Goal: Task Accomplishment & Management: Manage account settings

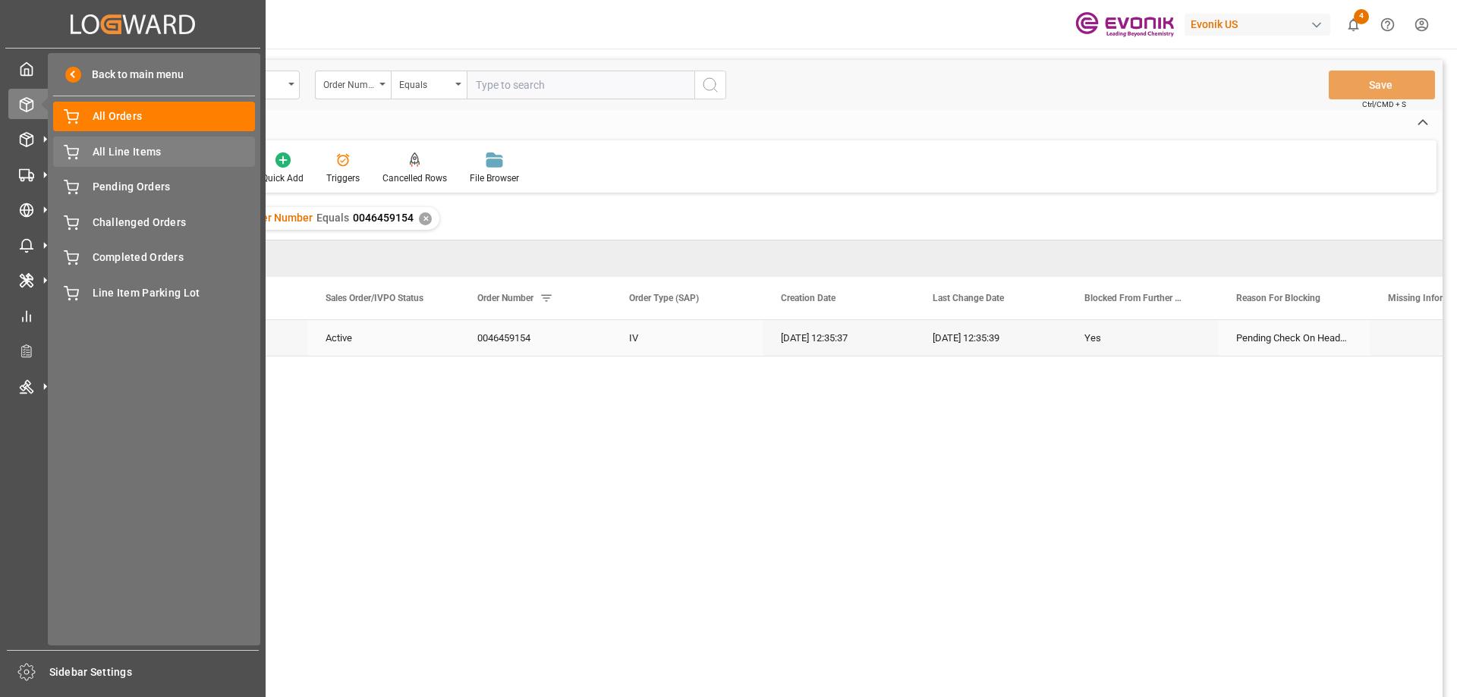
click at [134, 149] on span "All Line Items" at bounding box center [174, 152] width 163 height 16
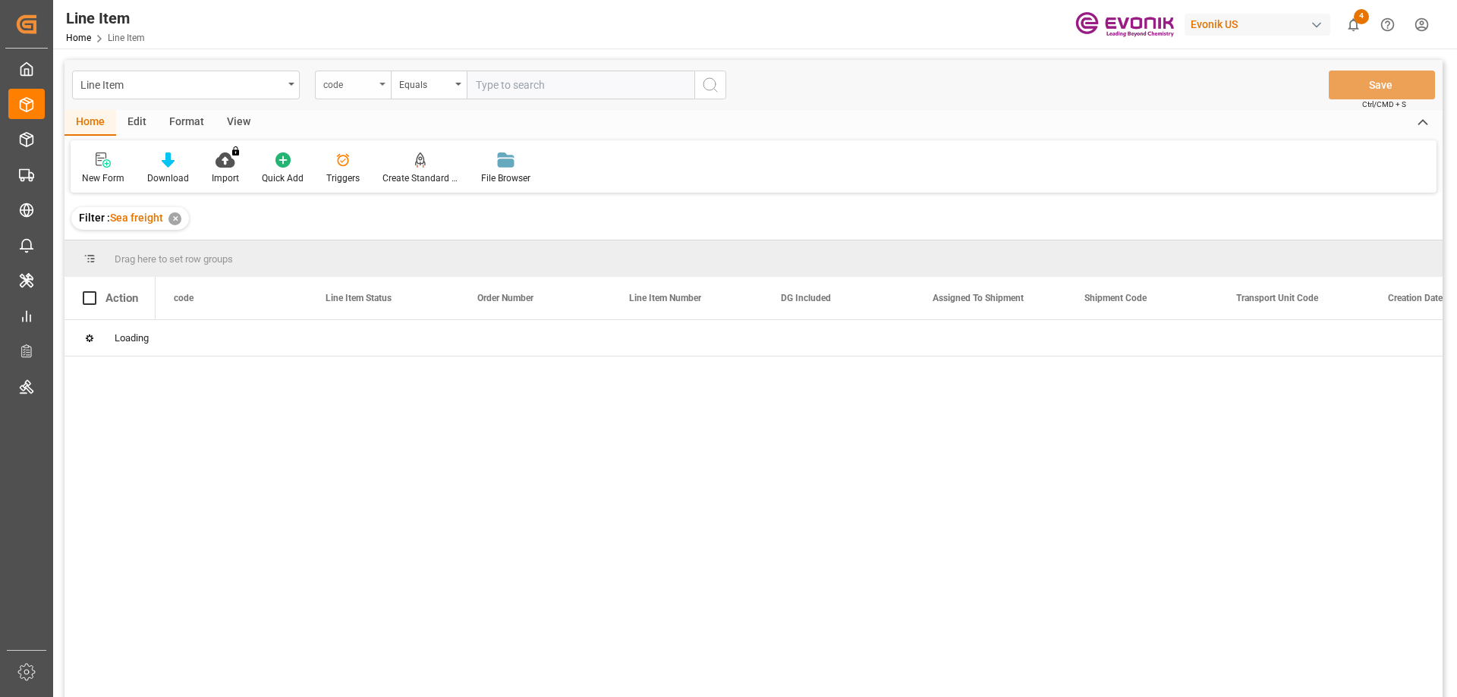
click at [383, 87] on div "code" at bounding box center [353, 85] width 76 height 29
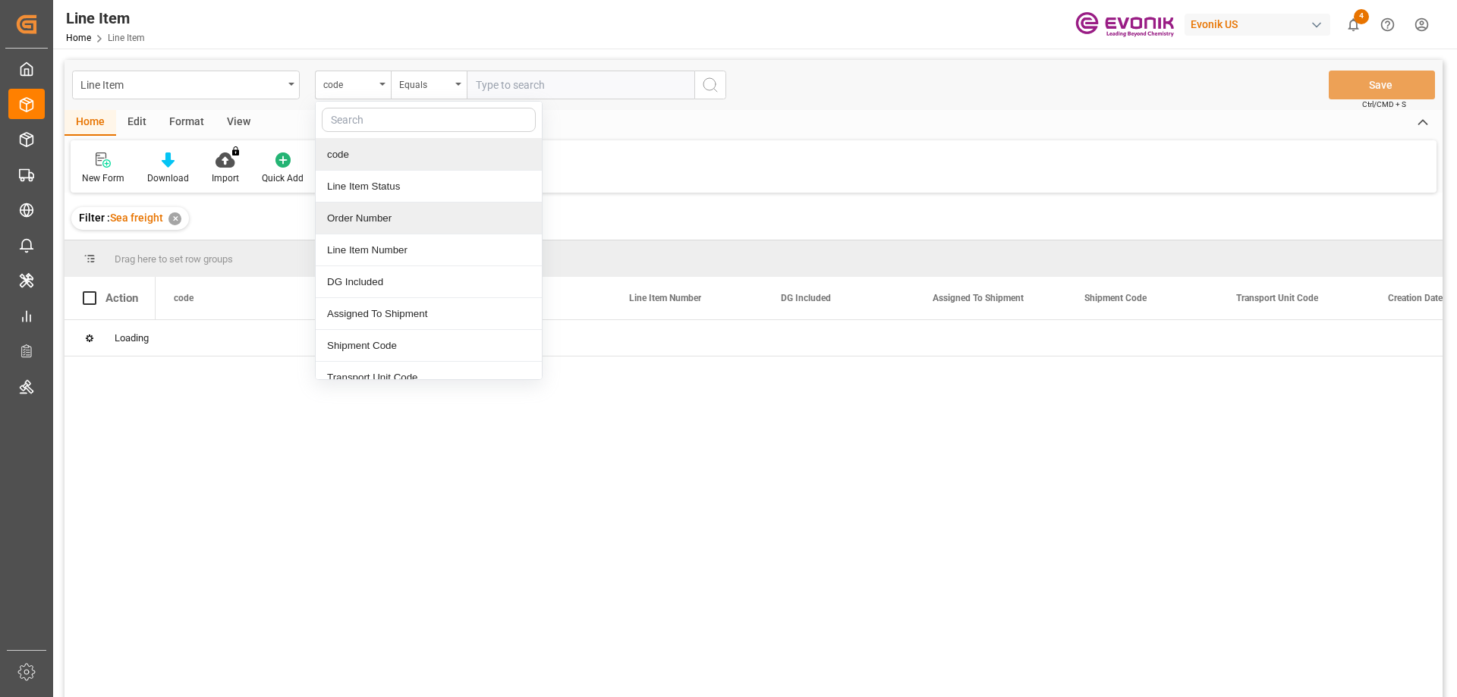
click at [361, 209] on div "Order Number" at bounding box center [429, 219] width 226 height 32
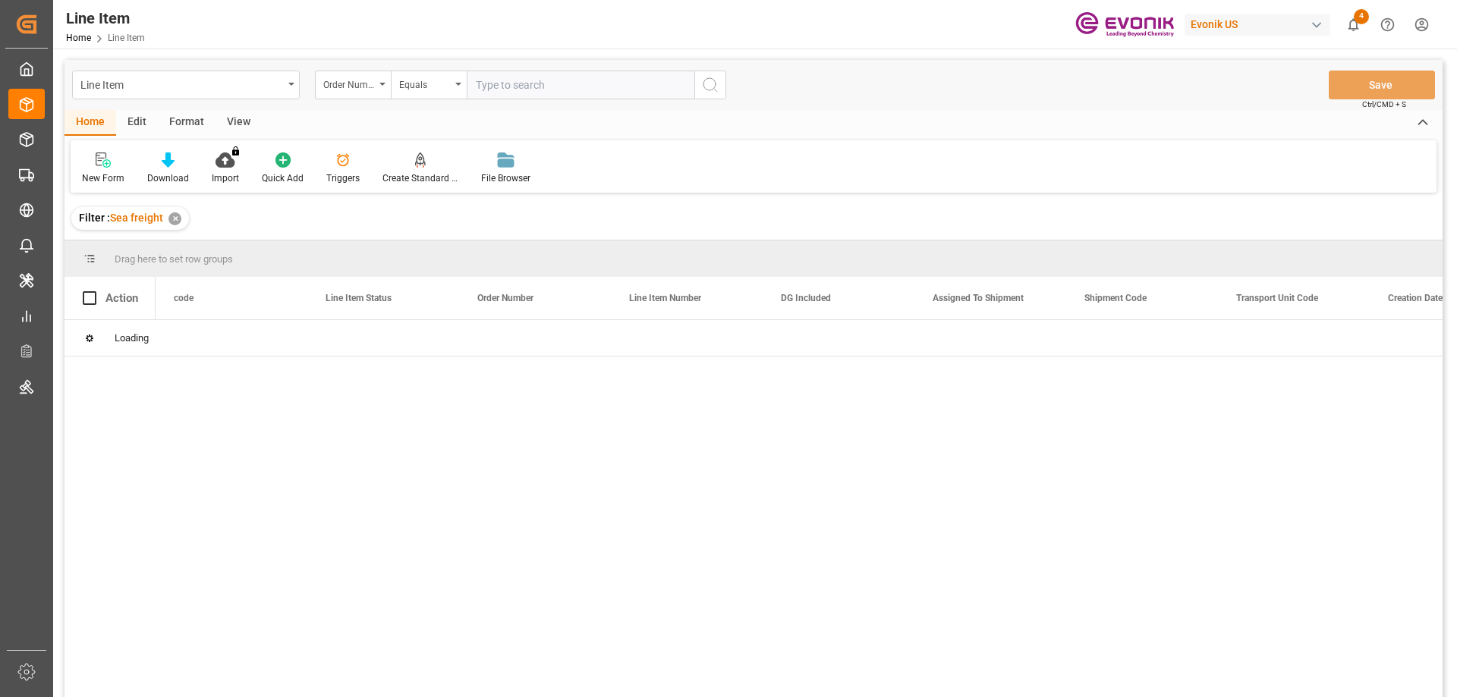
click at [500, 91] on input "text" at bounding box center [581, 85] width 228 height 29
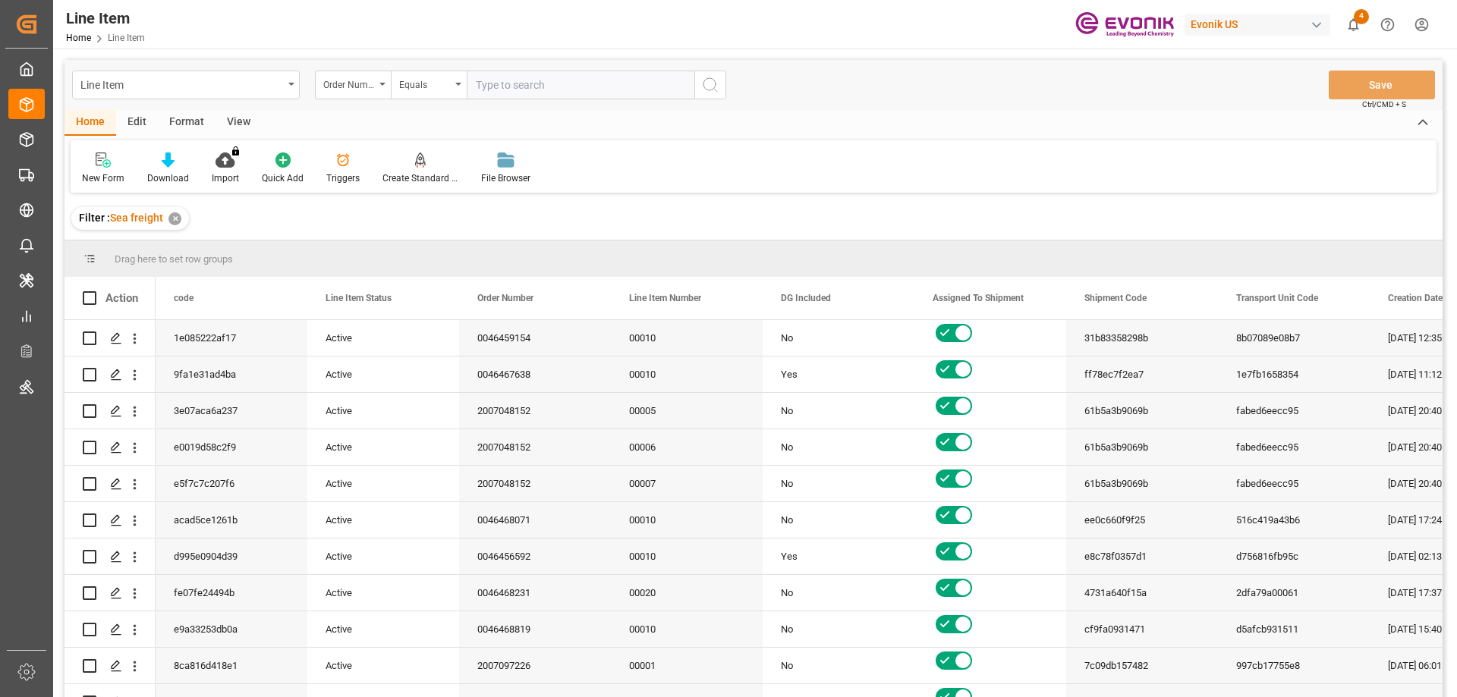
click at [534, 88] on input "text" at bounding box center [581, 85] width 228 height 29
click at [553, 77] on input "text" at bounding box center [581, 85] width 228 height 29
paste input "0046460172"
type input "0046460172"
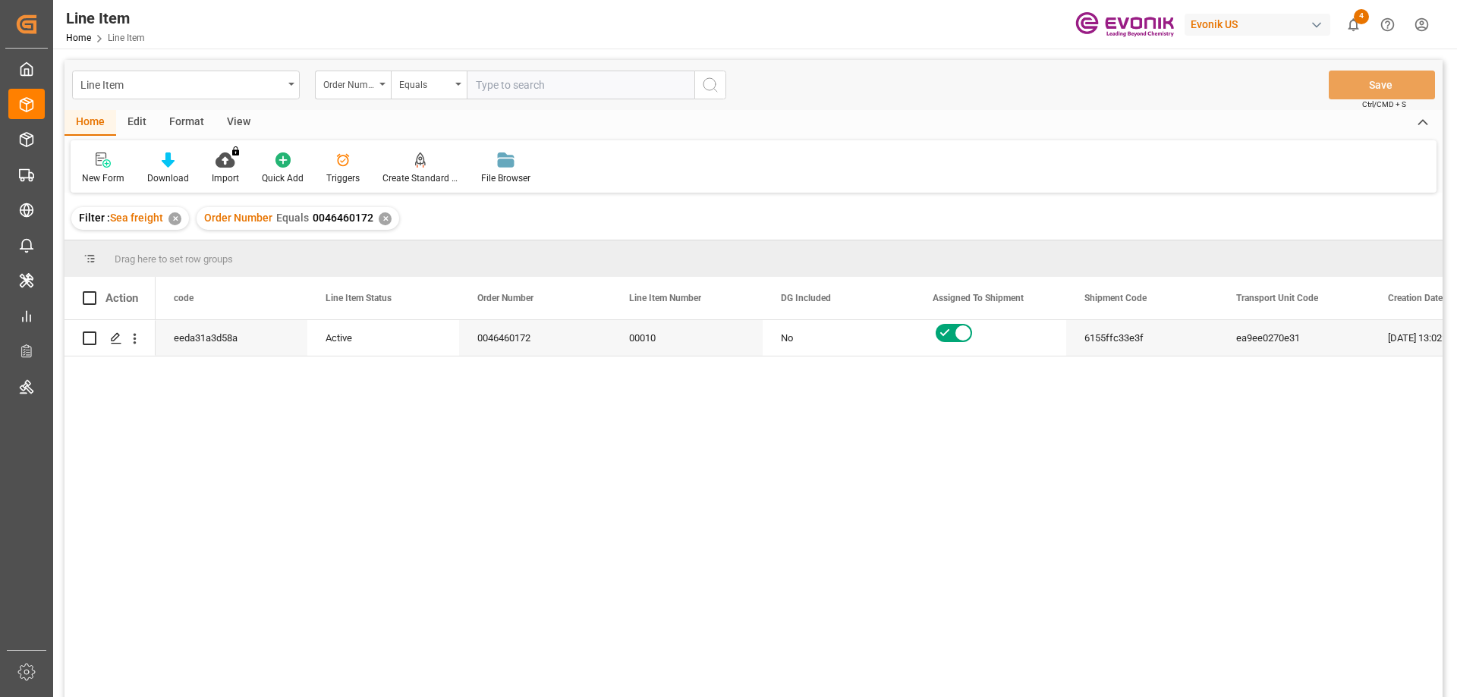
click at [221, 117] on div "View" at bounding box center [239, 123] width 46 height 26
click at [170, 160] on icon at bounding box center [172, 160] width 15 height 15
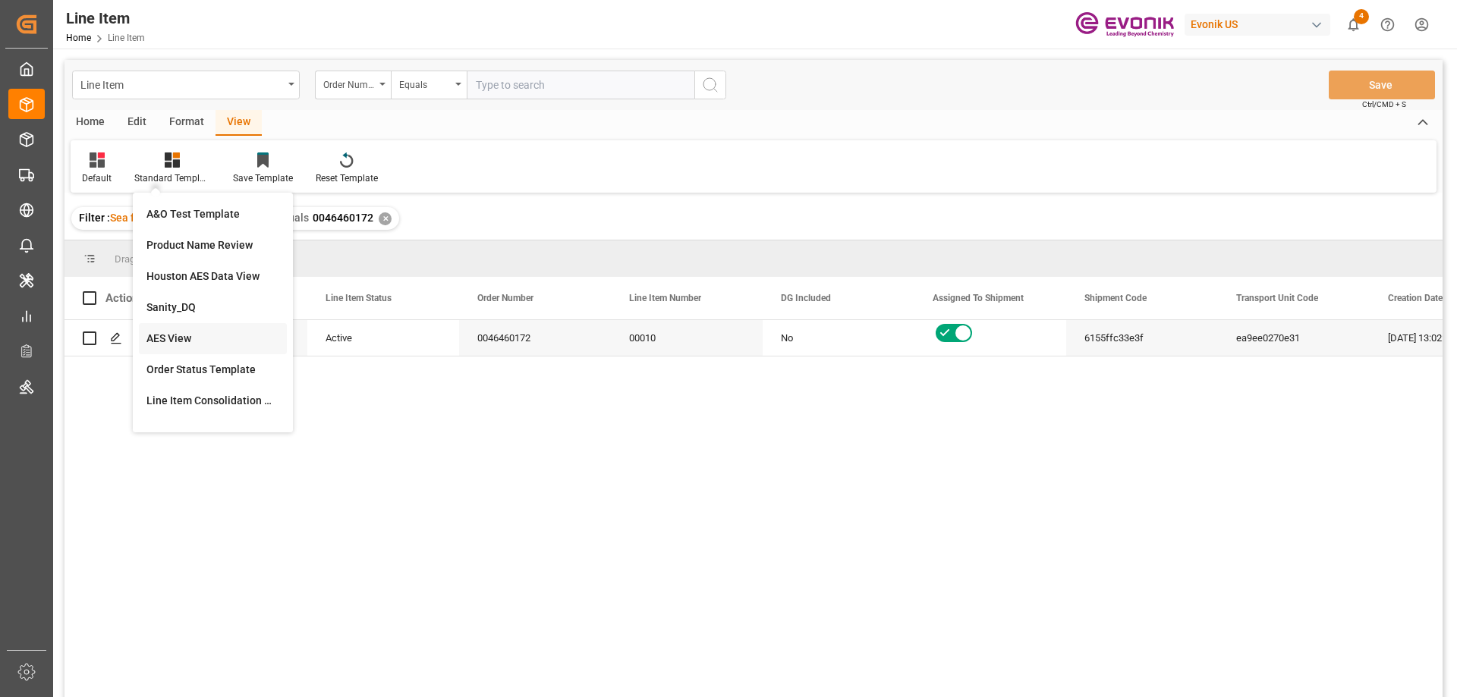
click at [170, 338] on div "AES View" at bounding box center [212, 339] width 133 height 16
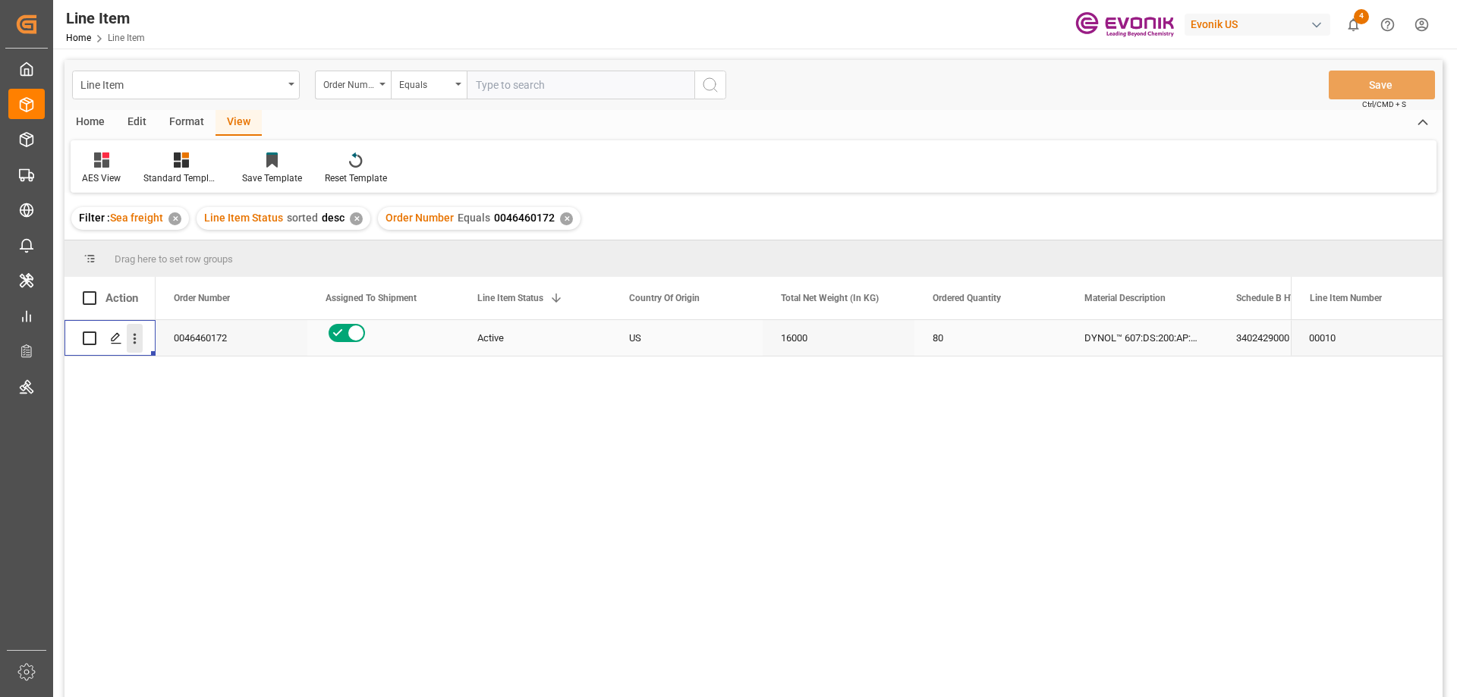
click at [139, 342] on icon "open menu" at bounding box center [135, 339] width 16 height 16
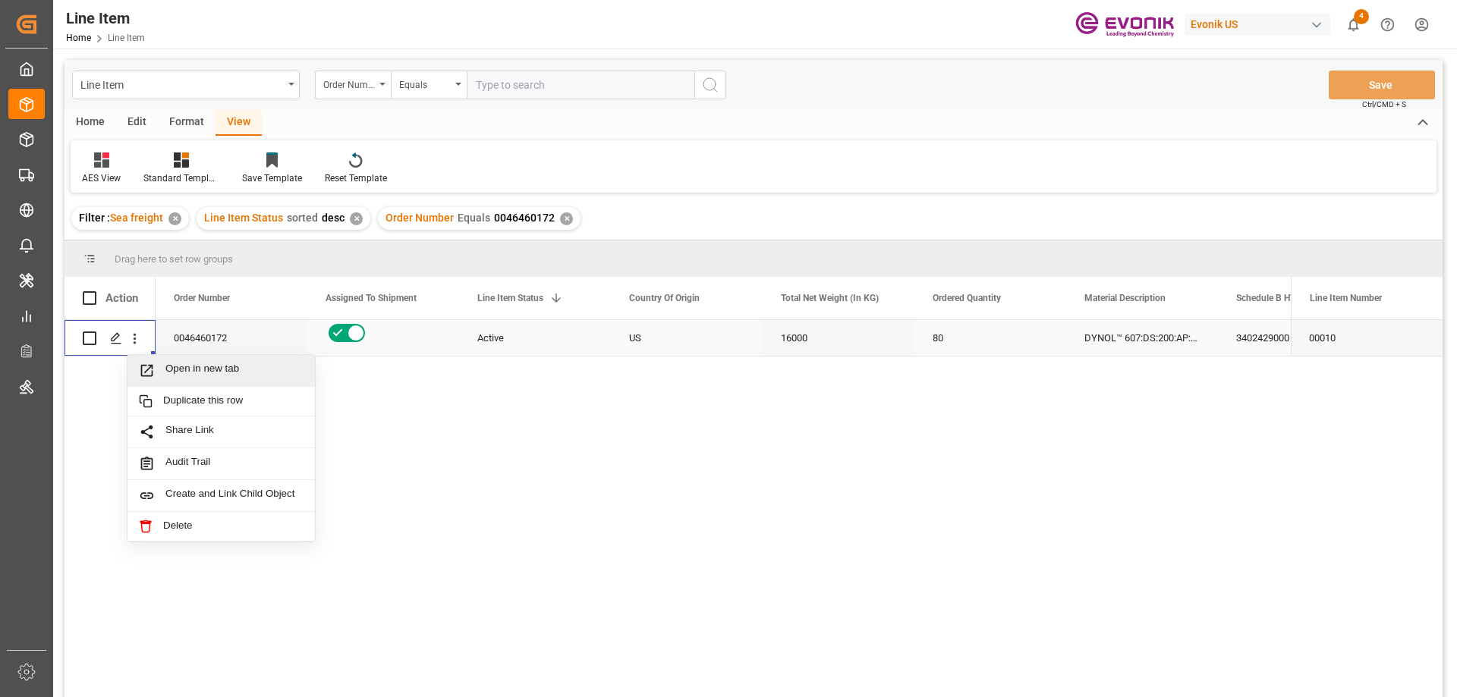
click at [184, 367] on span "Open in new tab" at bounding box center [234, 371] width 138 height 16
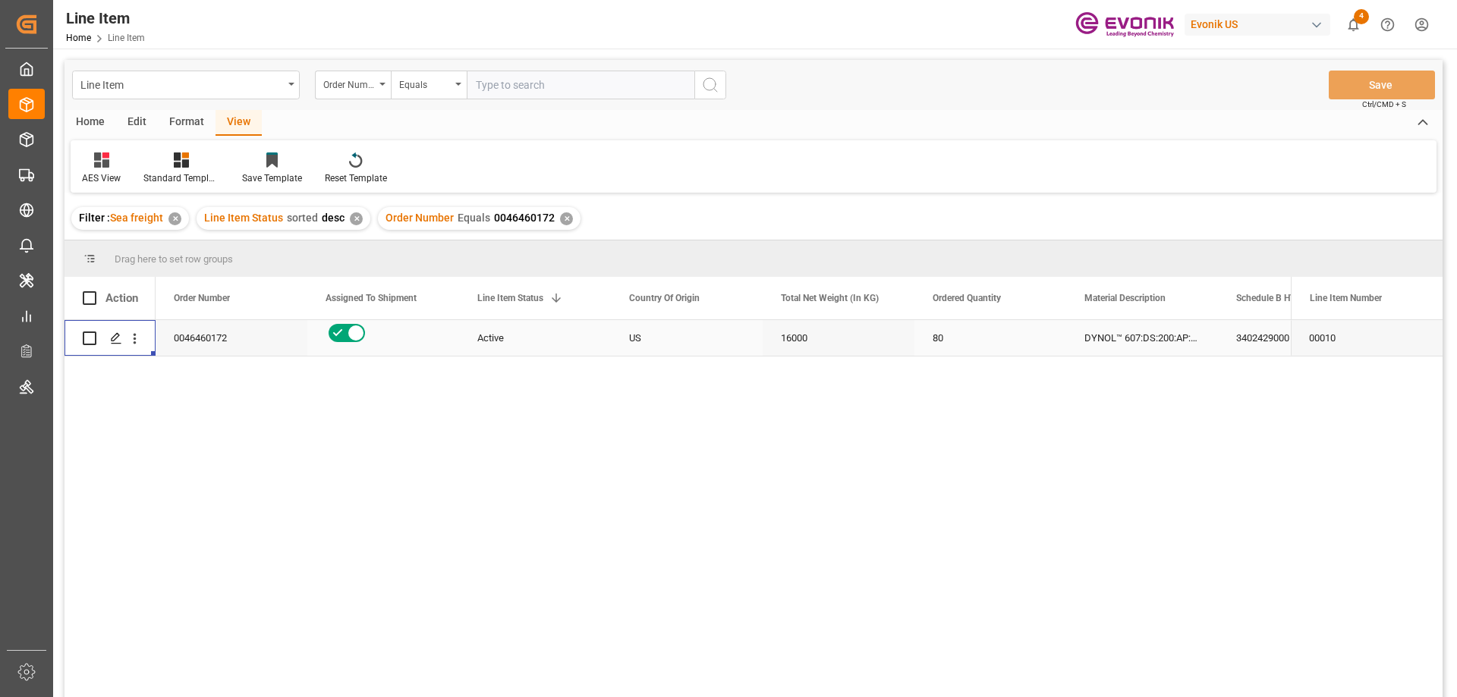
click at [693, 345] on div "US" at bounding box center [687, 338] width 152 height 36
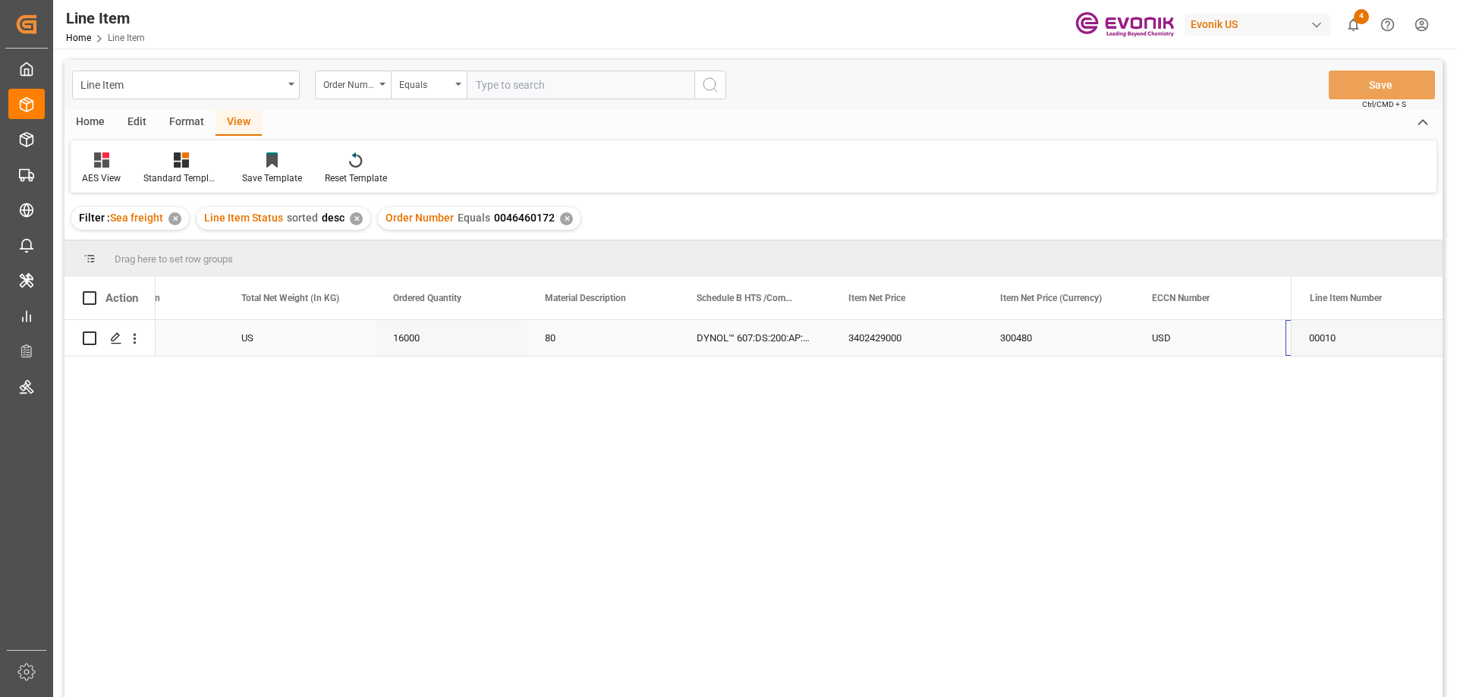
scroll to position [0, 540]
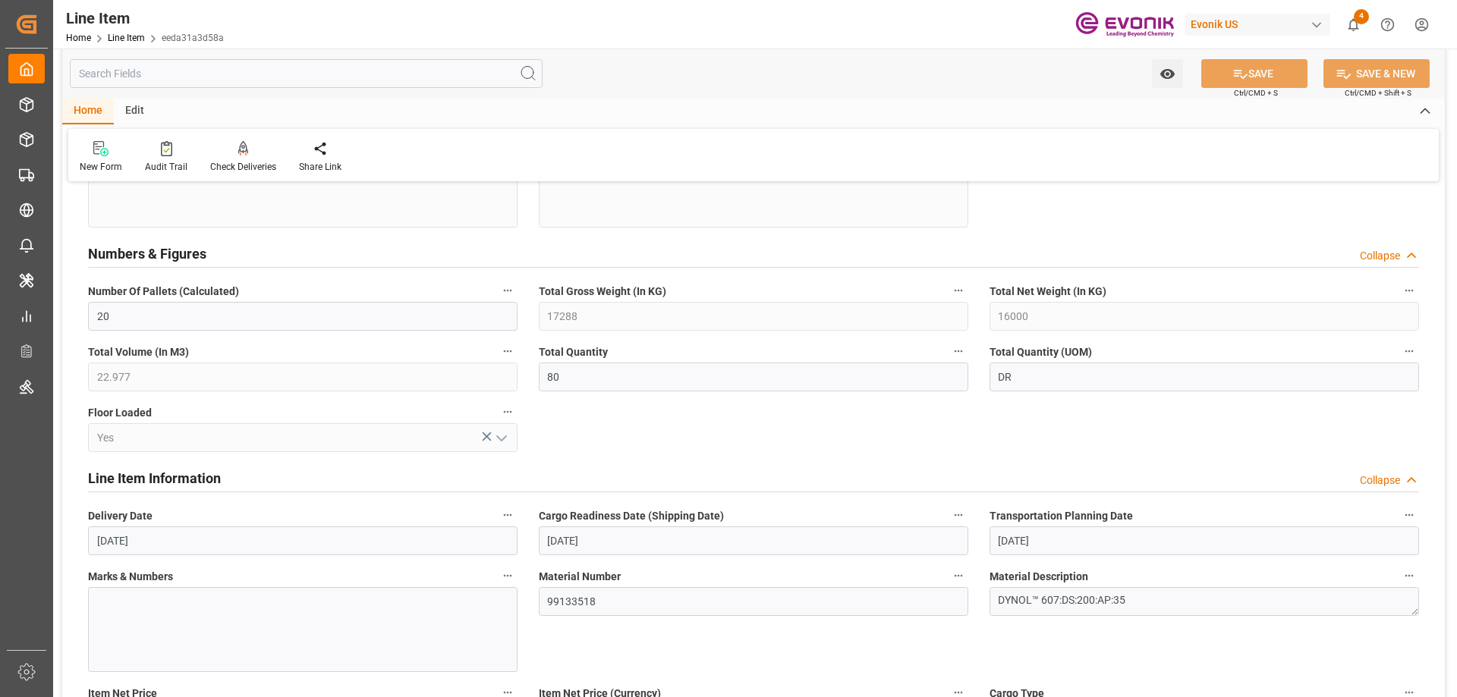
scroll to position [759, 0]
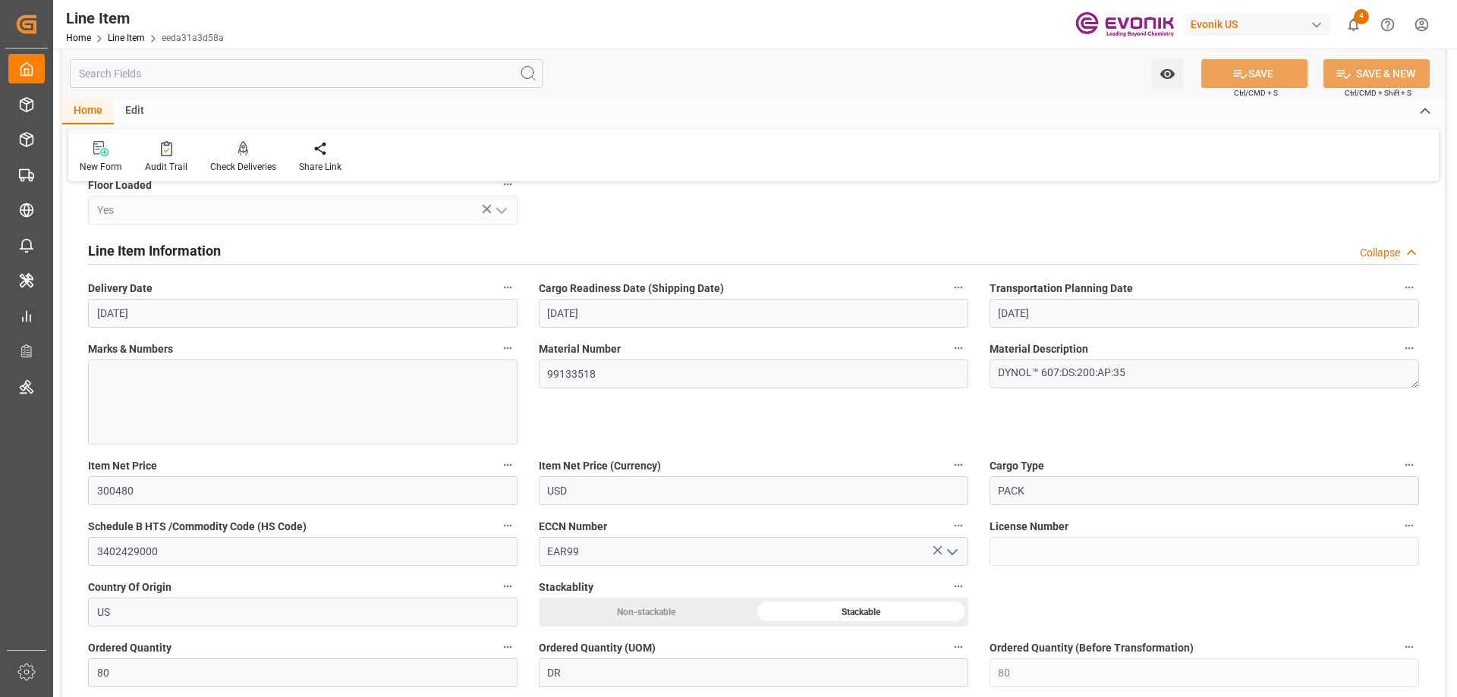
click at [164, 74] on input "text" at bounding box center [306, 73] width 473 height 29
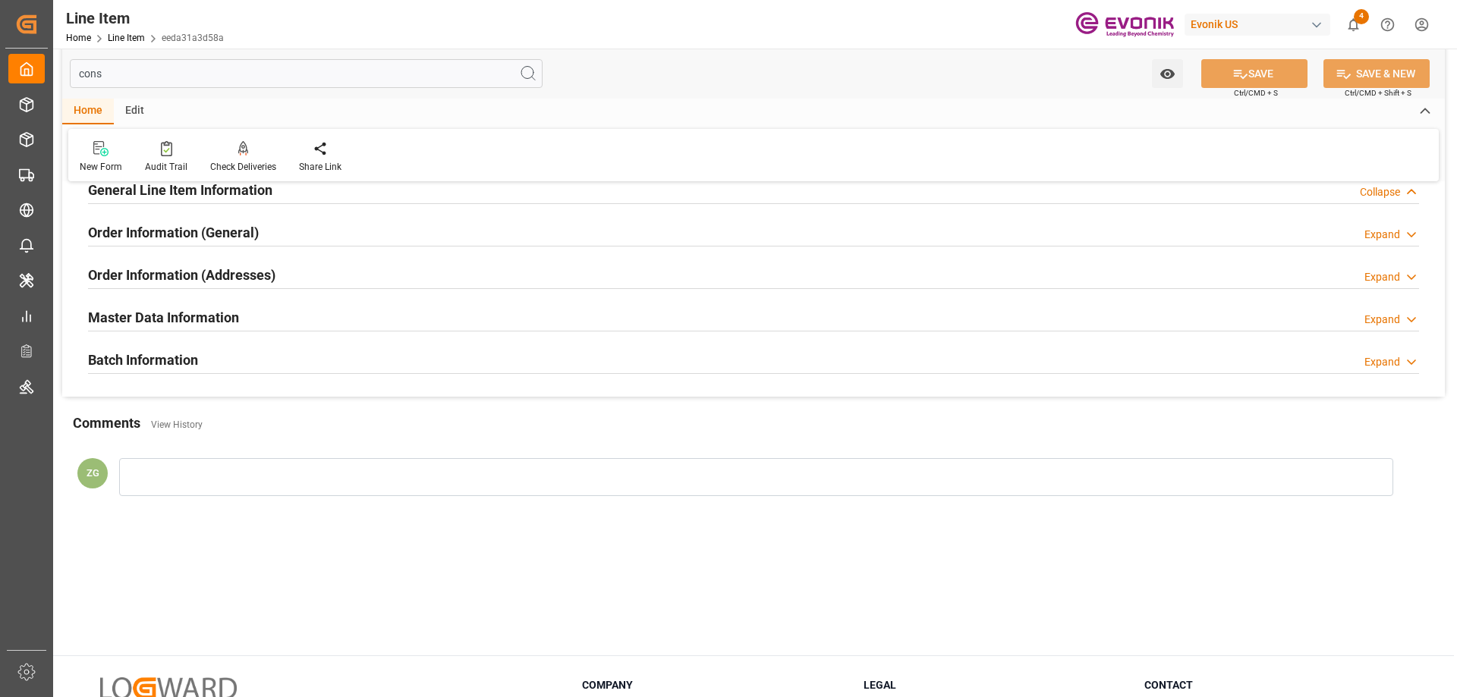
scroll to position [0, 0]
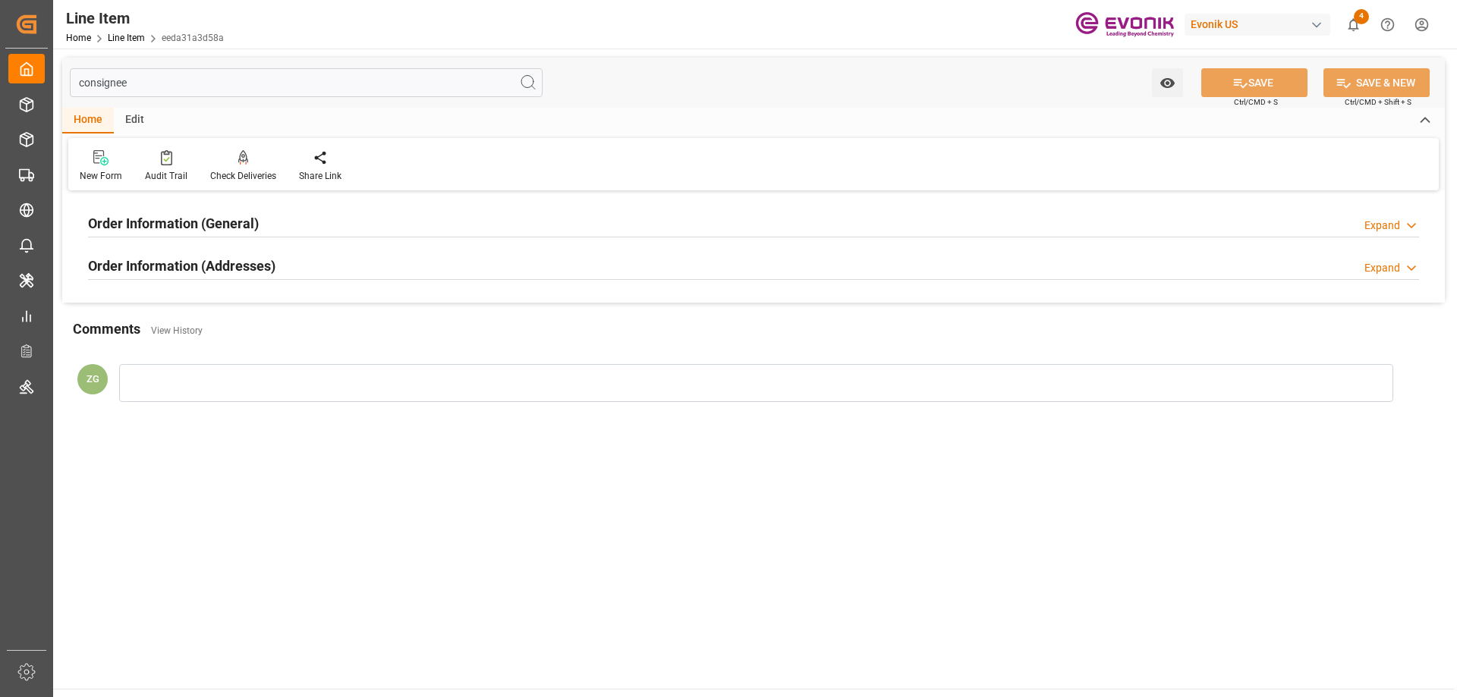
type input "consignee"
click at [145, 256] on h2 "Order Information (Addresses)" at bounding box center [181, 266] width 187 height 20
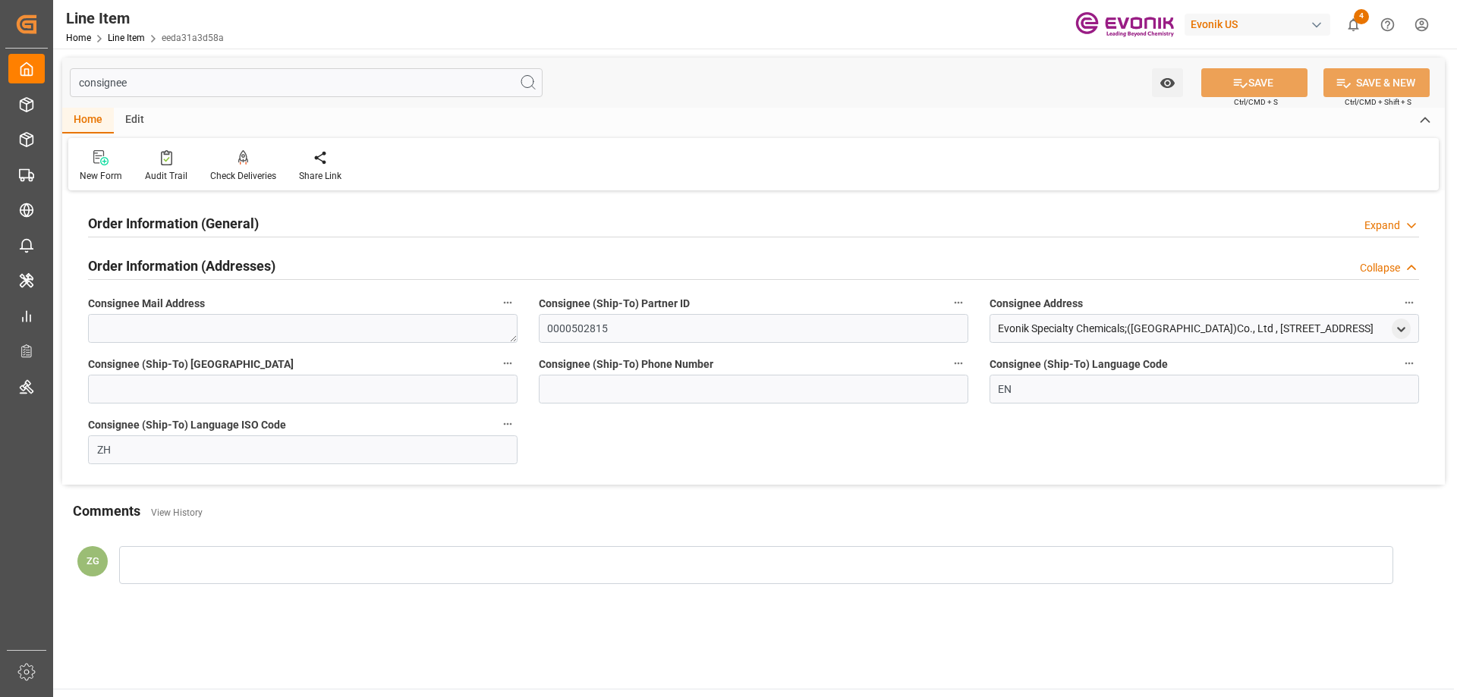
click at [157, 231] on h2 "Order Information (General)" at bounding box center [173, 223] width 171 height 20
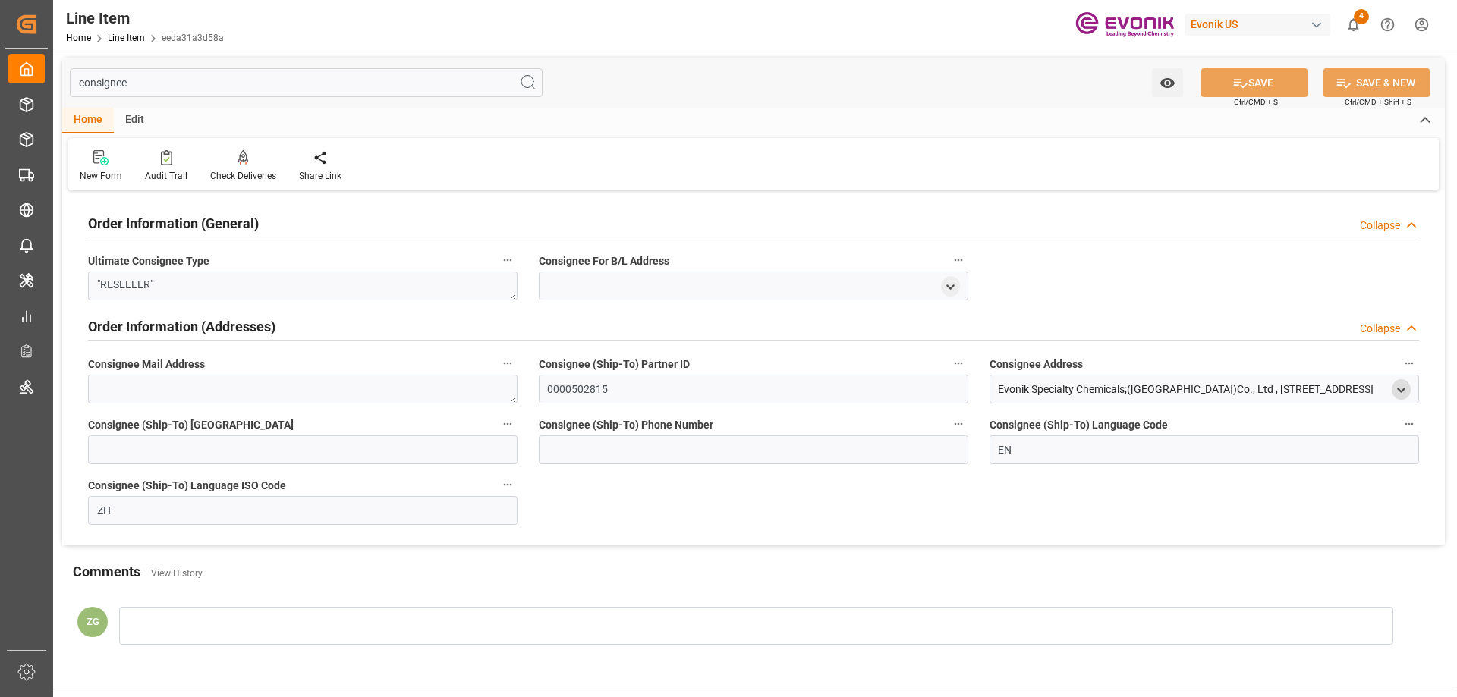
click at [1402, 390] on icon "open menu" at bounding box center [1401, 390] width 13 height 13
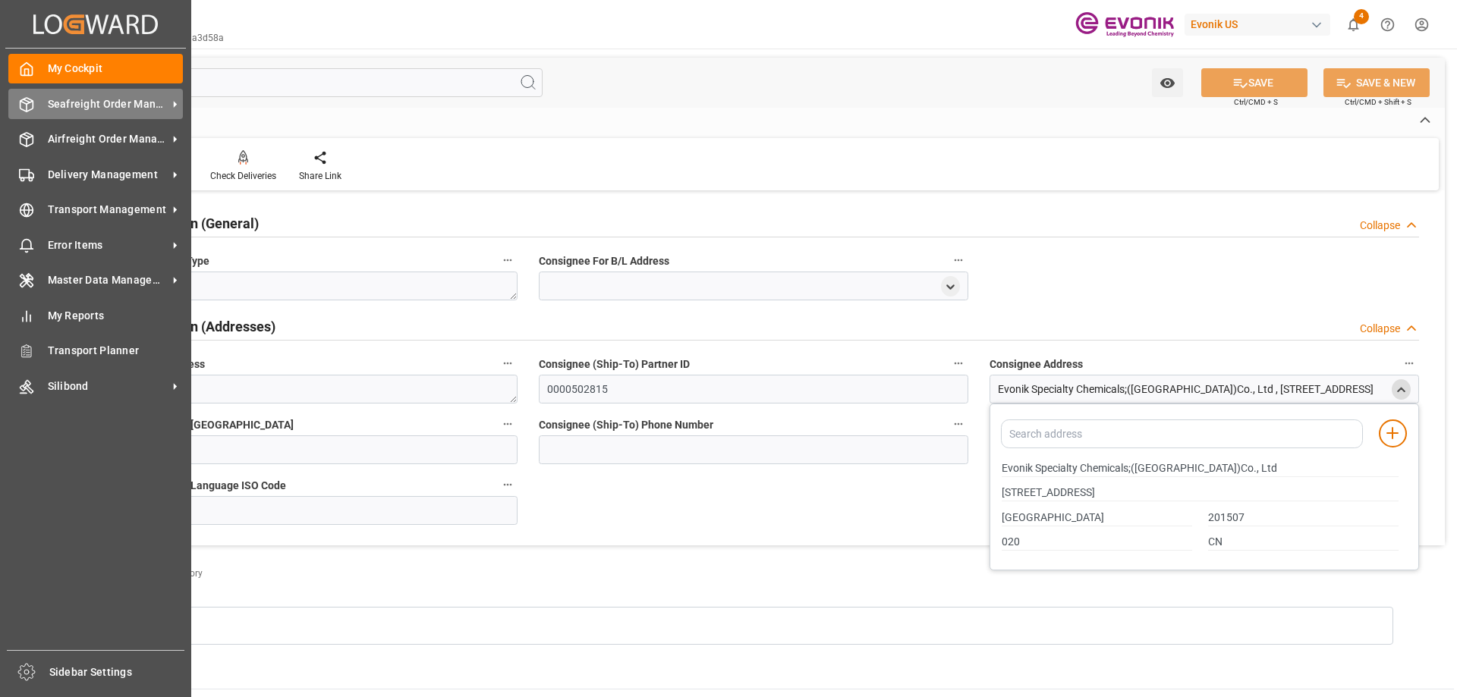
click at [93, 102] on span "Seafreight Order Management" at bounding box center [108, 104] width 120 height 16
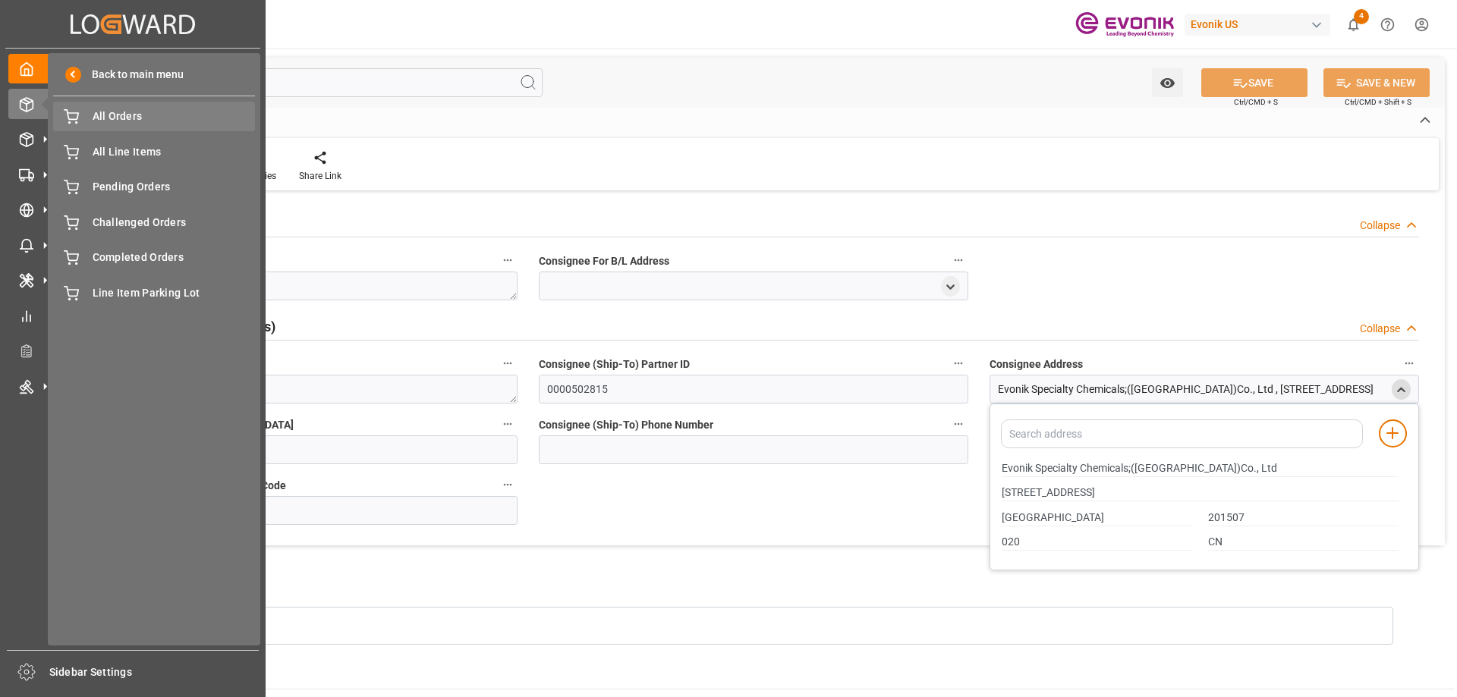
click at [152, 115] on span "All Orders" at bounding box center [174, 117] width 163 height 16
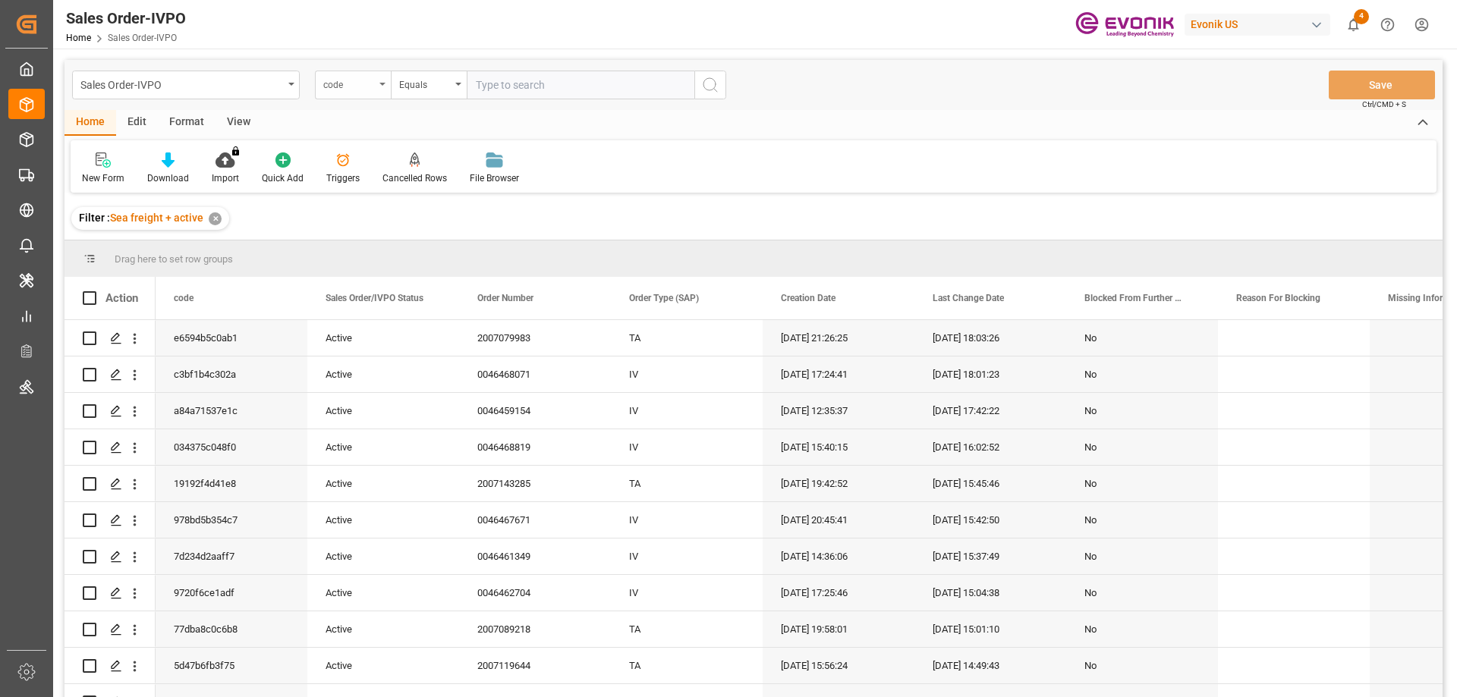
click at [387, 82] on div "code" at bounding box center [353, 85] width 76 height 29
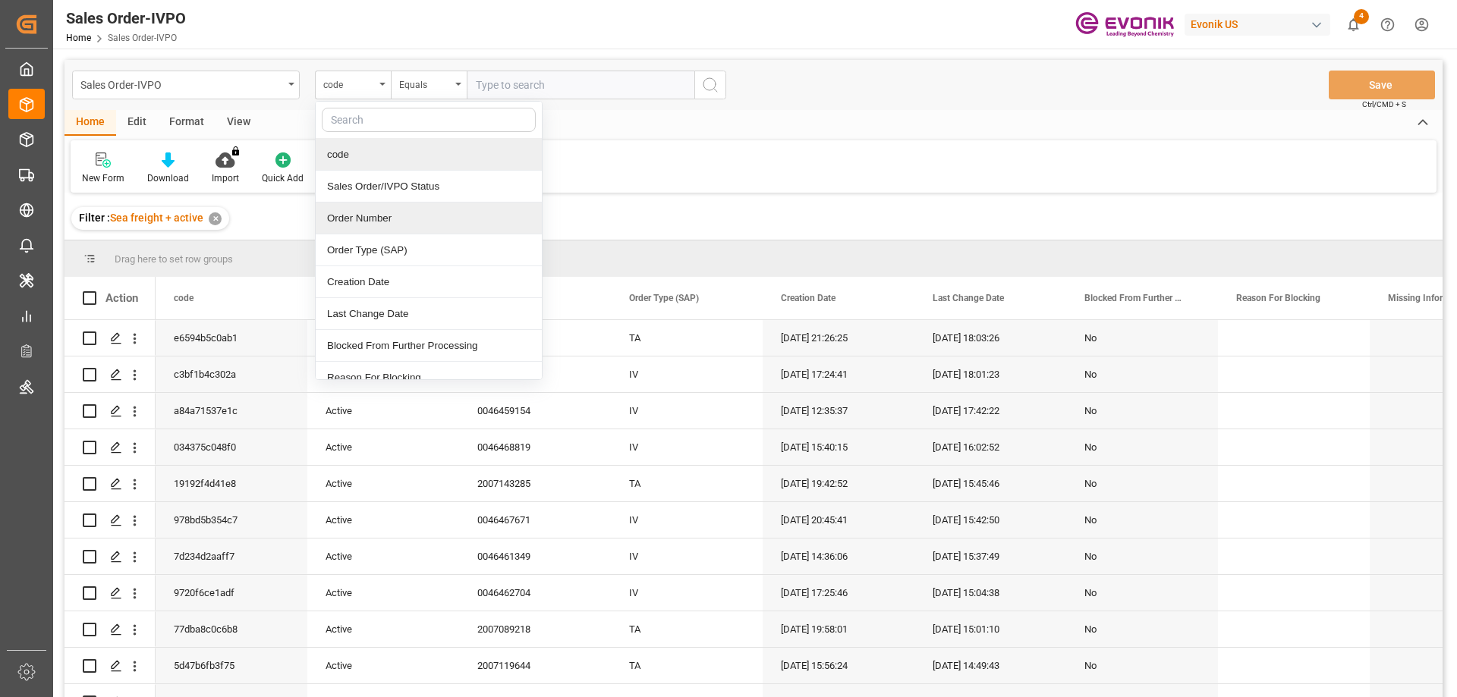
click at [357, 213] on div "Order Number" at bounding box center [429, 219] width 226 height 32
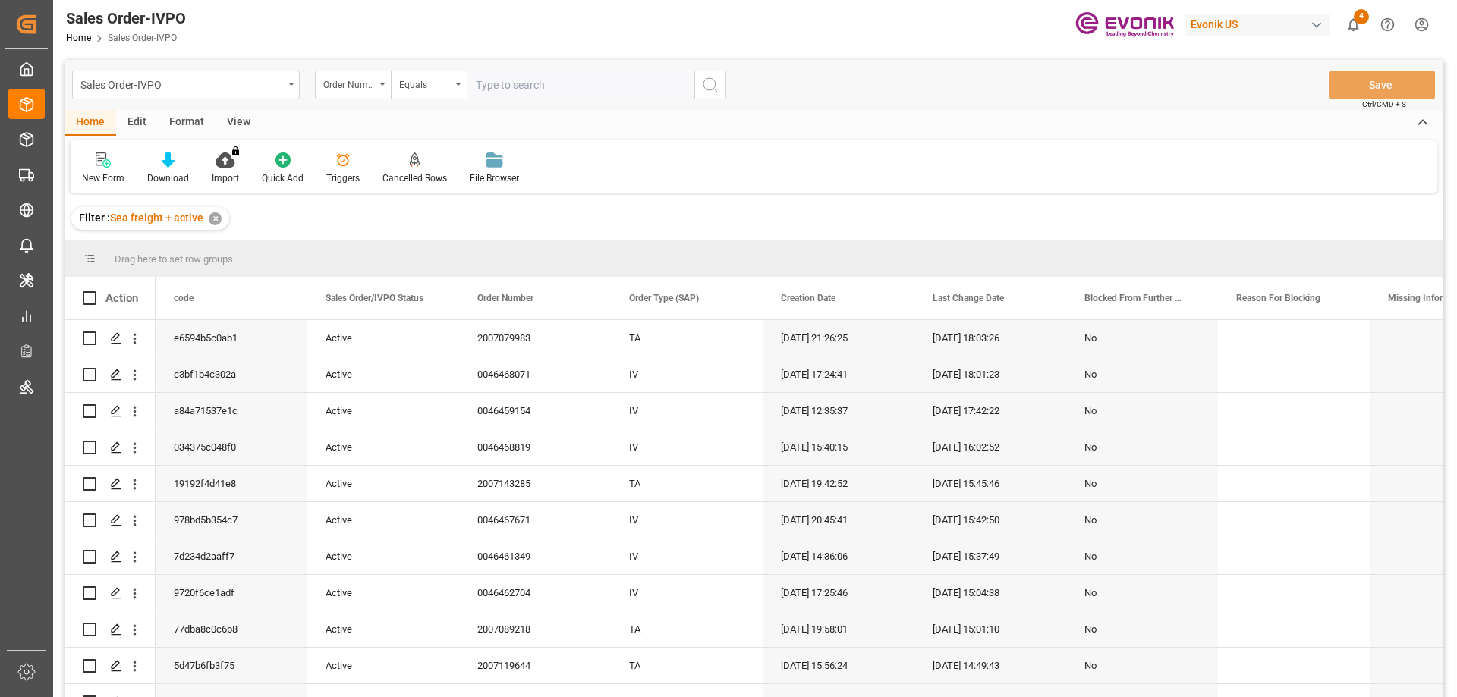
click at [505, 97] on input "text" at bounding box center [581, 85] width 228 height 29
paste input "0046458998"
type input "0046458998"
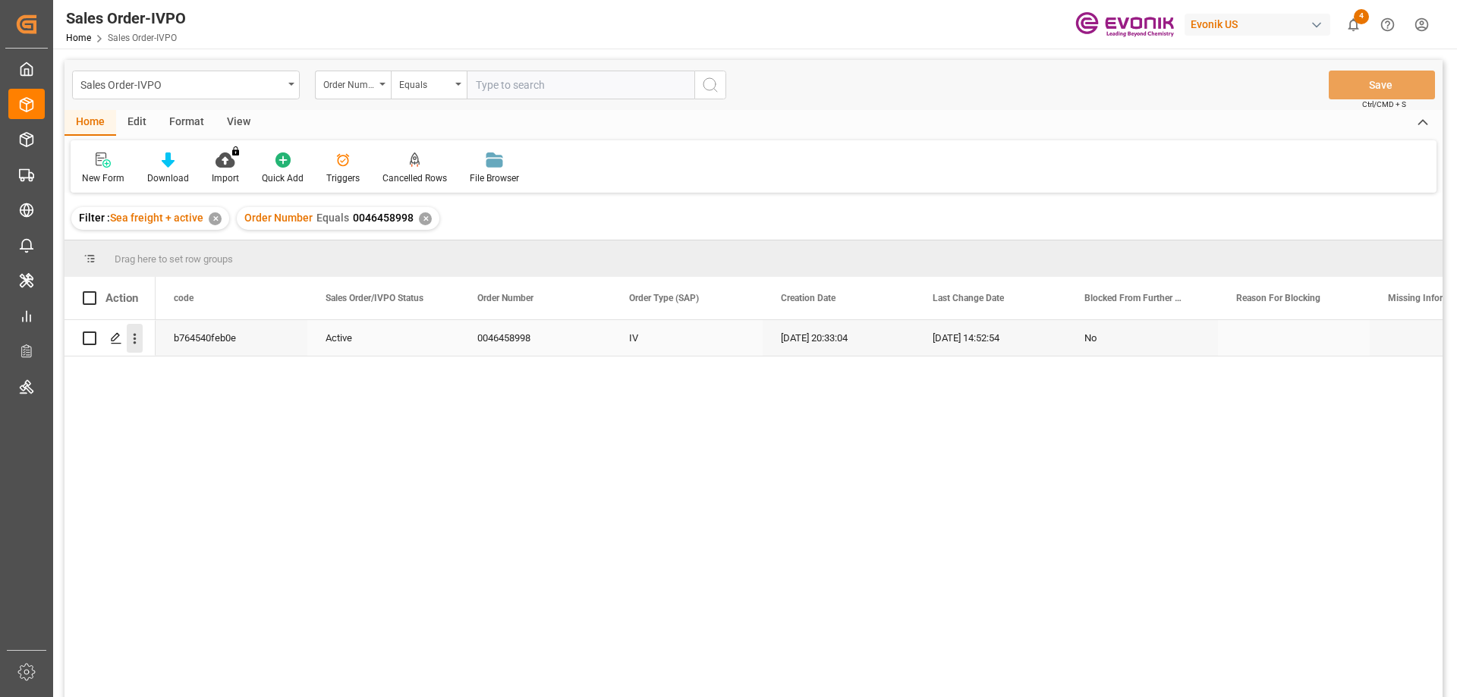
click at [139, 333] on icon "open menu" at bounding box center [135, 339] width 16 height 16
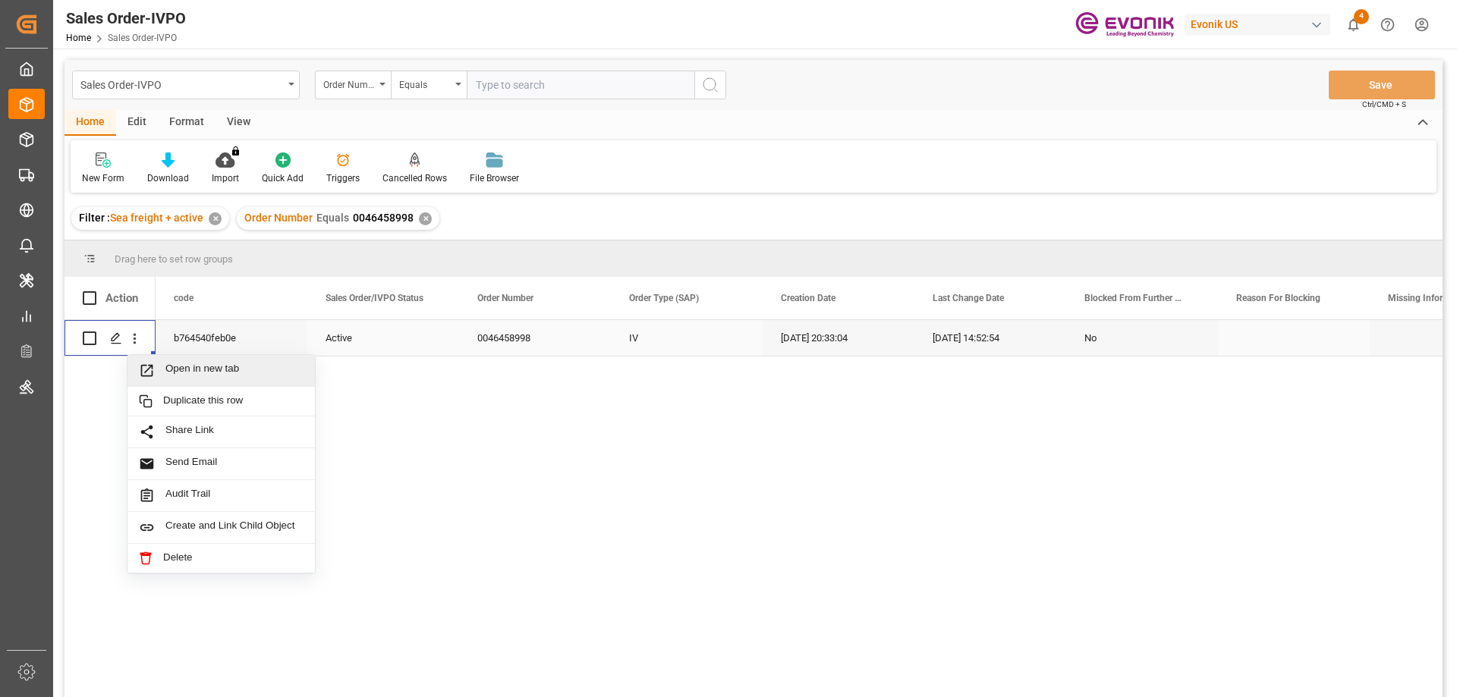
click at [190, 359] on div "Open in new tab" at bounding box center [221, 371] width 187 height 32
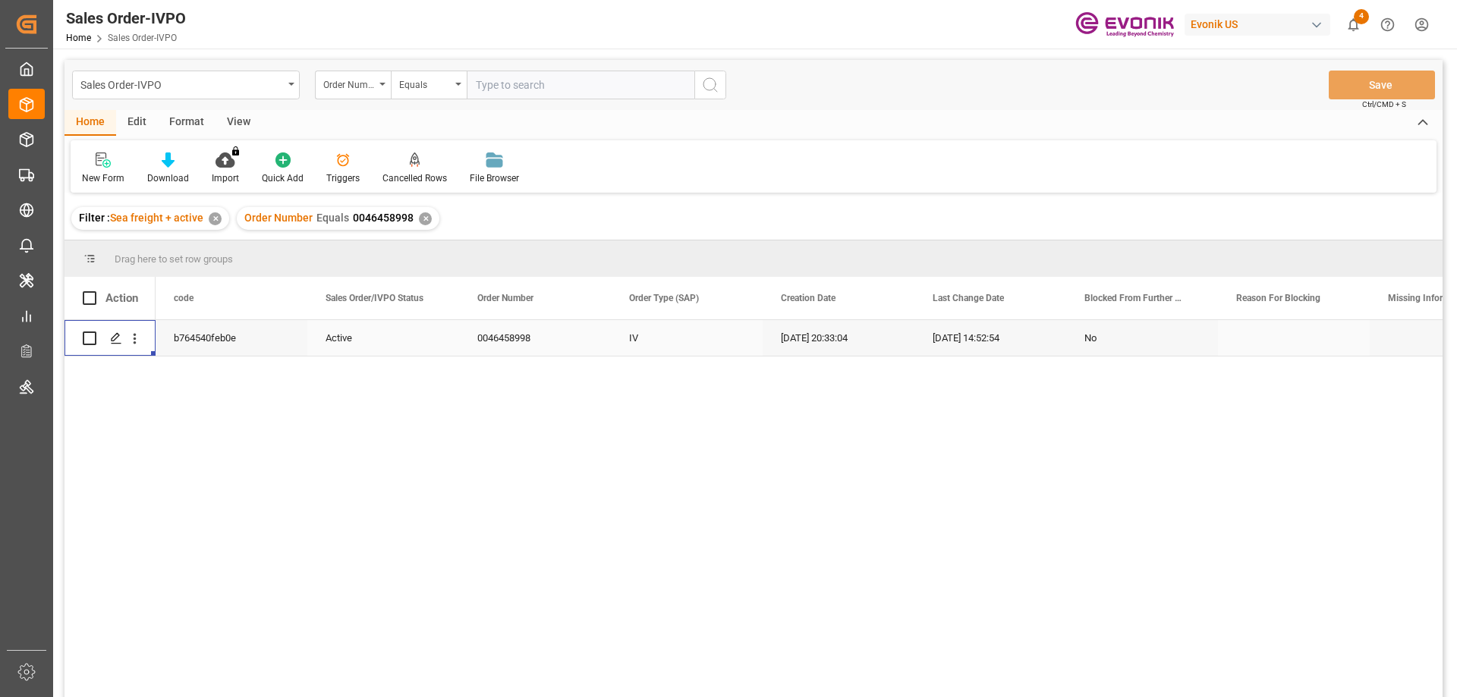
click at [602, 76] on input "text" at bounding box center [581, 85] width 228 height 29
paste input "2007130167"
type input "2007130167"
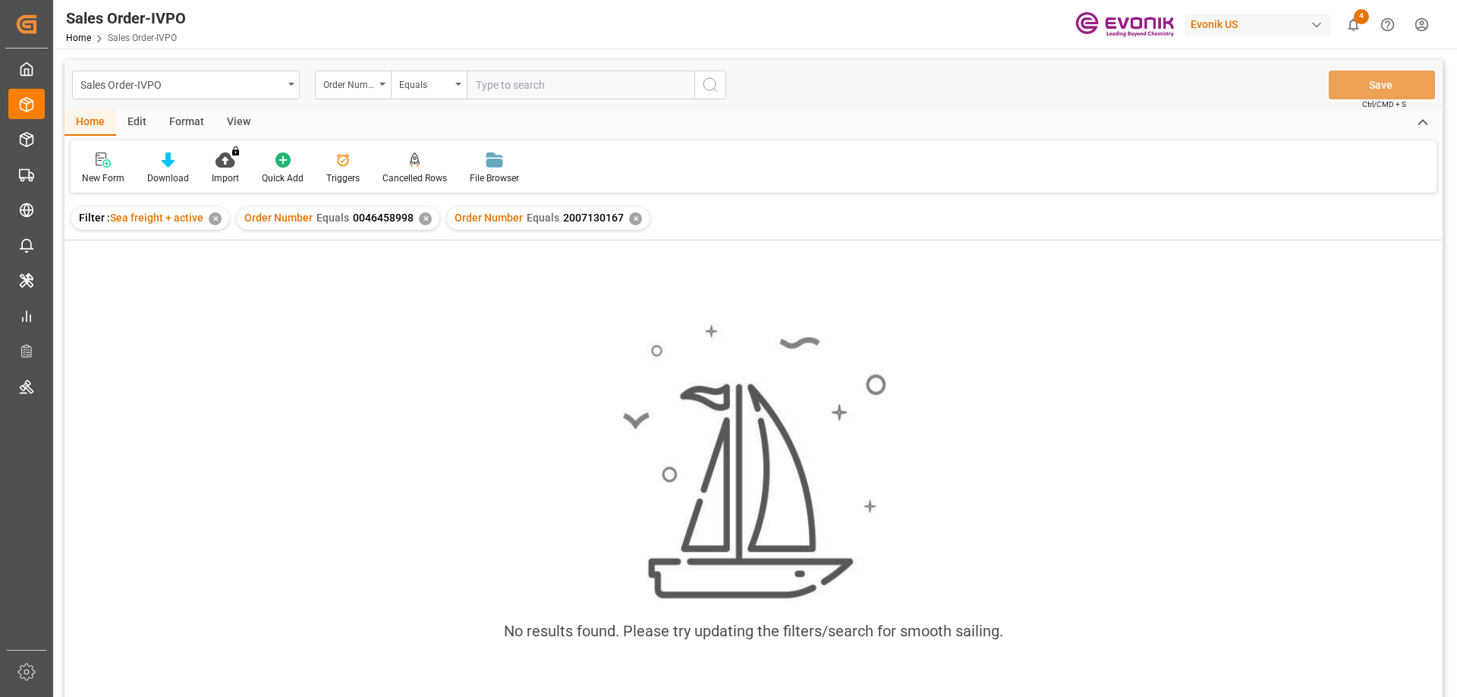
click at [421, 216] on div "✕" at bounding box center [425, 219] width 13 height 13
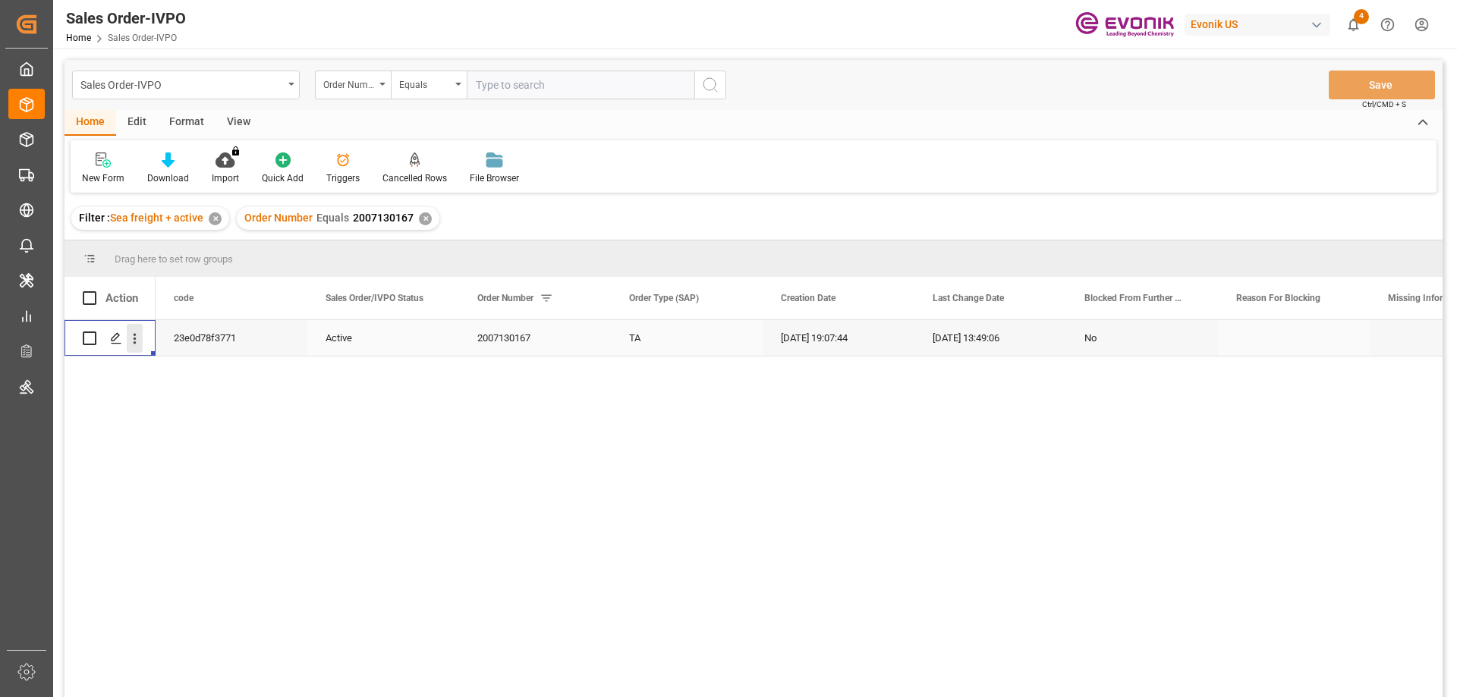
click at [137, 345] on icon "open menu" at bounding box center [135, 339] width 16 height 16
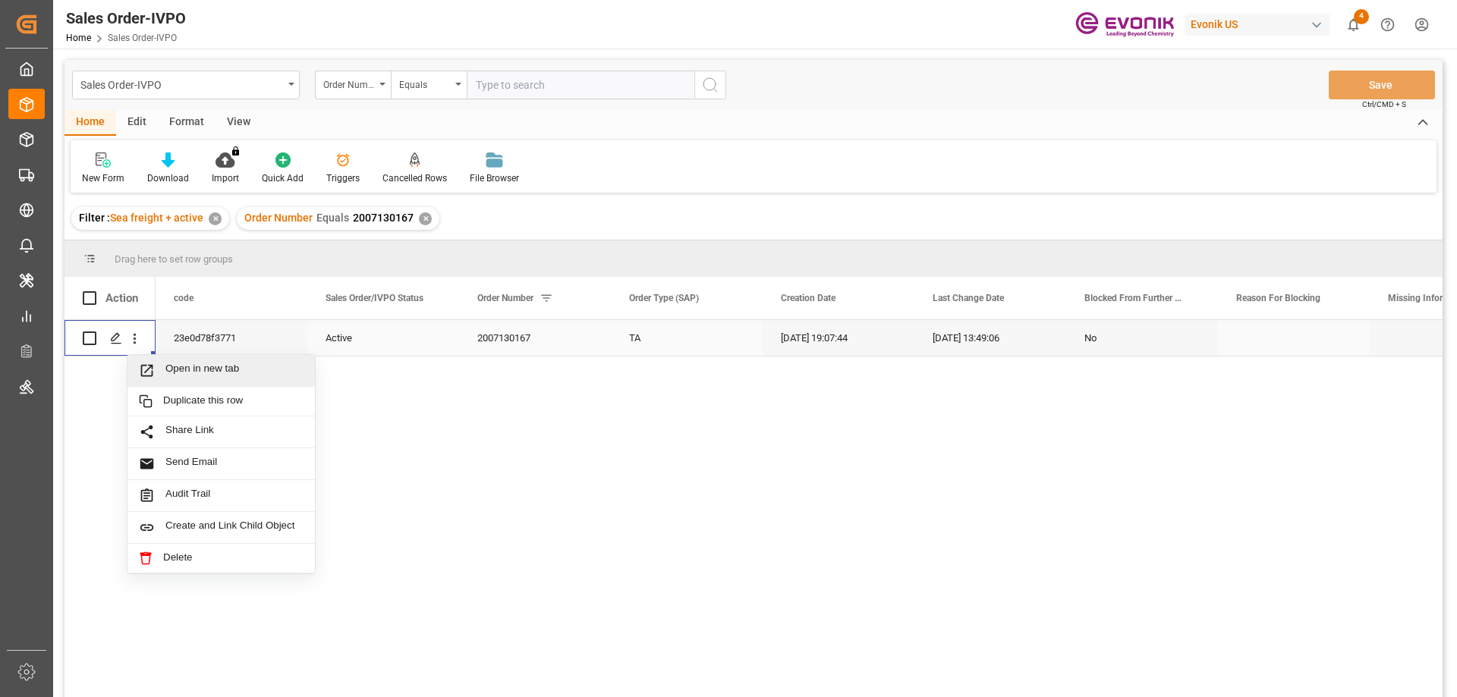
click at [178, 358] on div "Open in new tab" at bounding box center [221, 371] width 187 height 32
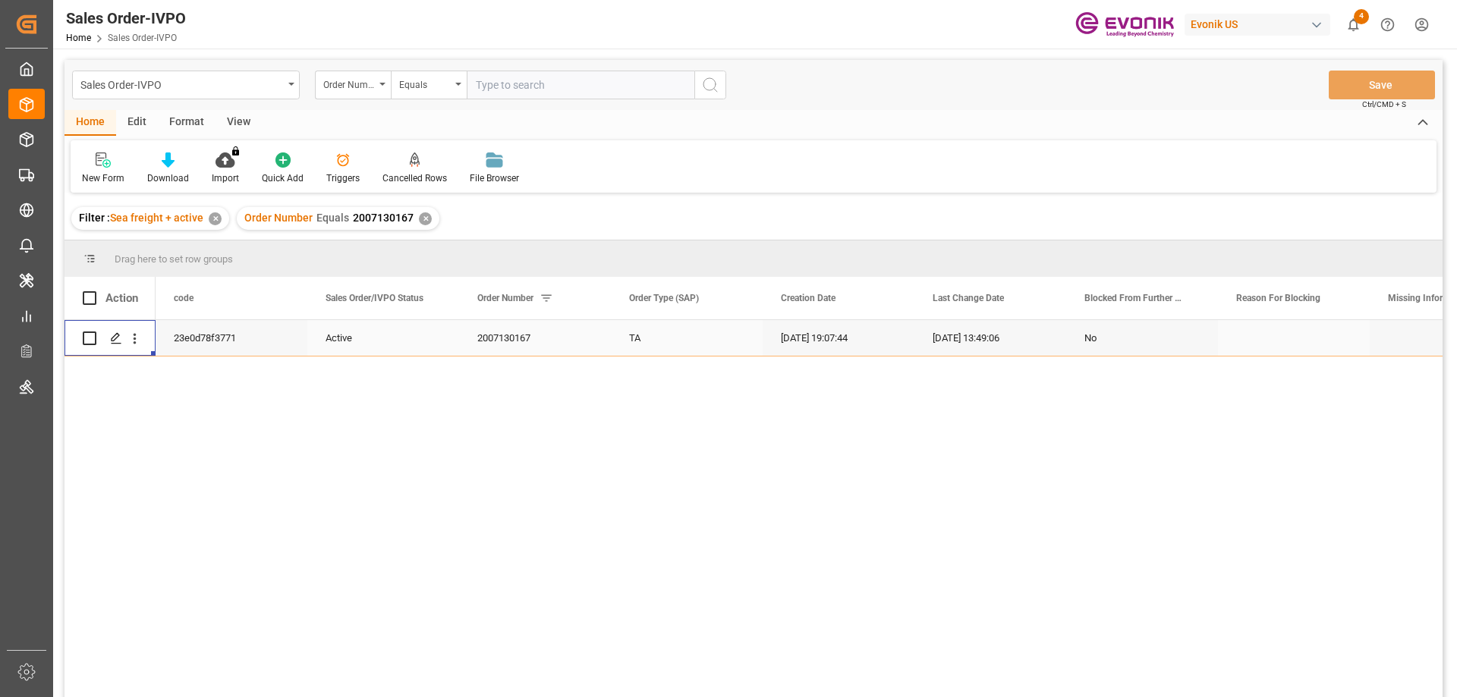
click at [489, 91] on input "text" at bounding box center [581, 85] width 228 height 29
paste input "46466103"
type input "0046466103"
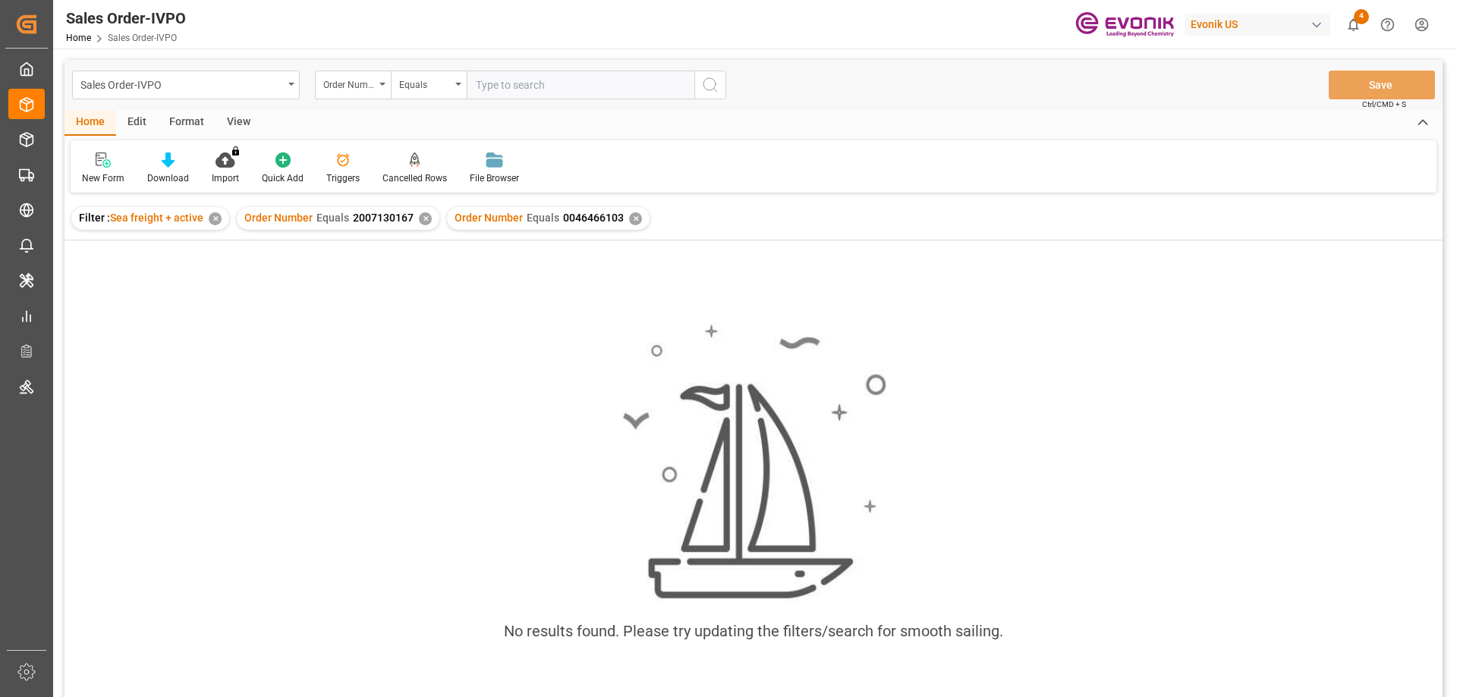
click at [420, 219] on div "✕" at bounding box center [425, 219] width 13 height 13
click at [216, 219] on div "✕" at bounding box center [215, 219] width 13 height 13
click at [546, 94] on input "text" at bounding box center [581, 85] width 228 height 29
paste input "0046462761"
type input "0046462761"
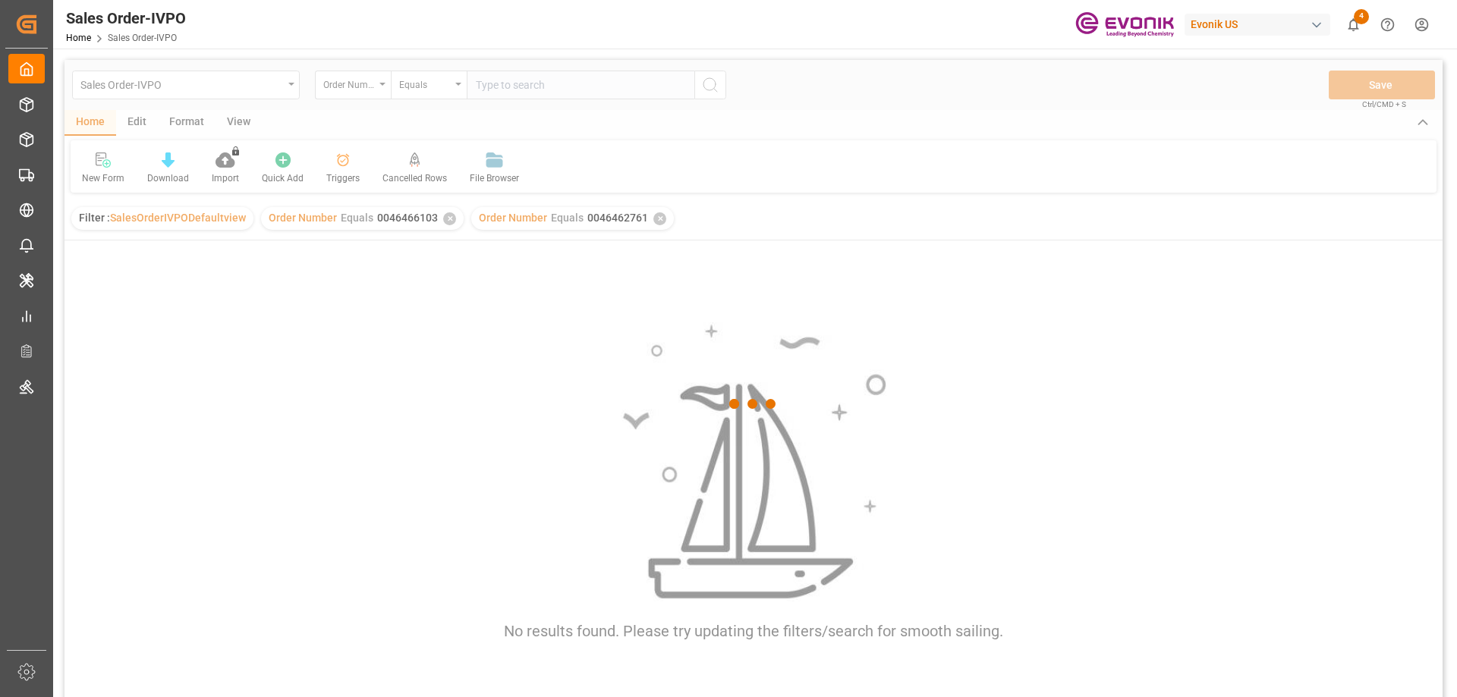
click at [446, 219] on div at bounding box center [754, 404] width 1378 height 688
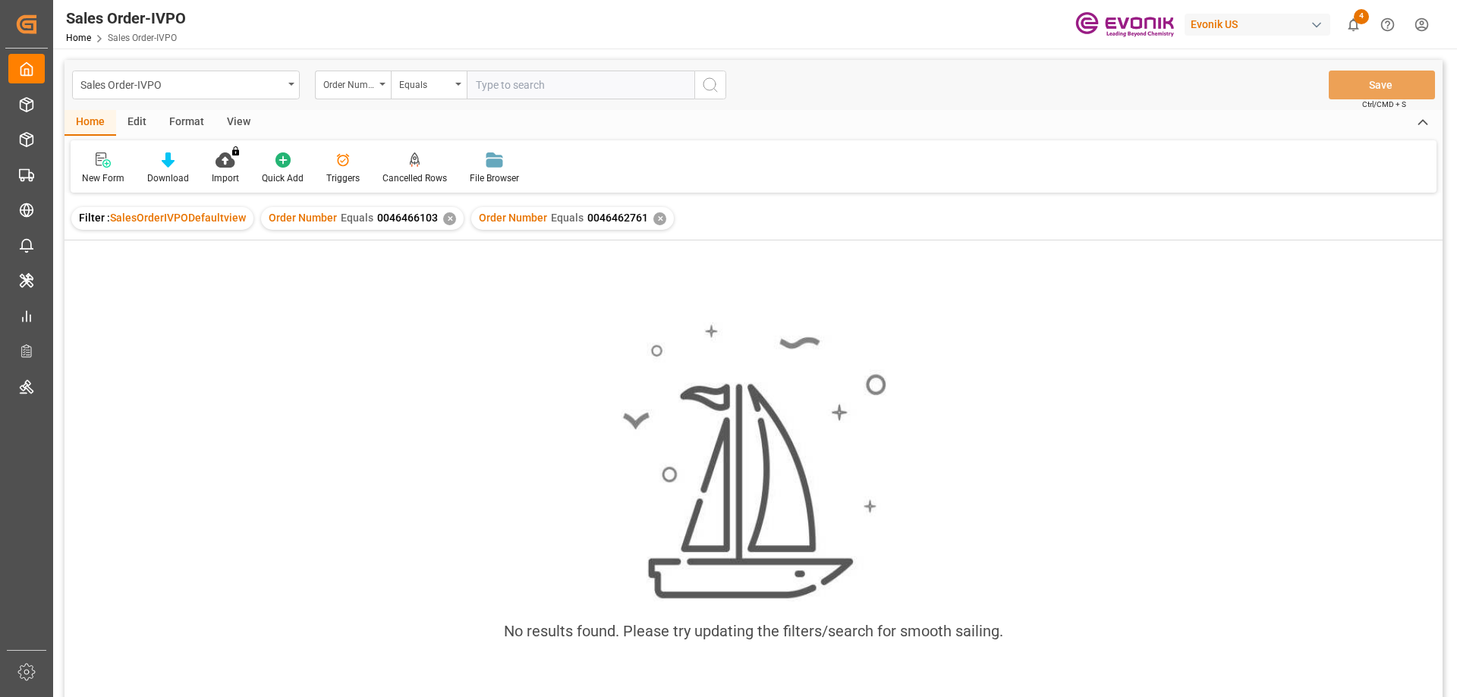
click at [446, 223] on div "✕" at bounding box center [449, 219] width 13 height 13
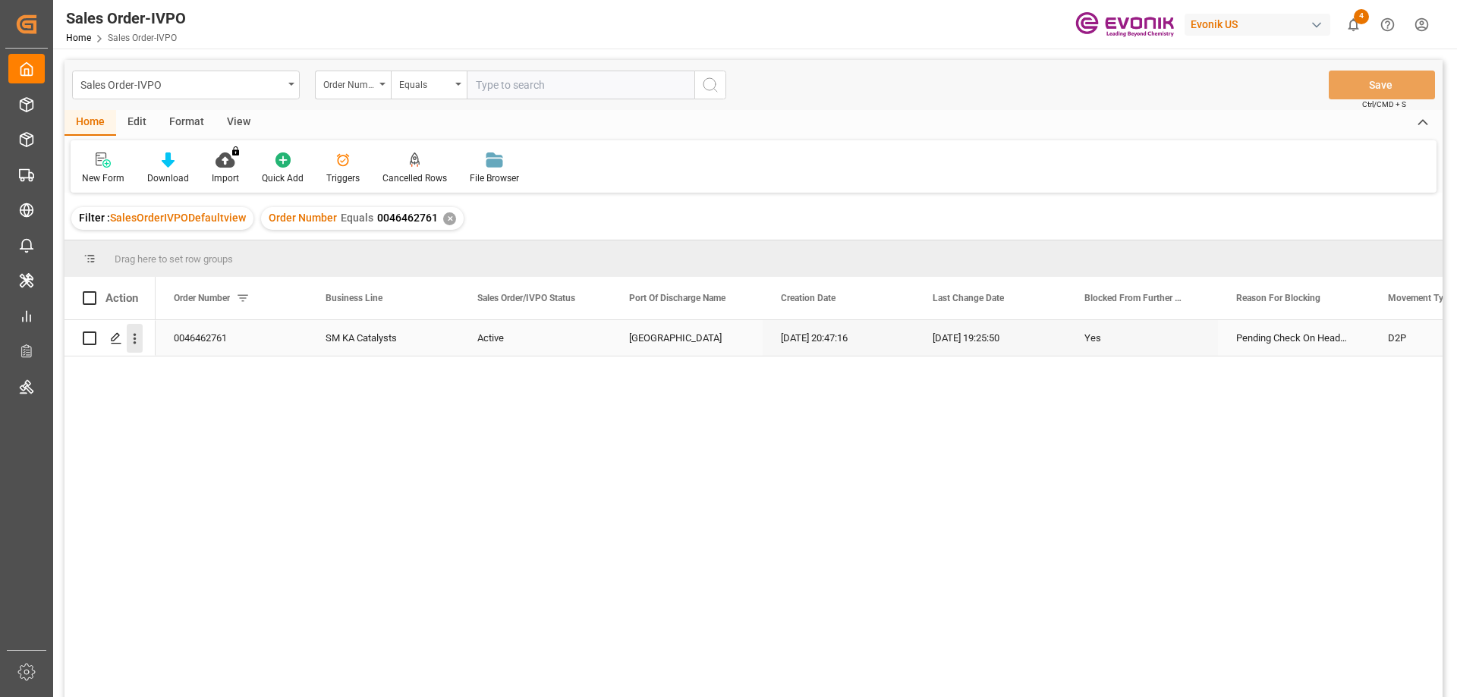
click at [139, 335] on icon "open menu" at bounding box center [135, 339] width 16 height 16
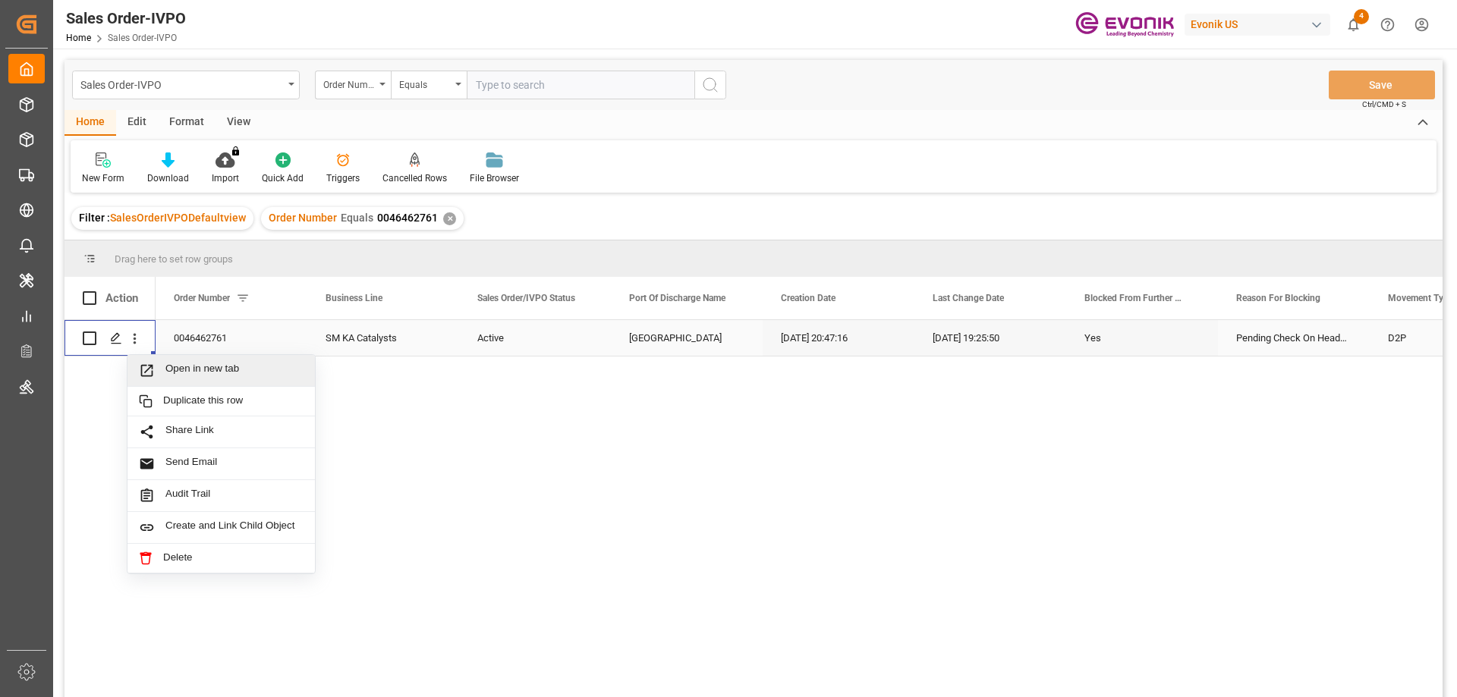
click at [182, 362] on div "Open in new tab" at bounding box center [221, 371] width 187 height 32
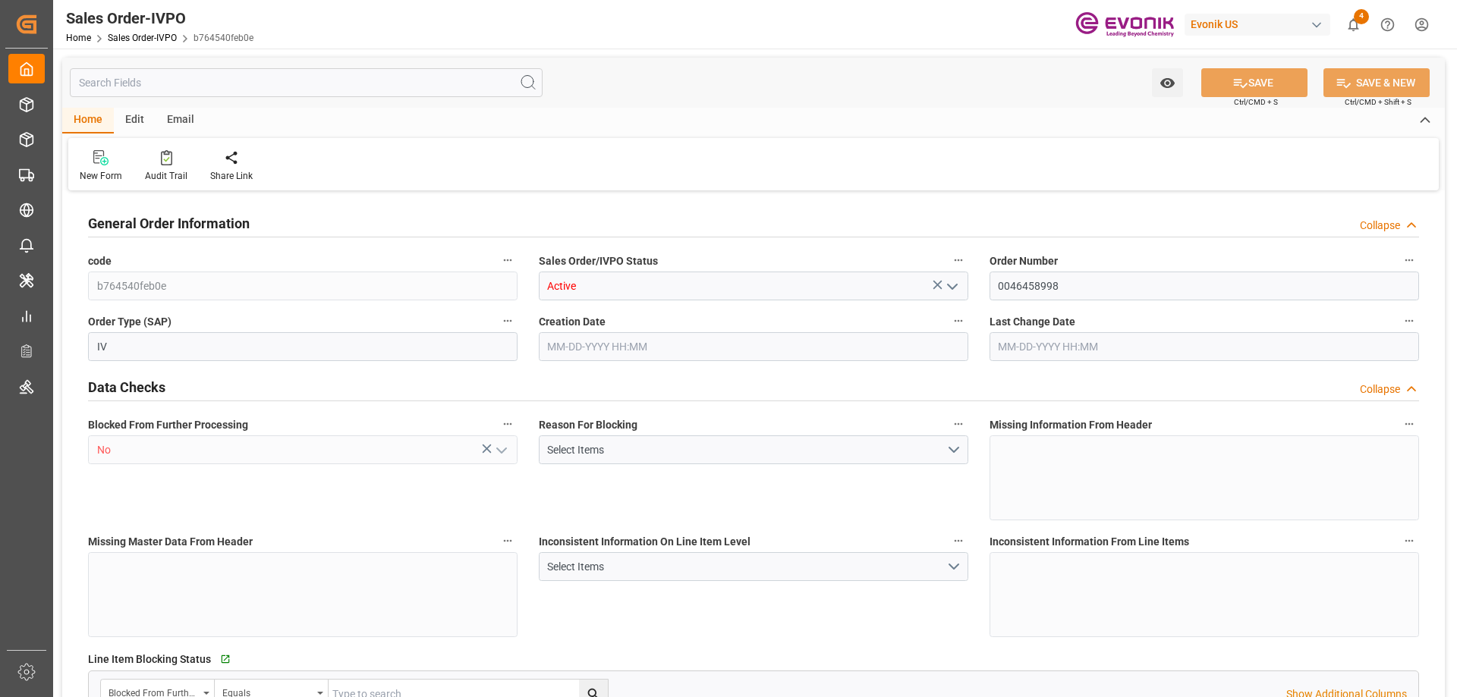
type input "BEANR"
type input "0"
type input "1"
type input "2"
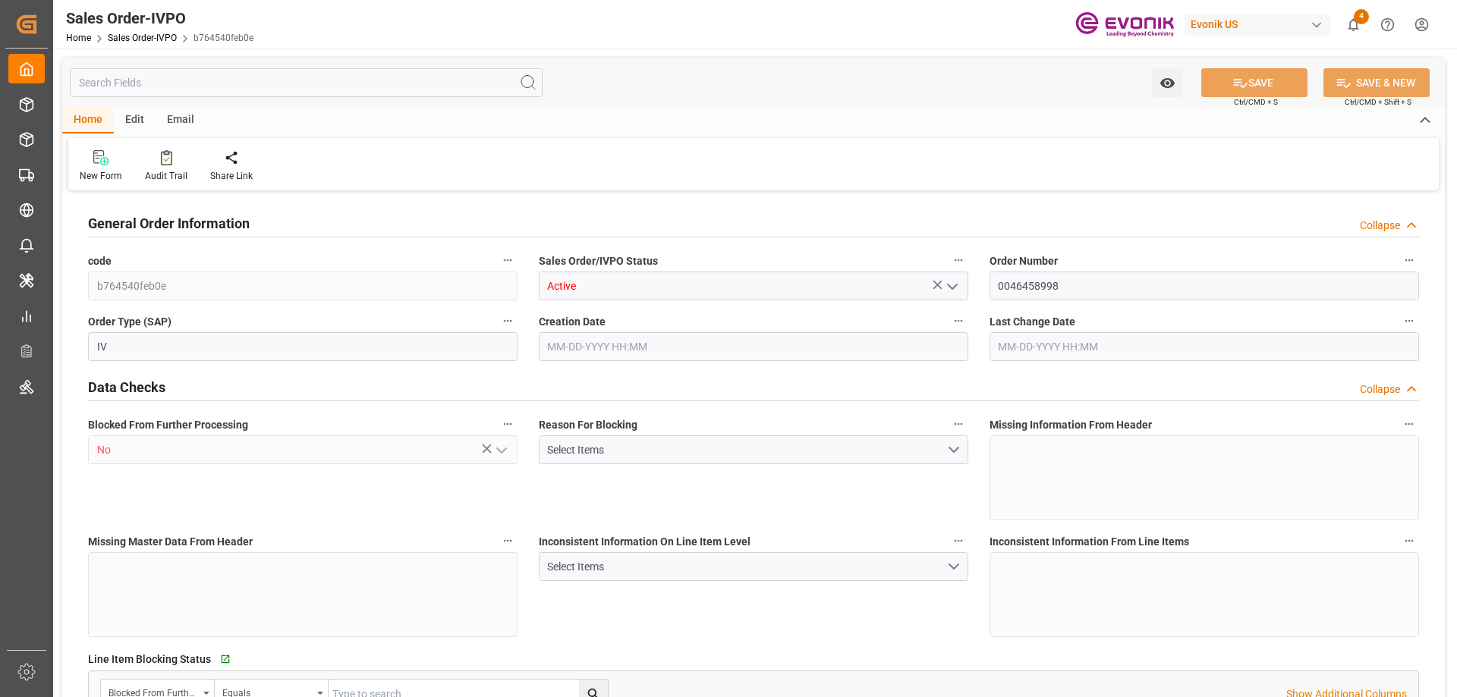
type input "18905.9904"
type input "81.4568"
type input "19000"
type input "60"
type input "06-13-2025 20:33"
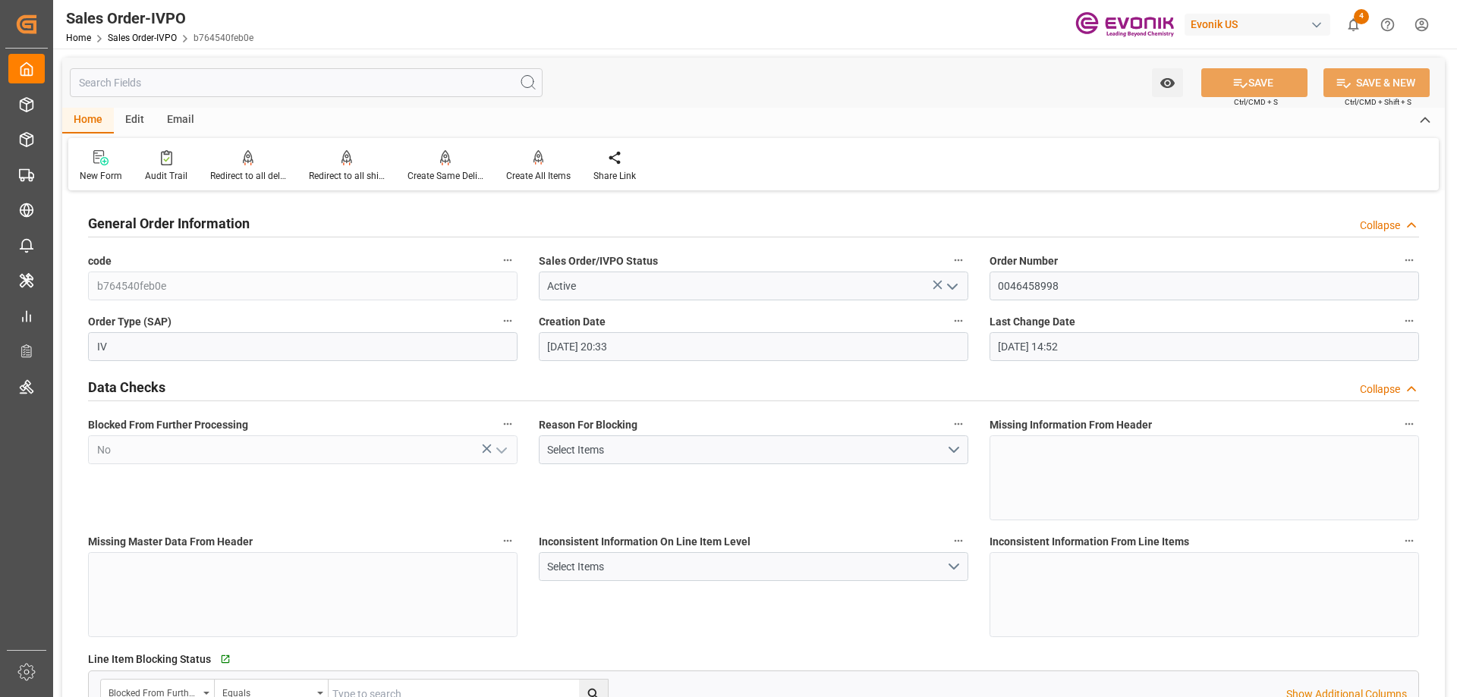
type input "08-13-2025 14:52"
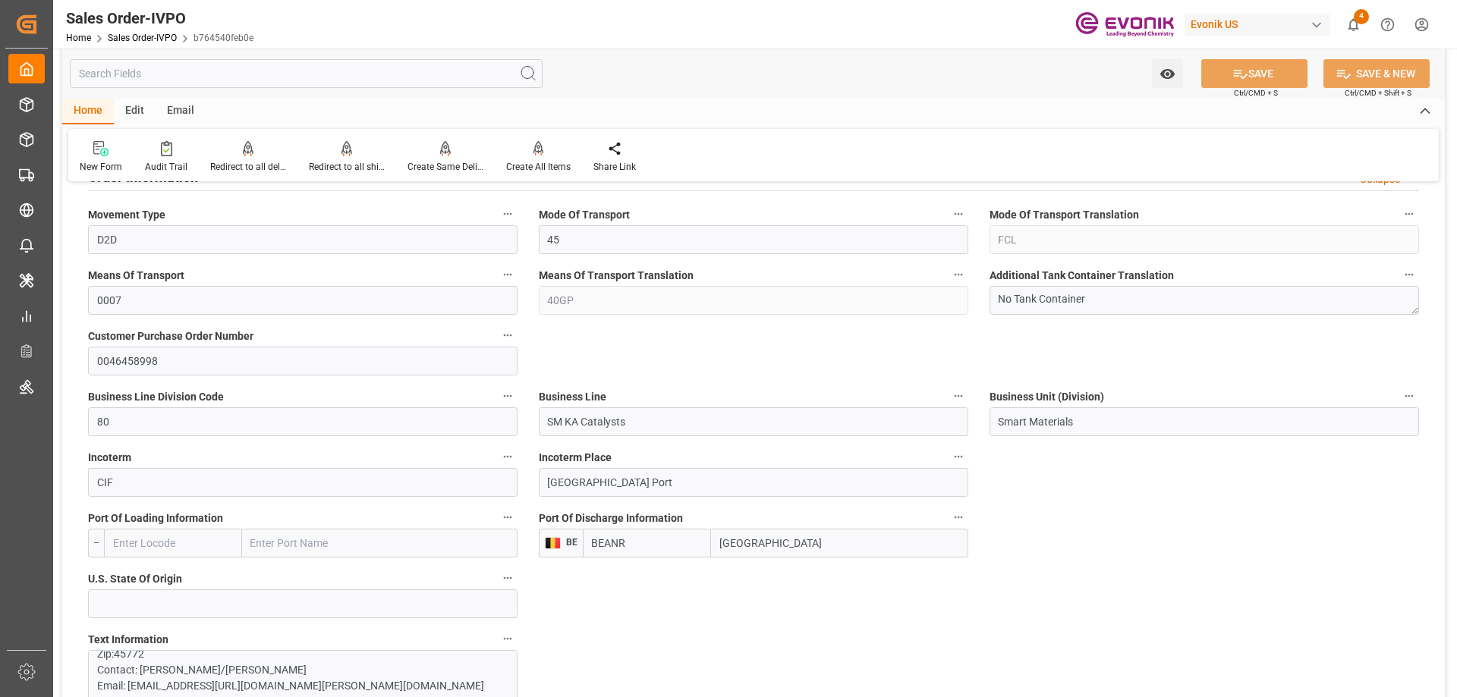
scroll to position [987, 0]
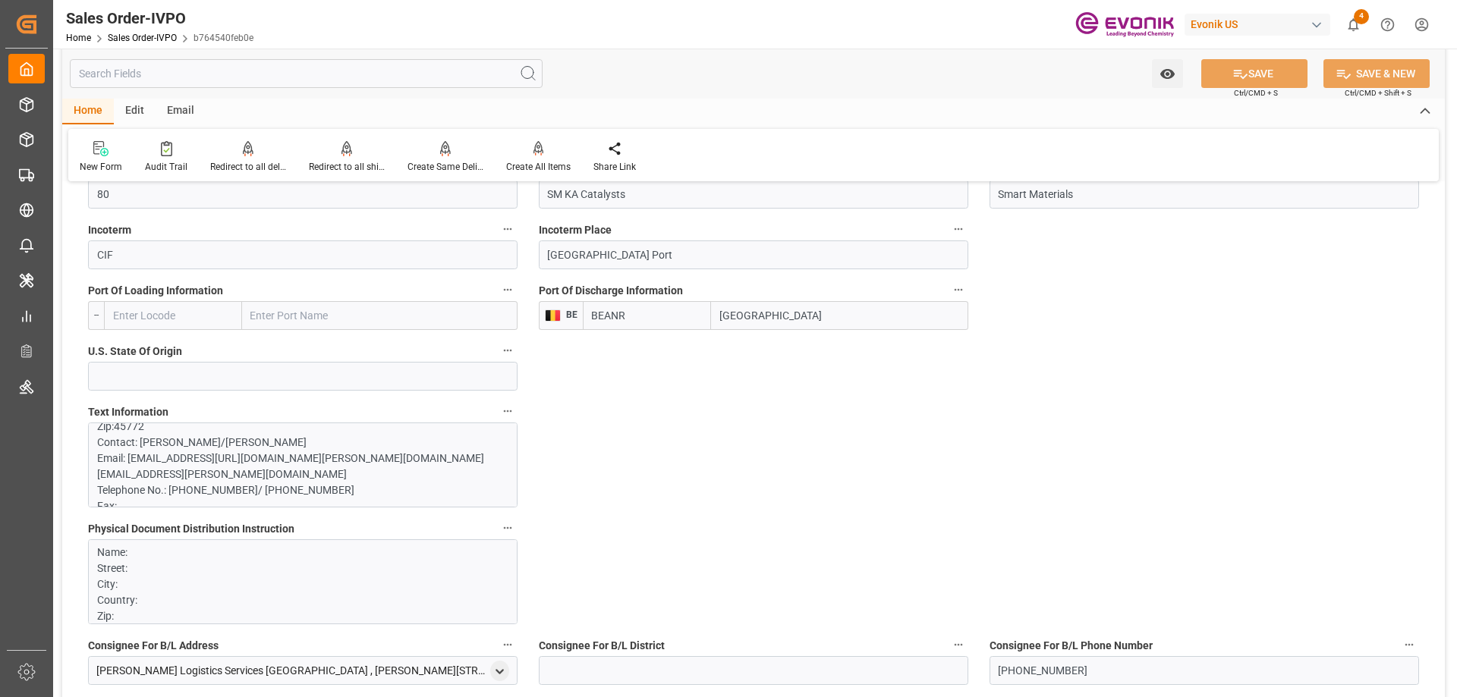
click at [252, 464] on p "PHYSICAL DOCUMENT DISTRIBUTION: Name: Street: City: Country: Zip: CONTACT: EMAI…" at bounding box center [297, 706] width 400 height 1466
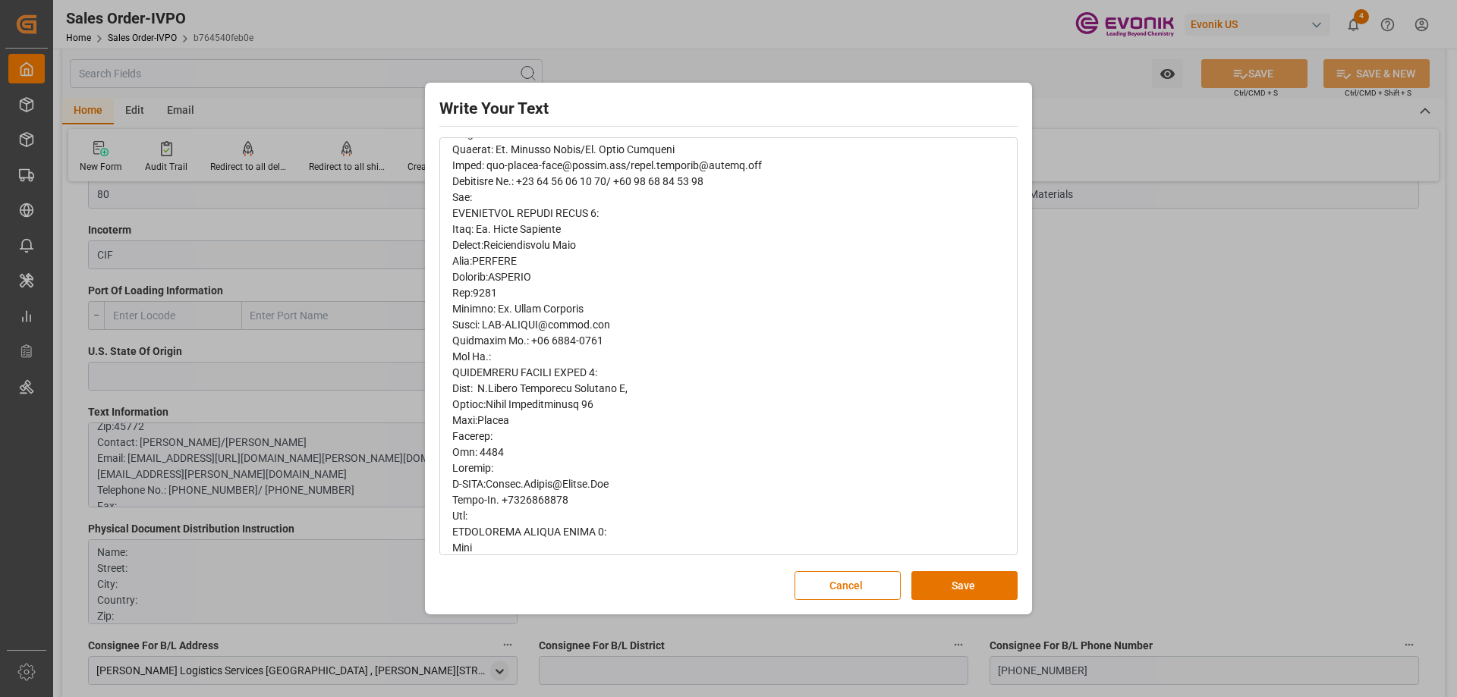
scroll to position [683, 0]
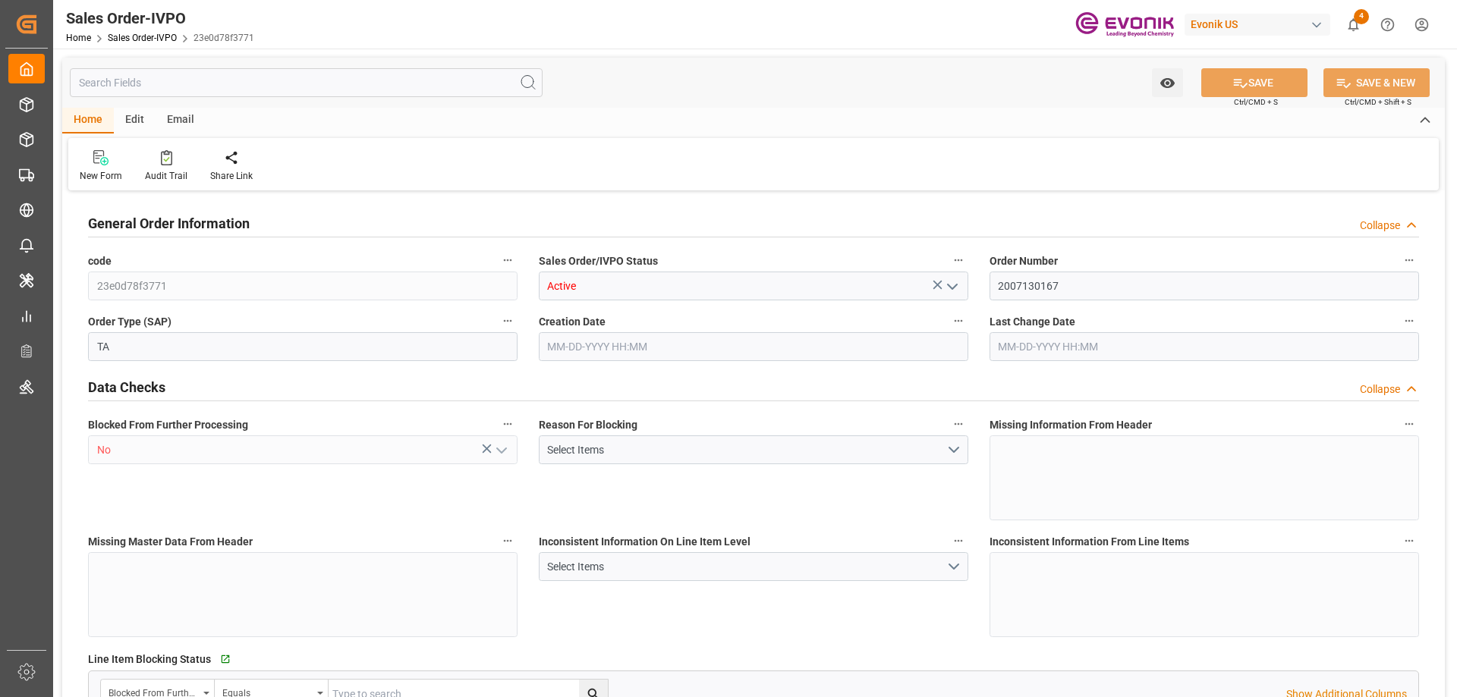
type input "BRSSZ"
type input "0"
type input "1"
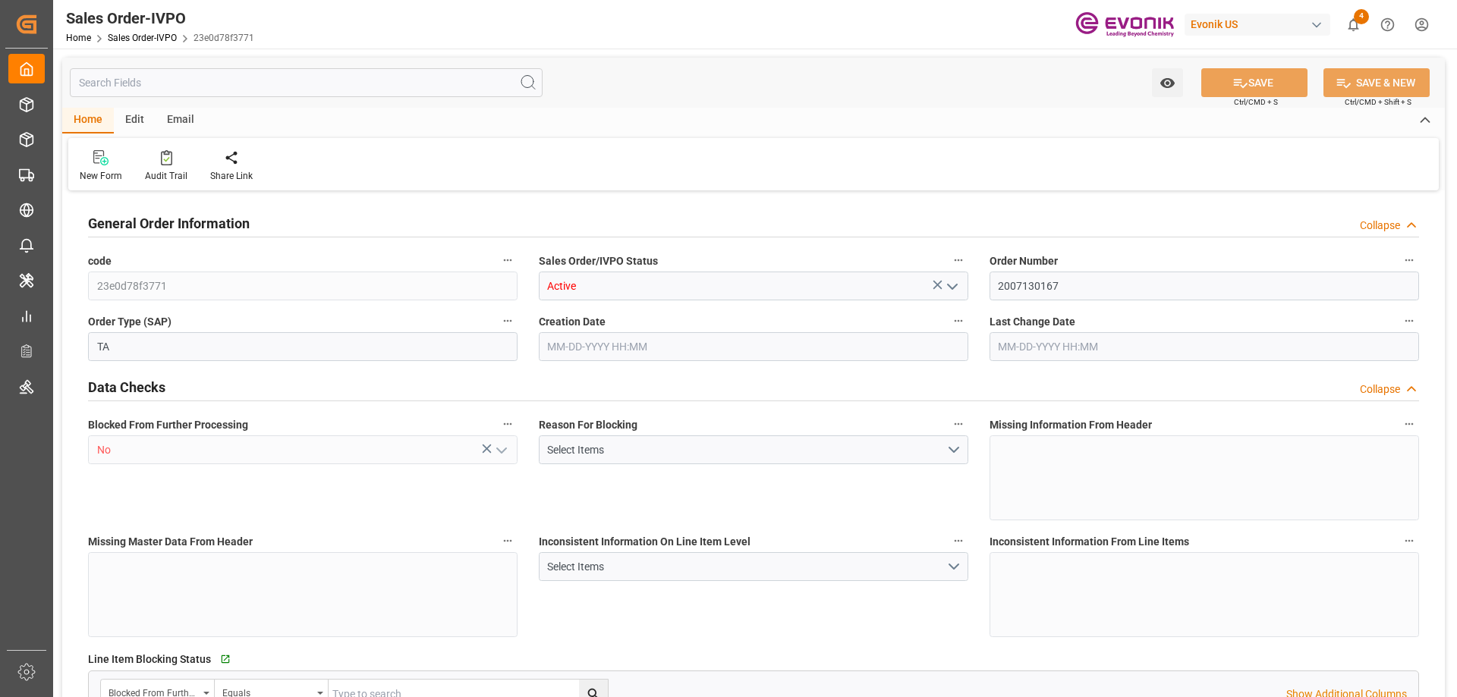
type input "8070"
type input "13.2102"
type input "17000"
type input "30"
type input "[DATE] 19:07"
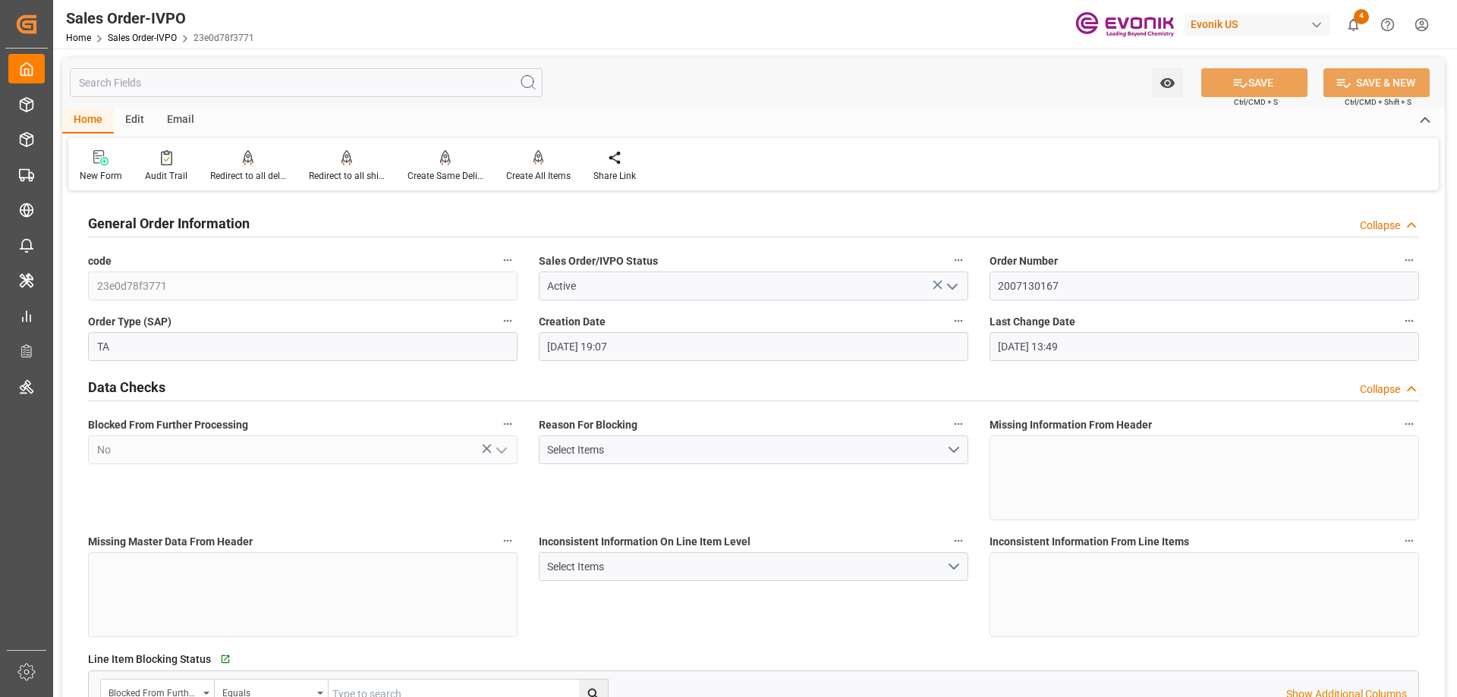
type input "[DATE] 13:49"
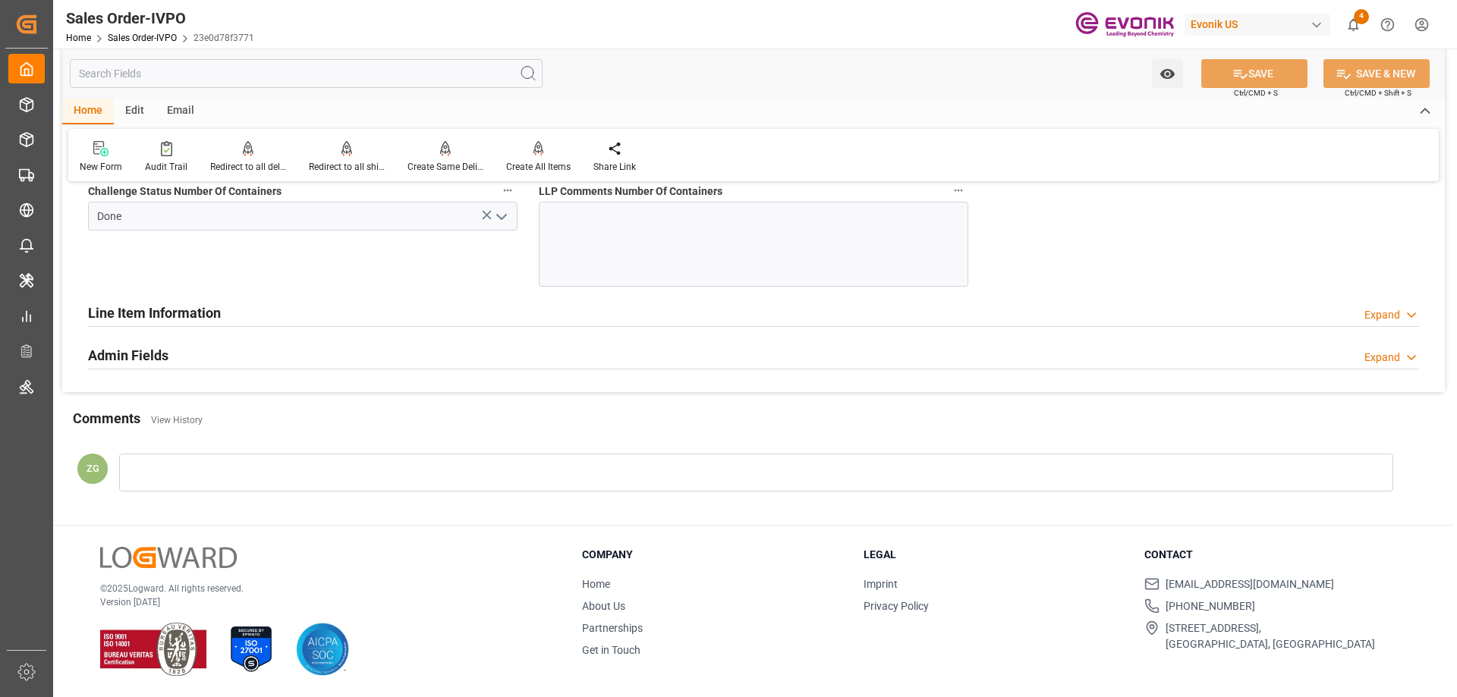
scroll to position [2917, 0]
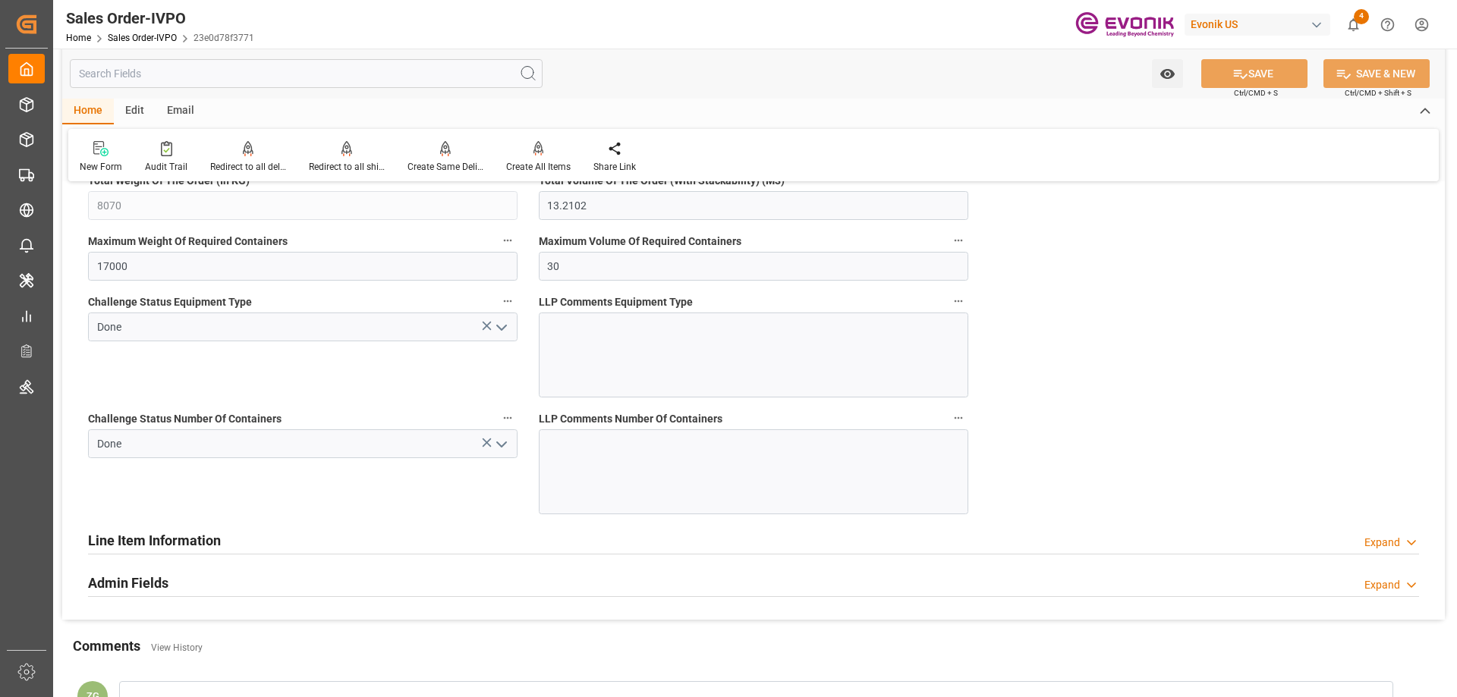
click at [502, 444] on icon "open menu" at bounding box center [502, 445] width 18 height 18
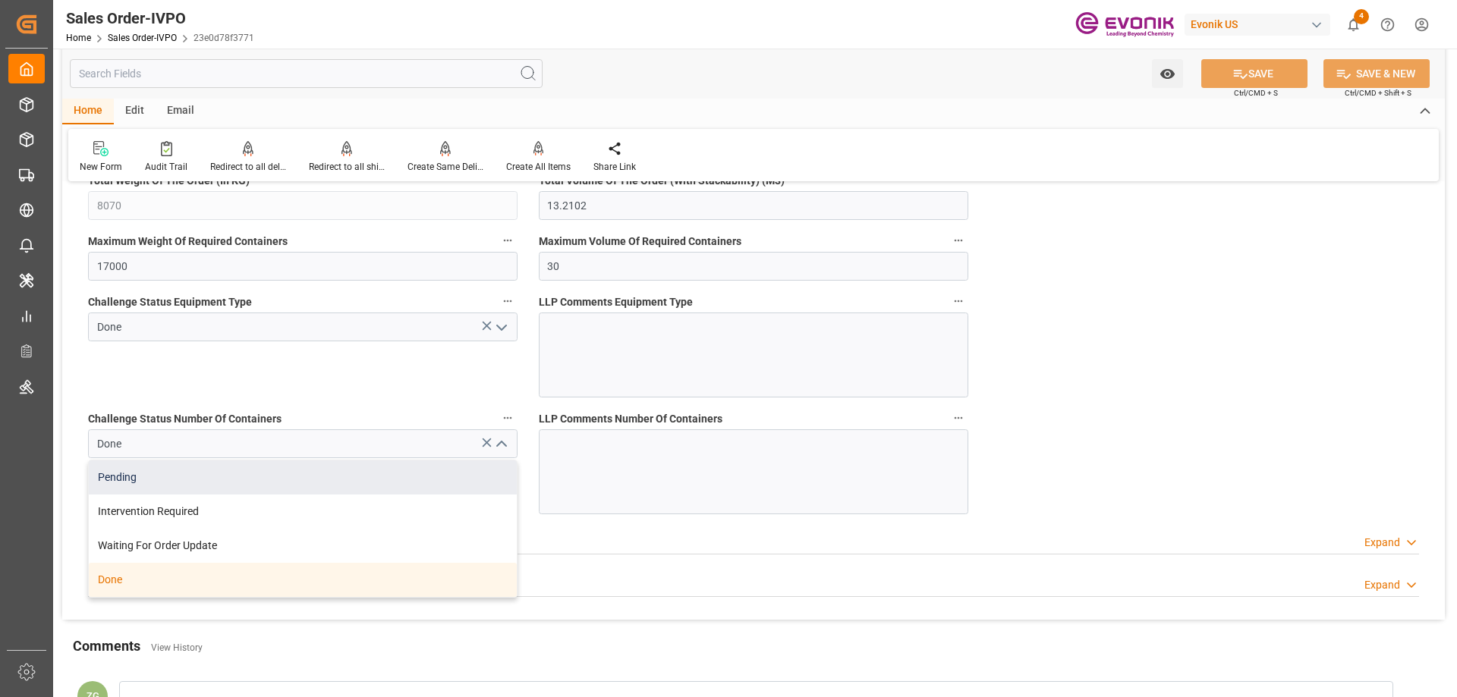
click at [124, 481] on div "Pending" at bounding box center [303, 478] width 428 height 34
type input "Pending"
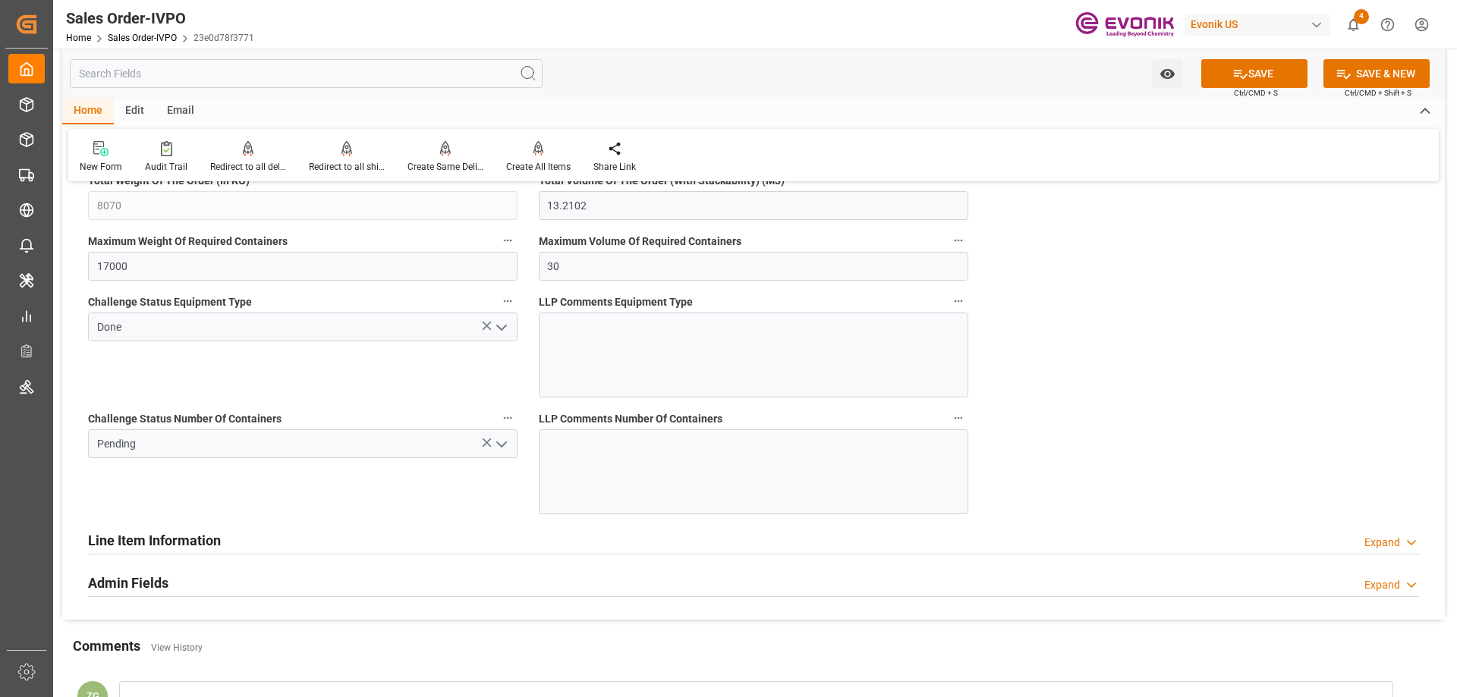
click at [508, 323] on icon "open menu" at bounding box center [502, 328] width 18 height 18
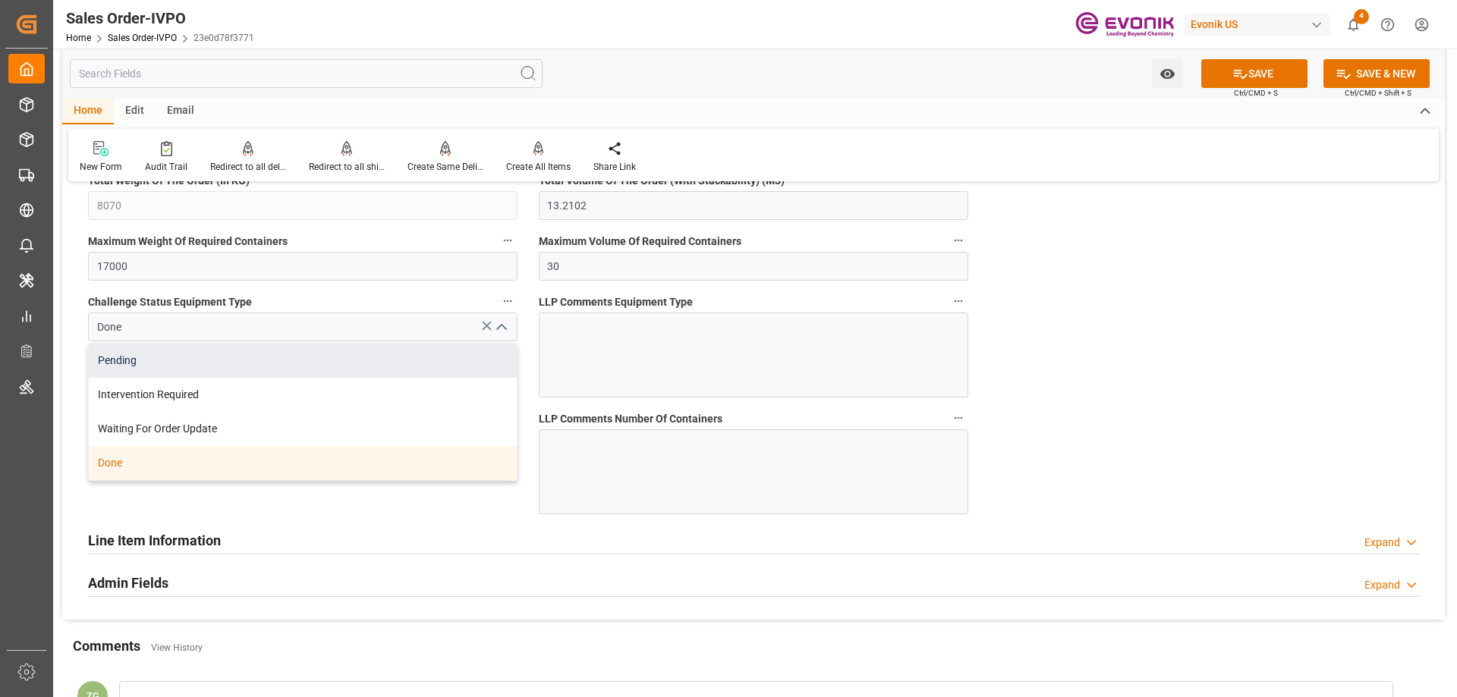
click at [200, 370] on div "Pending" at bounding box center [303, 361] width 428 height 34
type input "Pending"
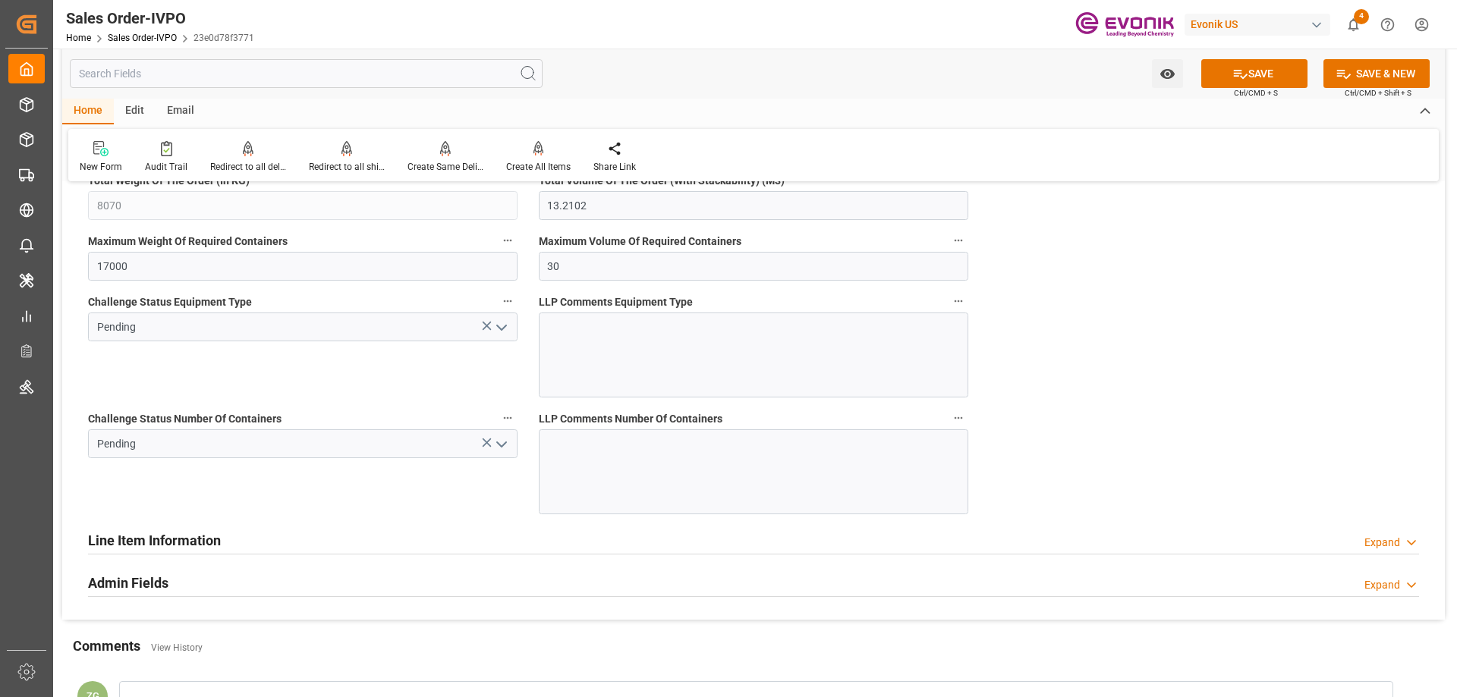
scroll to position [2614, 0]
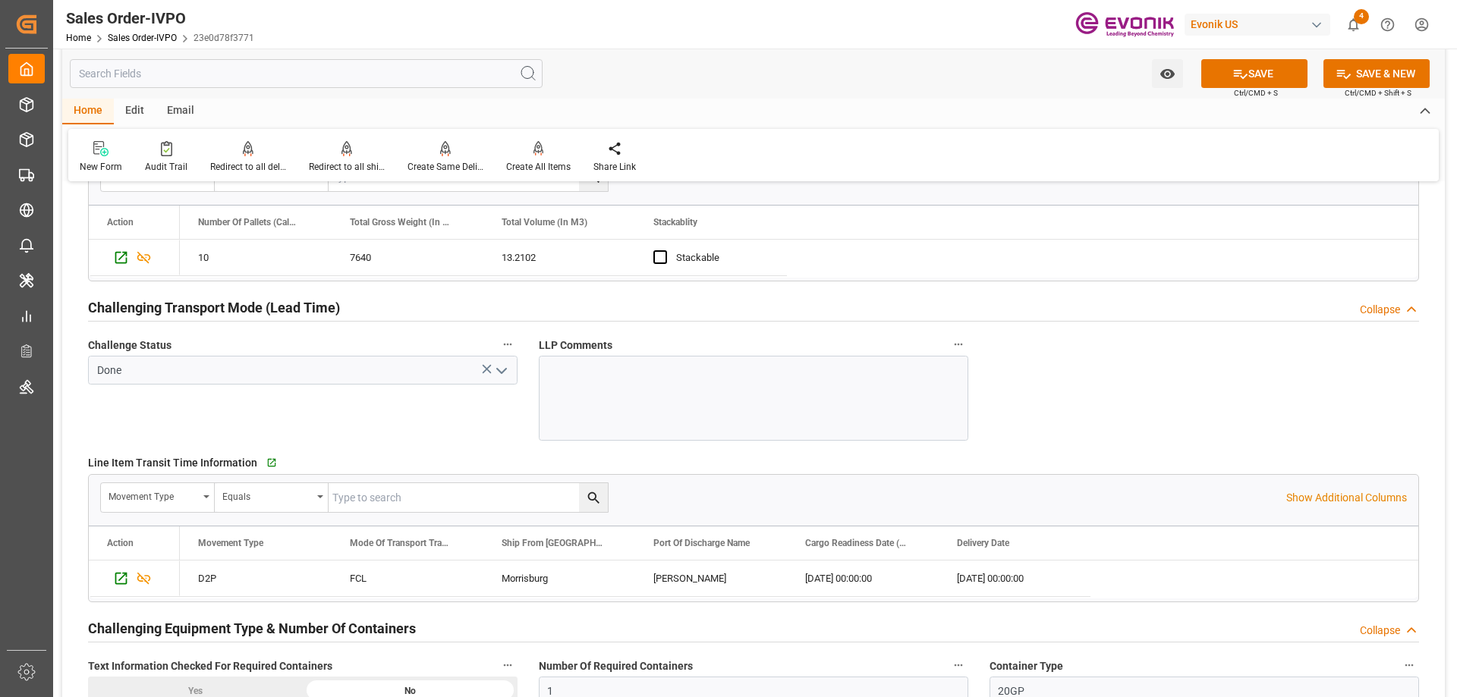
click at [502, 369] on icon "open menu" at bounding box center [502, 371] width 18 height 18
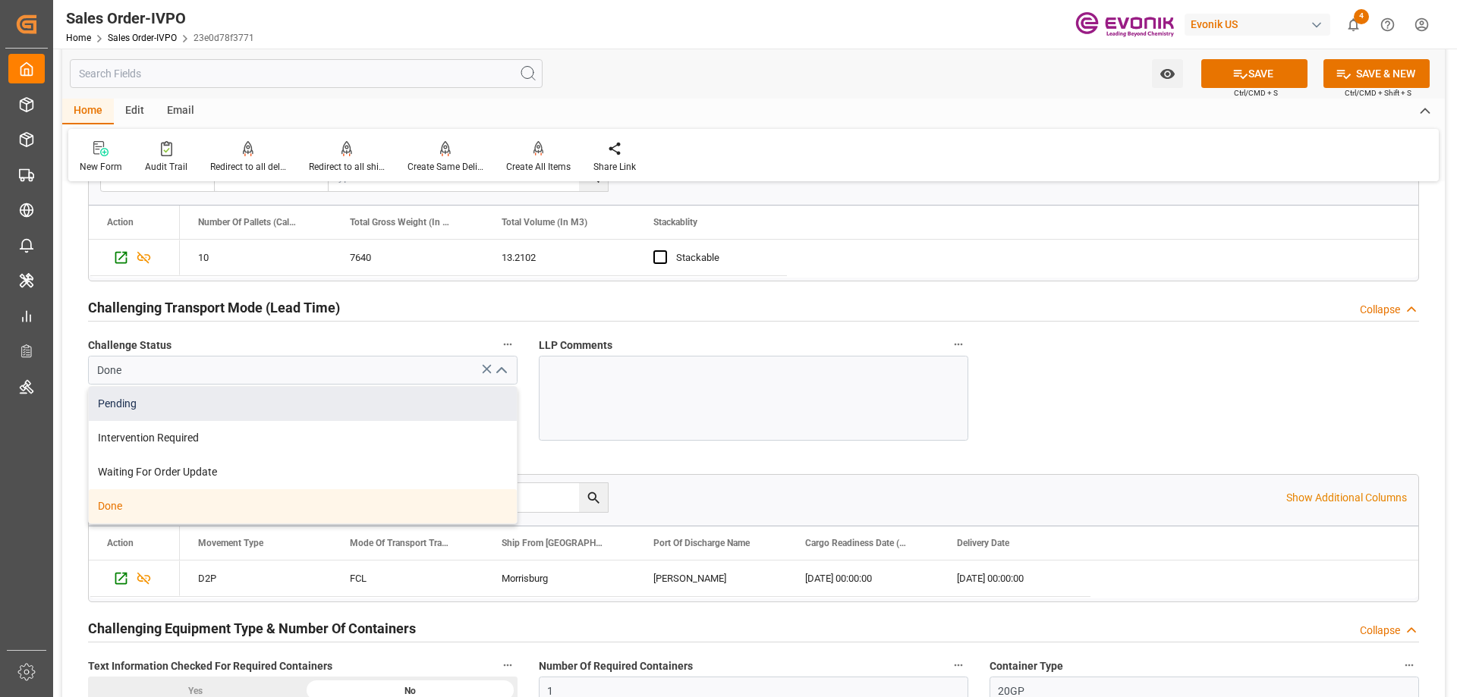
click at [214, 412] on div "Pending" at bounding box center [303, 404] width 428 height 34
type input "Pending"
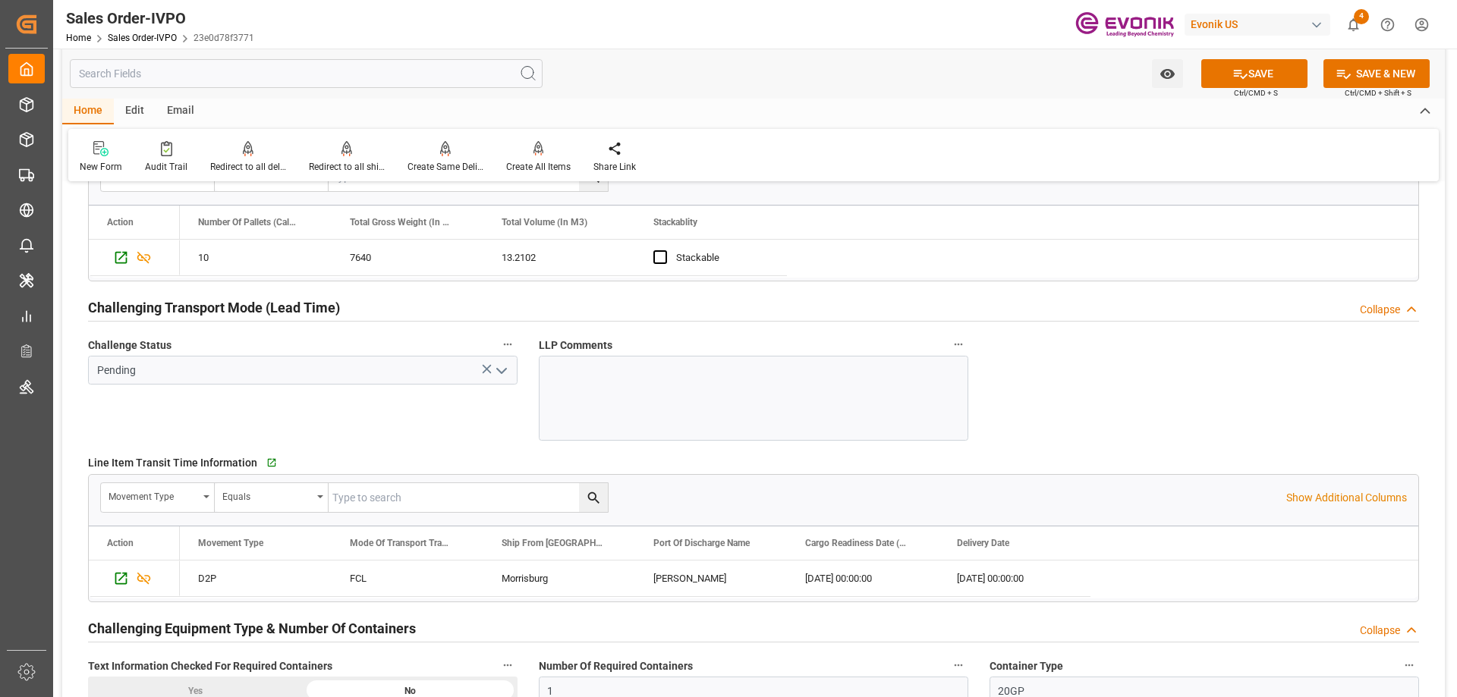
scroll to position [1931, 0]
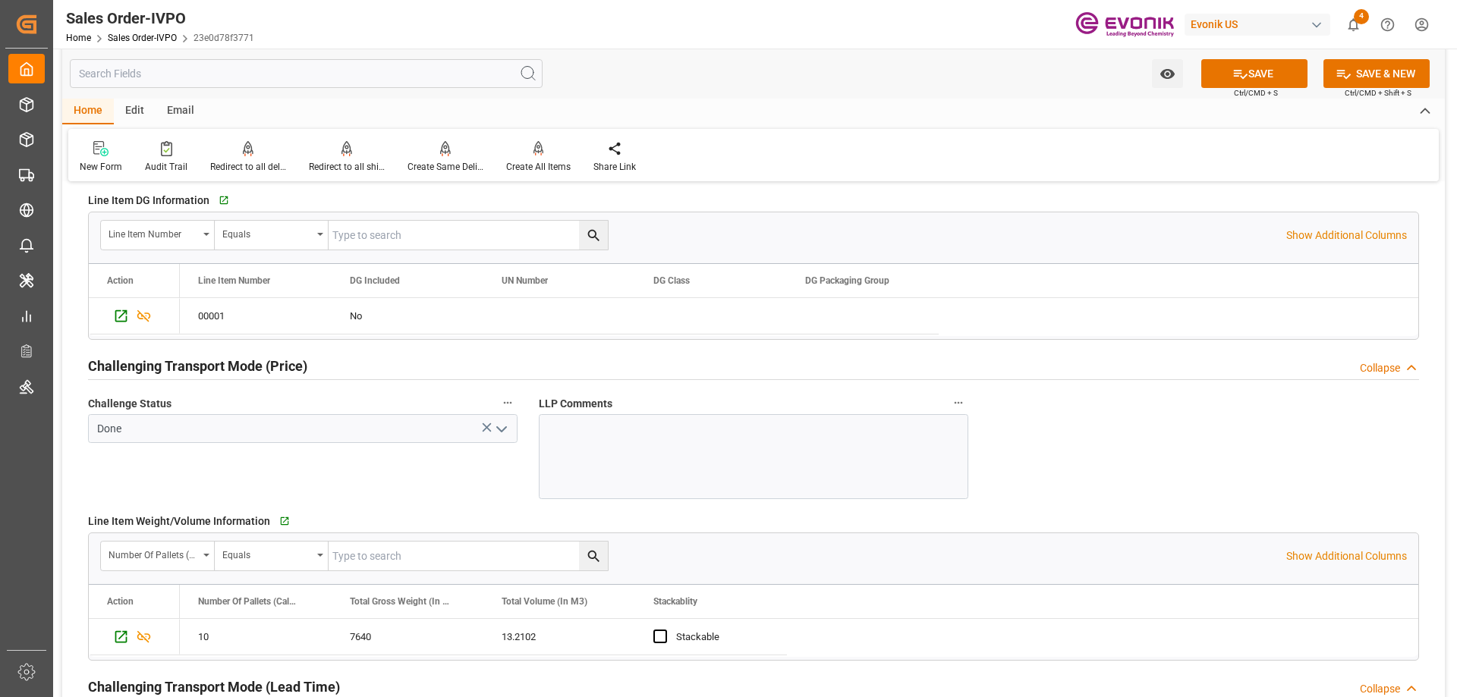
click at [510, 423] on icon "open menu" at bounding box center [502, 429] width 18 height 18
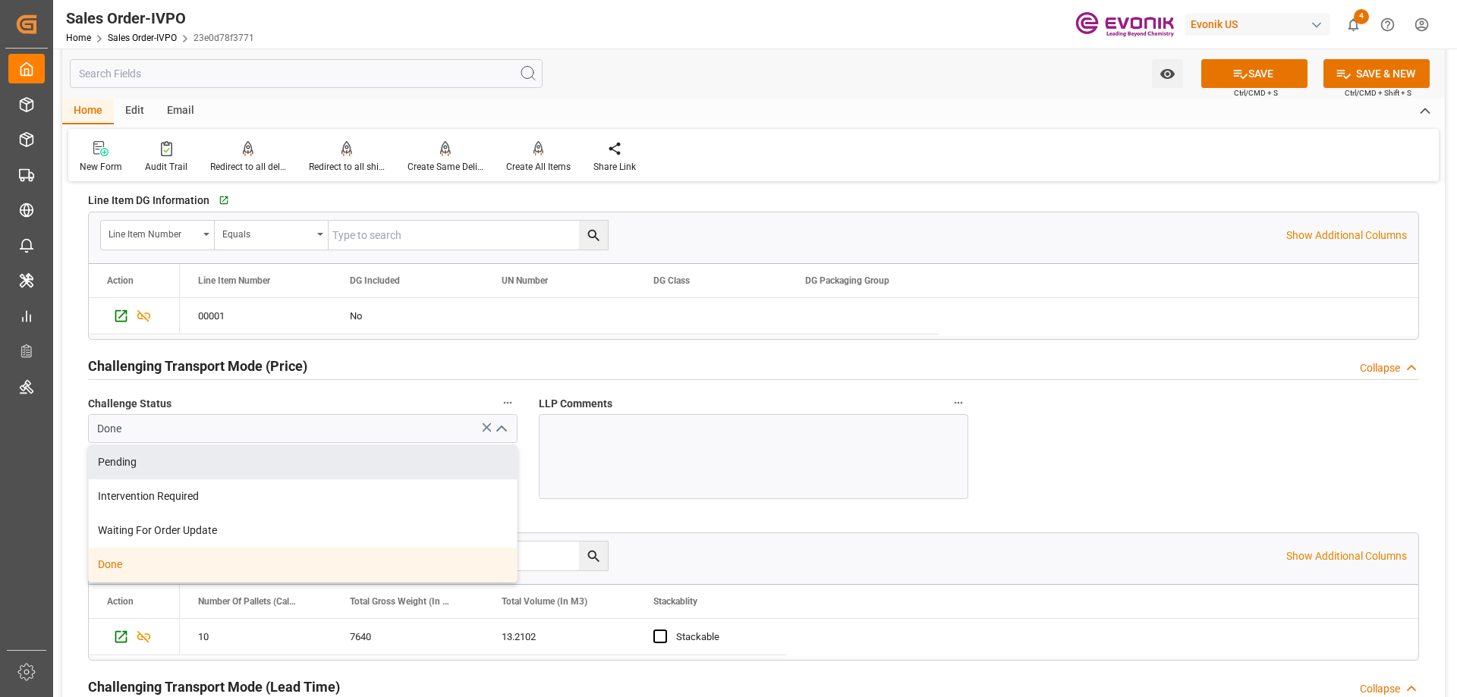
click at [278, 459] on div "Pending" at bounding box center [303, 463] width 428 height 34
type input "Pending"
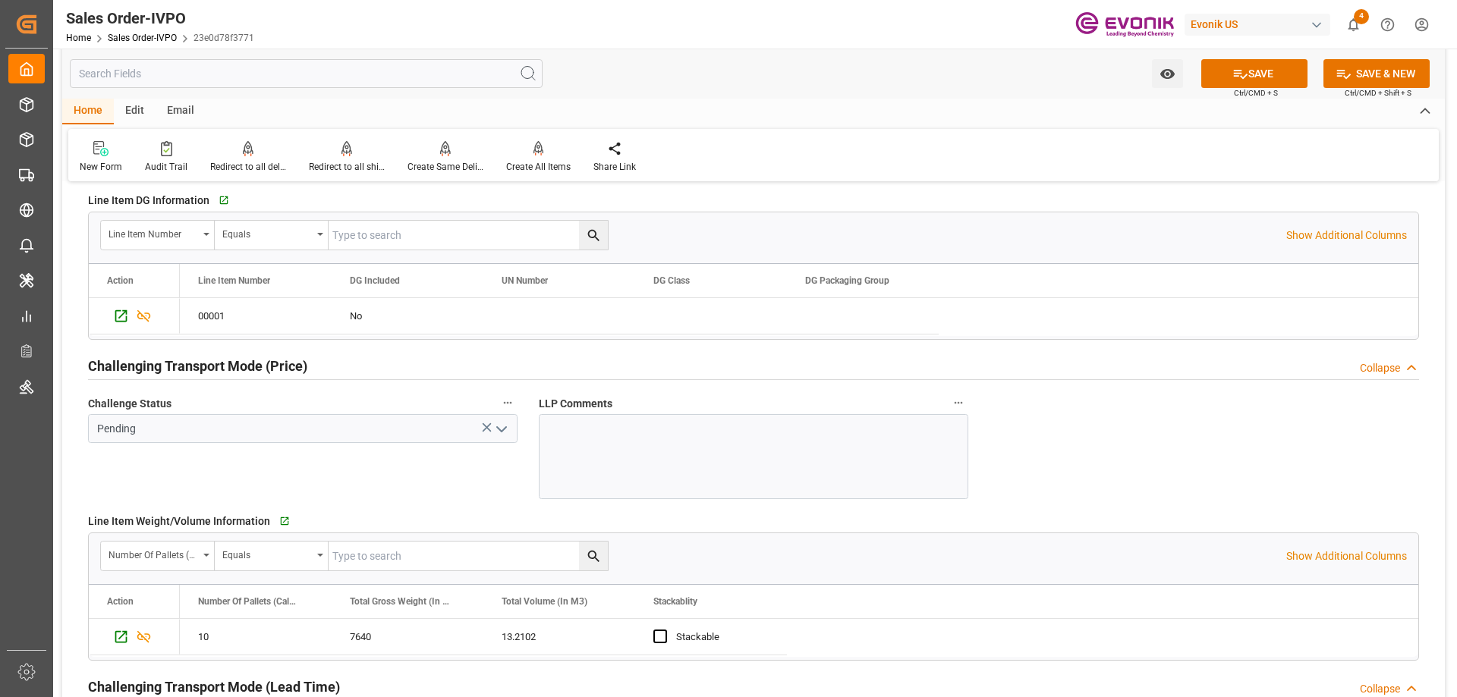
scroll to position [1703, 0]
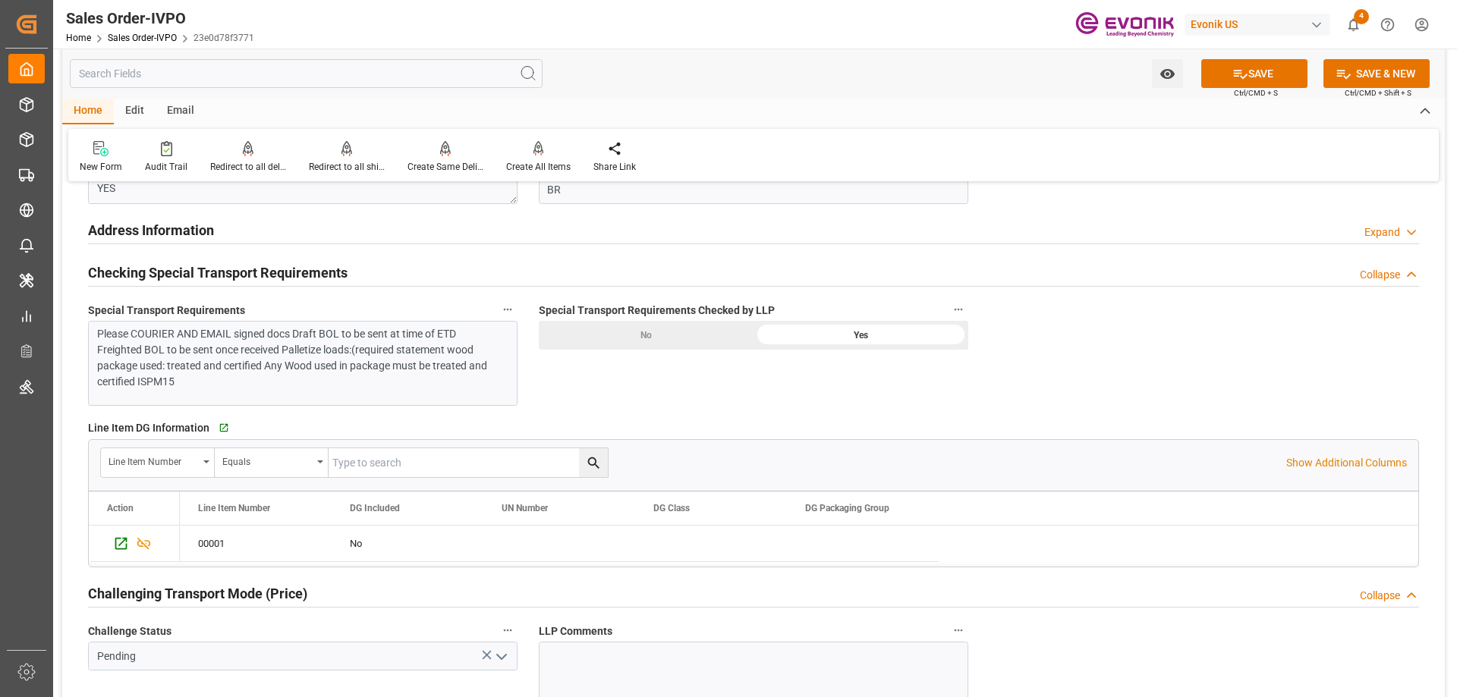
click at [700, 342] on div "No" at bounding box center [646, 335] width 215 height 29
click at [1267, 77] on button "SAVE" at bounding box center [1254, 73] width 106 height 29
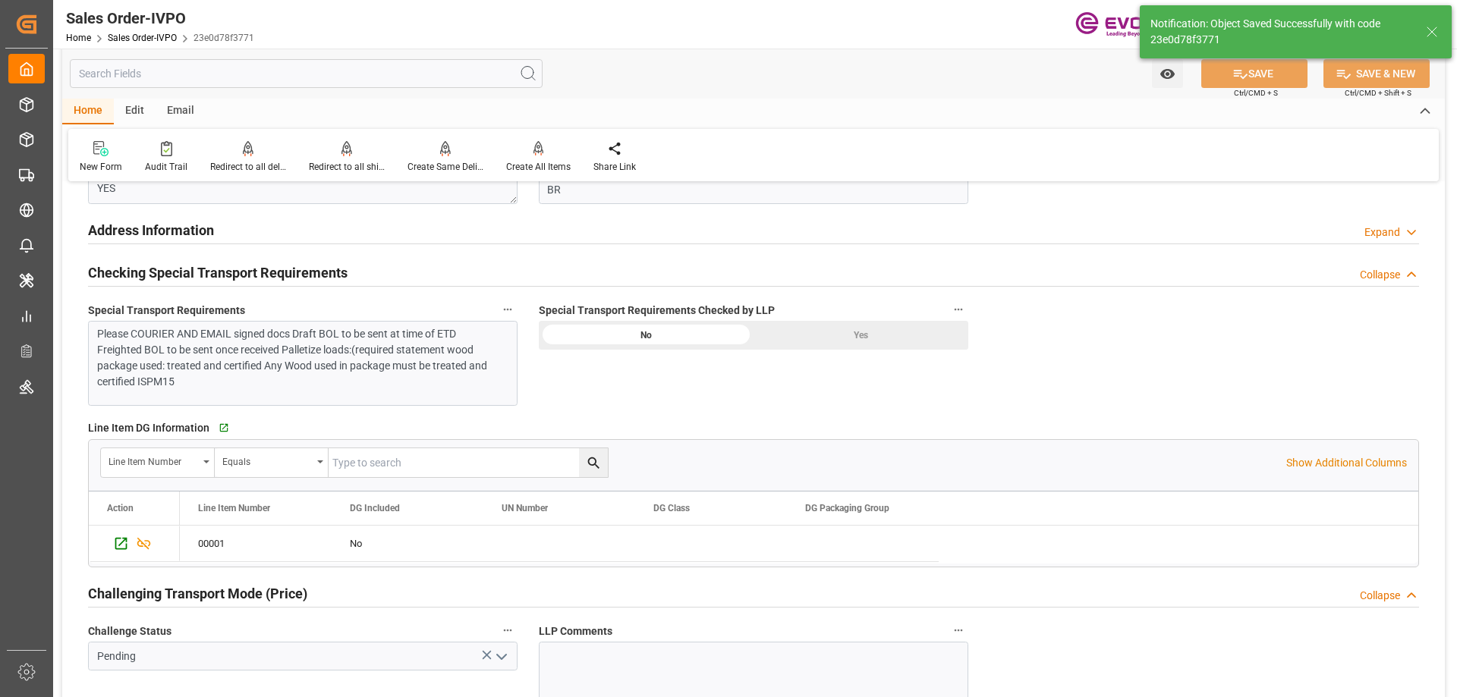
type input "08-19-2025 18:08"
type input "Yes"
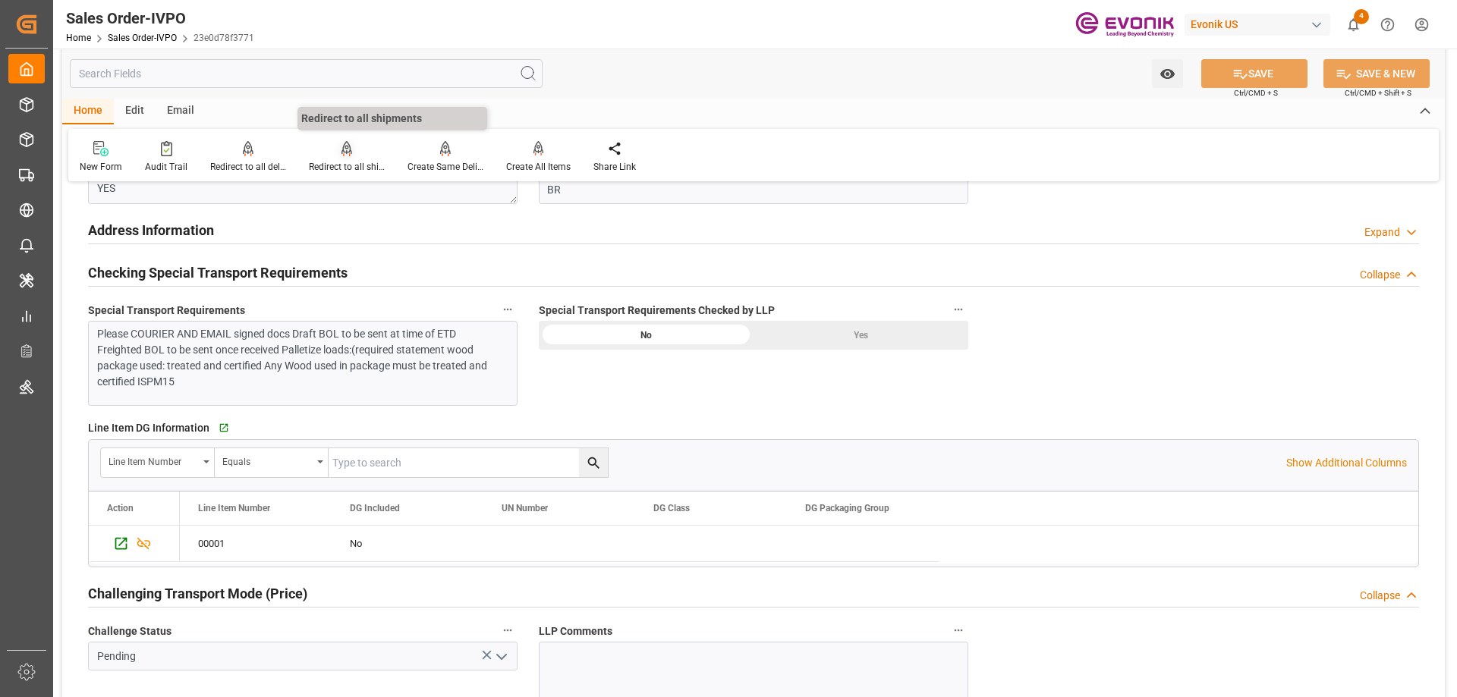
click at [355, 159] on div "Redirect to all shipments" at bounding box center [347, 156] width 99 height 33
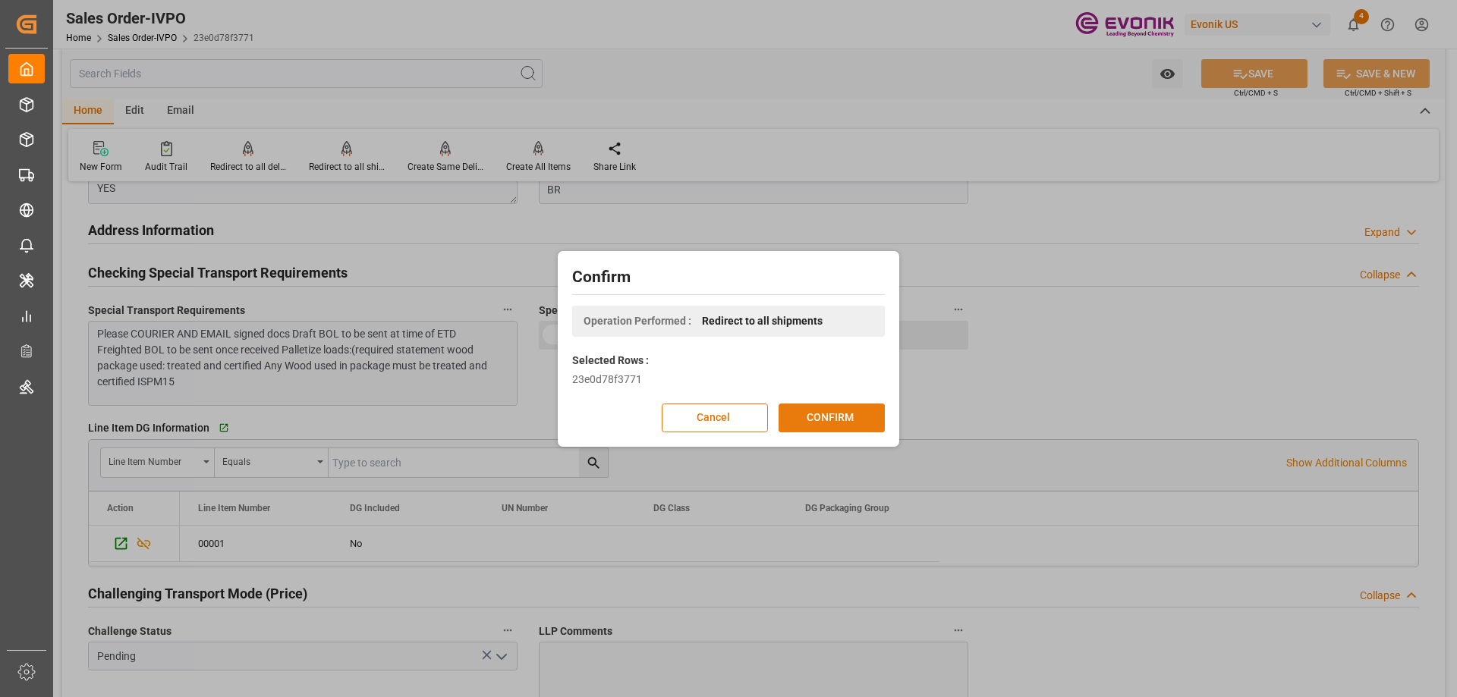
click at [821, 426] on button "CONFIRM" at bounding box center [832, 418] width 106 height 29
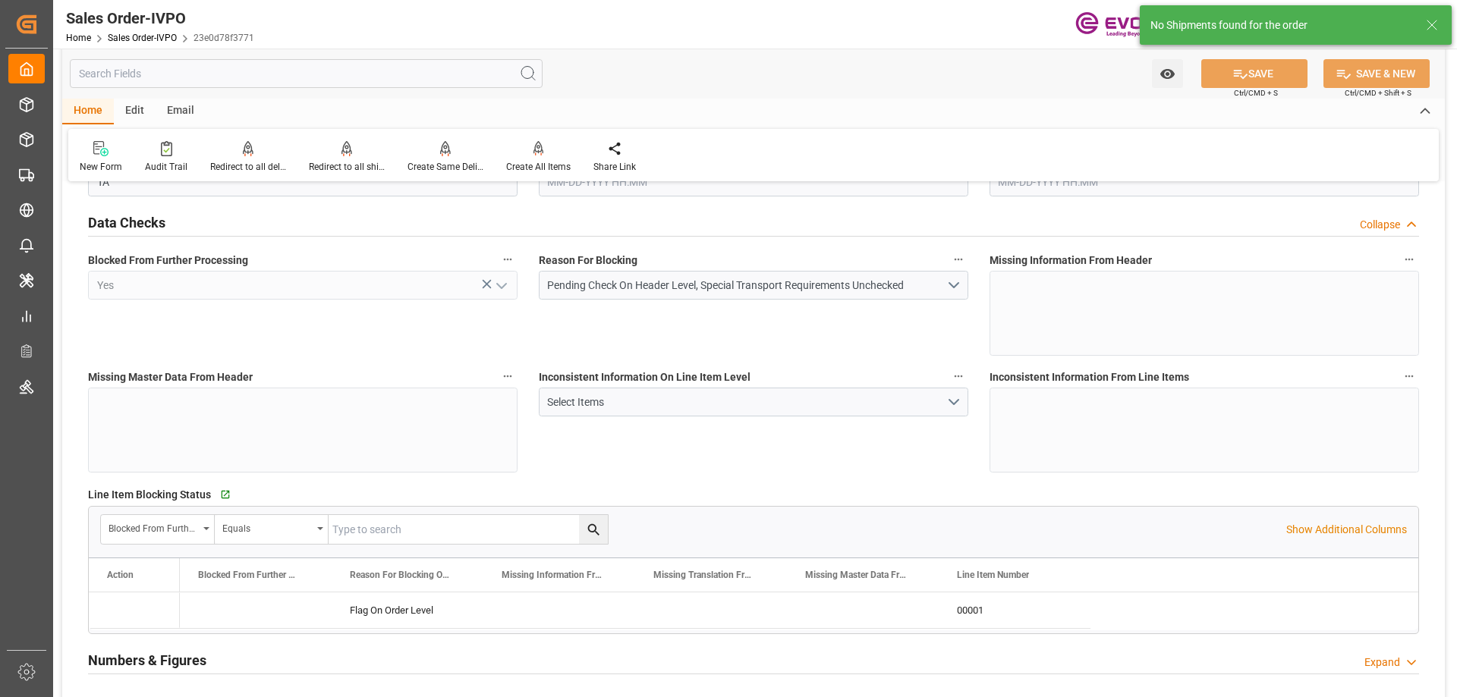
type input "BRSSZ"
type input "0"
type input "1"
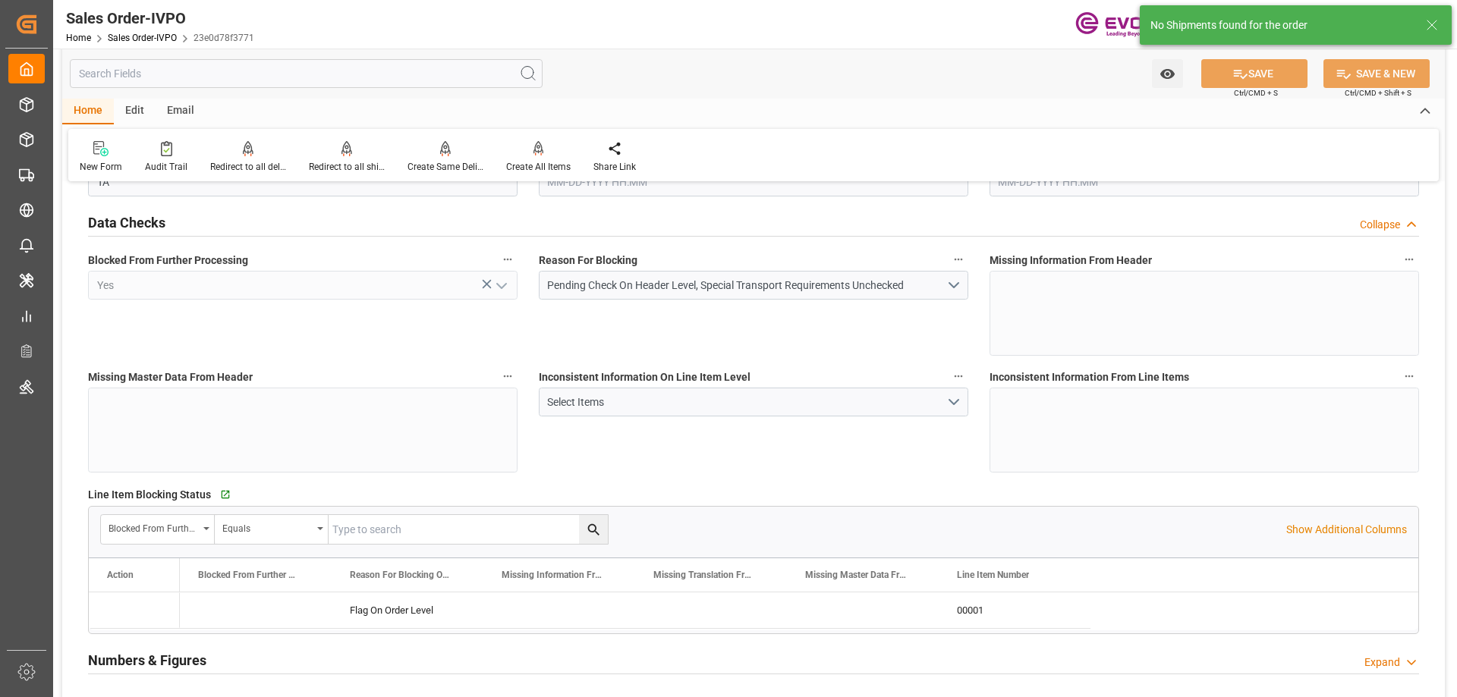
type input "8070"
type input "13.2102"
type input "17000"
type input "30"
type input "08-06-2025 19:07"
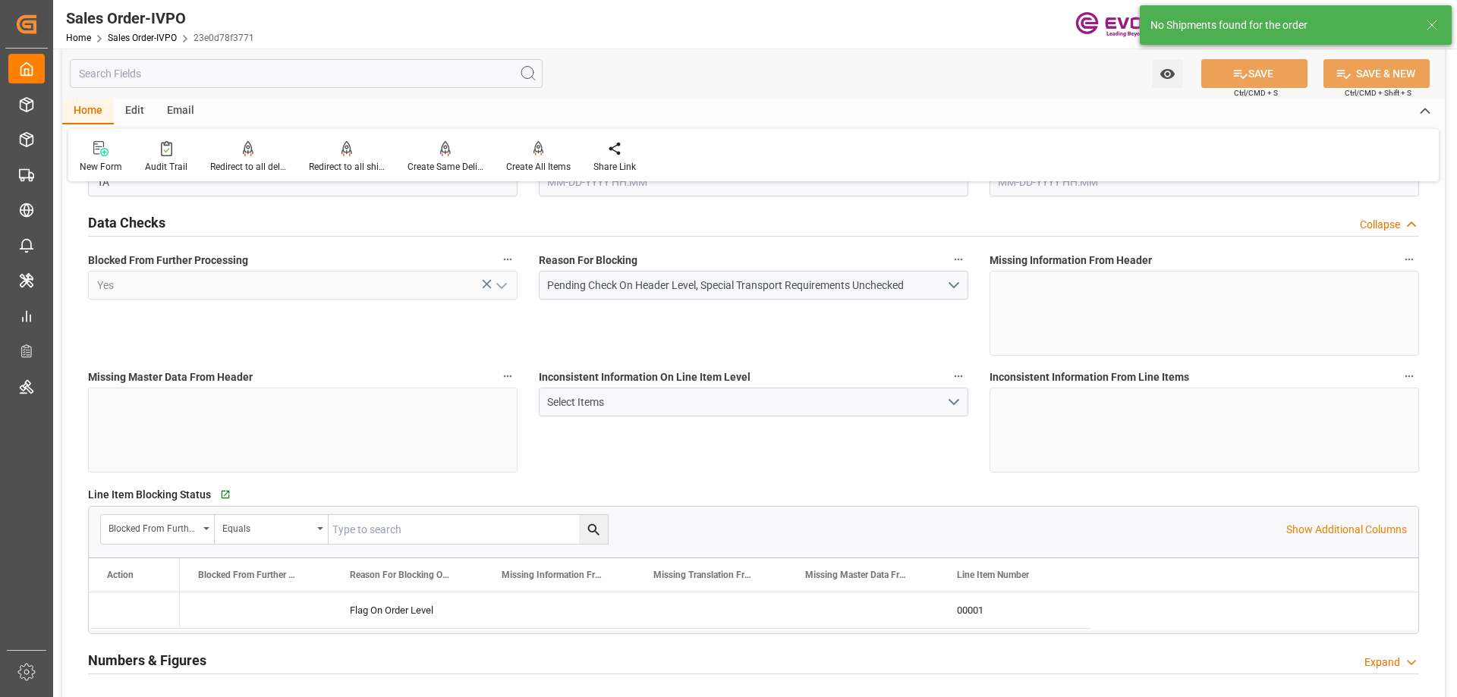
type input "08-19-2025 18:08"
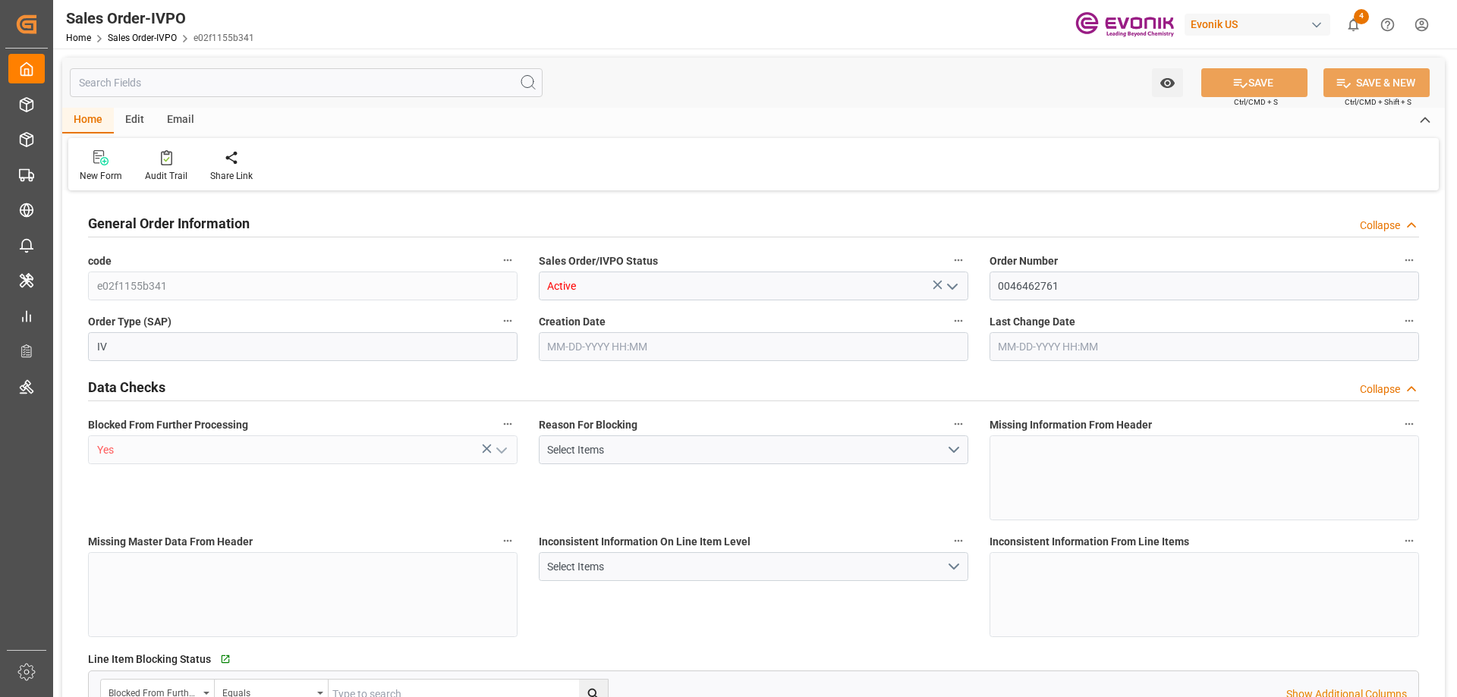
type input "BEANR"
type input "0"
type input "1"
type input "8"
type input "11"
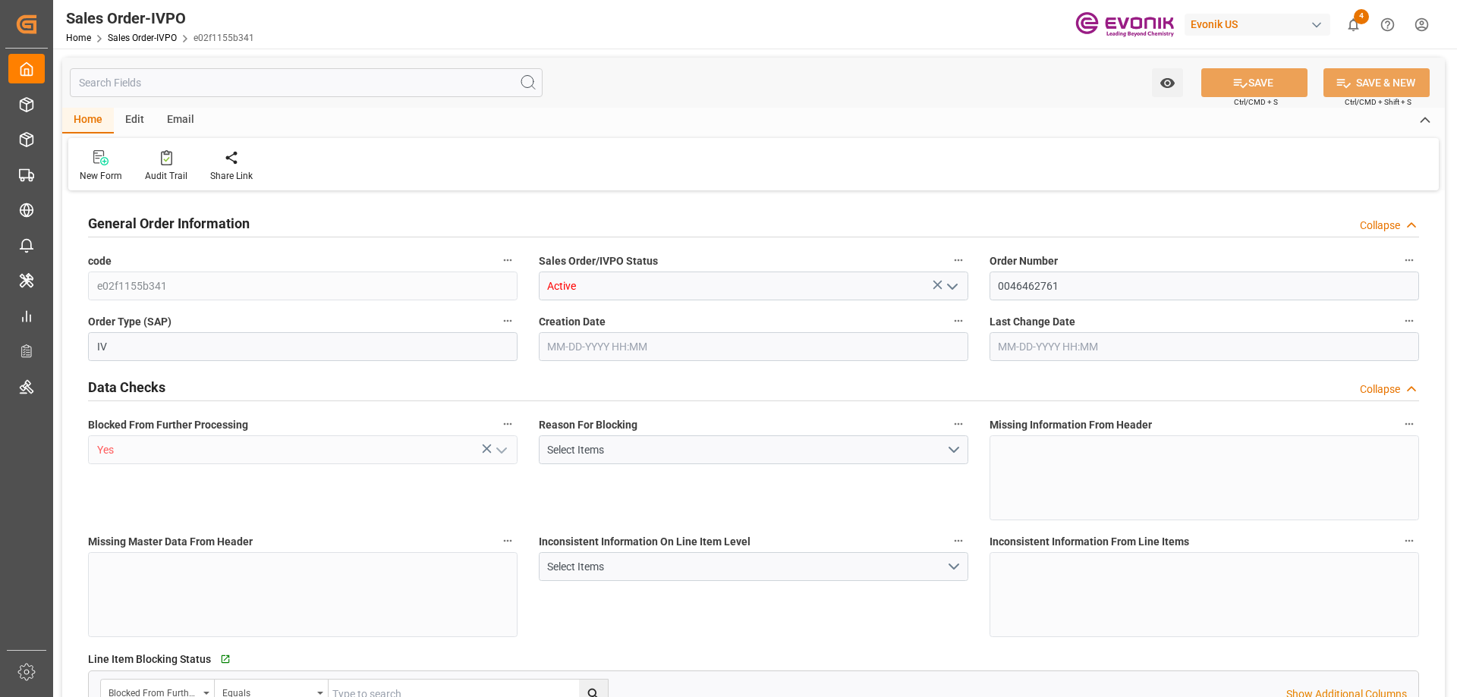
type input "149571.456"
type input "609.0576"
type input "19000"
type input "60"
type input "07-09-2025 20:47"
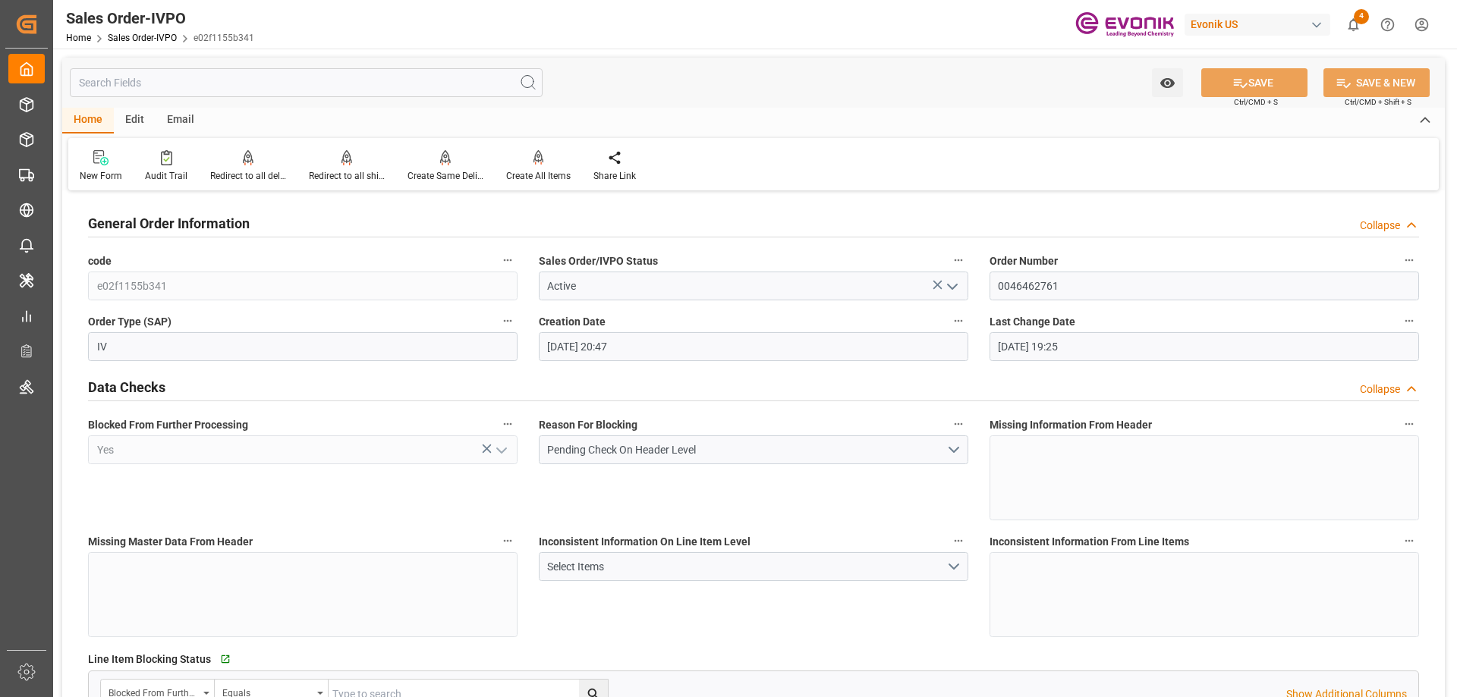
type input "08-18-2025 19:25"
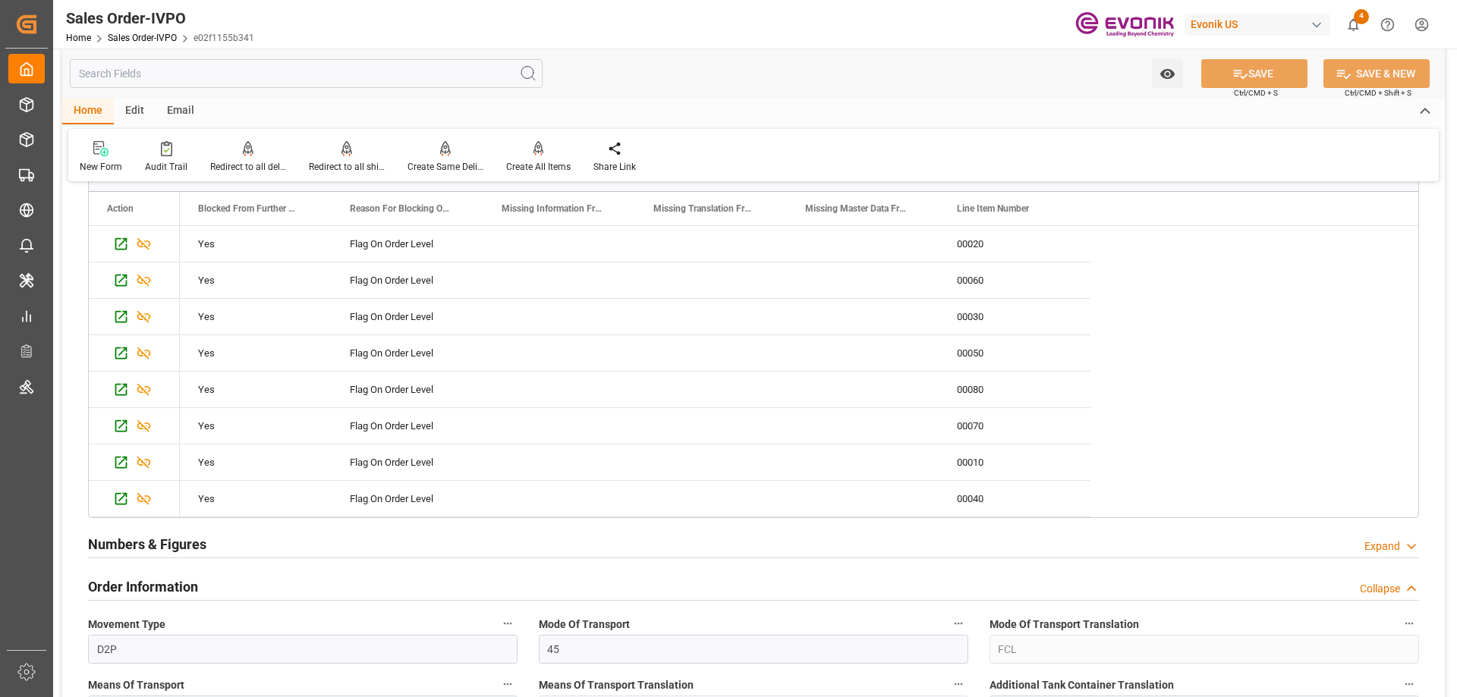
scroll to position [607, 0]
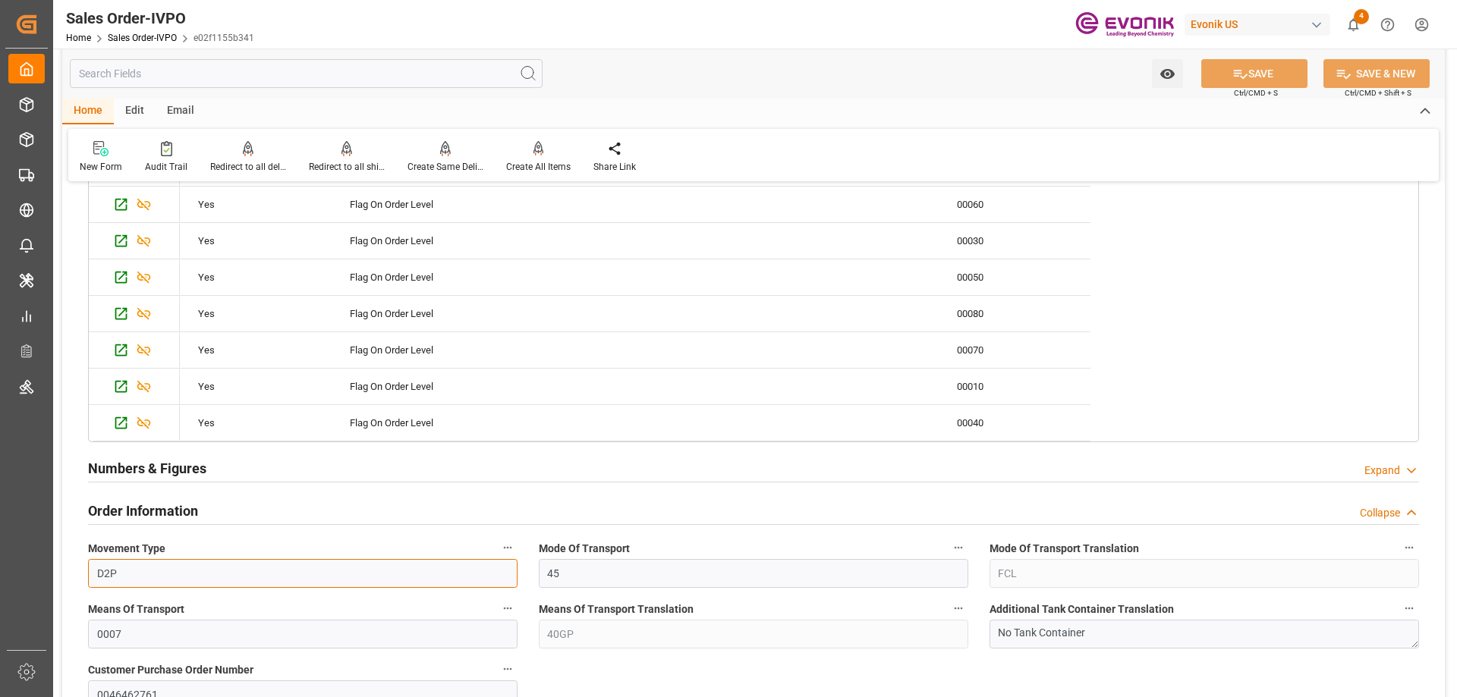
click at [481, 570] on input "D2P" at bounding box center [303, 573] width 430 height 29
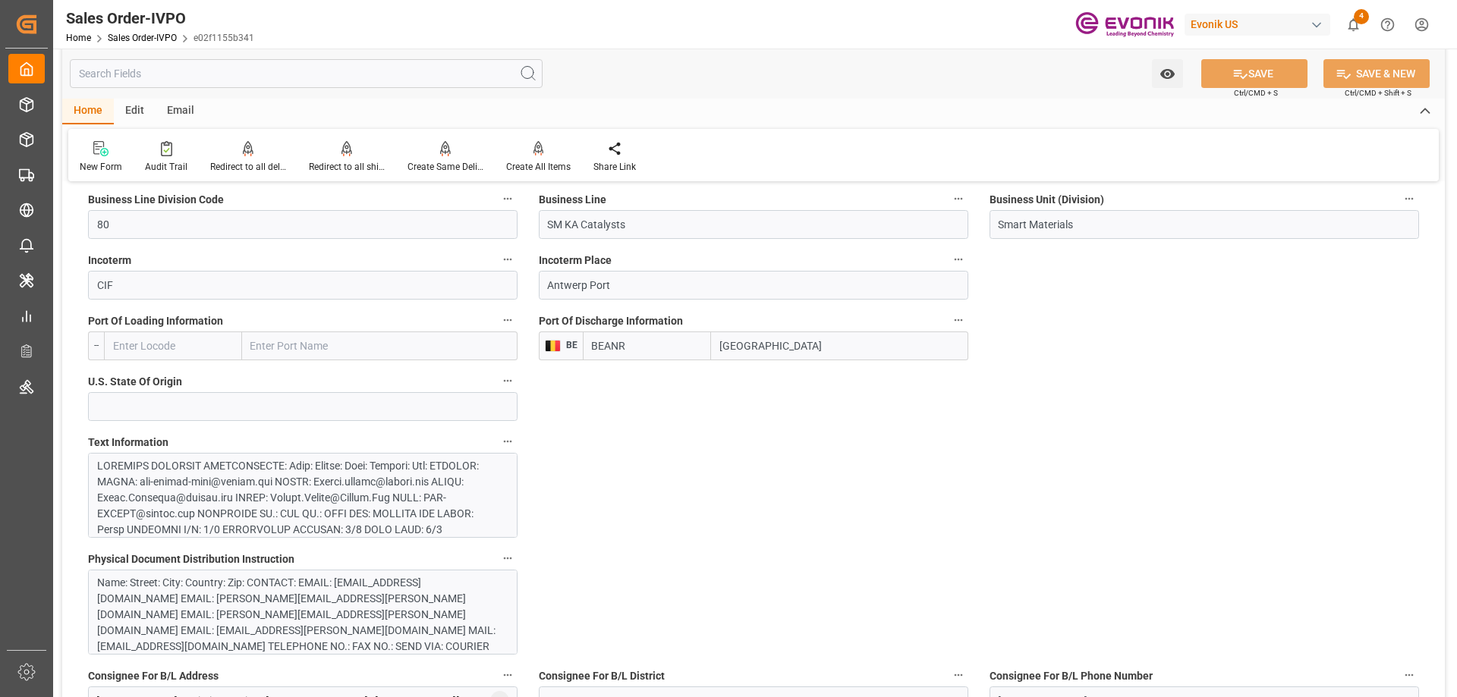
scroll to position [1290, 0]
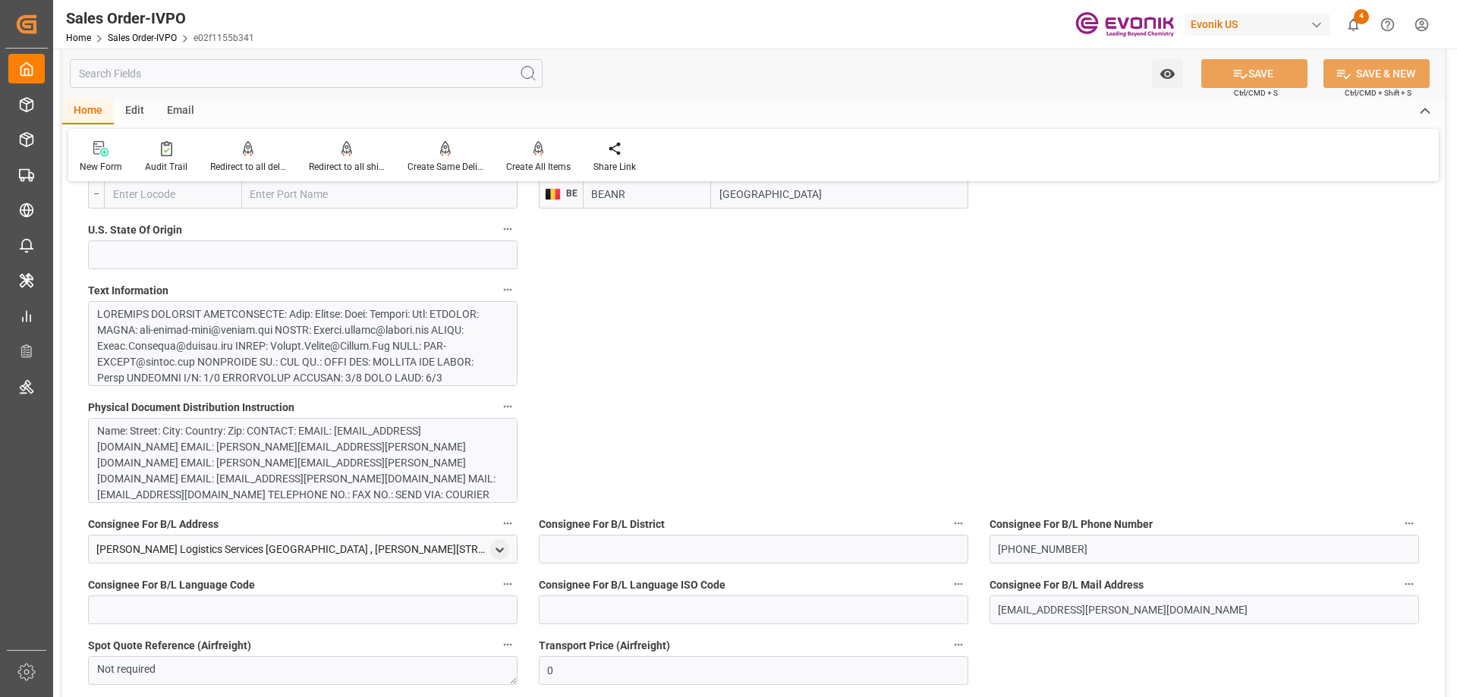
click at [400, 345] on div at bounding box center [297, 546] width 400 height 478
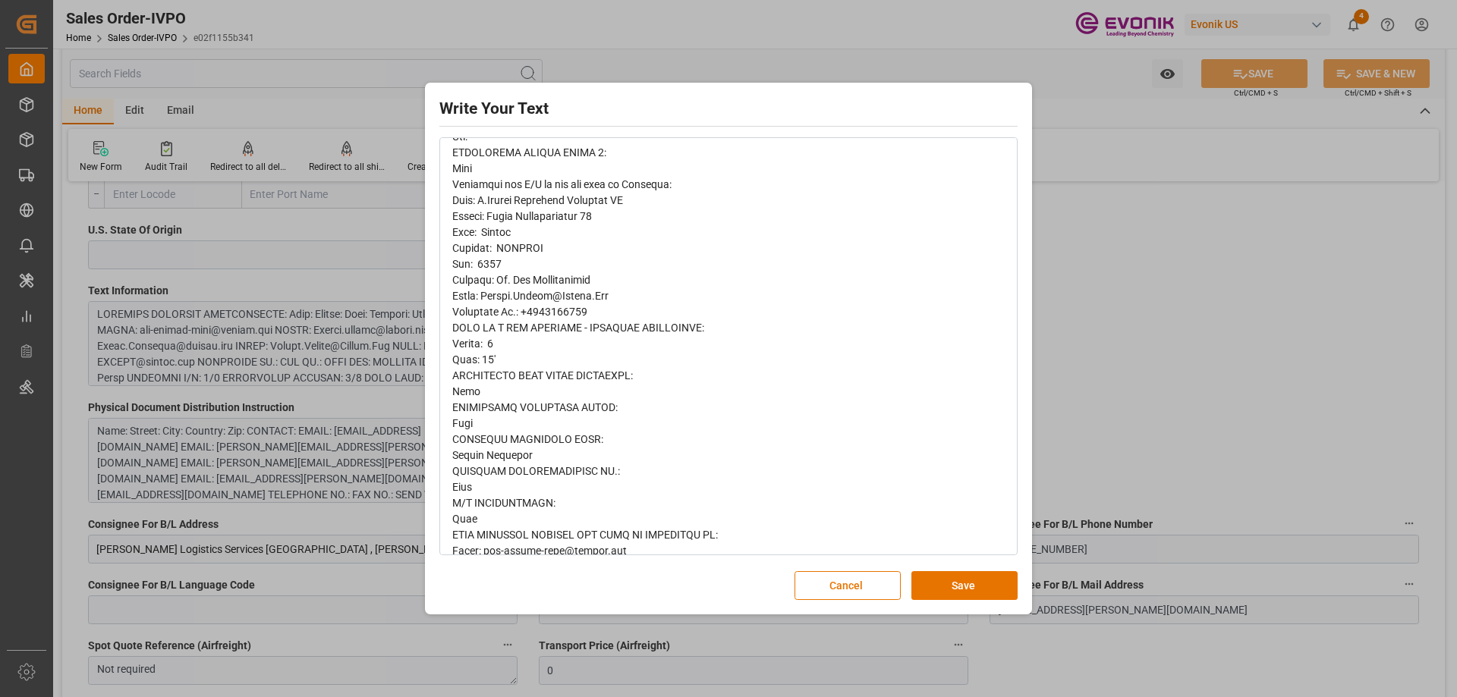
scroll to position [1118, 0]
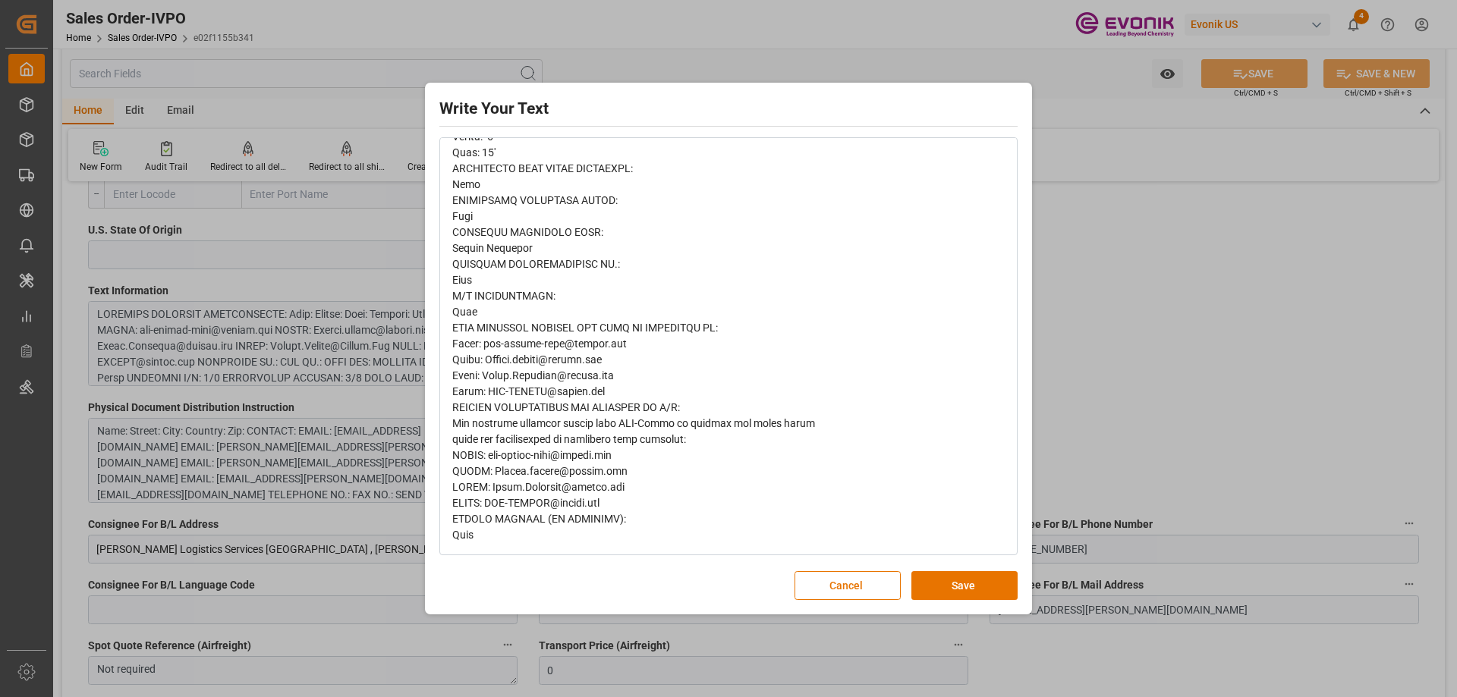
click at [1090, 344] on div "Write Your Text Normal 14 Font Cancel Save" at bounding box center [728, 348] width 1457 height 697
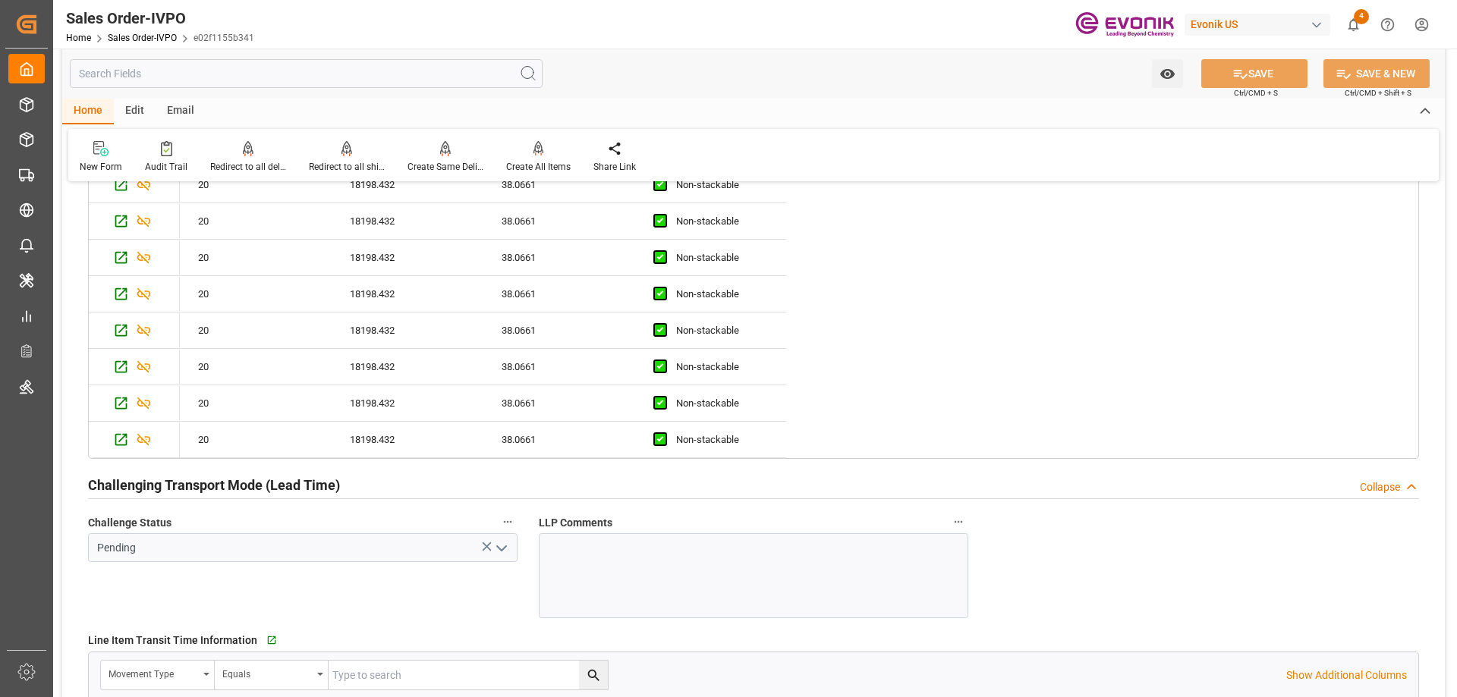
scroll to position [3188, 0]
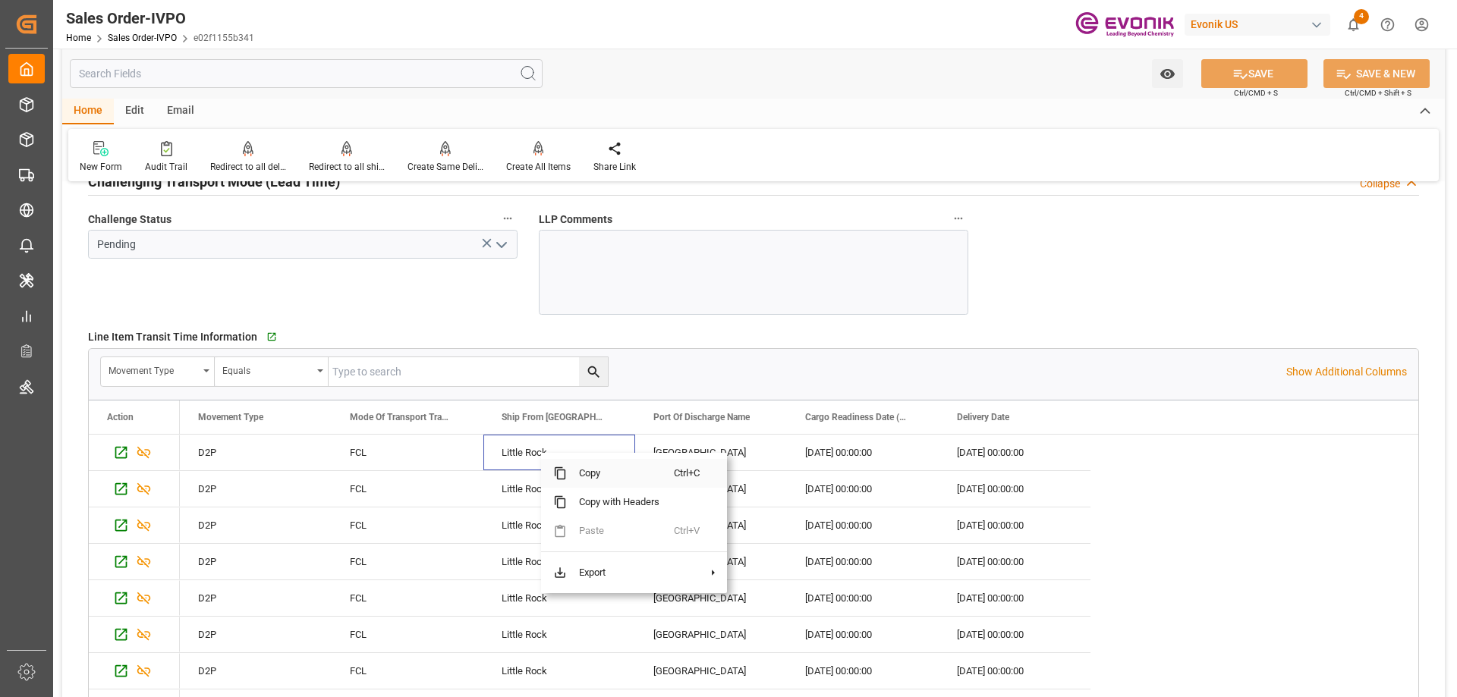
click at [596, 477] on span "Copy" at bounding box center [620, 473] width 107 height 29
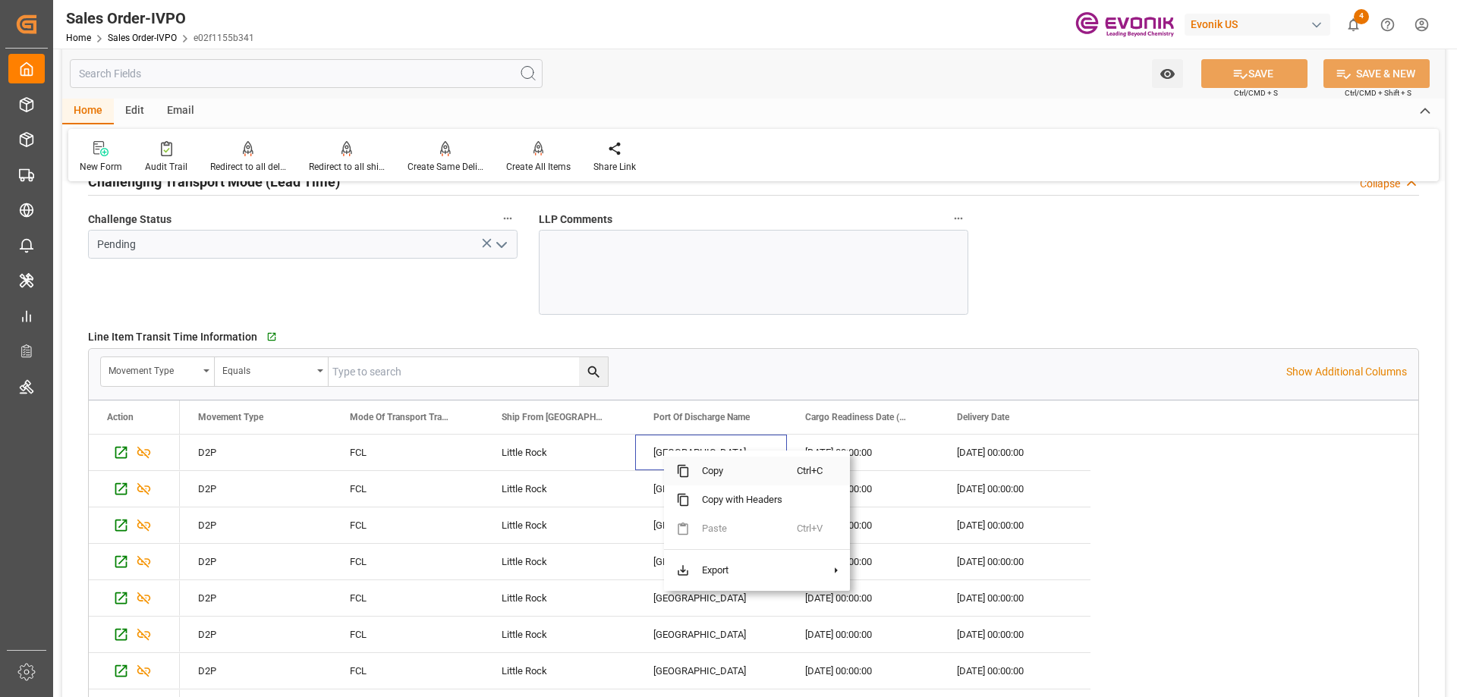
click at [703, 469] on span "Copy" at bounding box center [743, 471] width 107 height 29
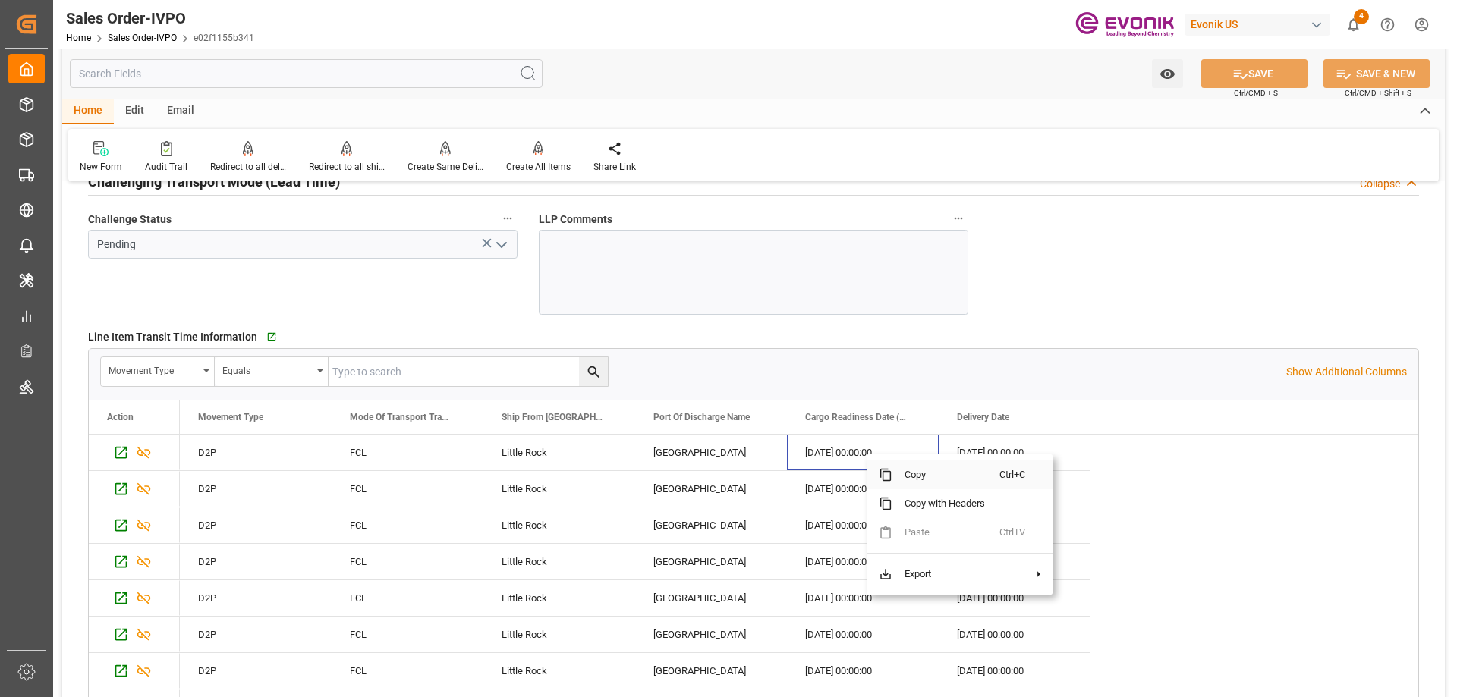
click at [924, 466] on span "Copy" at bounding box center [946, 475] width 107 height 29
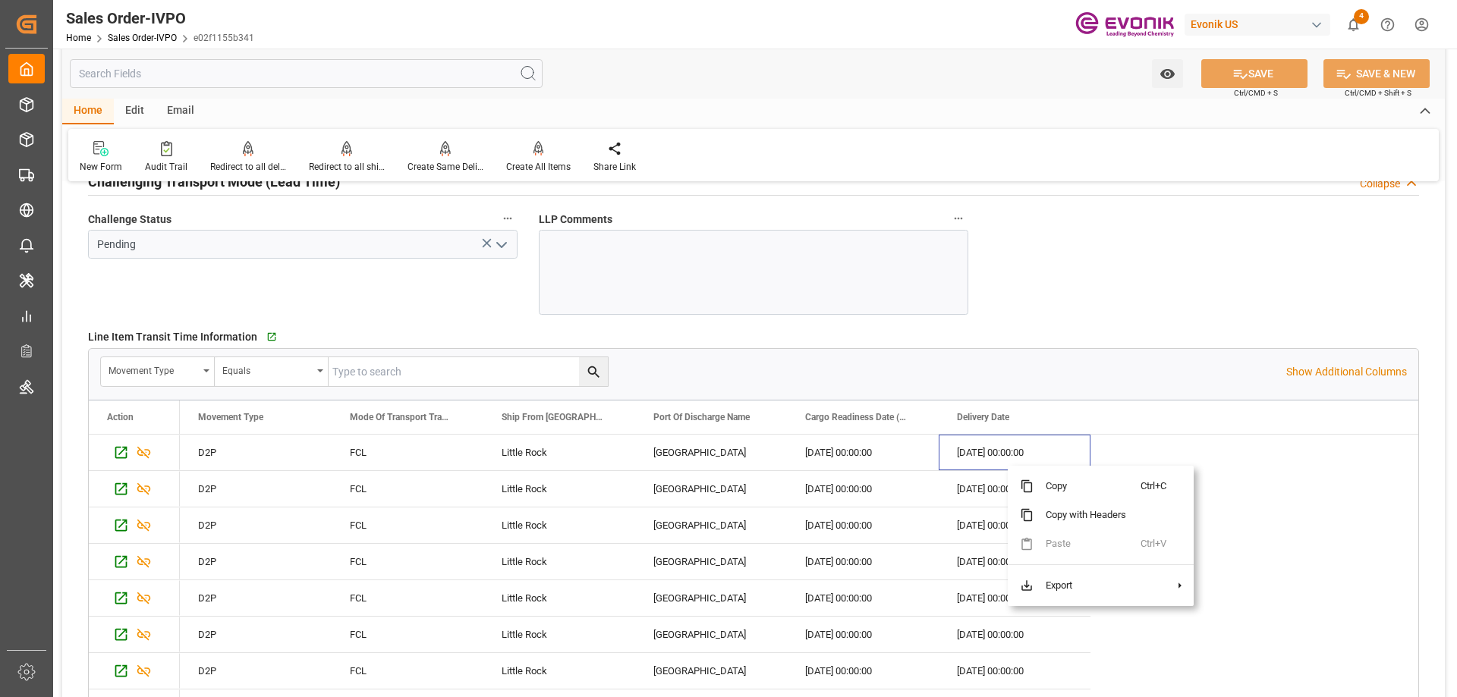
click at [1063, 501] on span "Copy with Headers" at bounding box center [1087, 515] width 107 height 29
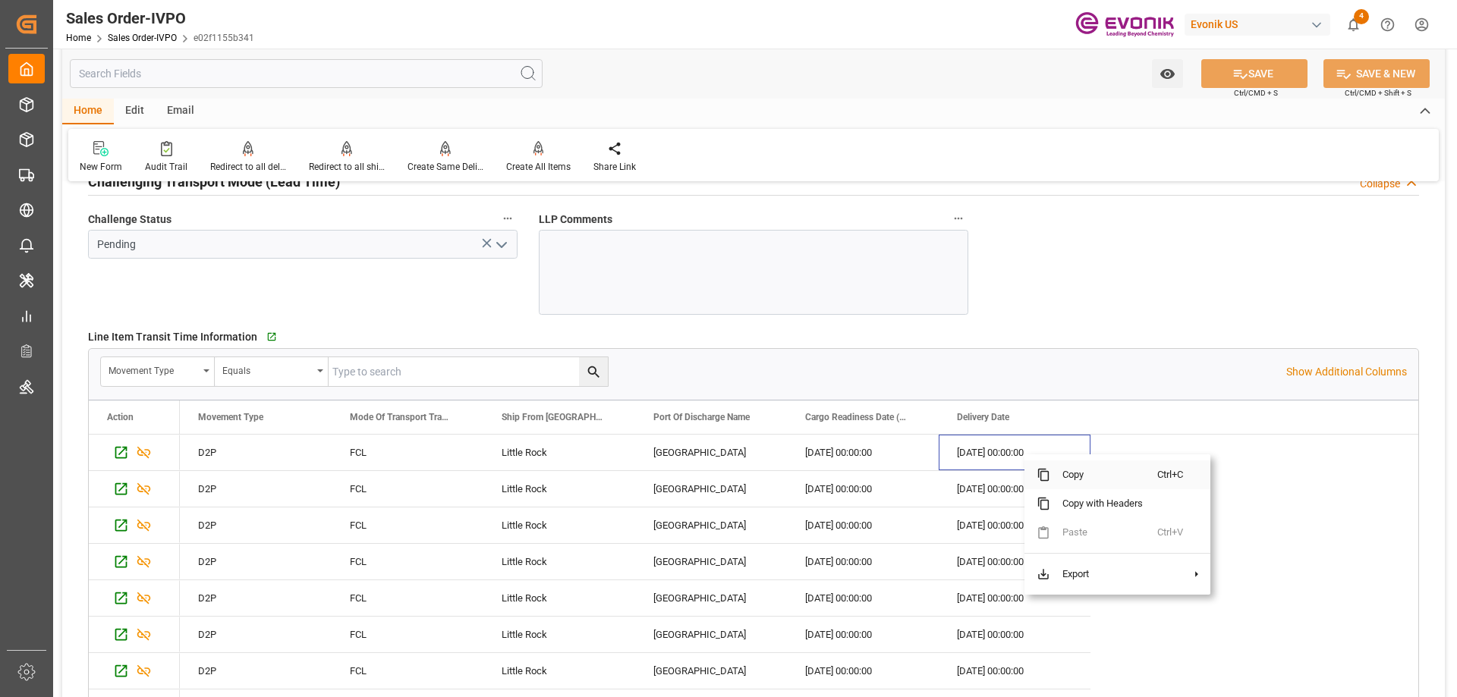
click at [1079, 477] on span "Copy" at bounding box center [1103, 475] width 107 height 29
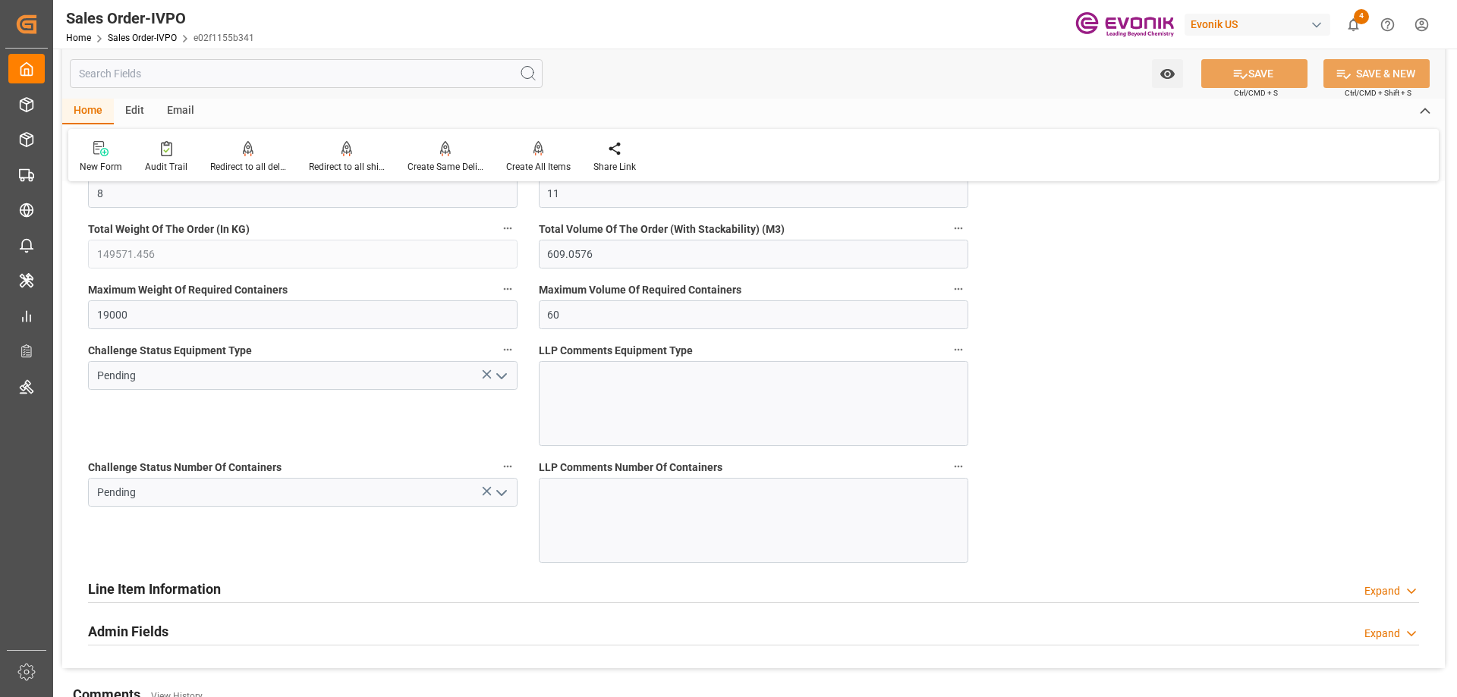
scroll to position [4022, 0]
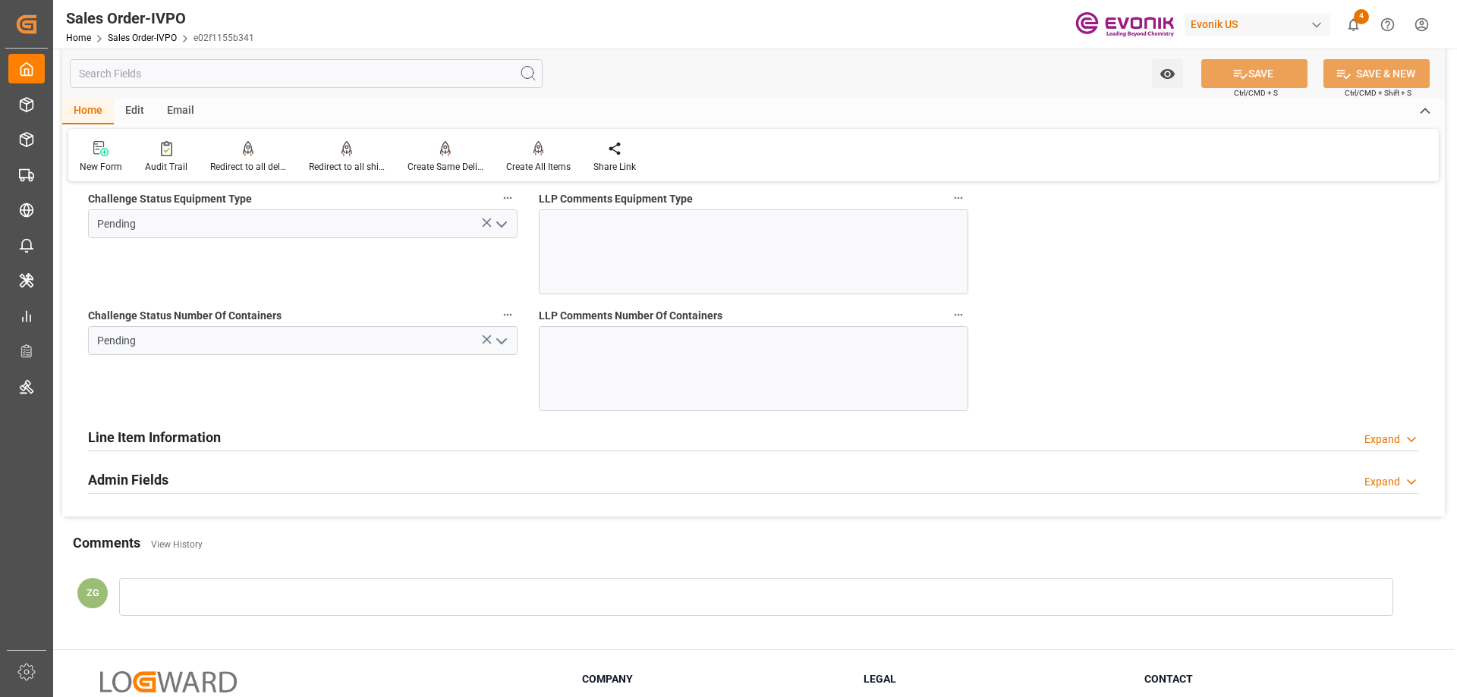
click at [508, 340] on icon "open menu" at bounding box center [502, 341] width 18 height 18
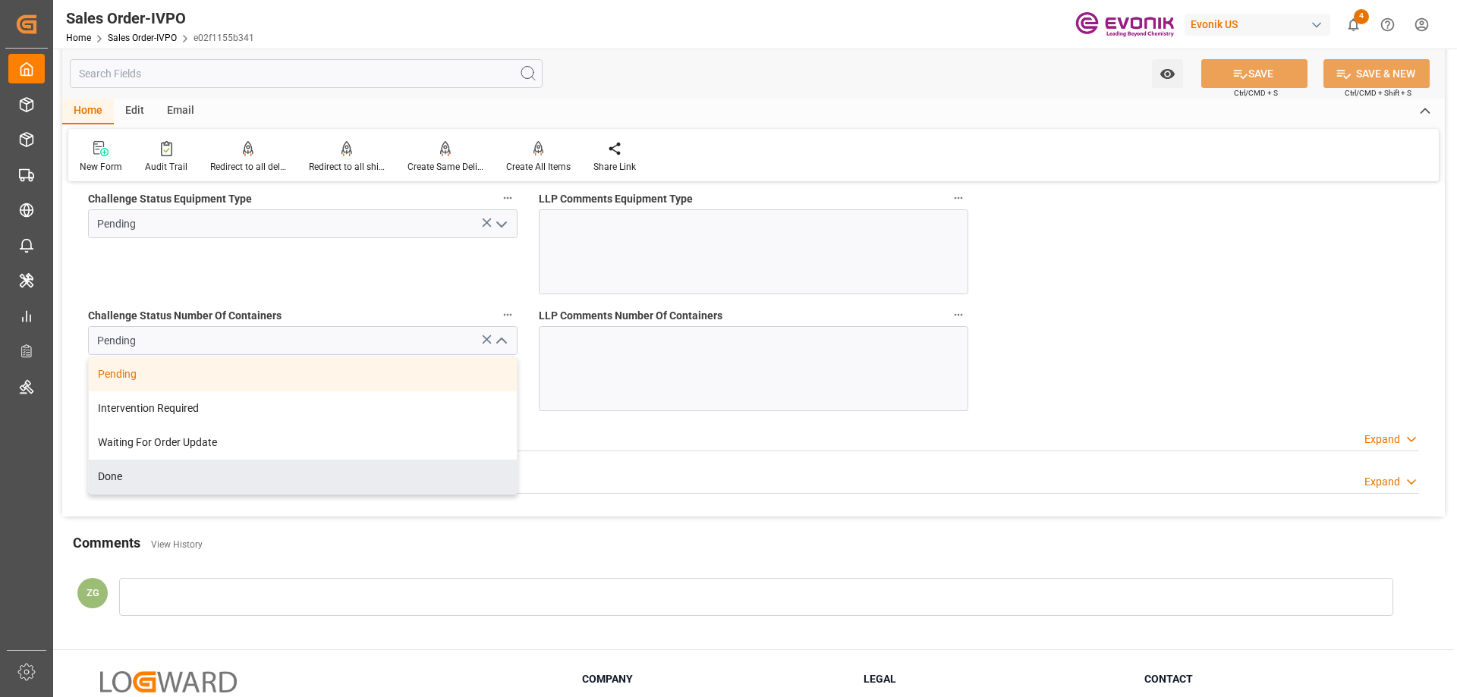
click at [175, 471] on div "Done" at bounding box center [303, 477] width 428 height 34
type input "Done"
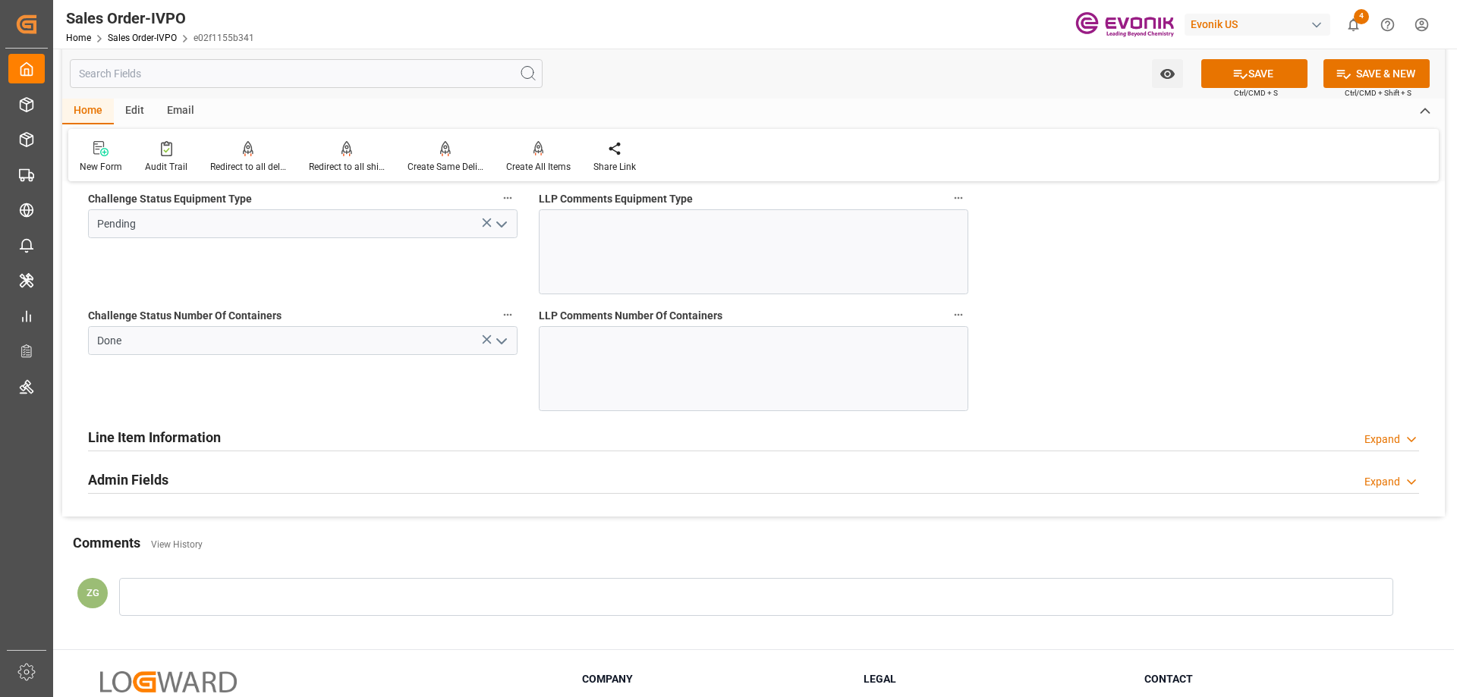
click at [498, 225] on icon "open menu" at bounding box center [502, 225] width 18 height 18
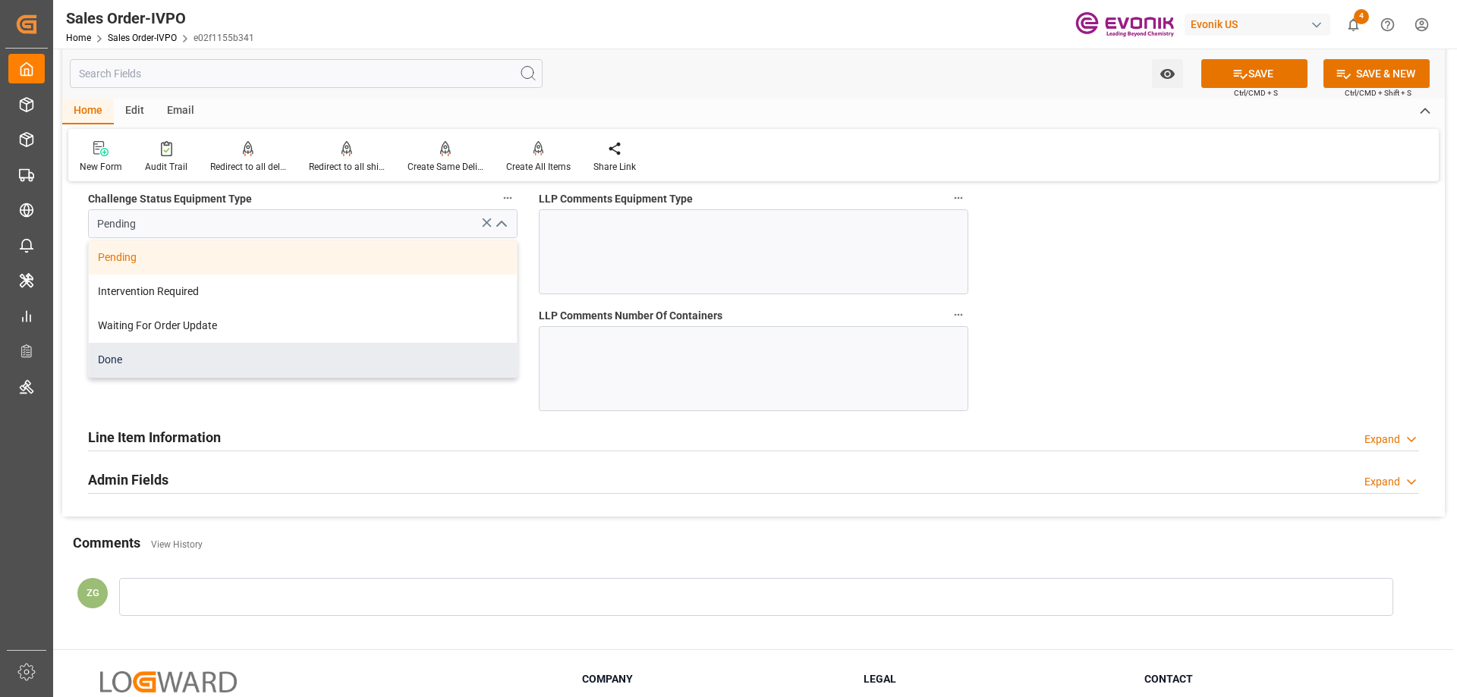
click at [132, 369] on div "Done" at bounding box center [303, 360] width 428 height 34
type input "Done"
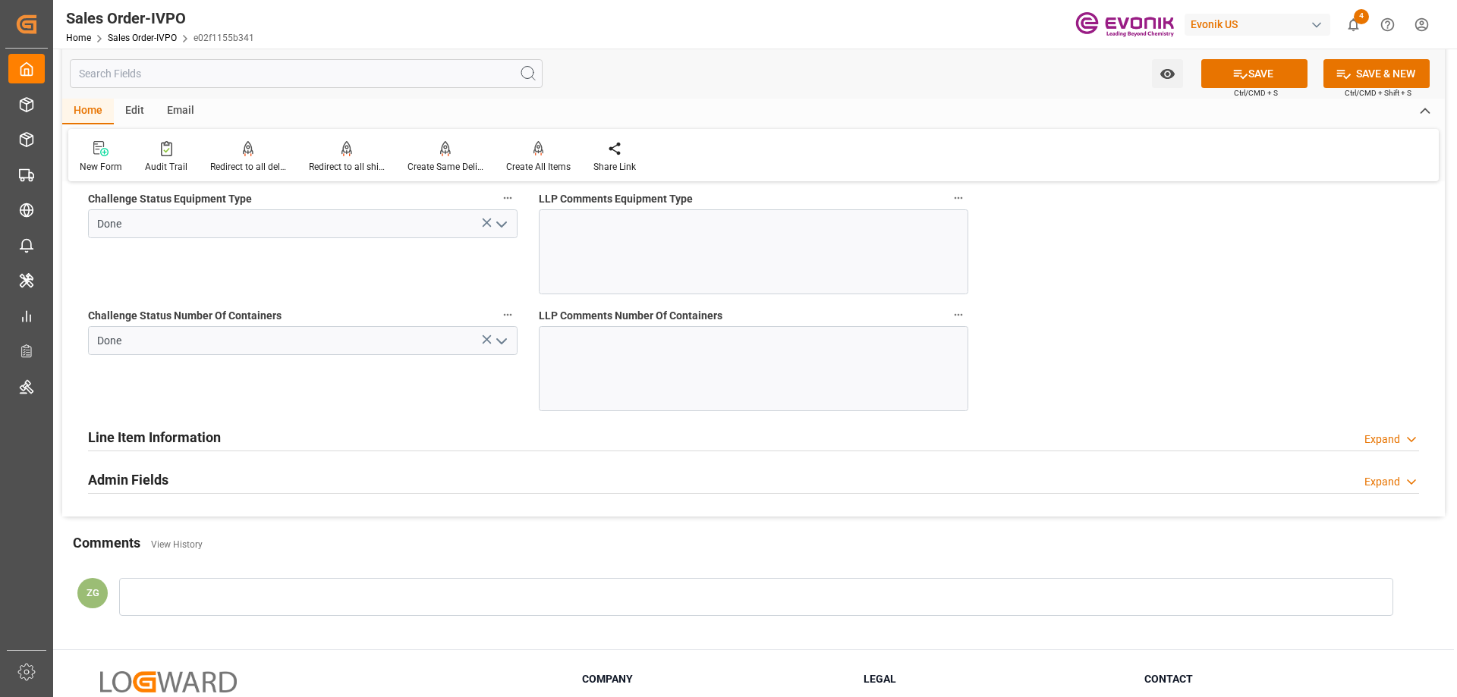
scroll to position [3719, 0]
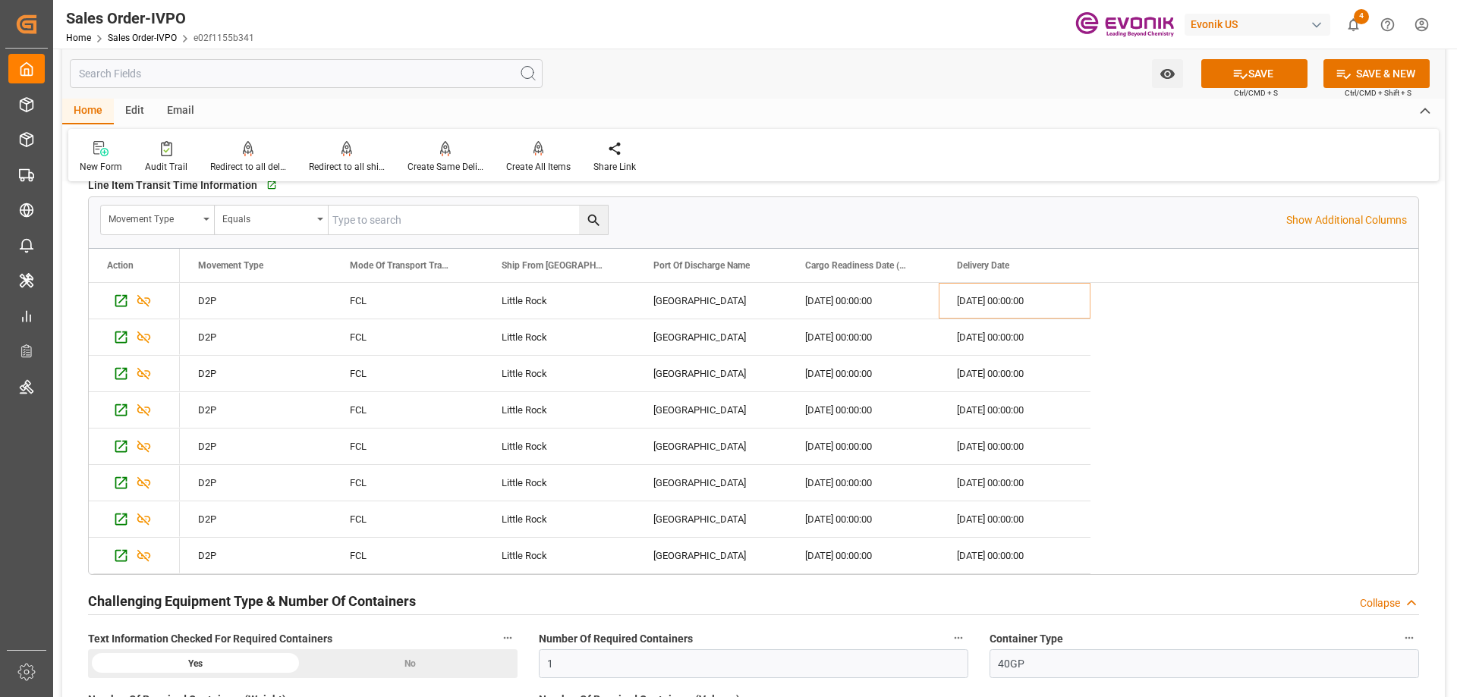
scroll to position [3188, 0]
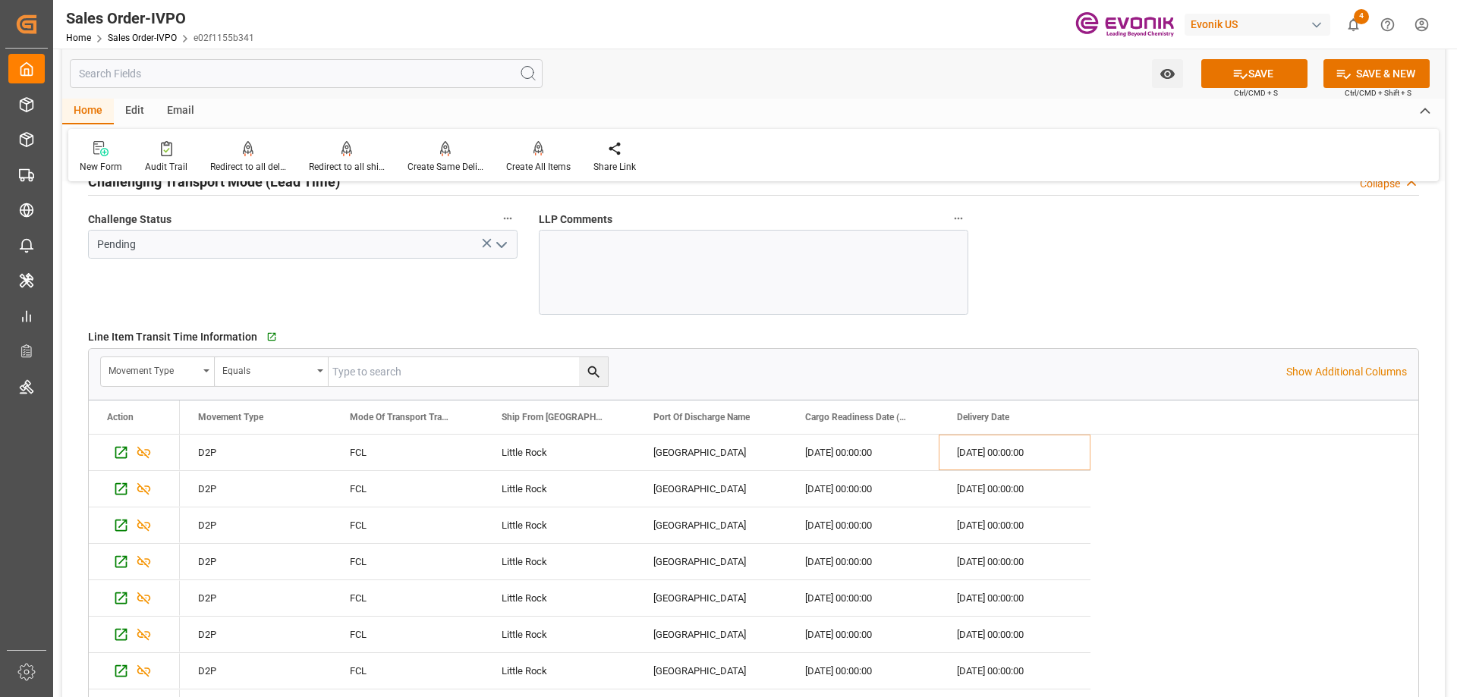
click at [505, 239] on icon "open menu" at bounding box center [502, 245] width 18 height 18
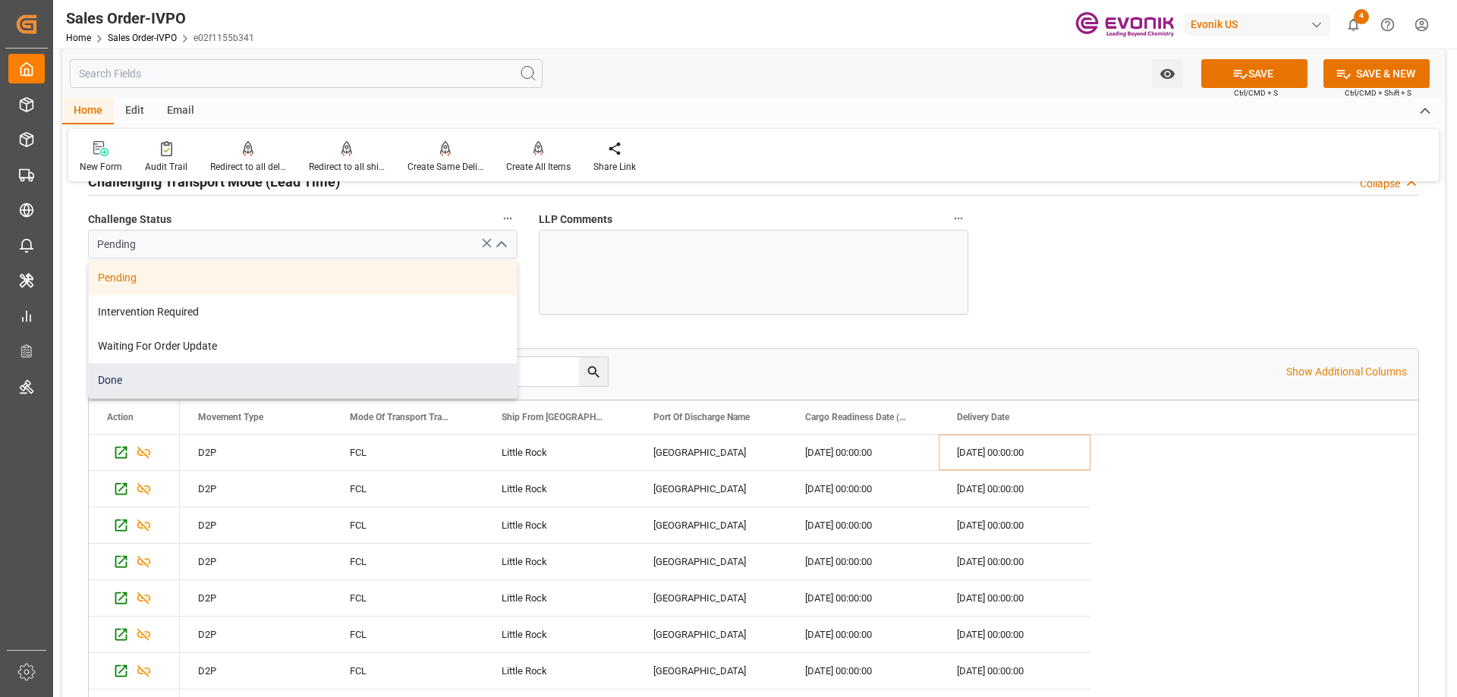
click at [140, 381] on div "Done" at bounding box center [303, 381] width 428 height 34
type input "Done"
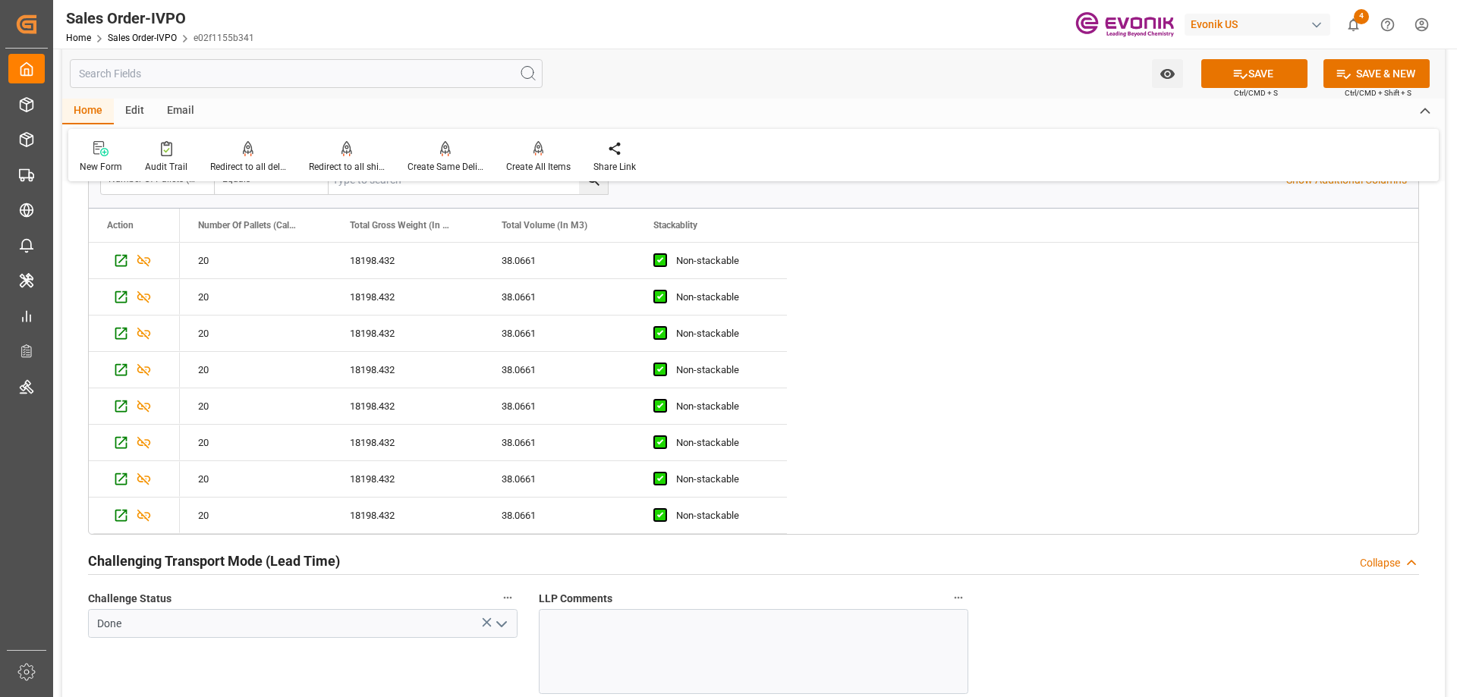
scroll to position [2505, 0]
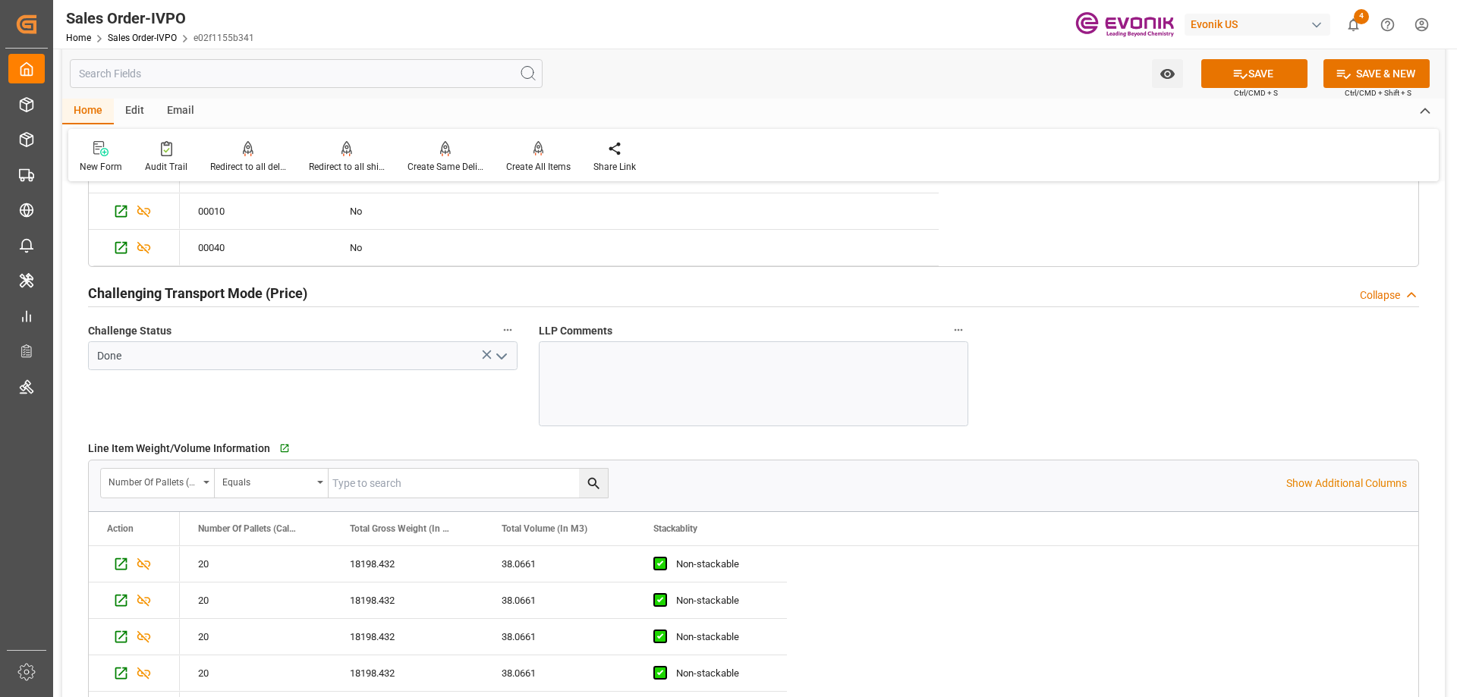
click at [507, 360] on icon "open menu" at bounding box center [502, 357] width 18 height 18
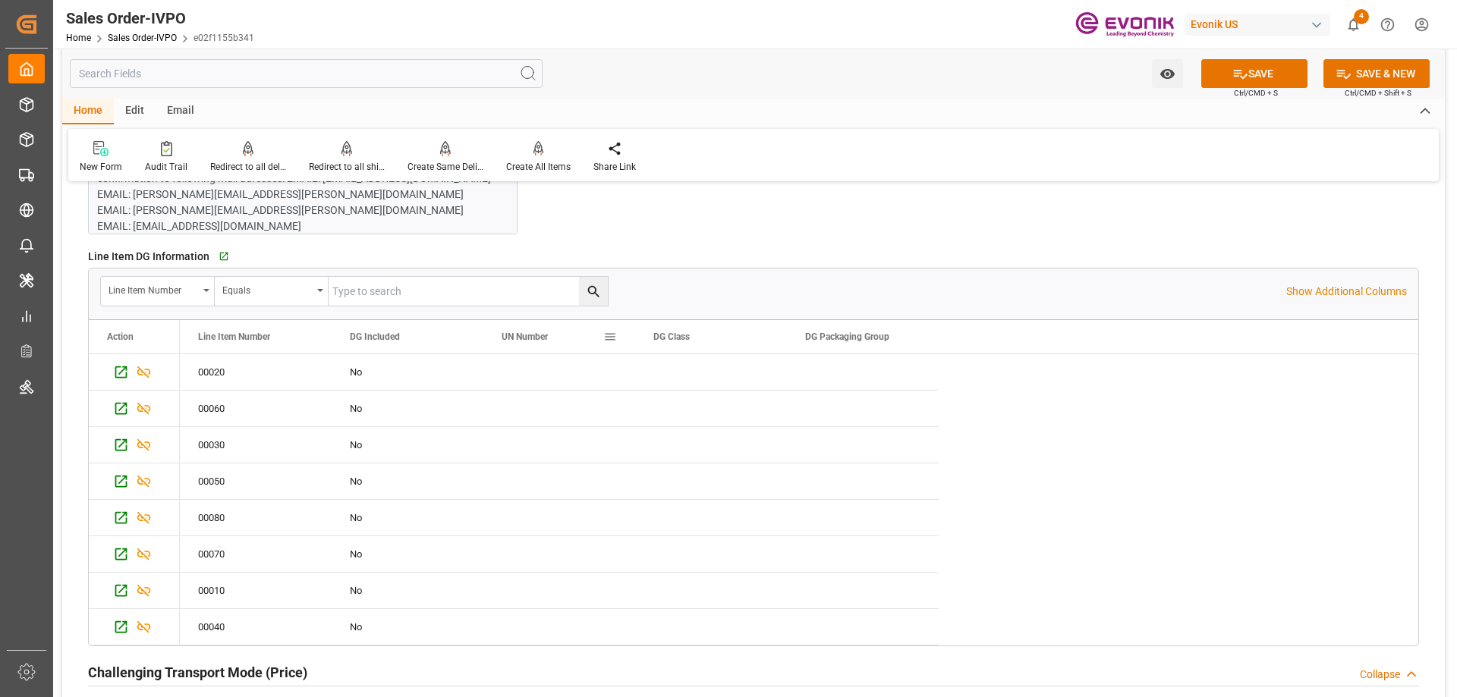
scroll to position [1821, 0]
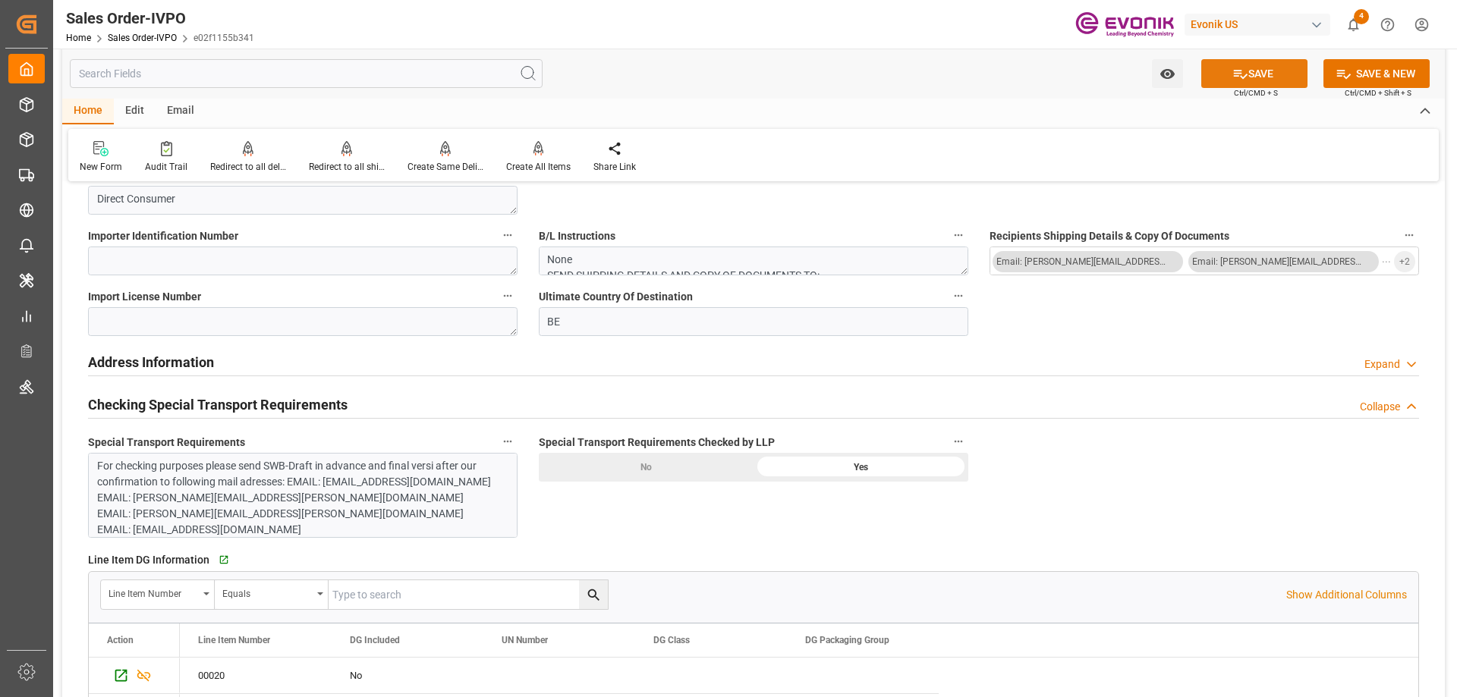
click at [1242, 74] on icon at bounding box center [1241, 74] width 16 height 16
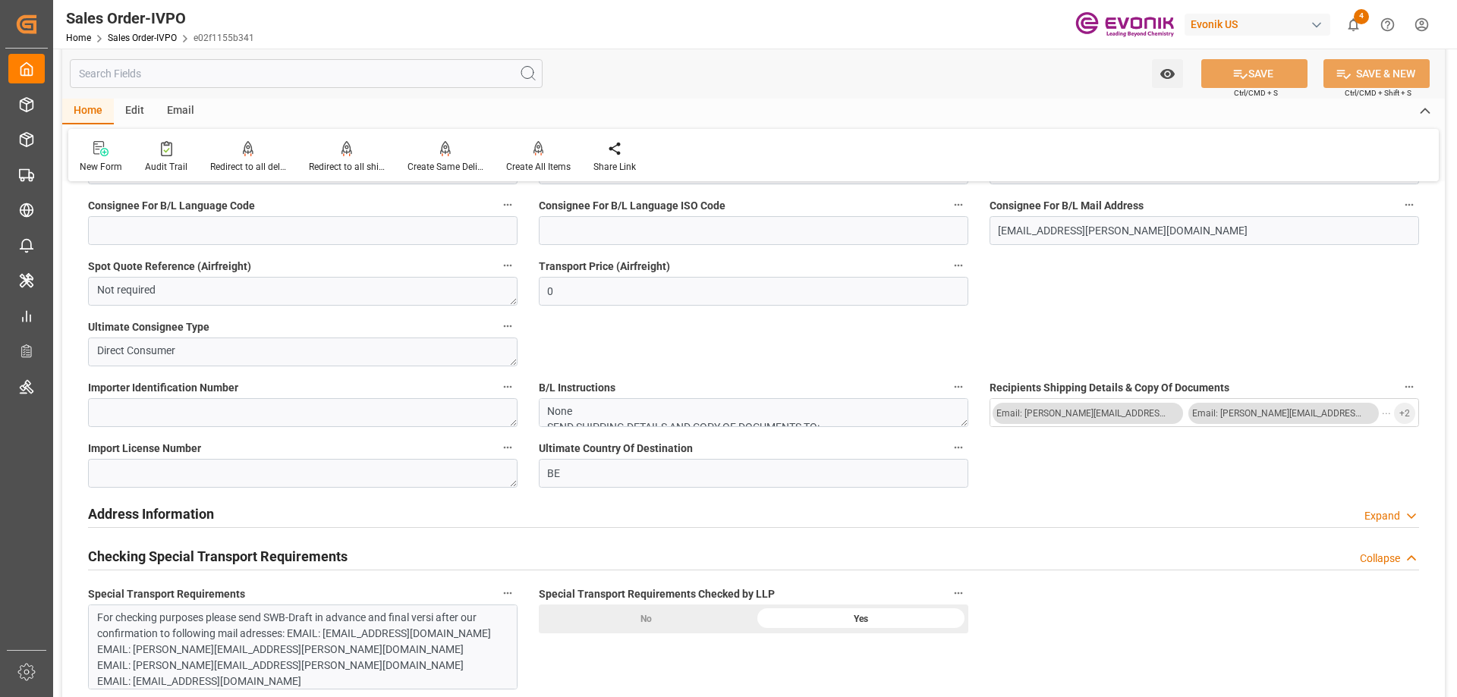
scroll to position [1518, 0]
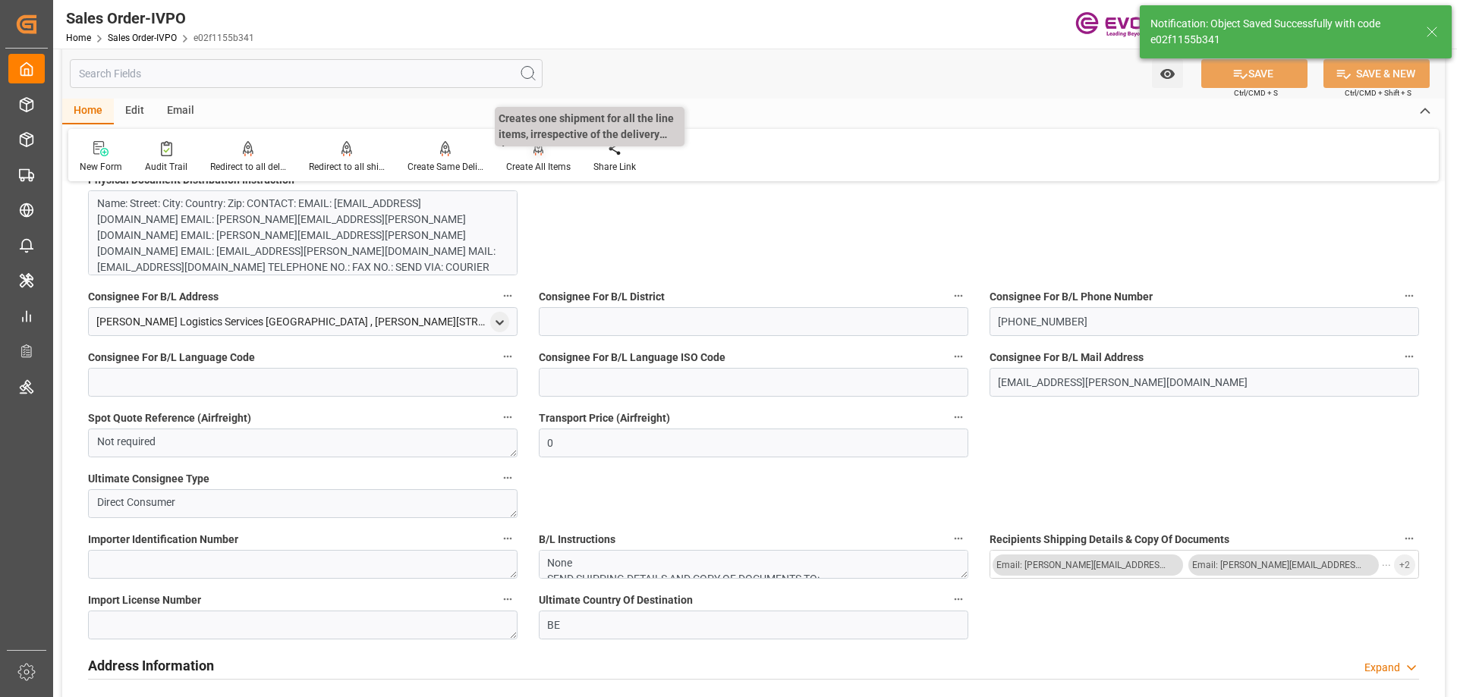
type input "[DATE] 18:42"
type input "No"
click at [543, 163] on div "Create All Items" at bounding box center [538, 167] width 65 height 14
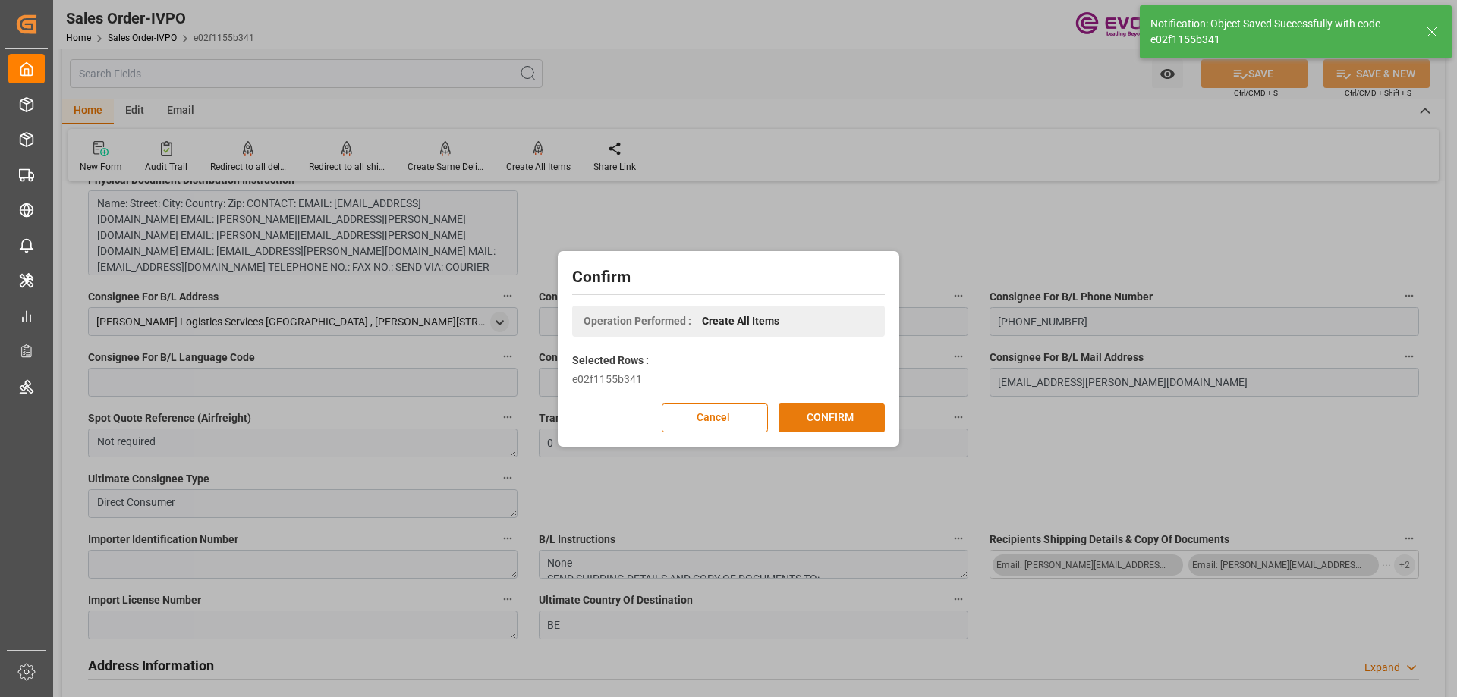
click at [820, 416] on button "CONFIRM" at bounding box center [832, 418] width 106 height 29
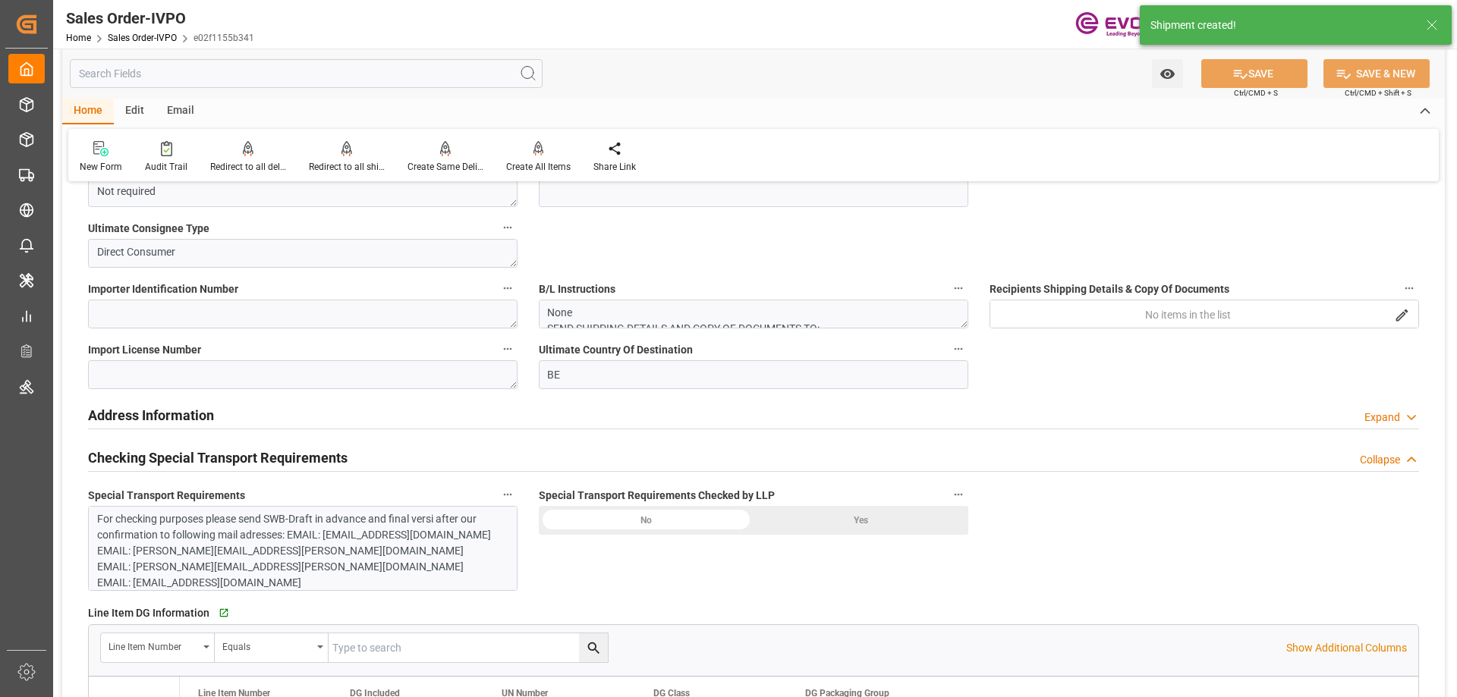
type input "BEANR"
type input "0"
type input "1"
type input "8"
type input "11"
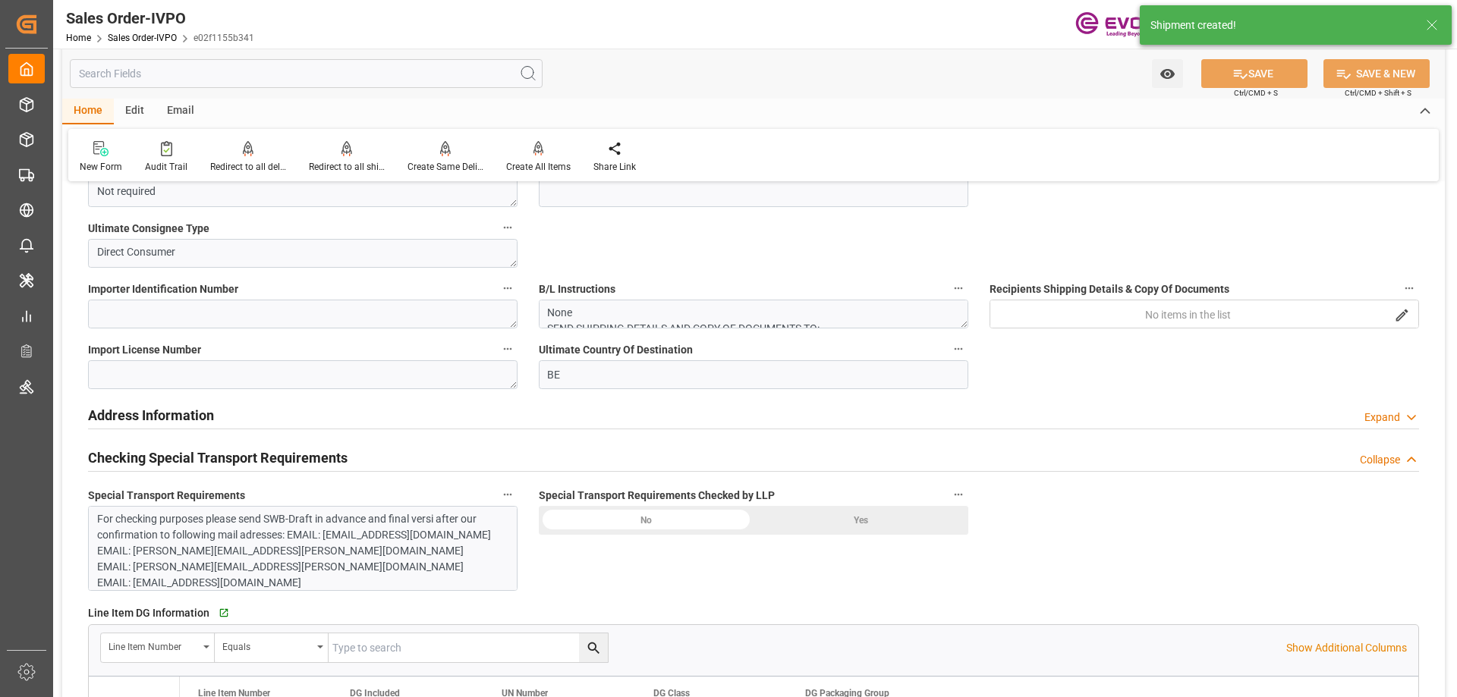
type input "149571.456"
type input "609.0576"
type input "19000"
type input "60"
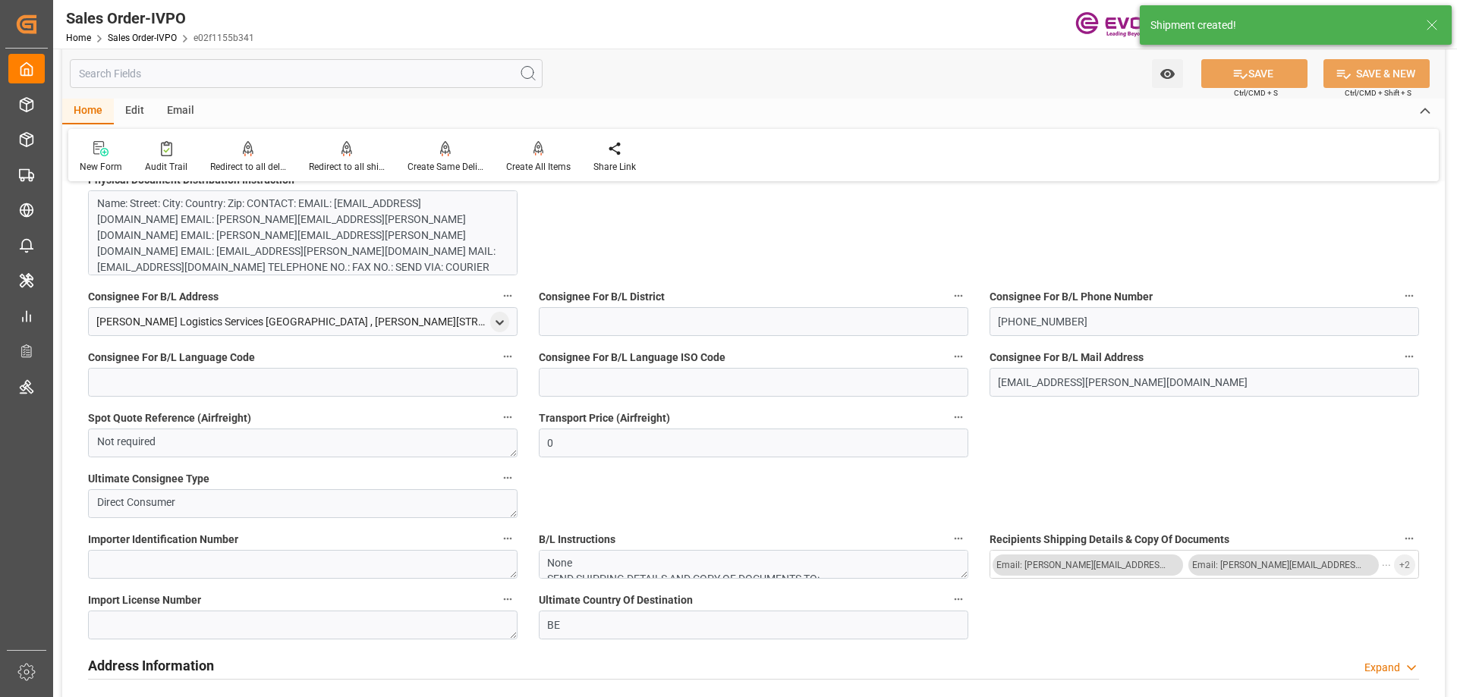
type input "07-09-2025 20:47"
type input "08-19-2025 18:42"
click at [346, 167] on div "Redirect to all shipments" at bounding box center [347, 167] width 76 height 14
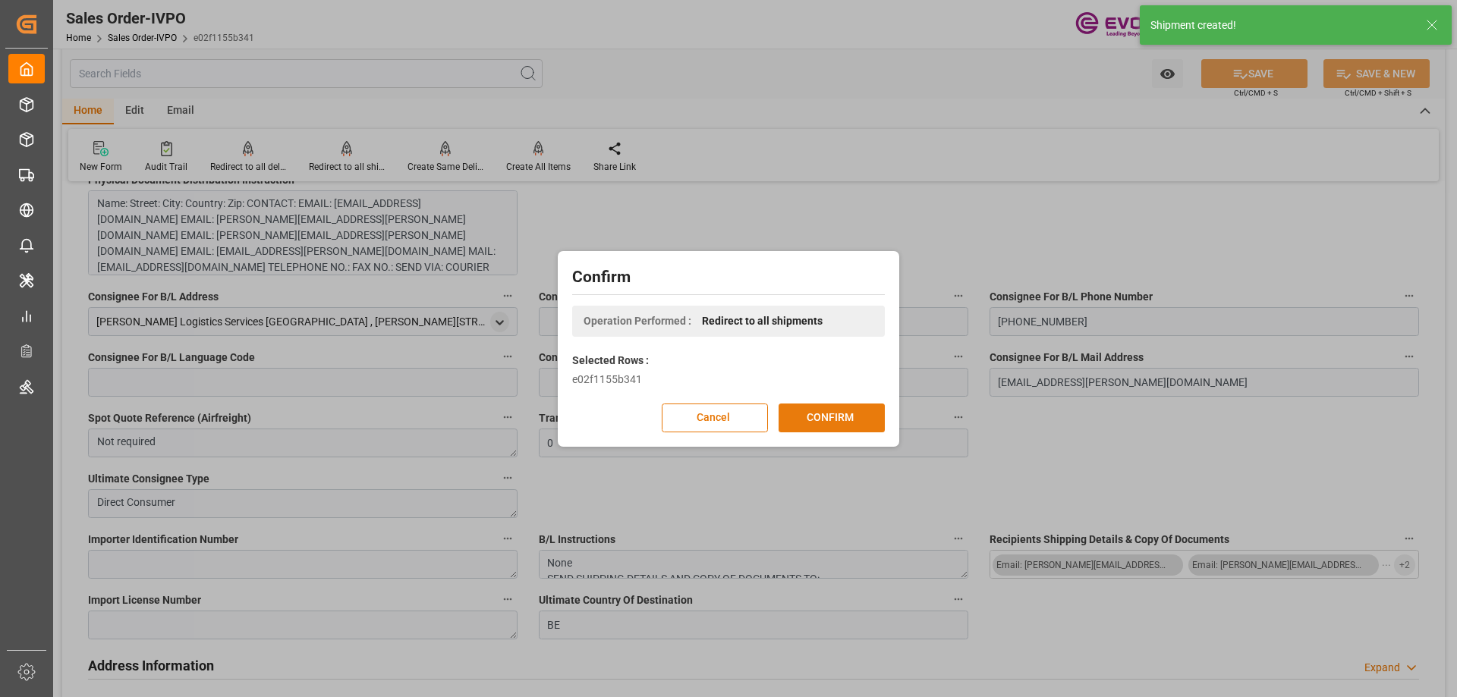
click at [805, 407] on button "CONFIRM" at bounding box center [832, 418] width 106 height 29
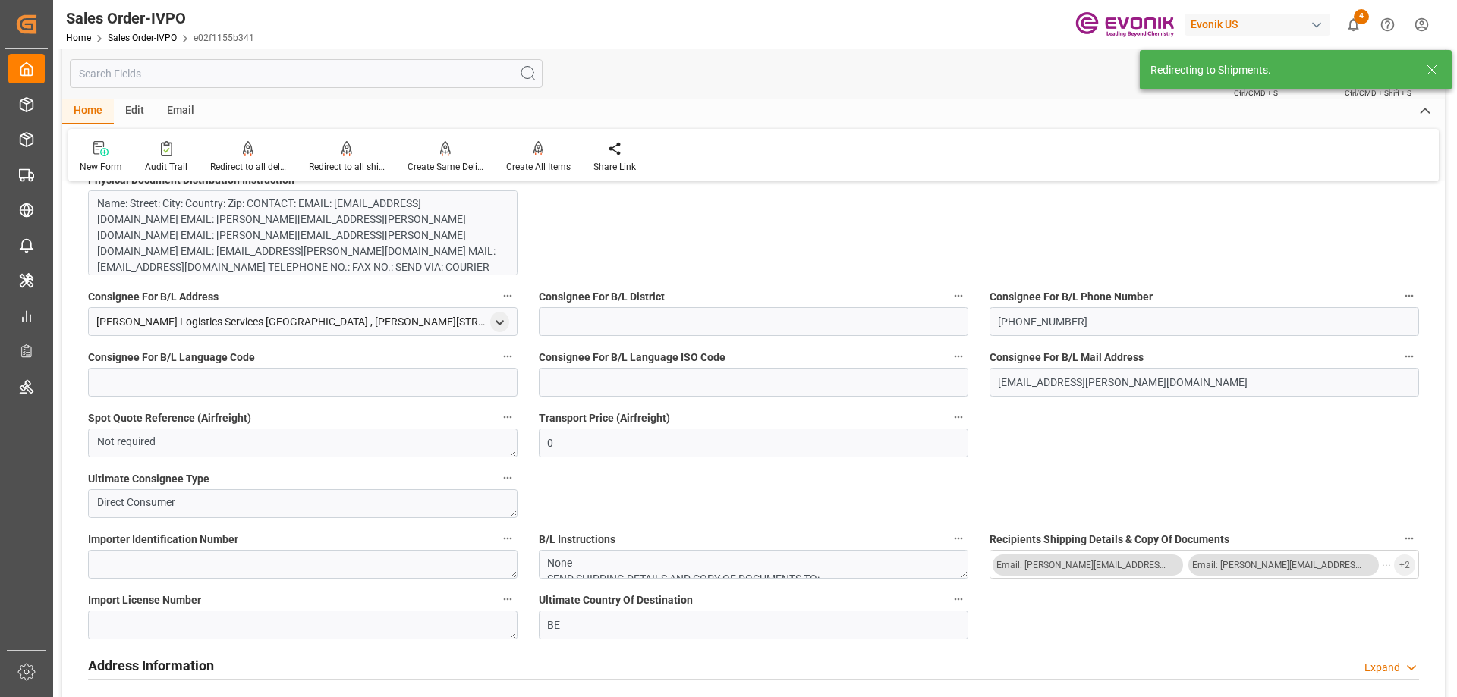
type input "07-09-2025 20:47"
type input "08-19-2025 18:42"
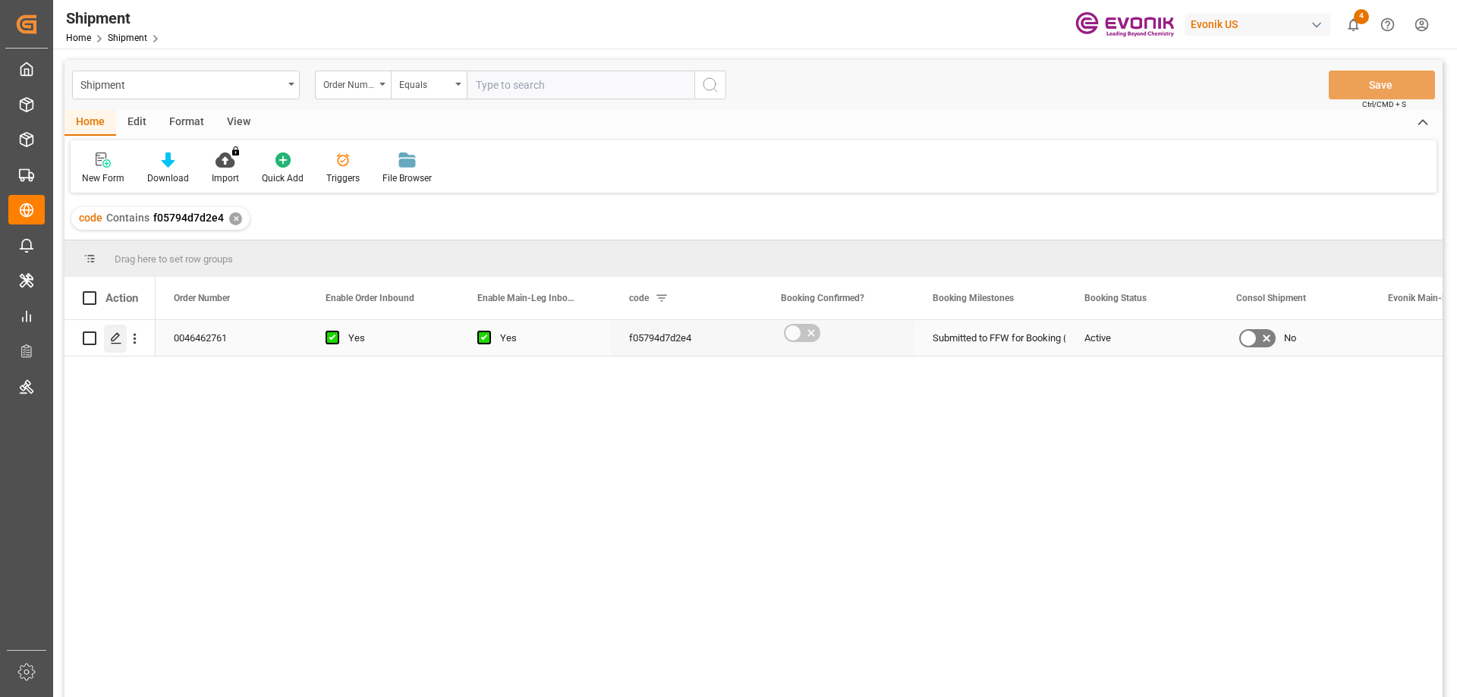
click at [108, 339] on div "Press SPACE to select this row." at bounding box center [115, 339] width 23 height 28
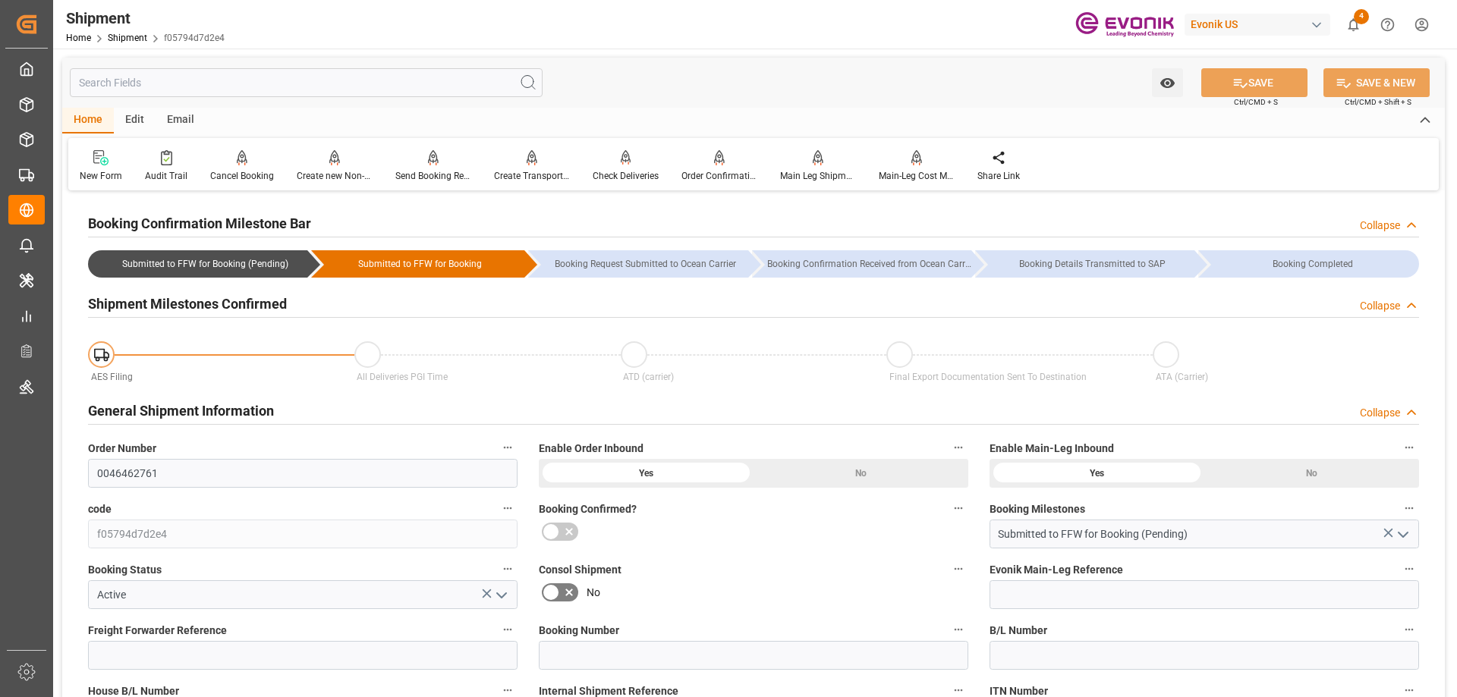
scroll to position [455, 0]
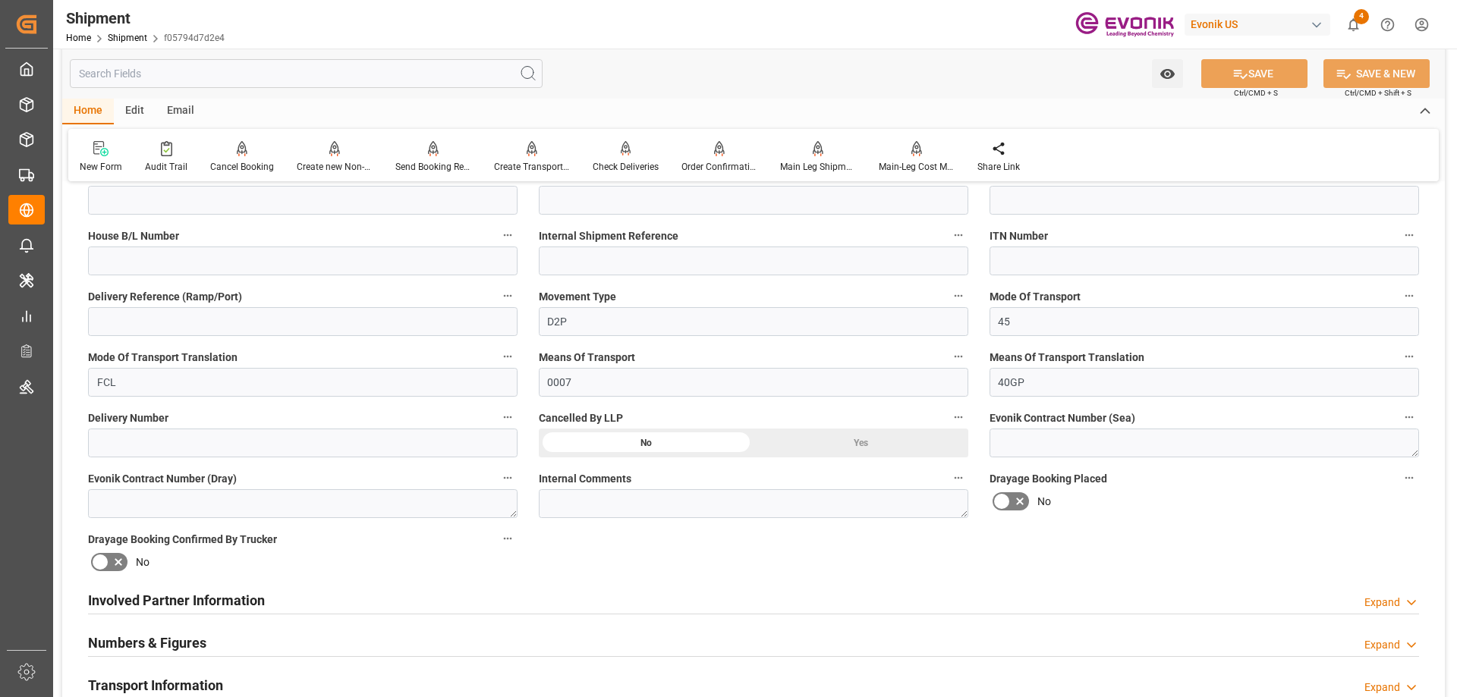
click at [216, 591] on h2 "Involved Partner Information" at bounding box center [176, 600] width 177 height 20
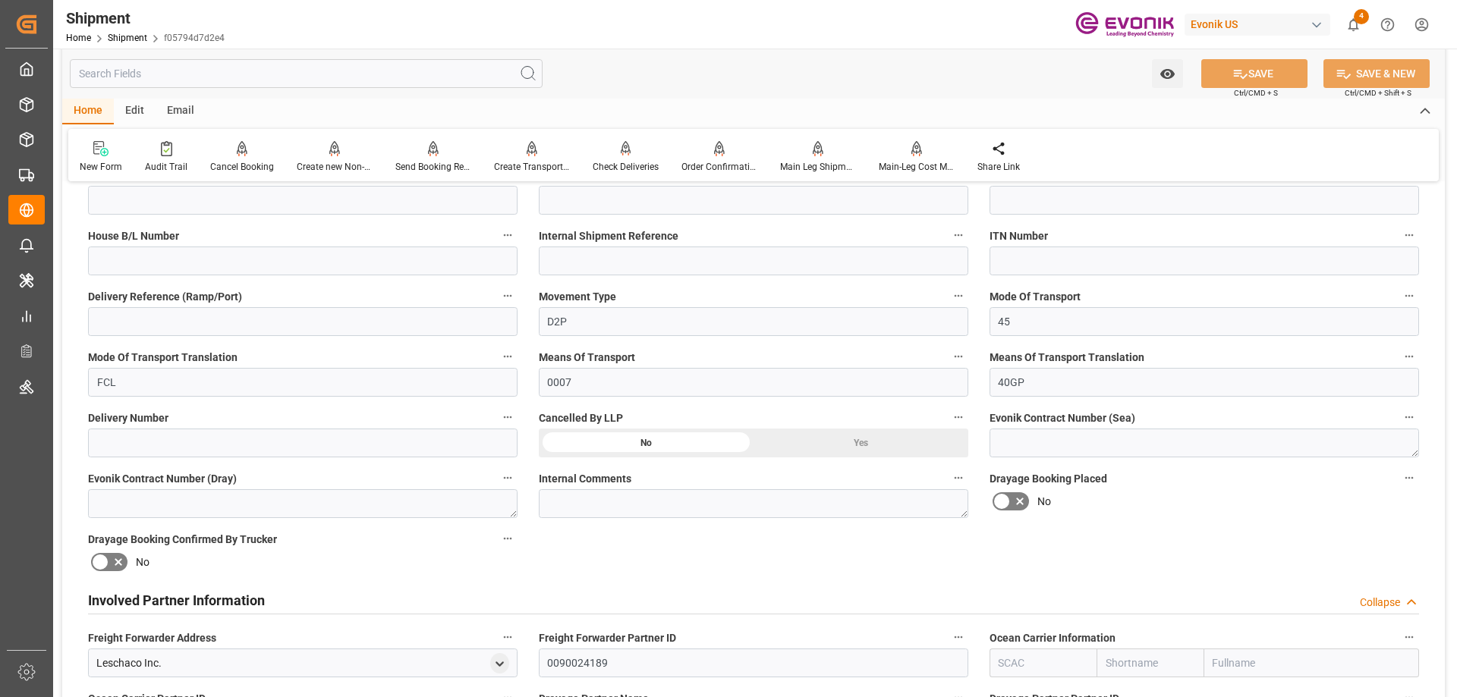
scroll to position [835, 0]
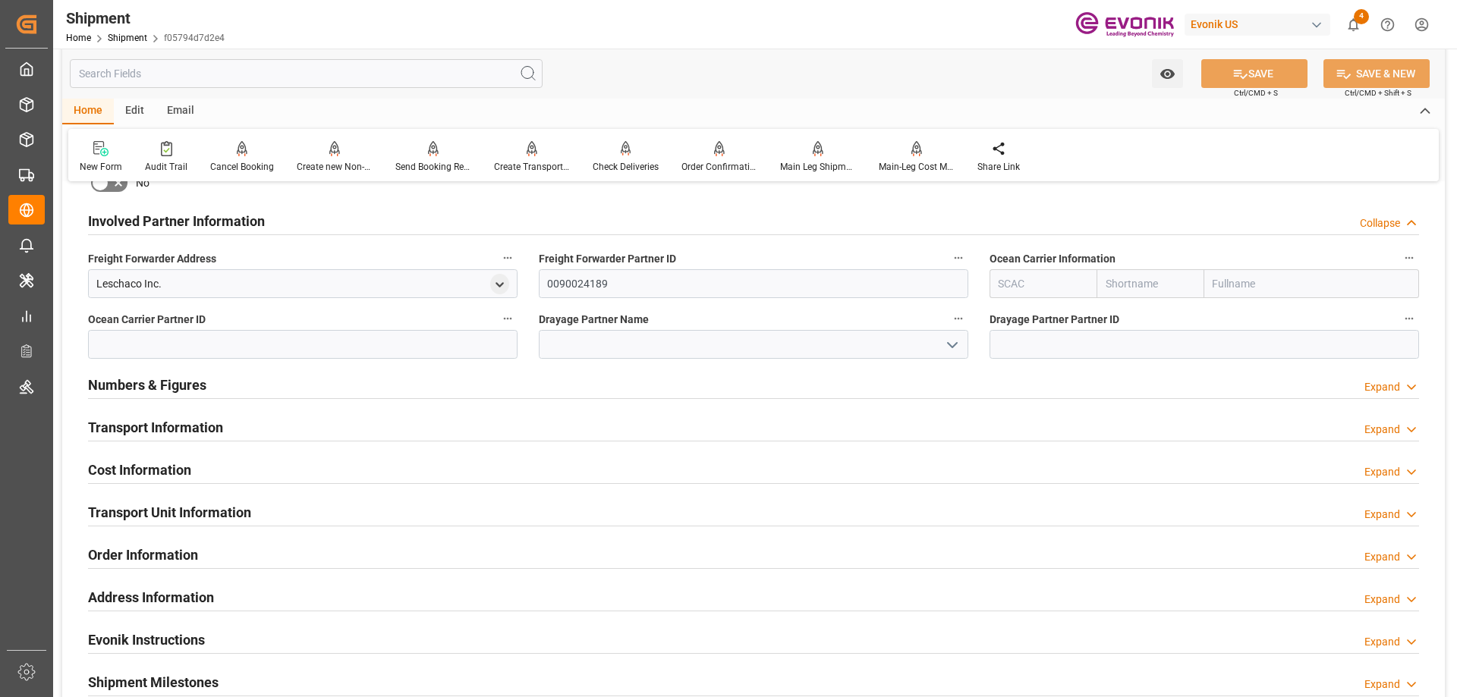
click at [1245, 289] on input "text" at bounding box center [1311, 283] width 215 height 29
type input "ocean"
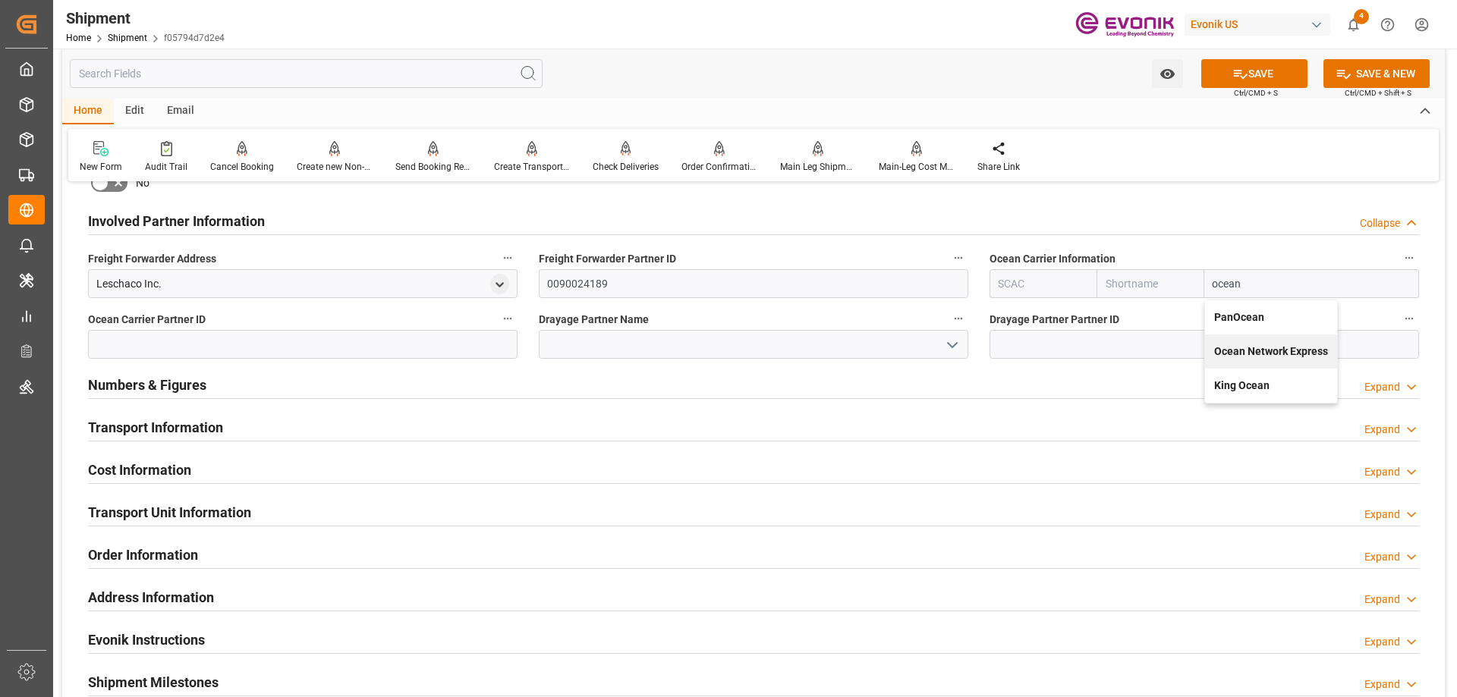
click at [1259, 354] on b "Ocean Network Express" at bounding box center [1271, 351] width 114 height 12
type input "ONEY"
type input "ONE"
type input "Ocean Network Express"
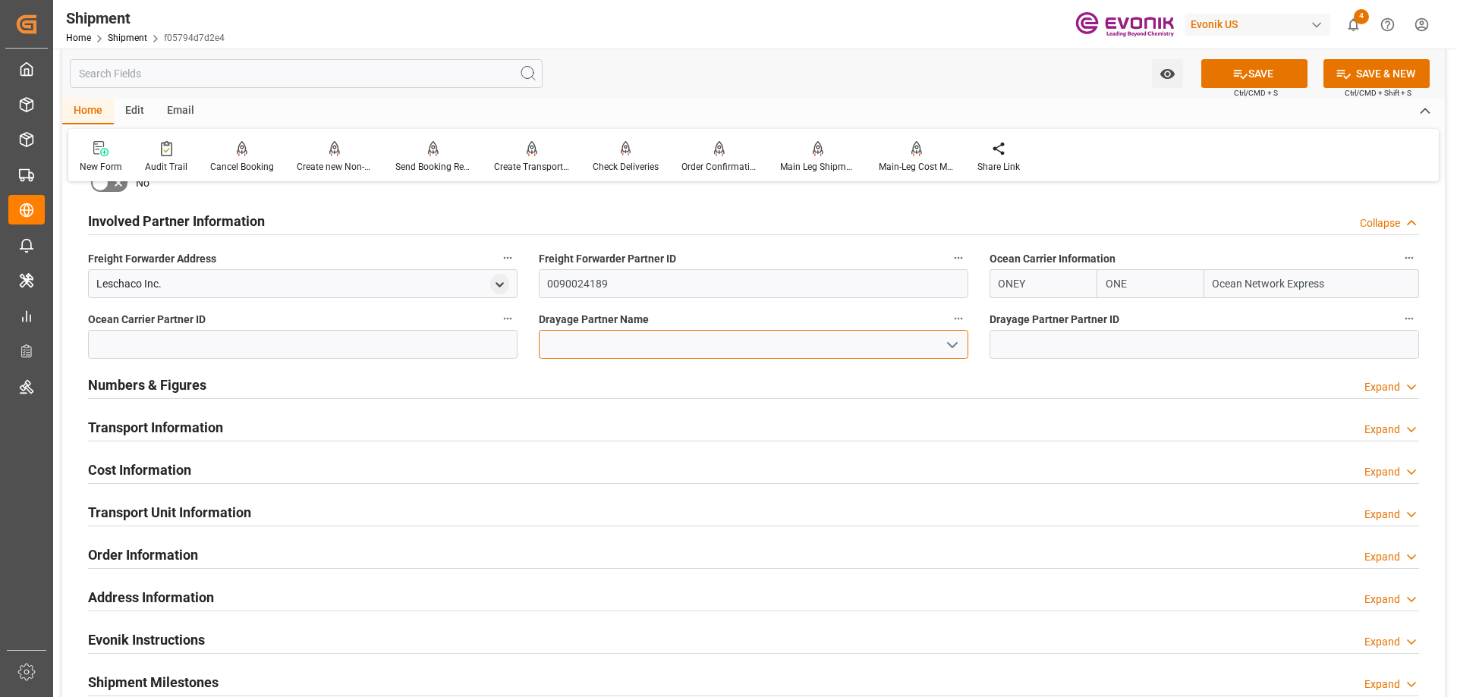
click at [863, 352] on input at bounding box center [754, 344] width 430 height 29
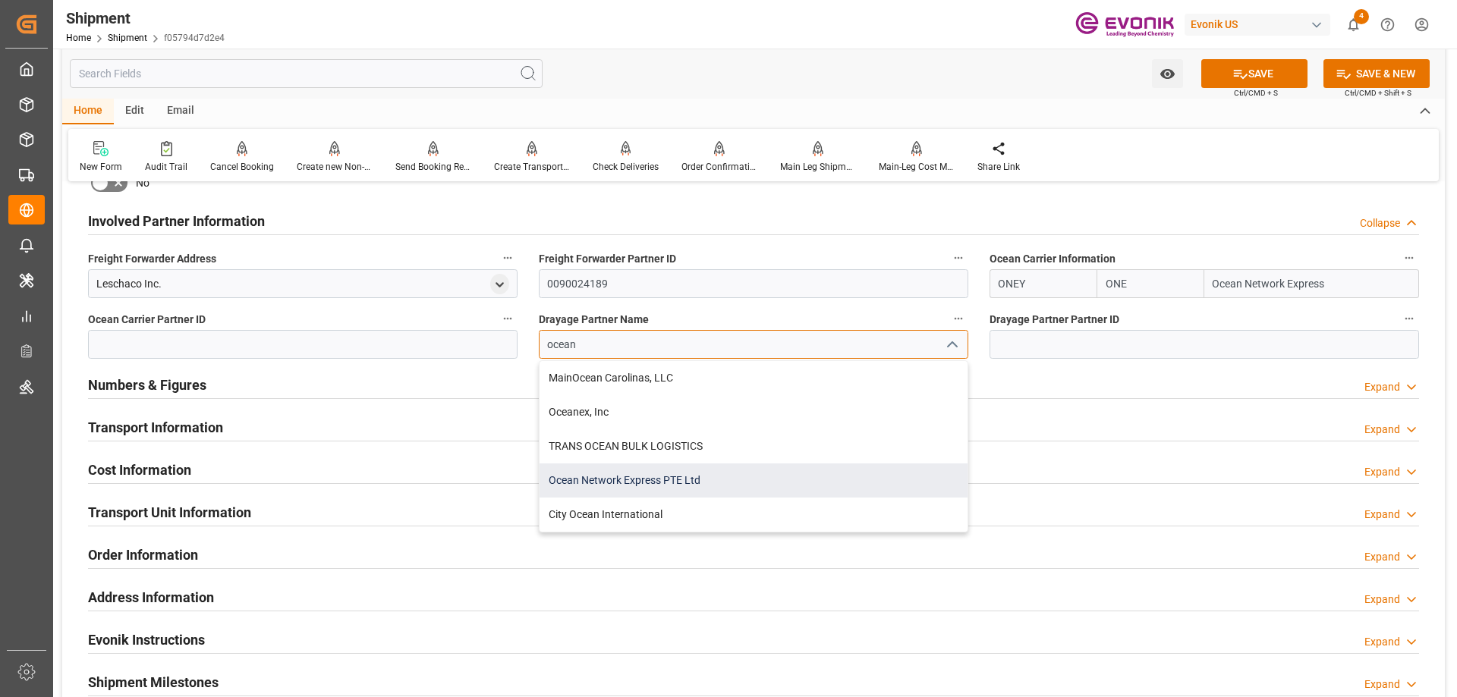
click at [624, 477] on div "Ocean Network Express PTE Ltd" at bounding box center [754, 481] width 428 height 34
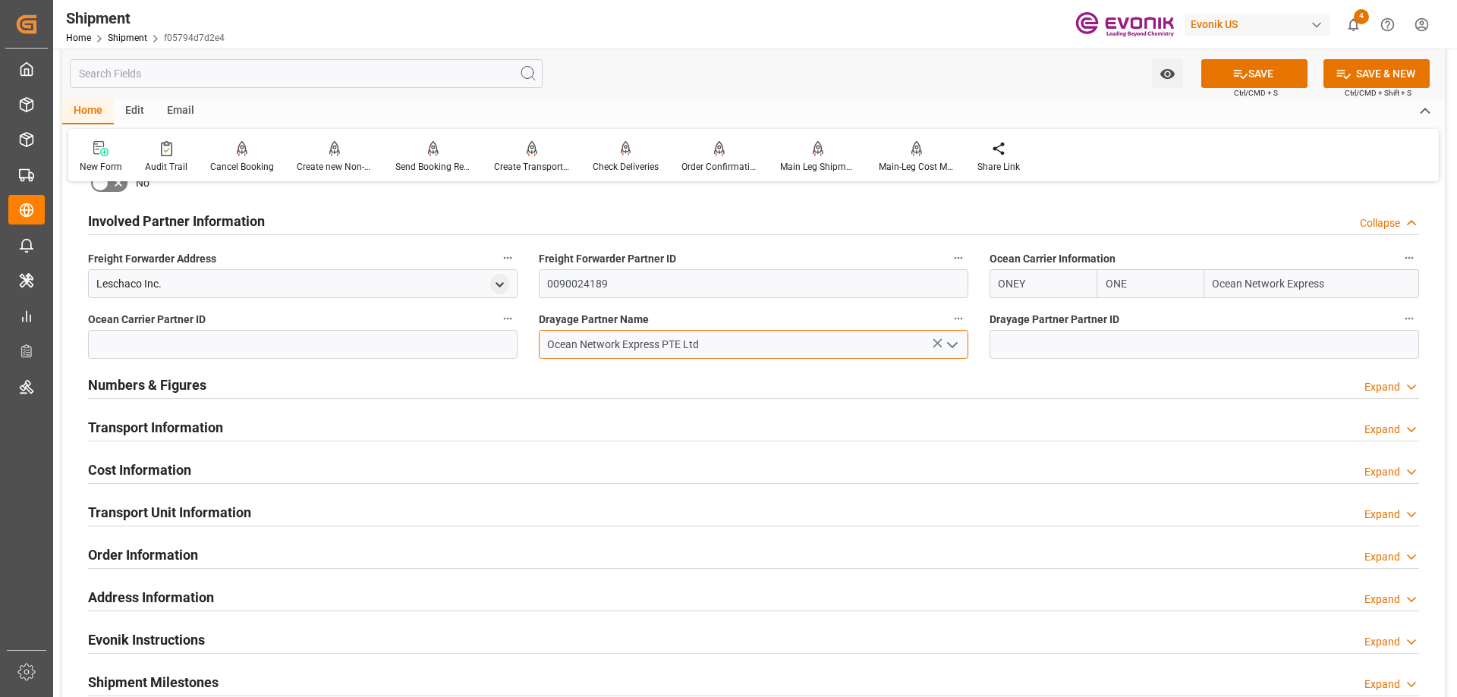
type input "Ocean Network Express PTE Ltd"
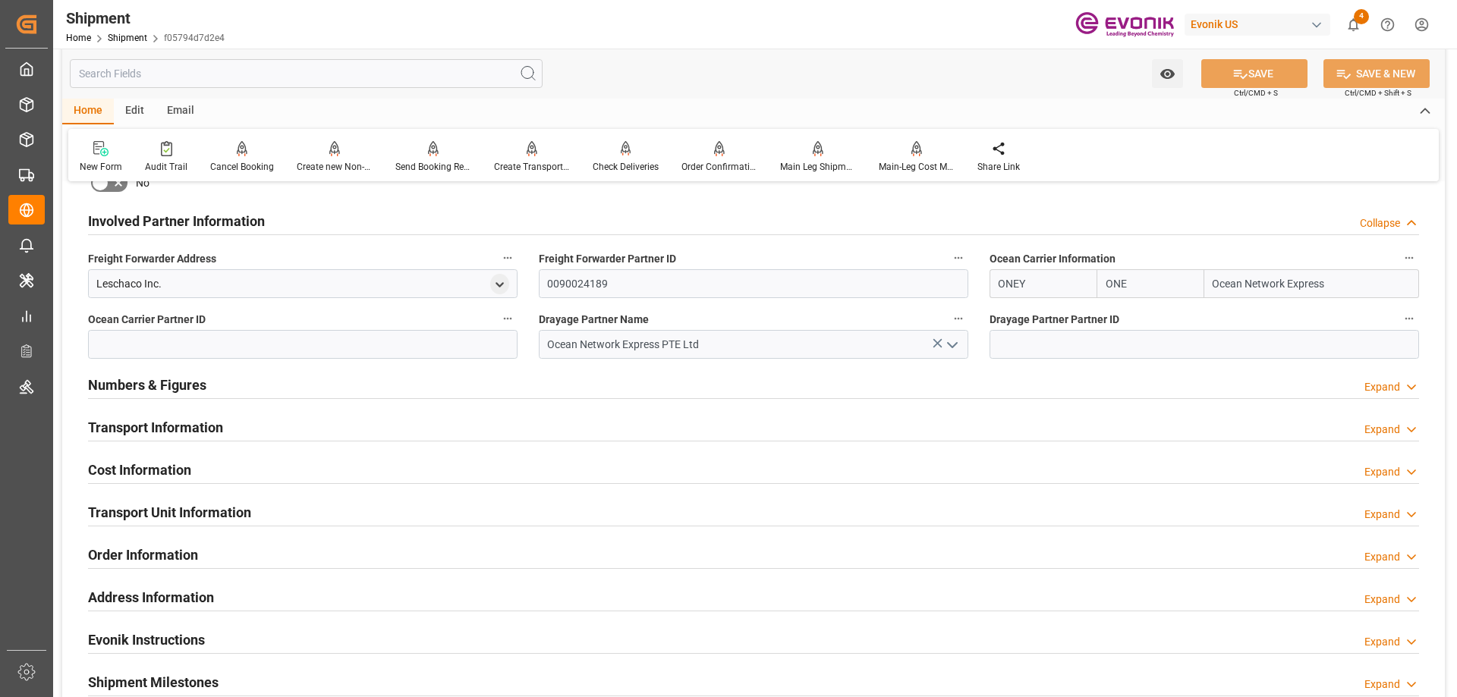
click at [168, 427] on h2 "Transport Information" at bounding box center [155, 427] width 135 height 20
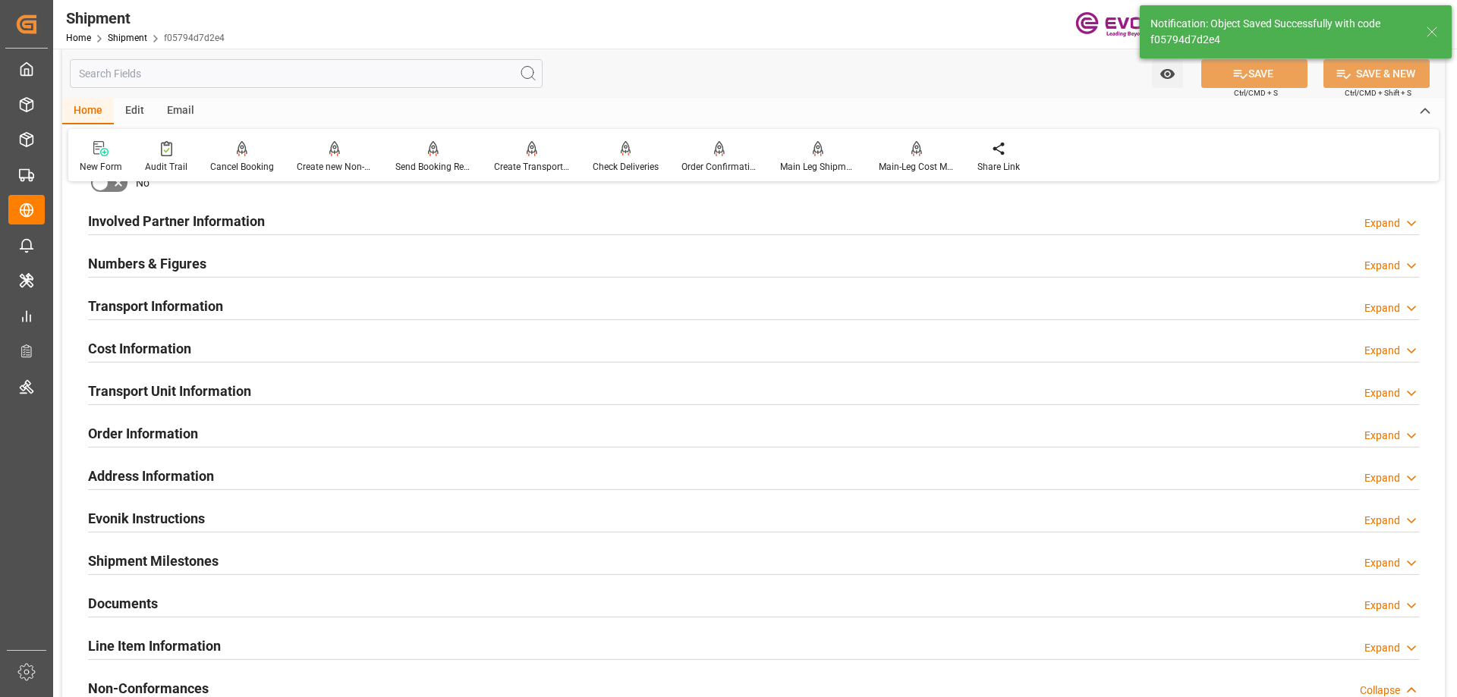
type textarea "NWC/[GEOGRAPHIC_DATA] [GEOGRAPHIC_DATA] / [GEOGRAPHIC_DATA]"
click at [149, 313] on h2 "Transport Information" at bounding box center [155, 306] width 135 height 20
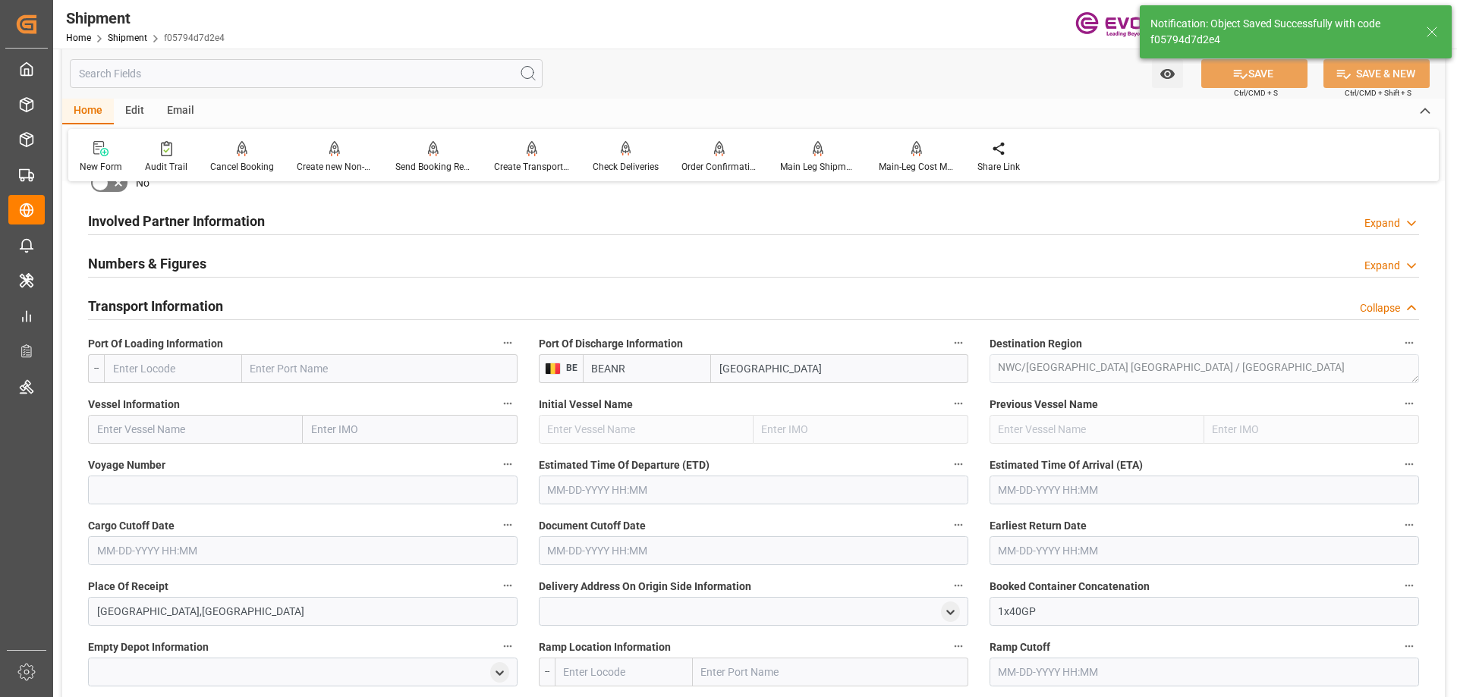
click at [159, 370] on input "text" at bounding box center [173, 368] width 138 height 29
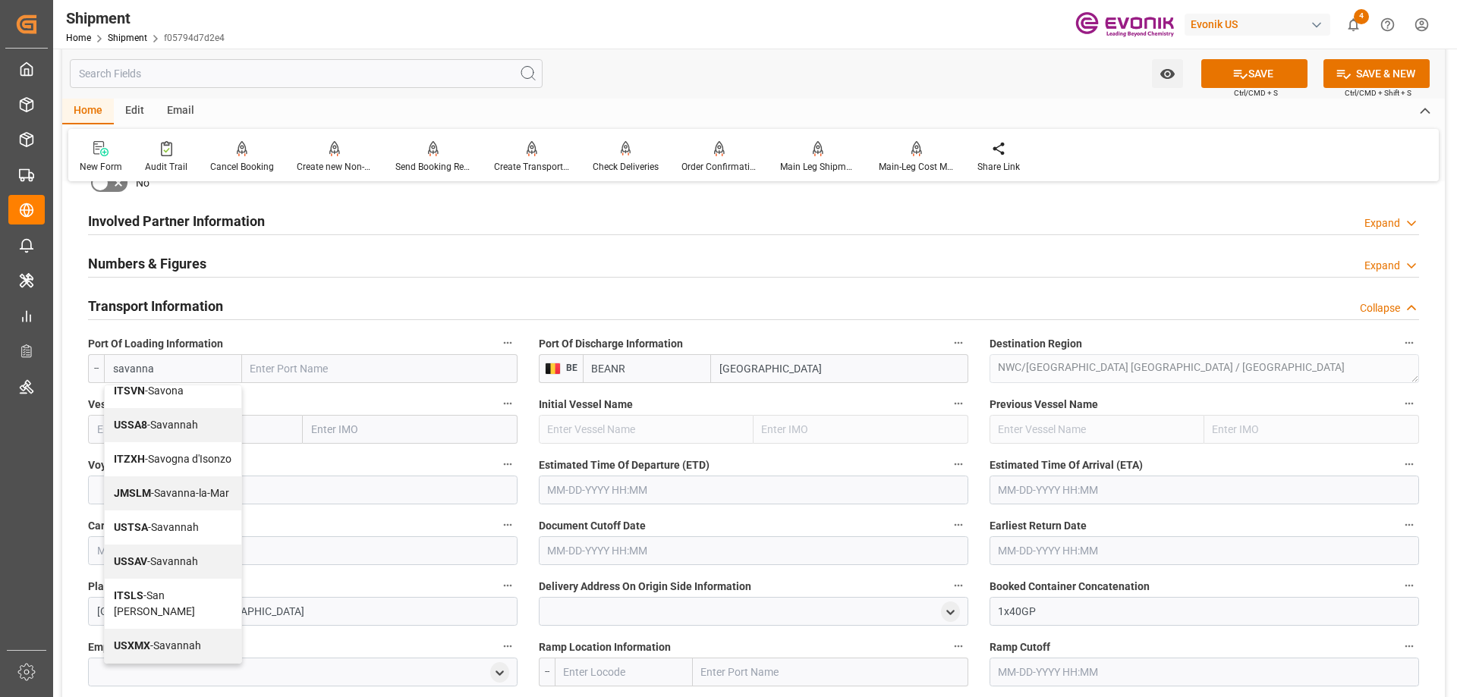
scroll to position [180, 0]
click at [166, 565] on span "USSAV - Savannah" at bounding box center [156, 562] width 84 height 12
type input "USSAV"
type input "Savannah"
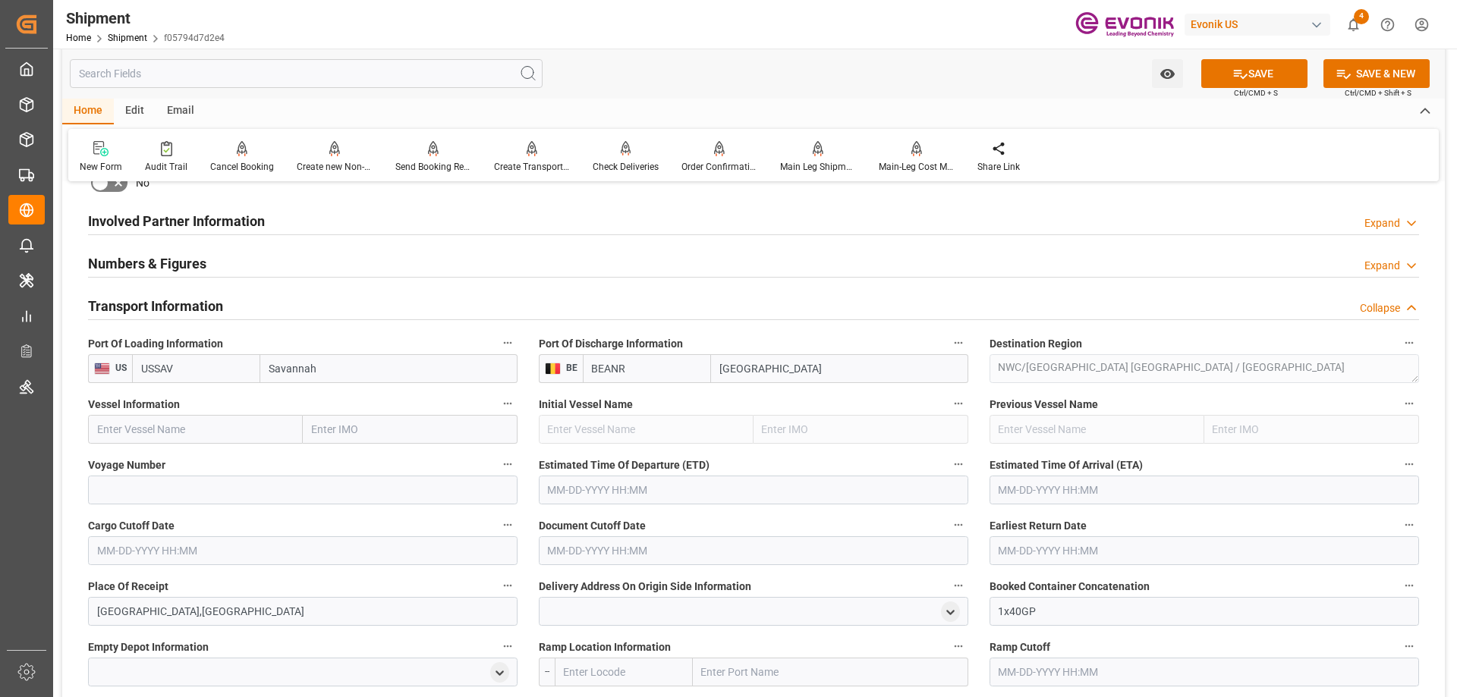
type input "USSAV"
click at [241, 417] on input "text" at bounding box center [195, 429] width 215 height 29
paste input "BRIGHTON"
click at [154, 455] on div "Brighton - 9332846" at bounding box center [172, 463] width 167 height 34
type input "Brighton"
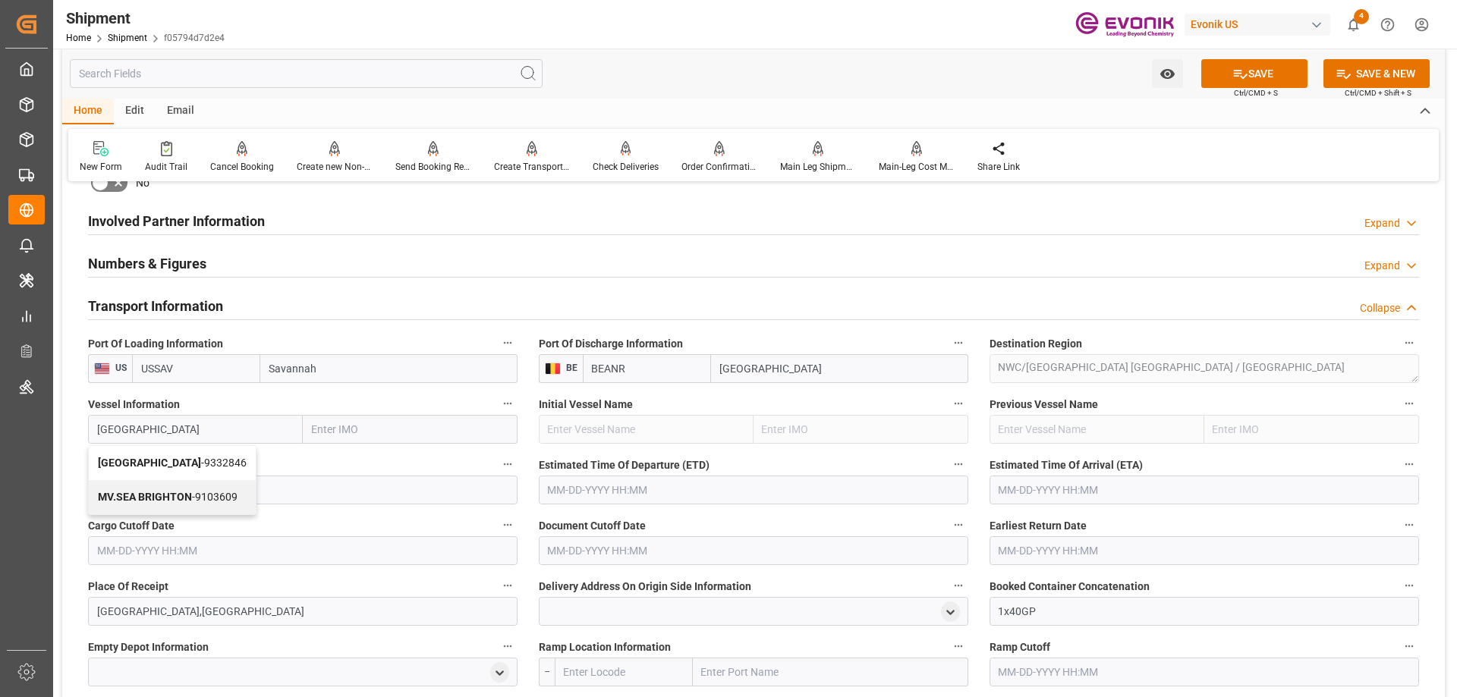
type input "9332846"
type input "Brighton"
click at [208, 490] on input at bounding box center [303, 490] width 430 height 29
paste input "020E"
type input "020E"
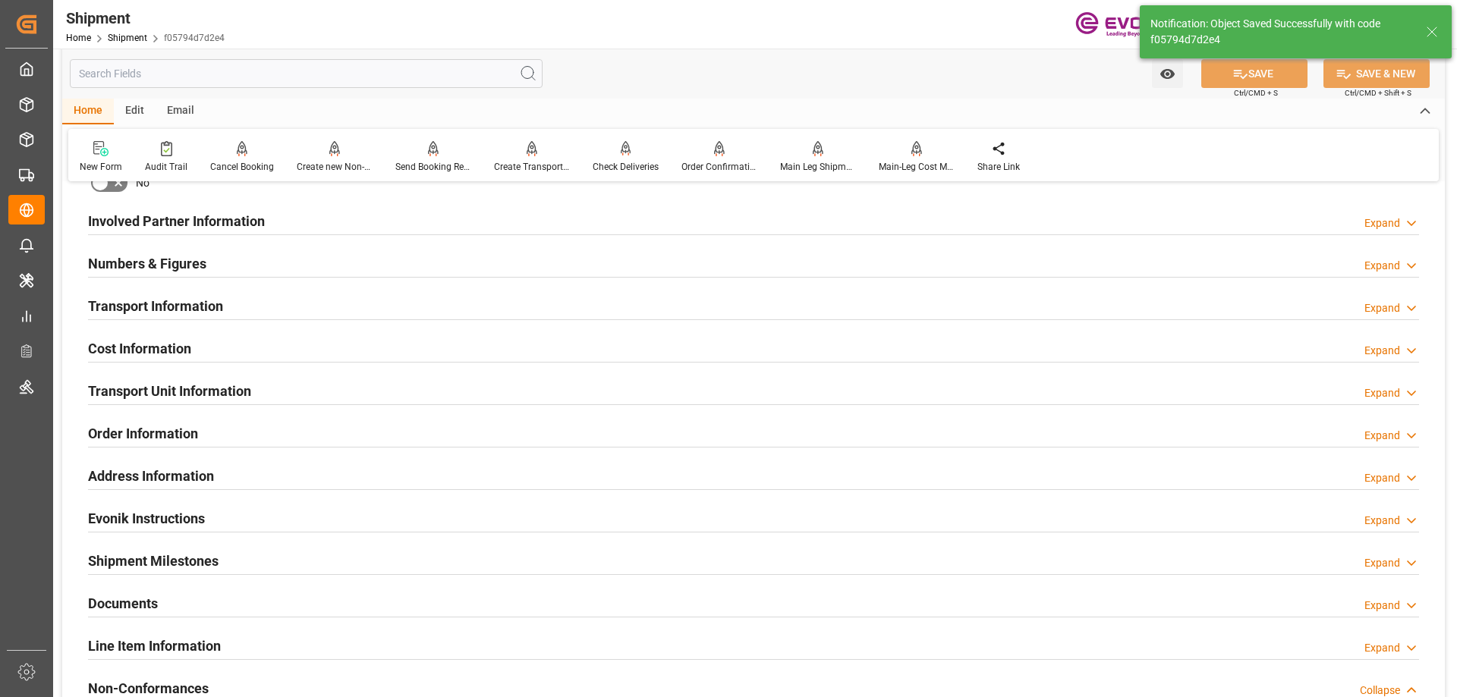
type input "Brighton"
type input "9332846"
click at [197, 298] on h2 "Transport Information" at bounding box center [155, 306] width 135 height 20
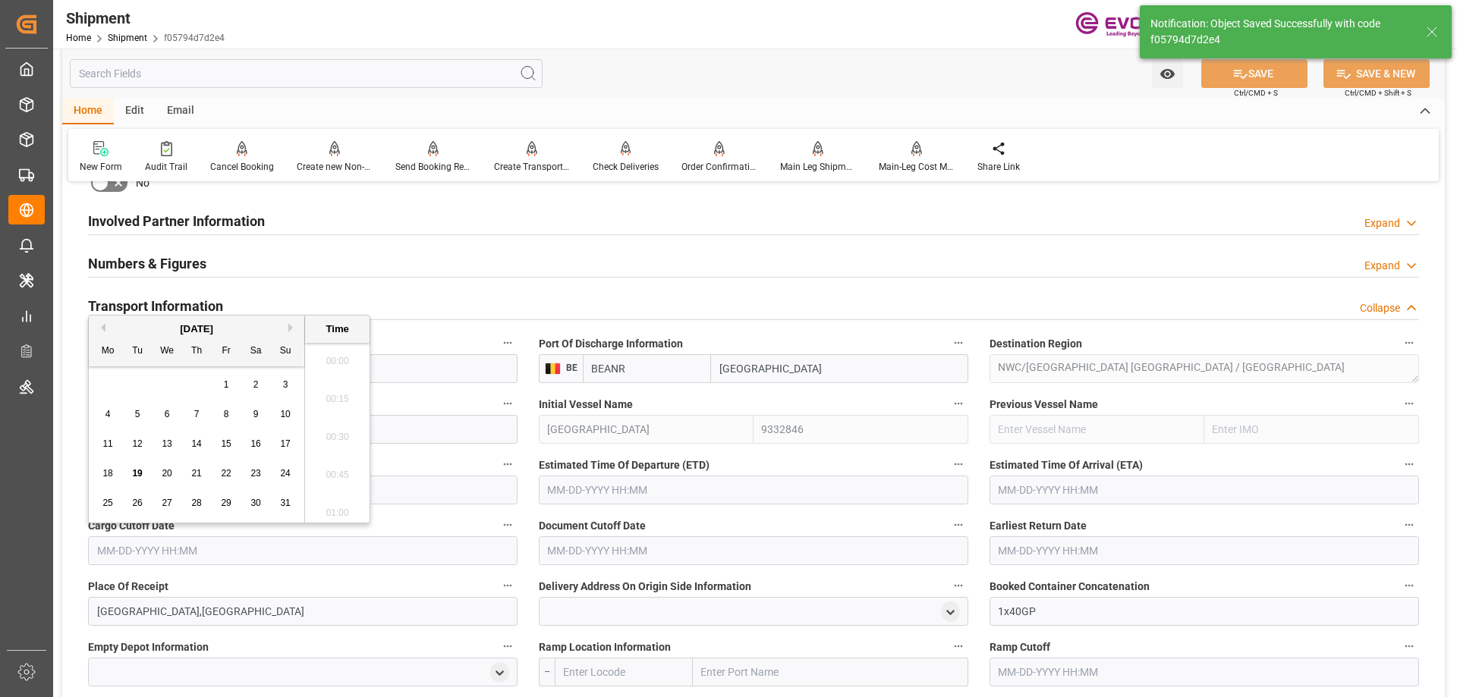
click at [184, 545] on input "text" at bounding box center [303, 551] width 430 height 29
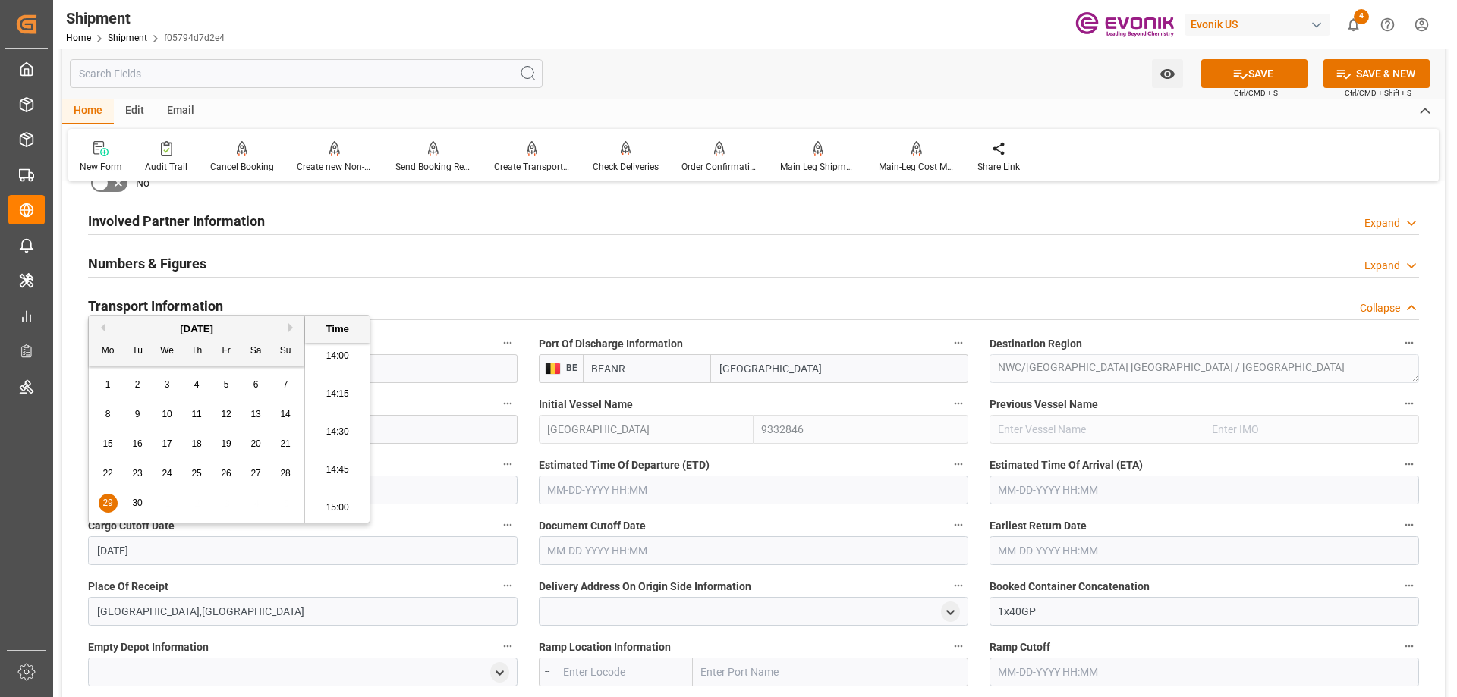
type input "9/29/2025"
type input "09-29-2025 00:00"
drag, startPoint x: 187, startPoint y: 543, endPoint x: 99, endPoint y: 550, distance: 87.6
click at [99, 550] on input "09-29-2025 00:00" at bounding box center [303, 551] width 430 height 29
click at [649, 531] on label "Document Cutoff Date" at bounding box center [754, 525] width 430 height 21
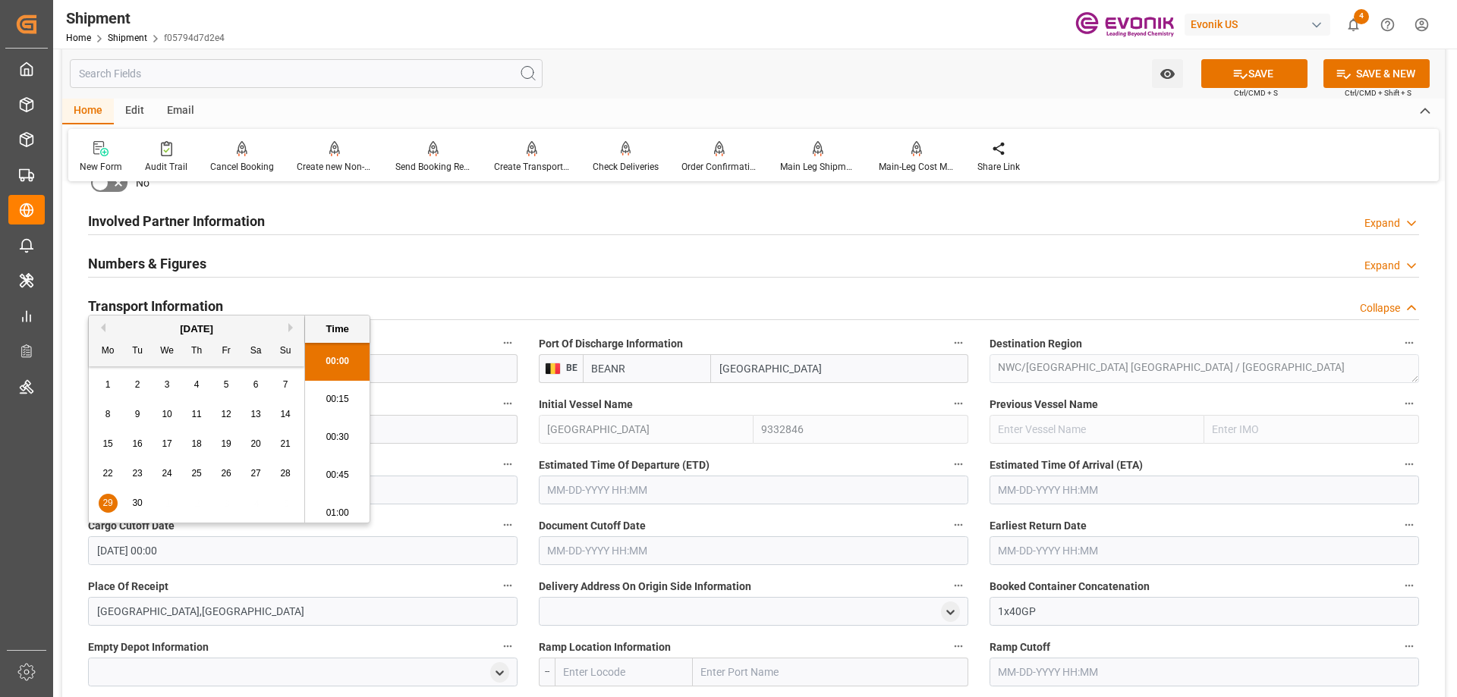
click at [949, 531] on button "Document Cutoff Date" at bounding box center [959, 525] width 20 height 20
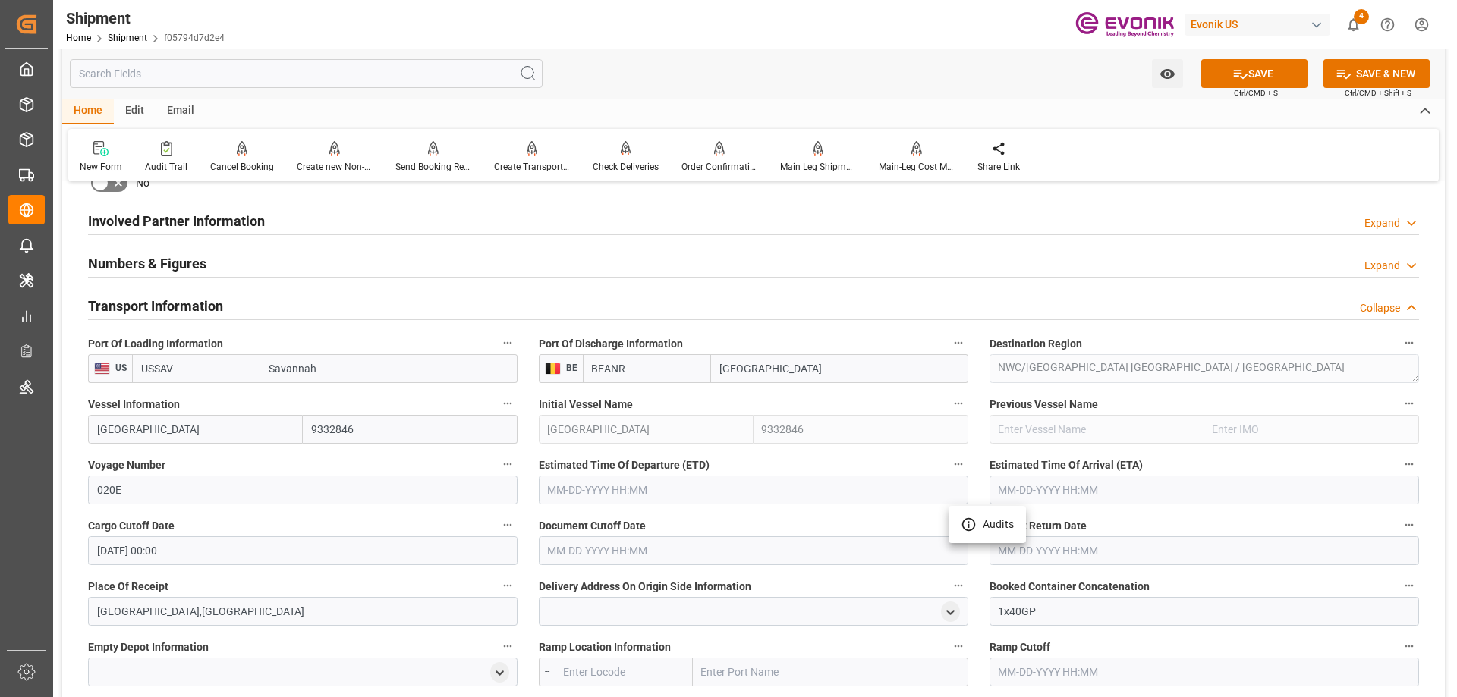
click at [650, 540] on div at bounding box center [728, 348] width 1457 height 697
click at [613, 549] on input "text" at bounding box center [754, 551] width 430 height 29
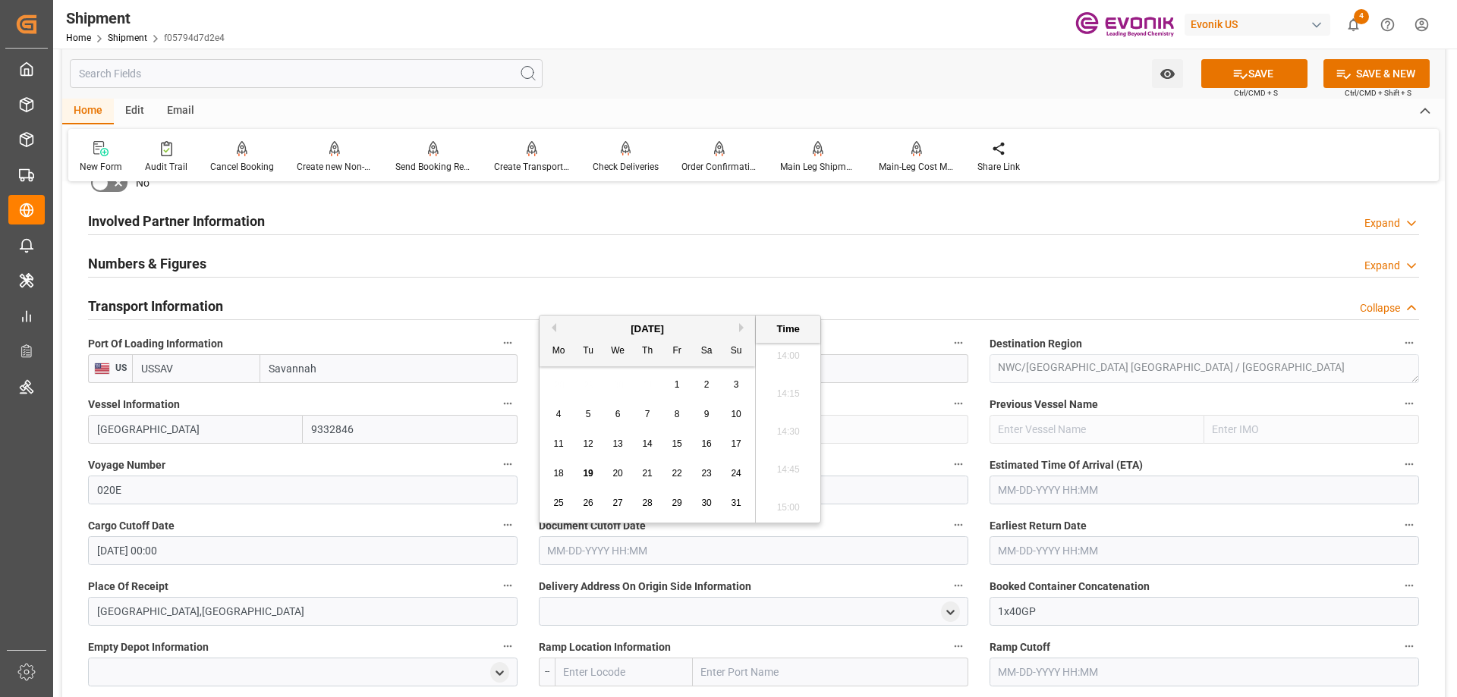
paste input "09-29-2025 00:00"
type input "09-29-2025 00:00"
click at [1044, 556] on input "text" at bounding box center [1205, 551] width 430 height 29
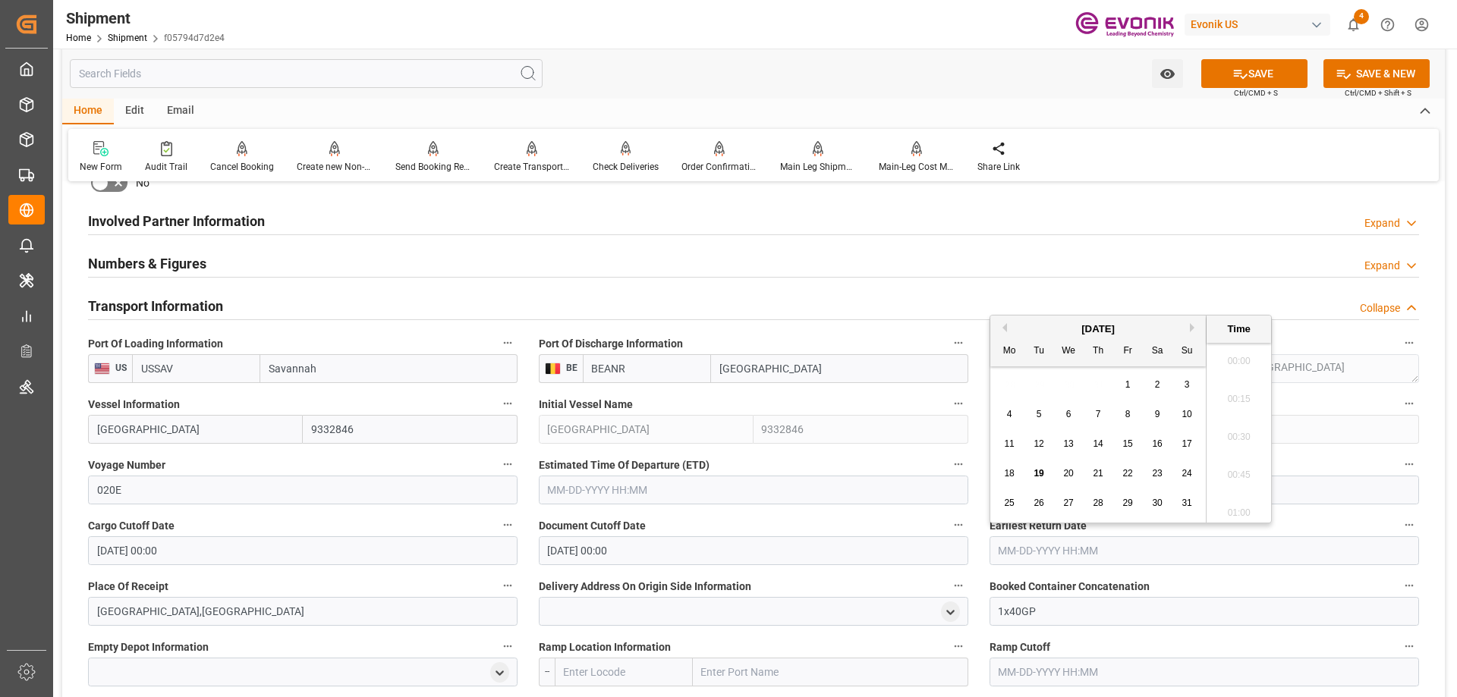
paste input "09-29-2025 00:00"
type input "09-29-2025 00:00"
click at [586, 490] on input "text" at bounding box center [754, 490] width 430 height 29
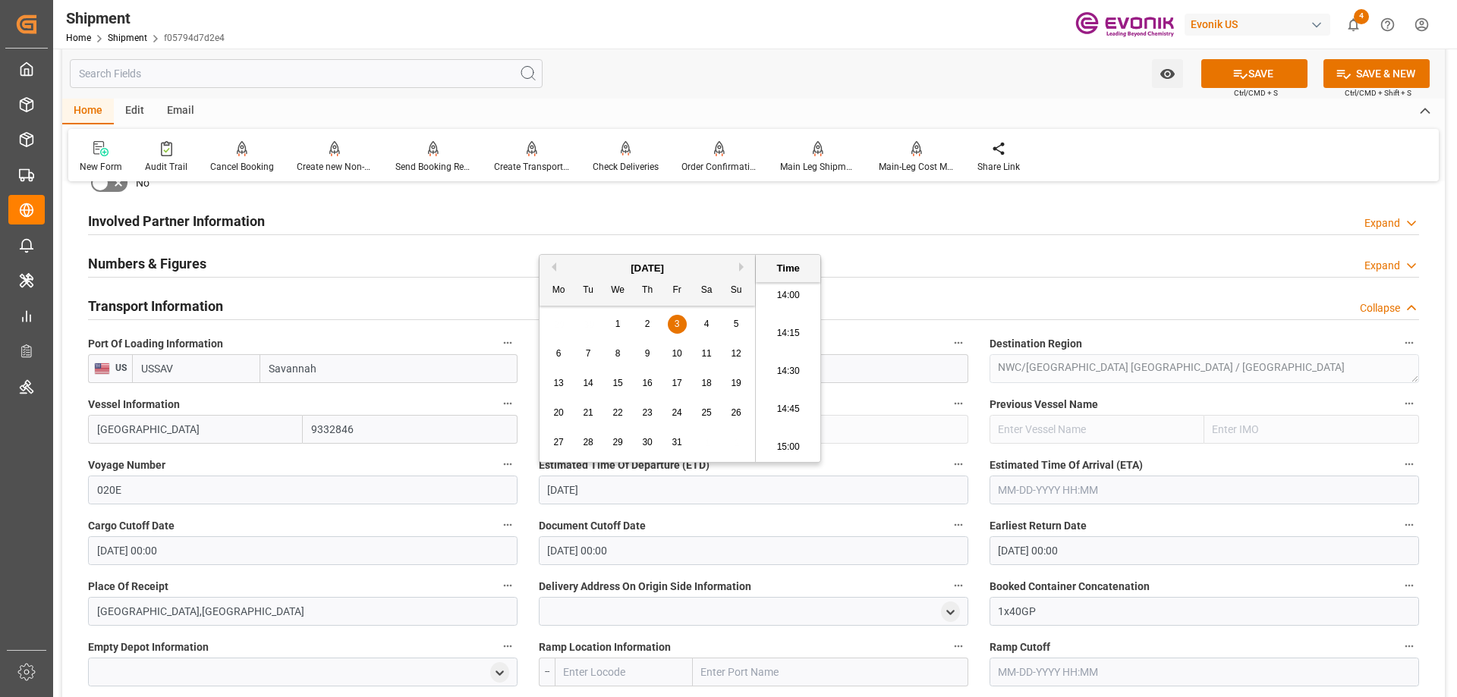
type input "10/3/2025"
type input "10-03-2025 00:00"
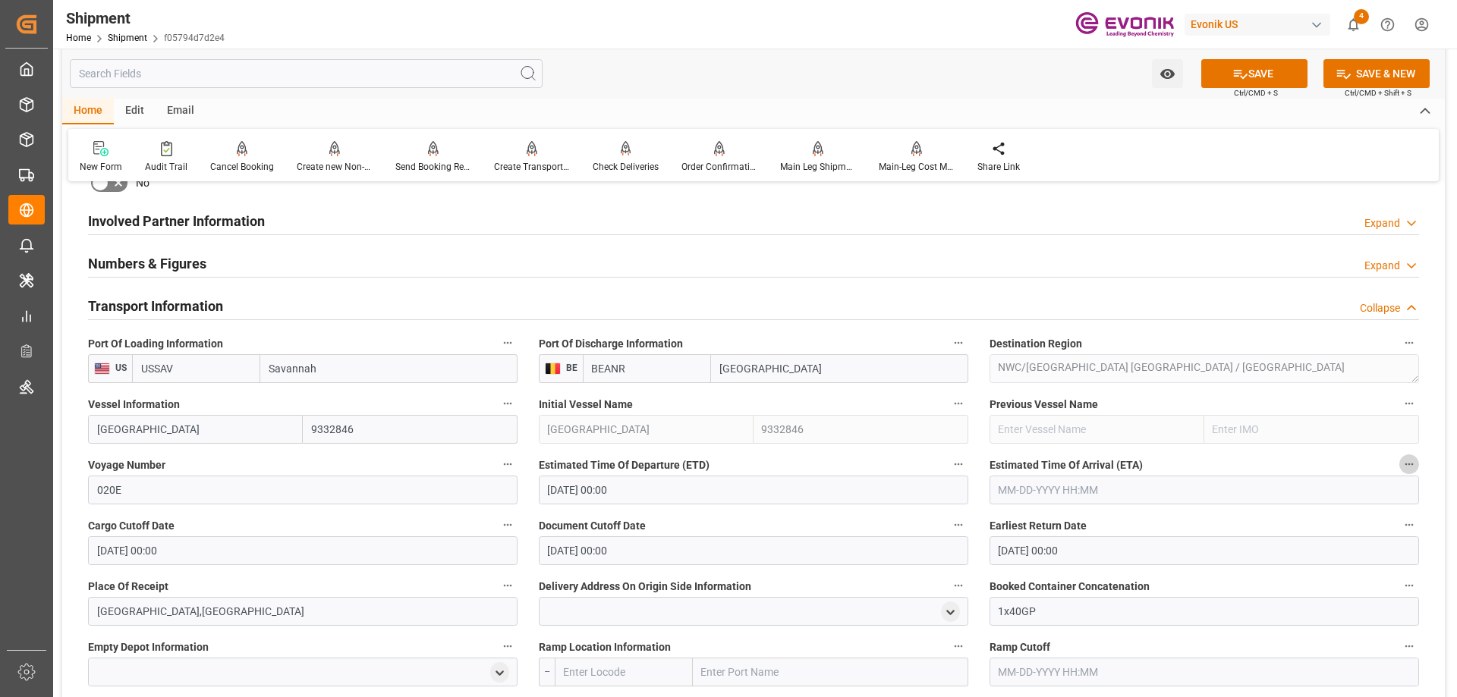
click at [1066, 490] on input "text" at bounding box center [1205, 490] width 430 height 29
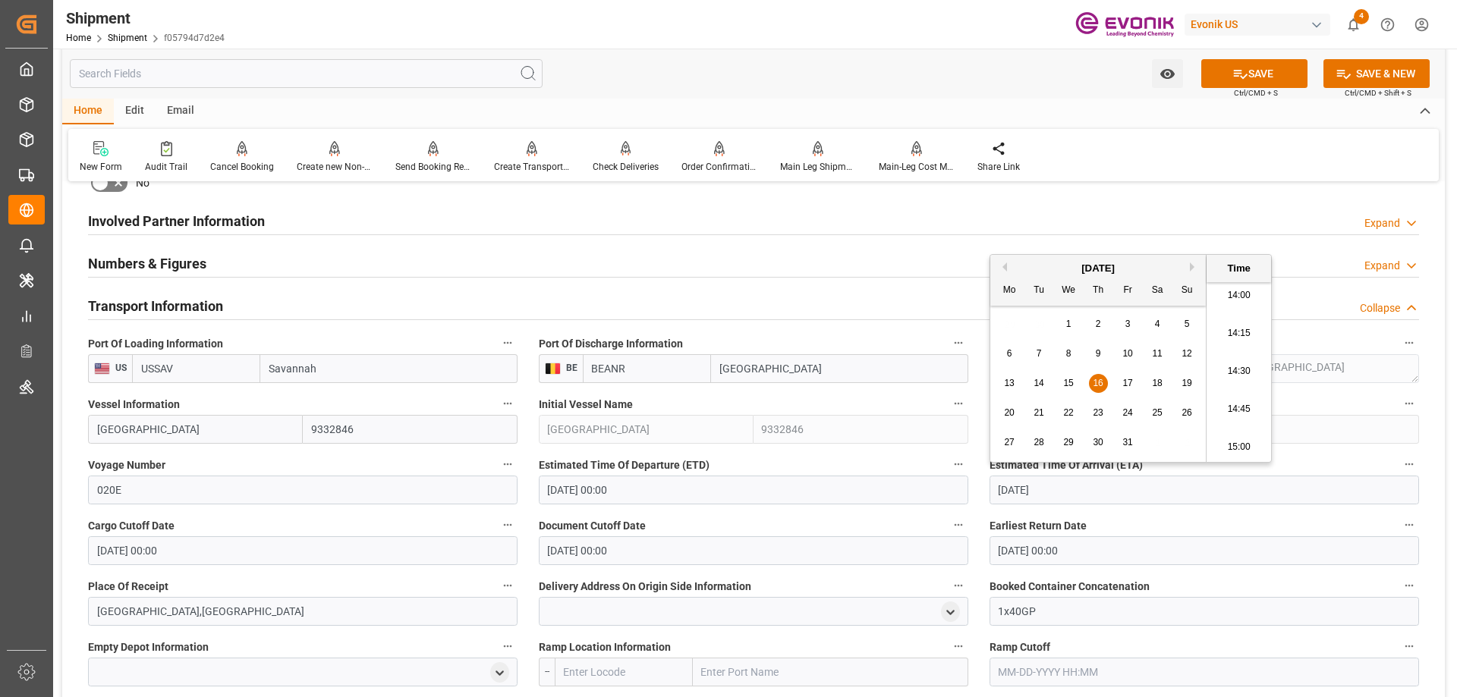
type input "10/16/2025"
type input "[DATE] 00:00"
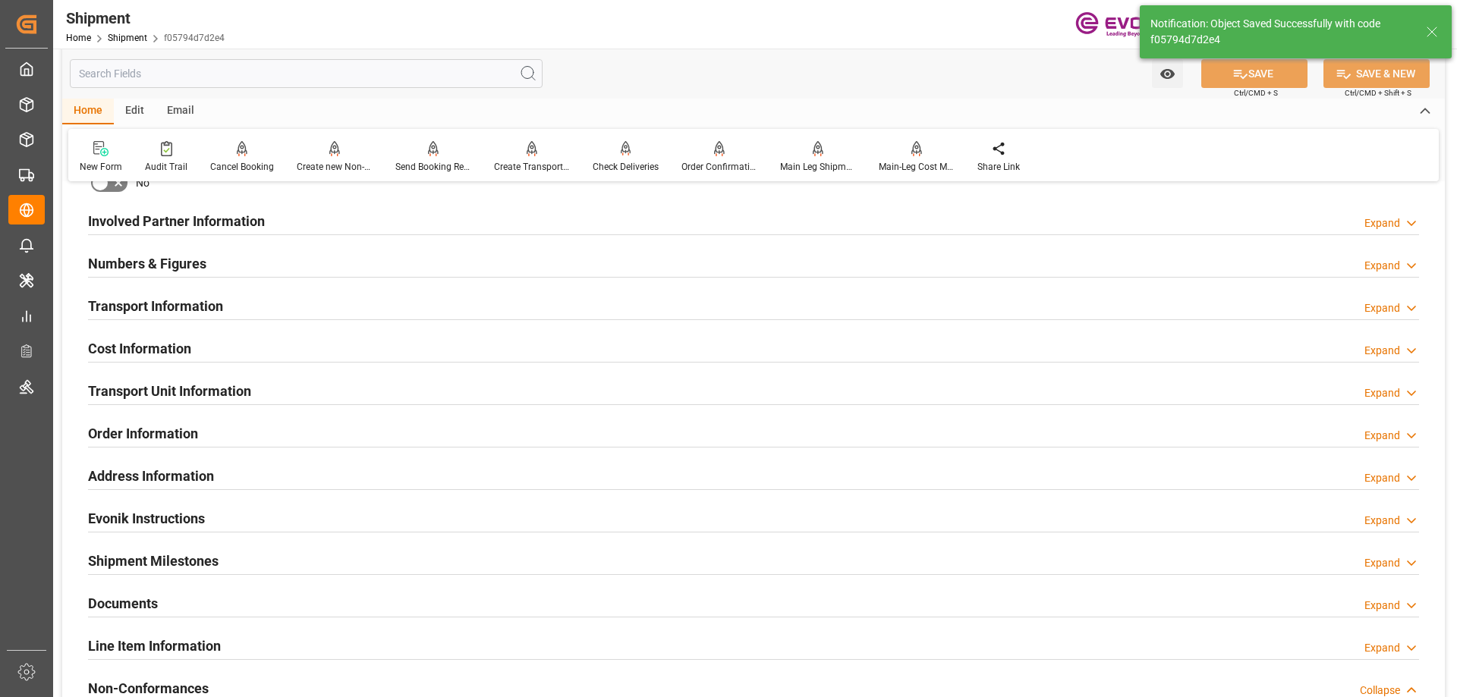
click at [185, 218] on h2 "Involved Partner Information" at bounding box center [176, 221] width 177 height 20
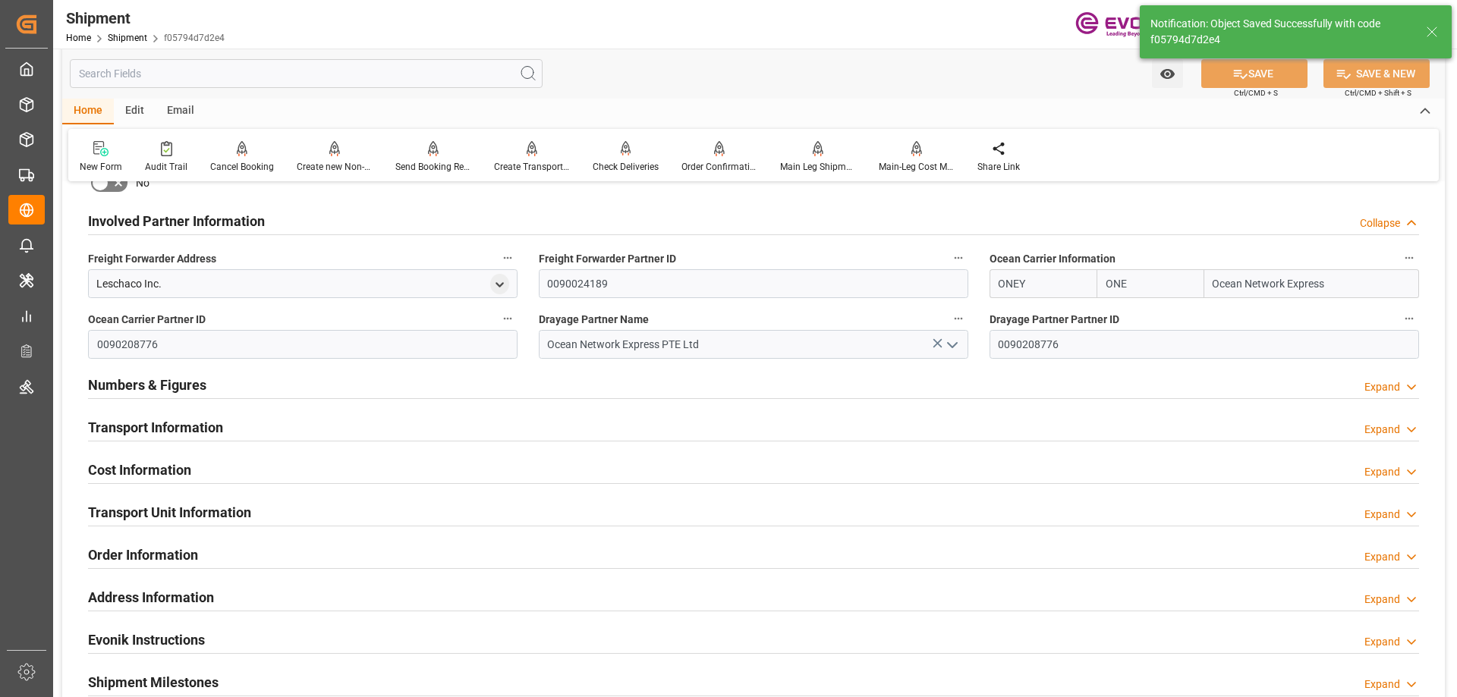
click at [191, 416] on div "Transport Information" at bounding box center [155, 426] width 135 height 29
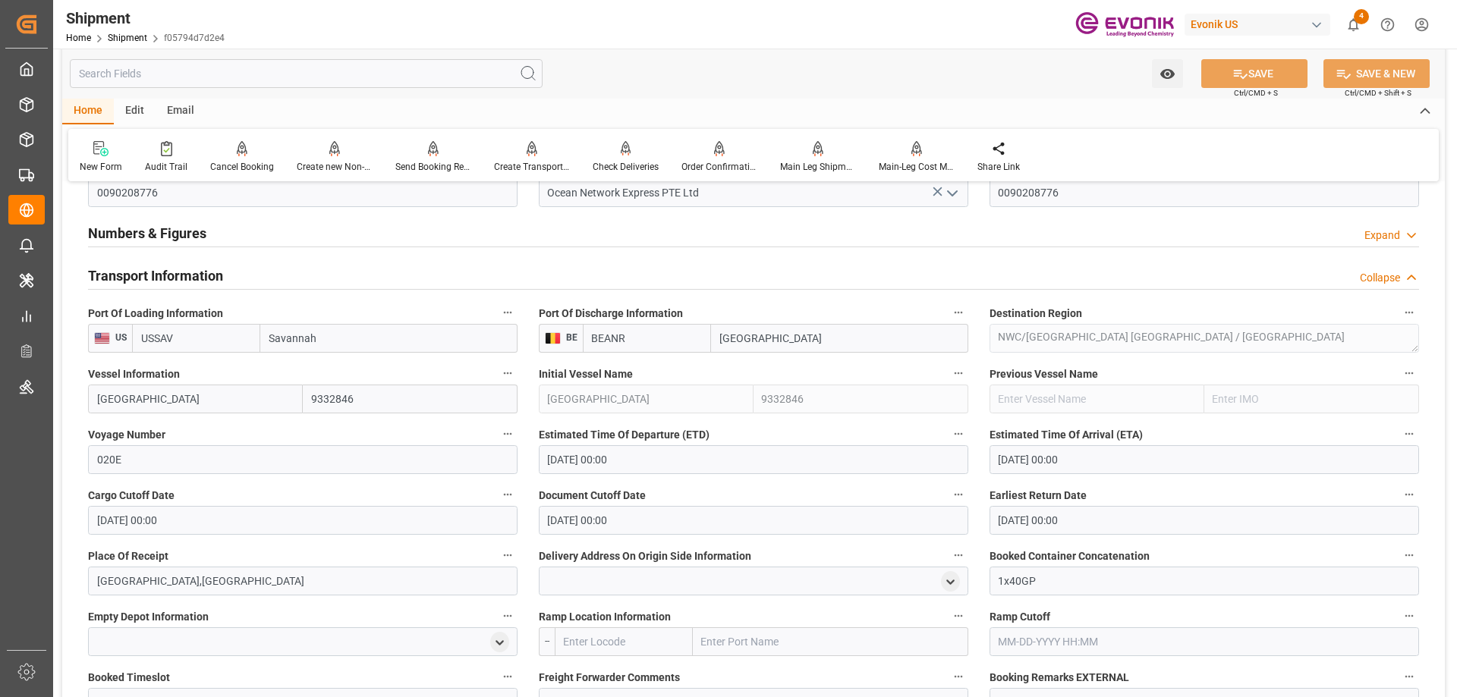
scroll to position [1063, 0]
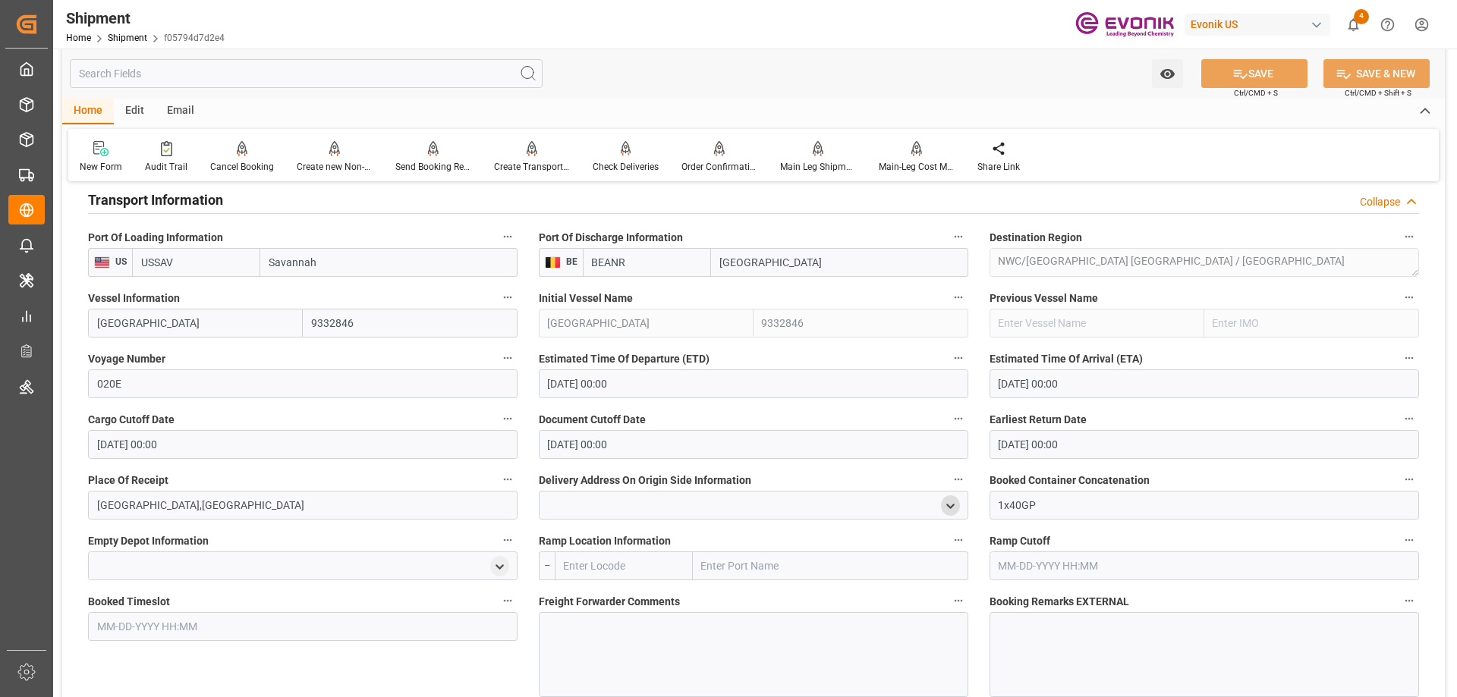
click at [950, 505] on icon "open menu" at bounding box center [950, 506] width 13 height 13
click at [949, 505] on polyline "close menu" at bounding box center [950, 505] width 7 height 3
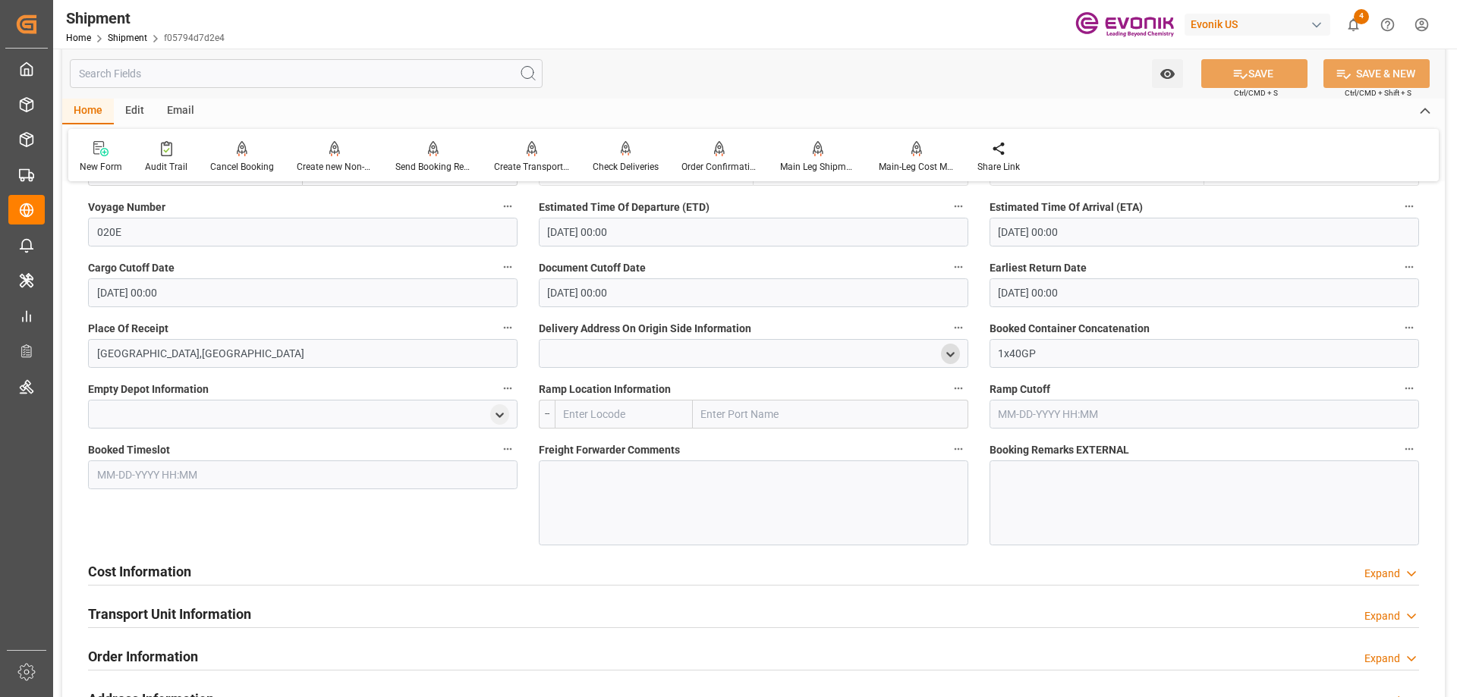
click at [168, 575] on h2 "Cost Information" at bounding box center [139, 572] width 103 height 20
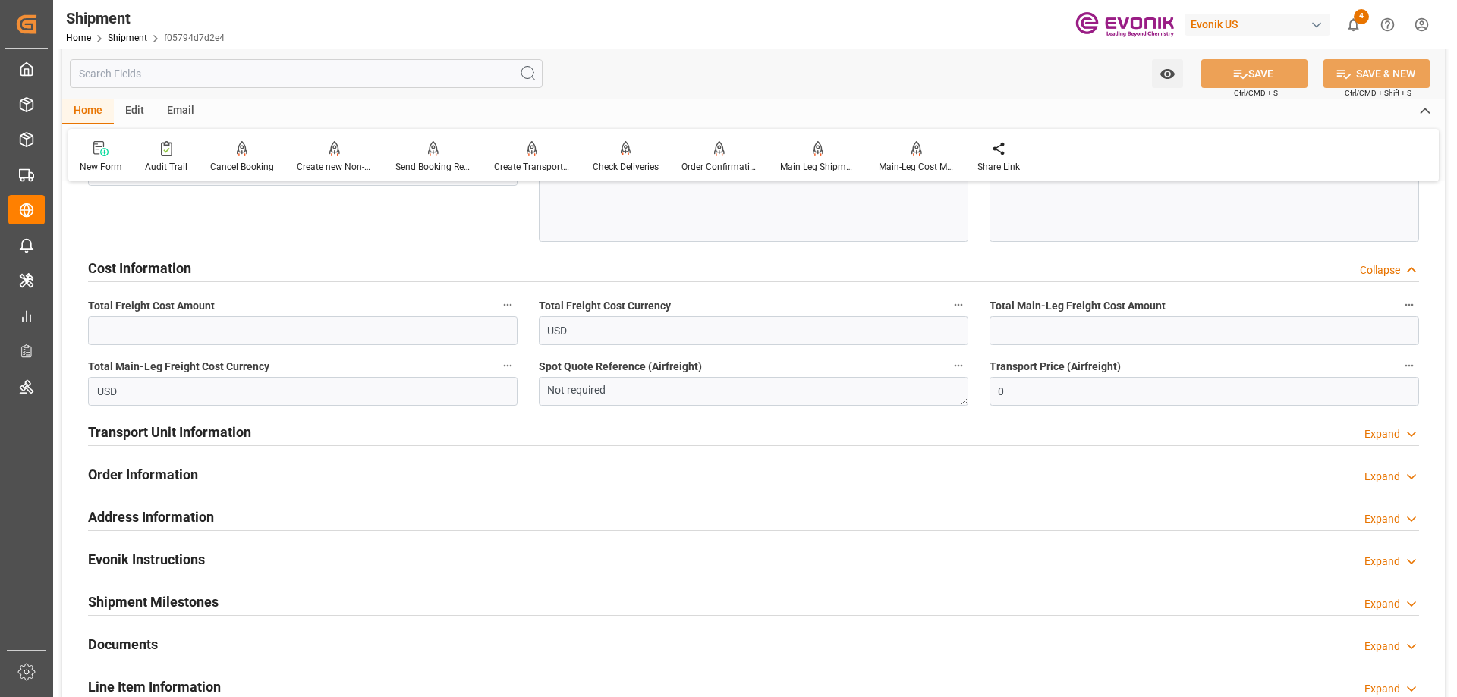
scroll to position [1594, 0]
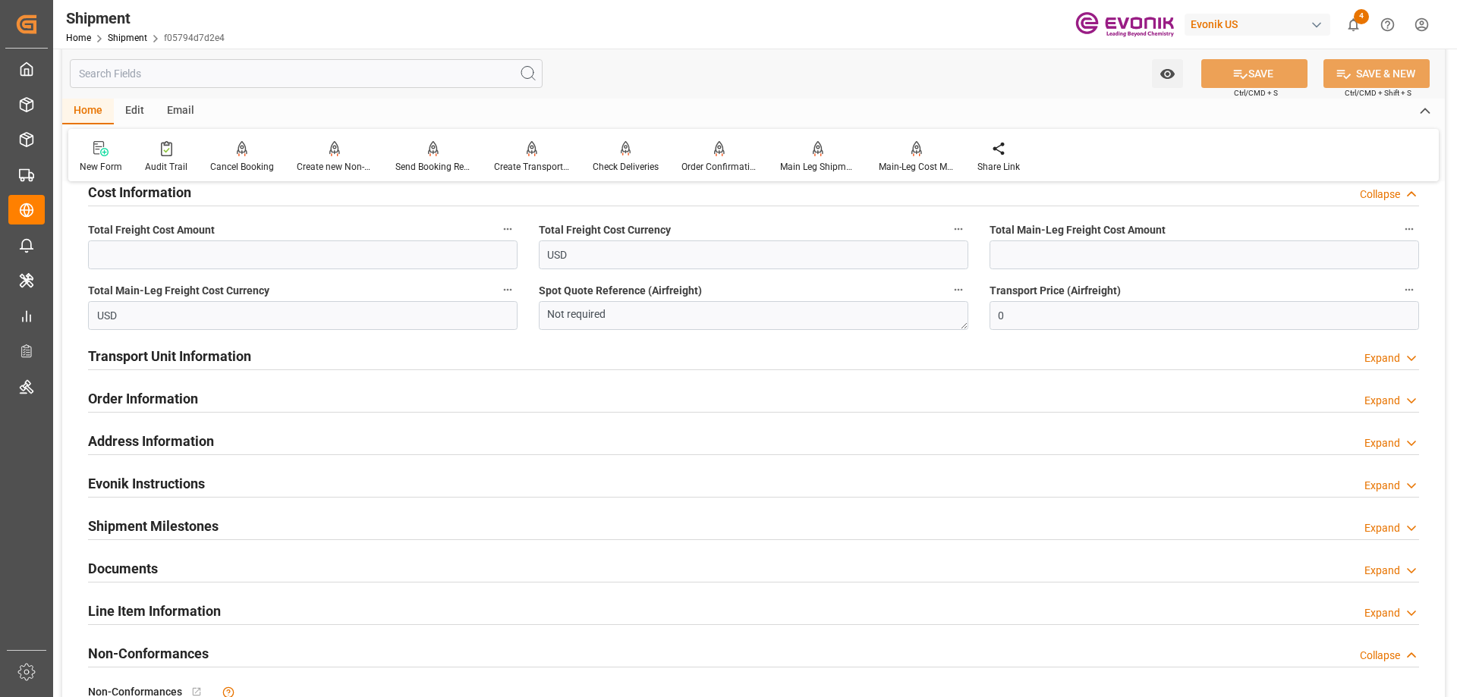
click at [150, 357] on h2 "Transport Unit Information" at bounding box center [169, 356] width 163 height 20
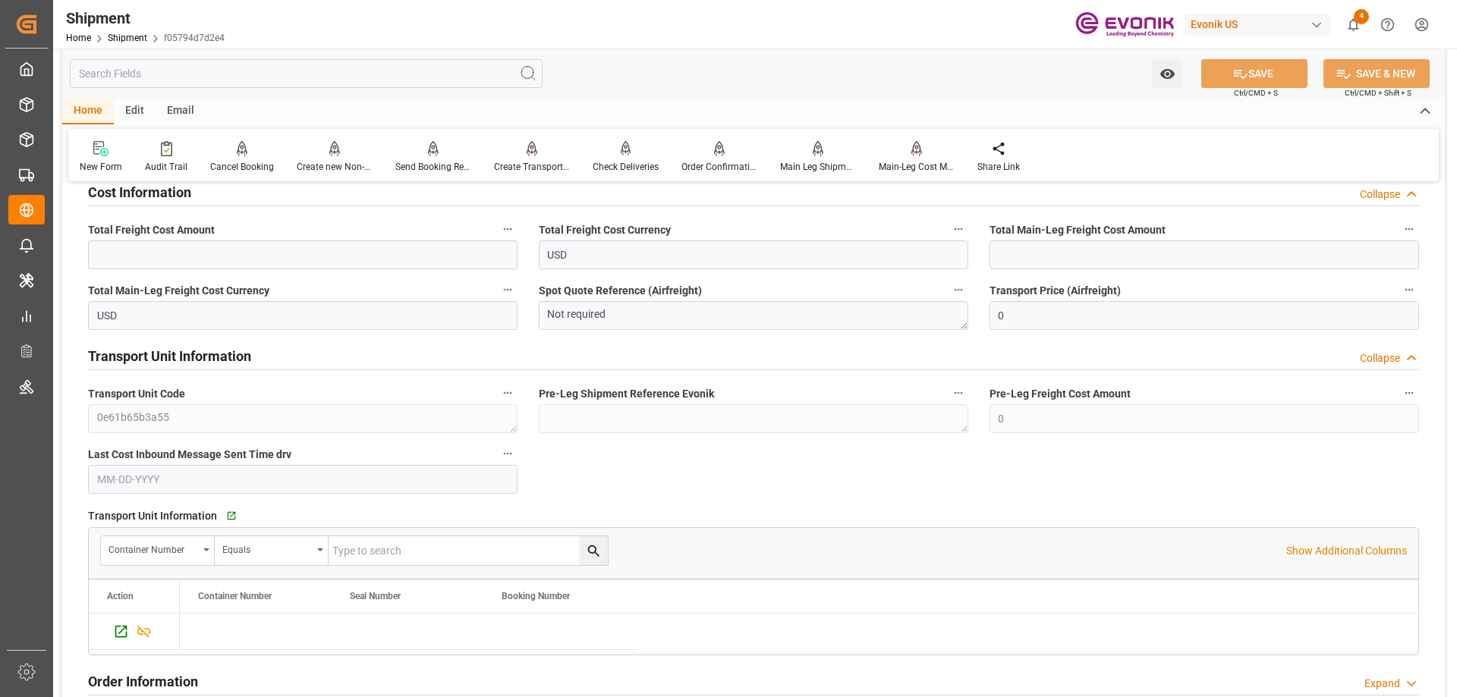
scroll to position [1670, 0]
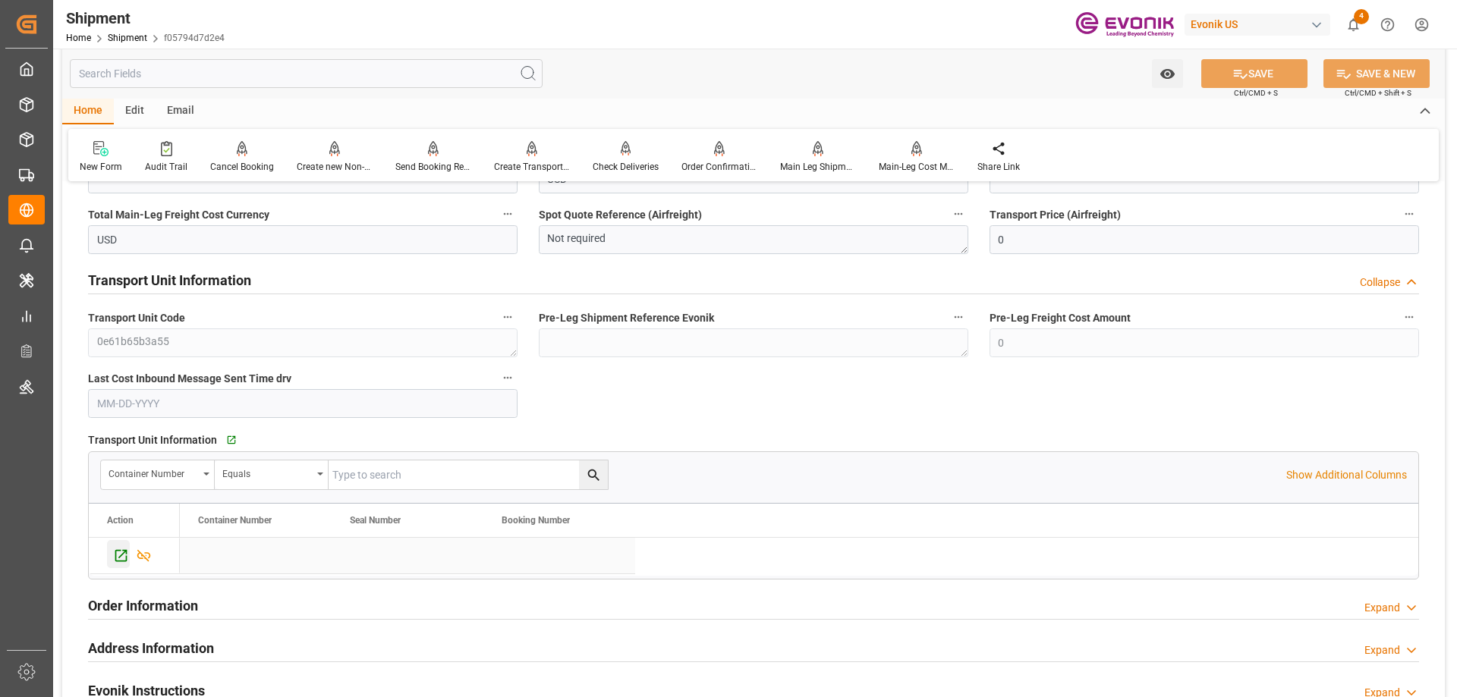
click at [121, 556] on icon "Press SPACE to select this row." at bounding box center [121, 556] width 12 height 12
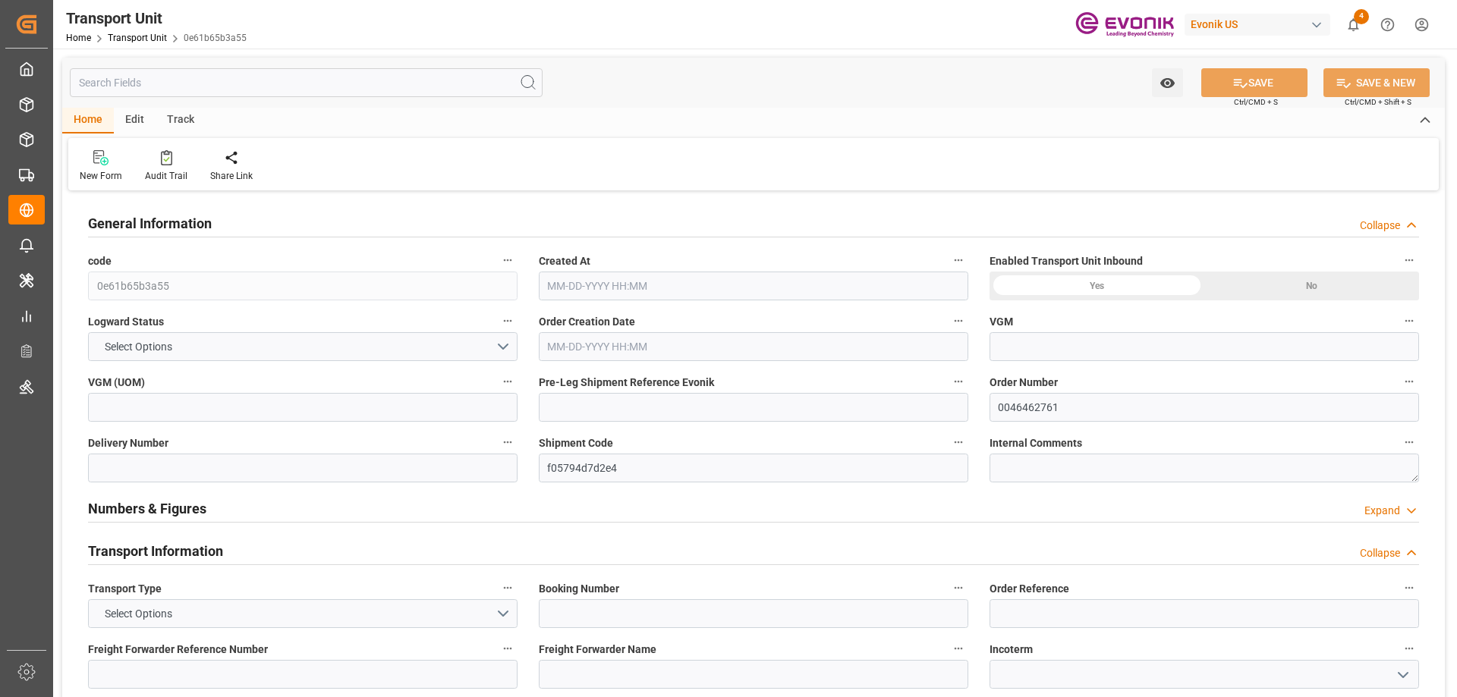
type input "ONE"
type input "Ocean Network Express"
type input "USSAV"
type input "BEANR"
type input "149571.456"
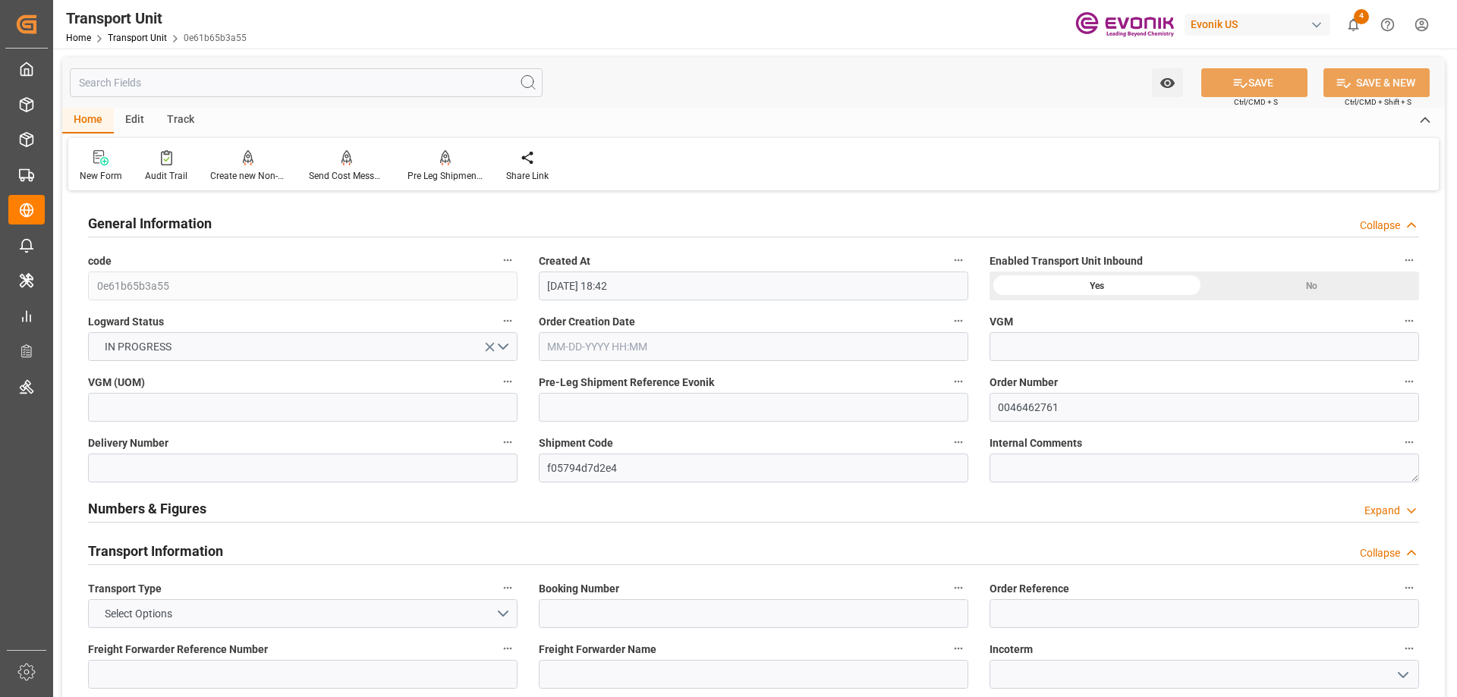
type input "[DATE] 18:42"
type input "[DATE]"
type input "[DATE] 00:00"
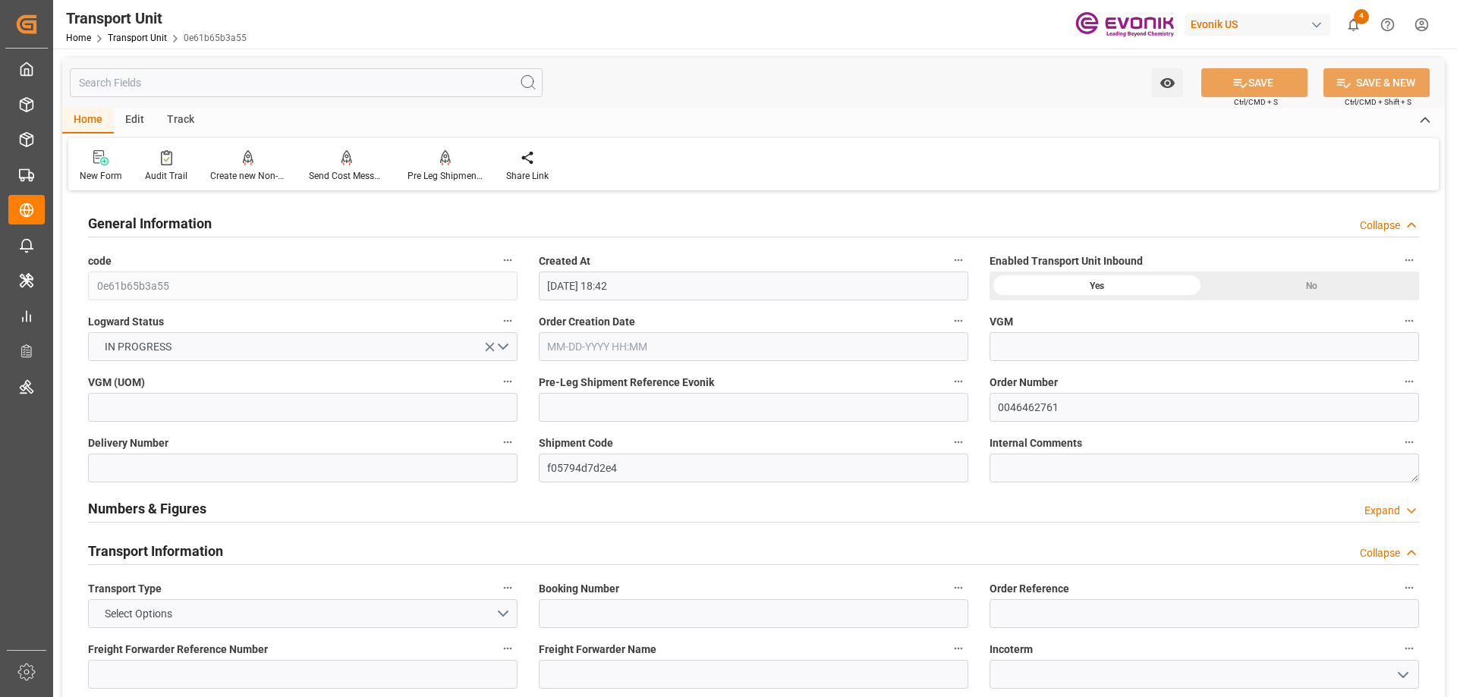
type input "[DATE] 00:00"
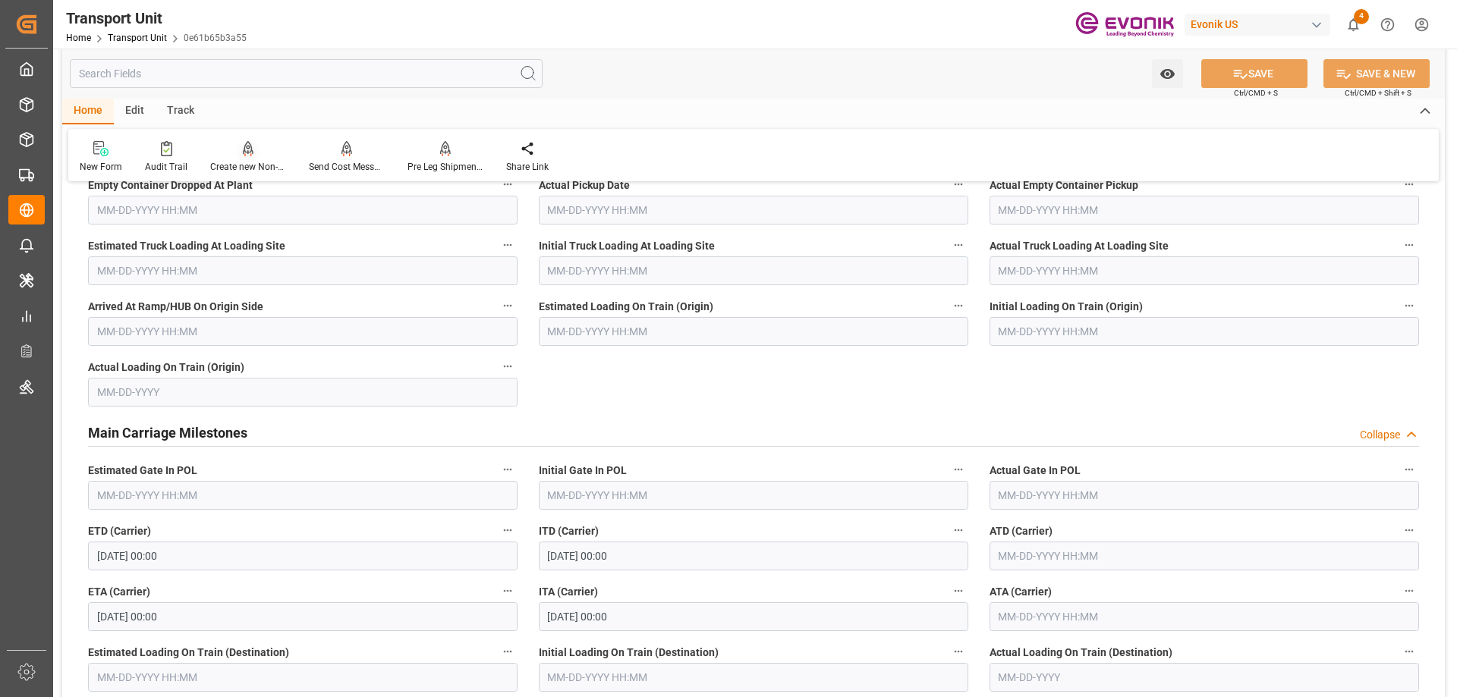
scroll to position [1594, 0]
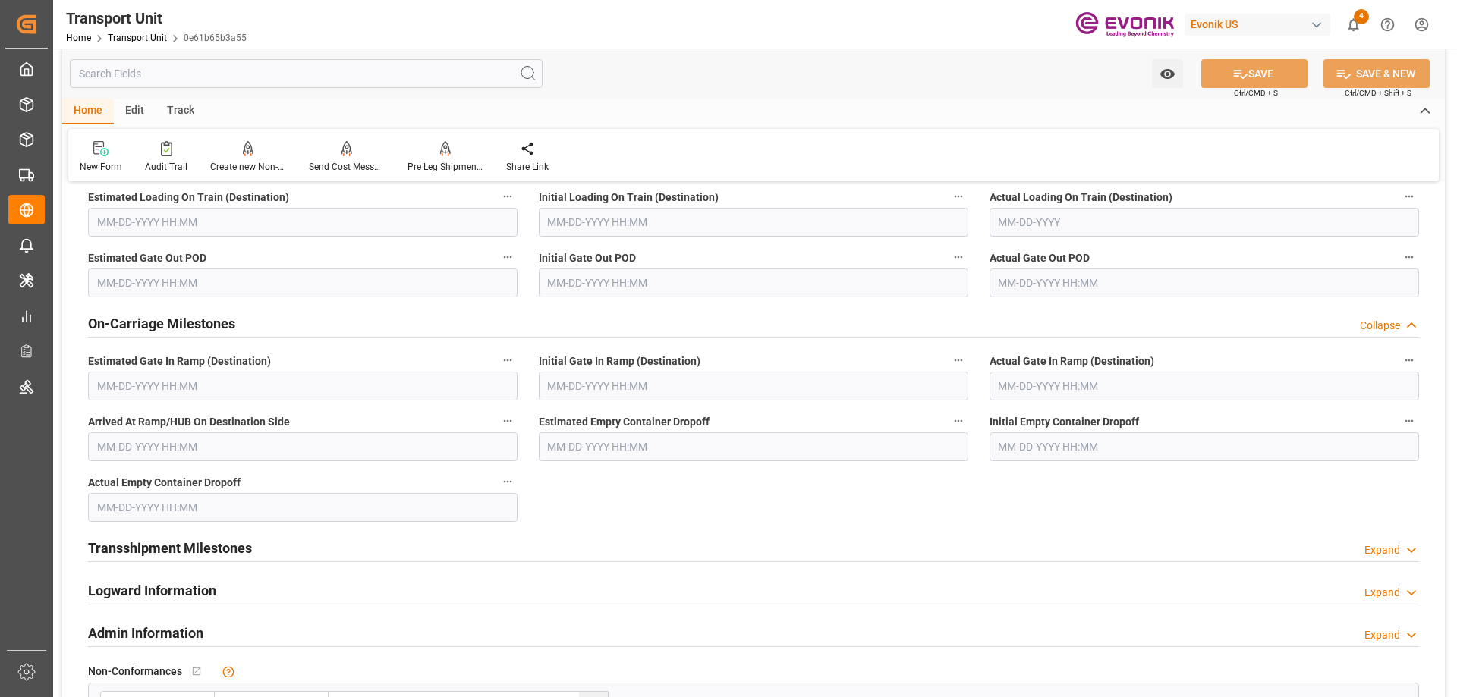
click at [188, 78] on input "text" at bounding box center [306, 73] width 473 height 29
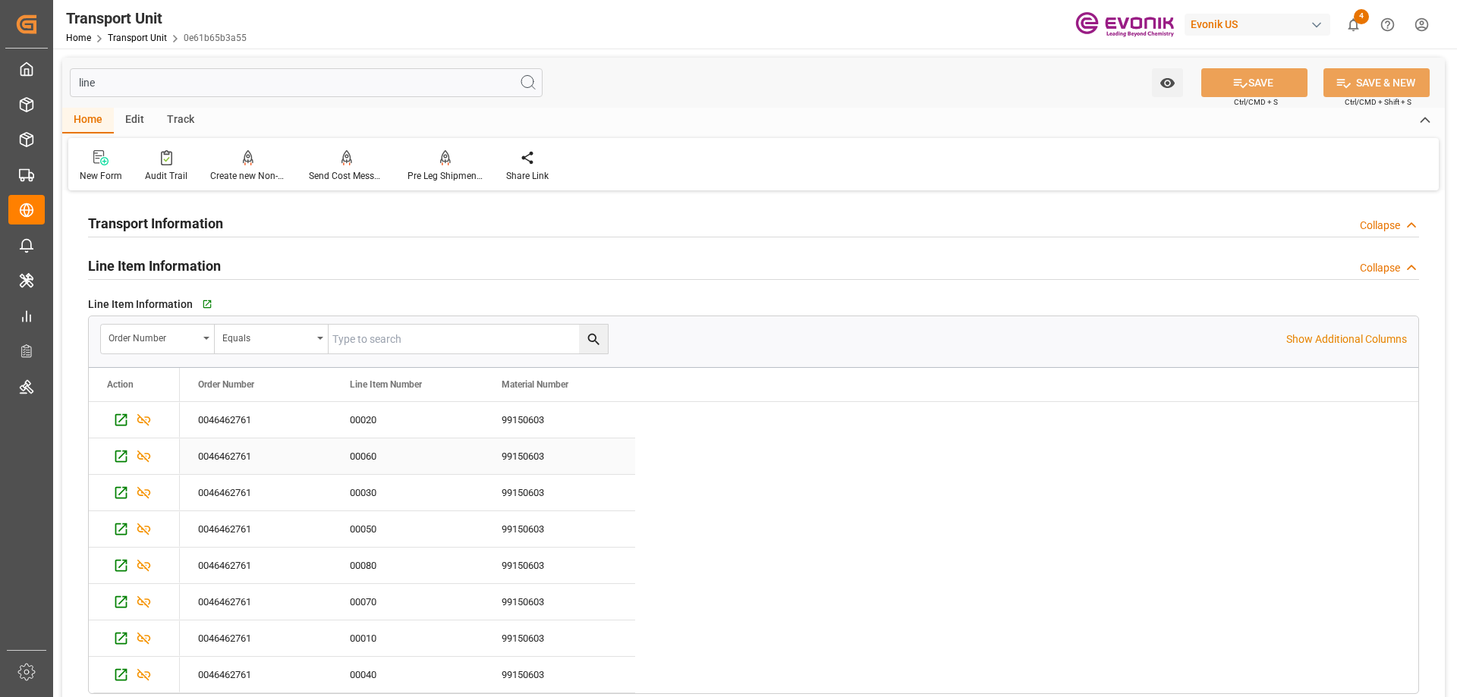
scroll to position [76, 0]
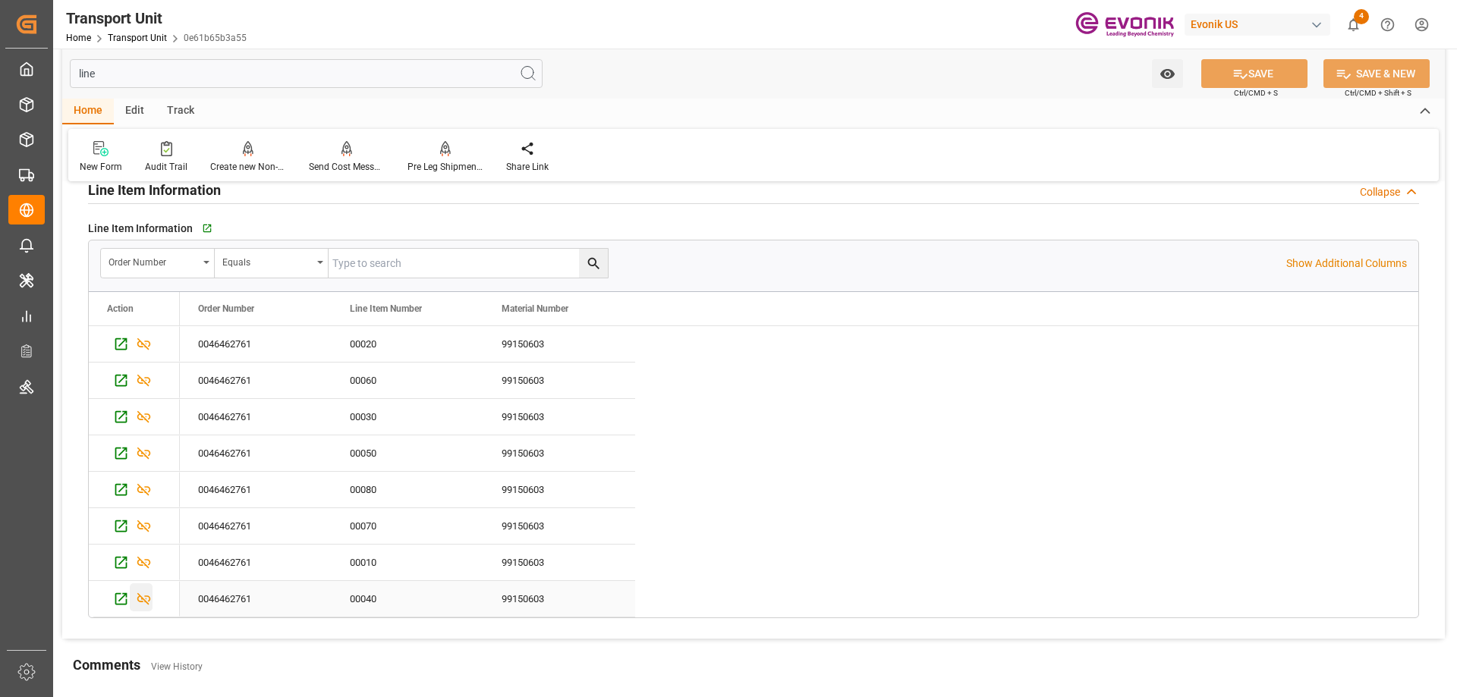
type input "line"
click at [146, 600] on icon "Press SPACE to select this row." at bounding box center [144, 599] width 16 height 16
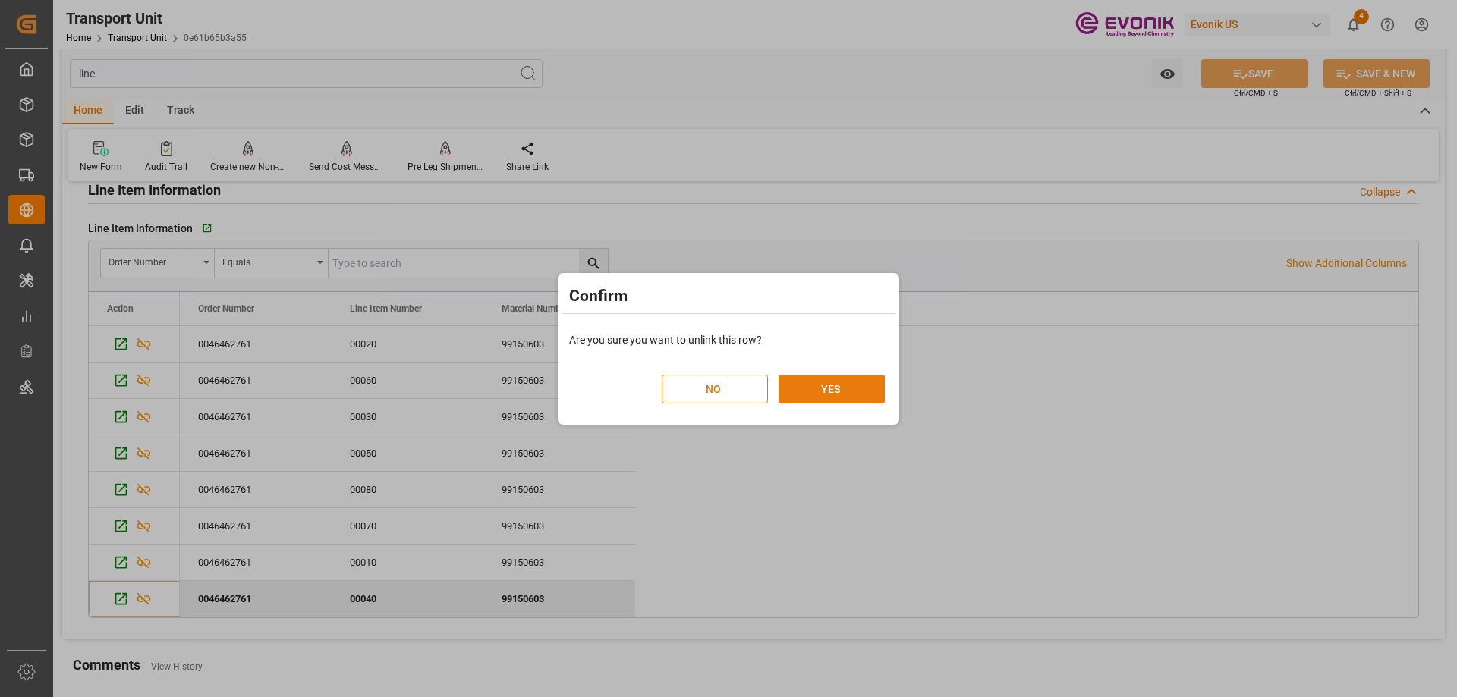
click at [849, 392] on button "YES" at bounding box center [832, 389] width 106 height 29
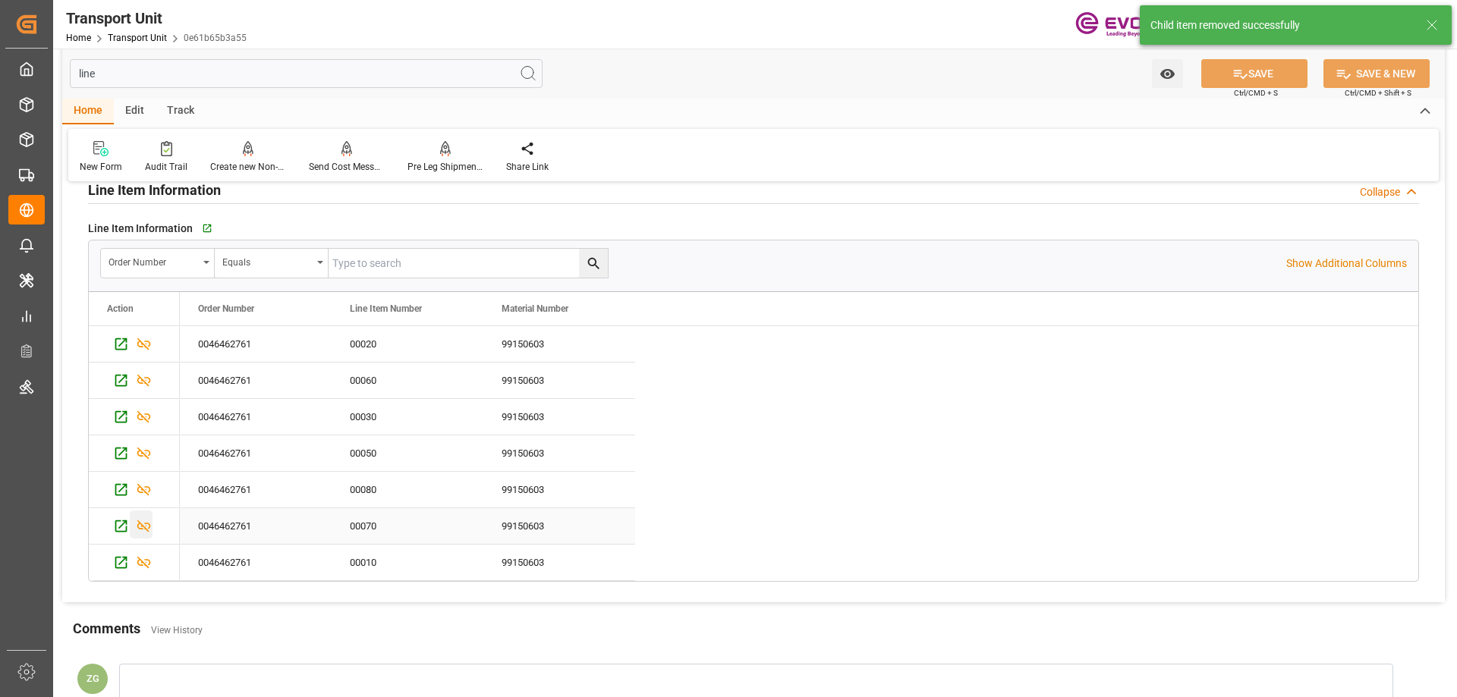
click at [143, 526] on icon "Press SPACE to select this row." at bounding box center [144, 527] width 14 height 12
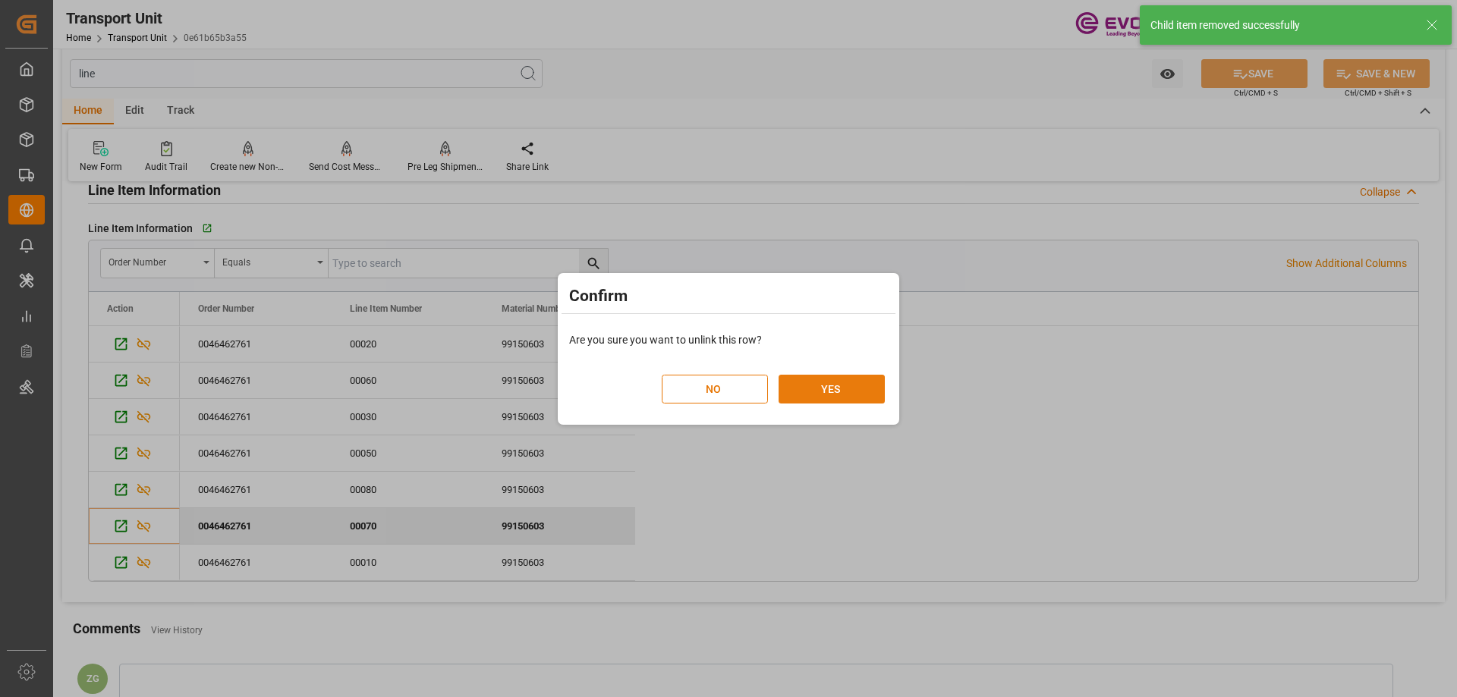
click at [830, 392] on button "YES" at bounding box center [832, 389] width 106 height 29
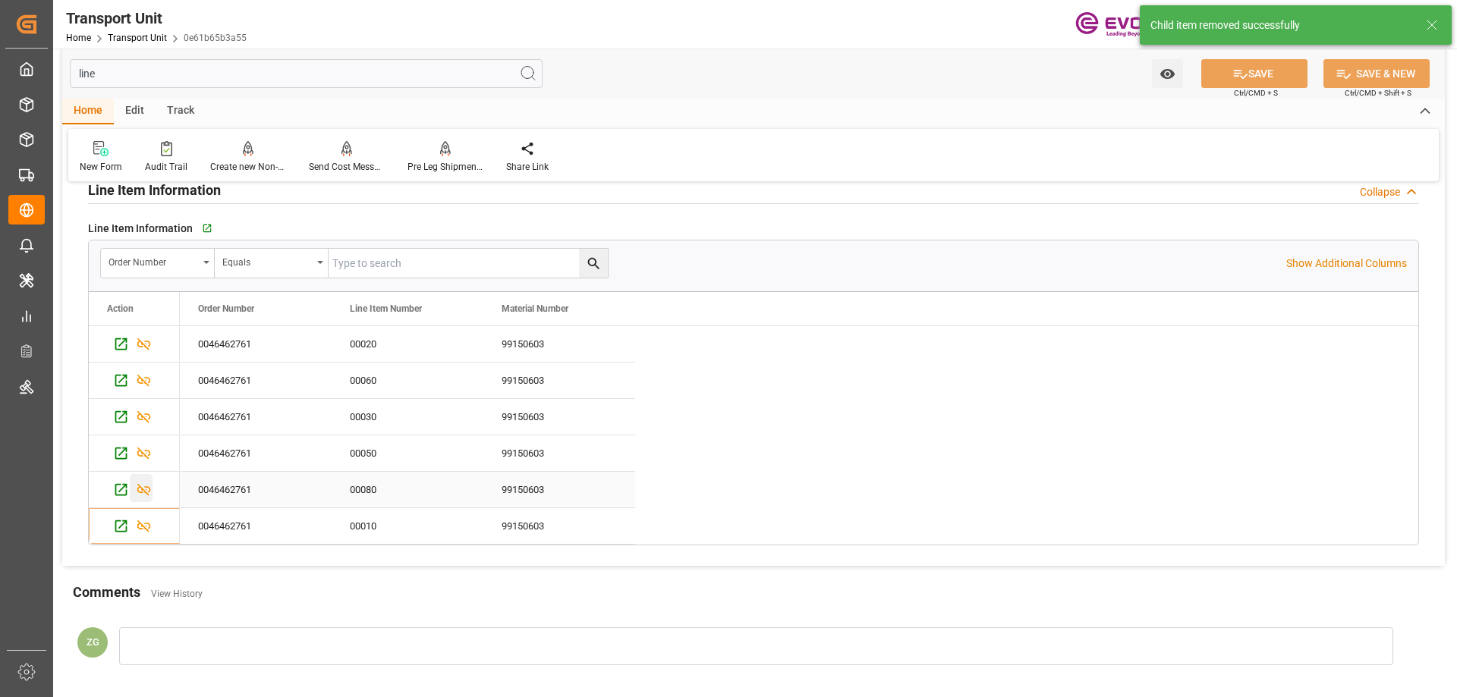
click at [143, 490] on icon "Press SPACE to select this row." at bounding box center [144, 490] width 14 height 12
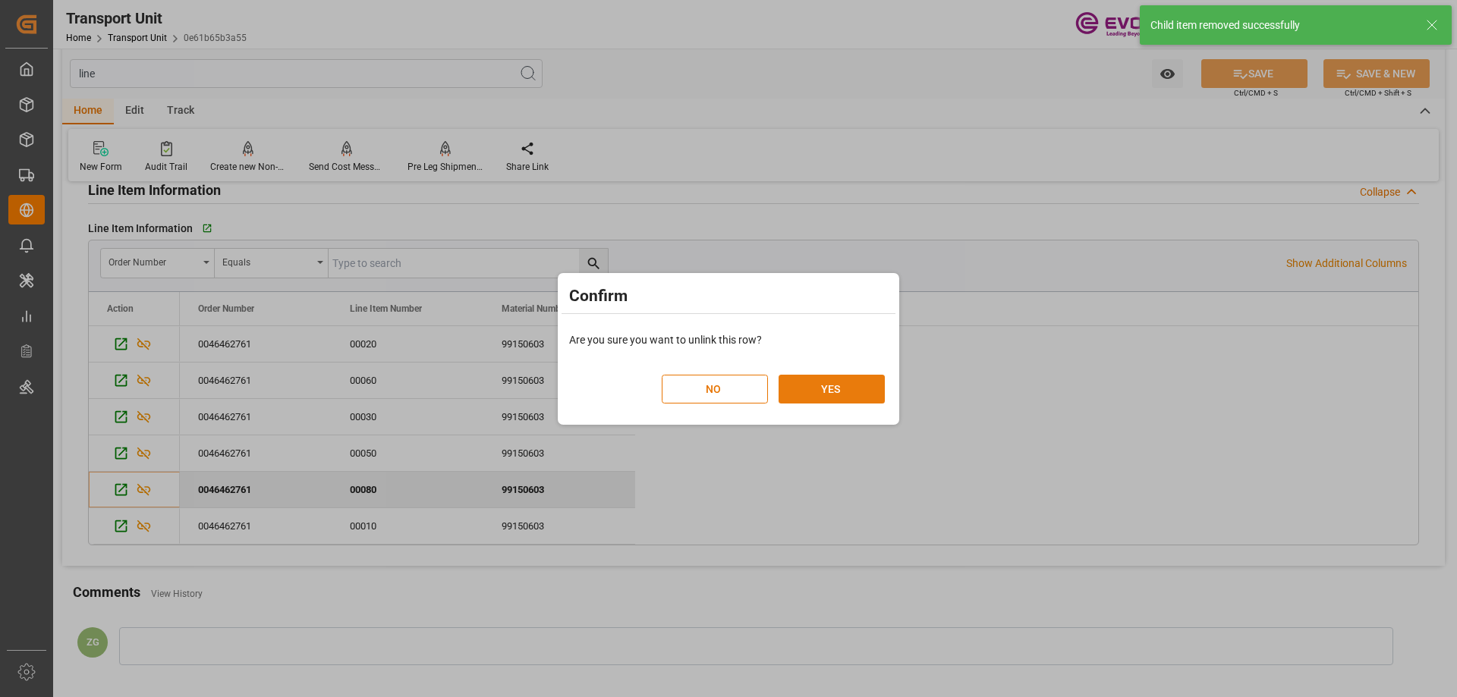
click at [803, 386] on button "YES" at bounding box center [832, 389] width 106 height 29
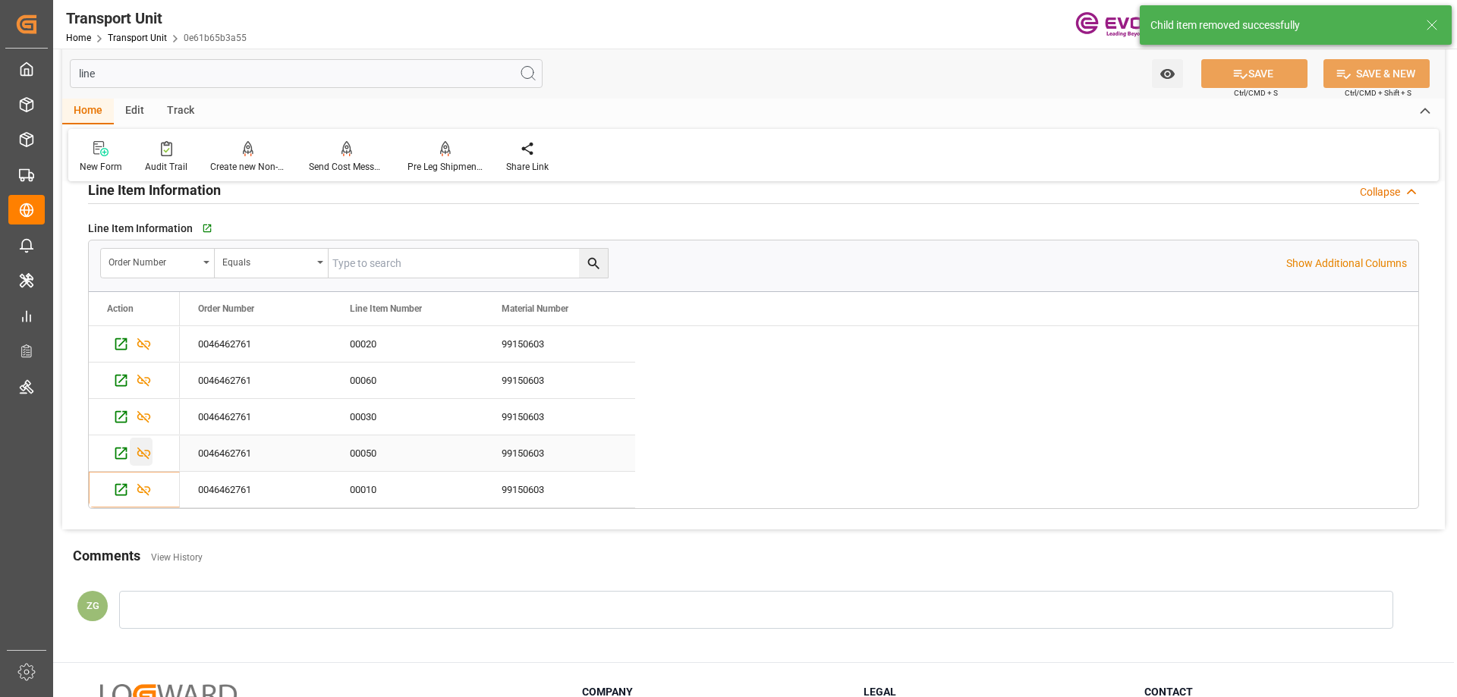
click at [142, 450] on icon "Press SPACE to select this row." at bounding box center [144, 454] width 16 height 16
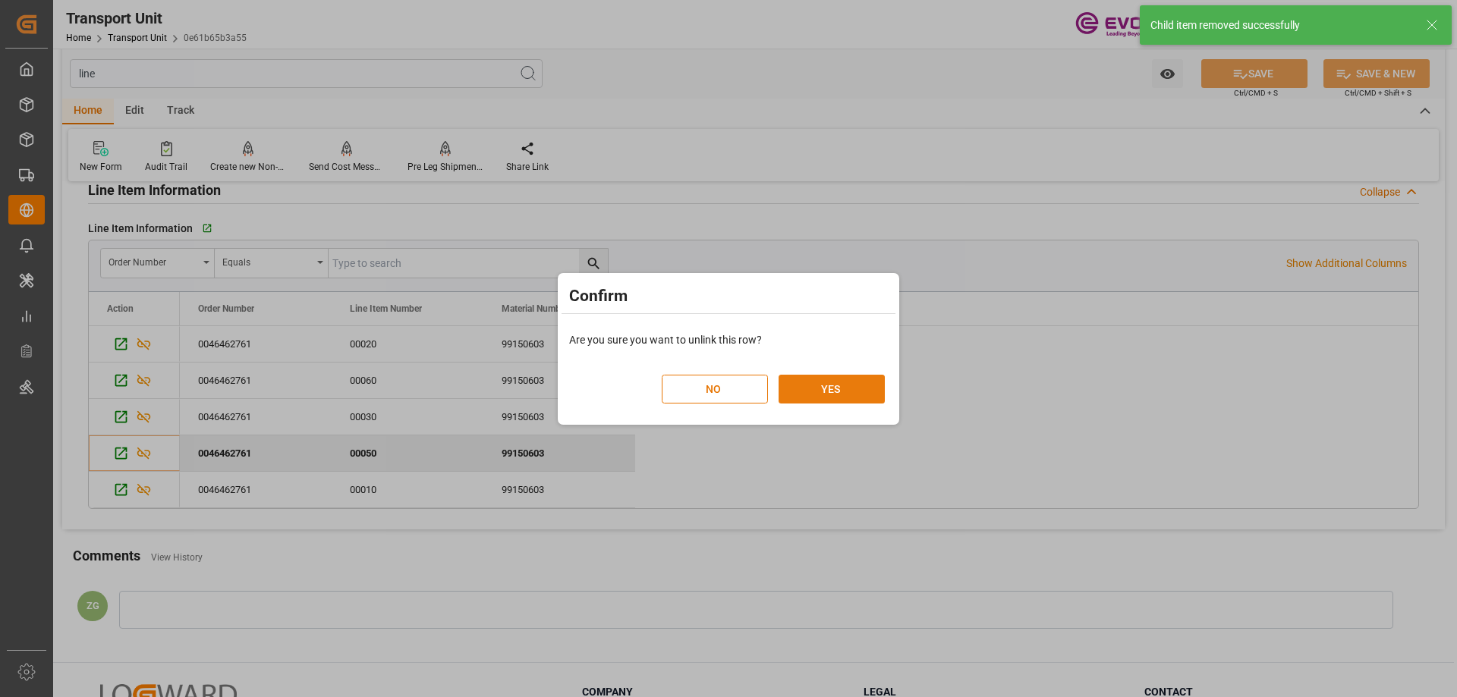
click at [816, 383] on button "YES" at bounding box center [832, 389] width 106 height 29
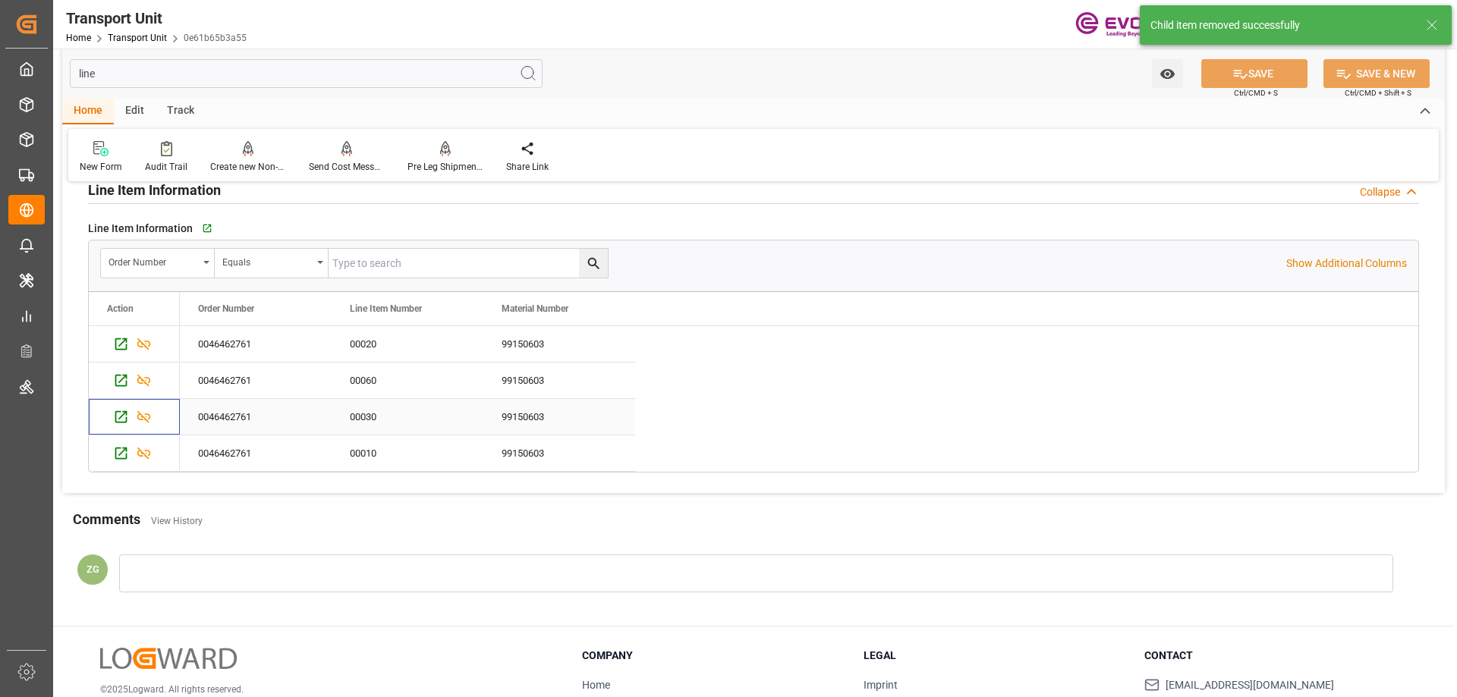
click at [142, 415] on icon "Press SPACE to select this row." at bounding box center [144, 417] width 16 height 16
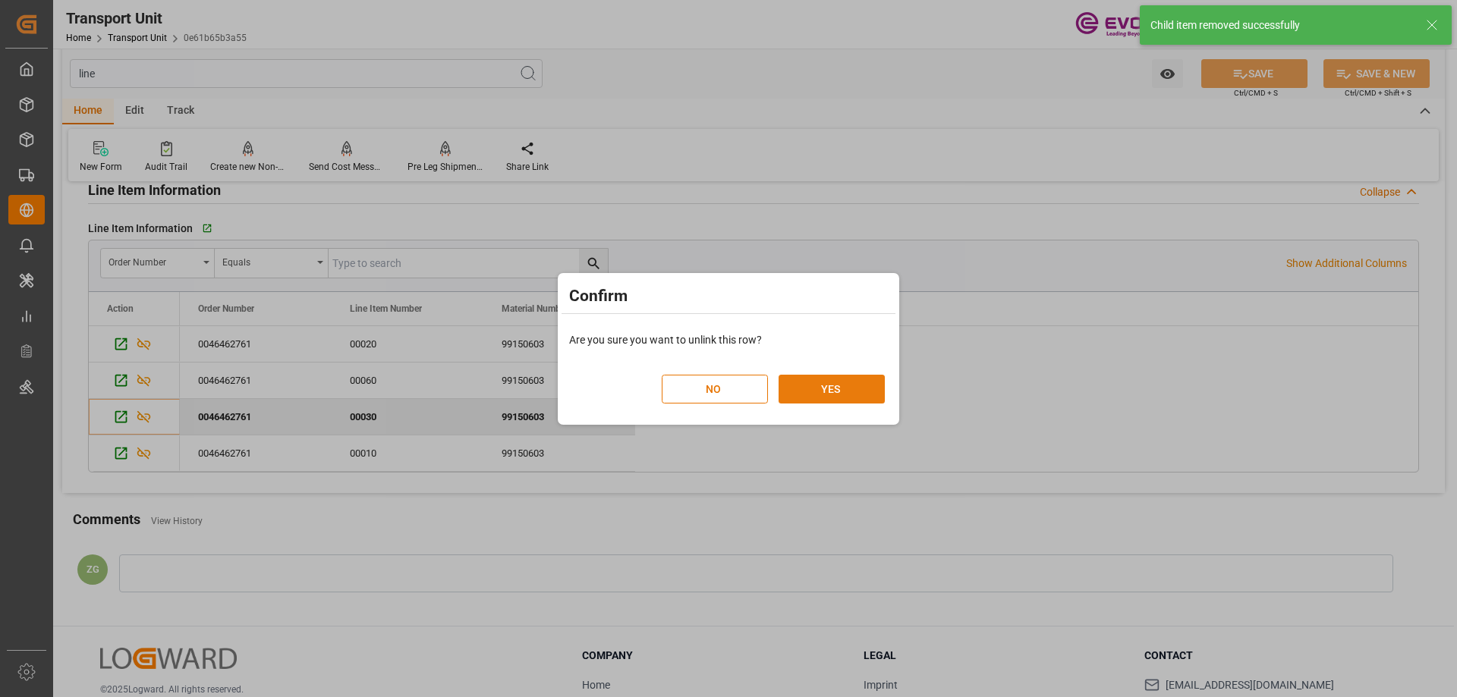
click at [825, 395] on button "YES" at bounding box center [832, 389] width 106 height 29
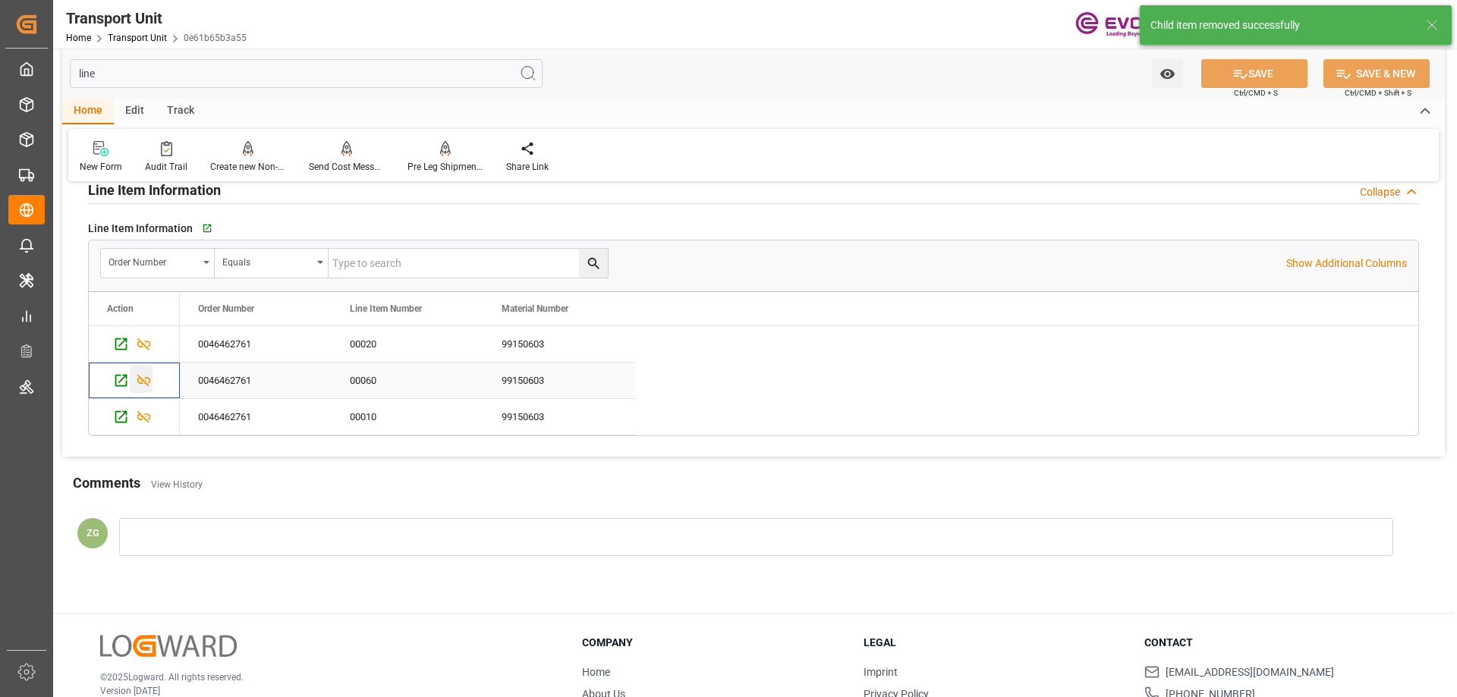
click at [143, 383] on icon "Press SPACE to select this row." at bounding box center [144, 381] width 16 height 16
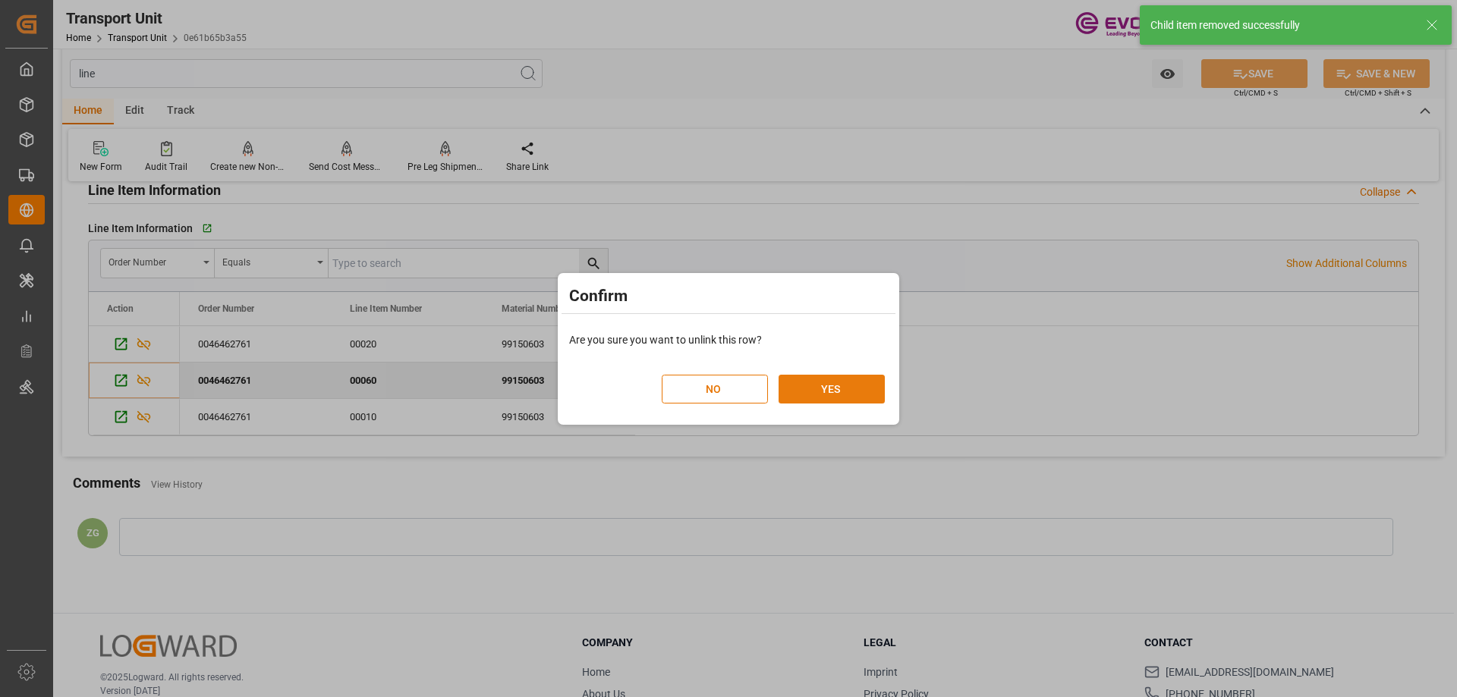
click at [834, 399] on button "YES" at bounding box center [832, 389] width 106 height 29
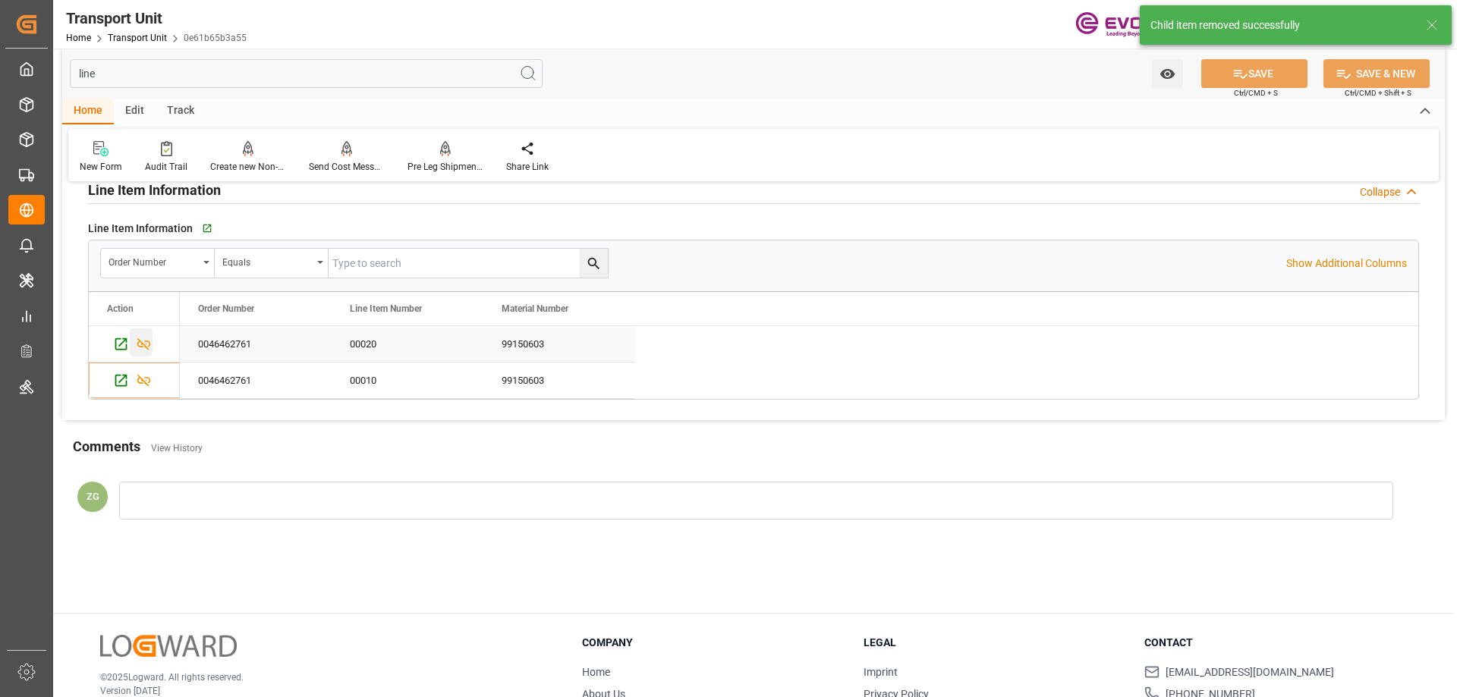
click at [142, 345] on icon "Press SPACE to select this row." at bounding box center [144, 344] width 14 height 12
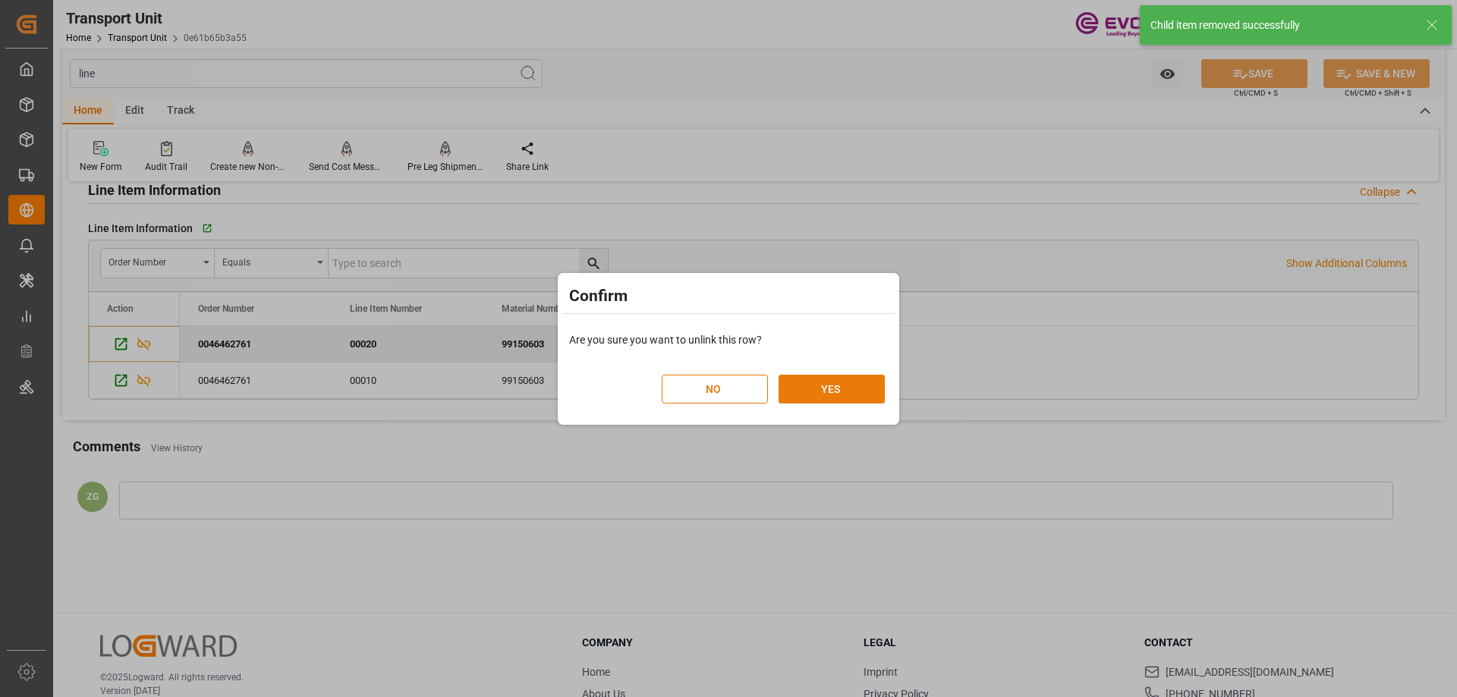
click at [838, 398] on button "YES" at bounding box center [832, 389] width 106 height 29
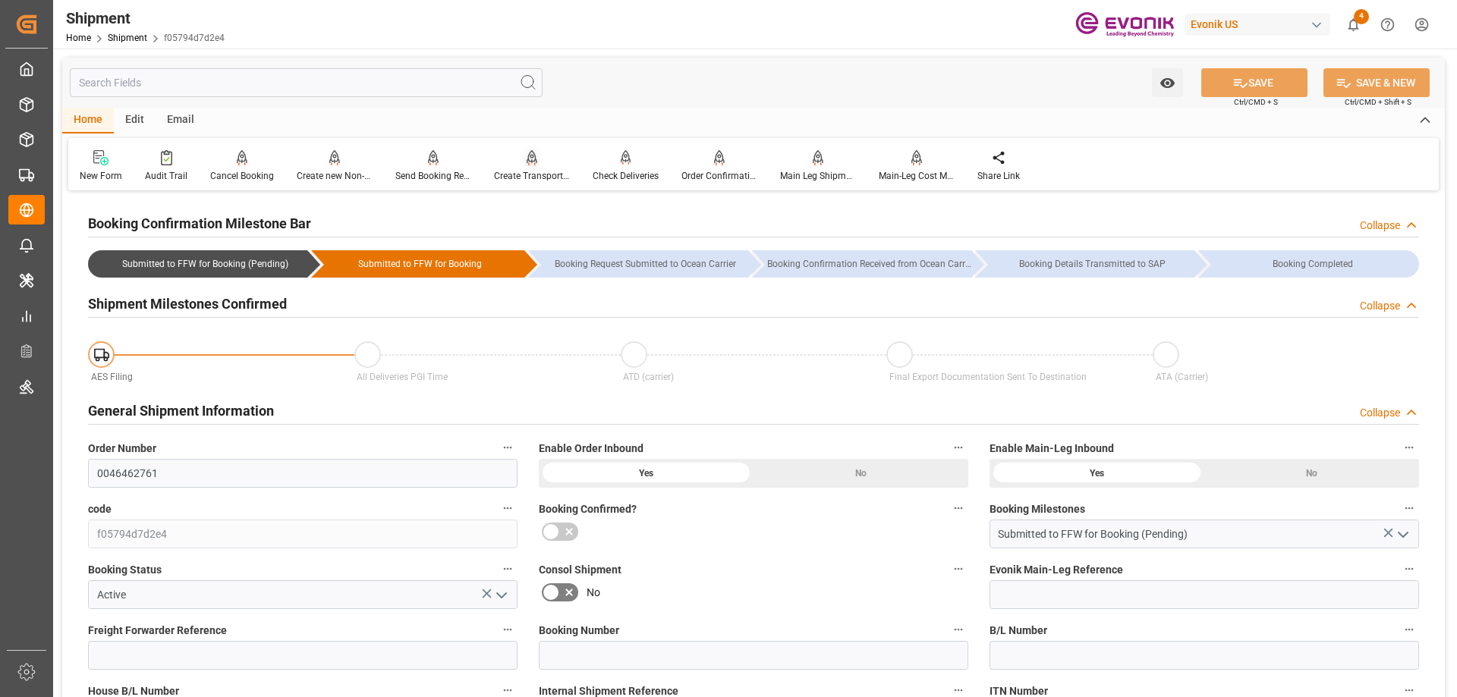
click at [530, 168] on div "Create Transport Unit" at bounding box center [532, 166] width 99 height 33
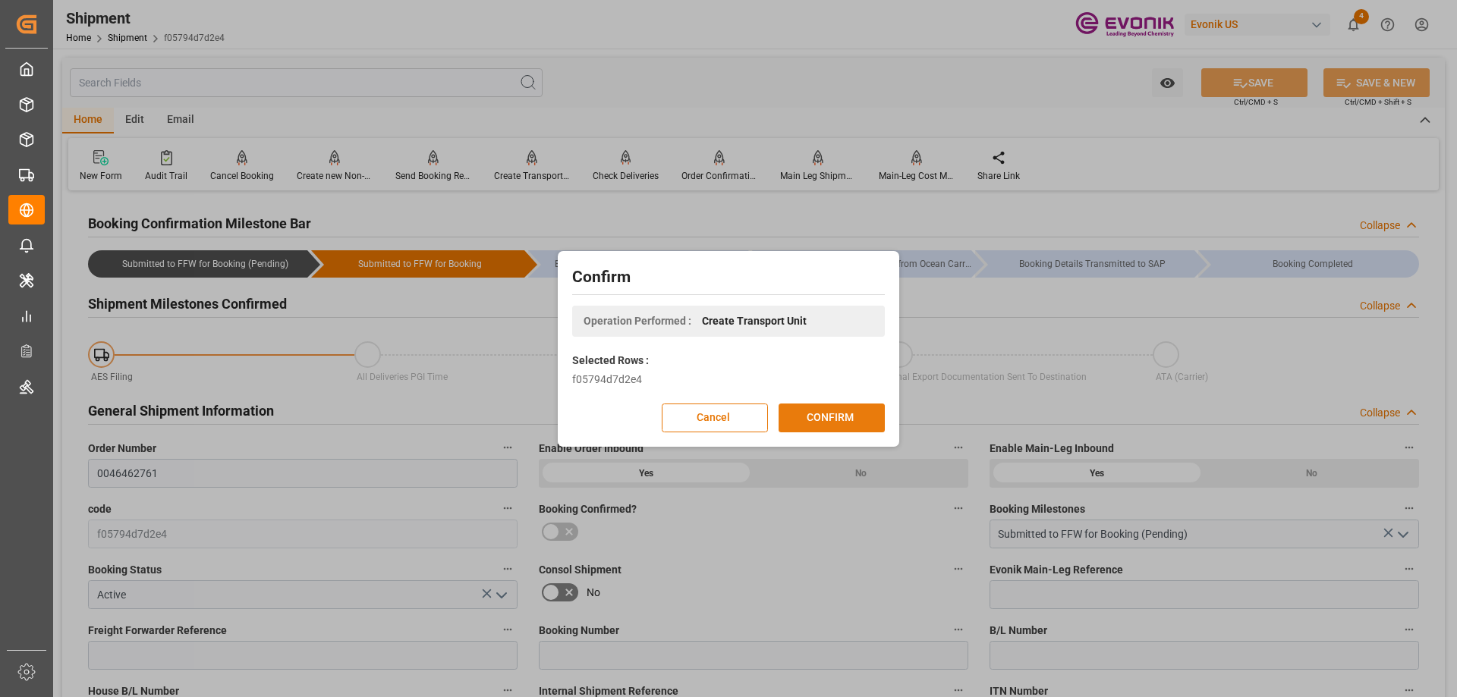
click at [849, 413] on button "CONFIRM" at bounding box center [832, 418] width 106 height 29
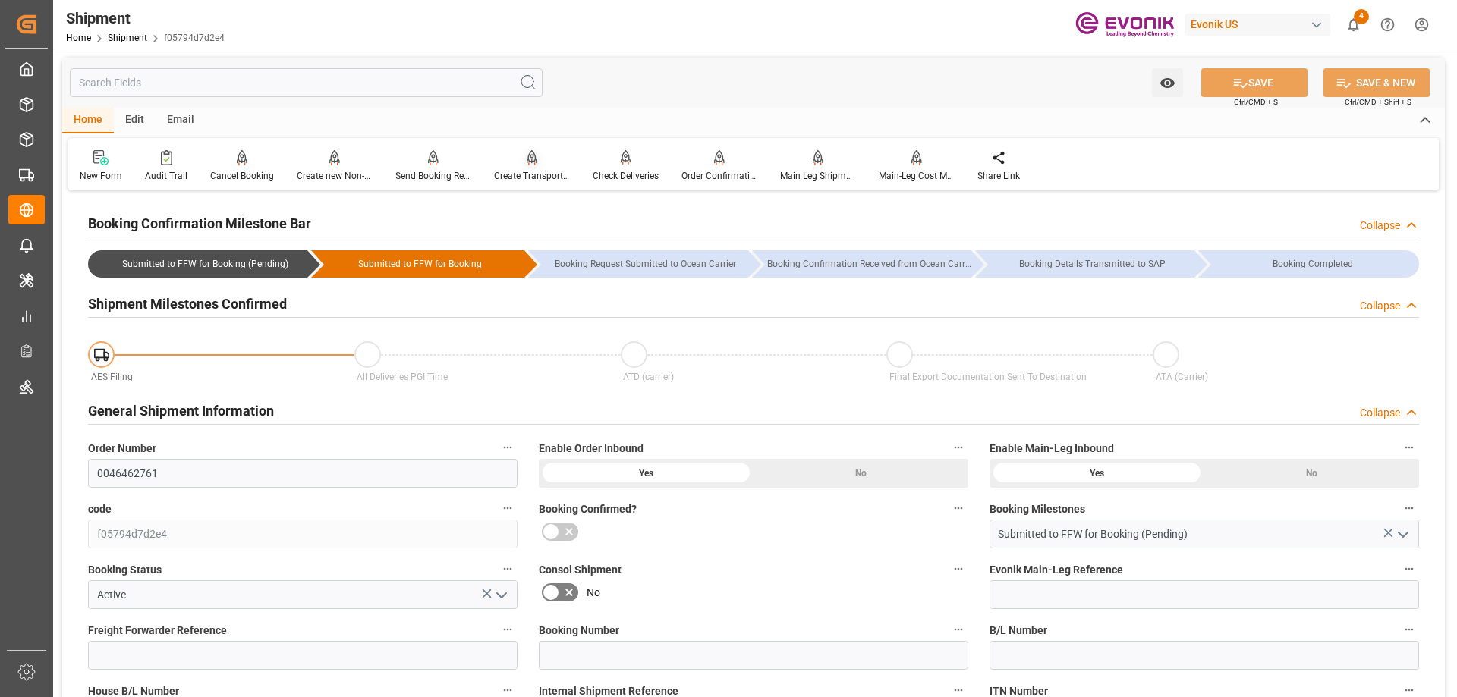
click at [516, 173] on div "Create Transport Unit" at bounding box center [532, 176] width 76 height 14
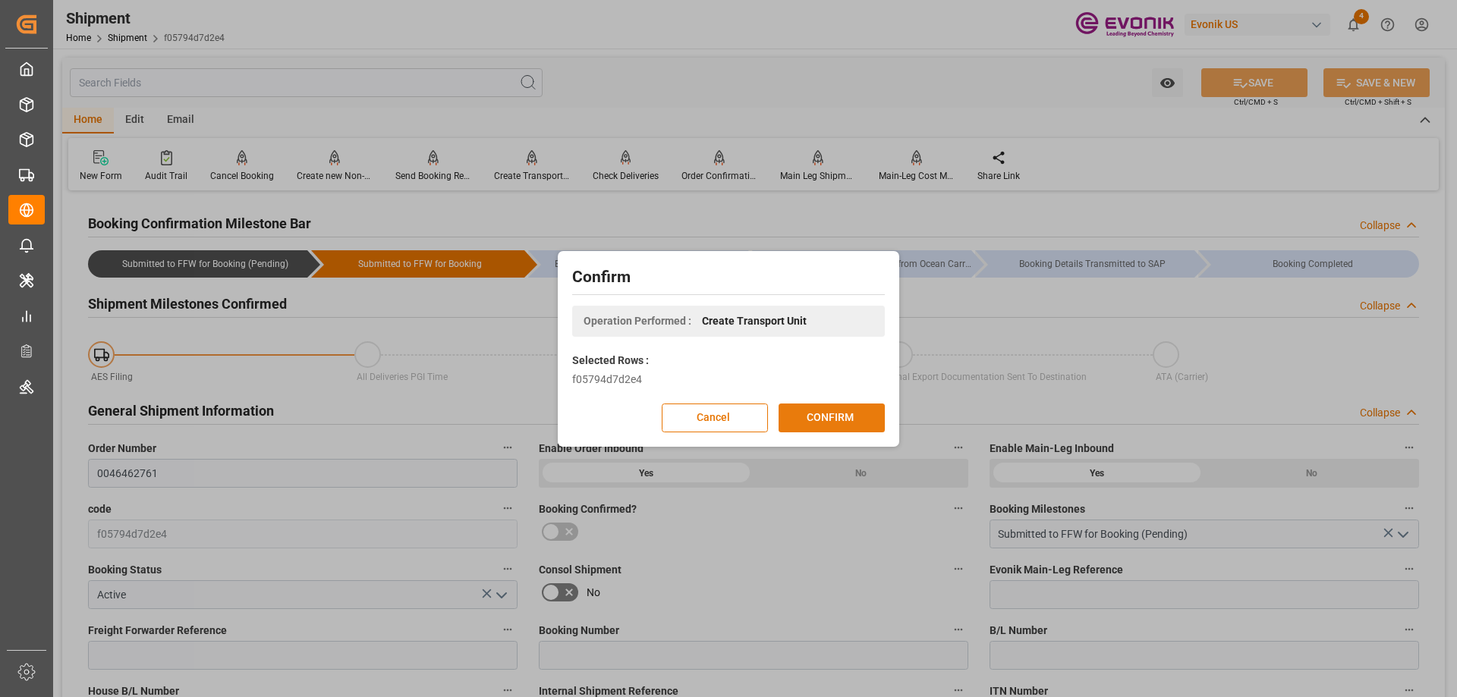
click at [833, 417] on button "CONFIRM" at bounding box center [832, 418] width 106 height 29
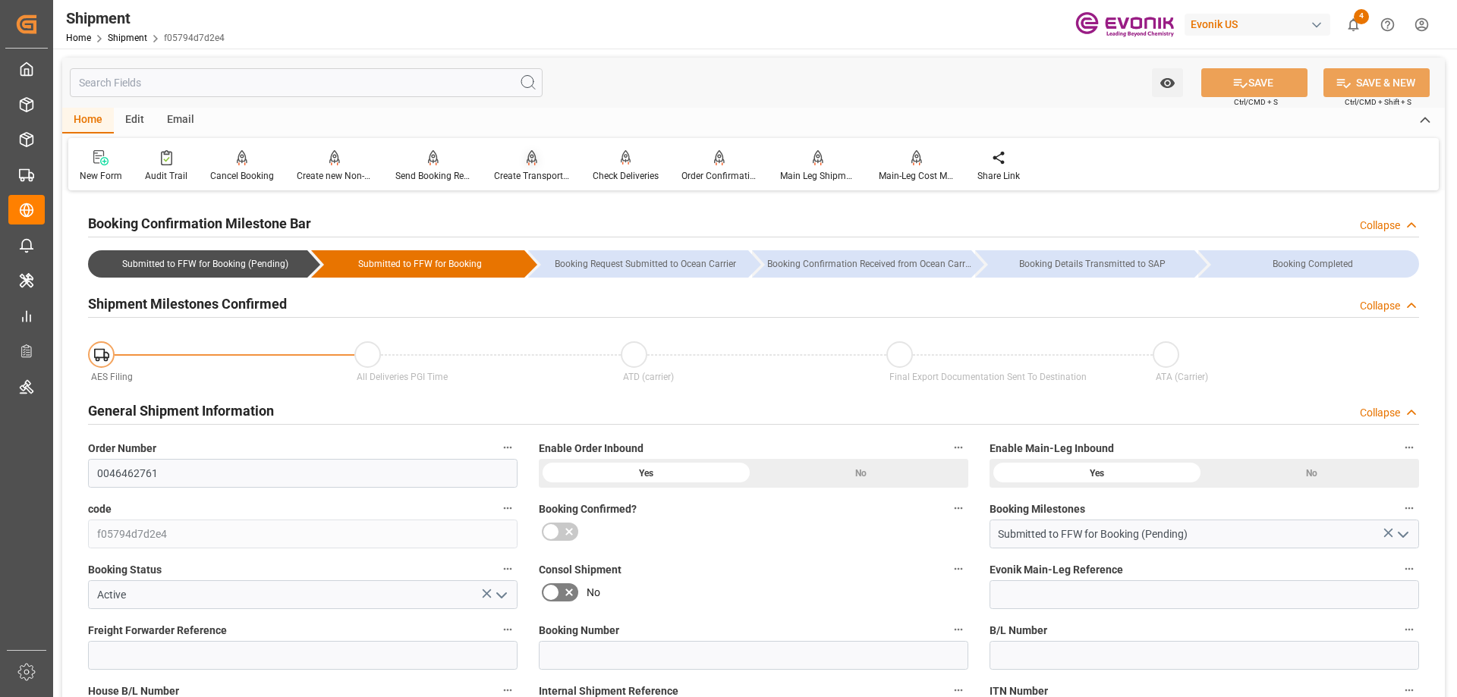
click at [548, 172] on div "Create Transport Unit" at bounding box center [532, 176] width 76 height 14
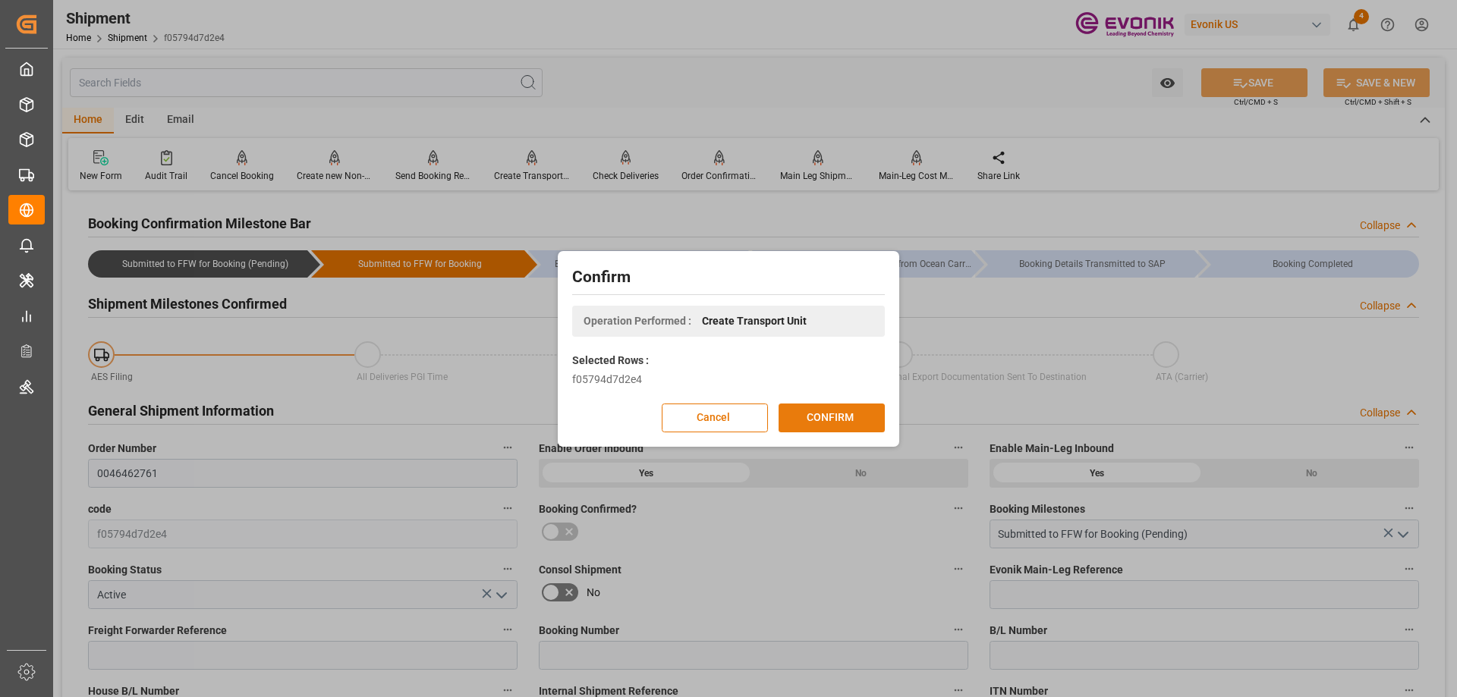
click at [839, 411] on button "CONFIRM" at bounding box center [832, 418] width 106 height 29
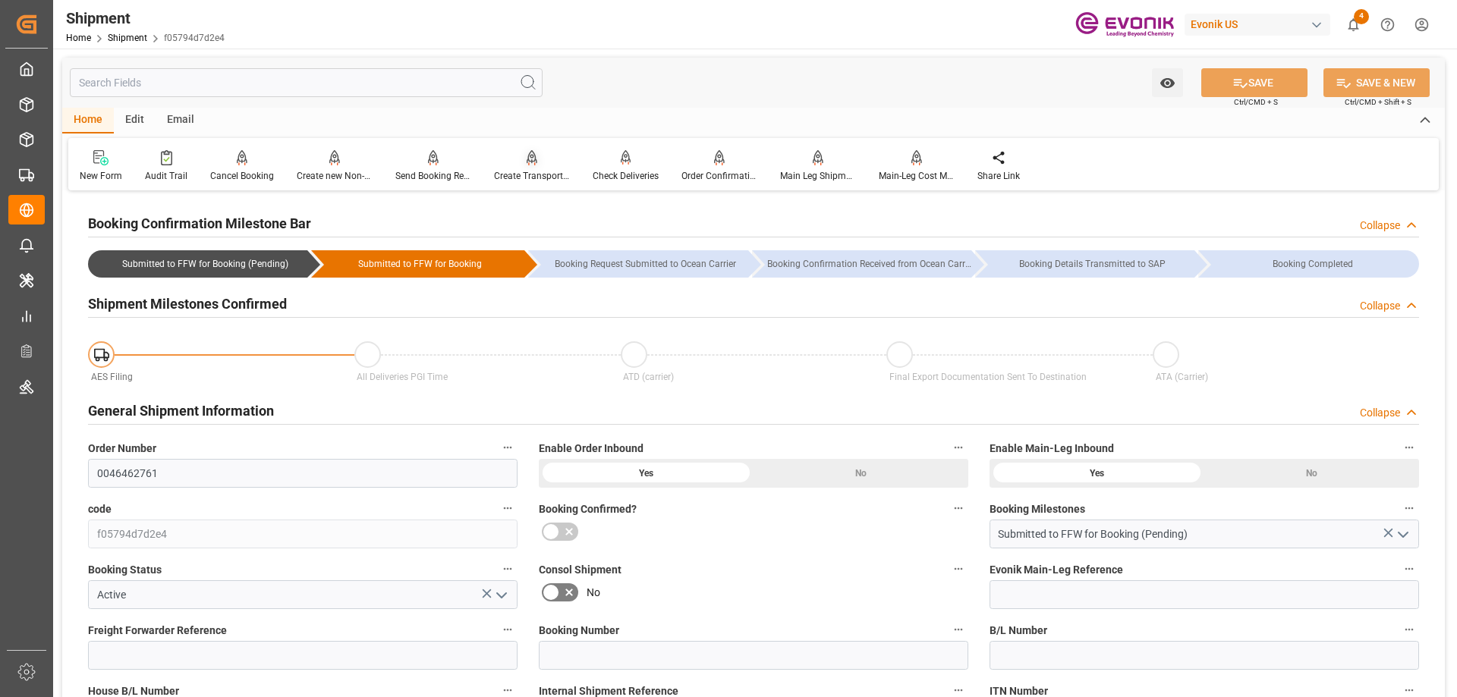
click at [520, 165] on div at bounding box center [532, 158] width 76 height 16
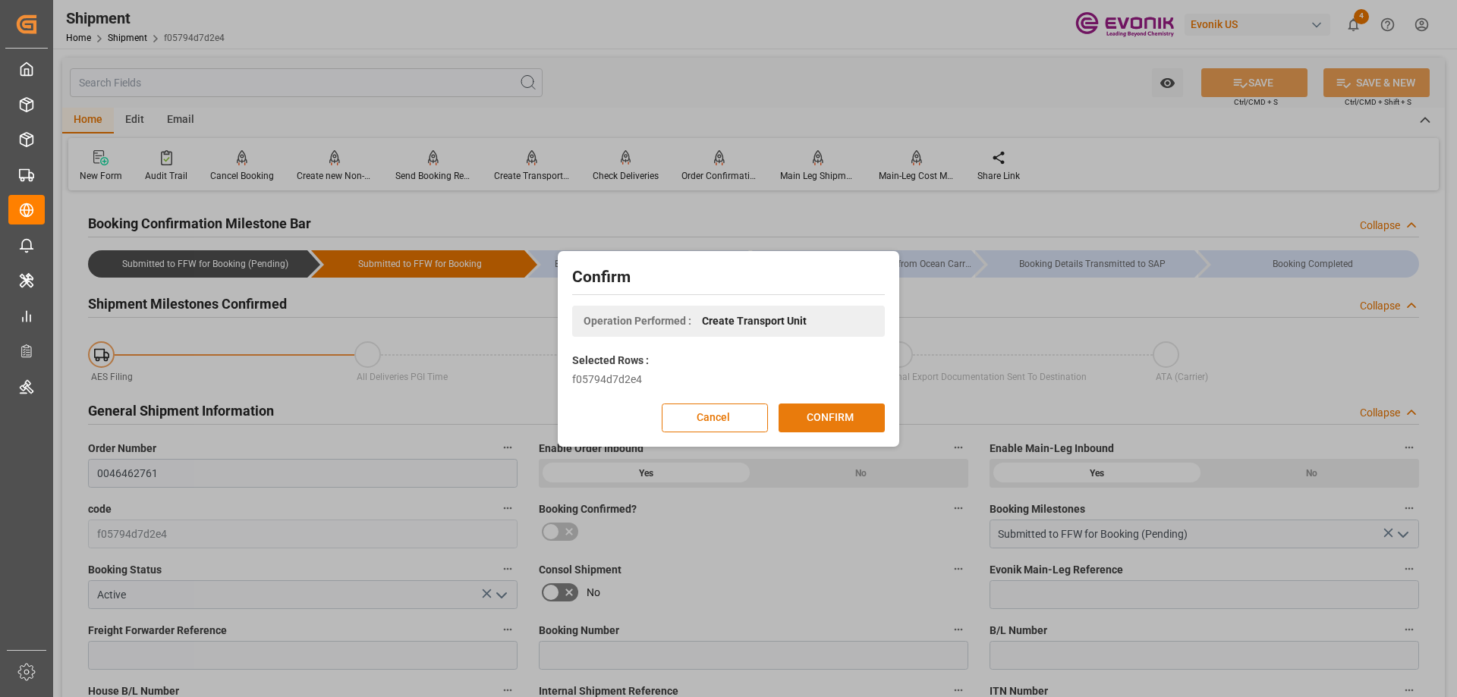
click at [815, 418] on button "CONFIRM" at bounding box center [832, 418] width 106 height 29
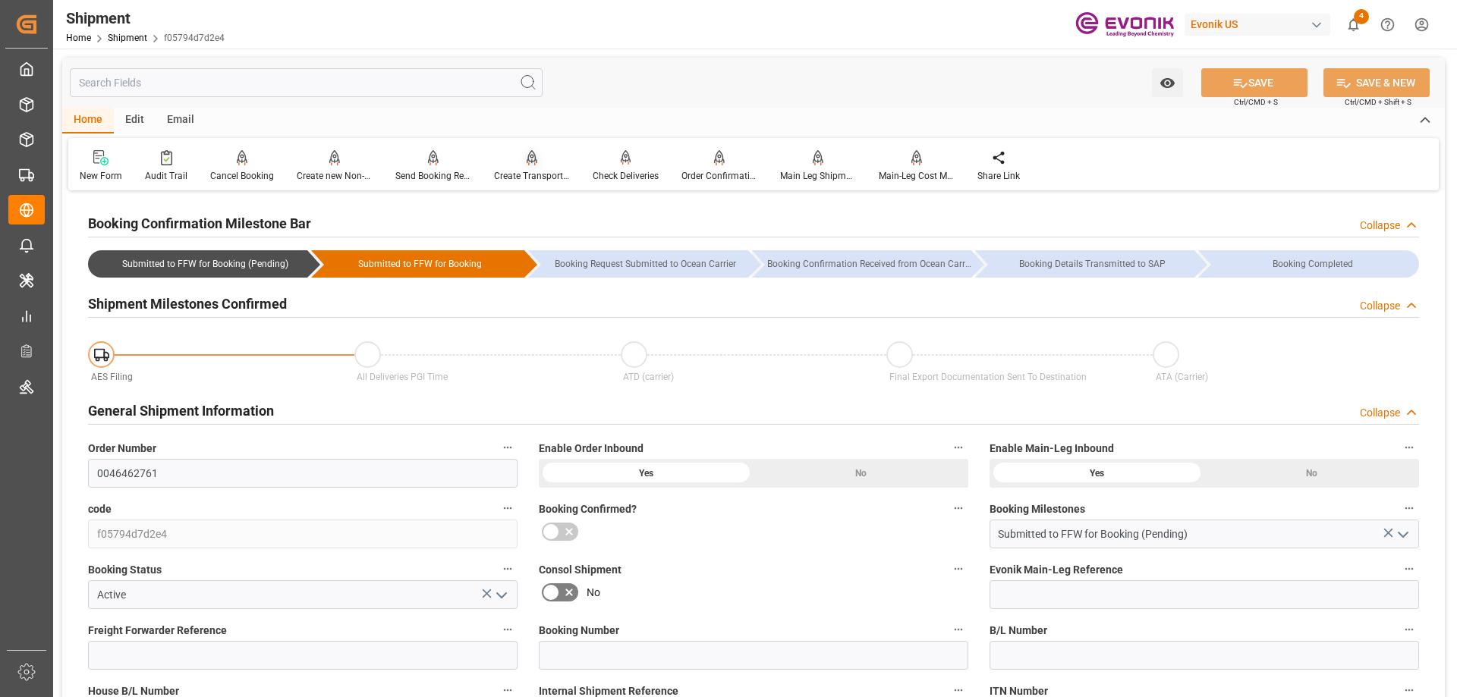
click at [519, 167] on div "Create Transport Unit" at bounding box center [532, 166] width 99 height 33
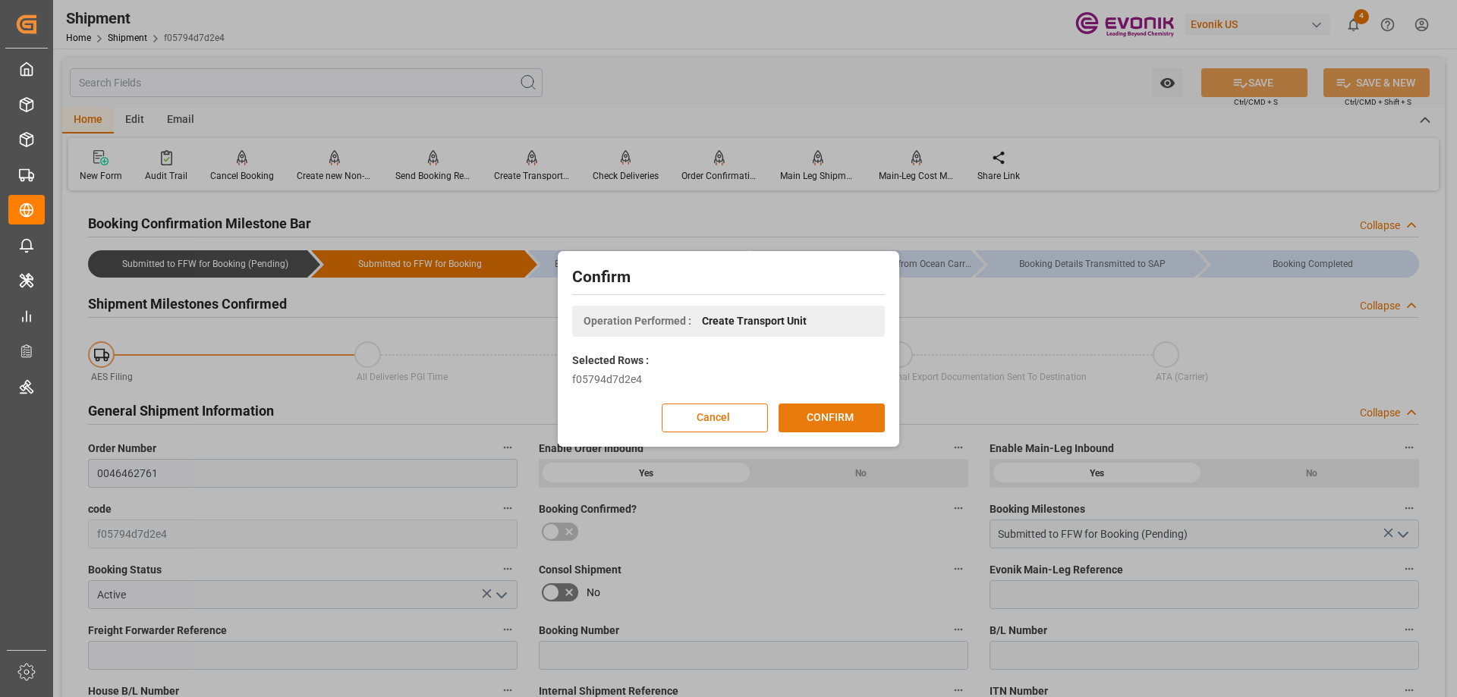
click at [807, 423] on button "CONFIRM" at bounding box center [832, 418] width 106 height 29
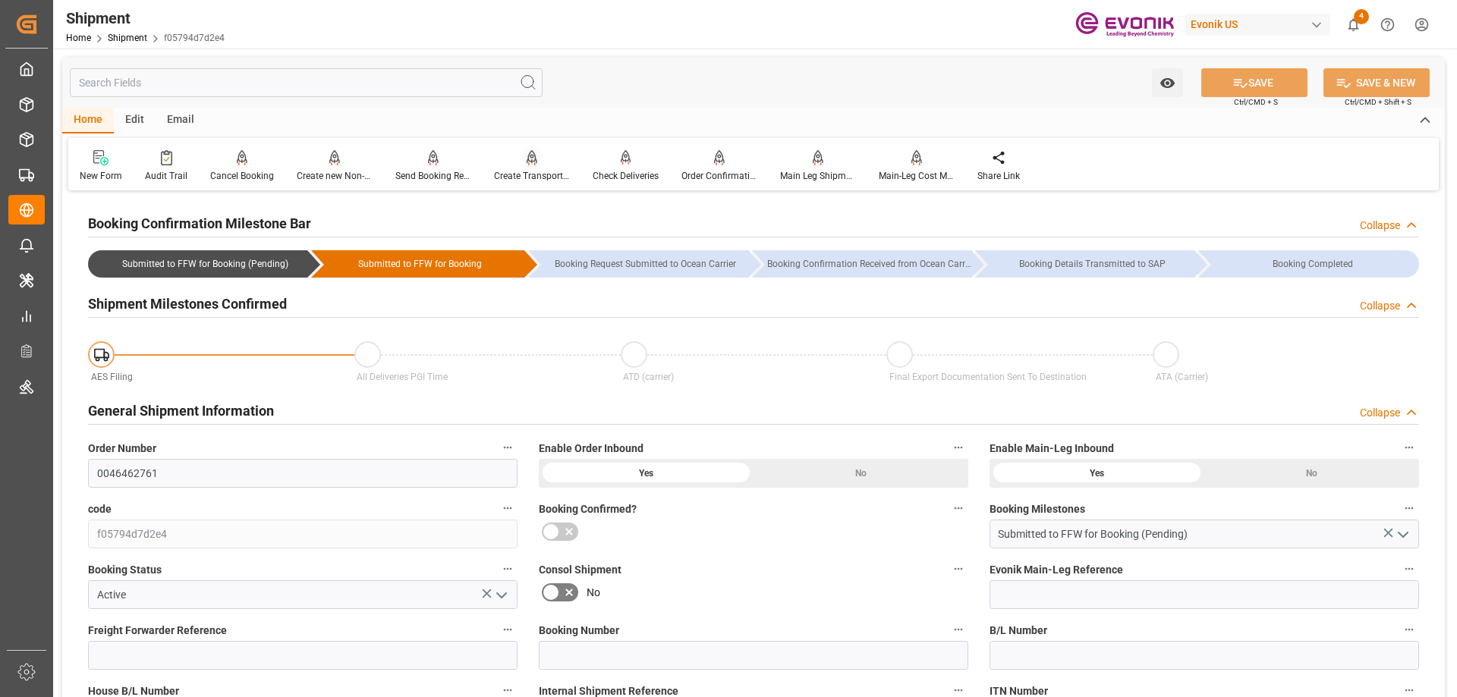
click at [531, 156] on icon at bounding box center [532, 157] width 11 height 15
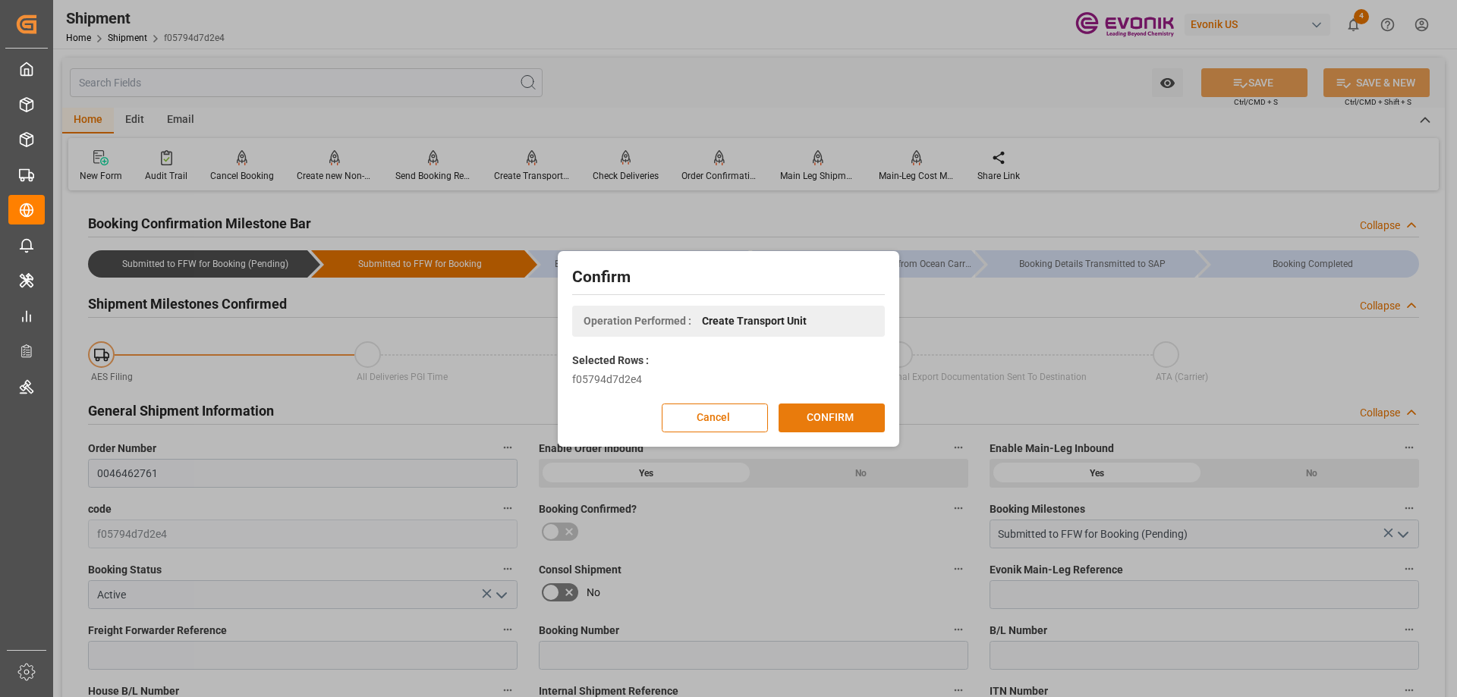
click at [805, 415] on button "CONFIRM" at bounding box center [832, 418] width 106 height 29
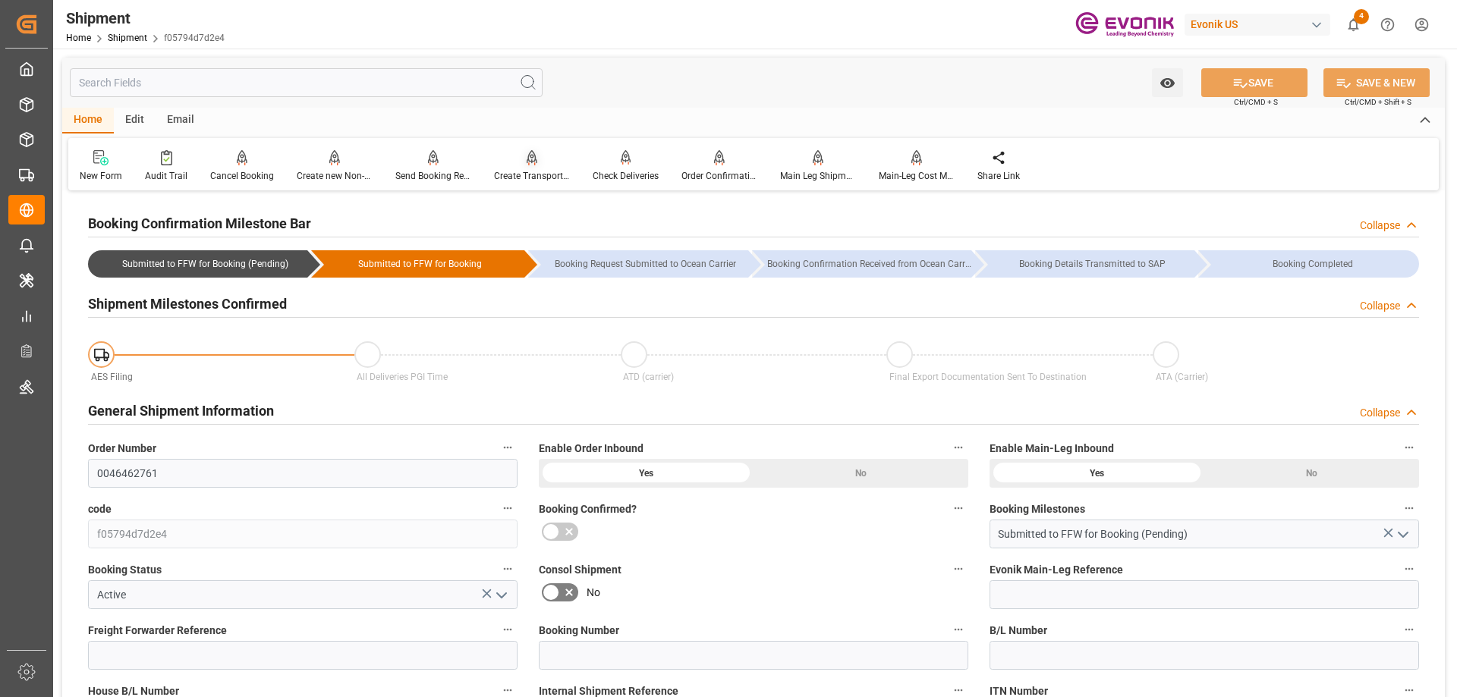
click at [531, 166] on div "Create Transport Unit" at bounding box center [532, 166] width 99 height 33
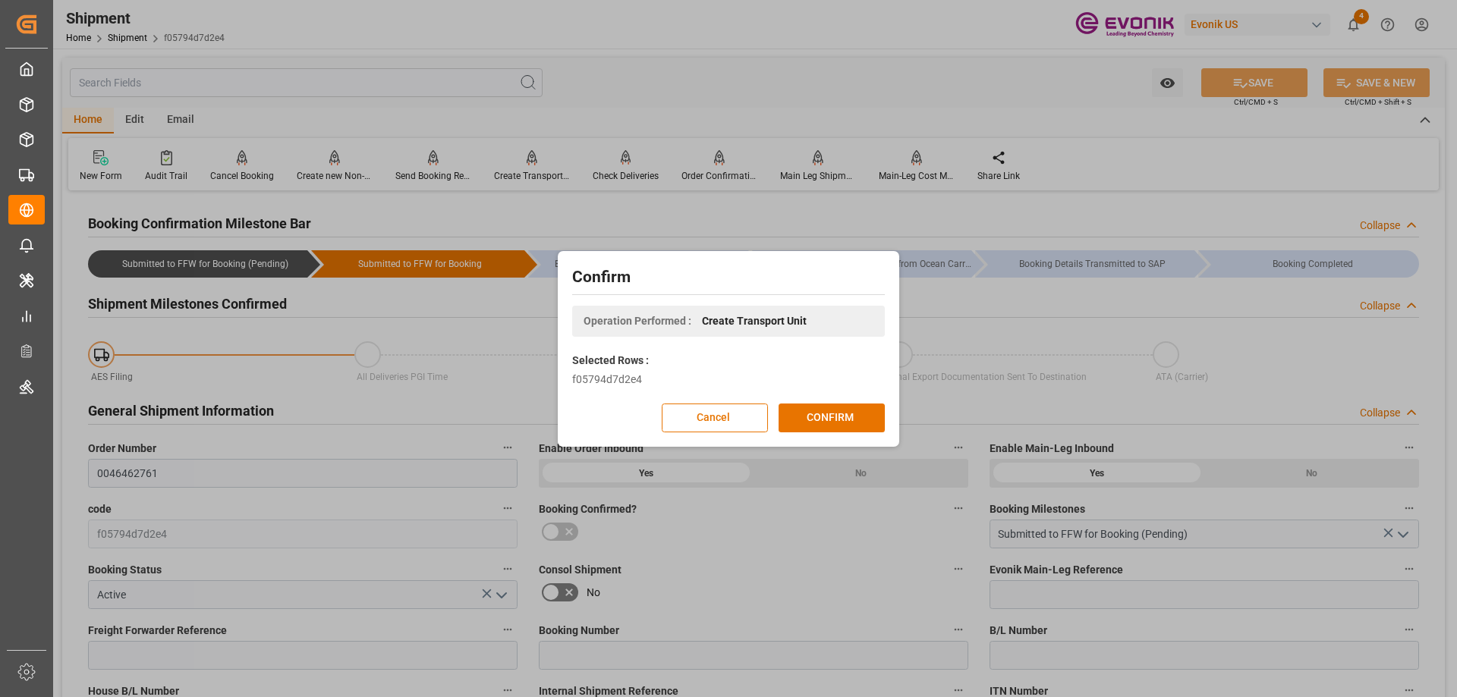
click at [820, 400] on div "Confirm Operation Performed : Create Transport Unit Selected Rows : f05794d7d2e…" at bounding box center [729, 349] width 334 height 188
click at [826, 417] on button "CONFIRM" at bounding box center [832, 418] width 106 height 29
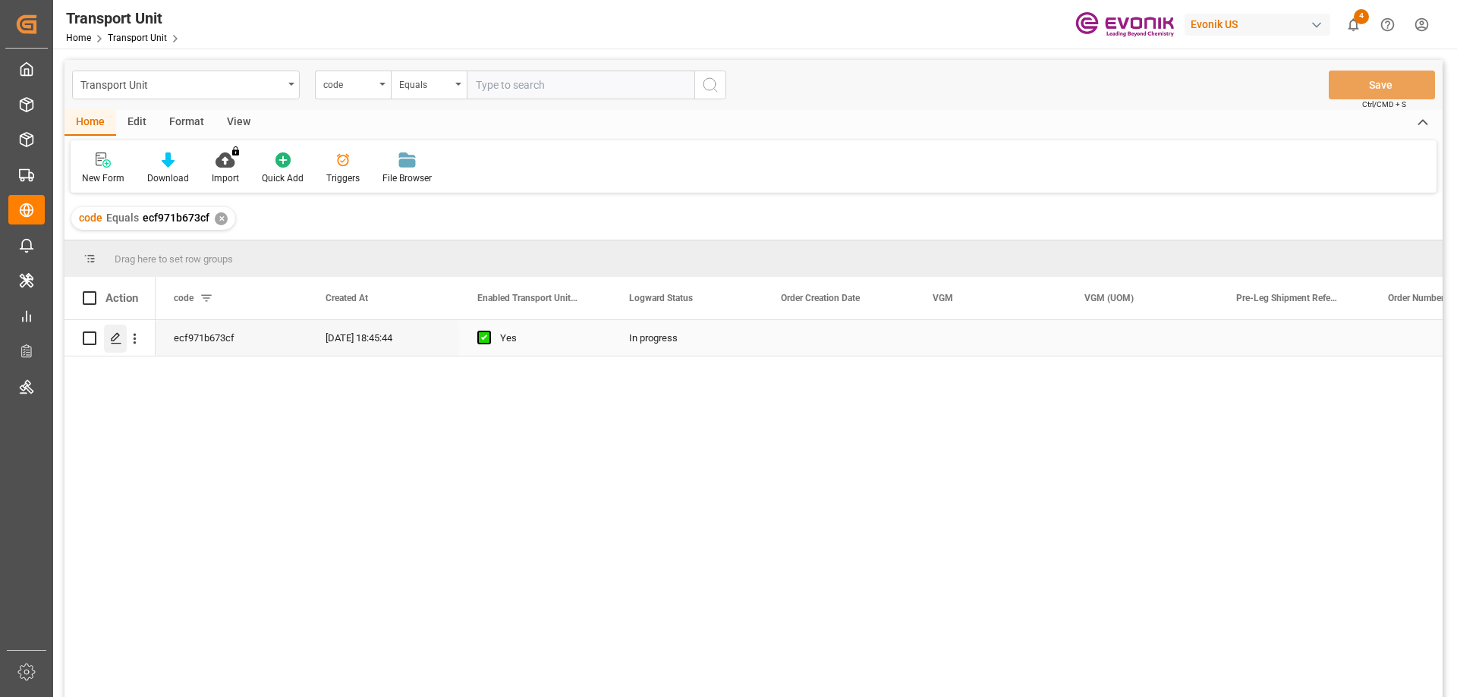
click at [114, 341] on polygon "Press SPACE to select this row." at bounding box center [116, 338] width 8 height 8
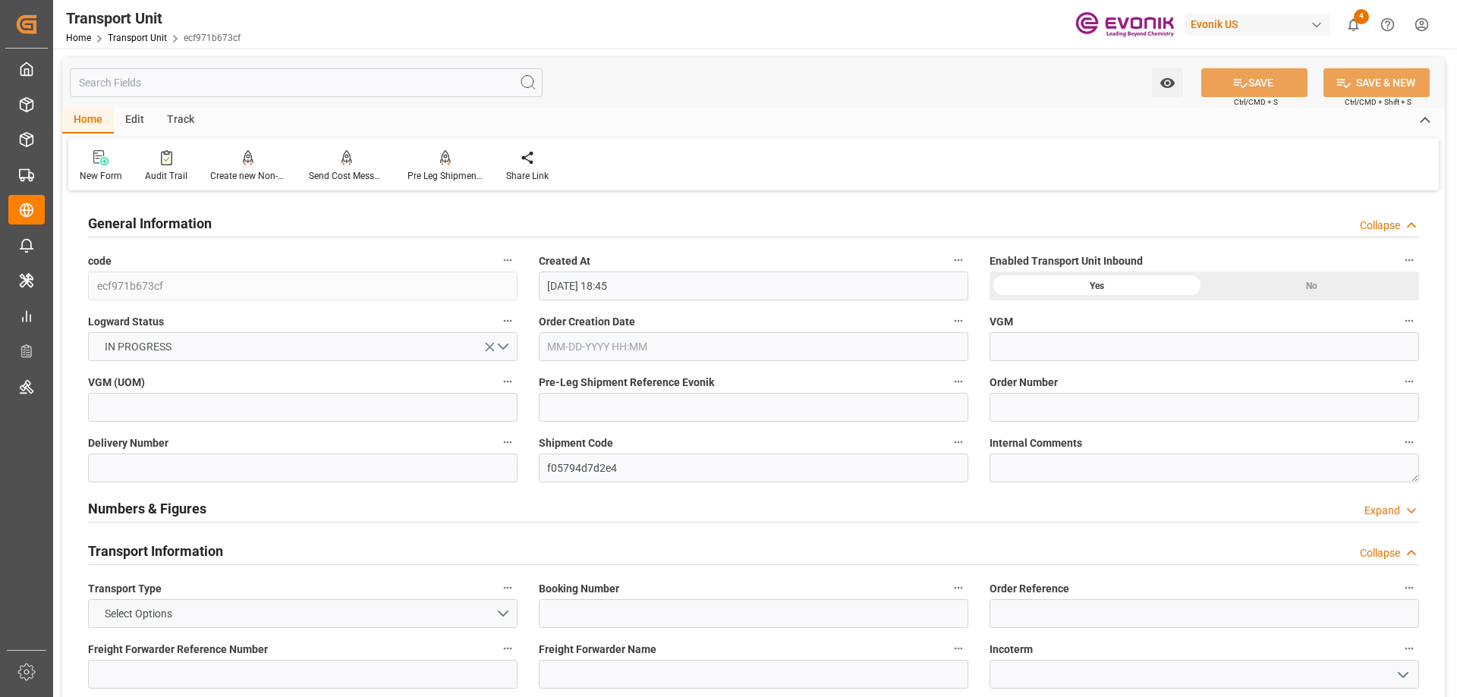
type input "08-19-2025 18:45"
type input "[DATE]"
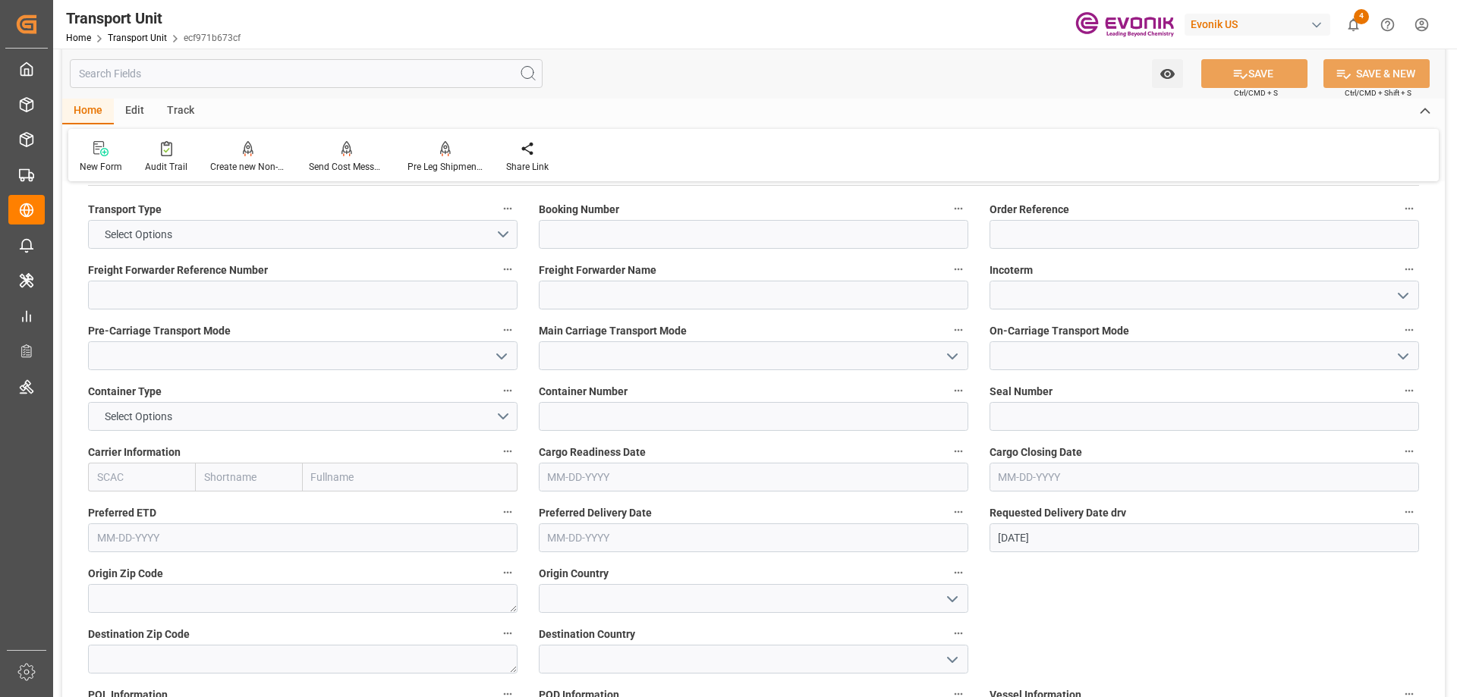
scroll to position [607, 0]
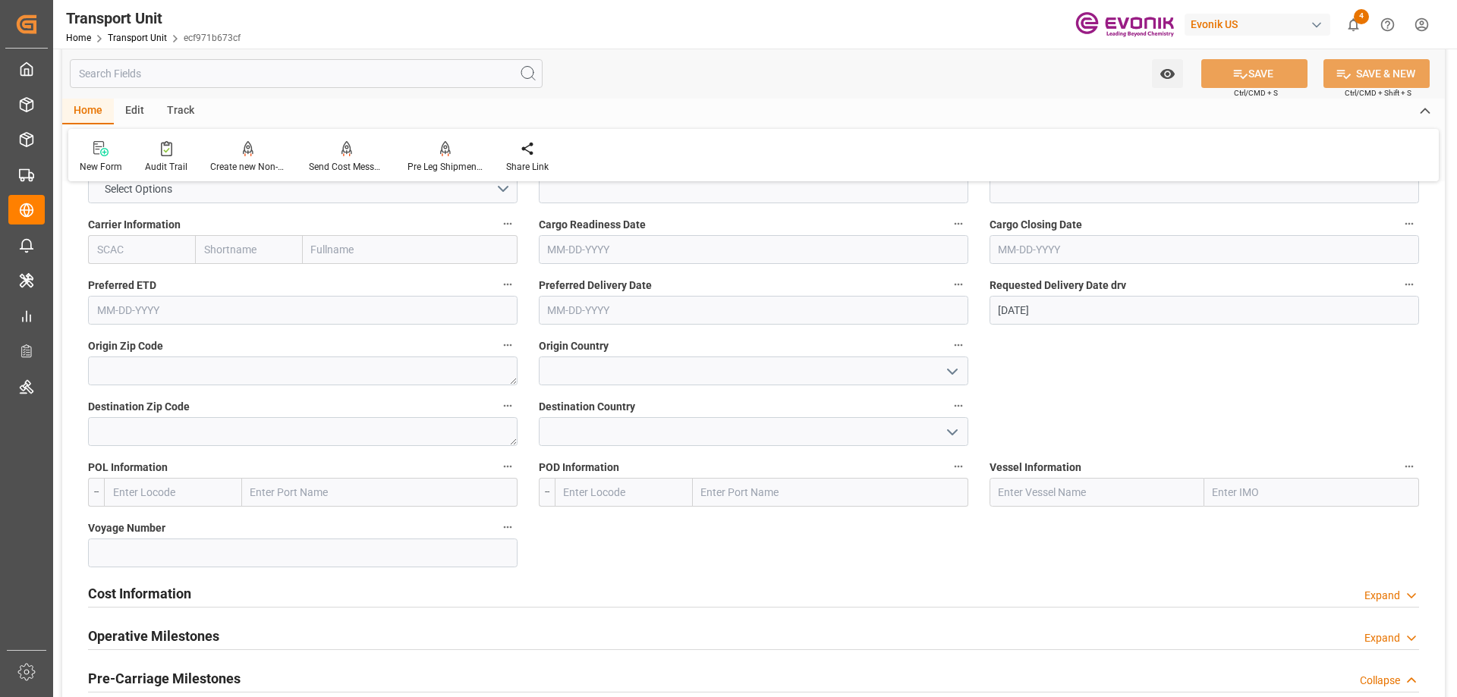
click at [163, 70] on input "text" at bounding box center [306, 73] width 473 height 29
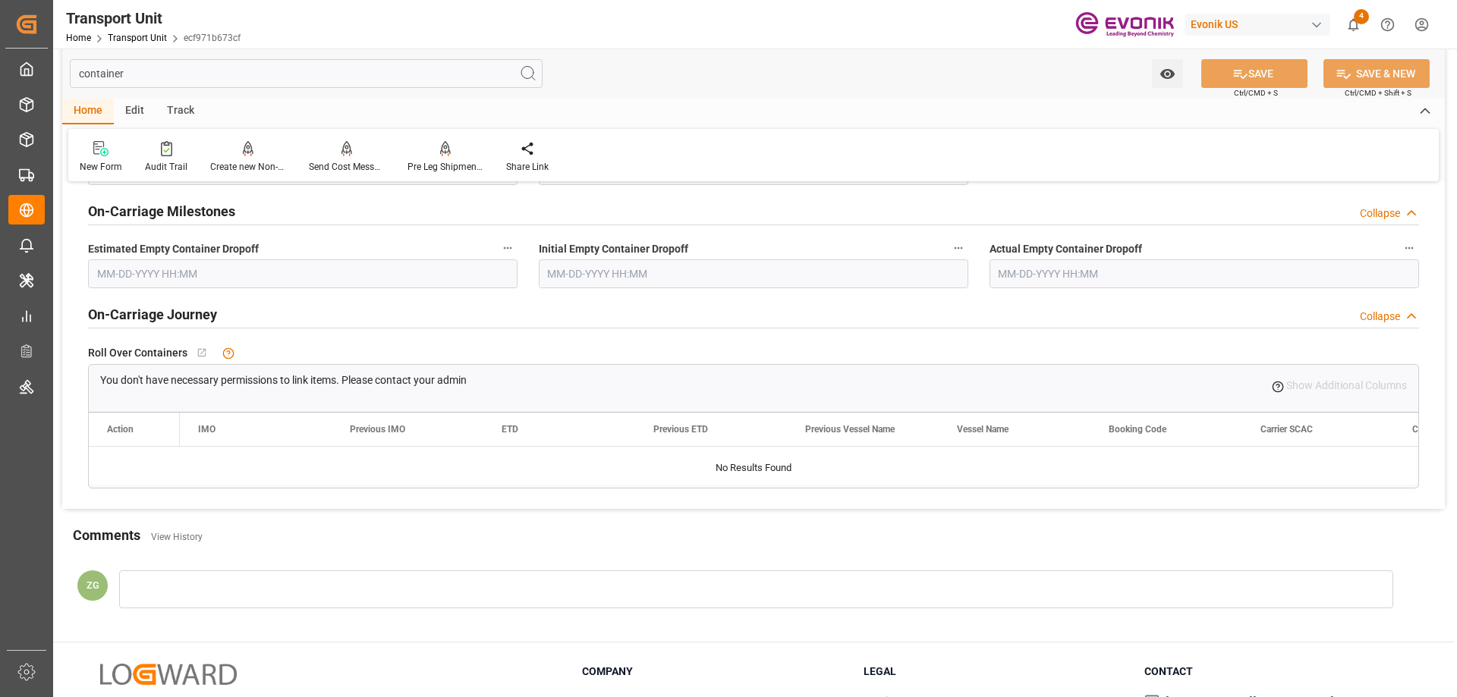
scroll to position [0, 0]
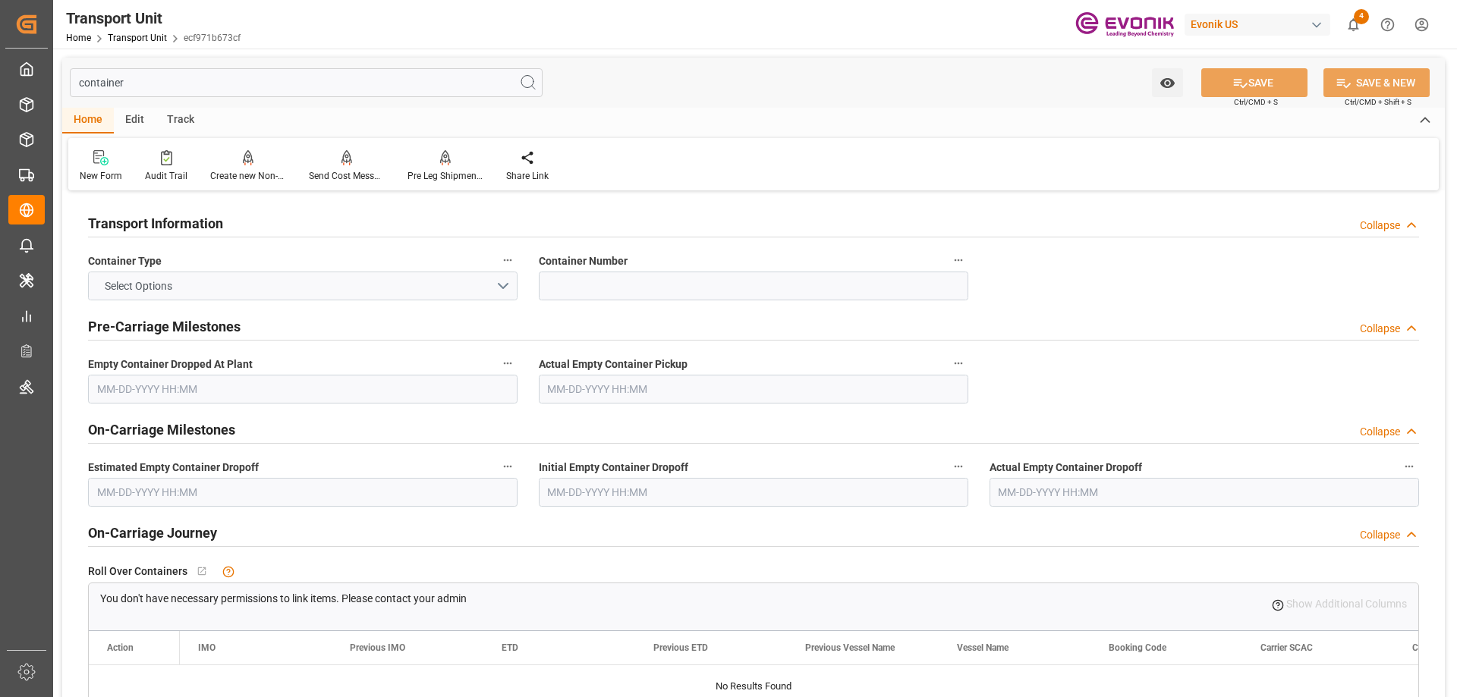
type input "container"
click at [177, 291] on span "Select Options" at bounding box center [138, 287] width 83 height 16
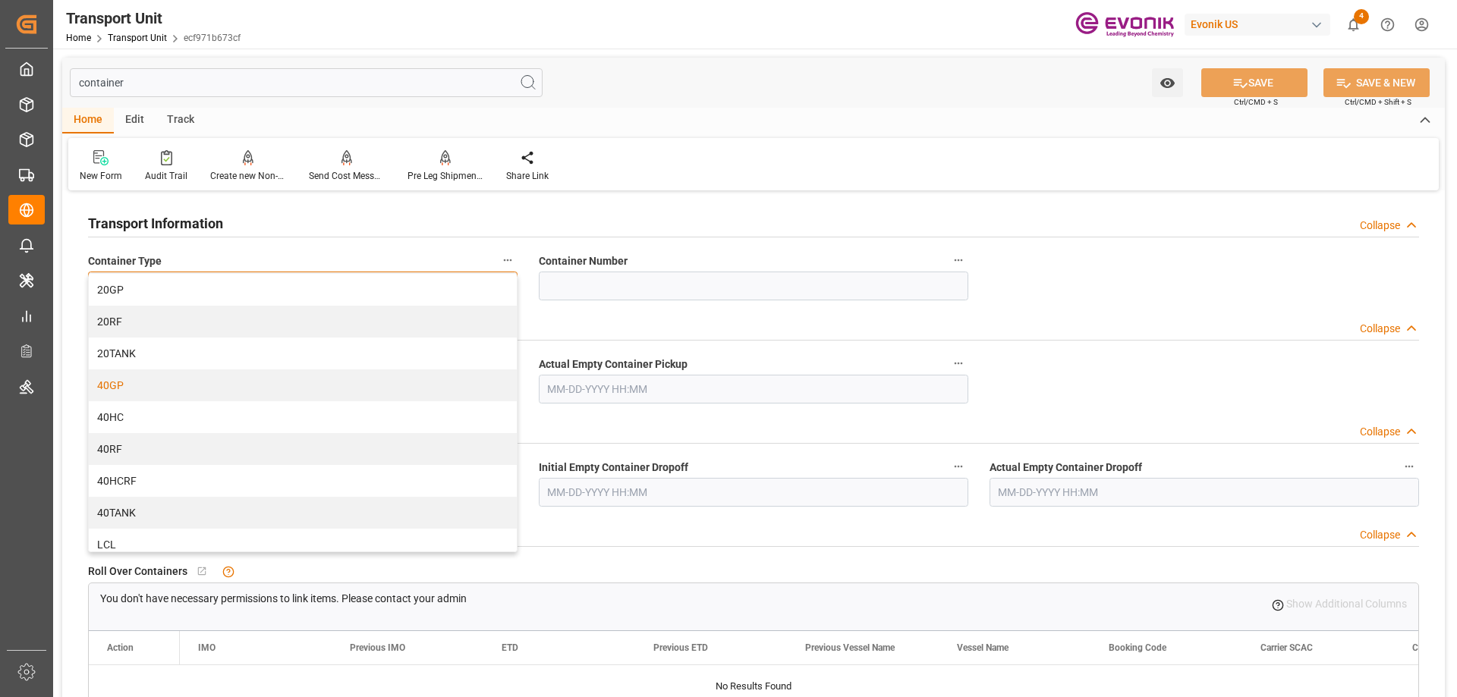
click at [150, 389] on div "40GP" at bounding box center [303, 386] width 428 height 32
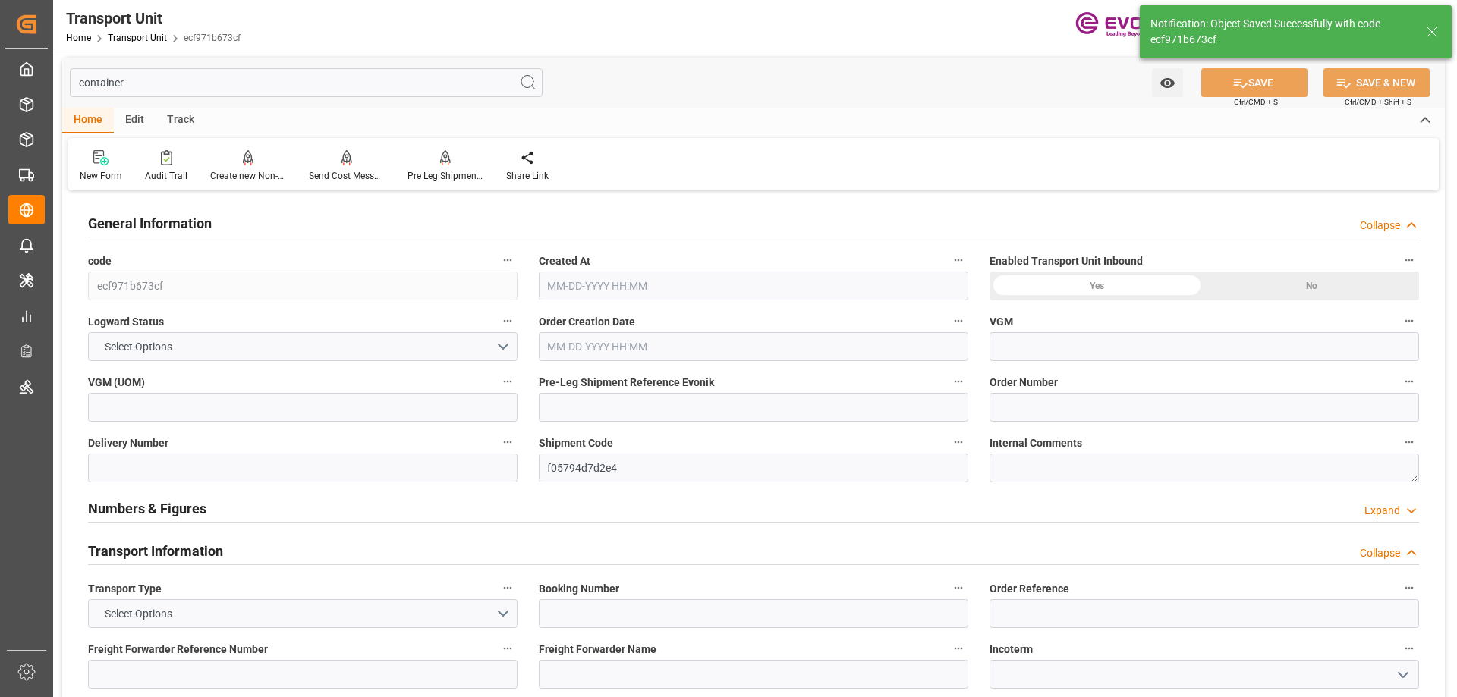
type input "0"
type input "08-19-2025 18:45"
type input "11-01-2025"
click at [208, 90] on input "container" at bounding box center [306, 82] width 473 height 29
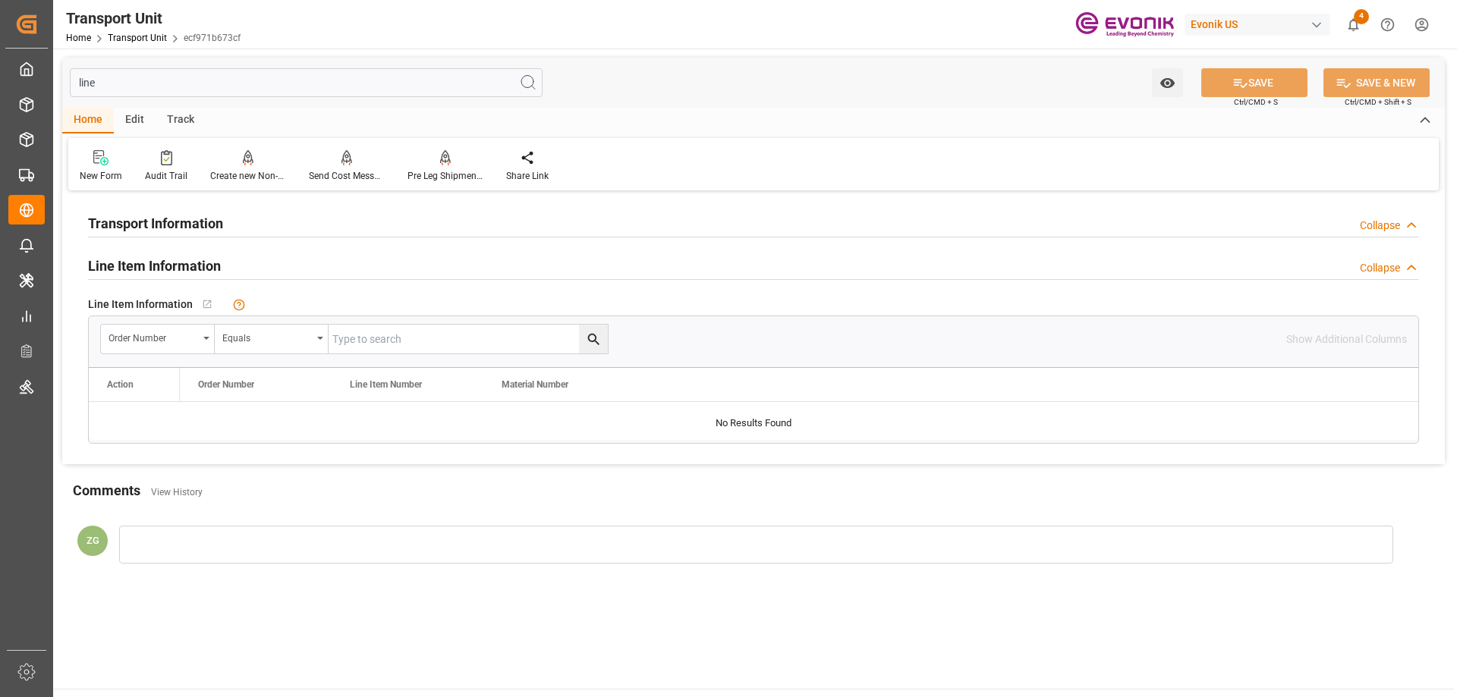
type input "line"
click at [429, 331] on input "text" at bounding box center [468, 339] width 279 height 29
paste input "0046462761"
click at [589, 348] on button "search button" at bounding box center [593, 339] width 29 height 29
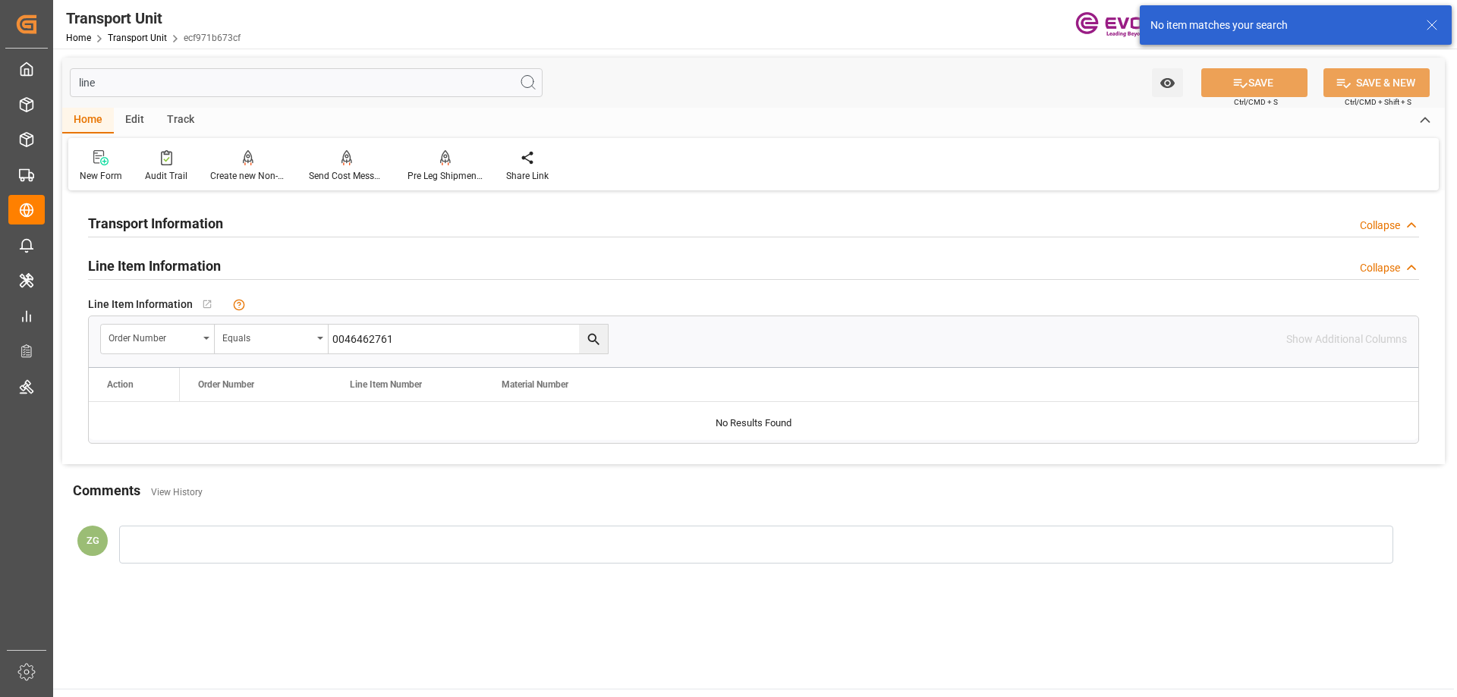
click at [520, 348] on input "0046462761" at bounding box center [468, 339] width 279 height 29
type input "0046462761"
click at [590, 351] on button "search button" at bounding box center [593, 339] width 29 height 29
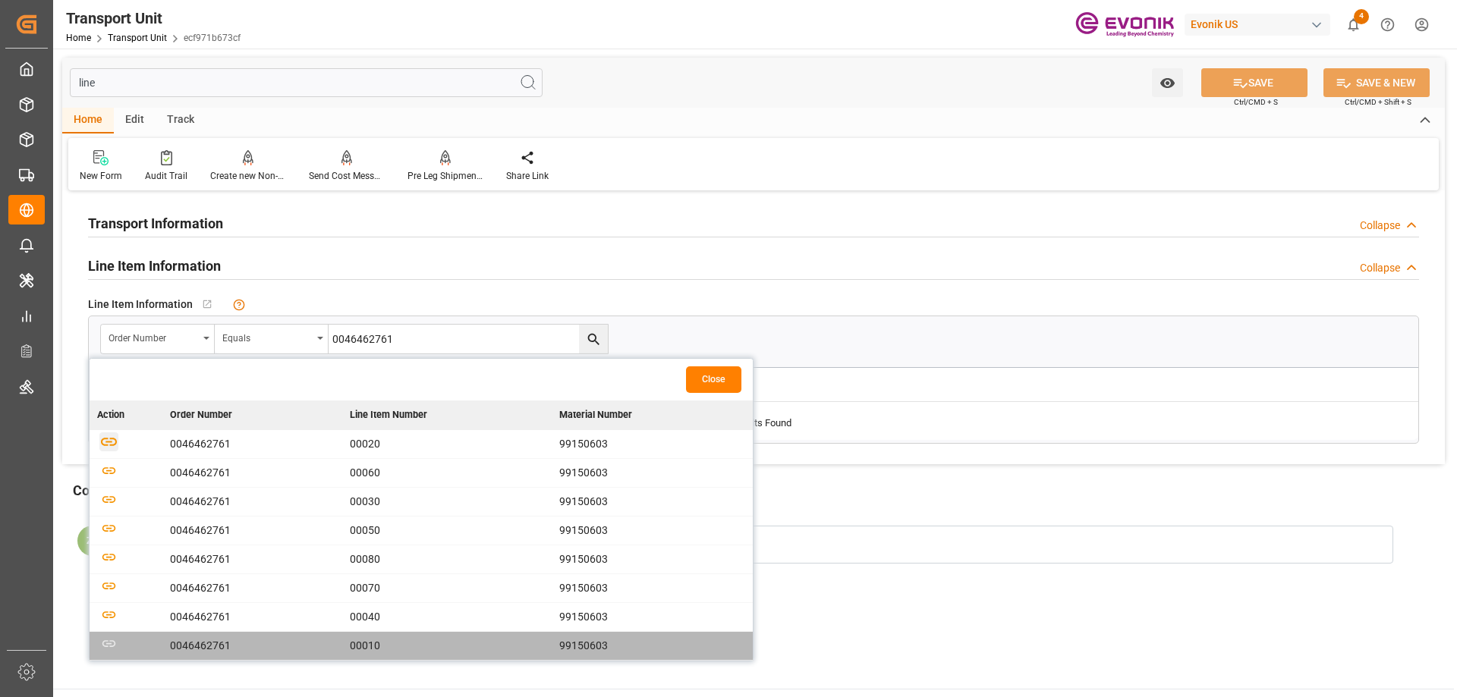
click at [110, 446] on icon "button" at bounding box center [108, 442] width 19 height 19
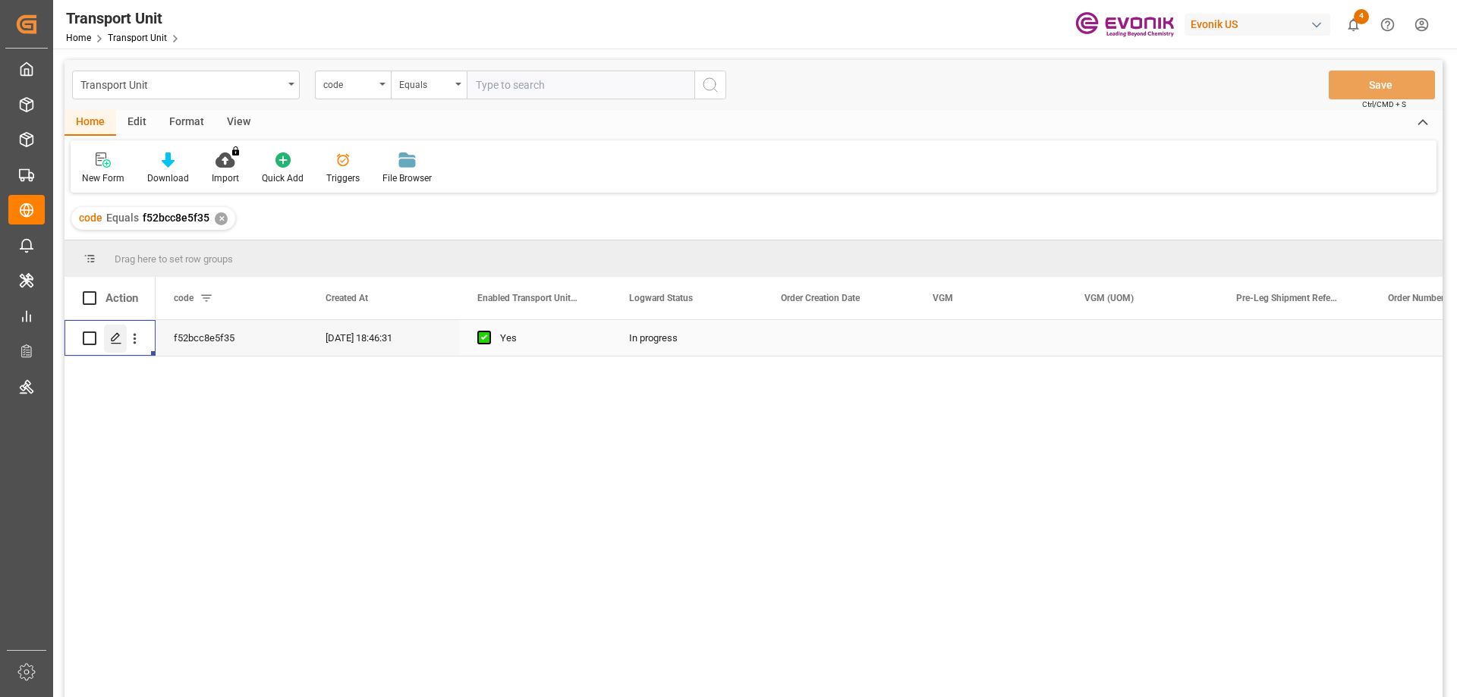
click at [119, 336] on polygon "Press SPACE to select this row." at bounding box center [116, 338] width 8 height 8
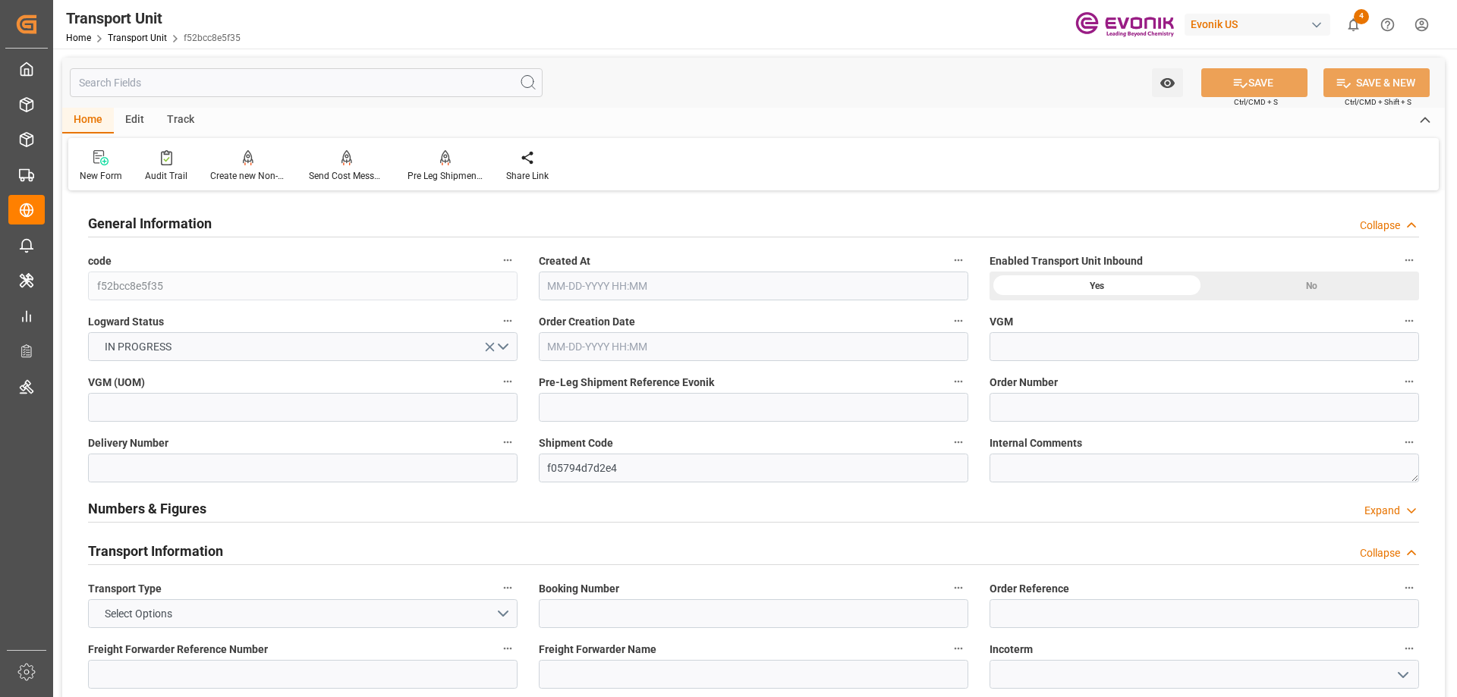
type input "[DATE] 18:46"
type input "[DATE]"
click at [222, 85] on input "text" at bounding box center [306, 82] width 473 height 29
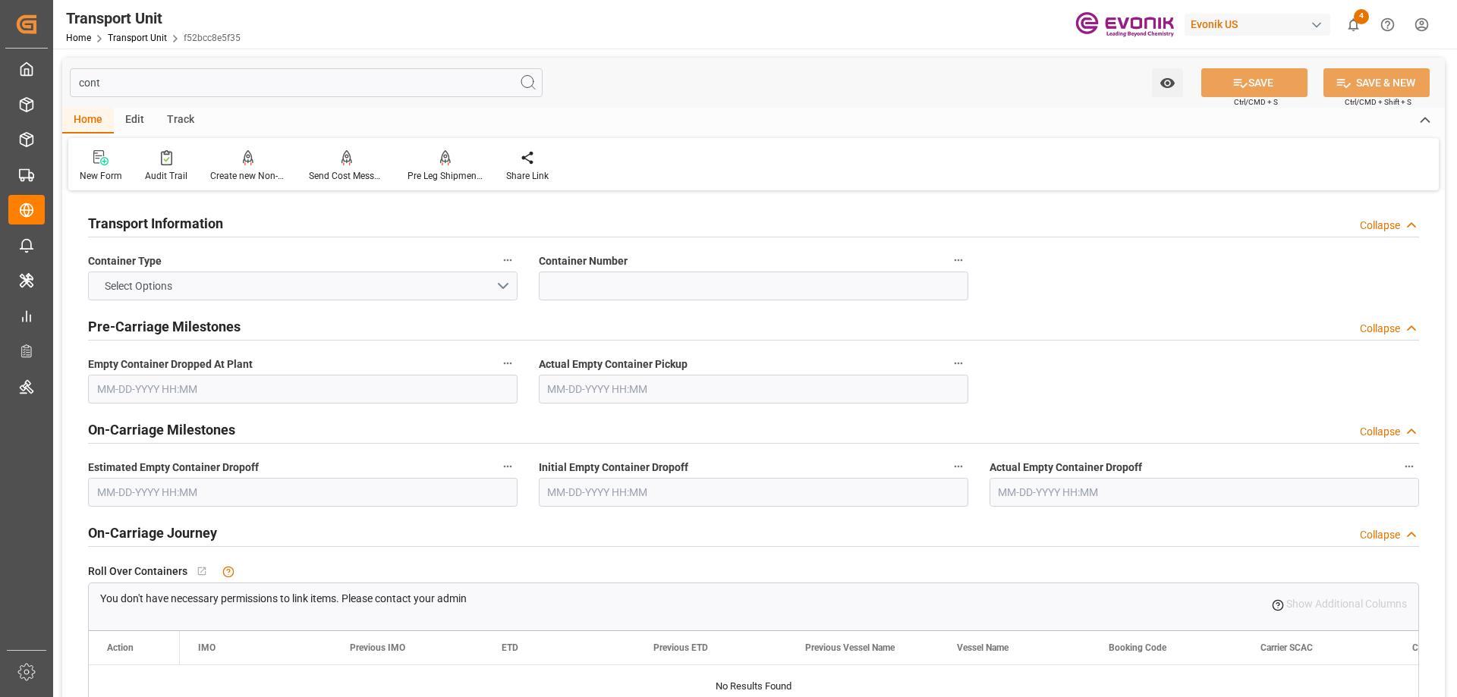
type input "cont"
click at [501, 282] on button "Select Options" at bounding box center [303, 286] width 430 height 29
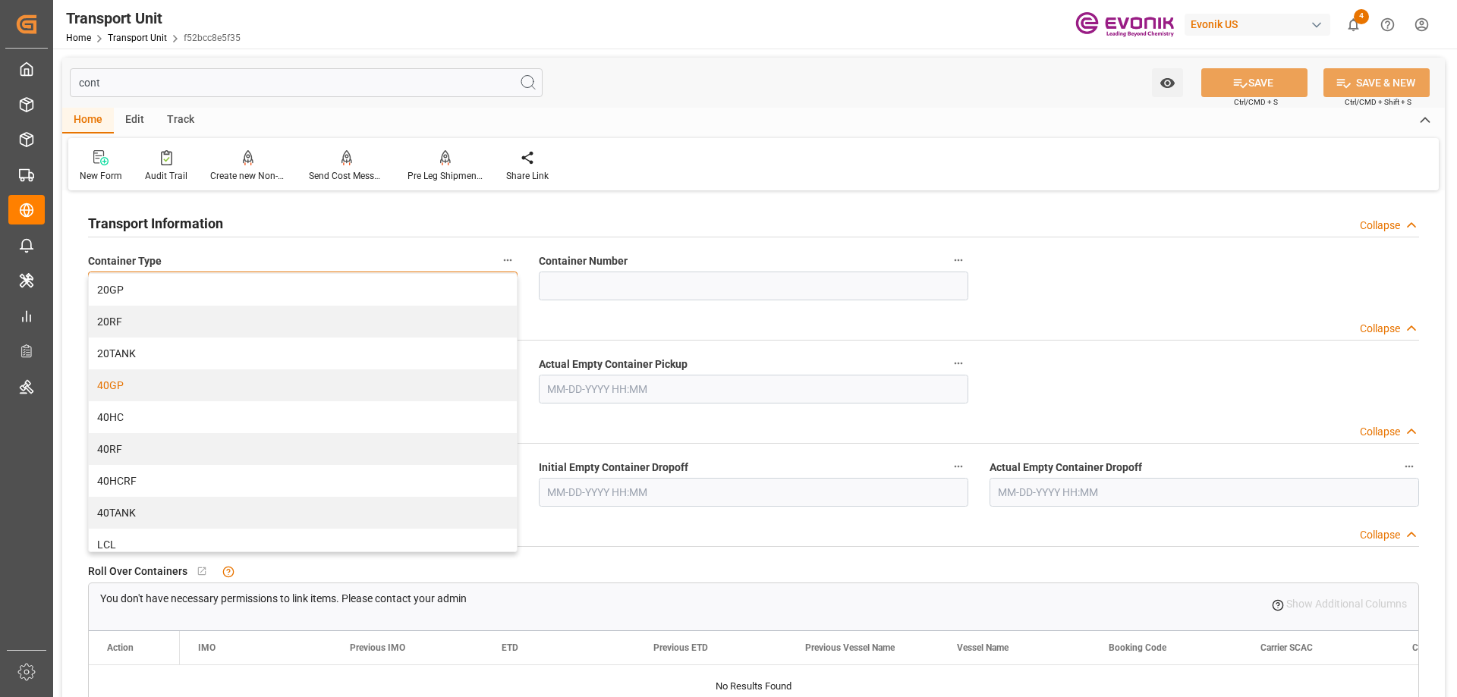
click at [152, 385] on div "40GP" at bounding box center [303, 386] width 428 height 32
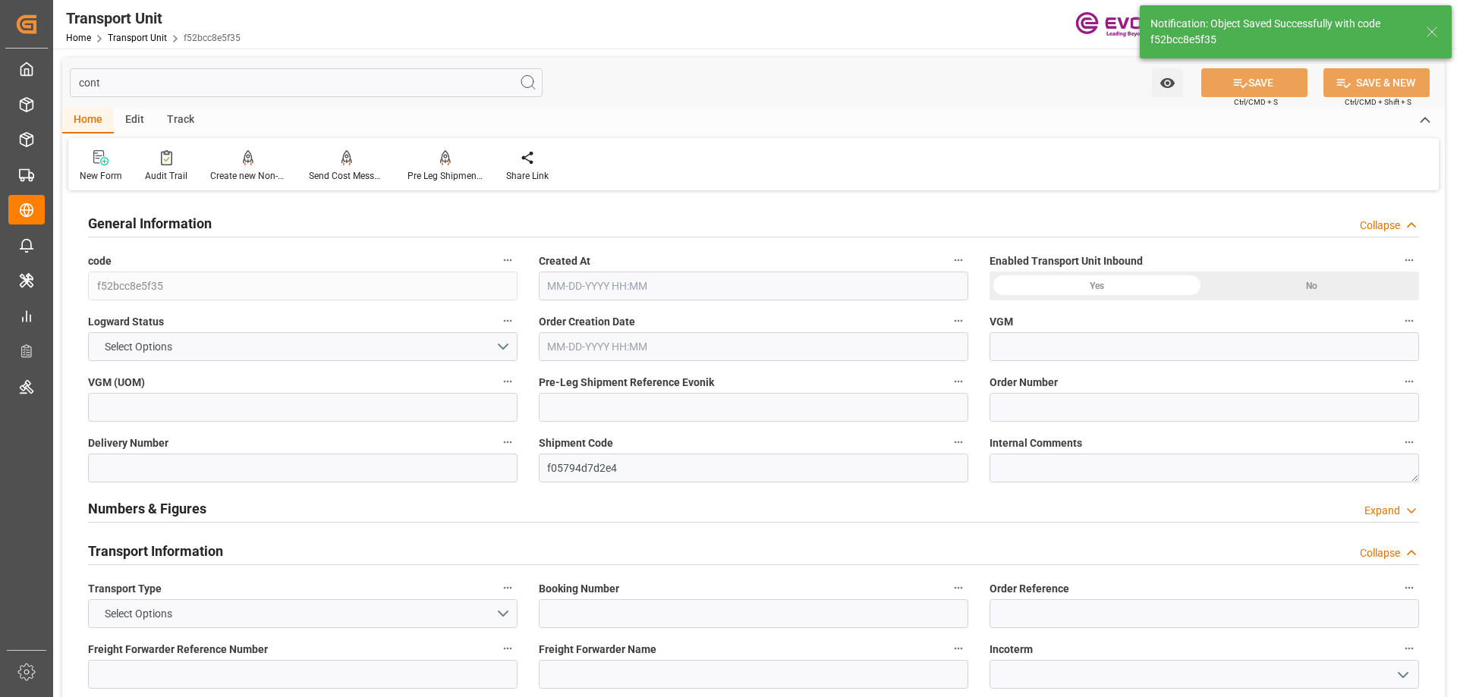
type input "0"
type input "08-19-2025 18:46"
type input "[DATE]"
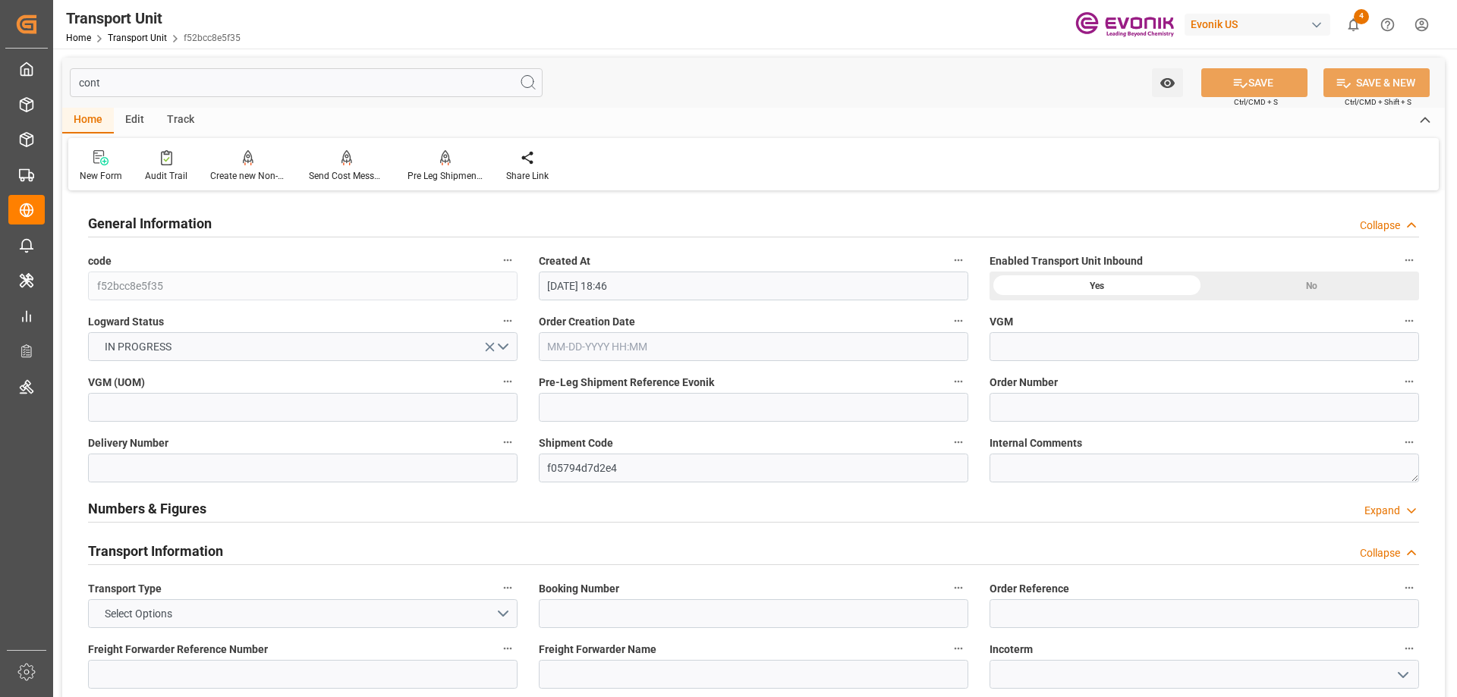
click at [241, 71] on input "cont" at bounding box center [306, 82] width 473 height 29
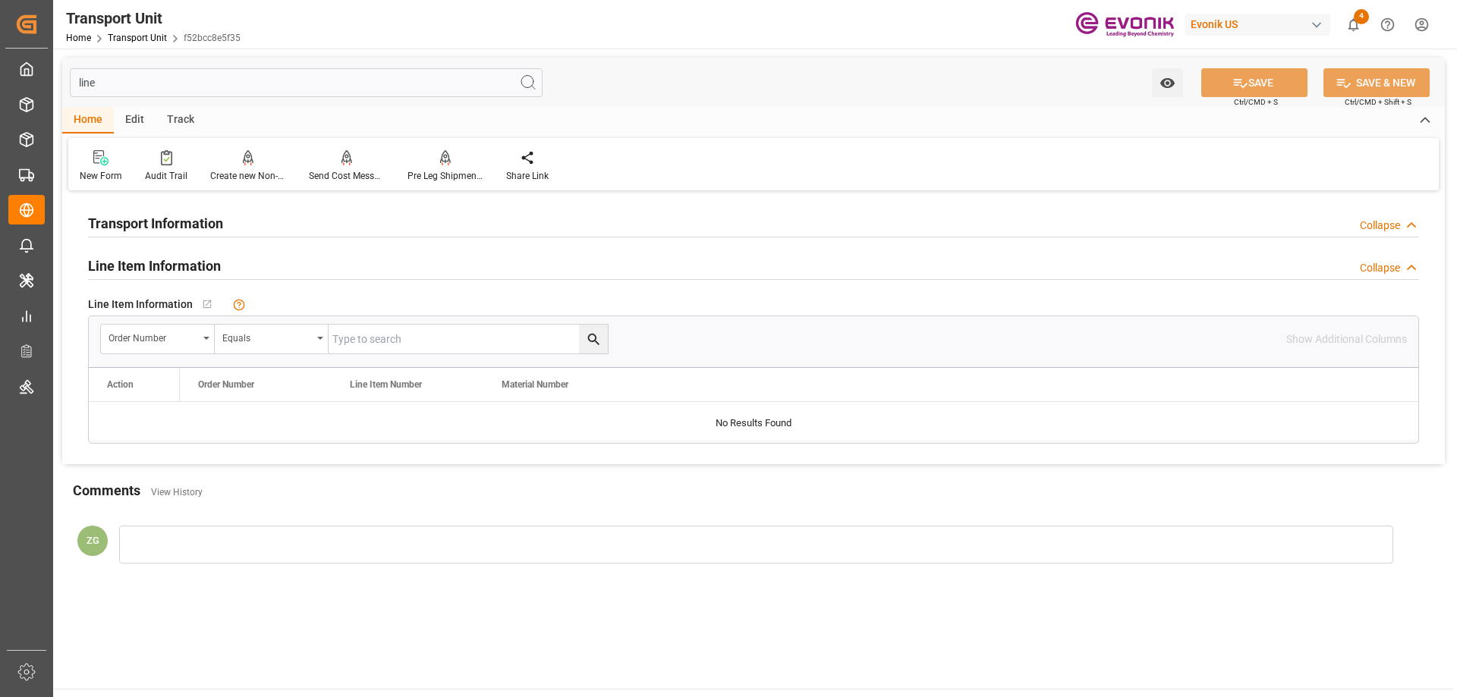
type input "line"
click at [417, 346] on input "text" at bounding box center [468, 339] width 279 height 29
paste input "0046462761"
type input "0046462761"
click at [592, 342] on icon "search button" at bounding box center [592, 339] width 11 height 11
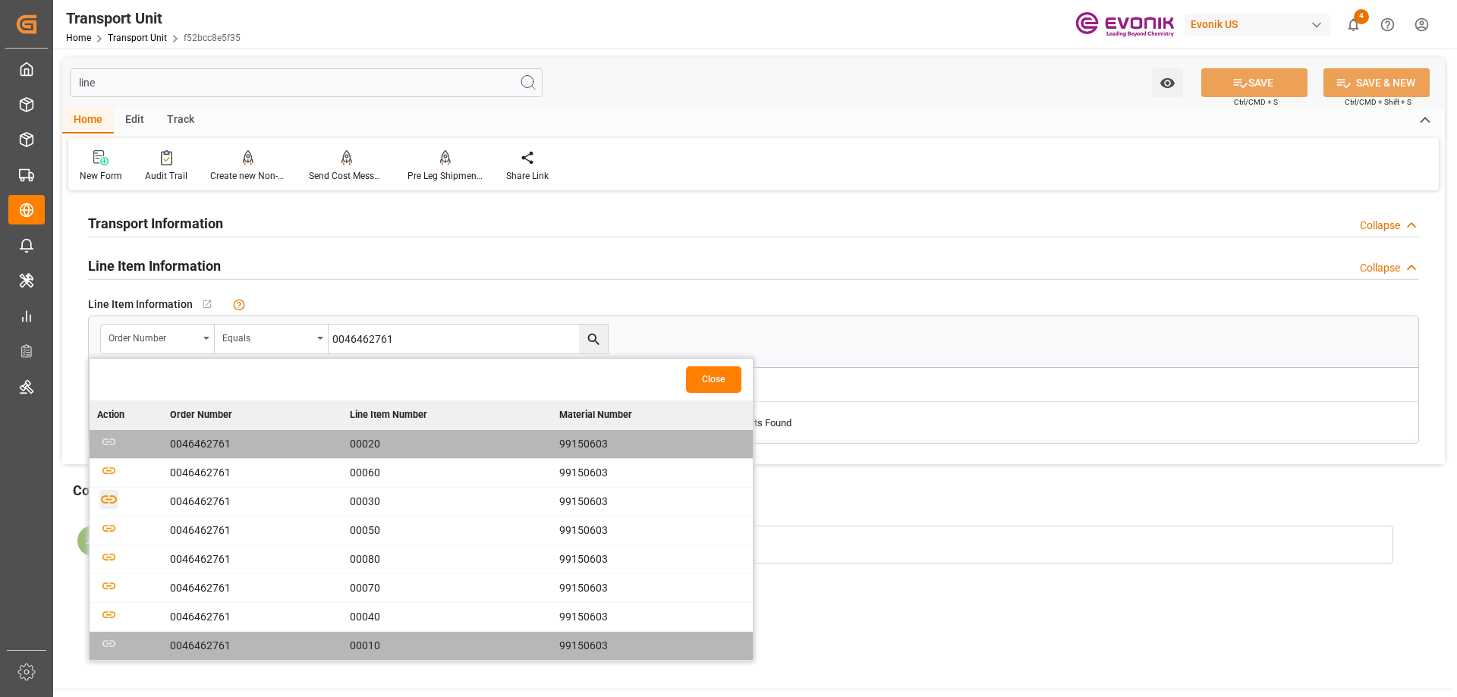
click at [107, 499] on icon "button" at bounding box center [109, 500] width 16 height 8
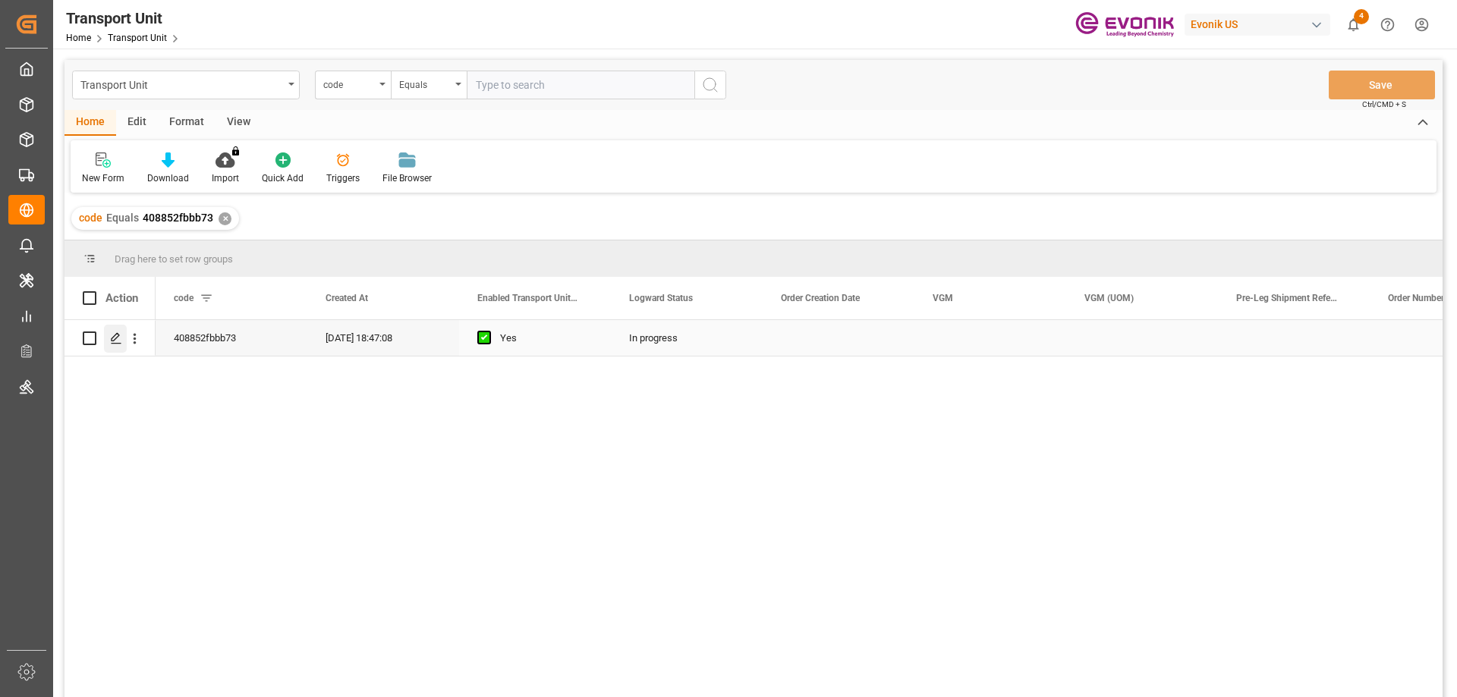
click at [119, 335] on icon "Press SPACE to select this row." at bounding box center [116, 338] width 12 height 12
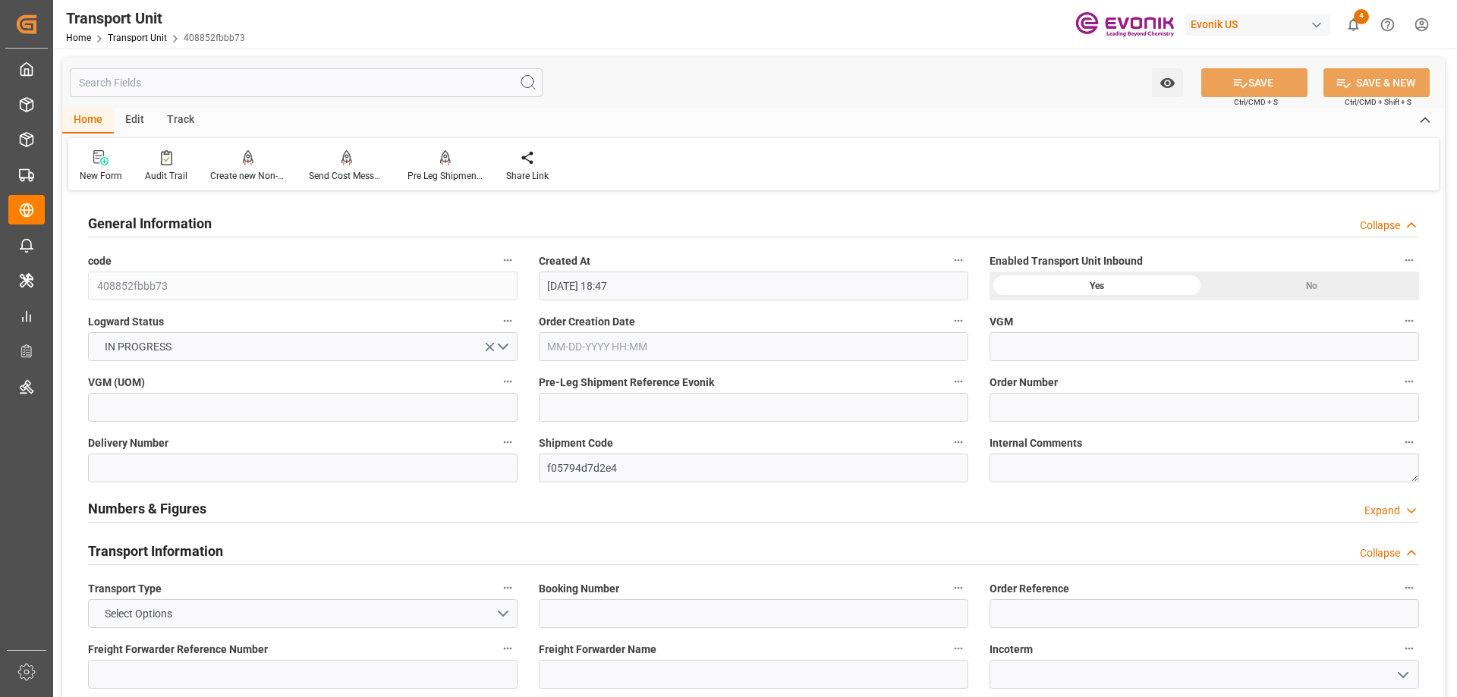
type input "[DATE] 18:47"
type input "[DATE]"
click at [231, 99] on div "Watch Option SAVE Ctrl/CMD + S SAVE & NEW Ctrl/CMD + Shift + S" at bounding box center [753, 83] width 1383 height 50
click at [231, 93] on input "text" at bounding box center [306, 82] width 473 height 29
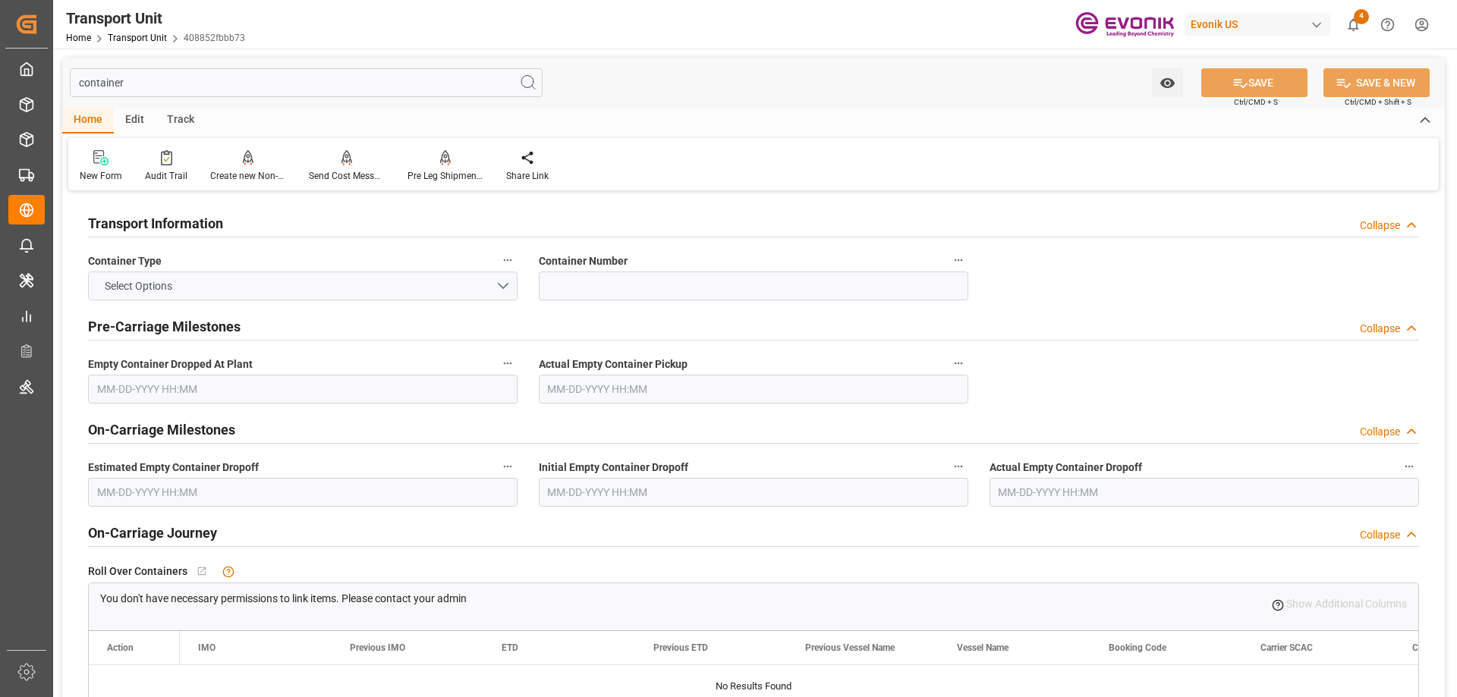
type input "container"
click at [499, 276] on button "Select Options" at bounding box center [303, 286] width 430 height 29
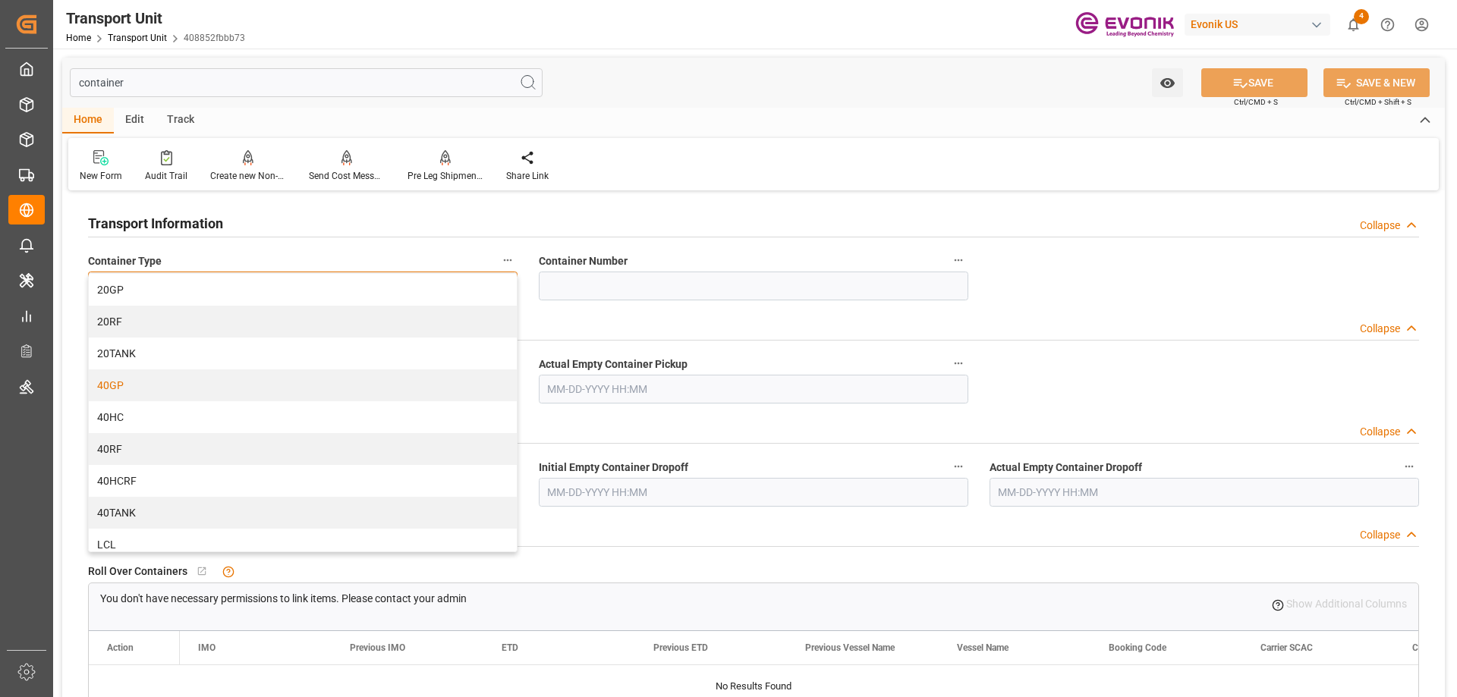
click at [138, 381] on div "40GP" at bounding box center [303, 386] width 428 height 32
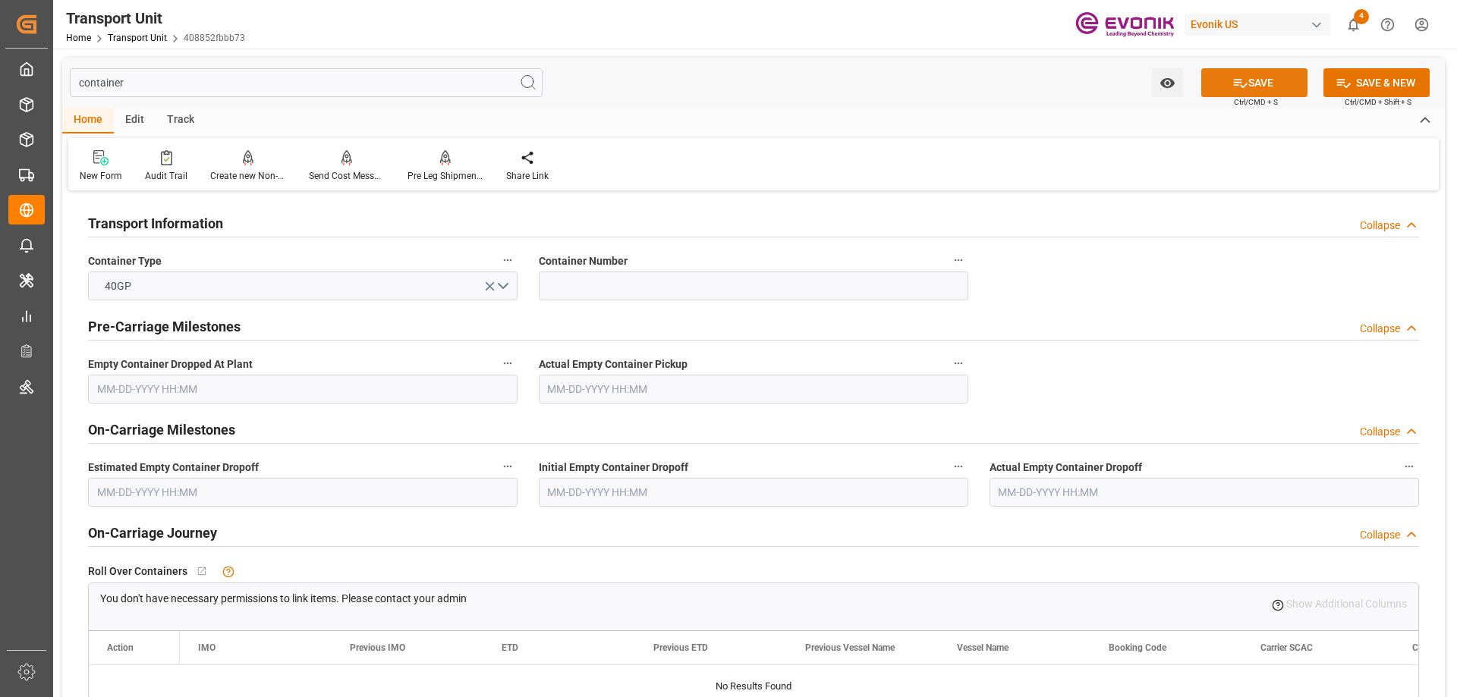
click at [1241, 92] on button "SAVE" at bounding box center [1254, 82] width 106 height 29
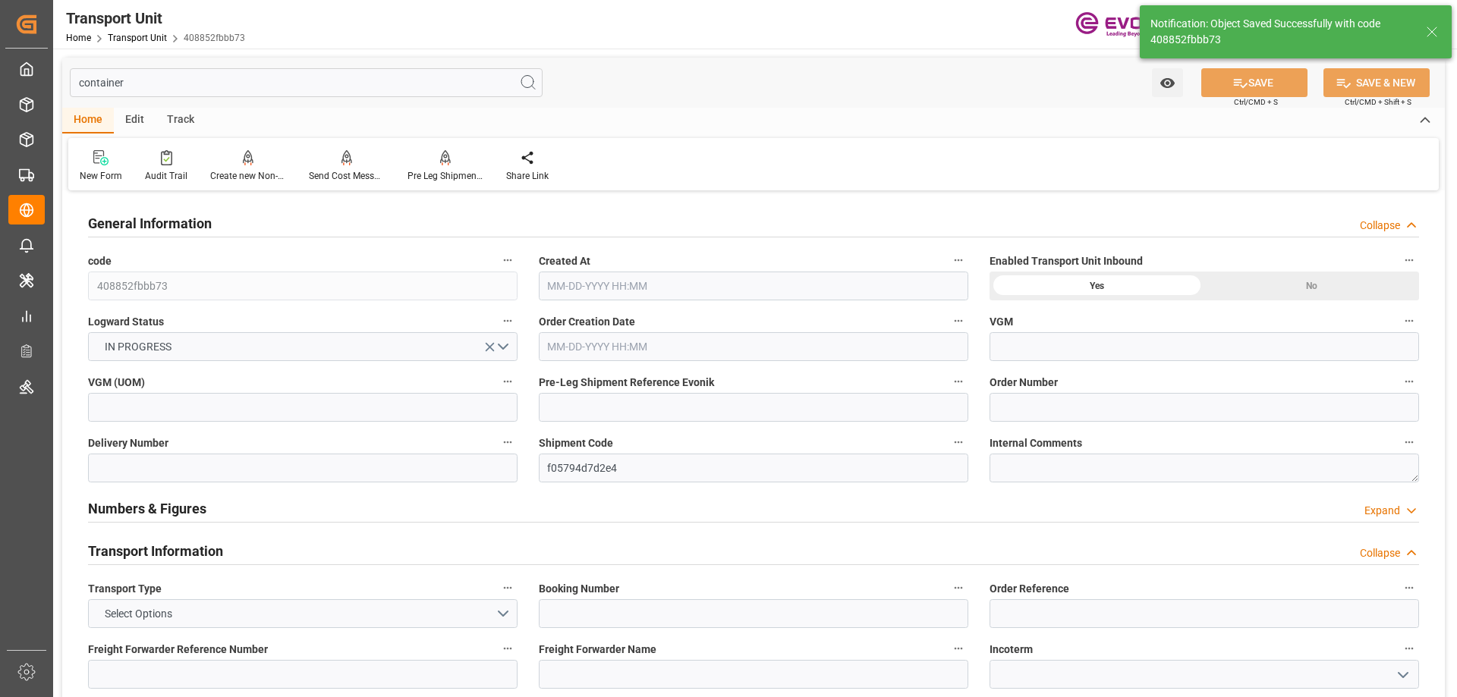
type input "0"
type input "[DATE] 18:47"
type input "[DATE]"
click at [241, 105] on div "container Watch Option SAVE Ctrl/CMD + S SAVE & NEW Ctrl/CMD + Shift + S" at bounding box center [753, 83] width 1383 height 50
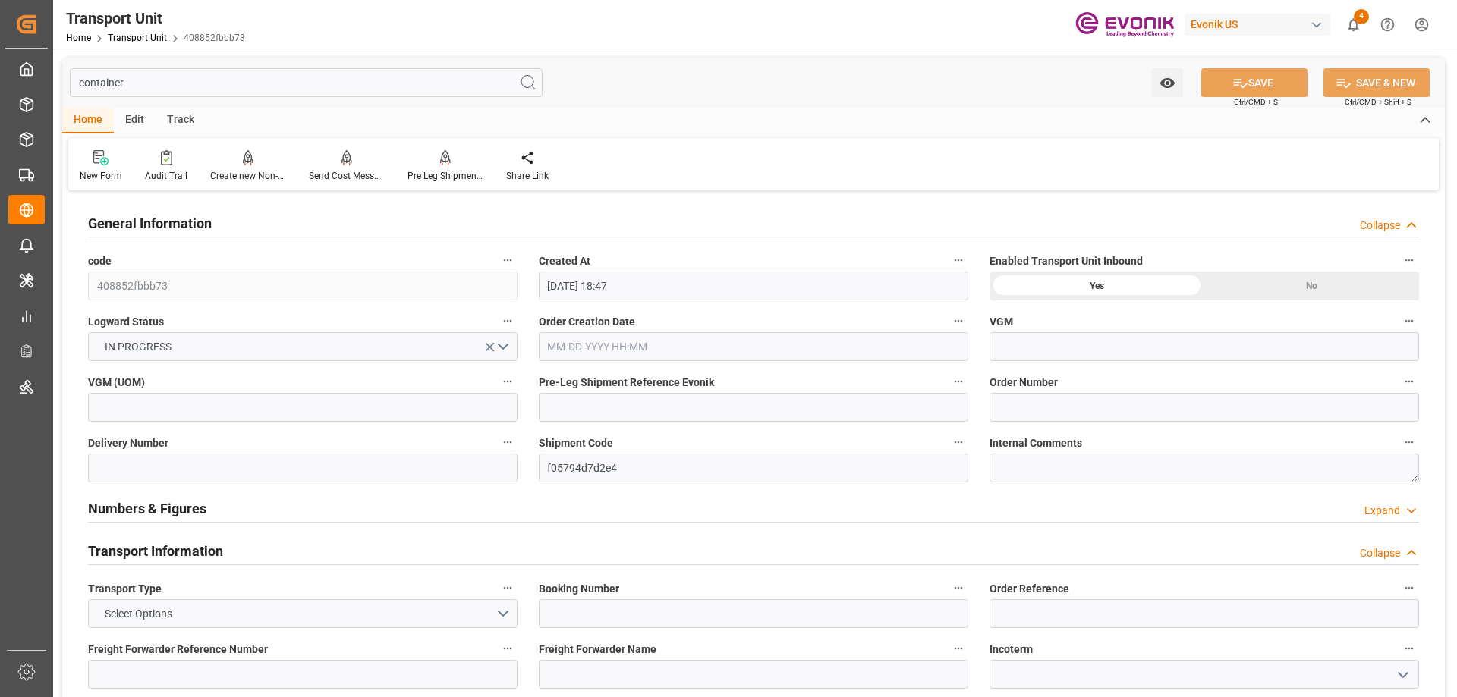
click at [238, 96] on input "container" at bounding box center [306, 82] width 473 height 29
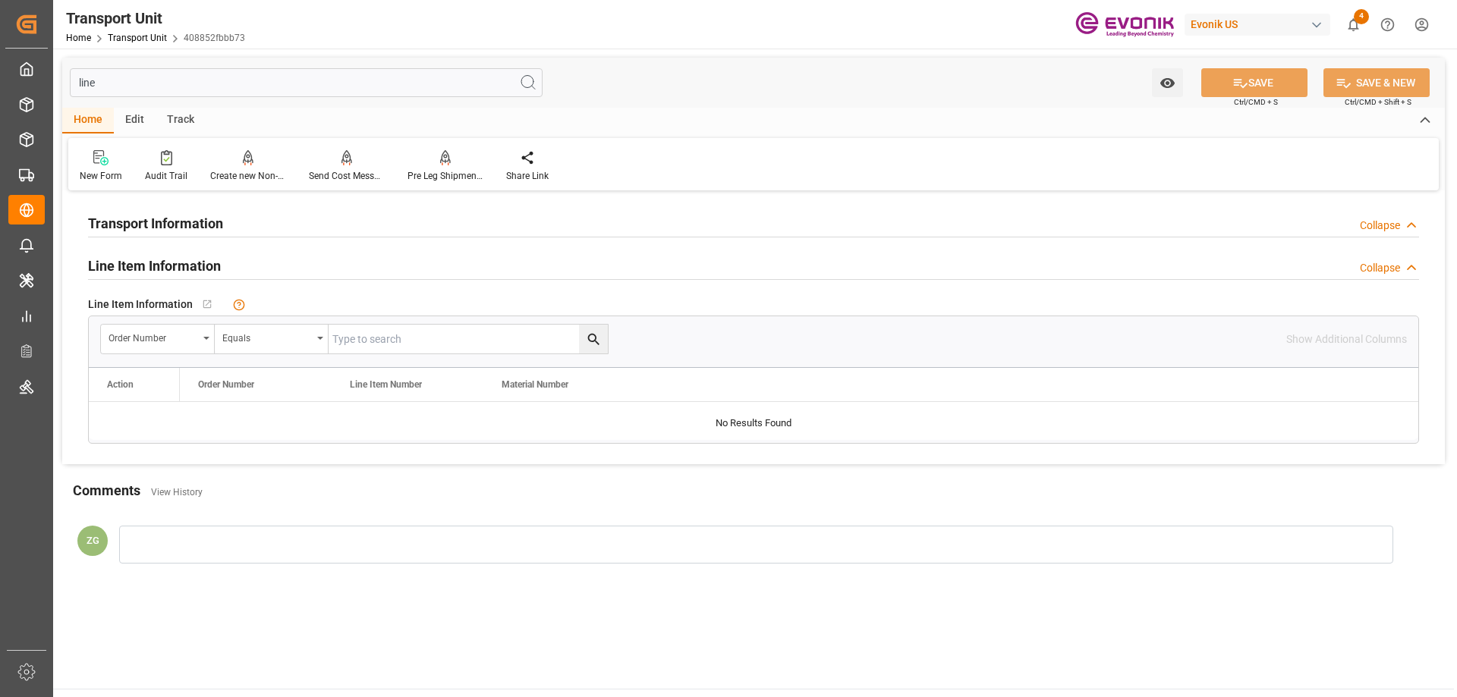
type input "line"
click at [362, 327] on input "text" at bounding box center [468, 339] width 279 height 29
paste input "0046462761"
type input "0046462761"
click at [587, 337] on icon "search button" at bounding box center [594, 340] width 16 height 16
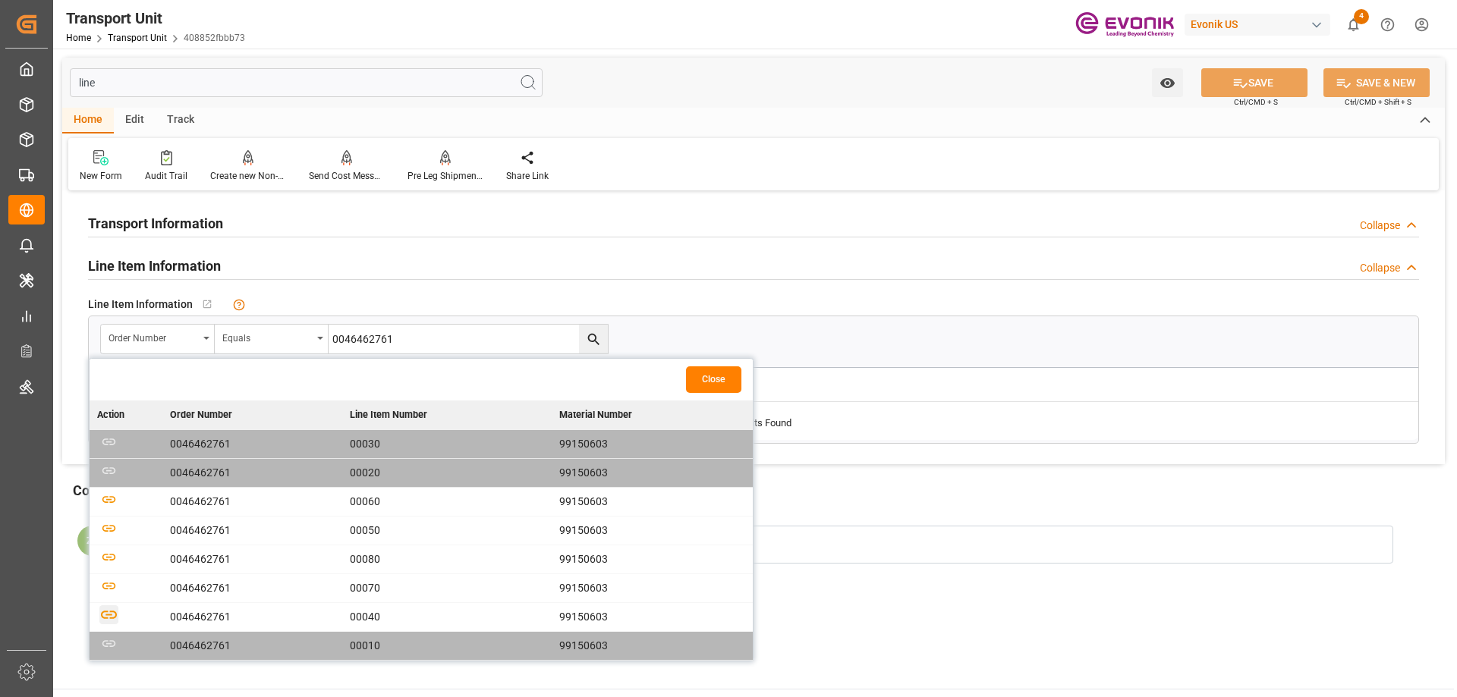
click at [107, 619] on icon "button" at bounding box center [108, 615] width 19 height 19
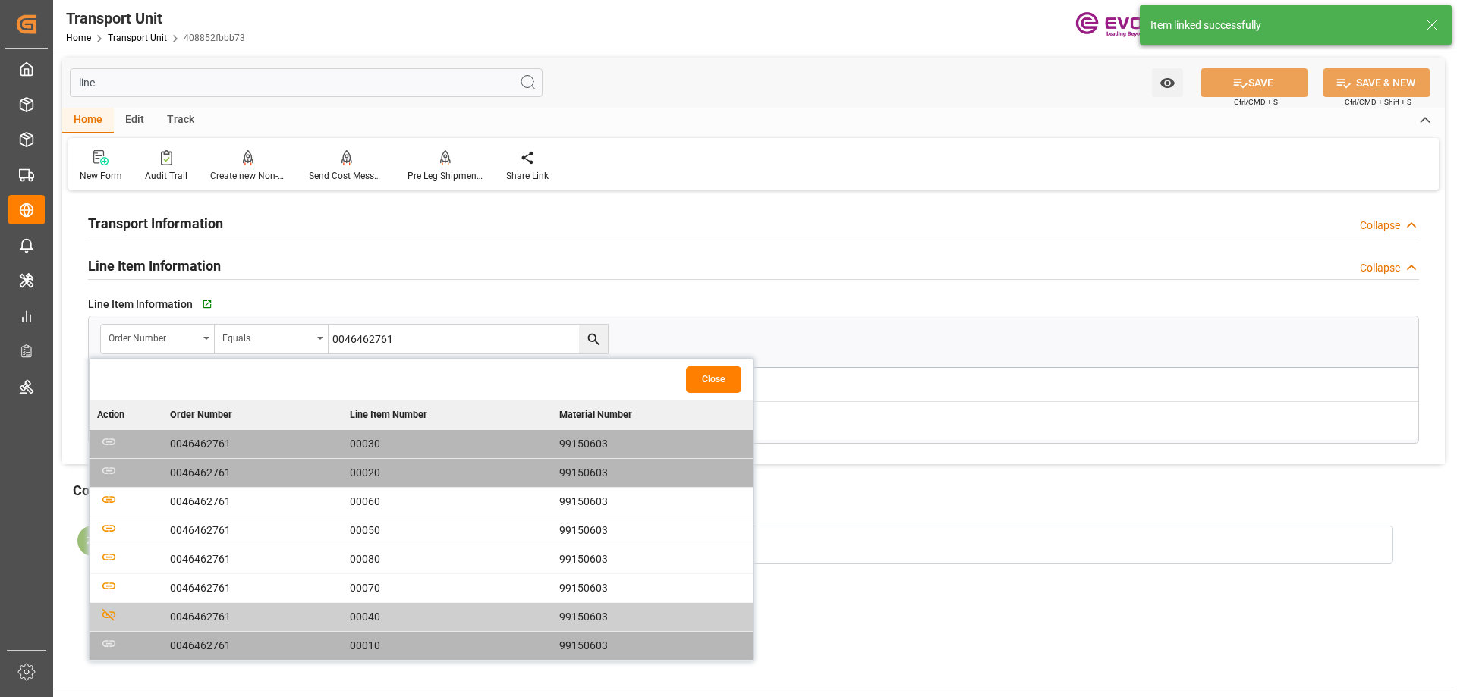
click at [729, 383] on button "Close" at bounding box center [713, 380] width 55 height 27
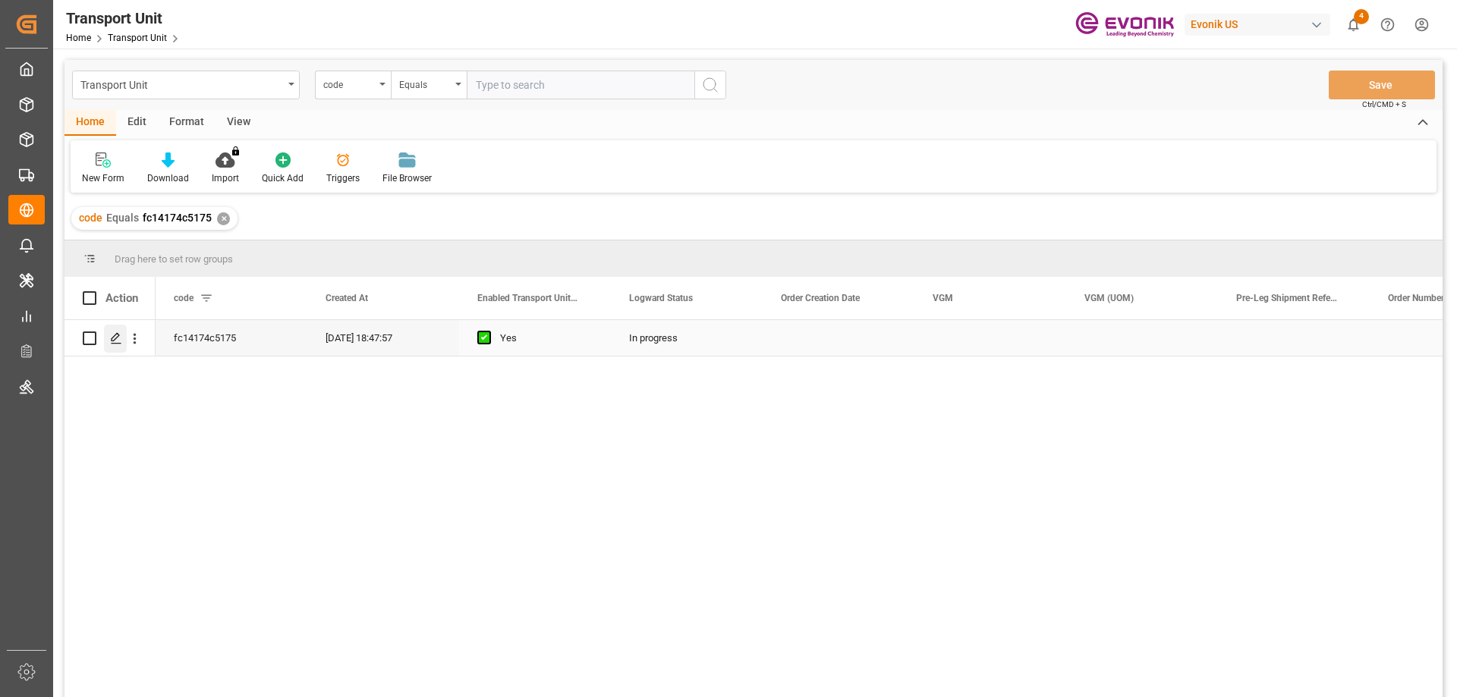
click at [110, 343] on icon "Press SPACE to select this row." at bounding box center [116, 338] width 12 height 12
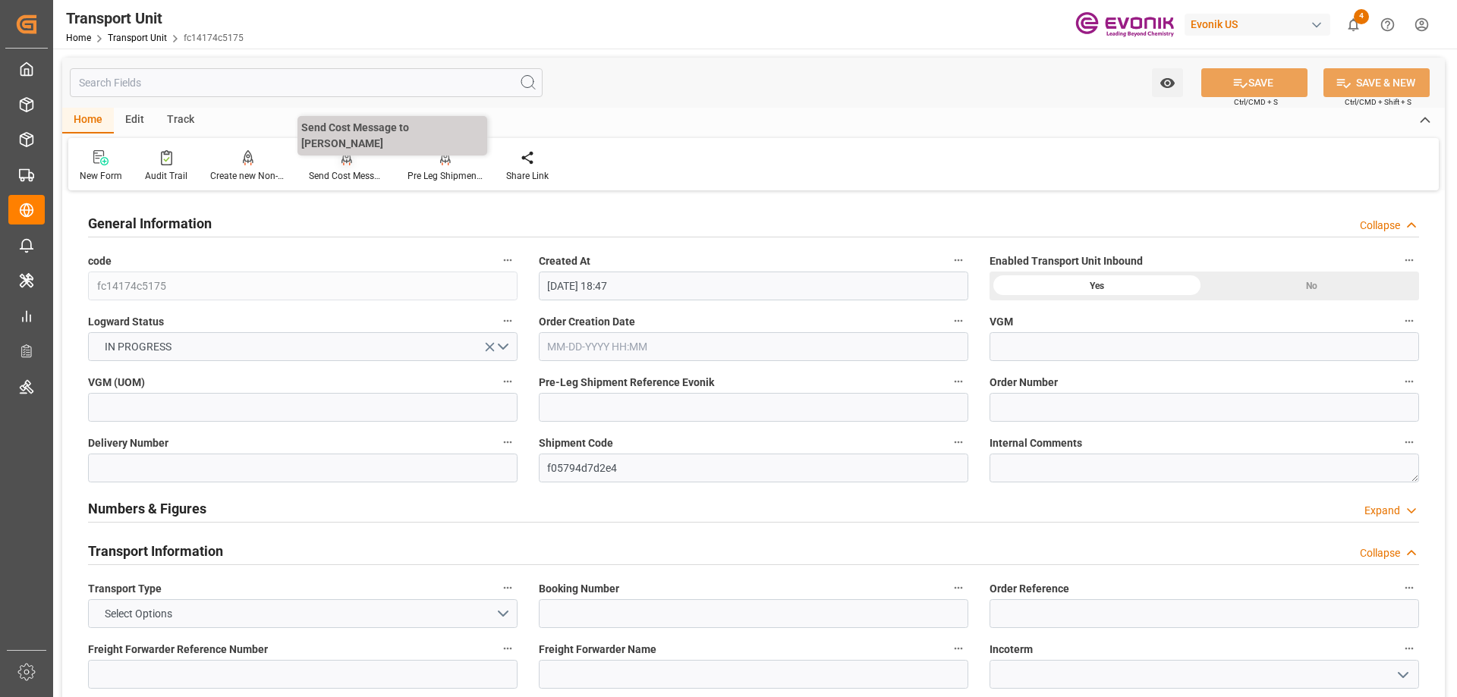
type input "[DATE] 18:47"
type input "[DATE]"
click at [325, 86] on input "text" at bounding box center [306, 82] width 473 height 29
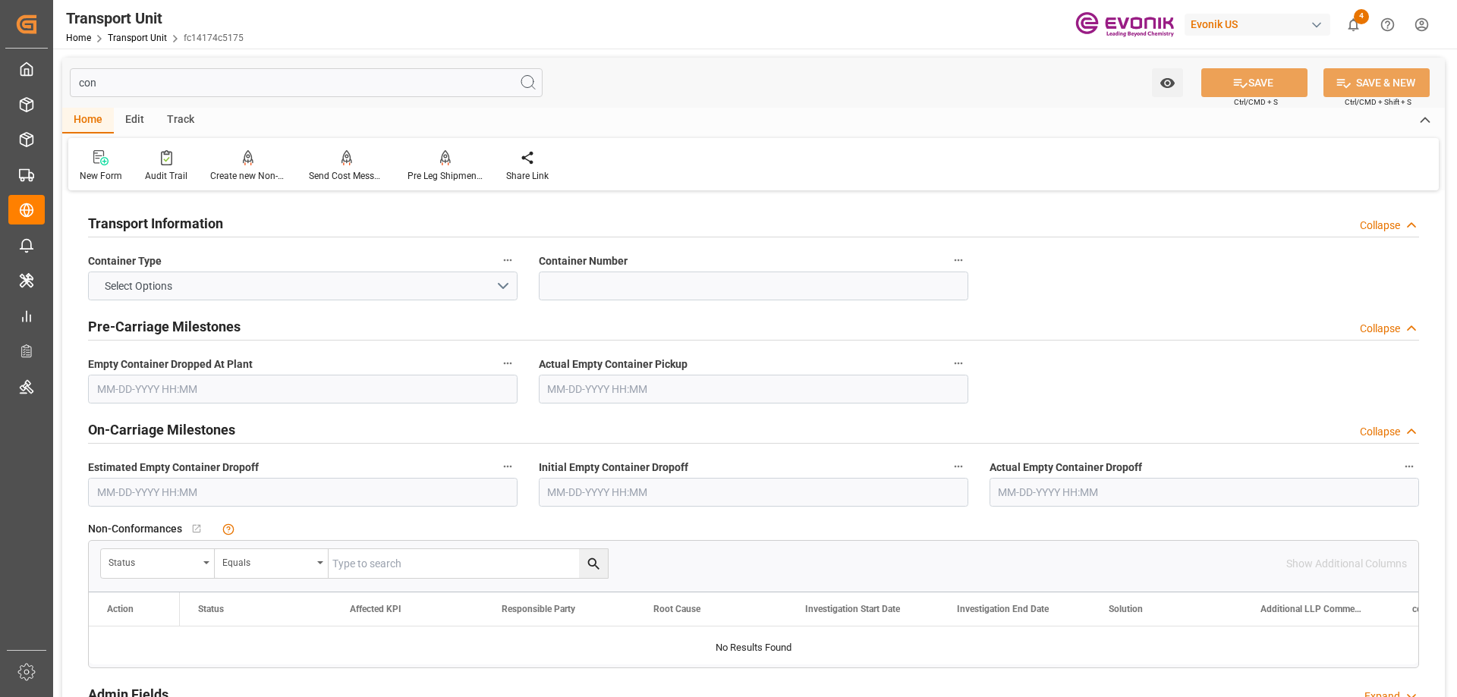
type input "con"
click at [194, 228] on h2 "Transport Information" at bounding box center [155, 223] width 135 height 20
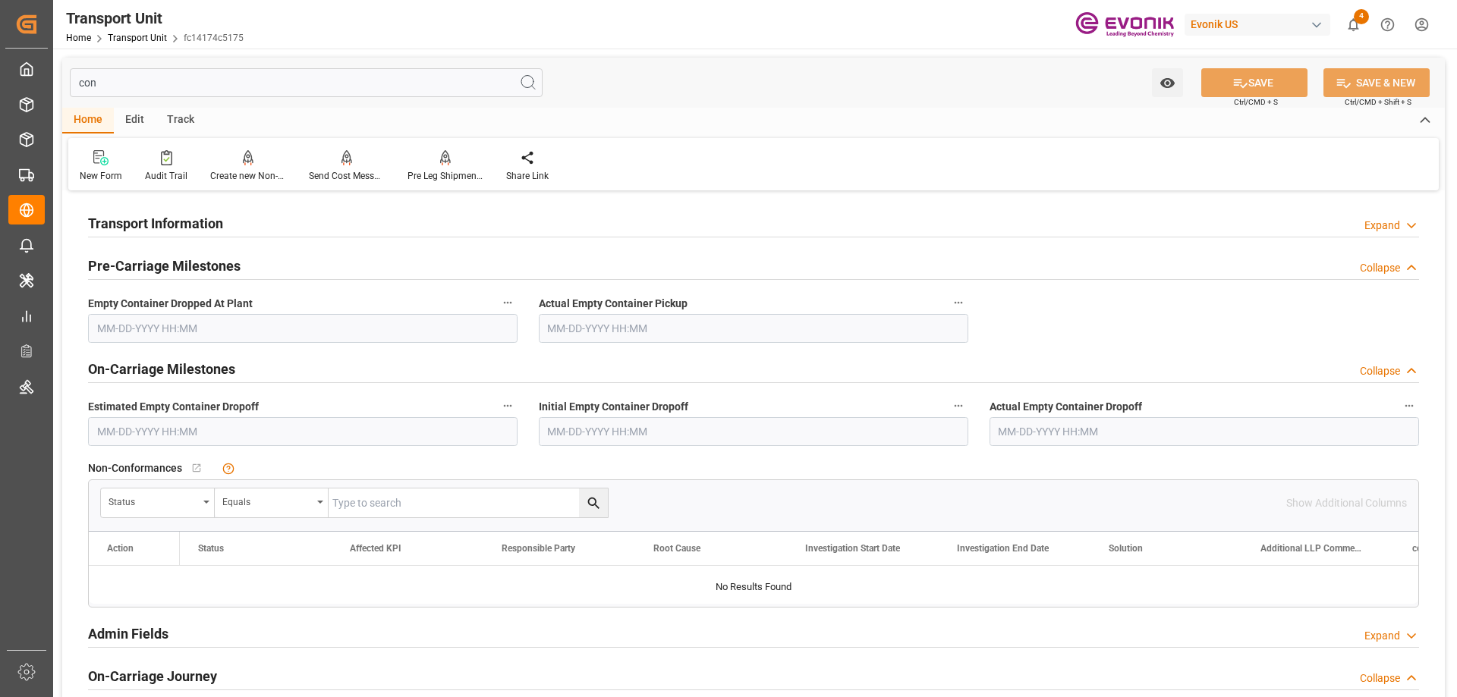
click at [202, 229] on h2 "Transport Information" at bounding box center [155, 223] width 135 height 20
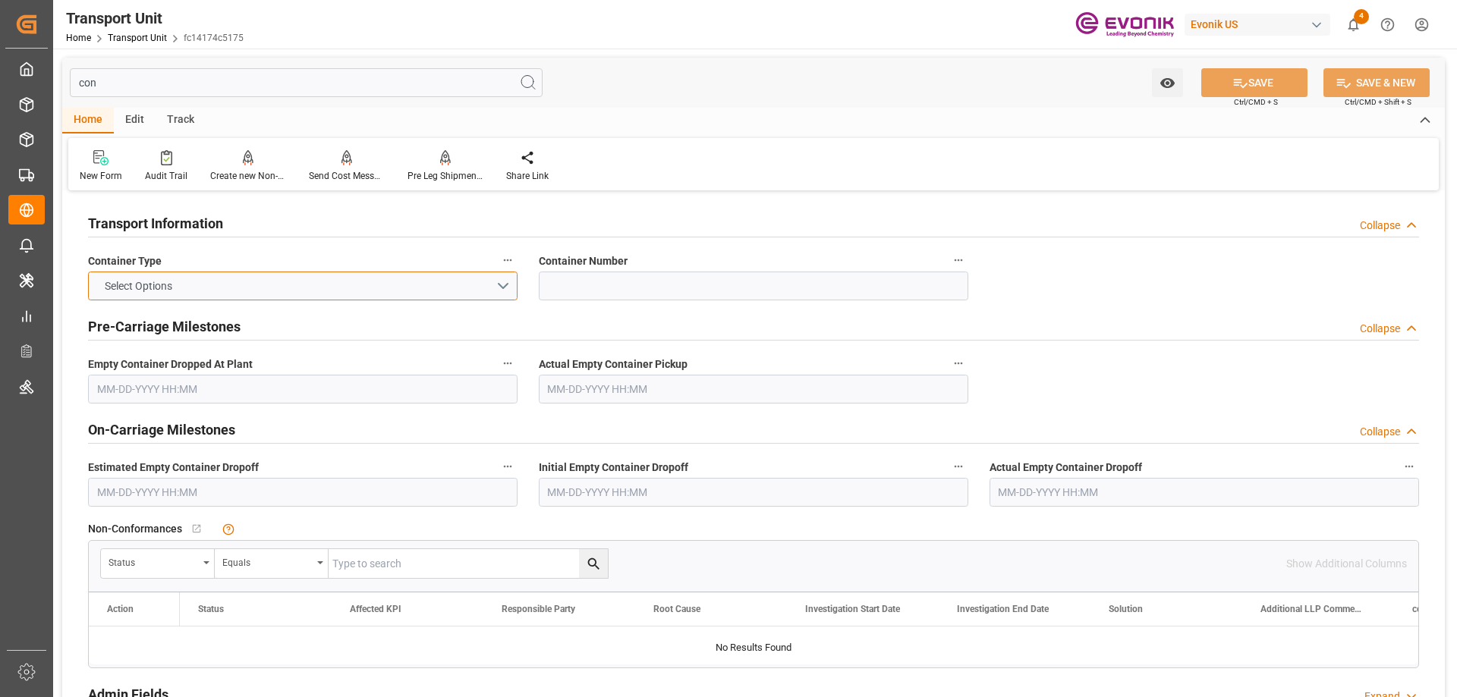
click at [187, 282] on button "Select Options" at bounding box center [303, 286] width 430 height 29
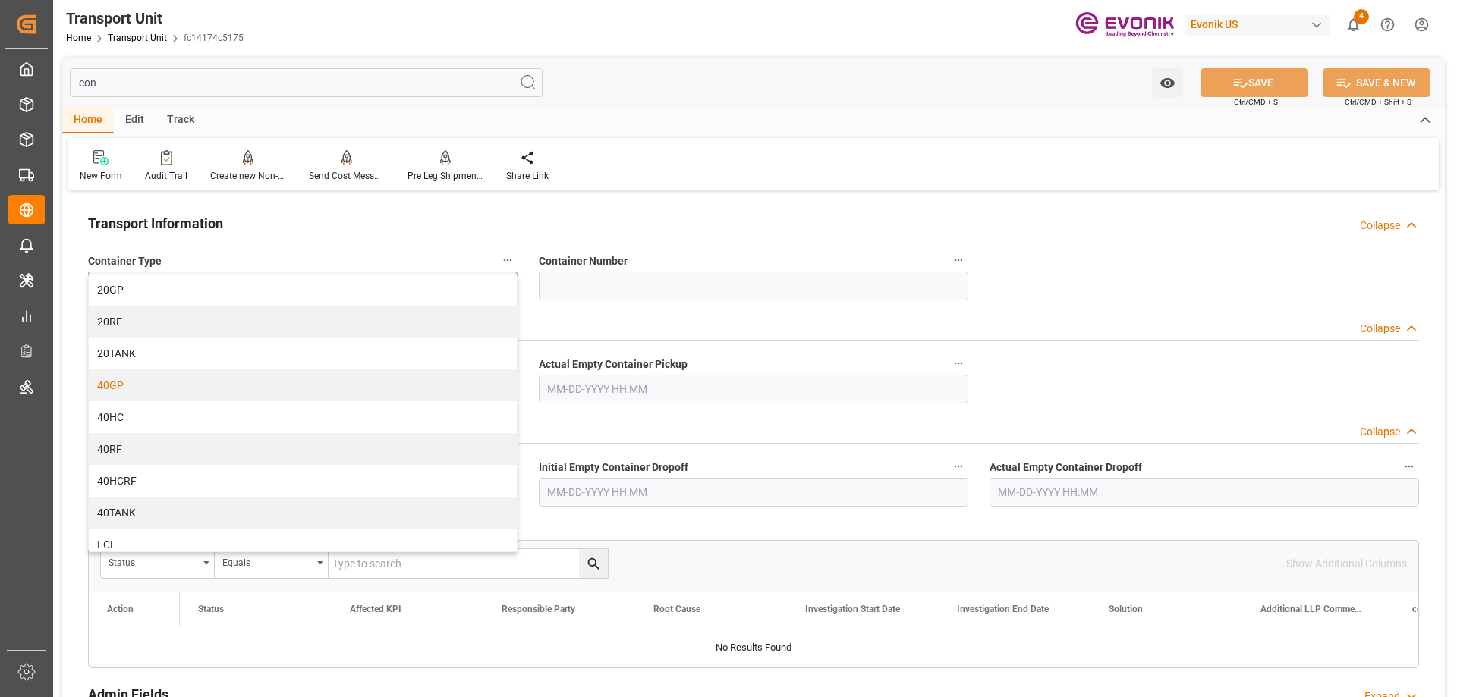
click at [132, 379] on div "40GP" at bounding box center [303, 386] width 428 height 32
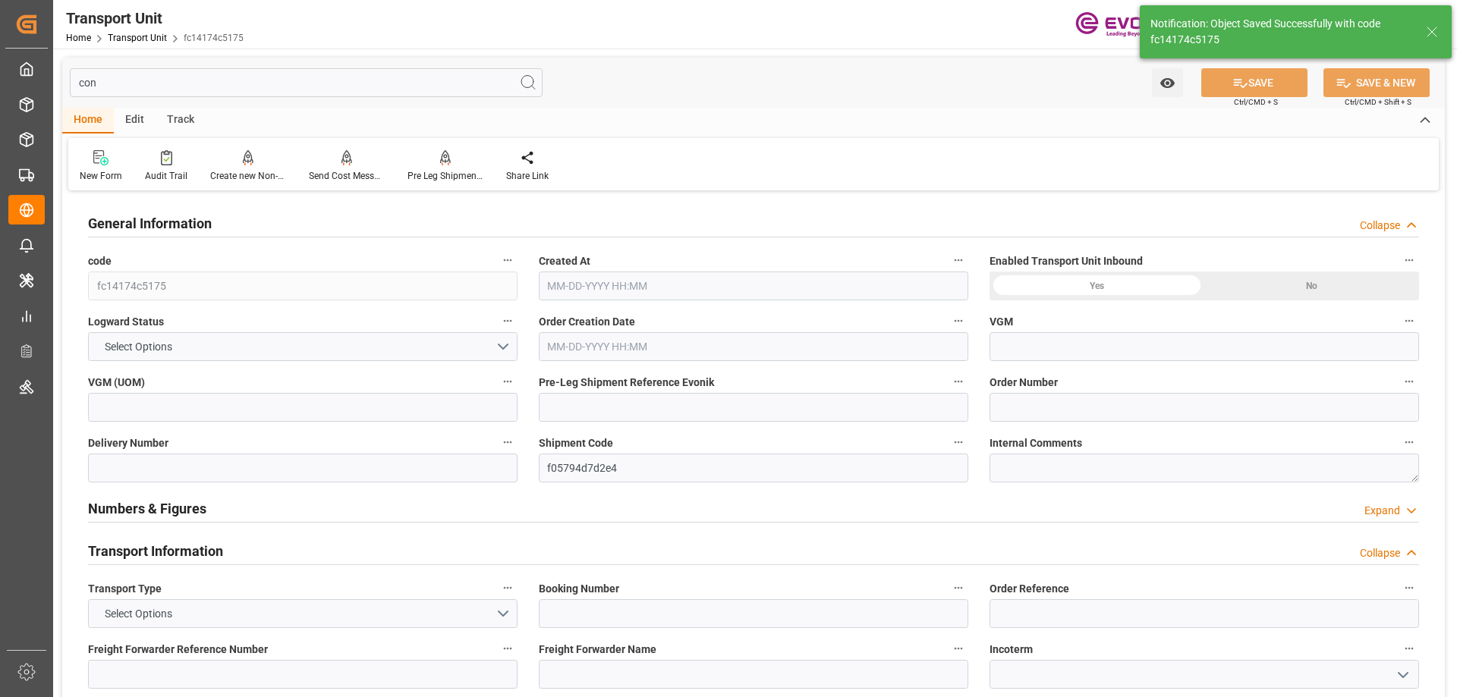
type input "0"
type input "08-19-2025 18:47"
type input "[DATE]"
click at [264, 94] on input "con" at bounding box center [306, 82] width 473 height 29
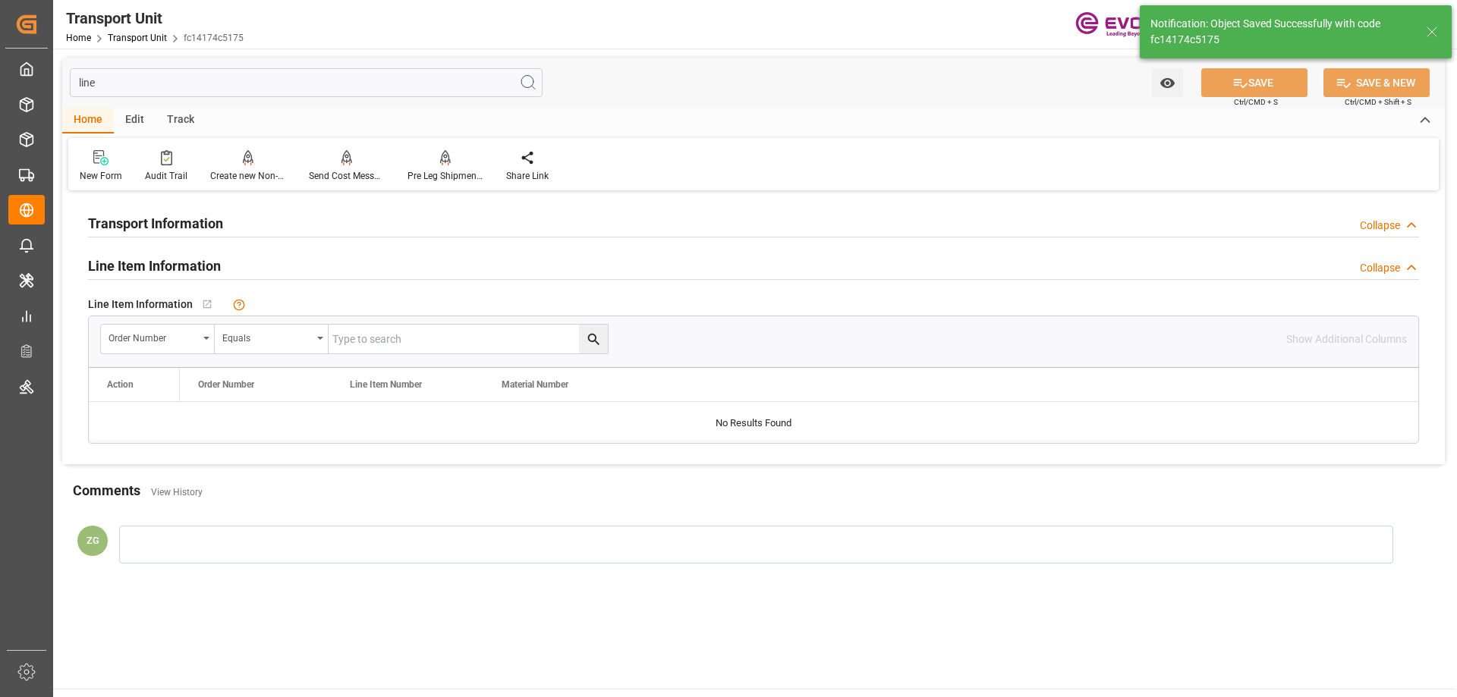
type input "line"
click at [381, 345] on input "text" at bounding box center [468, 339] width 279 height 29
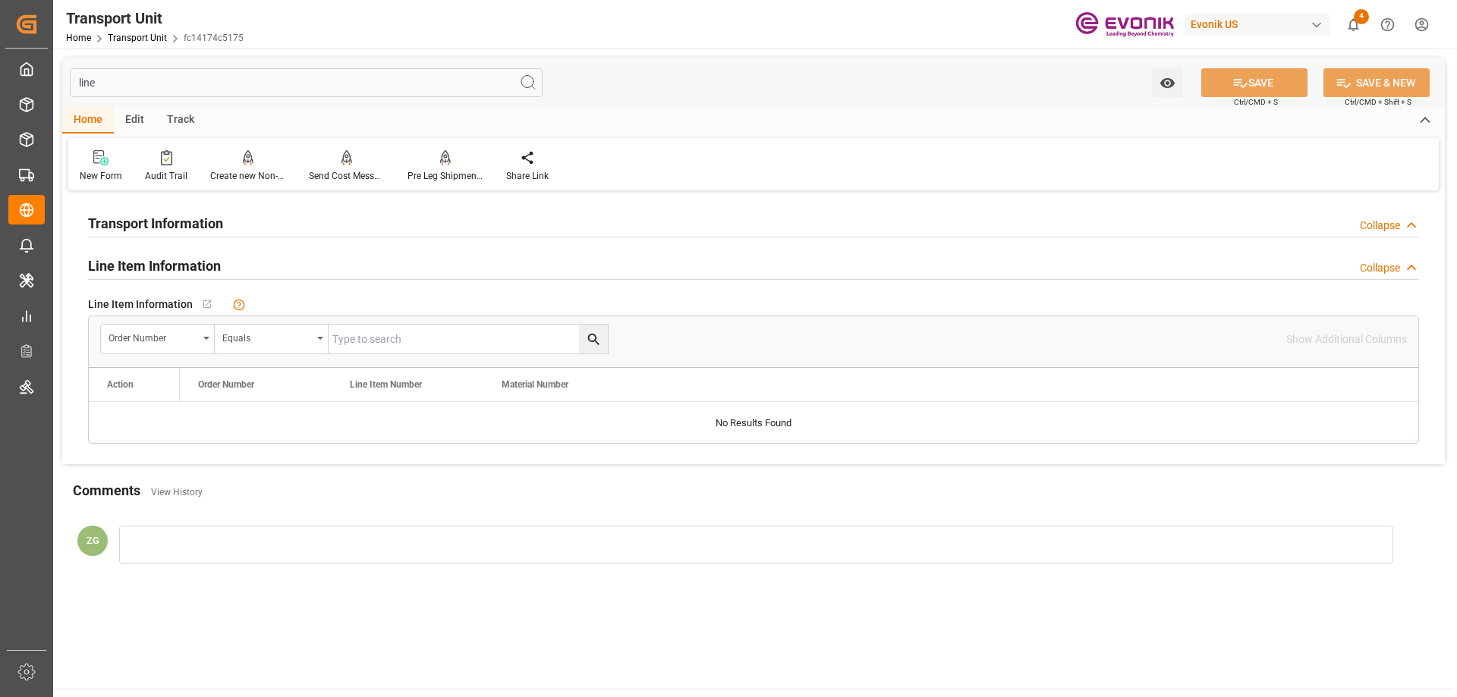
paste input "0046462761"
type input "0046462761"
click at [592, 343] on icon "search button" at bounding box center [594, 340] width 16 height 16
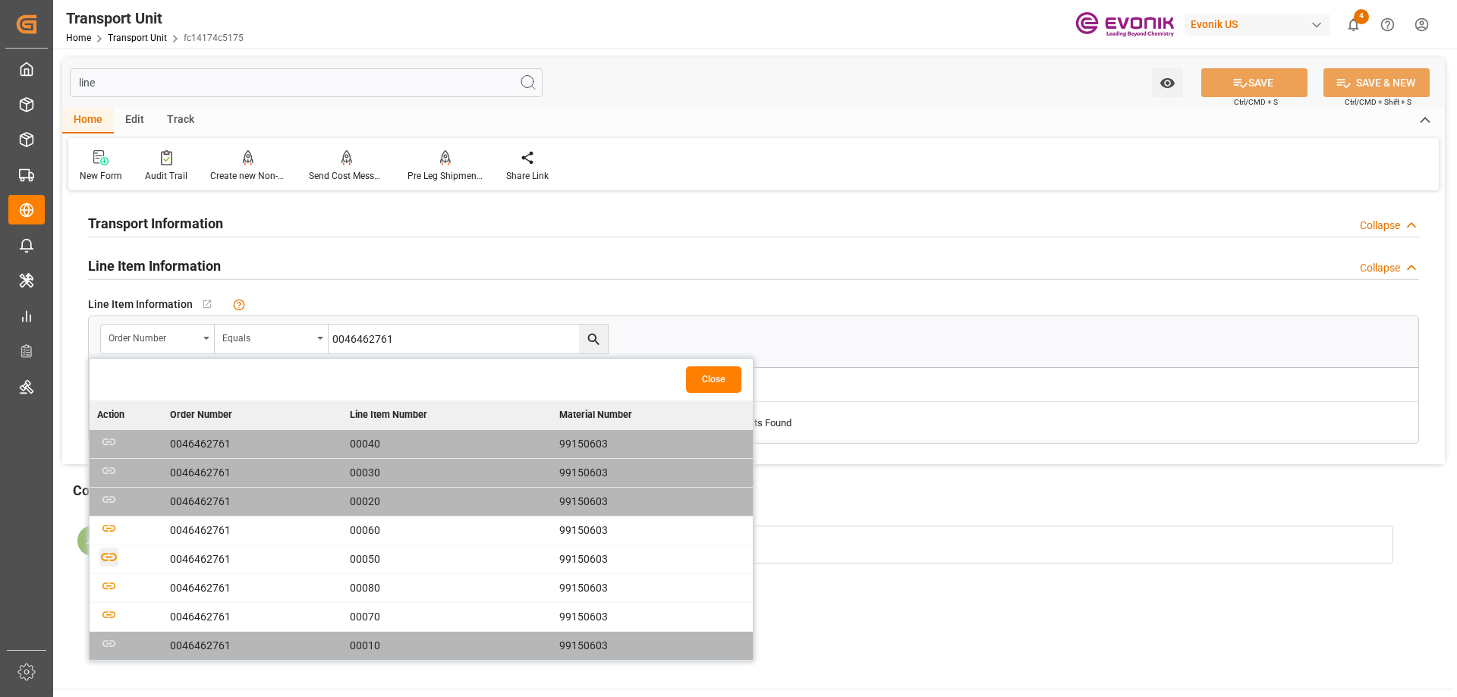
click at [106, 554] on icon "button" at bounding box center [109, 557] width 16 height 8
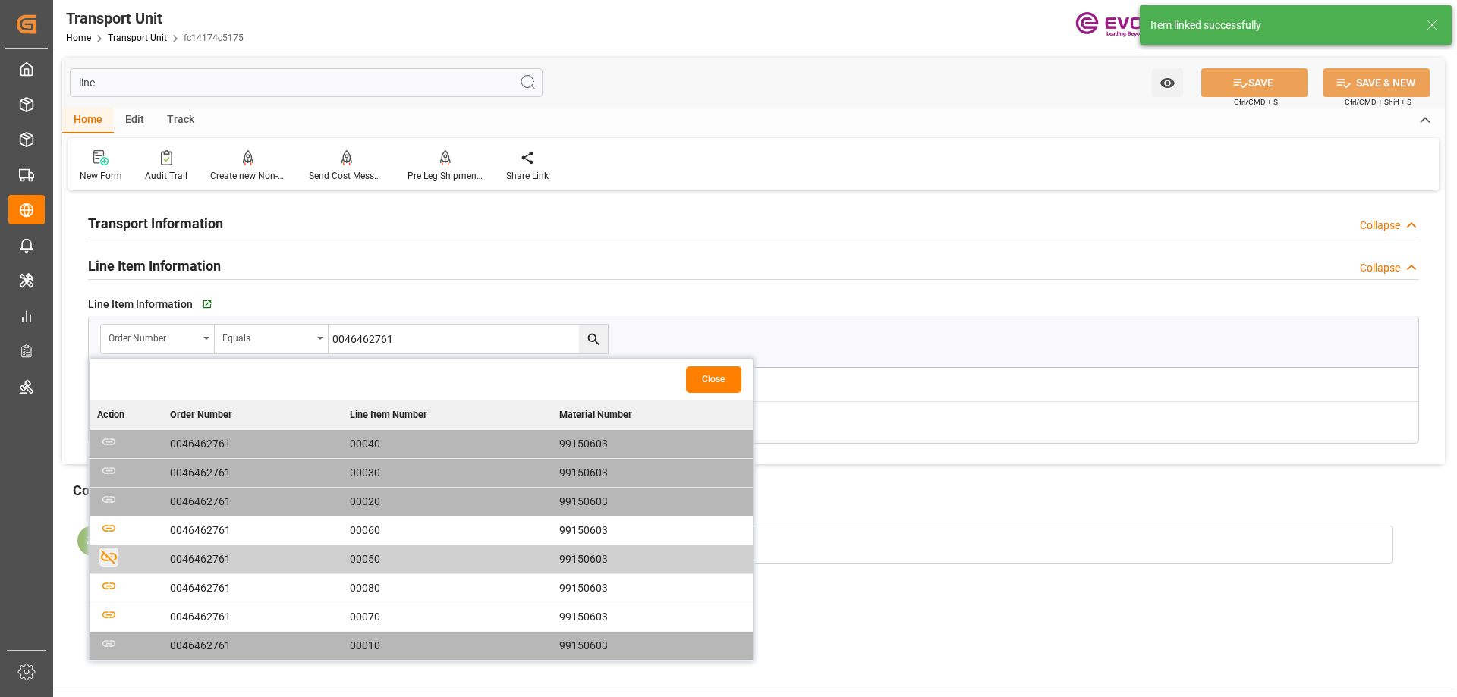
click at [685, 383] on div "Close" at bounding box center [421, 380] width 663 height 42
click at [691, 382] on button "Close" at bounding box center [713, 380] width 55 height 27
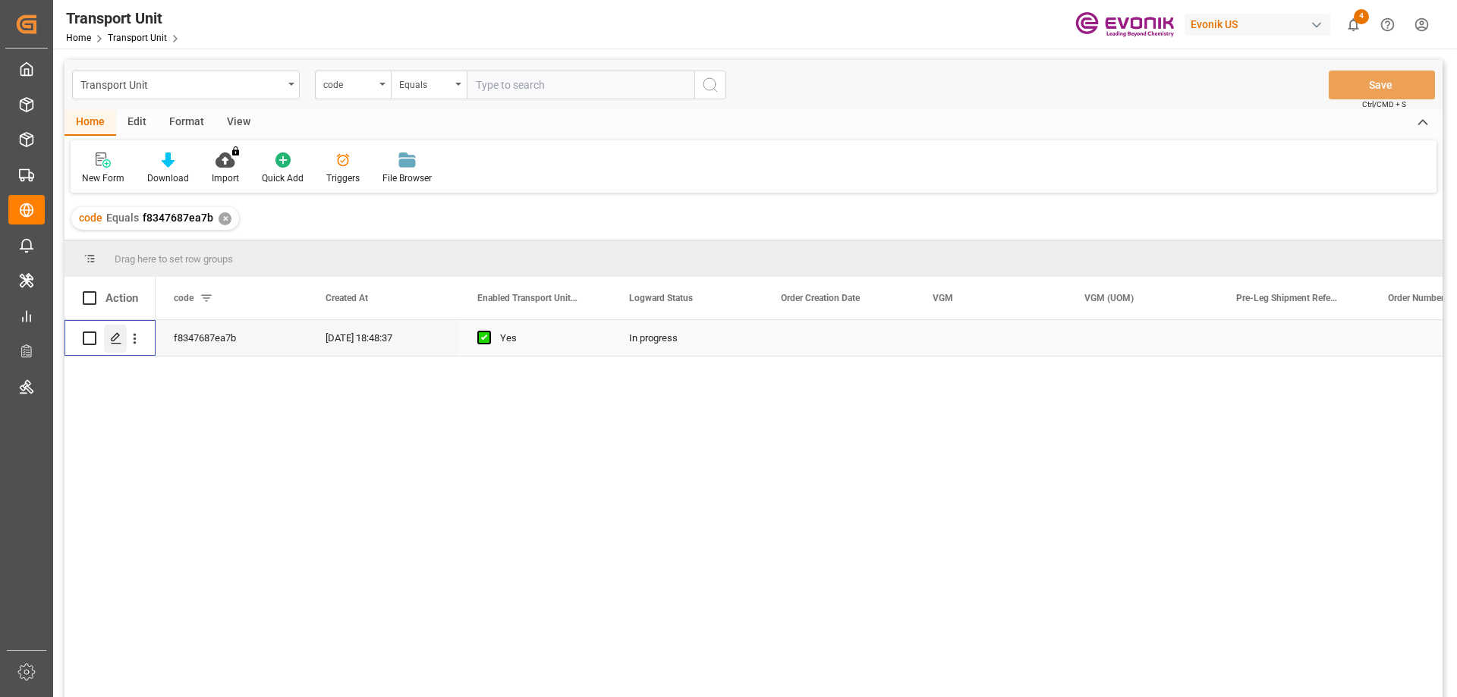
click at [112, 337] on icon "Press SPACE to select this row." at bounding box center [116, 338] width 12 height 12
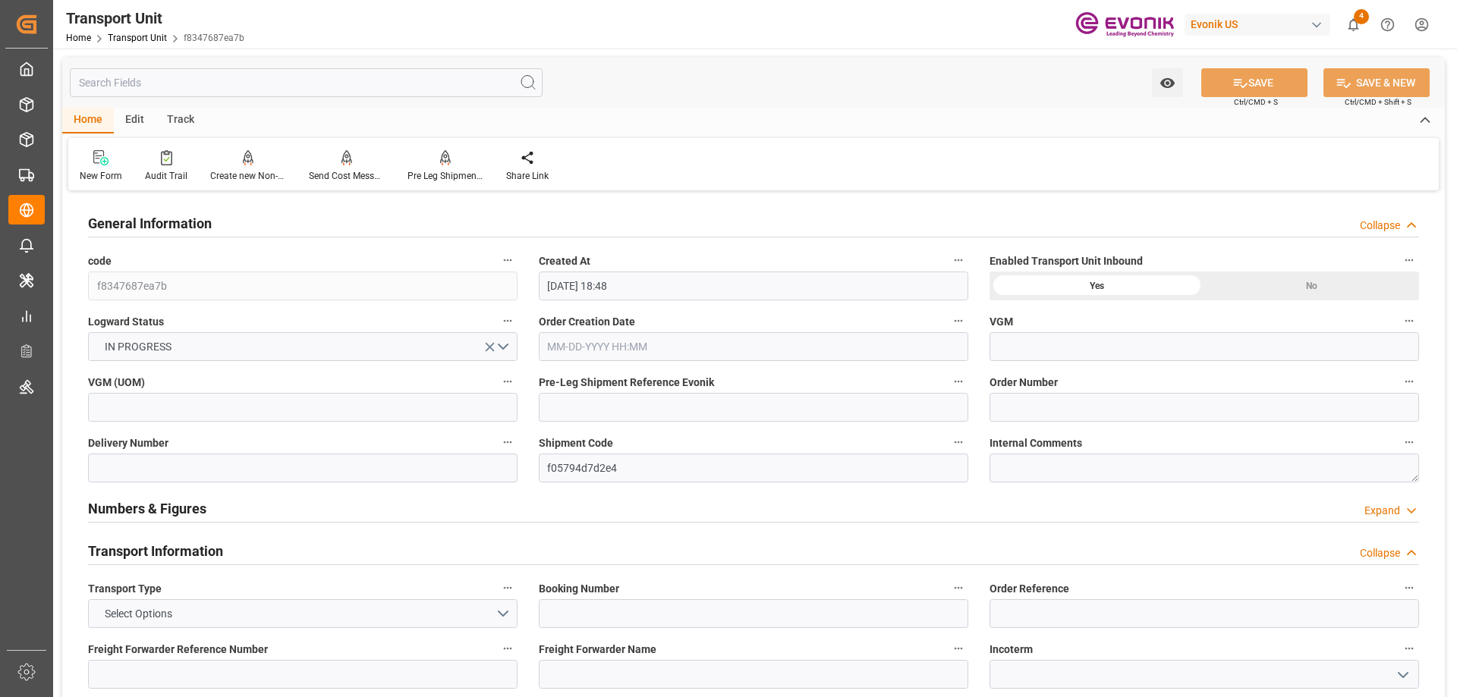
type input "08-19-2025 18:48"
type input "[DATE]"
click at [150, 92] on input "text" at bounding box center [306, 82] width 473 height 29
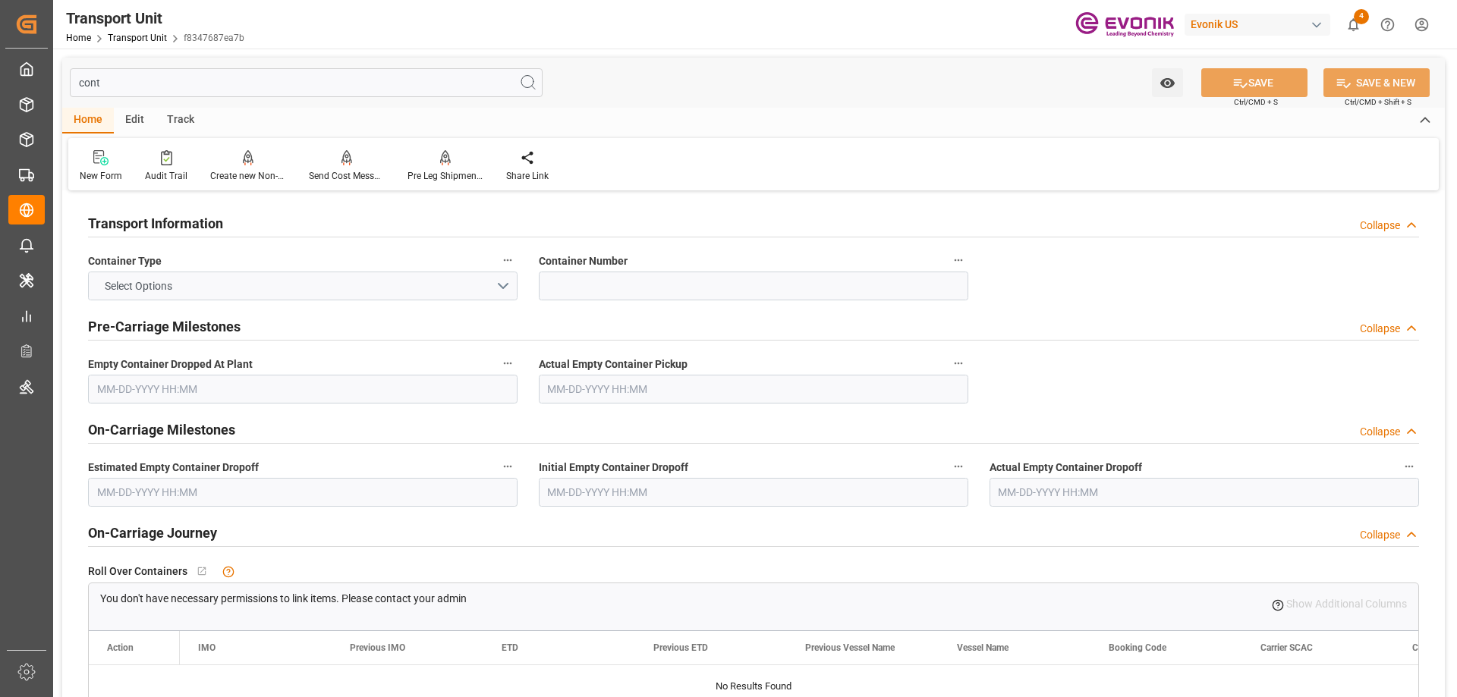
type input "cont"
click at [206, 282] on button "Select Options" at bounding box center [303, 286] width 430 height 29
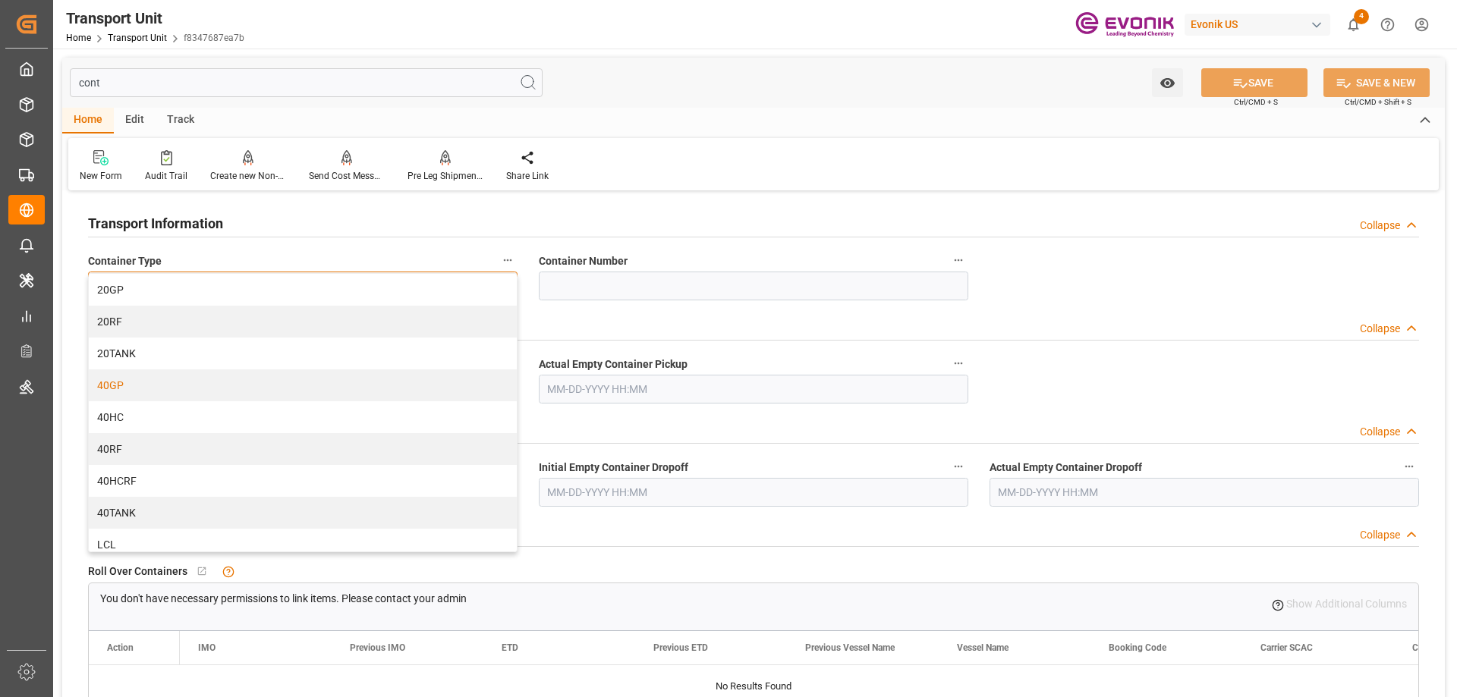
click at [139, 382] on div "40GP" at bounding box center [303, 386] width 428 height 32
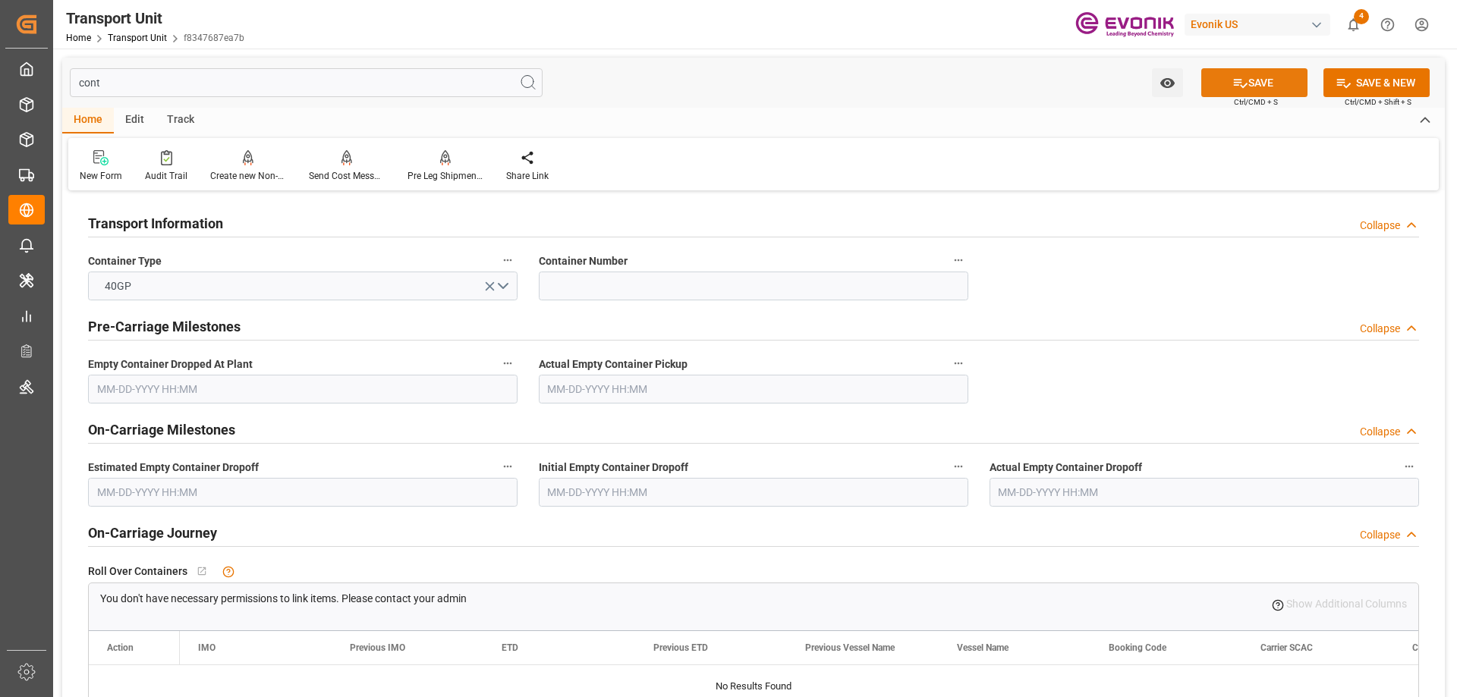
click at [1287, 73] on button "SAVE" at bounding box center [1254, 82] width 106 height 29
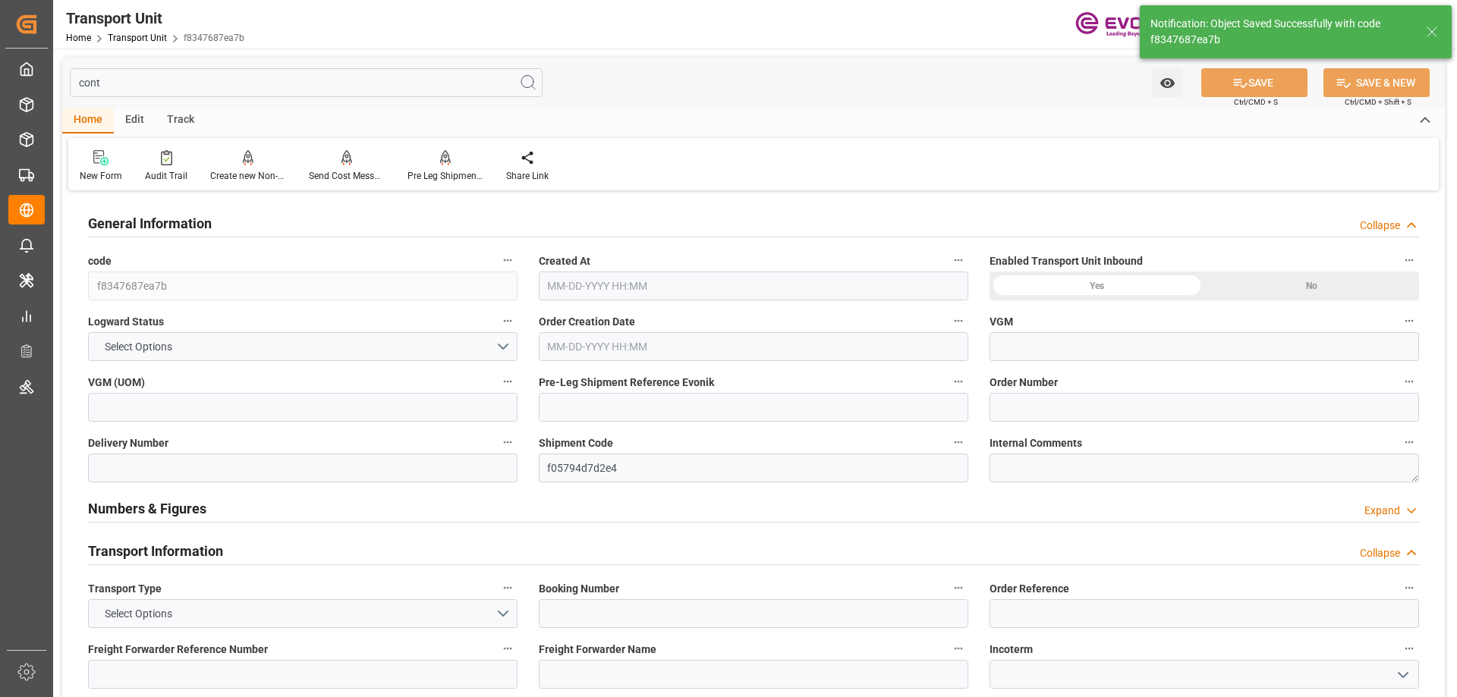
type input "0"
type input "08-19-2025 18:48"
type input "11-01-2025"
click at [243, 76] on input "cont" at bounding box center [306, 82] width 473 height 29
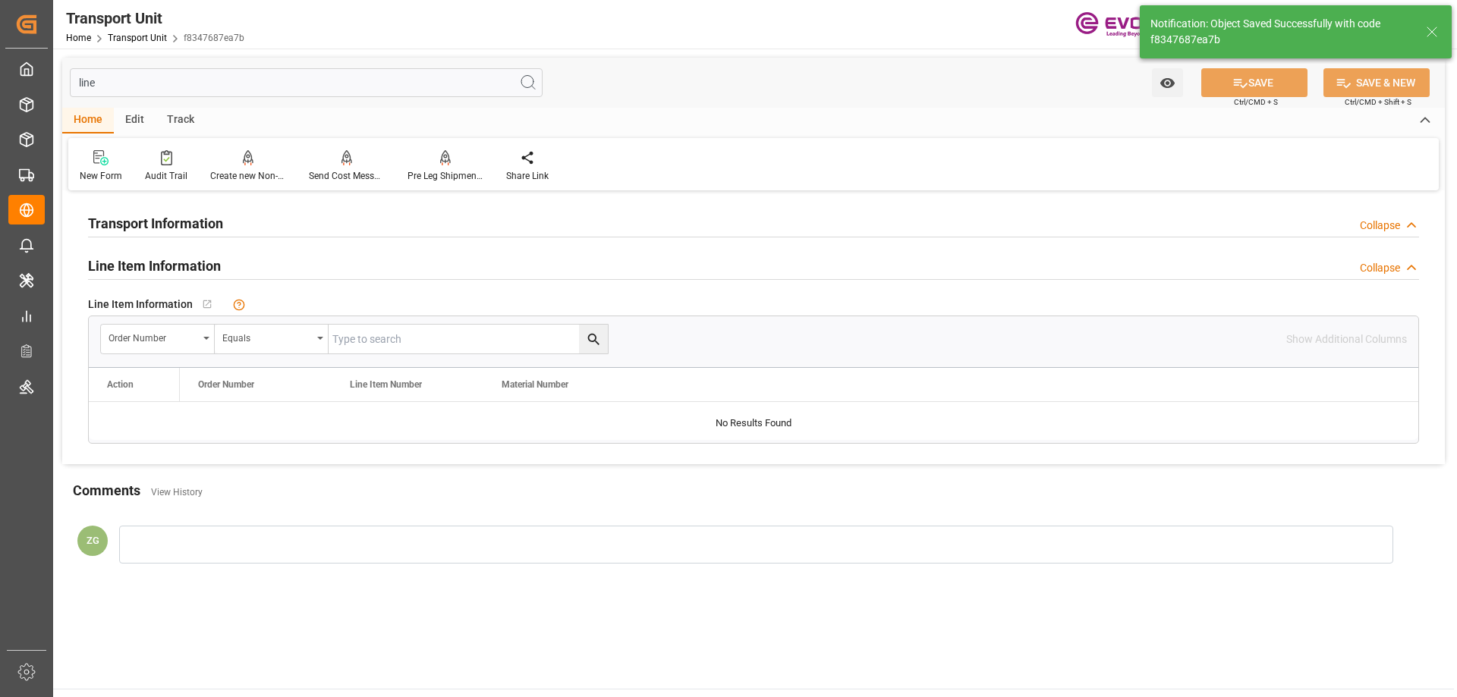
type input "line"
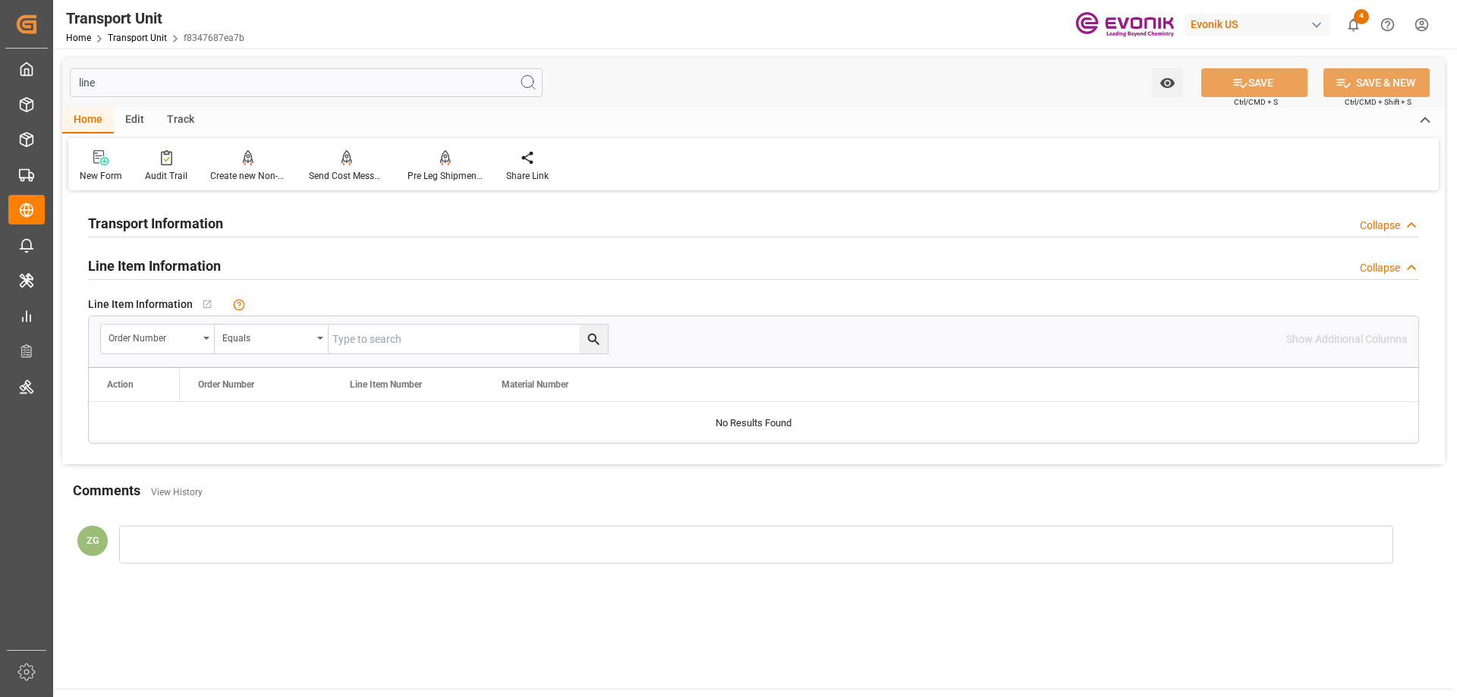
click at [432, 343] on input "text" at bounding box center [468, 339] width 279 height 29
paste input "0046462761"
type input "0046462761"
click at [606, 345] on button "search button" at bounding box center [593, 339] width 29 height 29
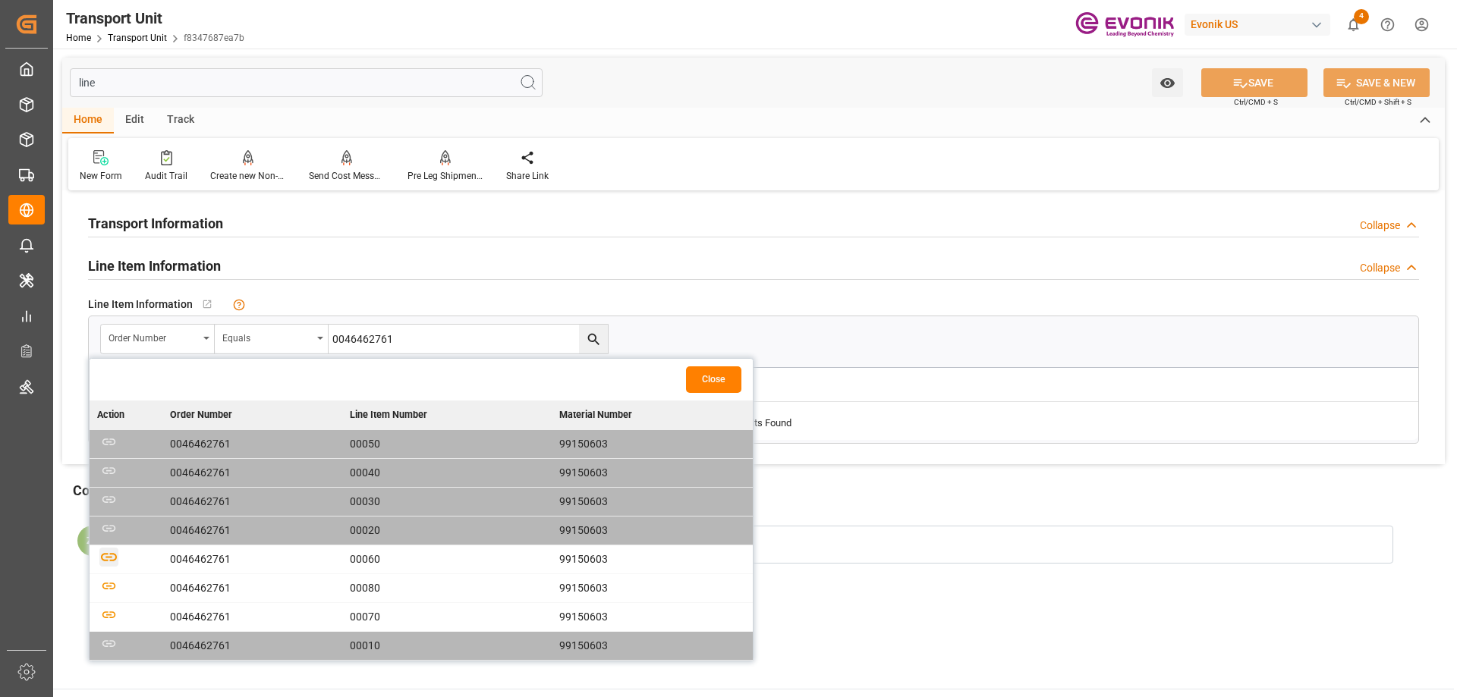
click at [107, 559] on icon "button" at bounding box center [108, 557] width 19 height 19
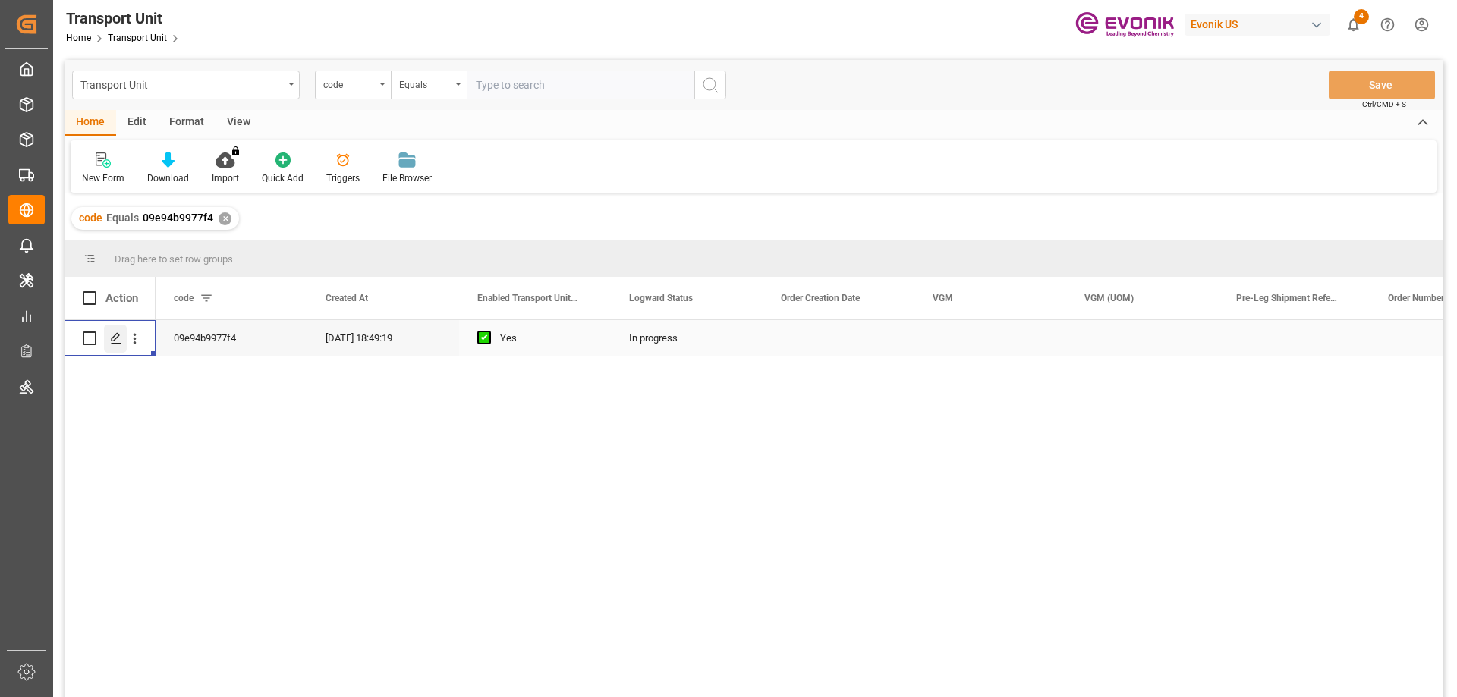
click at [115, 342] on icon "Press SPACE to select this row." at bounding box center [116, 338] width 12 height 12
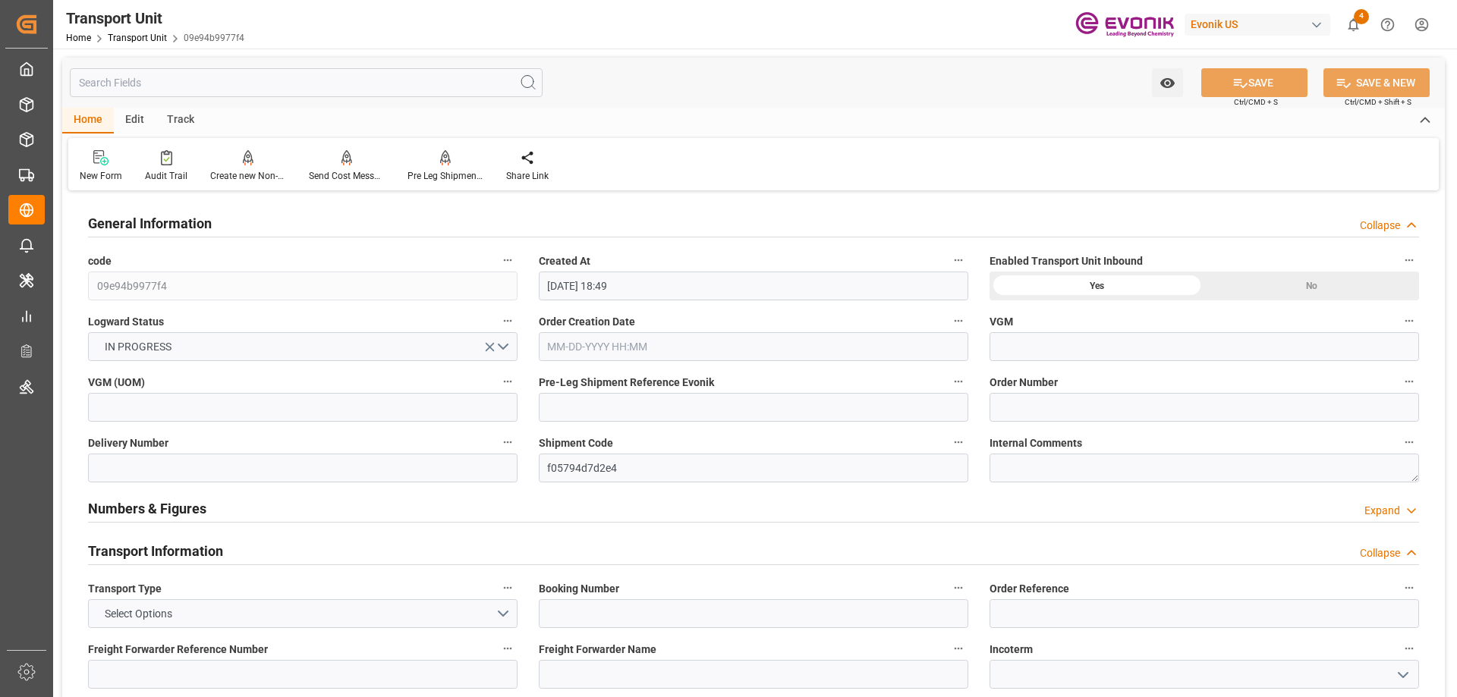
type input "[DATE] 18:49"
type input "[DATE]"
click at [198, 88] on input "text" at bounding box center [306, 82] width 473 height 29
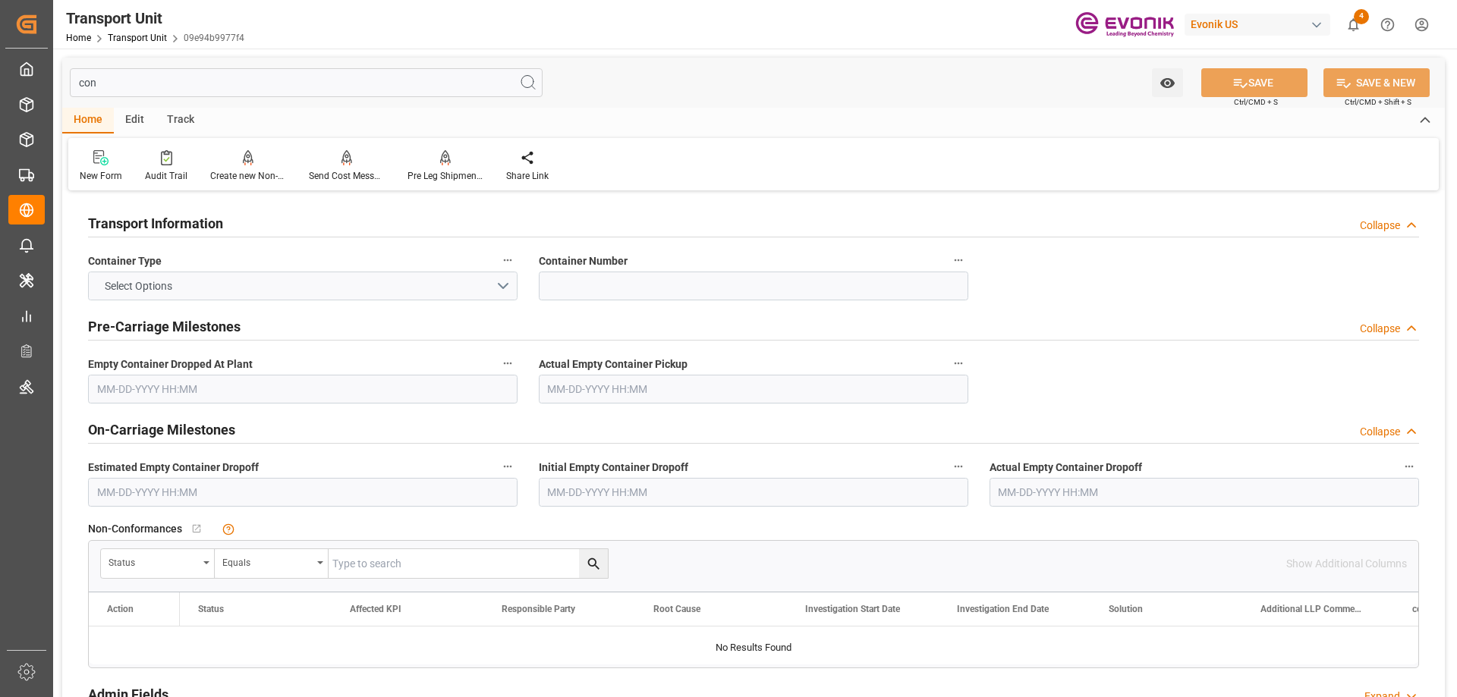
type input "con"
click at [253, 279] on button "Select Options" at bounding box center [303, 286] width 430 height 29
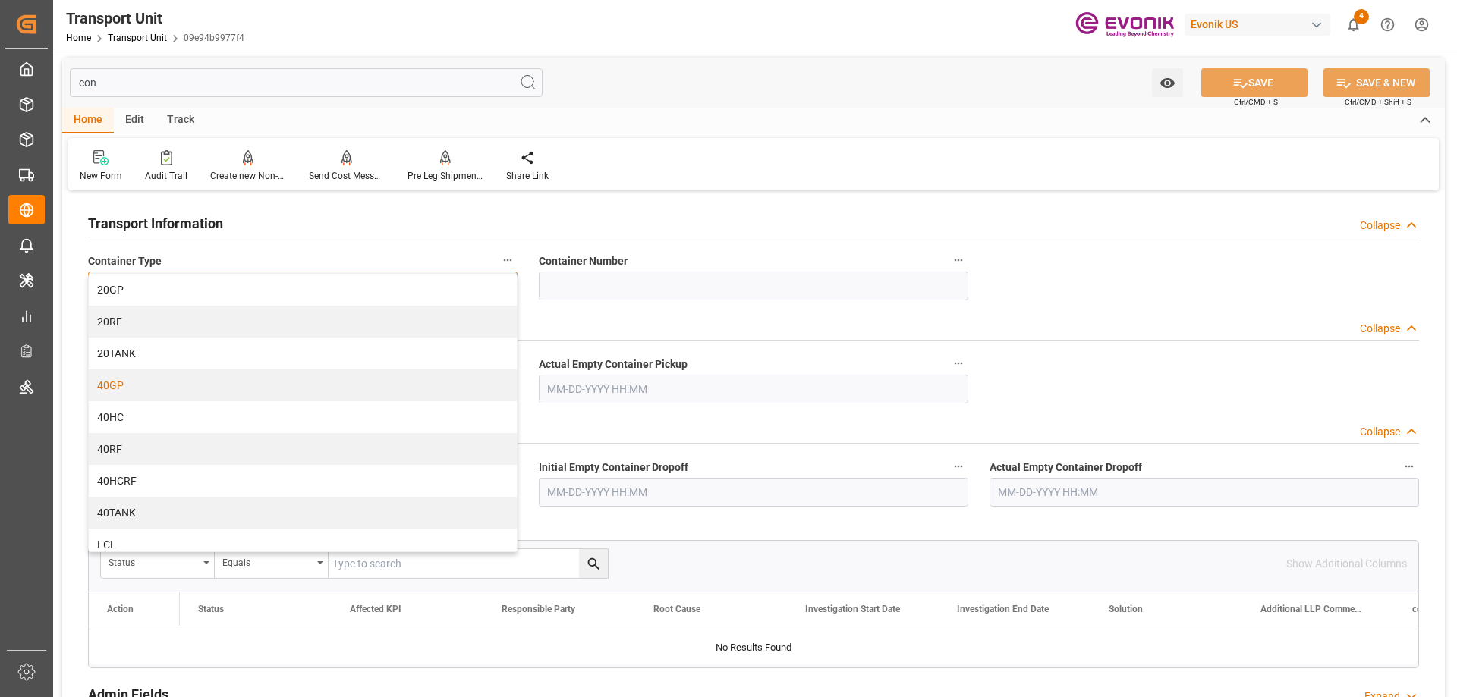
click at [159, 393] on div "40GP" at bounding box center [303, 386] width 428 height 32
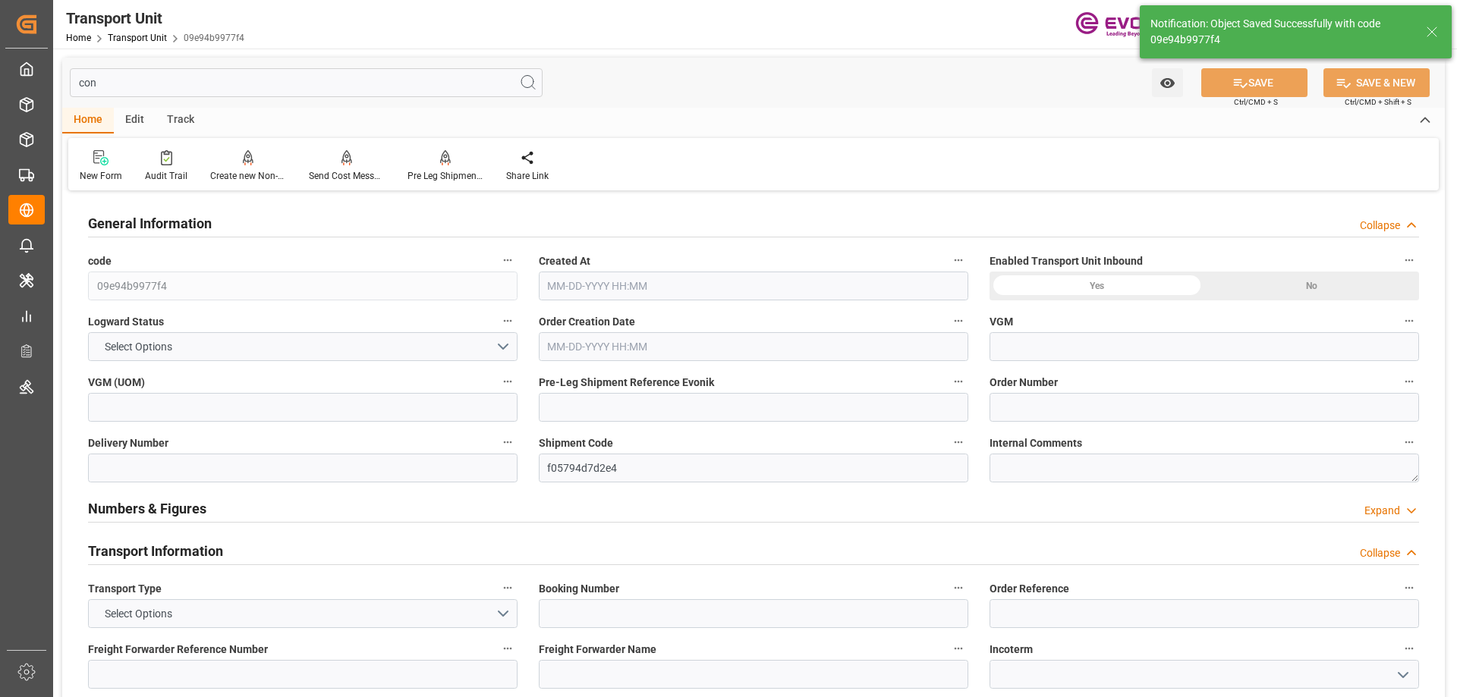
type input "0"
type input "[DATE] 18:49"
type input "[DATE]"
click at [190, 81] on input "con" at bounding box center [306, 82] width 473 height 29
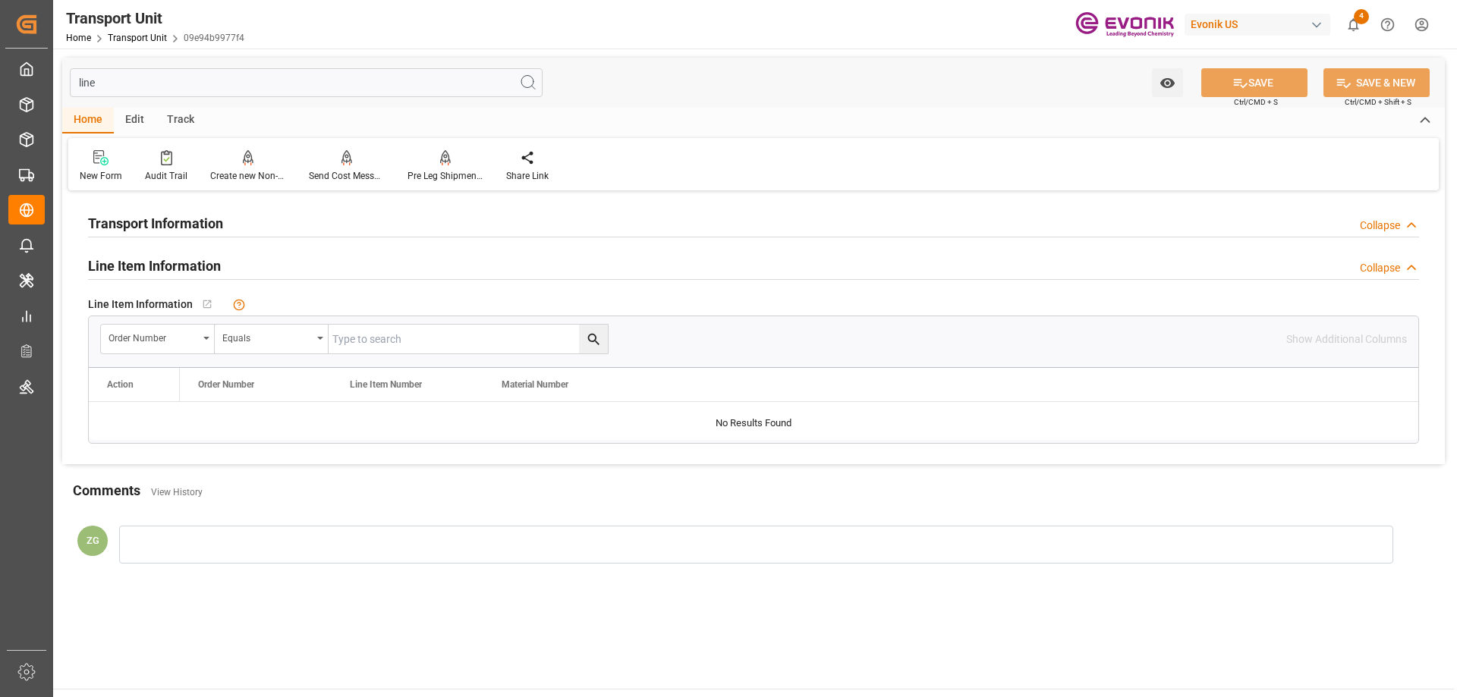
type input "line"
click at [391, 335] on input "text" at bounding box center [468, 339] width 279 height 29
paste input "0046462761"
type input "0046462761"
click at [587, 329] on button "search button" at bounding box center [593, 339] width 29 height 29
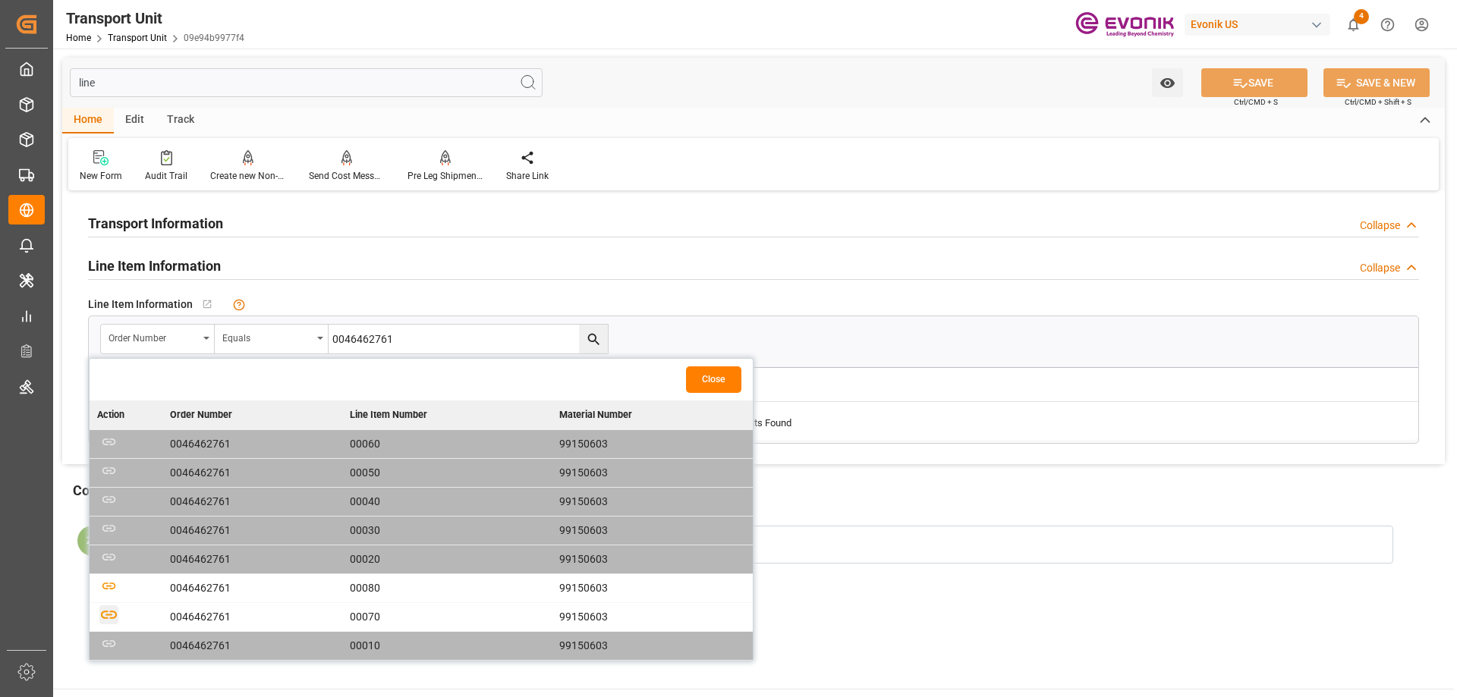
click at [110, 612] on icon "button" at bounding box center [109, 615] width 16 height 8
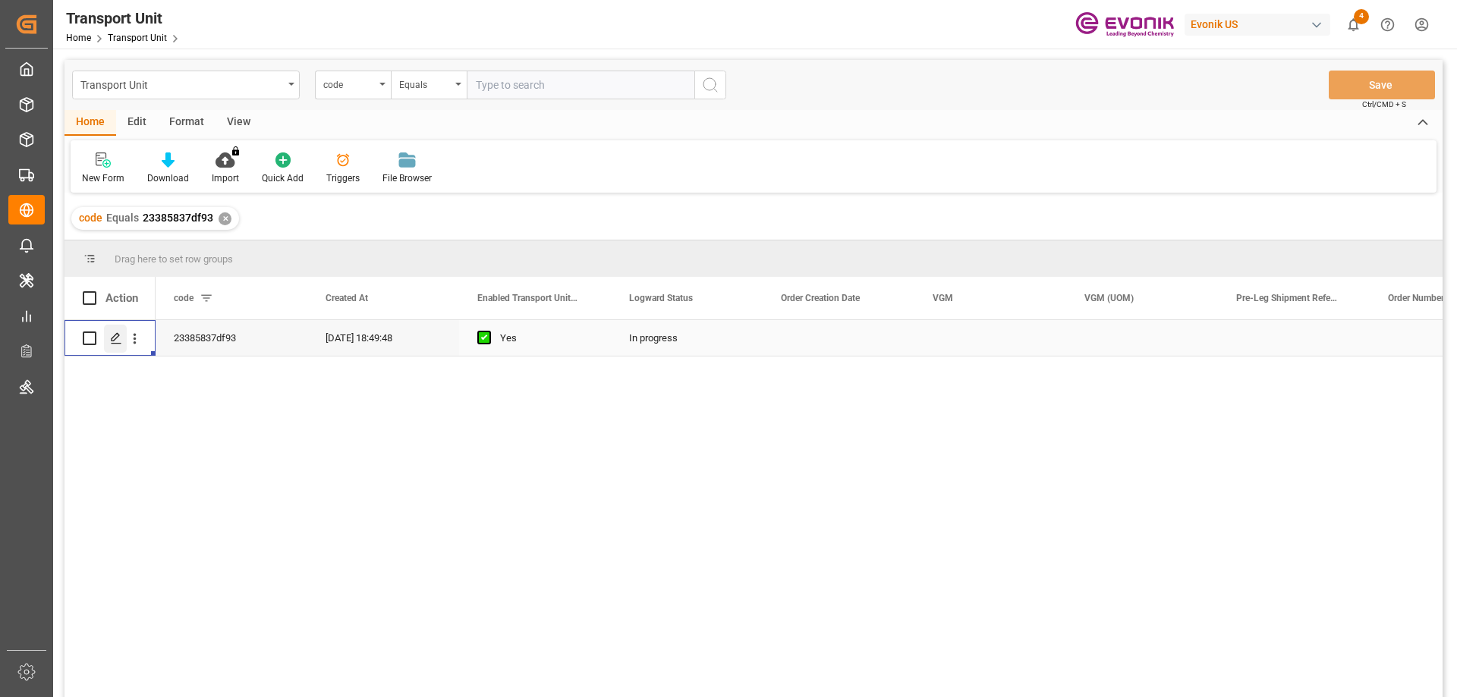
click at [112, 338] on icon "Press SPACE to select this row." at bounding box center [116, 338] width 12 height 12
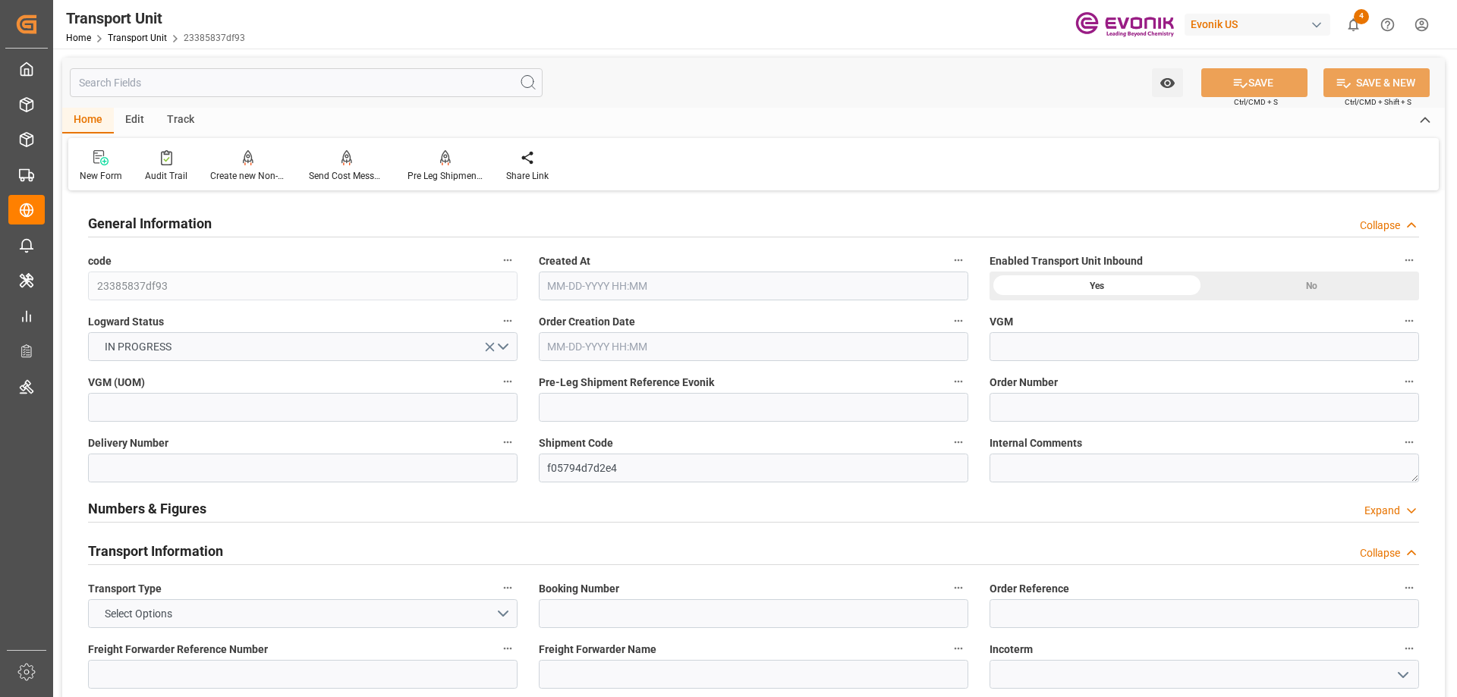
type input "[DATE] 18:49"
type input "[DATE]"
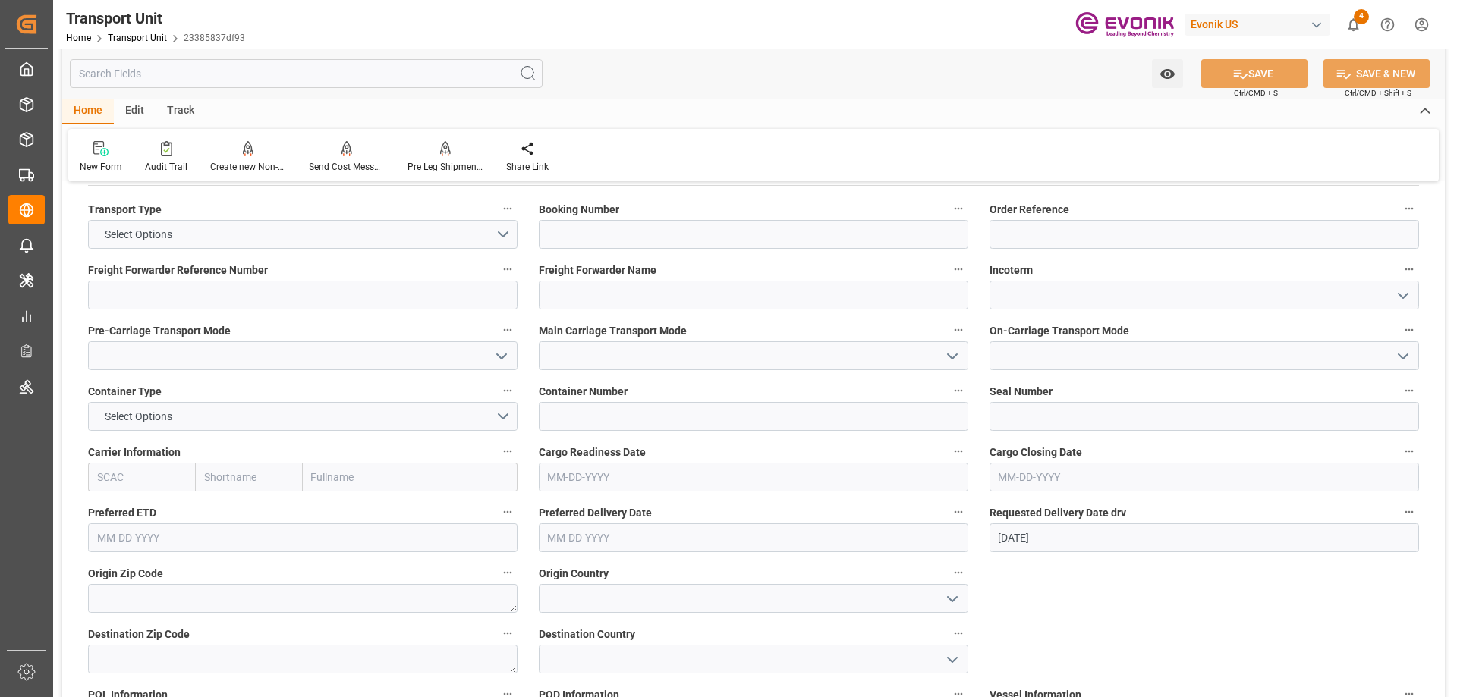
click at [184, 78] on input "text" at bounding box center [306, 73] width 473 height 29
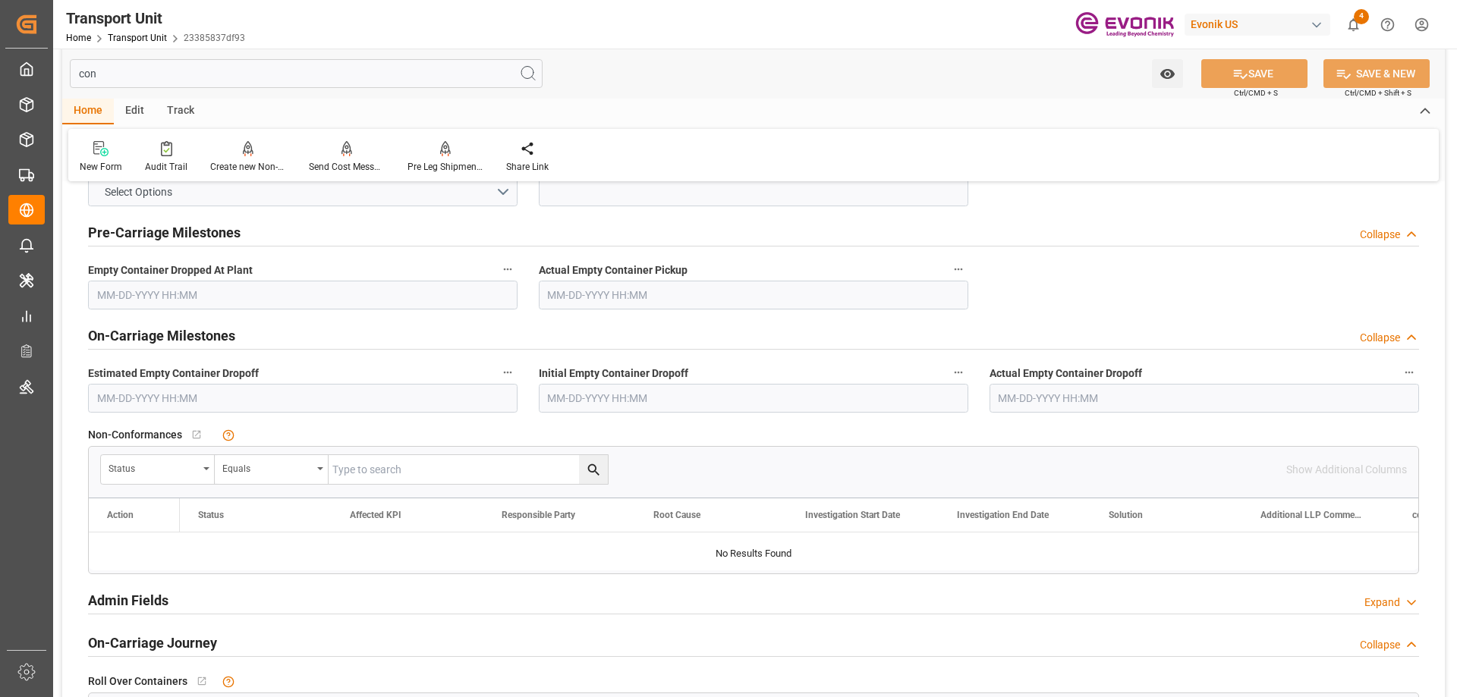
scroll to position [0, 0]
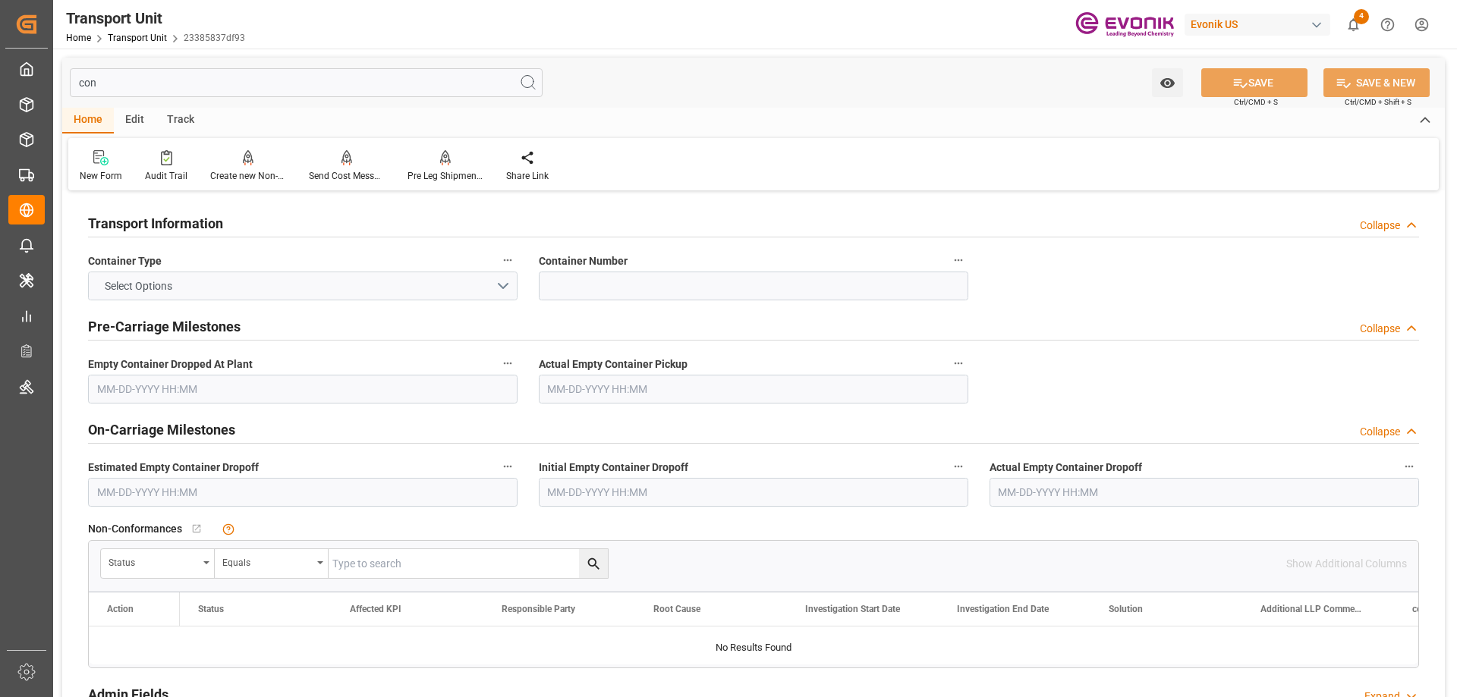
type input "con"
click at [191, 272] on button "Select Options" at bounding box center [303, 286] width 430 height 29
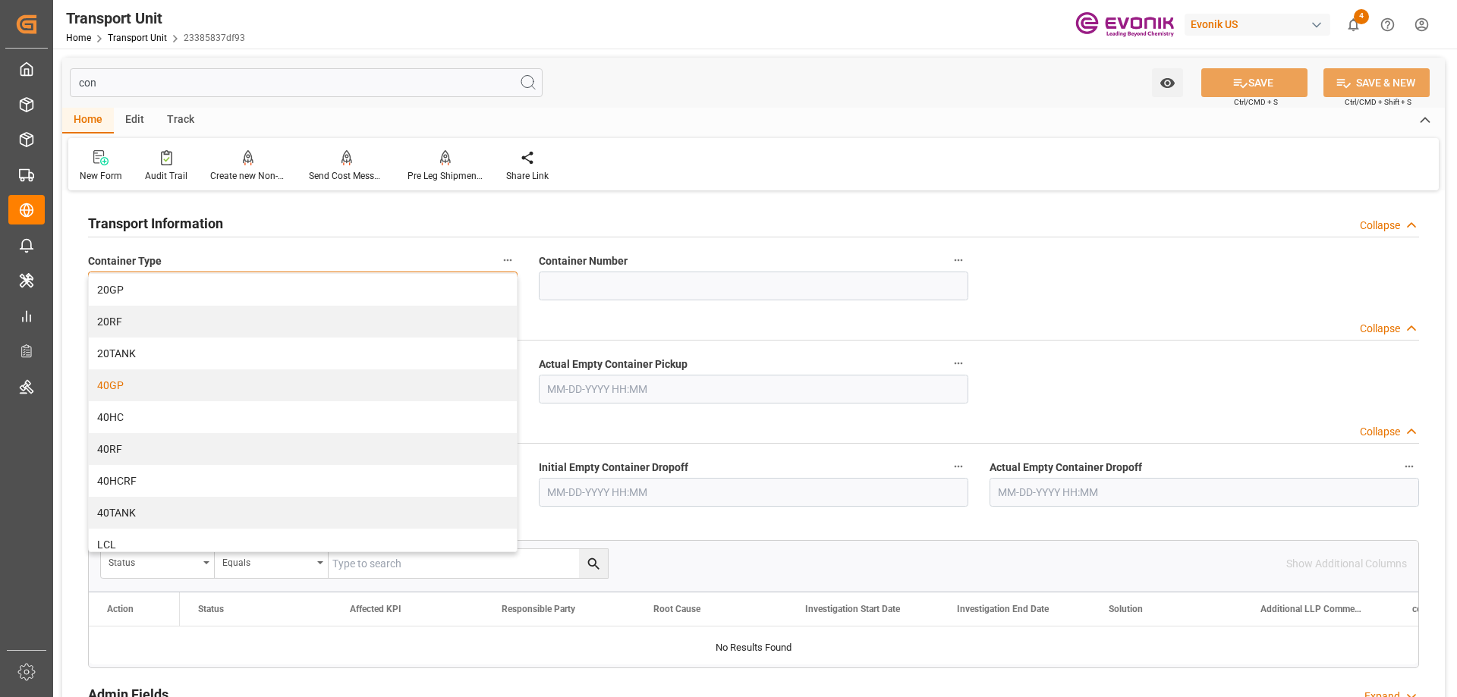
click at [143, 385] on div "40GP" at bounding box center [303, 386] width 428 height 32
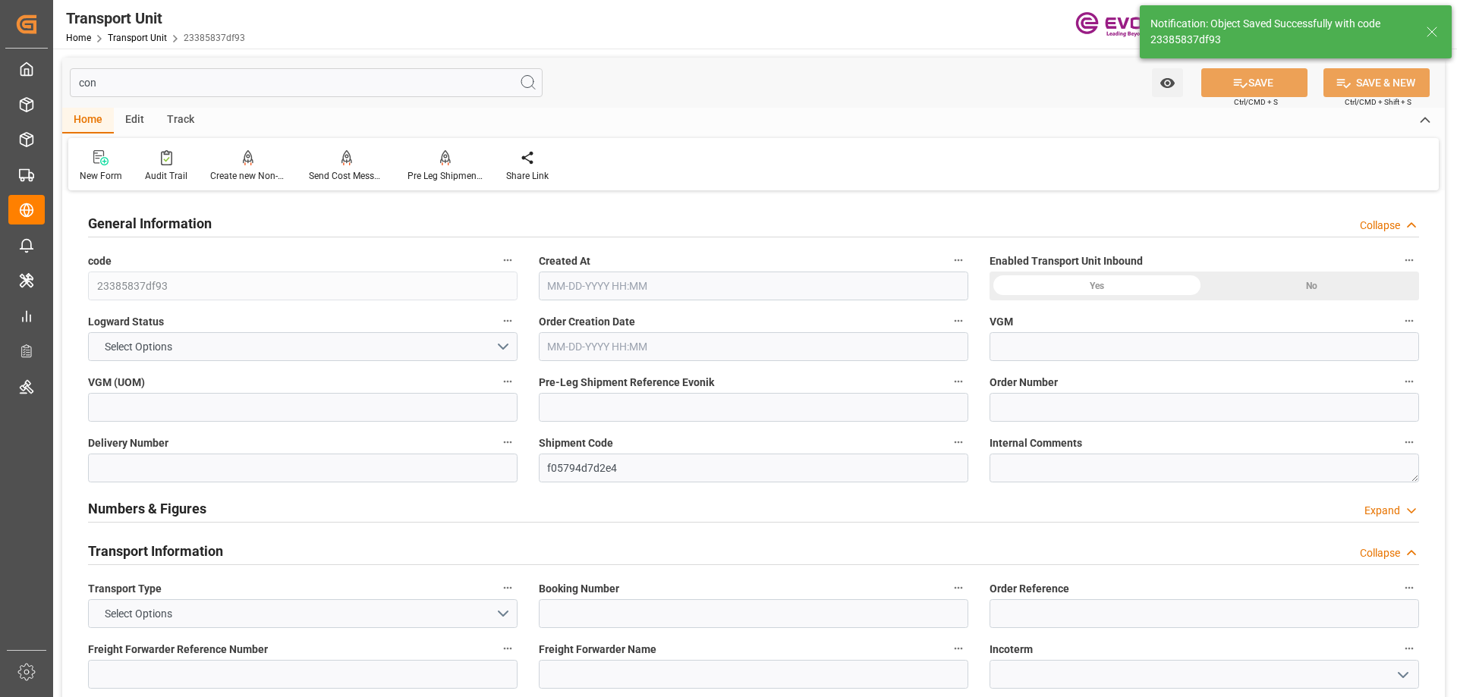
type input "0"
type input "[DATE] 18:49"
type input "[DATE]"
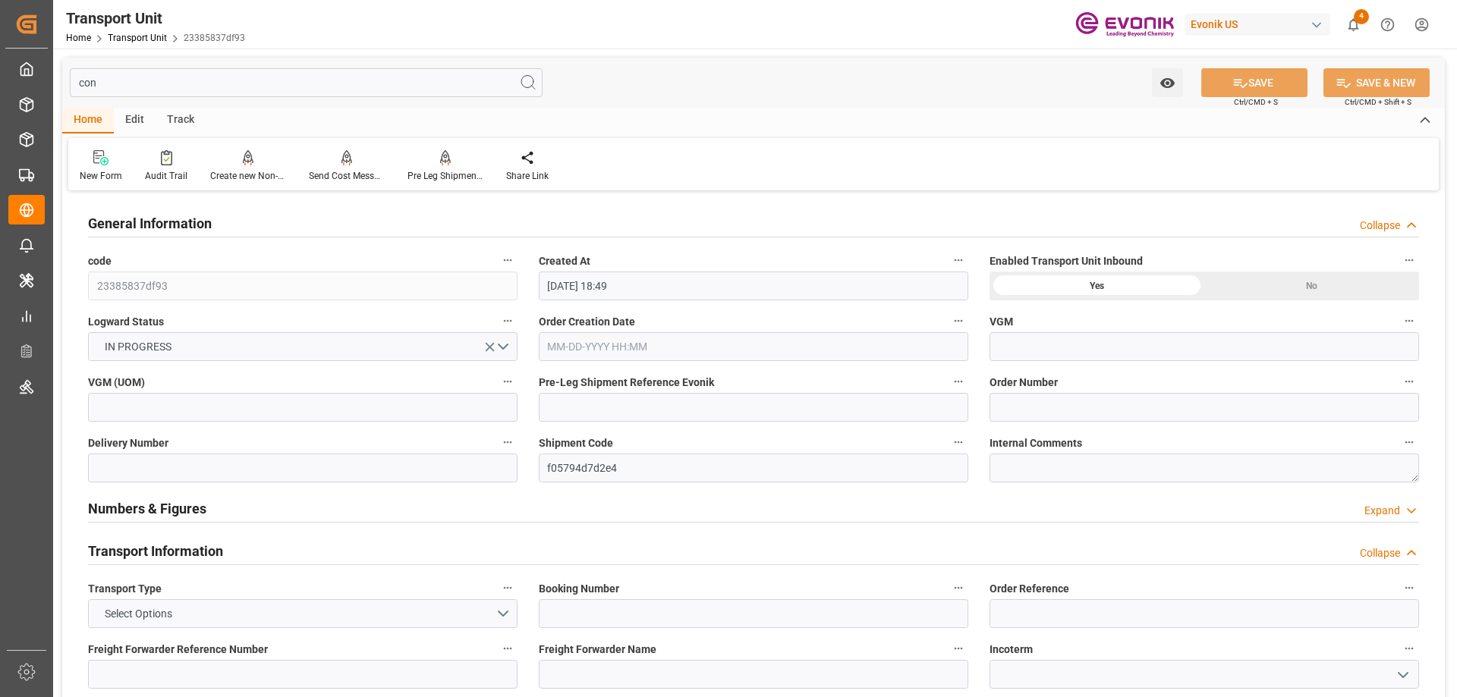
click at [348, 95] on input "con" at bounding box center [306, 82] width 473 height 29
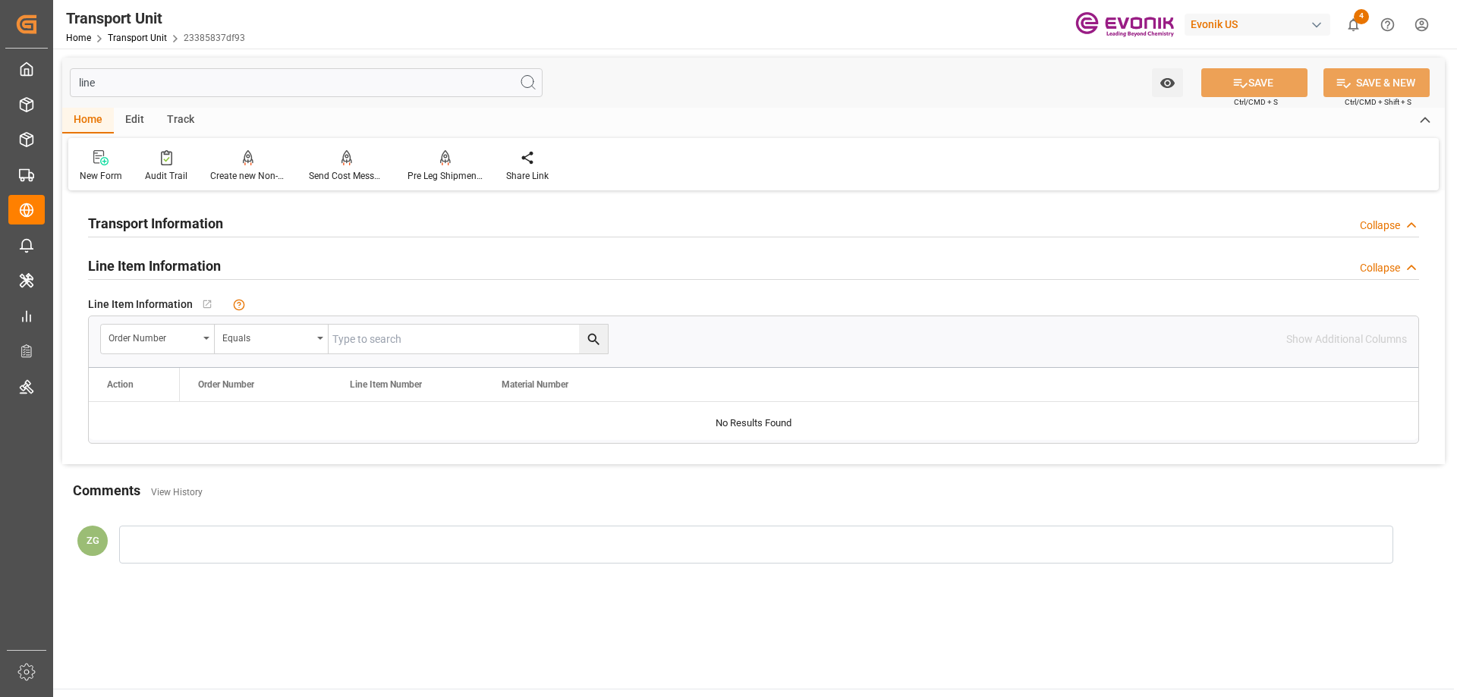
type input "line"
click at [449, 340] on input "text" at bounding box center [468, 339] width 279 height 29
paste input "0046462761"
type input "0046462761"
click at [590, 334] on icon "search button" at bounding box center [594, 340] width 16 height 16
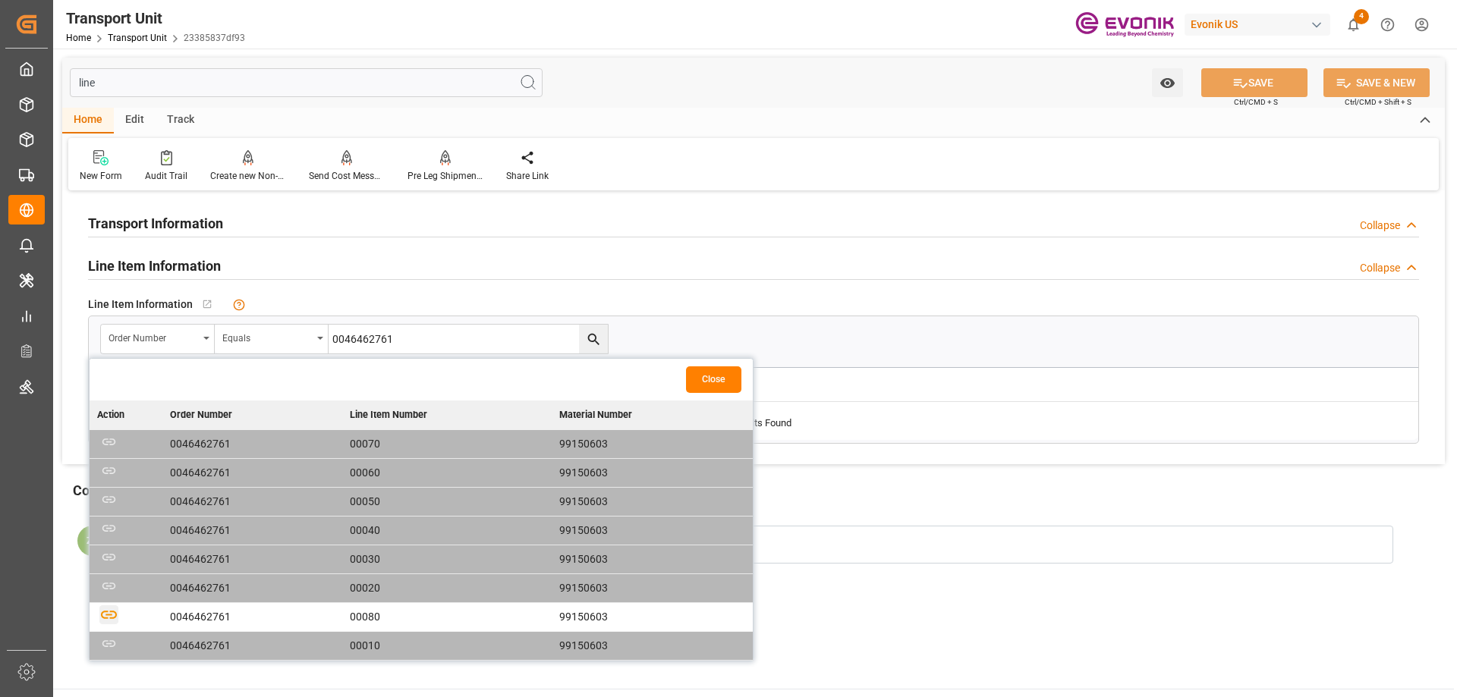
click at [114, 616] on icon "button" at bounding box center [108, 615] width 19 height 19
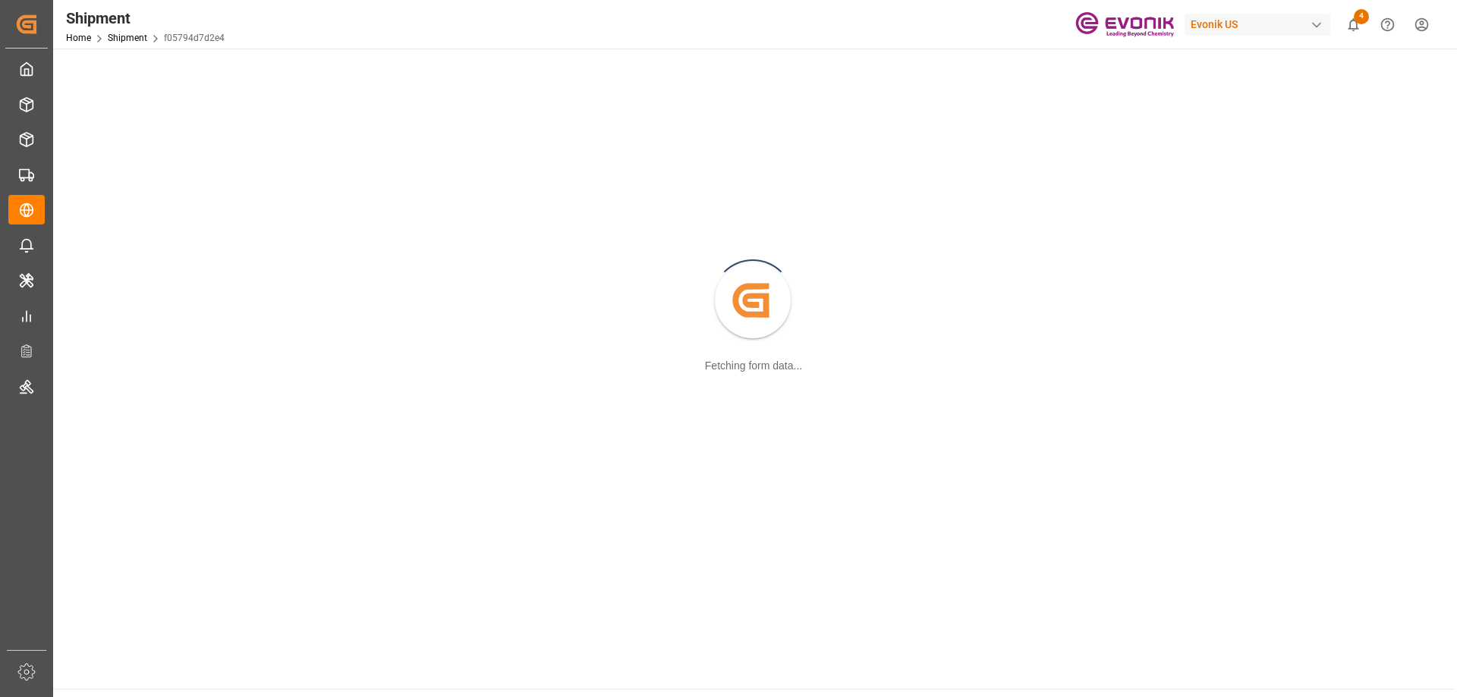
scroll to position [165, 0]
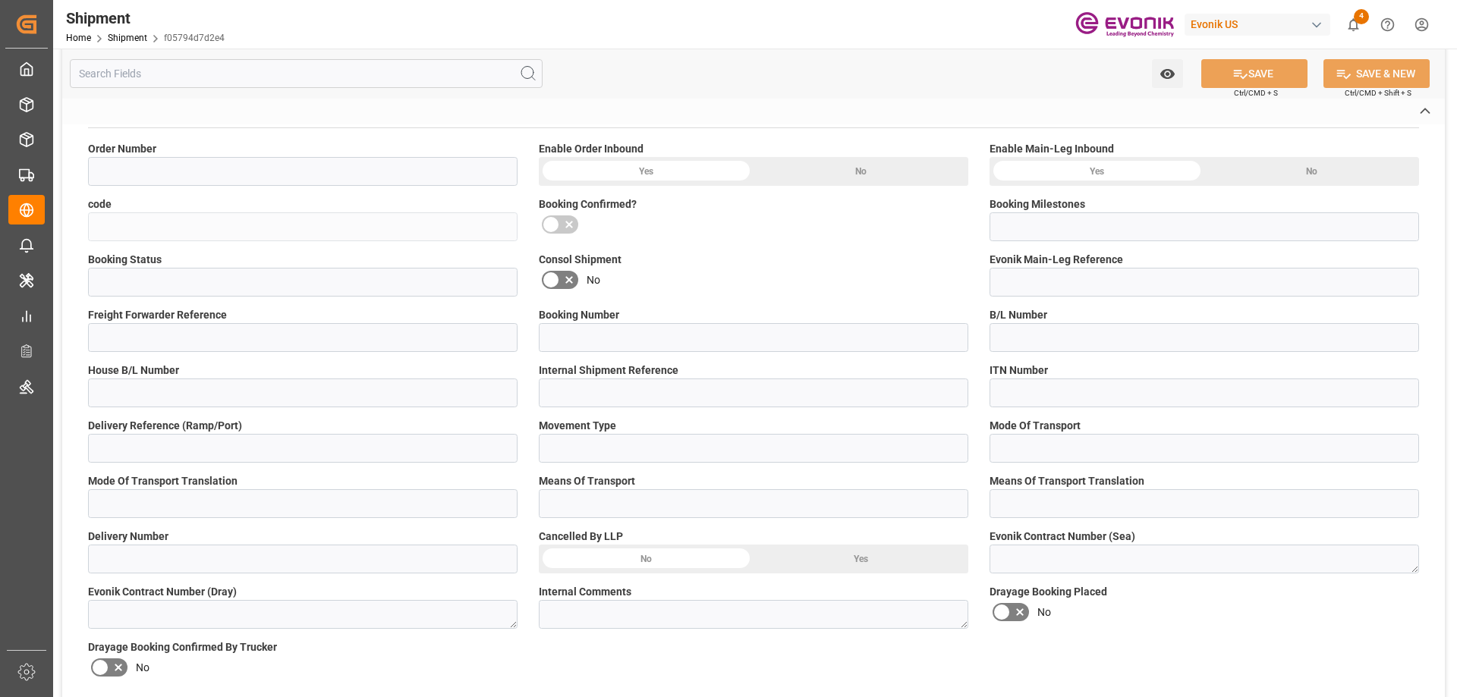
type input "0046462761"
type input "f05794d7d2e4"
type input "Submitted to FFW for Booking (Pending)"
type input "Active"
type input "D2P"
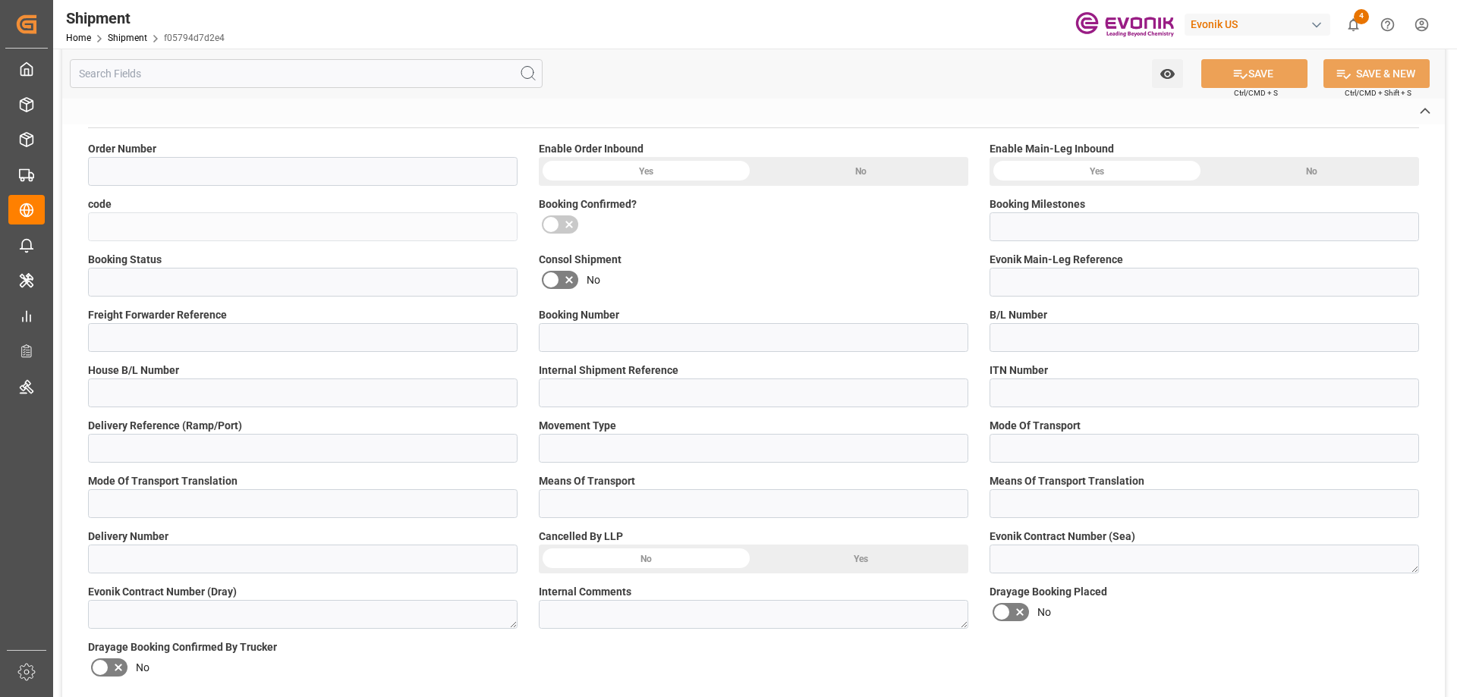
type input "45"
type input "FCL"
type input "0007"
type input "40GP"
type input "0090024189"
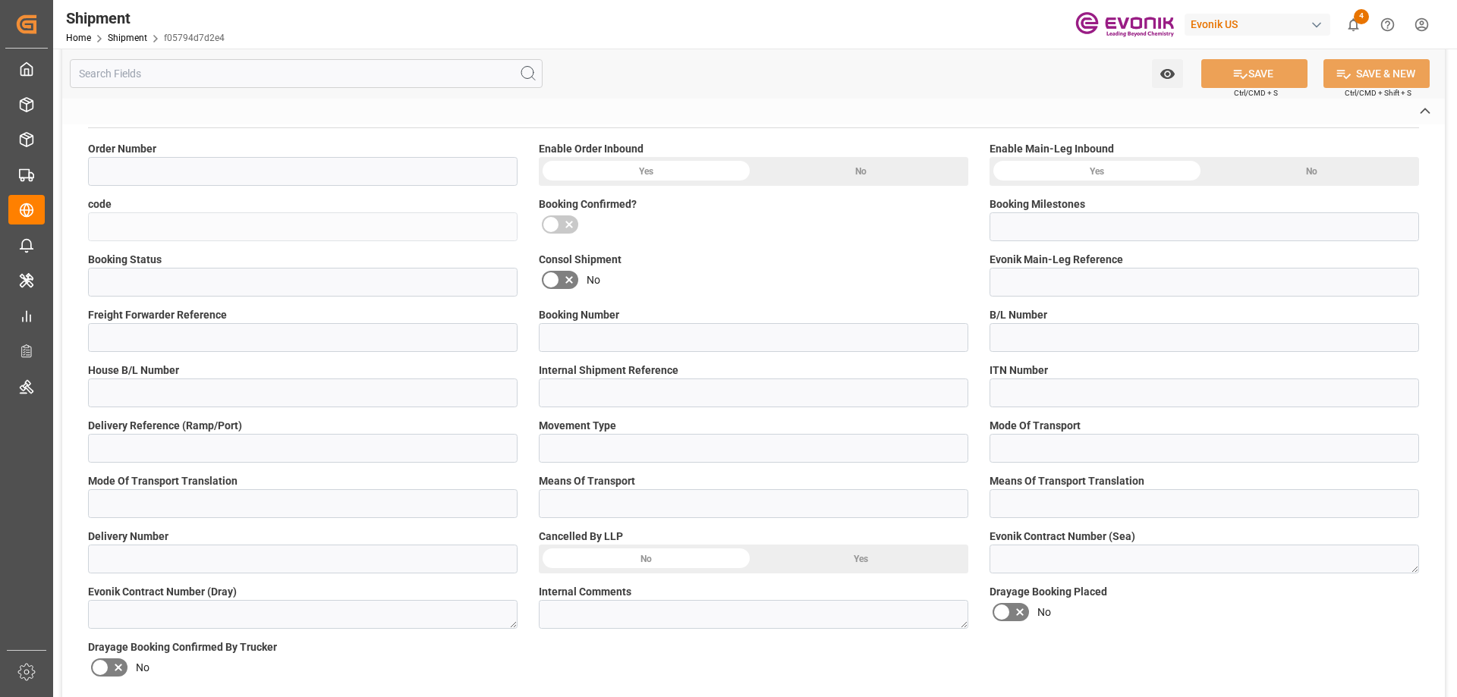
type input "ONEY"
type input "0090208776"
type input "Ocean Network Express PTE Ltd"
type input "0090208776"
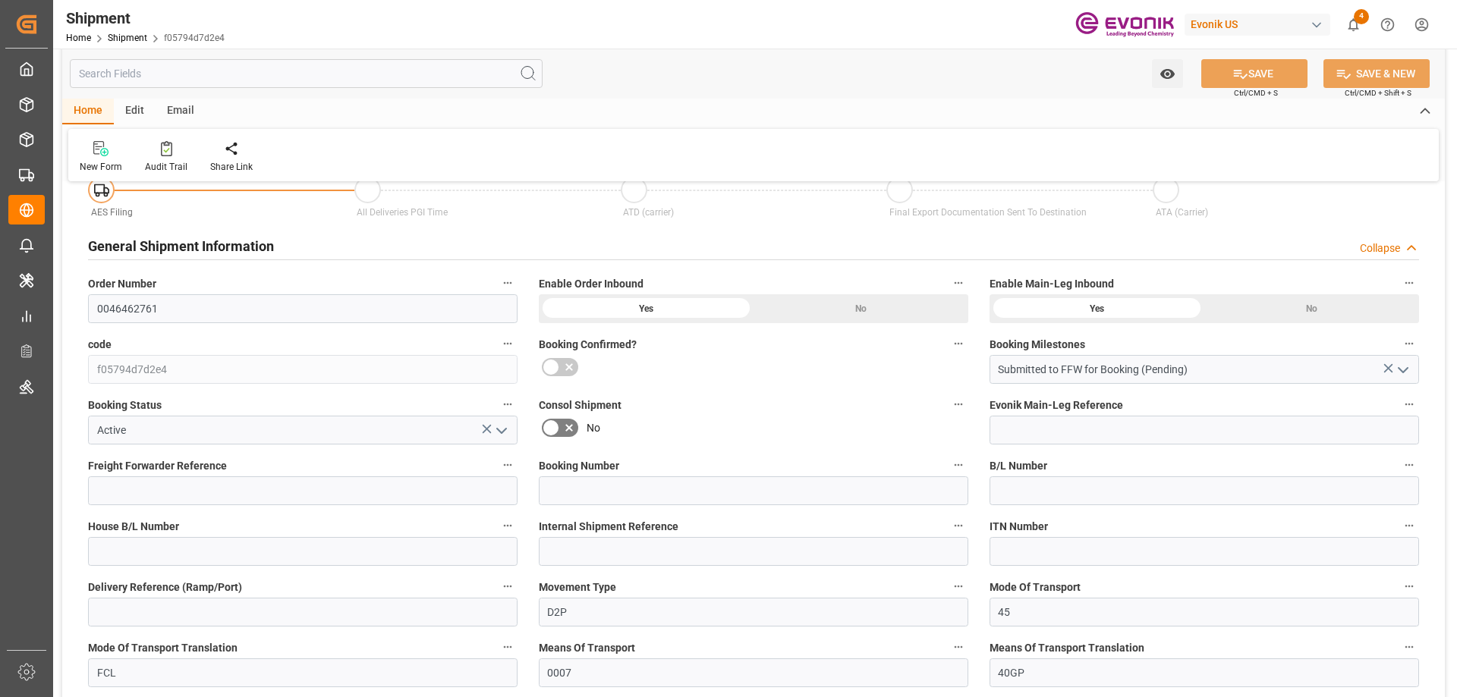
type input "ONE"
type input "Ocean Network Express"
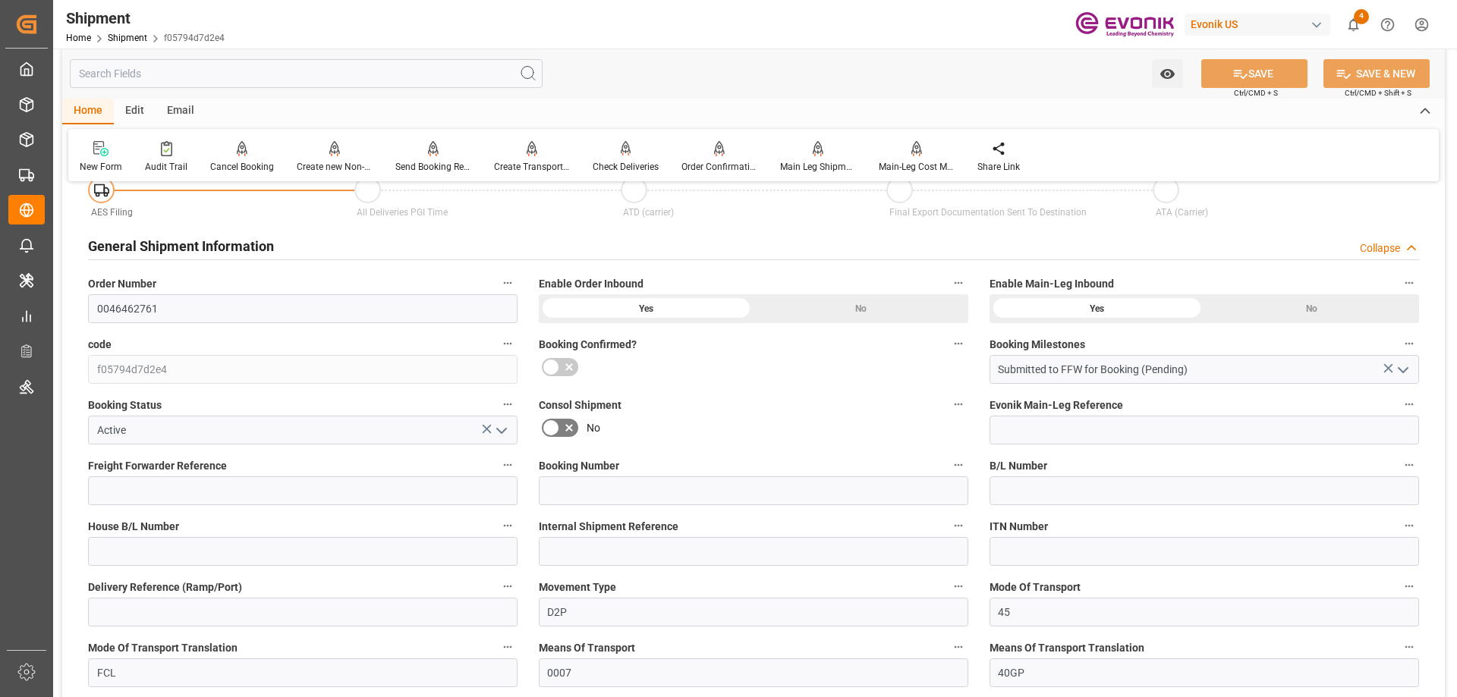
scroll to position [620, 0]
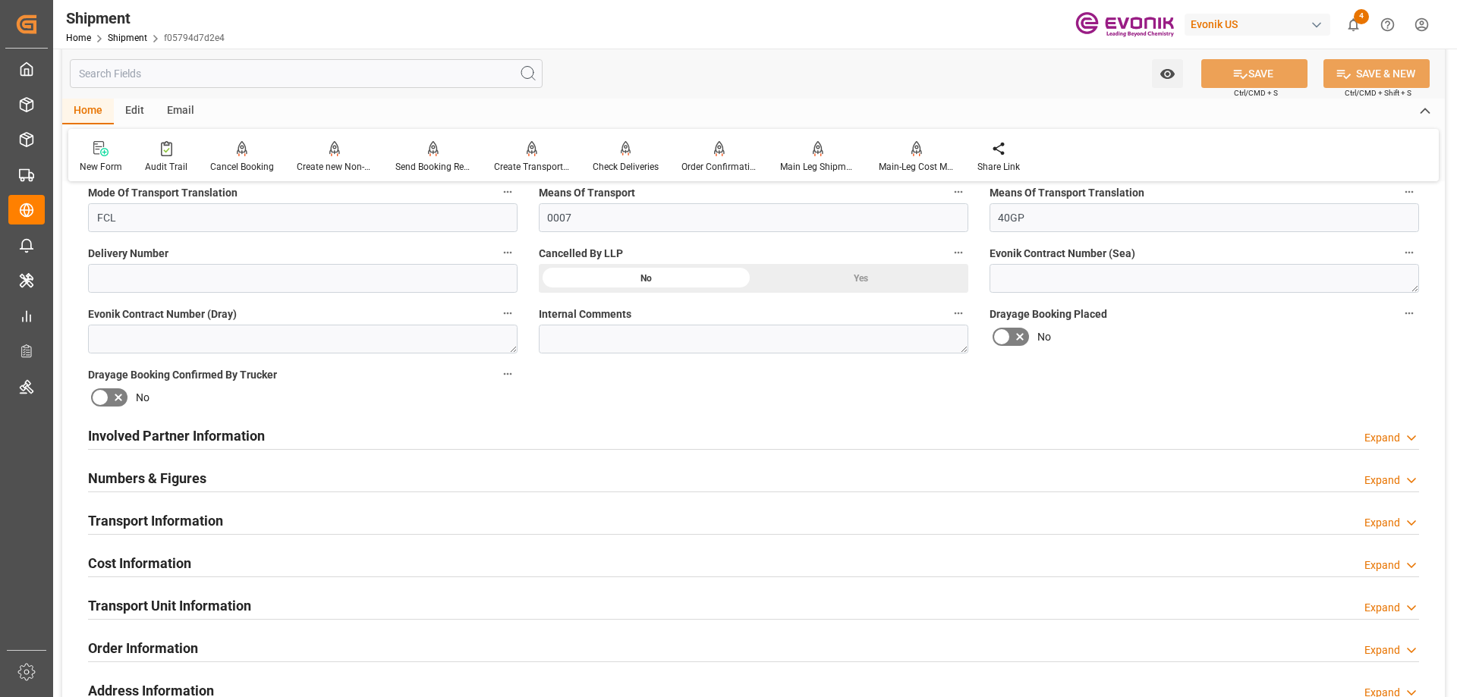
click at [153, 430] on h2 "Involved Partner Information" at bounding box center [176, 436] width 177 height 20
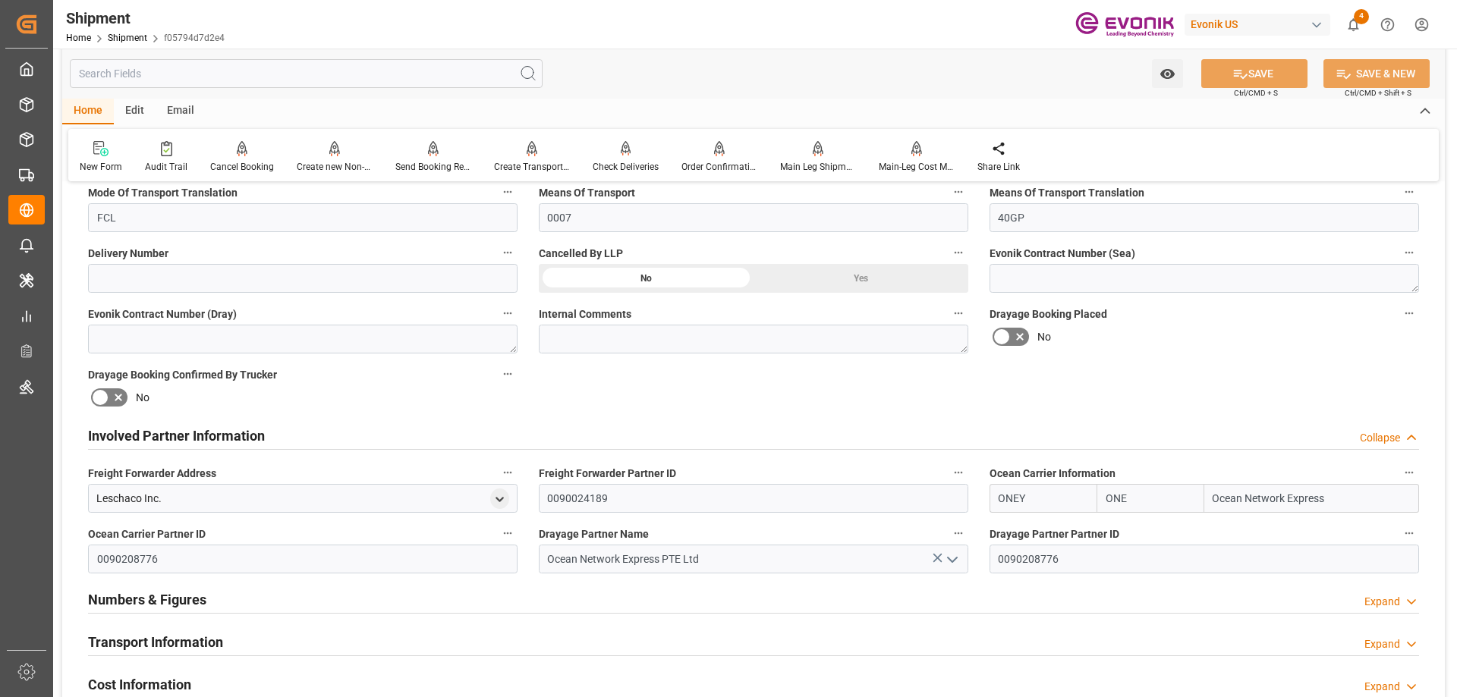
scroll to position [772, 0]
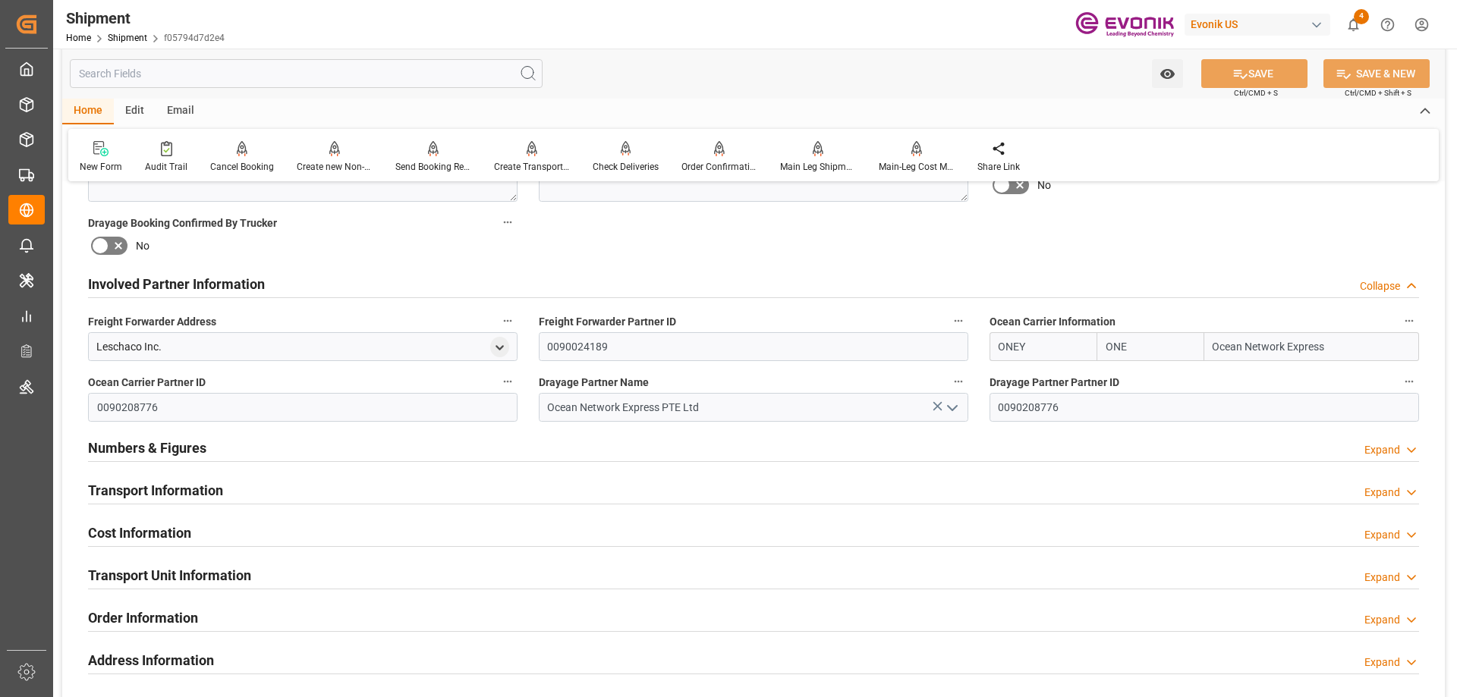
click at [186, 480] on h2 "Transport Information" at bounding box center [155, 490] width 135 height 20
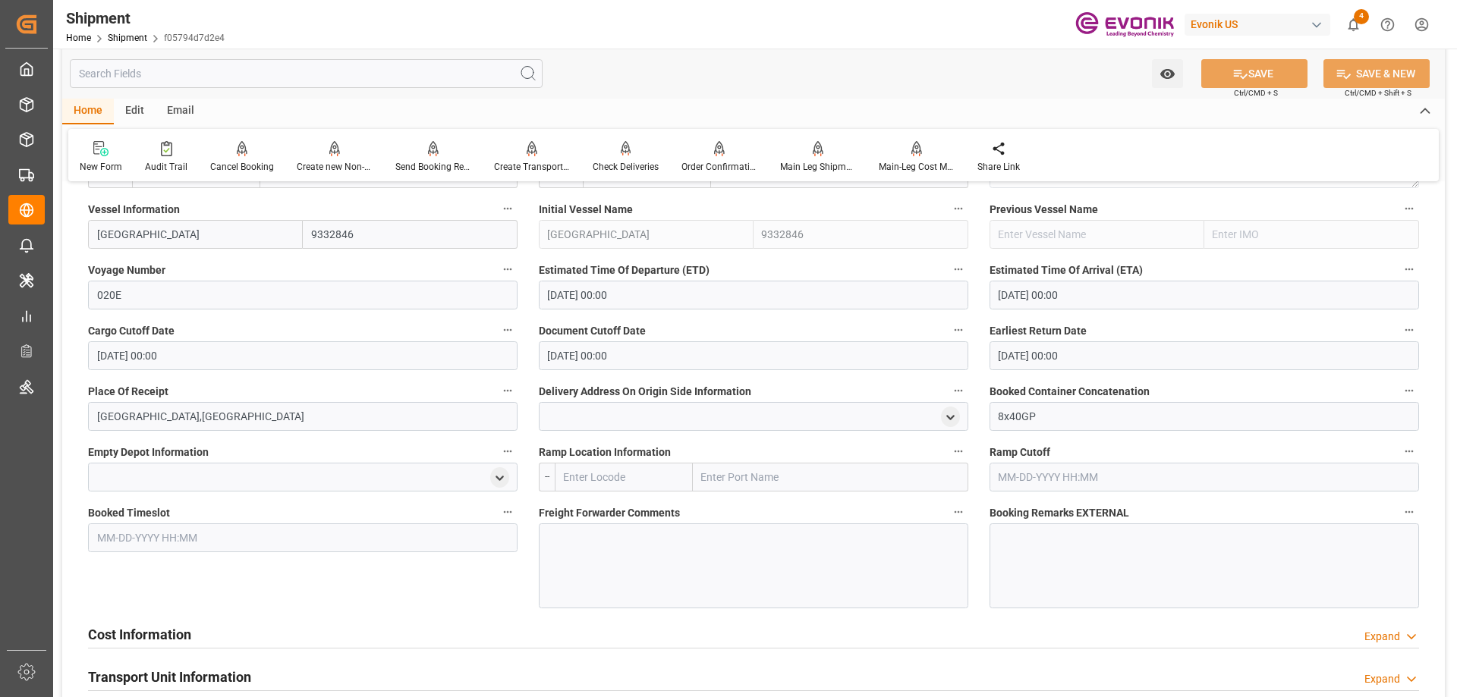
scroll to position [1303, 0]
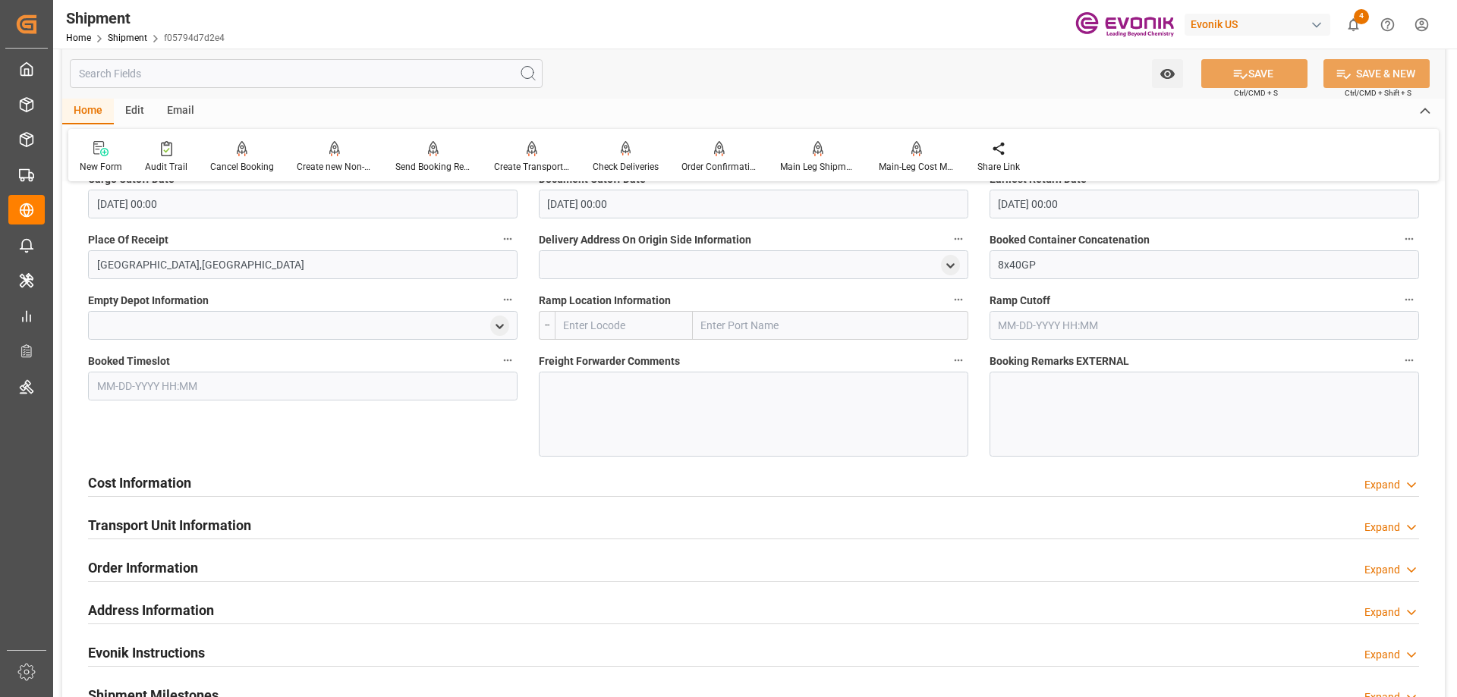
click at [238, 483] on div "Cost Information Expand" at bounding box center [753, 482] width 1331 height 29
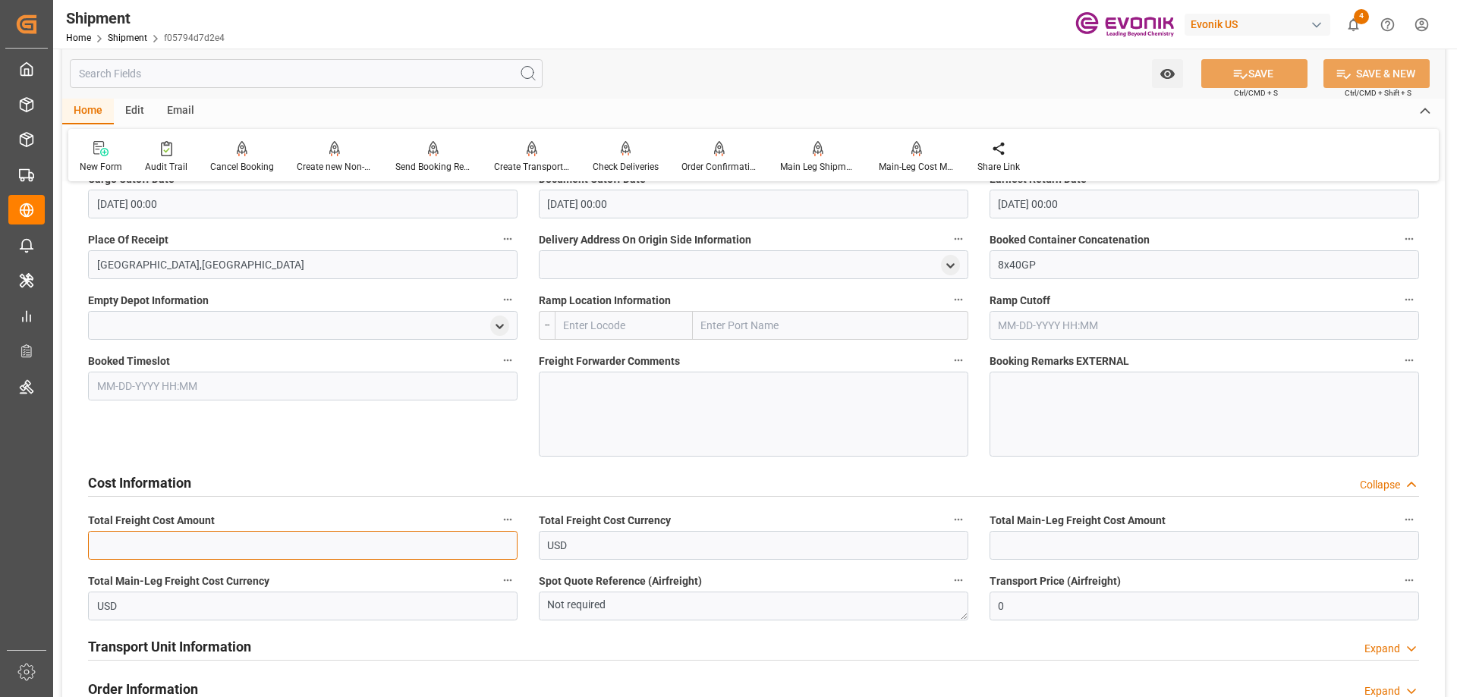
click at [302, 553] on input "text" at bounding box center [303, 545] width 430 height 29
paste input "10400"
type input "10400"
click at [1128, 542] on input "text" at bounding box center [1205, 545] width 430 height 29
paste input "10400"
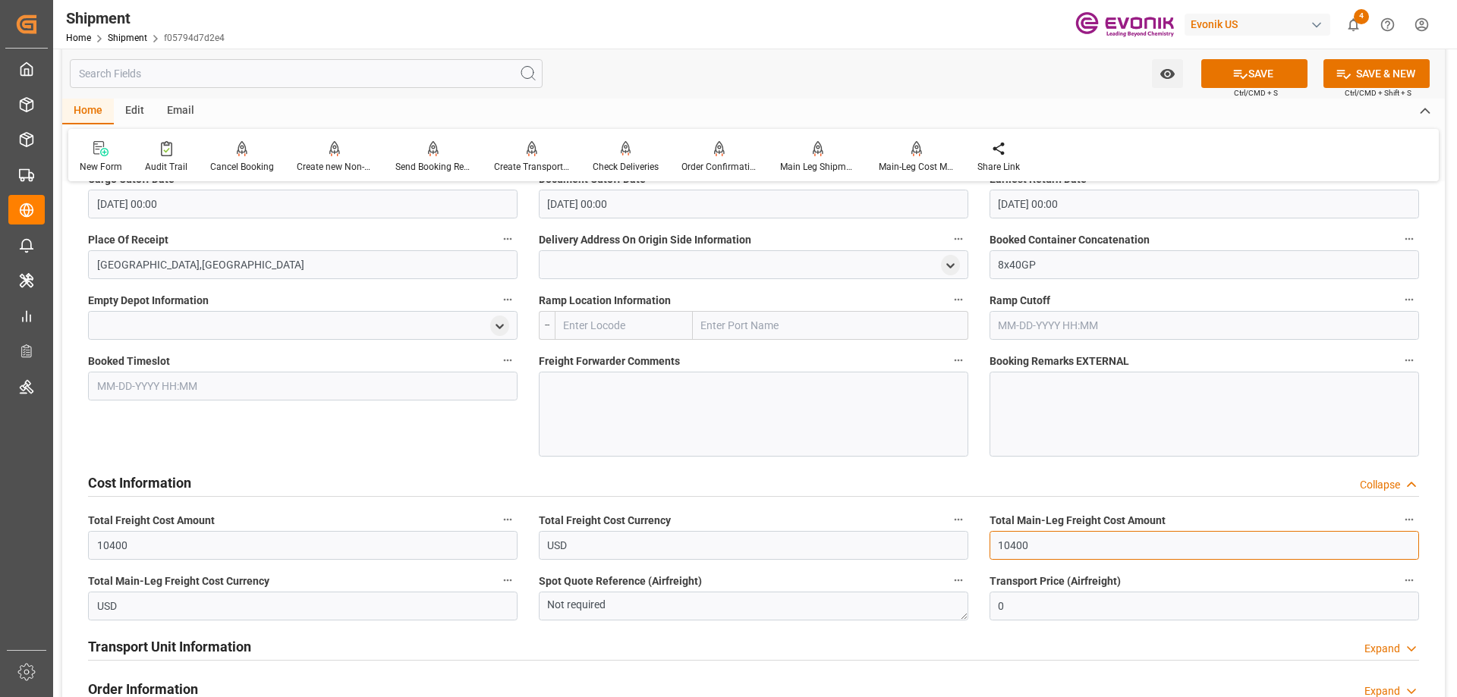
type input "10400"
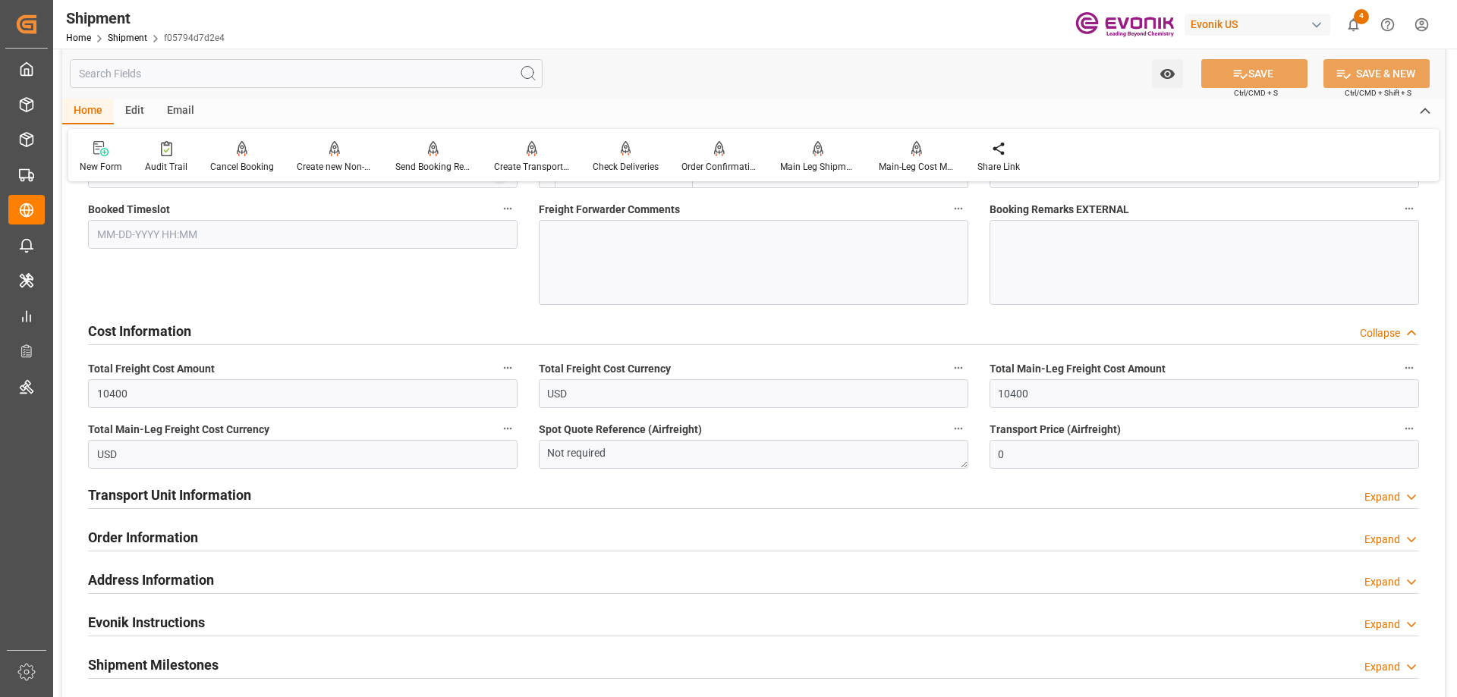
click at [166, 496] on h2 "Transport Unit Information" at bounding box center [169, 495] width 163 height 20
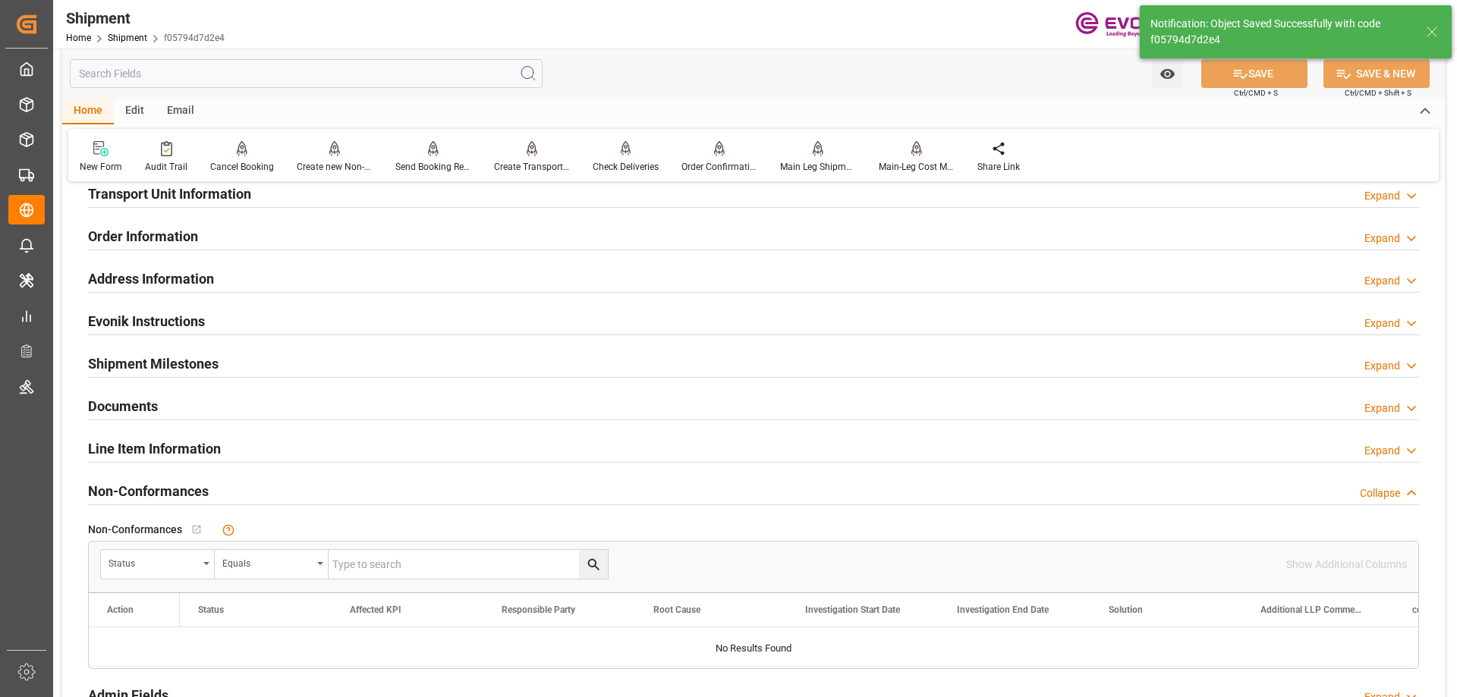
scroll to position [1260, 0]
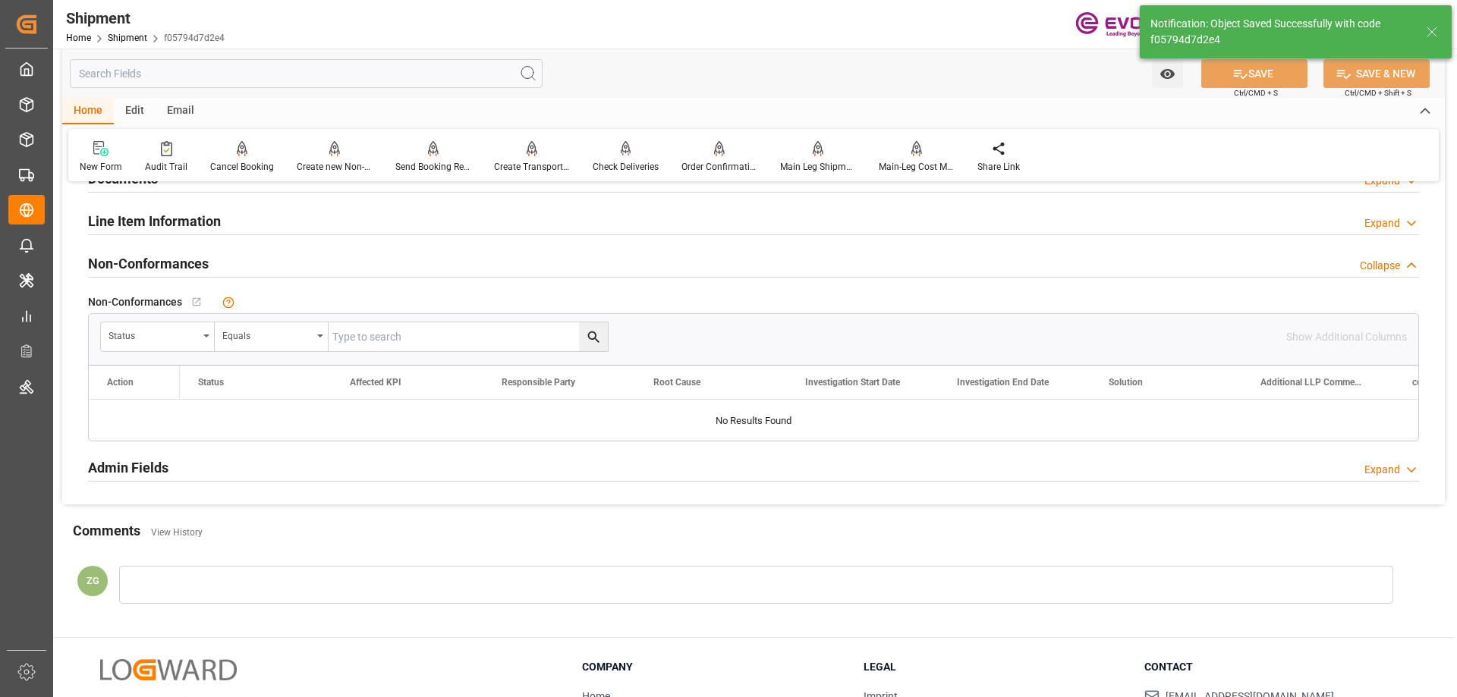
click at [135, 221] on h2 "Line Item Information" at bounding box center [154, 221] width 133 height 20
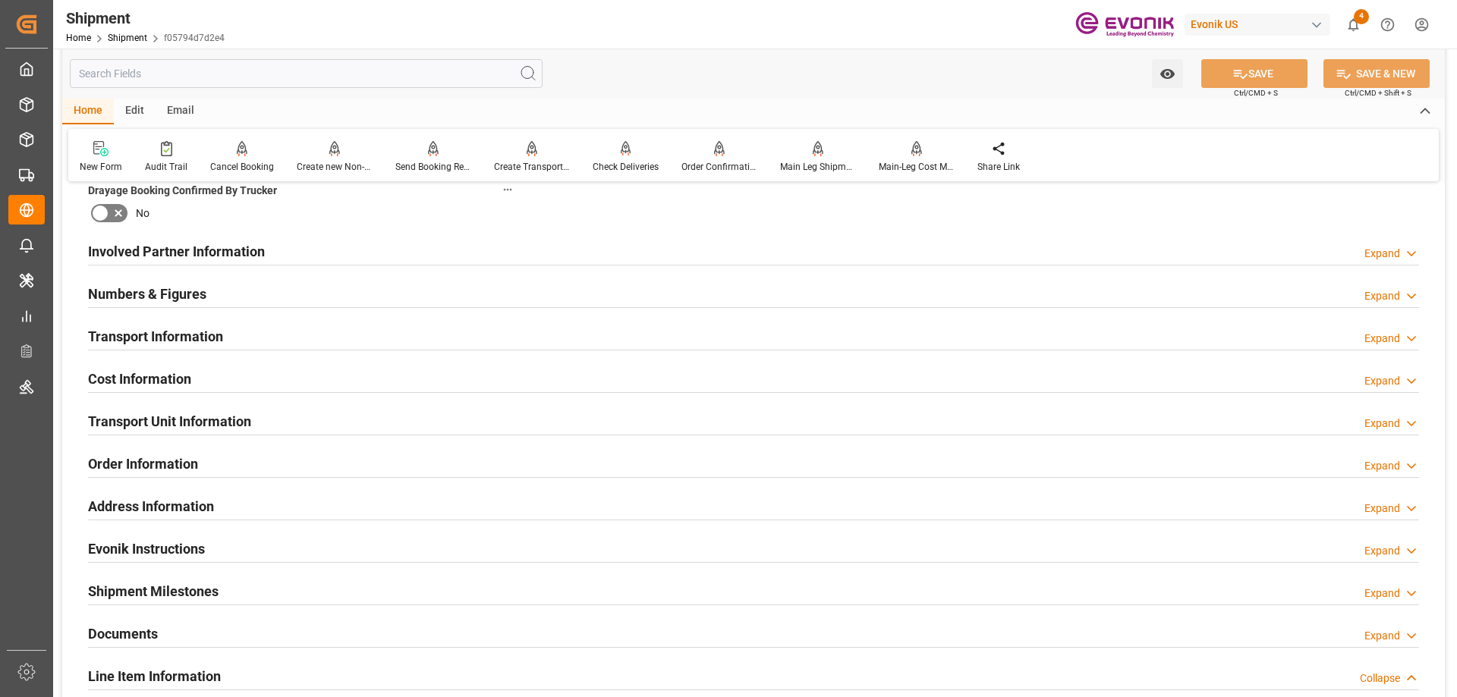
scroll to position [425, 0]
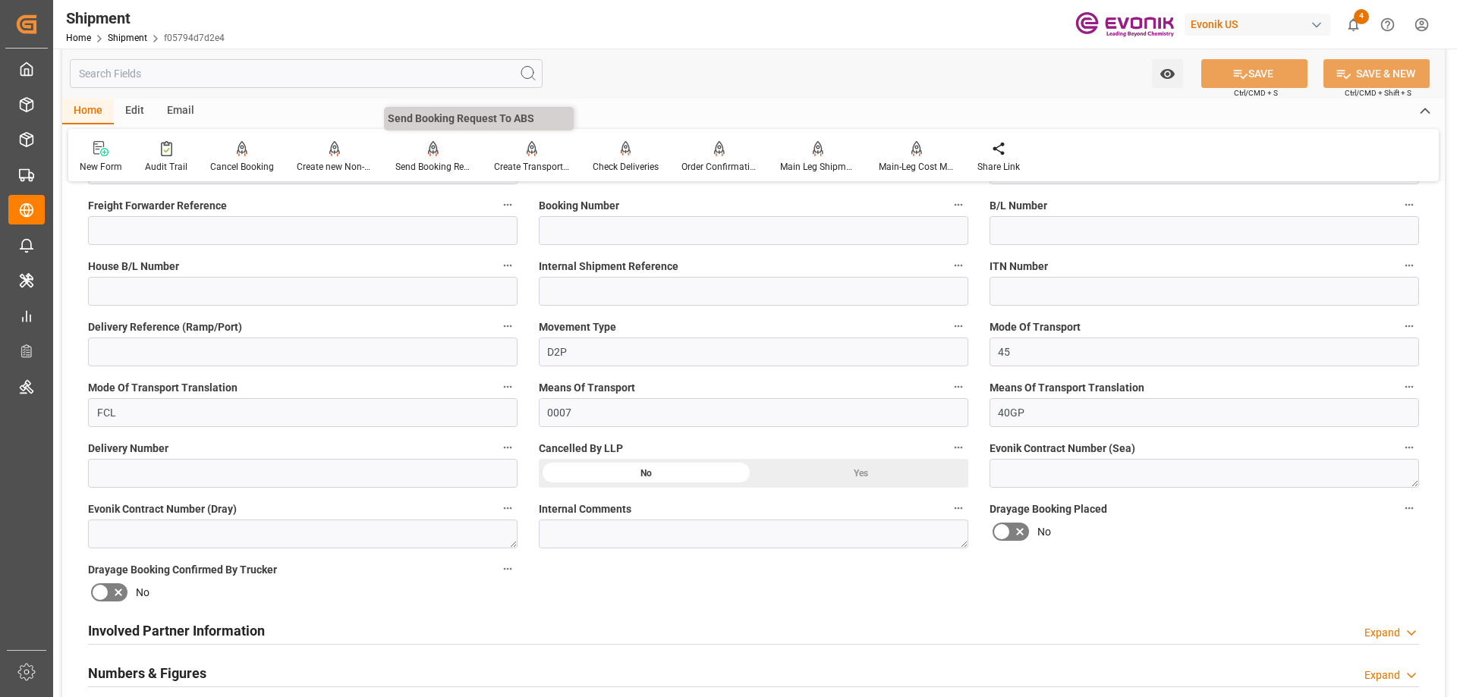
click at [434, 163] on div "Send Booking Request To ABS" at bounding box center [433, 167] width 76 height 14
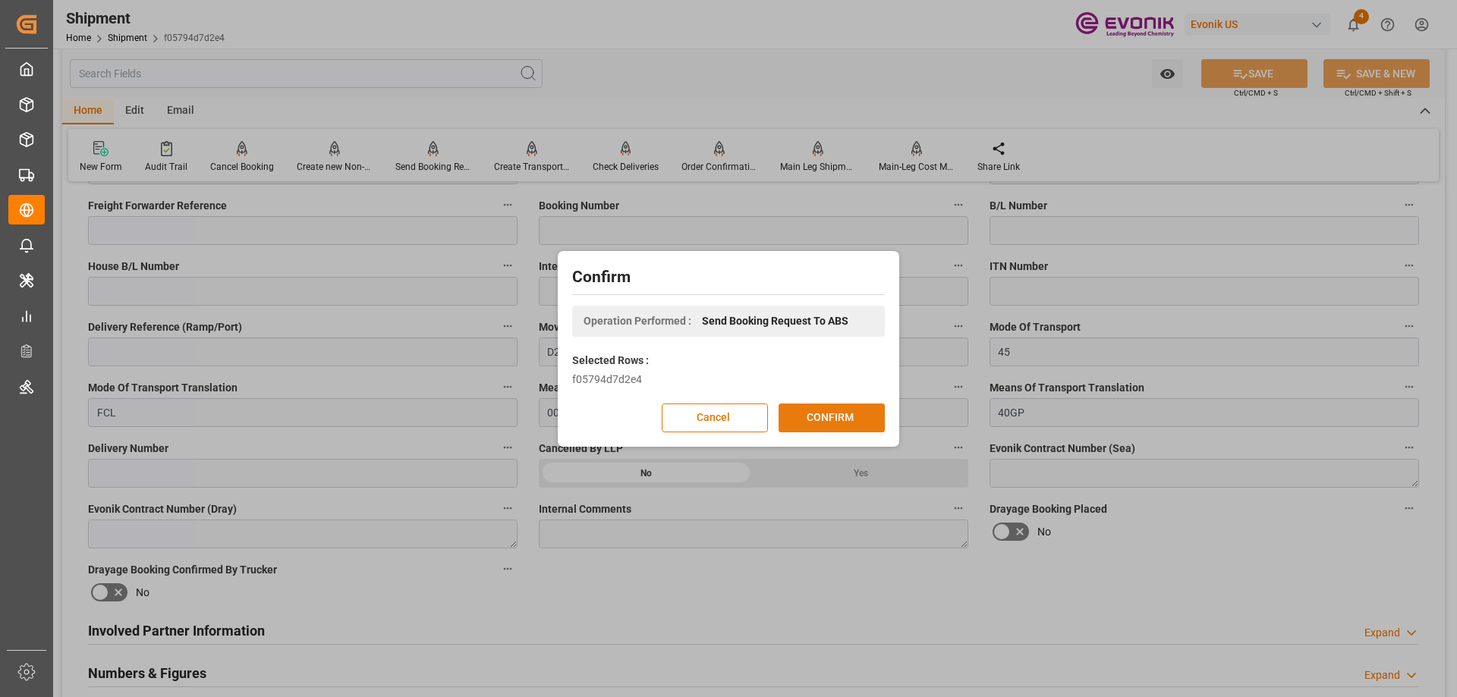
click at [832, 414] on button "CONFIRM" at bounding box center [832, 418] width 106 height 29
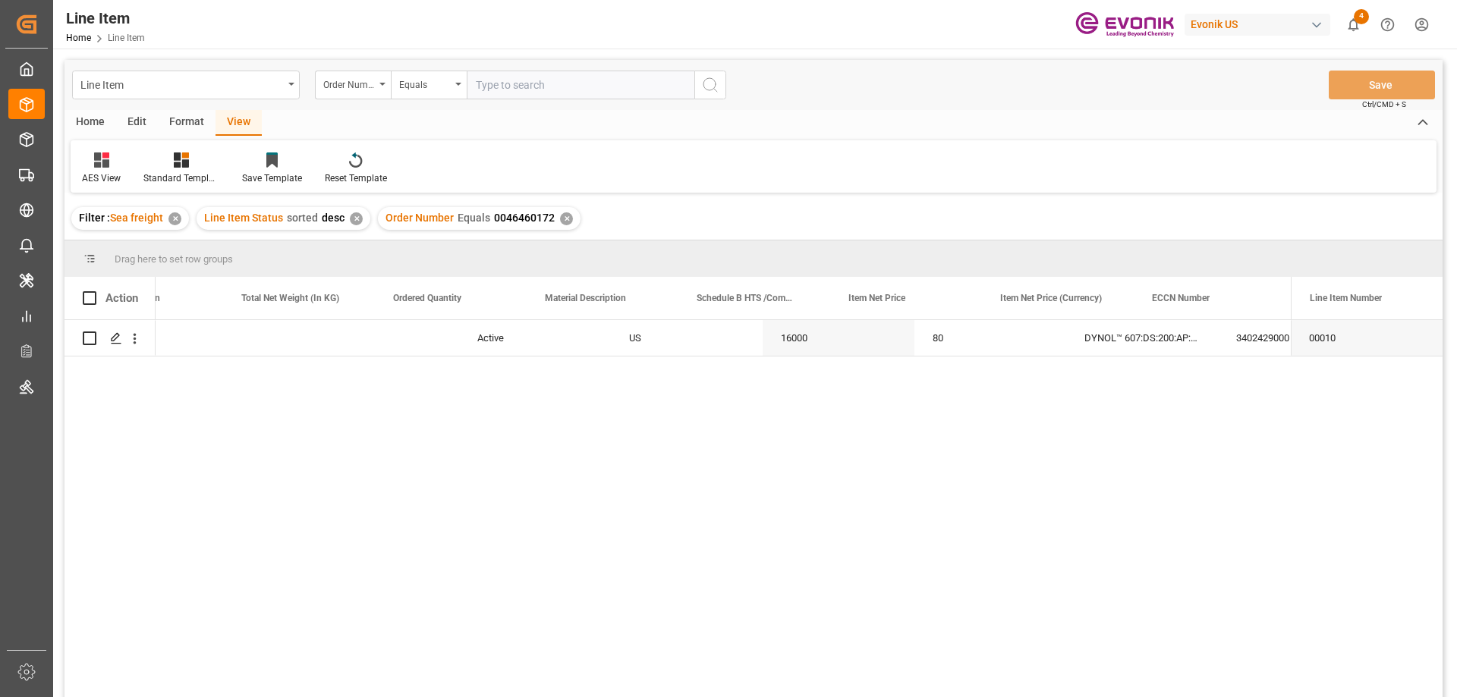
scroll to position [0, 540]
click at [121, 122] on div "Edit" at bounding box center [137, 123] width 42 height 26
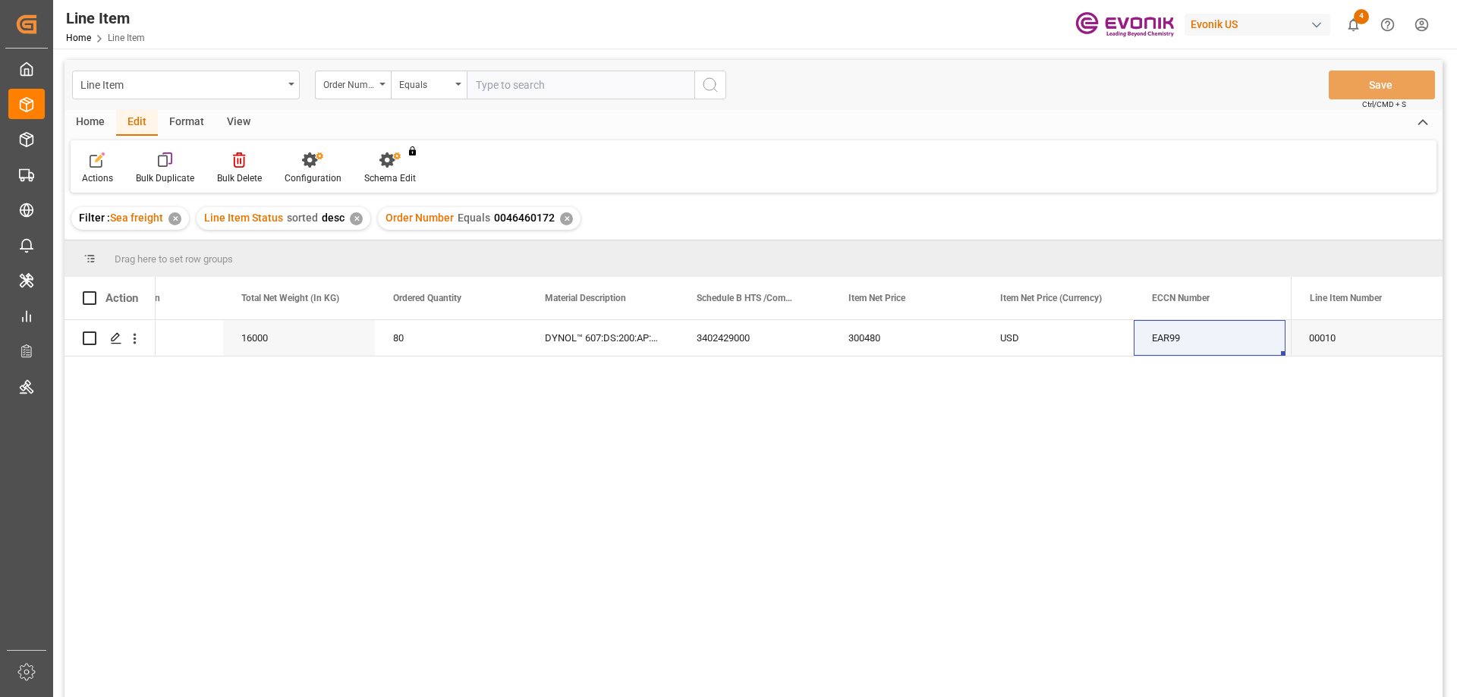
click at [90, 119] on div "Home" at bounding box center [91, 123] width 52 height 26
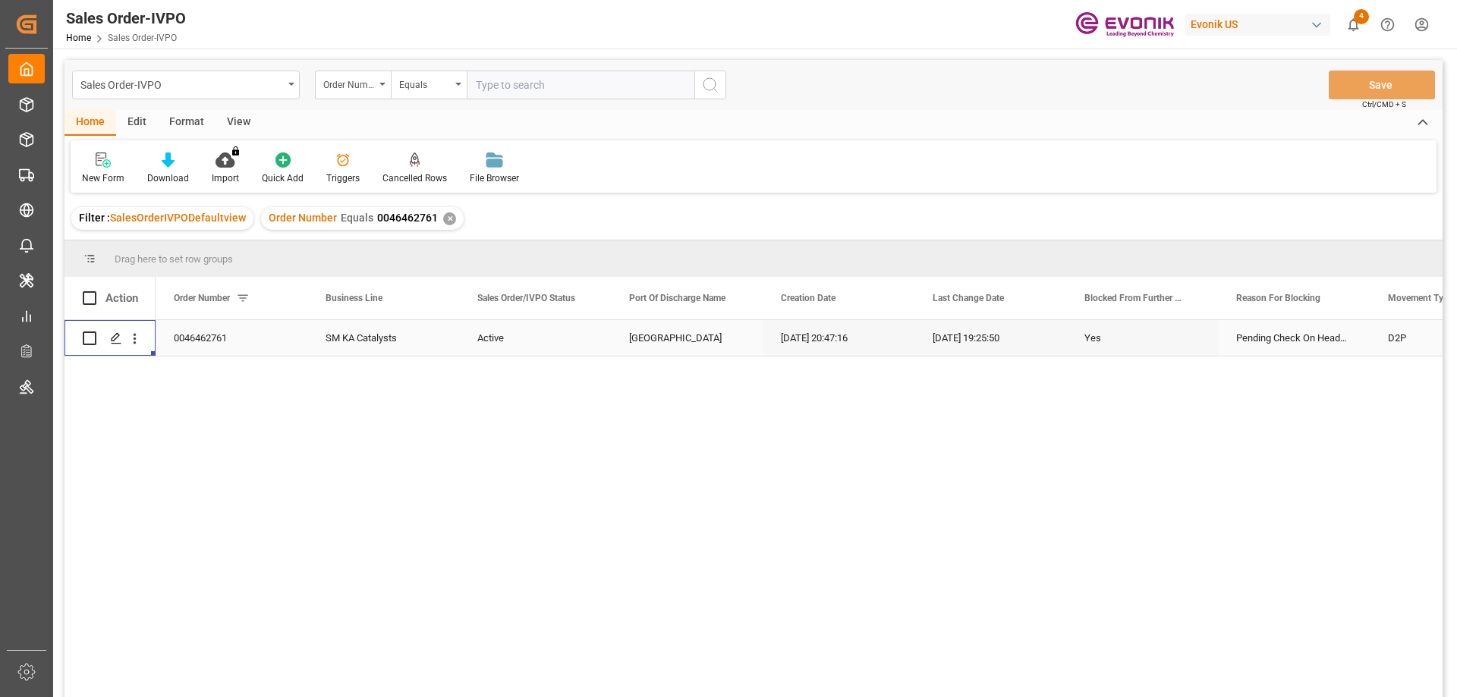
click at [572, 83] on input "text" at bounding box center [581, 85] width 228 height 29
paste input "0046460088"
type input "0046460088"
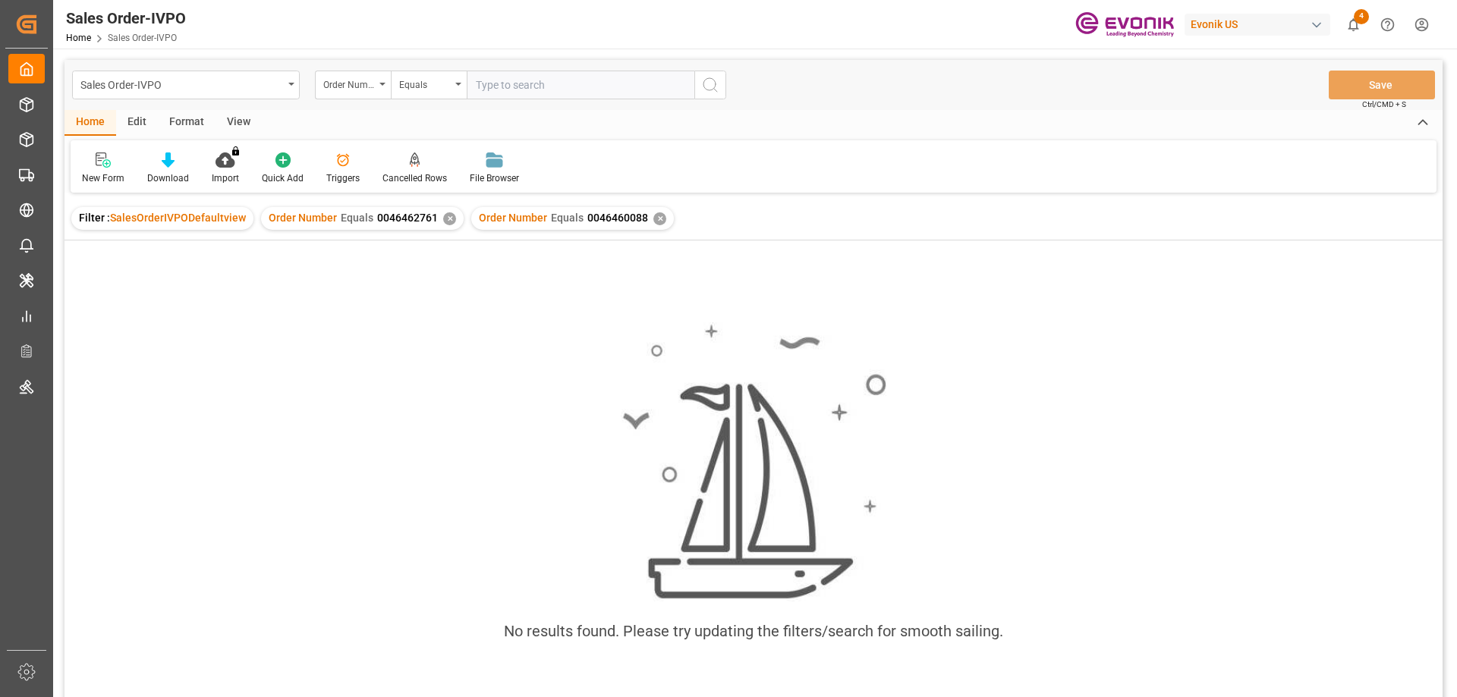
click at [446, 216] on div "✕" at bounding box center [449, 219] width 13 height 13
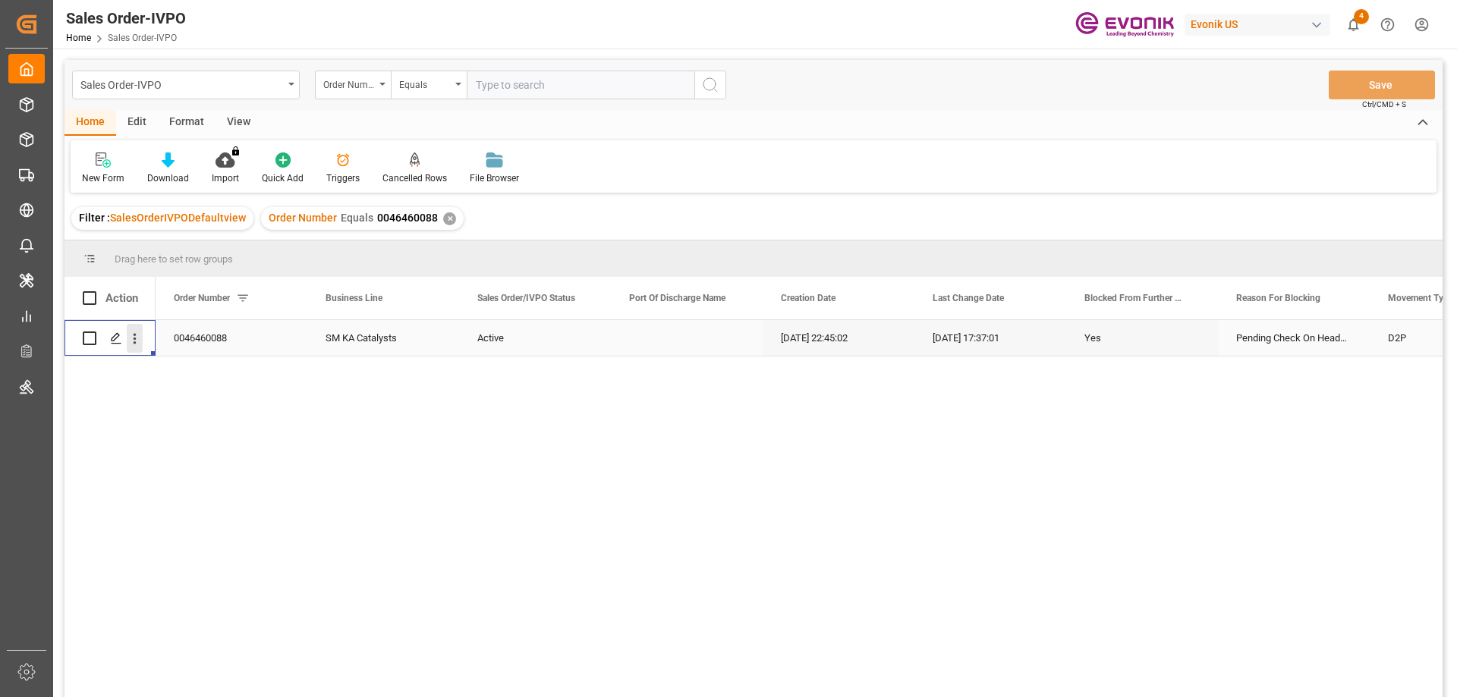
click at [134, 335] on icon "open menu" at bounding box center [135, 339] width 3 height 11
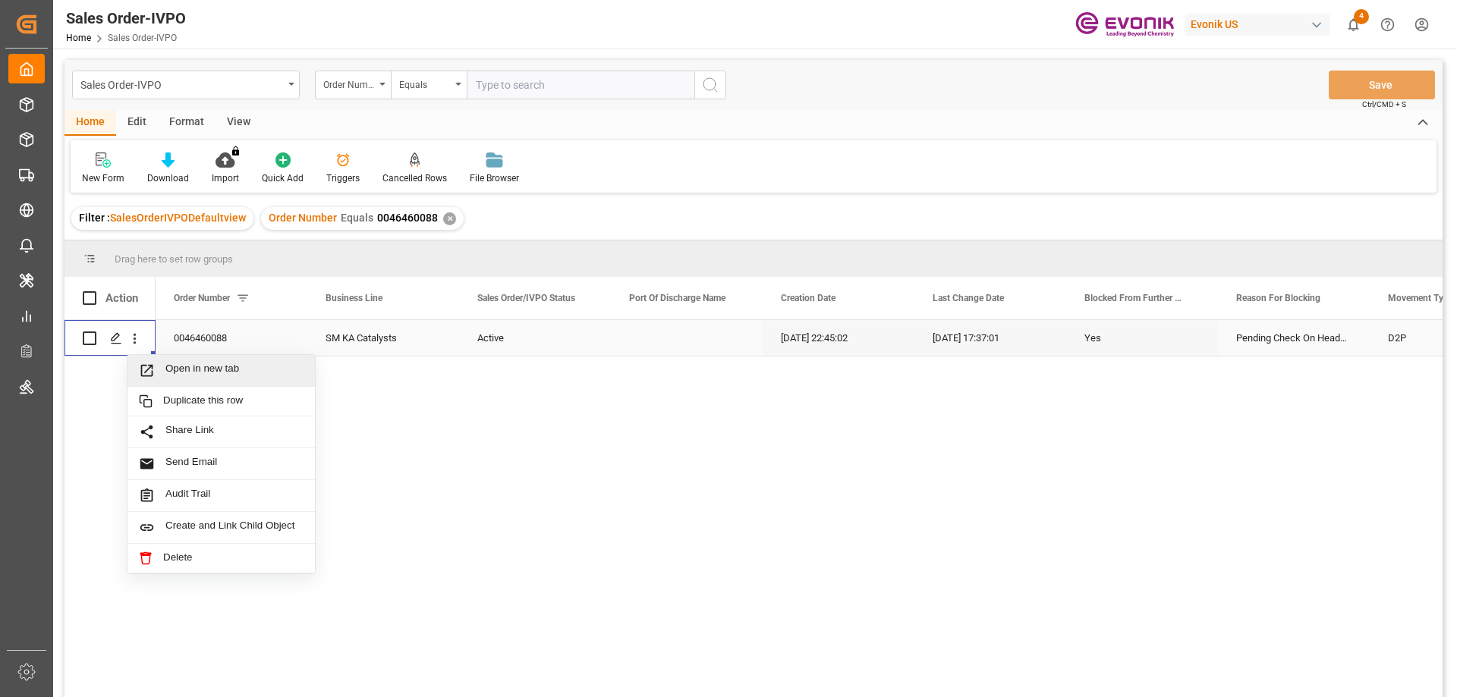
click at [190, 366] on span "Open in new tab" at bounding box center [234, 371] width 138 height 16
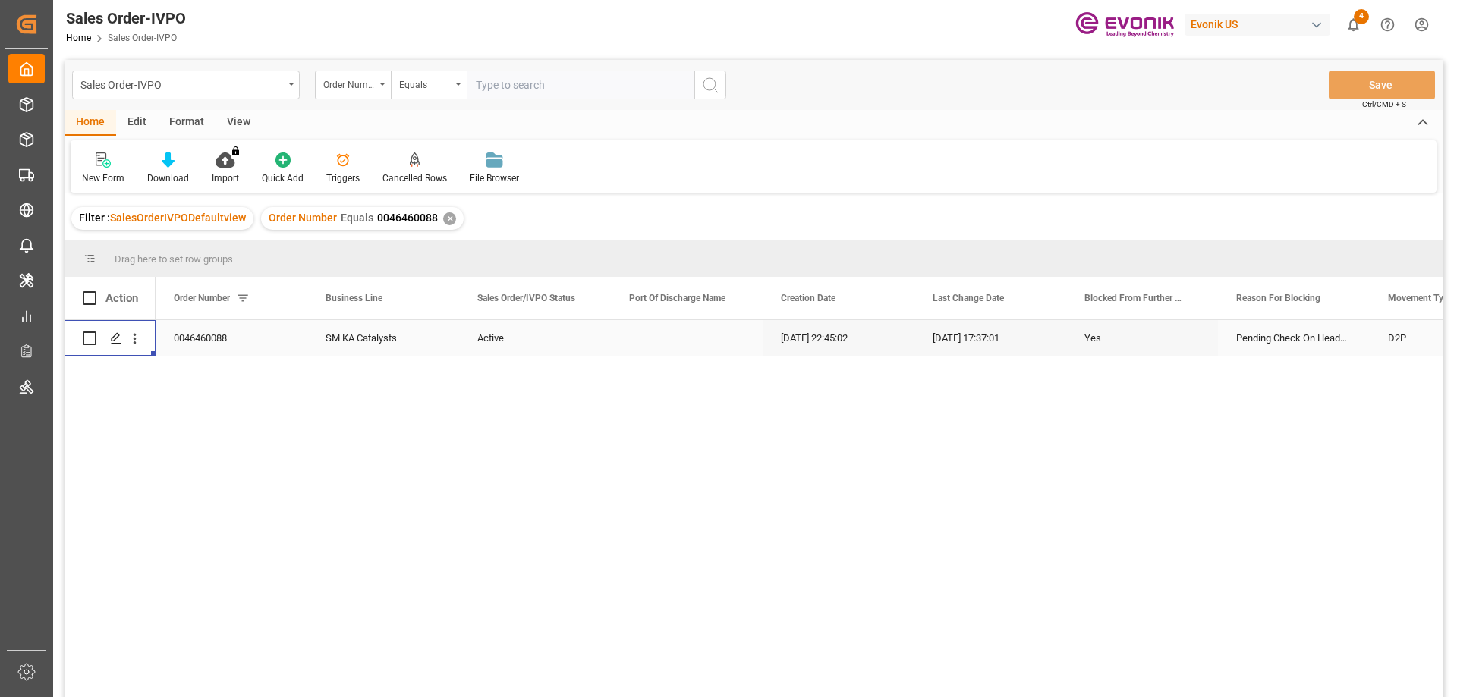
click at [527, 77] on input "text" at bounding box center [581, 85] width 228 height 29
paste input "0046468071"
type input "0046468071"
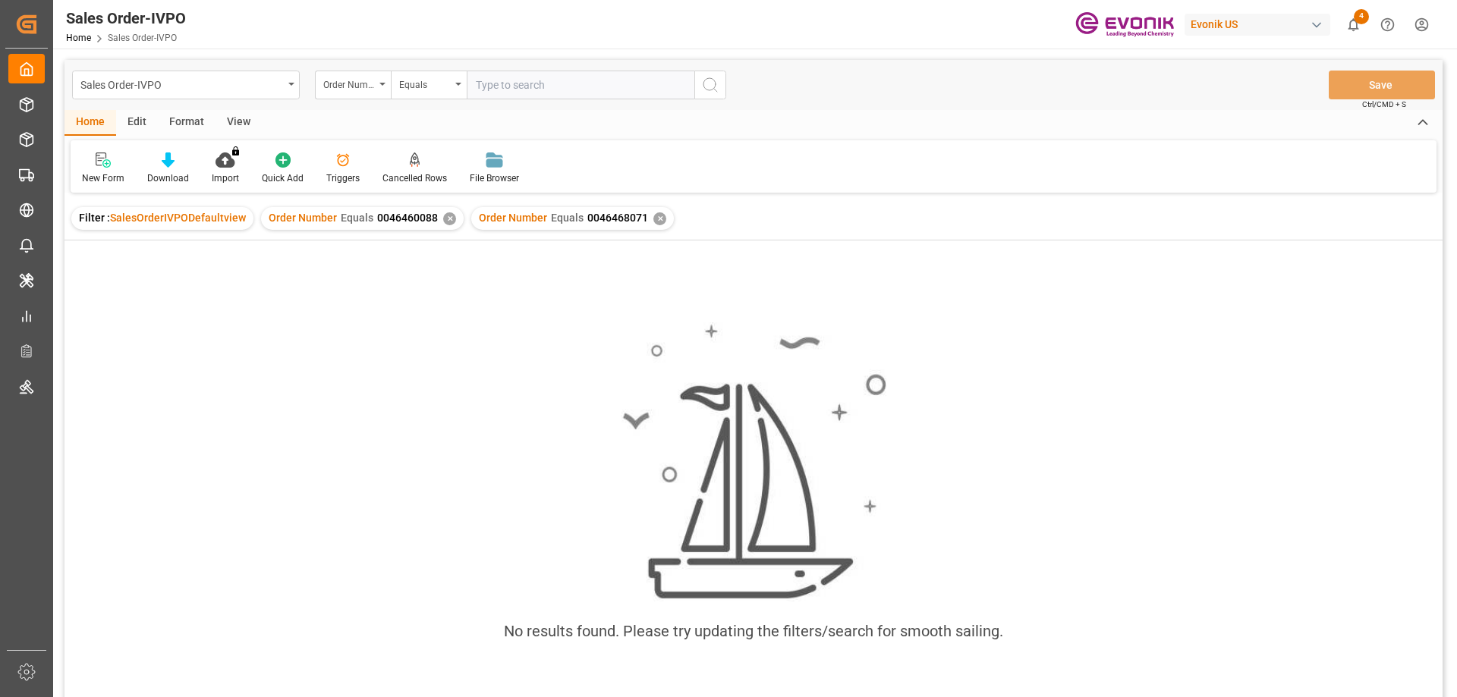
click at [451, 216] on div "✕" at bounding box center [449, 219] width 13 height 13
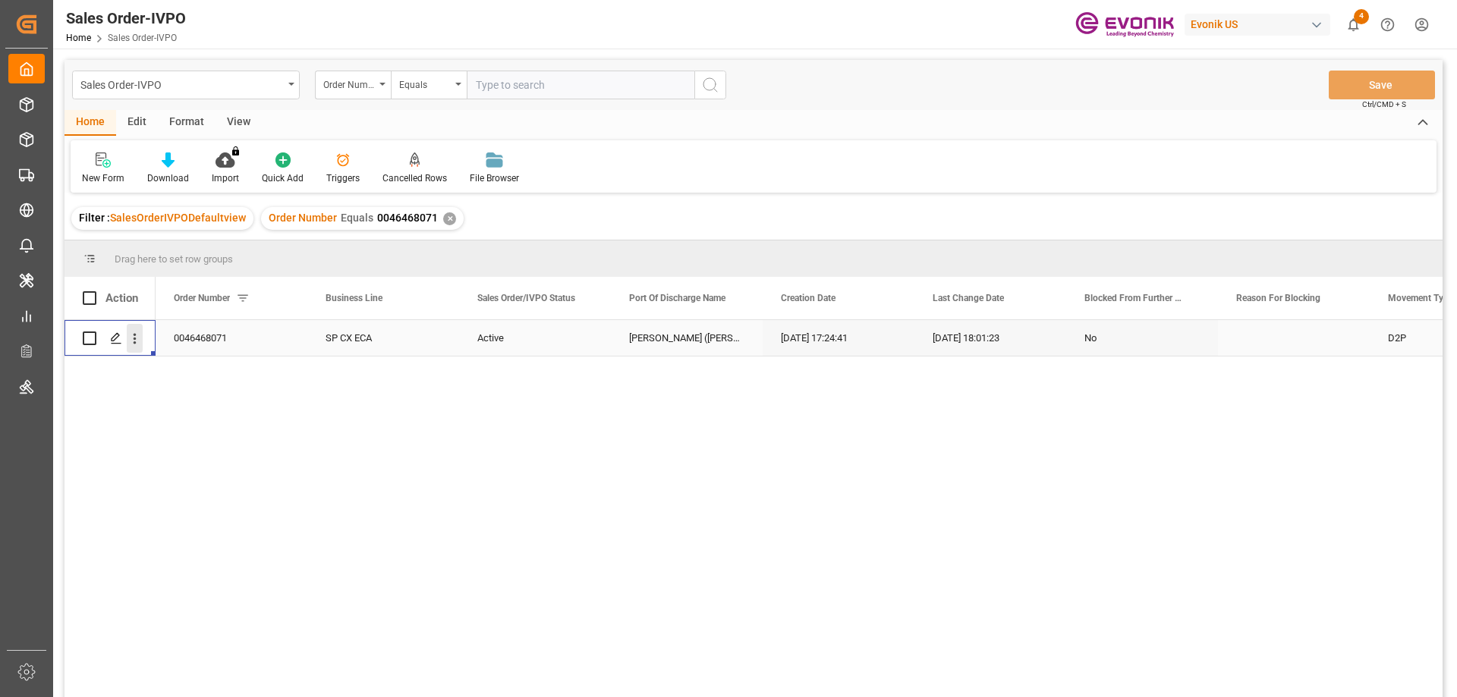
click at [137, 332] on icon "open menu" at bounding box center [135, 339] width 16 height 16
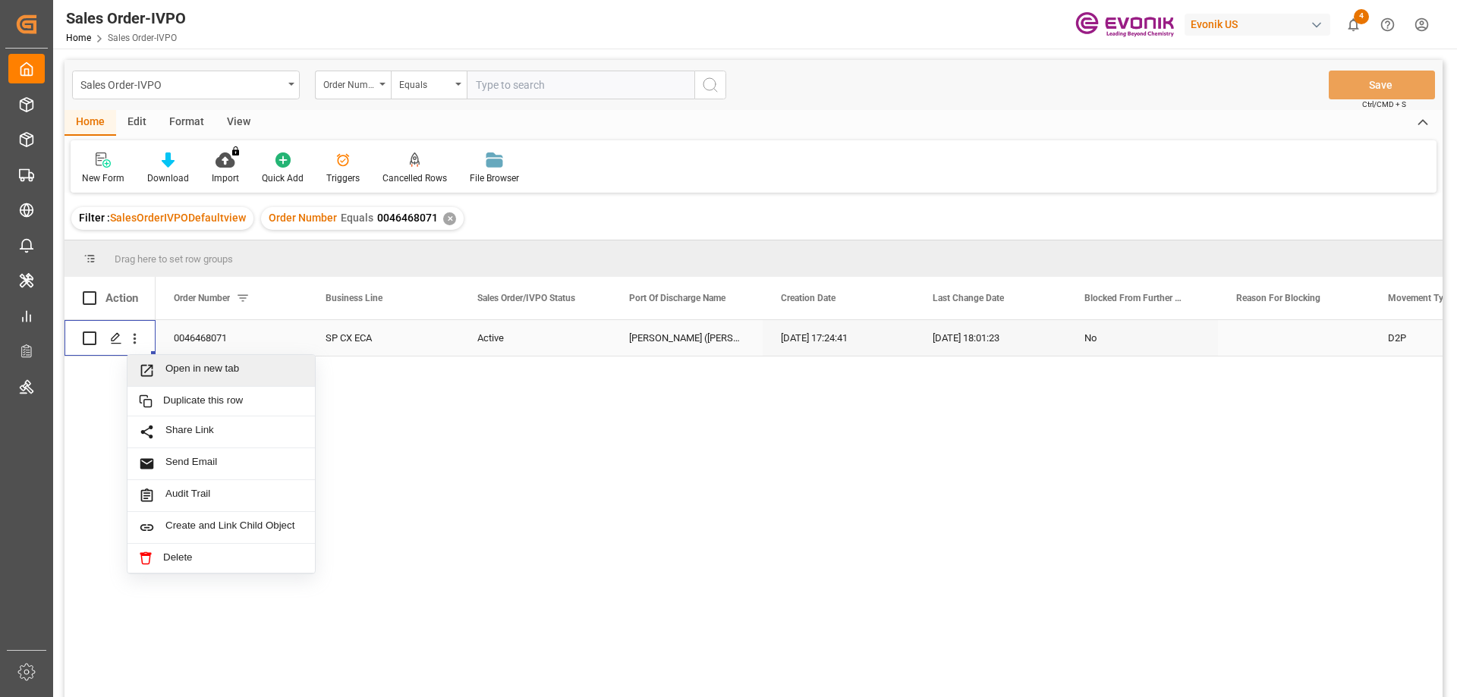
click at [186, 364] on span "Open in new tab" at bounding box center [234, 371] width 138 height 16
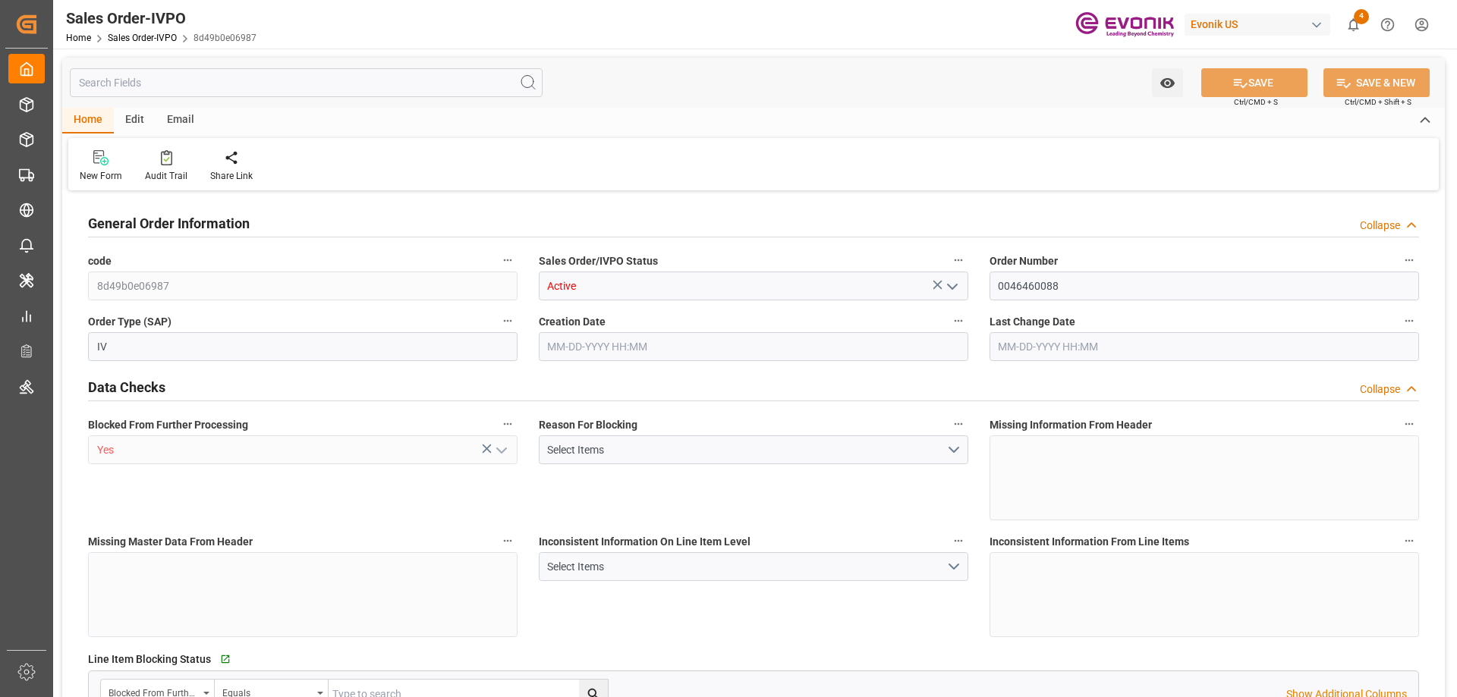
type input "CNHOP"
type input "0"
type input "1"
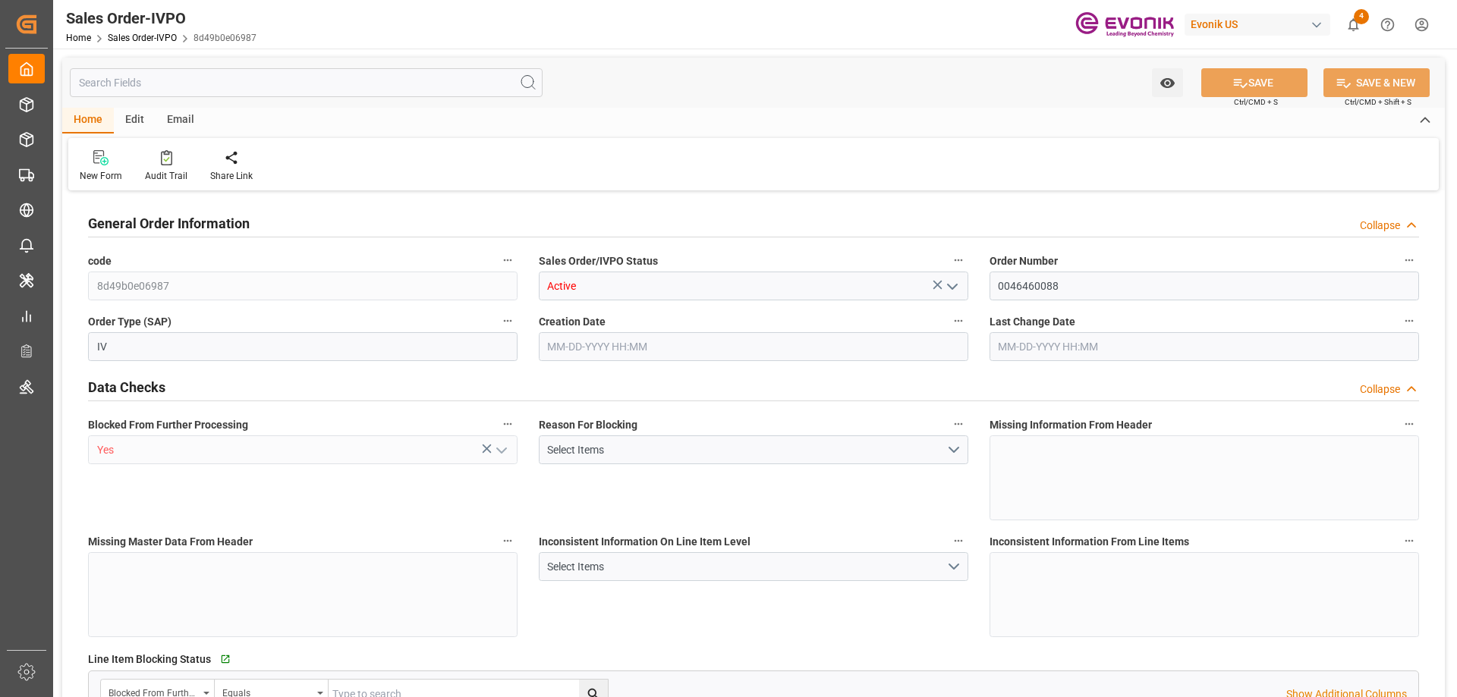
type input "9066.72"
type input "28.314"
type input "17000"
type input "30"
type input "[DATE] 22:45"
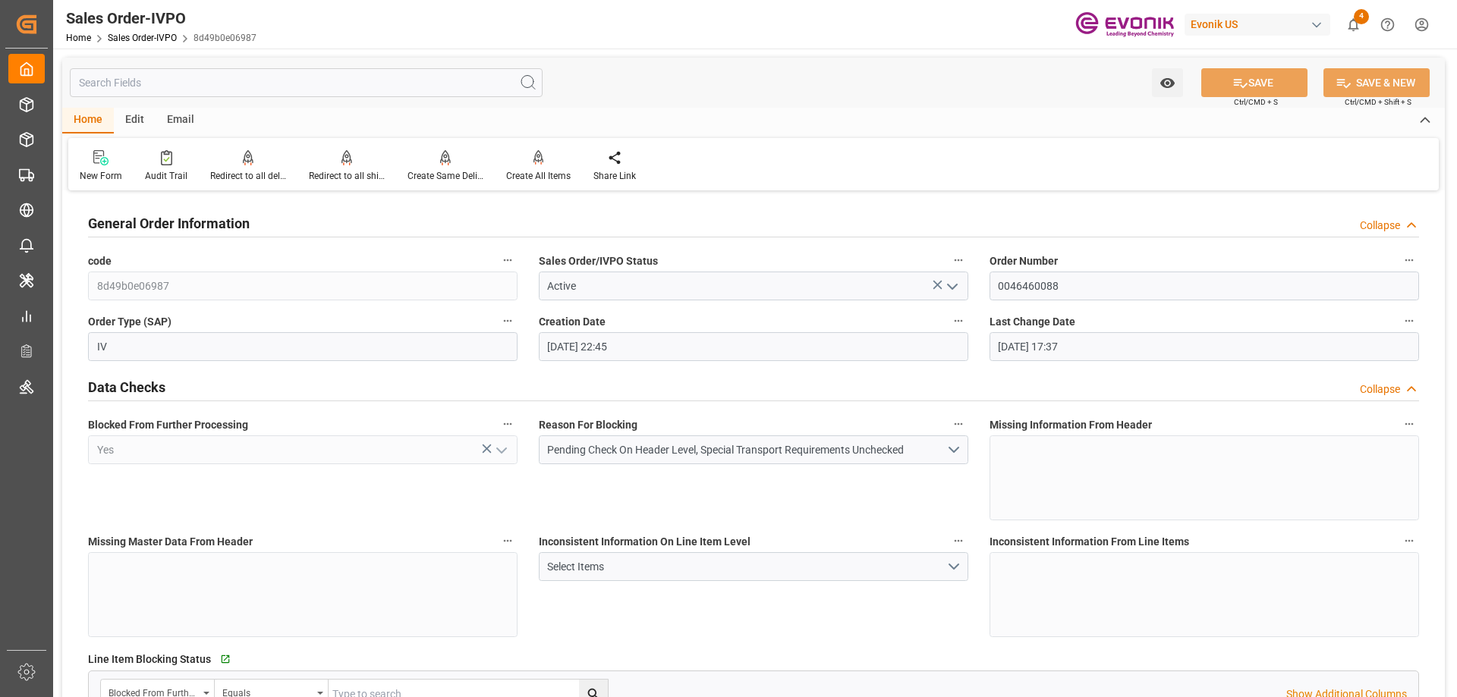
type input "[DATE] 17:37"
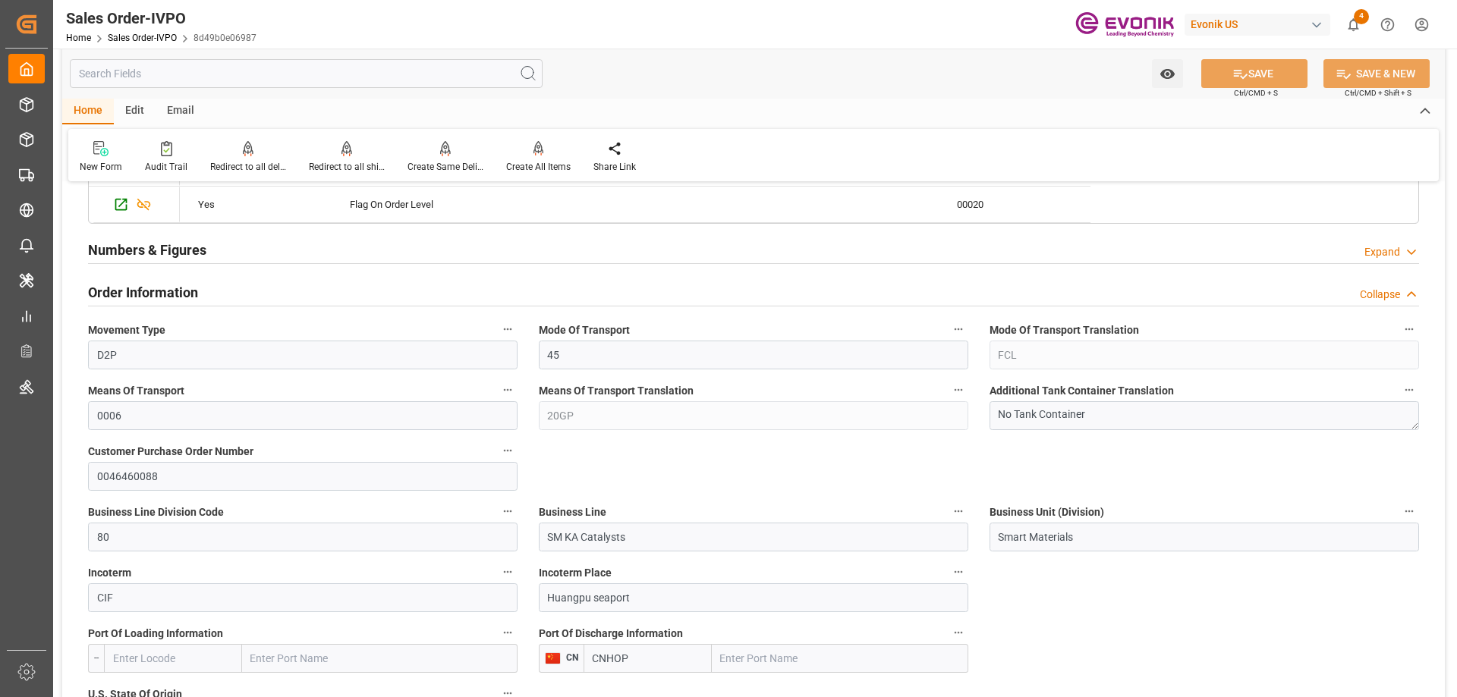
scroll to position [759, 0]
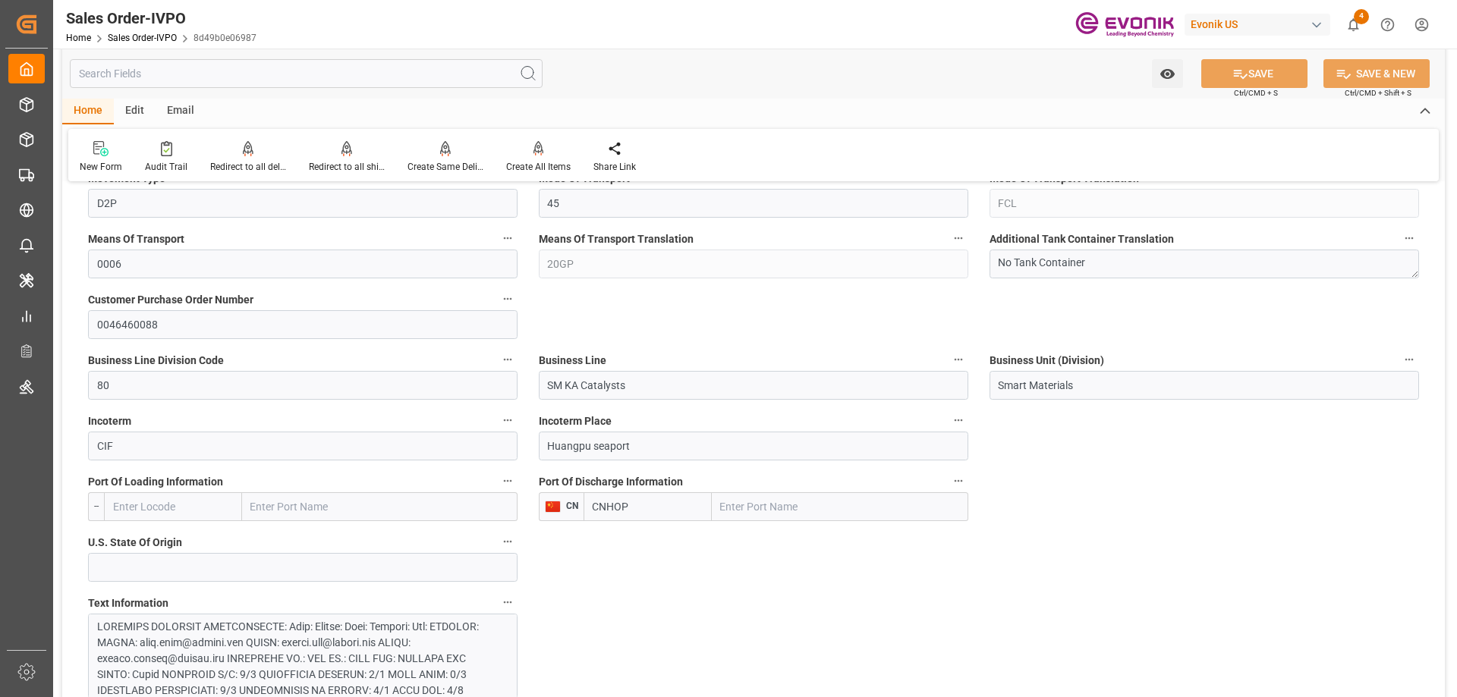
click at [751, 506] on input "text" at bounding box center [840, 507] width 257 height 29
type input "huangpu"
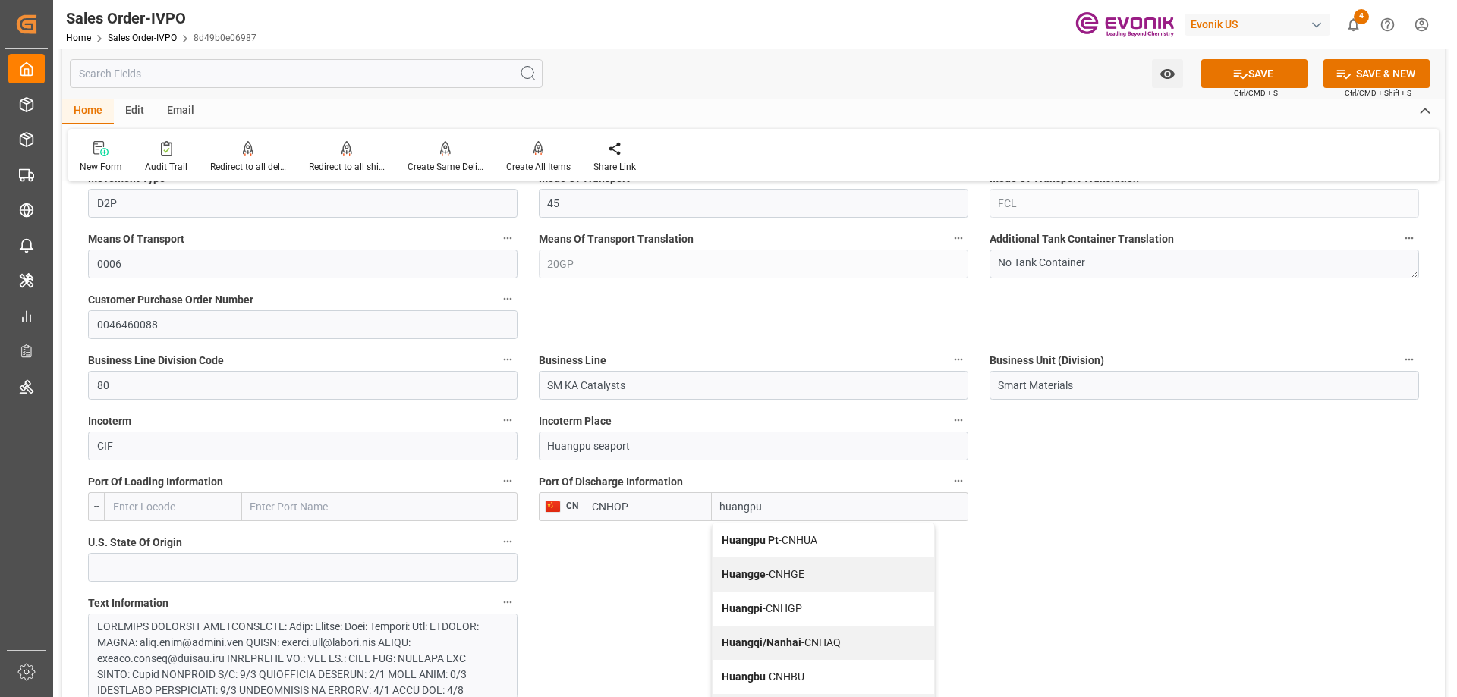
click at [801, 540] on span "Huangpu Pt - CNHUA" at bounding box center [770, 540] width 96 height 12
type input "CNHUA"
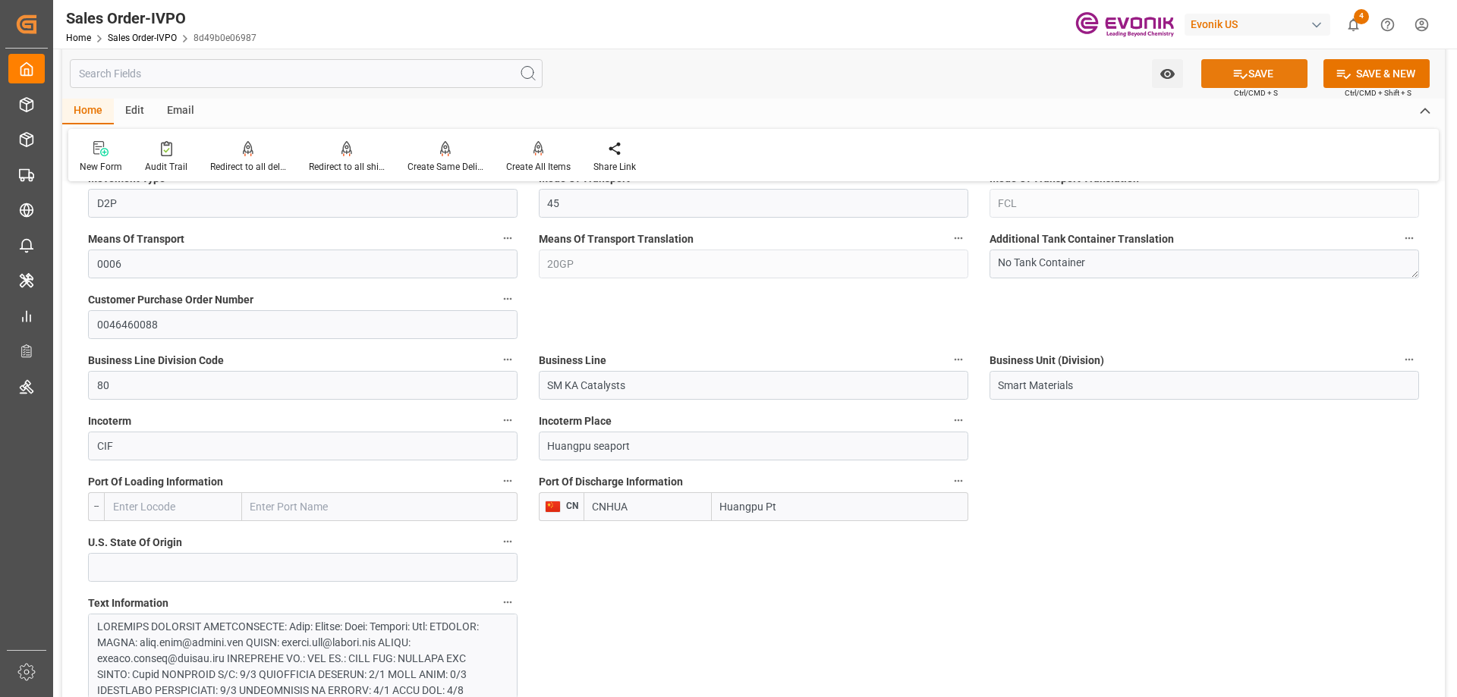
type input "Huangpu Pt"
click at [1242, 71] on icon at bounding box center [1241, 74] width 16 height 16
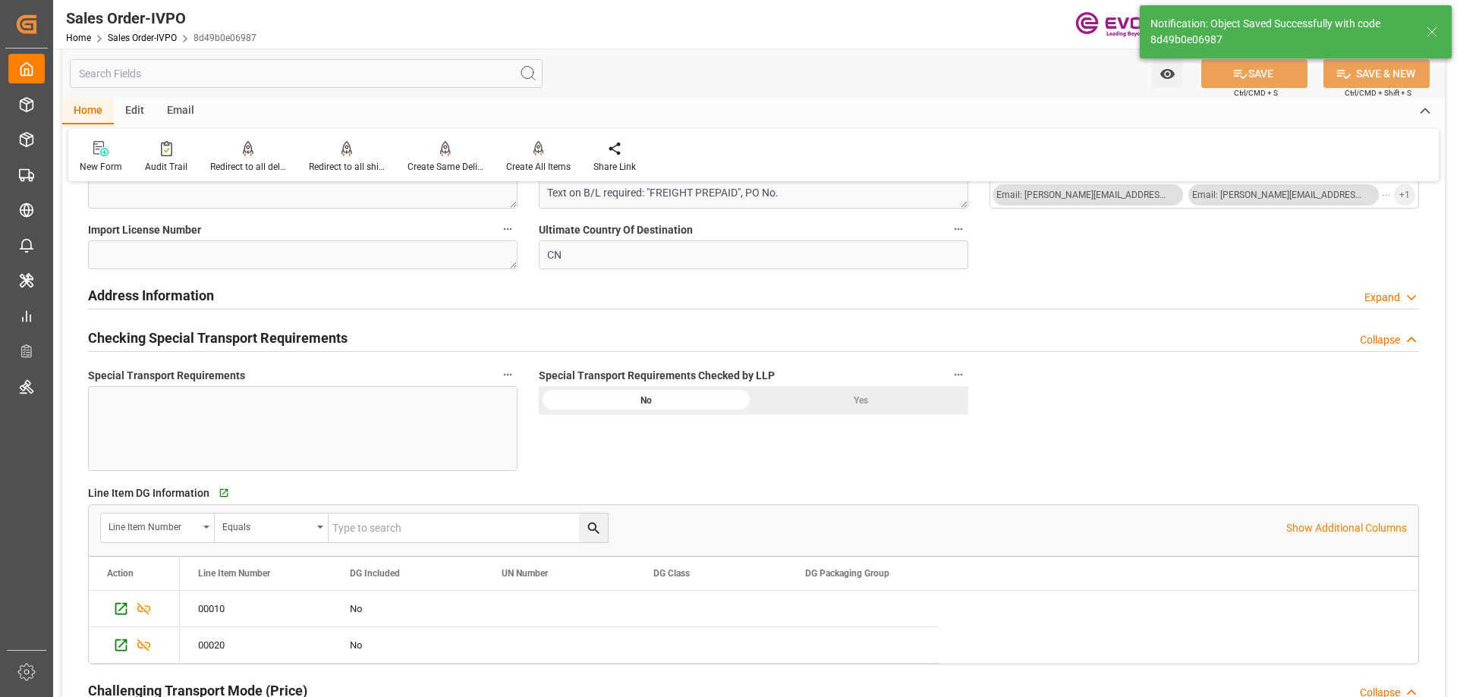
type input "CNHOP"
type input "[DATE] 19:06"
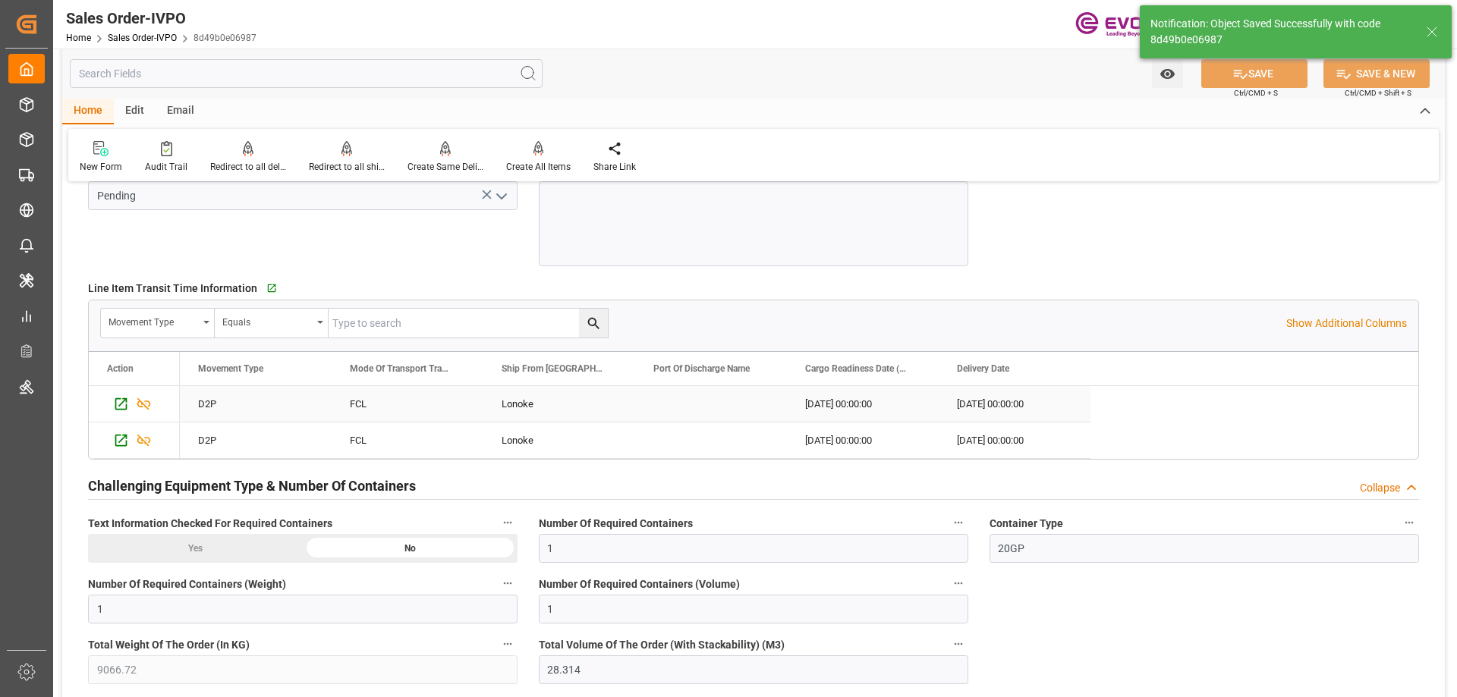
scroll to position [3036, 0]
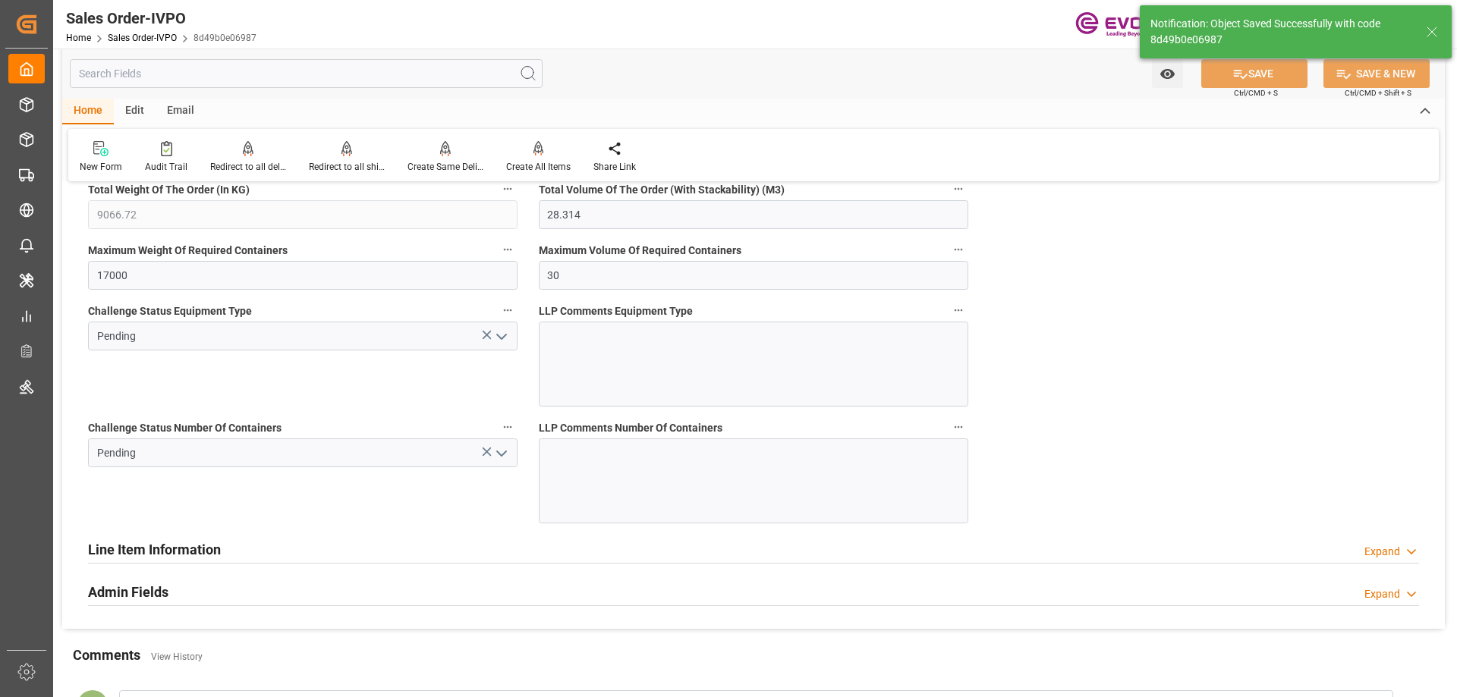
click at [157, 536] on div "Line Item Information" at bounding box center [154, 548] width 133 height 29
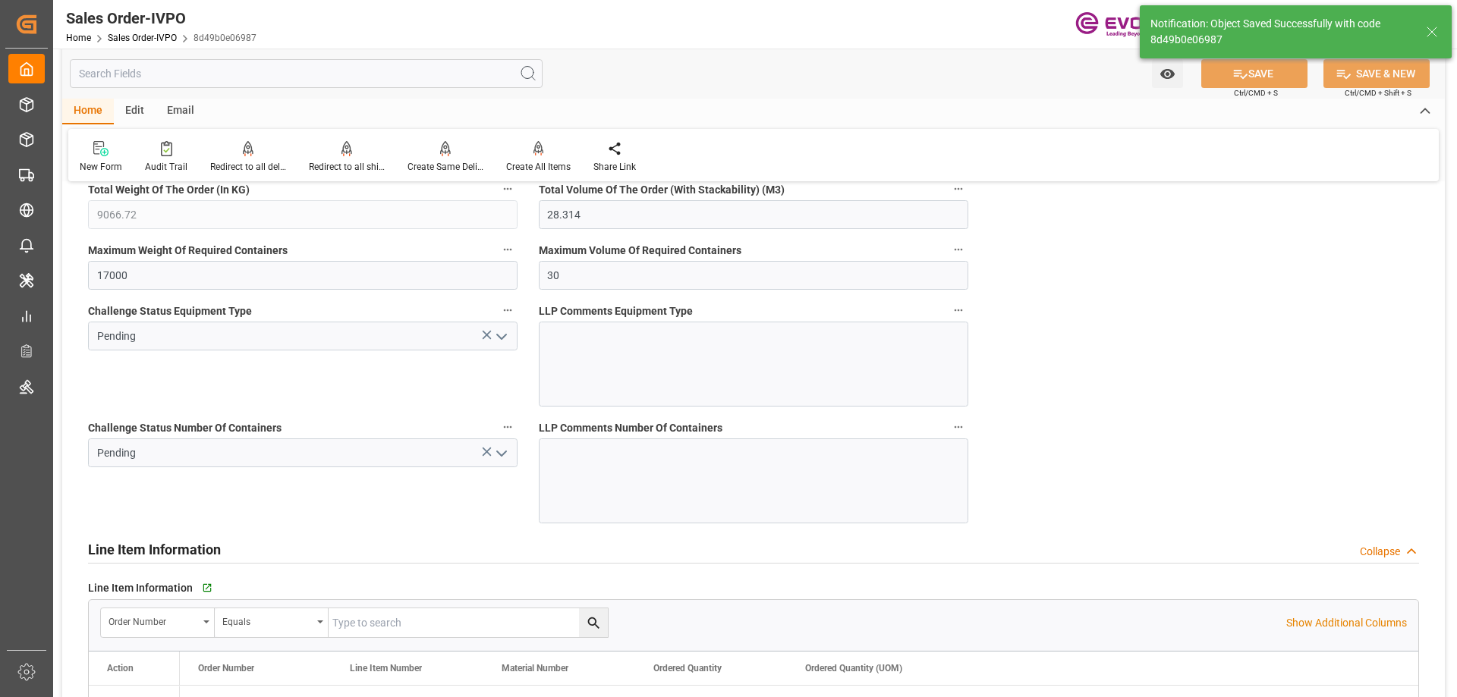
scroll to position [3188, 0]
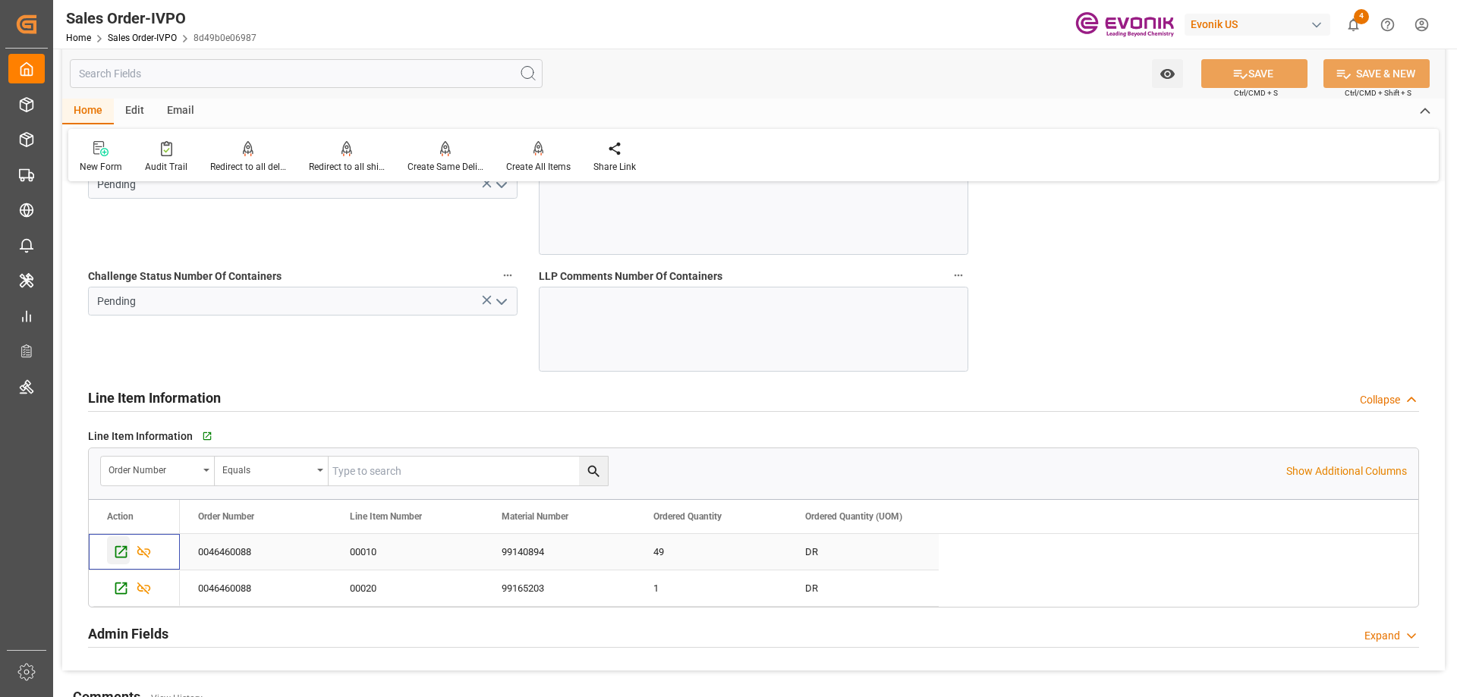
click at [122, 545] on icon "Press SPACE to select this row." at bounding box center [121, 552] width 16 height 16
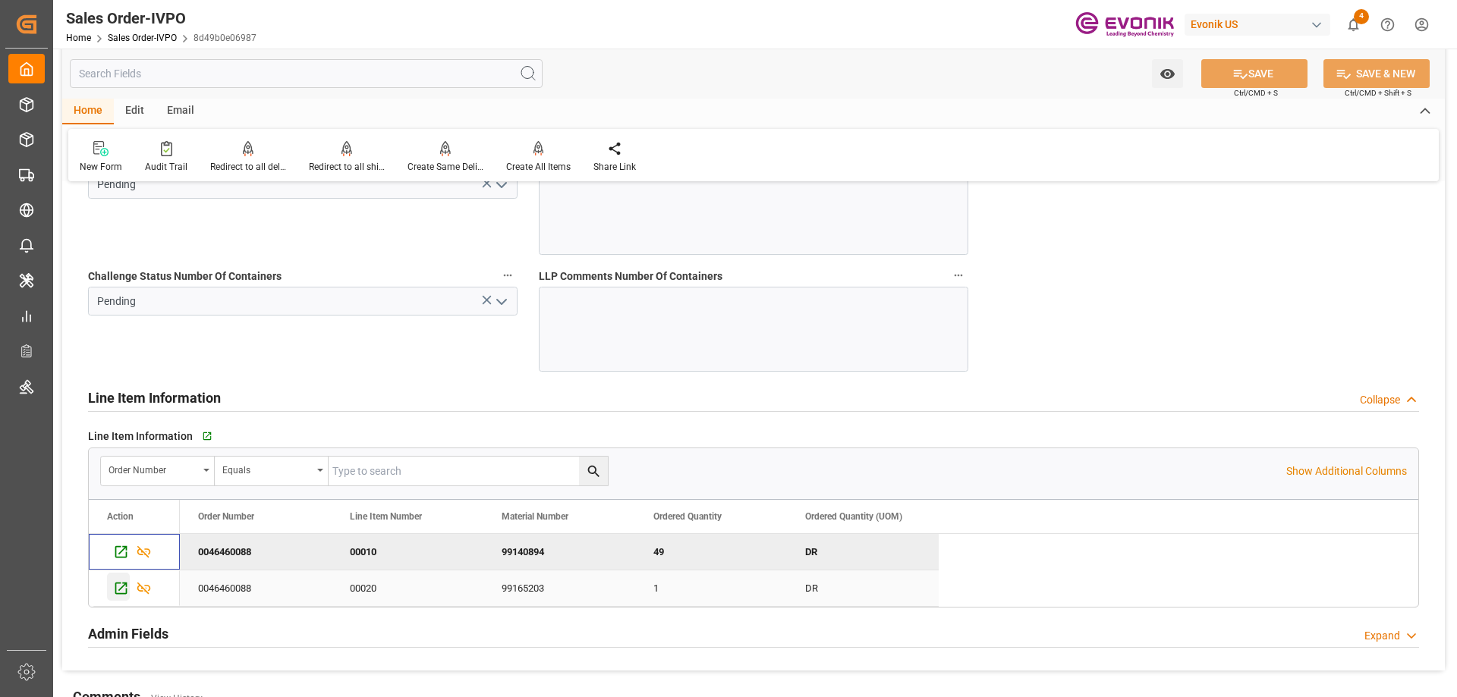
click at [118, 587] on icon "Press SPACE to select this row." at bounding box center [121, 589] width 16 height 16
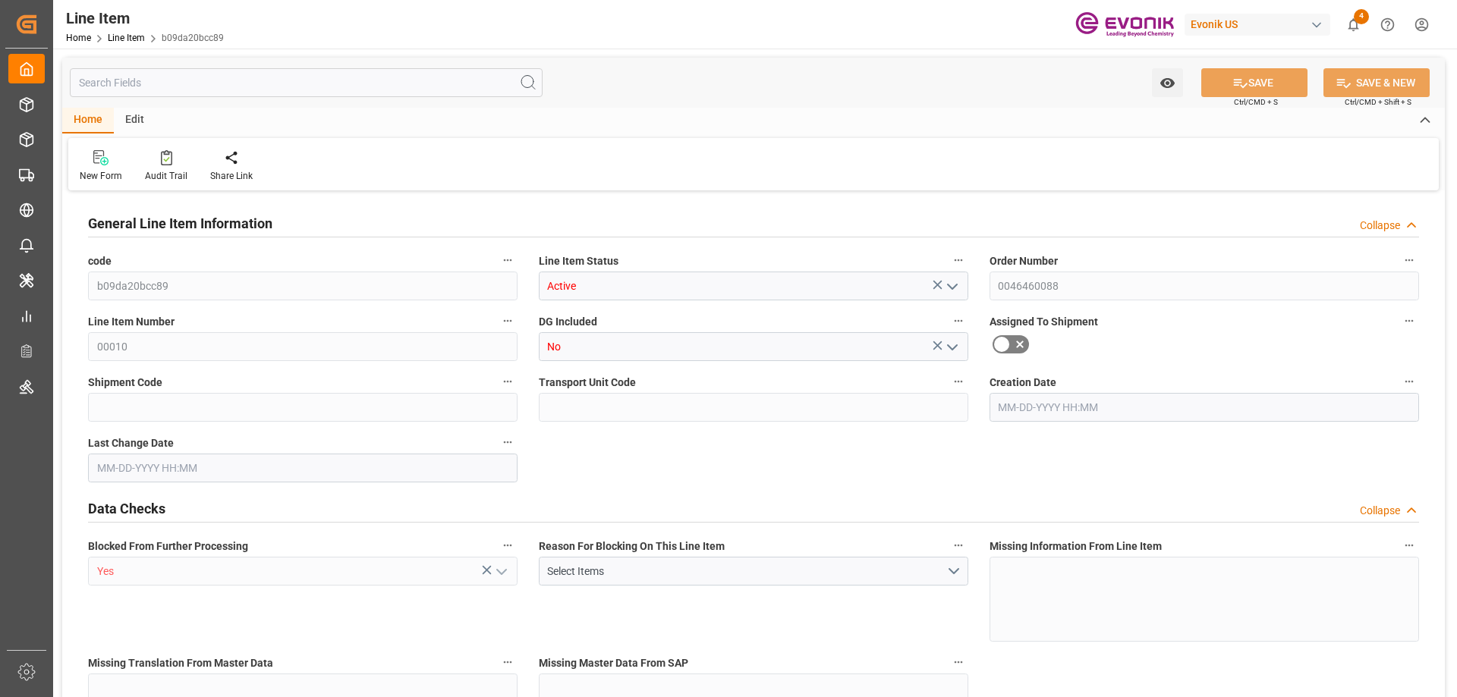
type input "13"
type input "8543.7576"
type input "7781.2"
type input "13.8739"
type input "49"
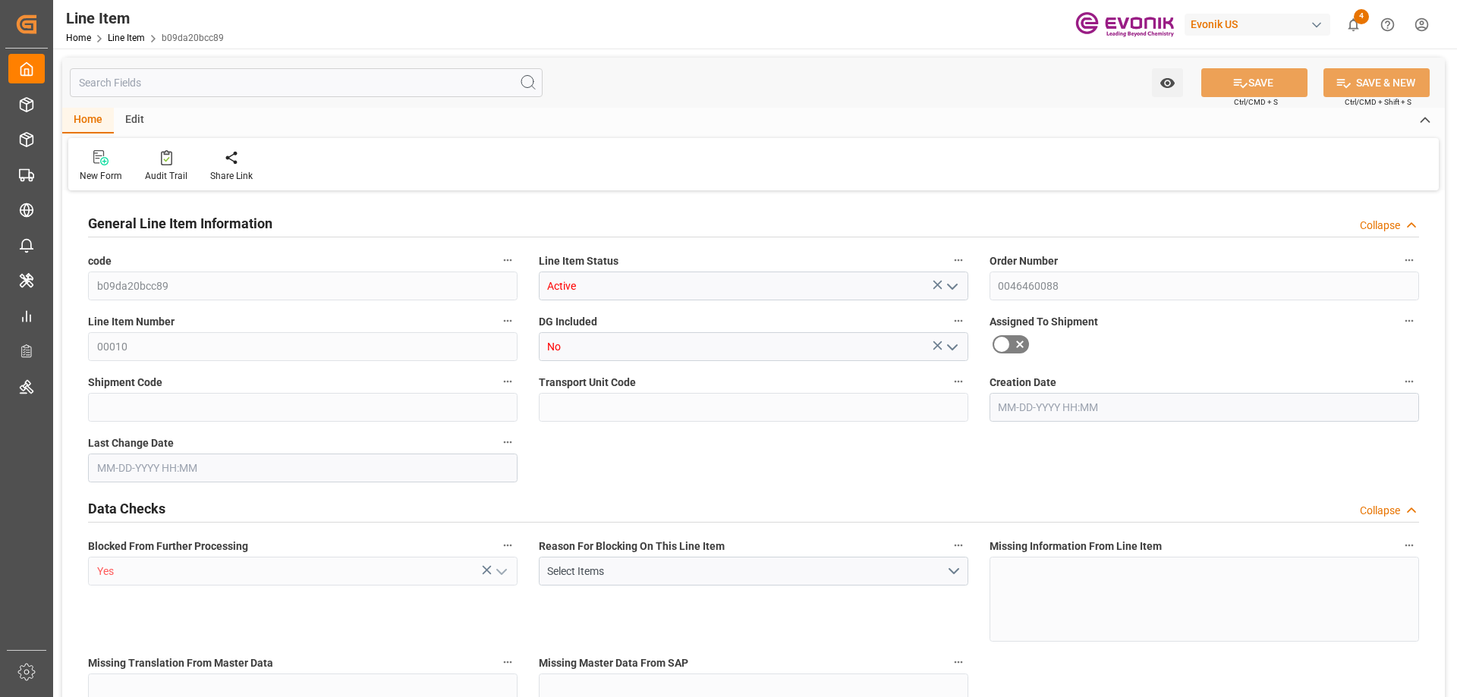
type input "25600.15"
type input "49"
type input "7781.2"
type input "8543.7576"
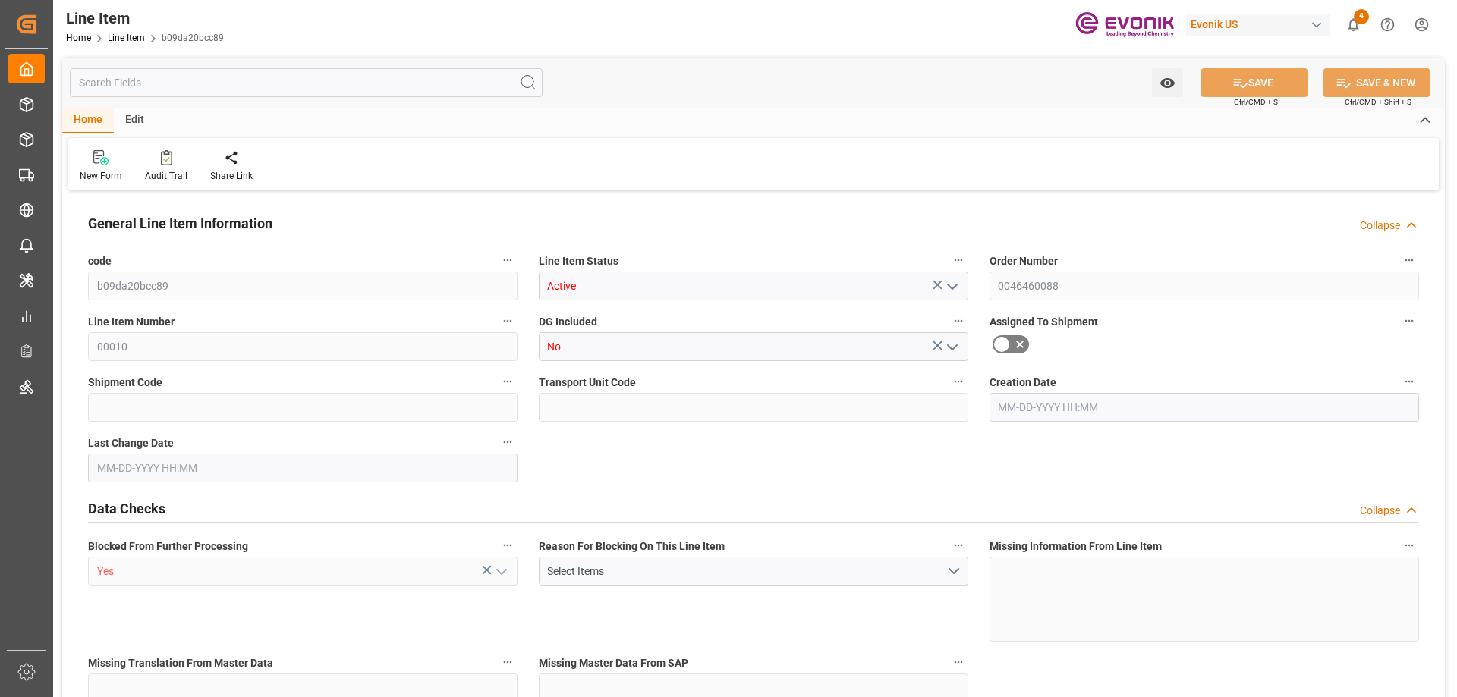
type input "8867.4576"
type input "7781.2"
type input "13.8739"
type input "13873.88"
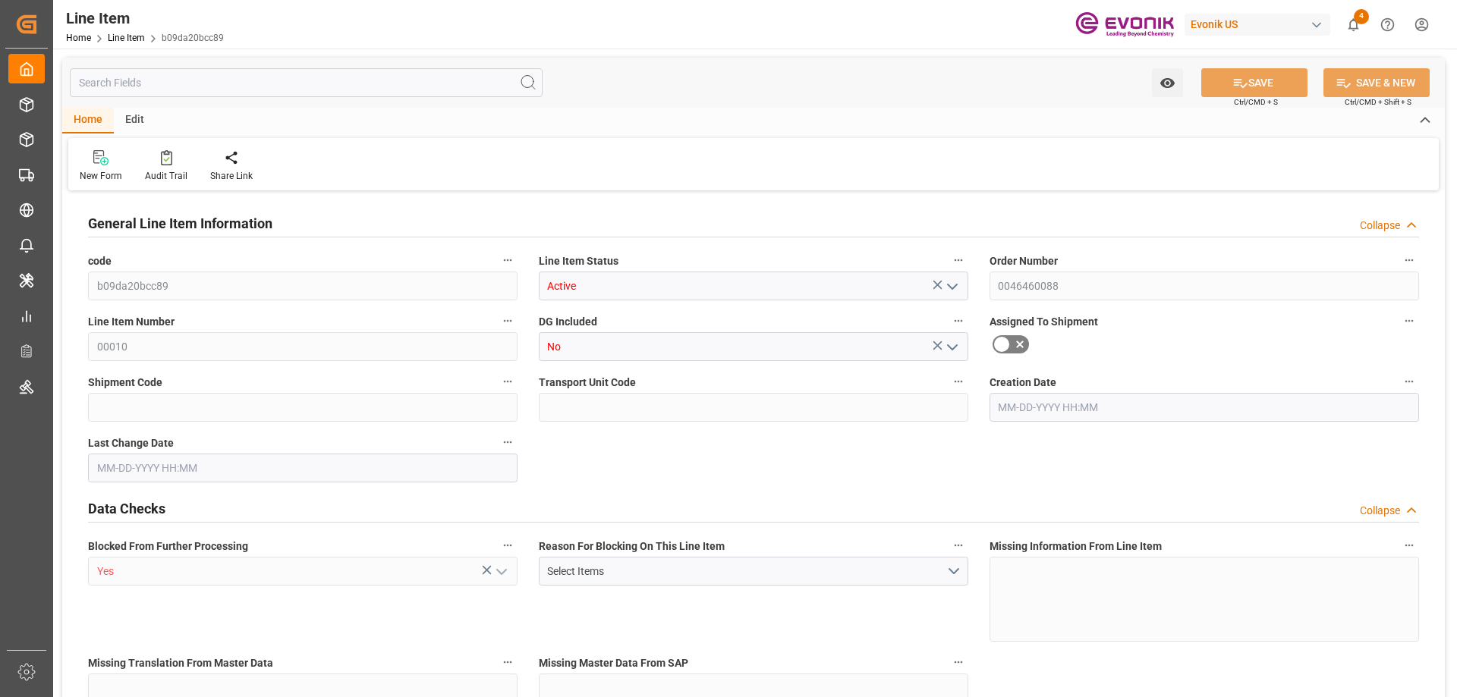
type input "0"
type input "[DATE] 22:45"
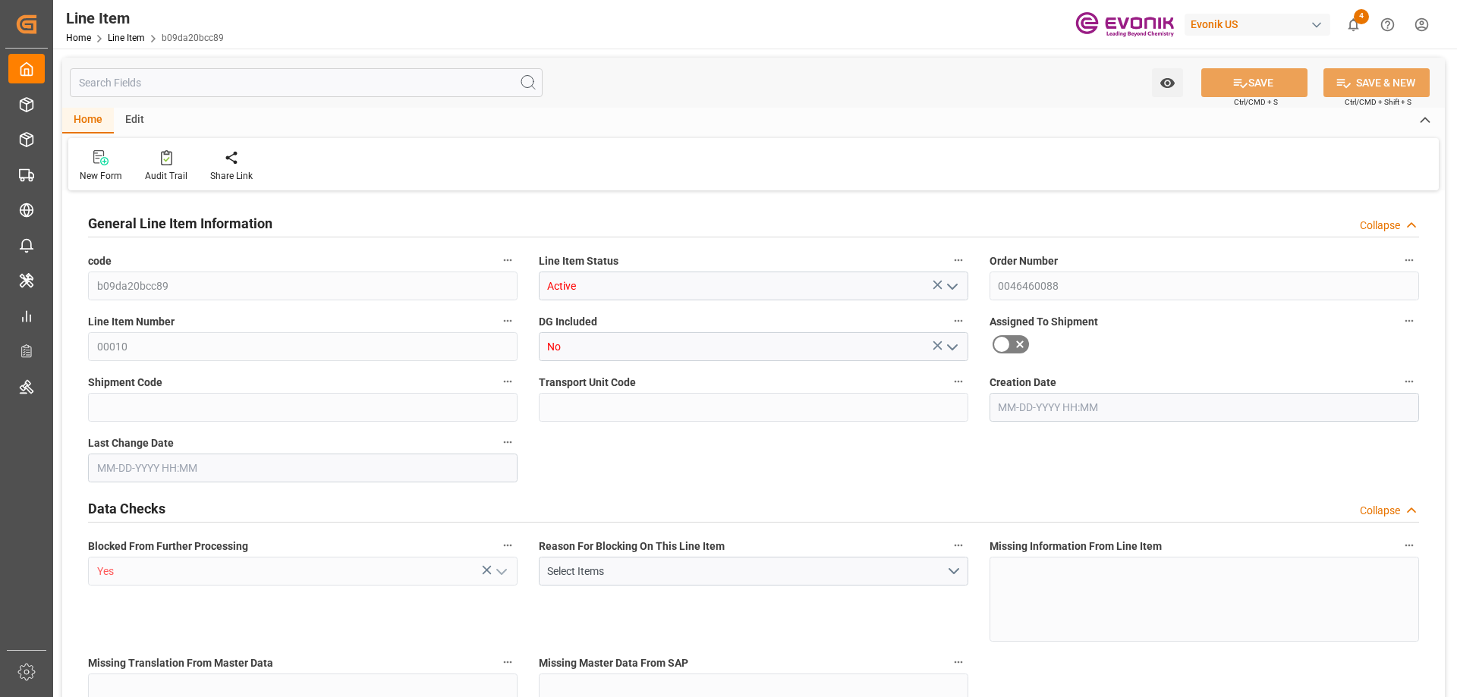
type input "[DATE] 17:37"
type input "[DATE]"
click at [289, 84] on input "text" at bounding box center [306, 82] width 473 height 29
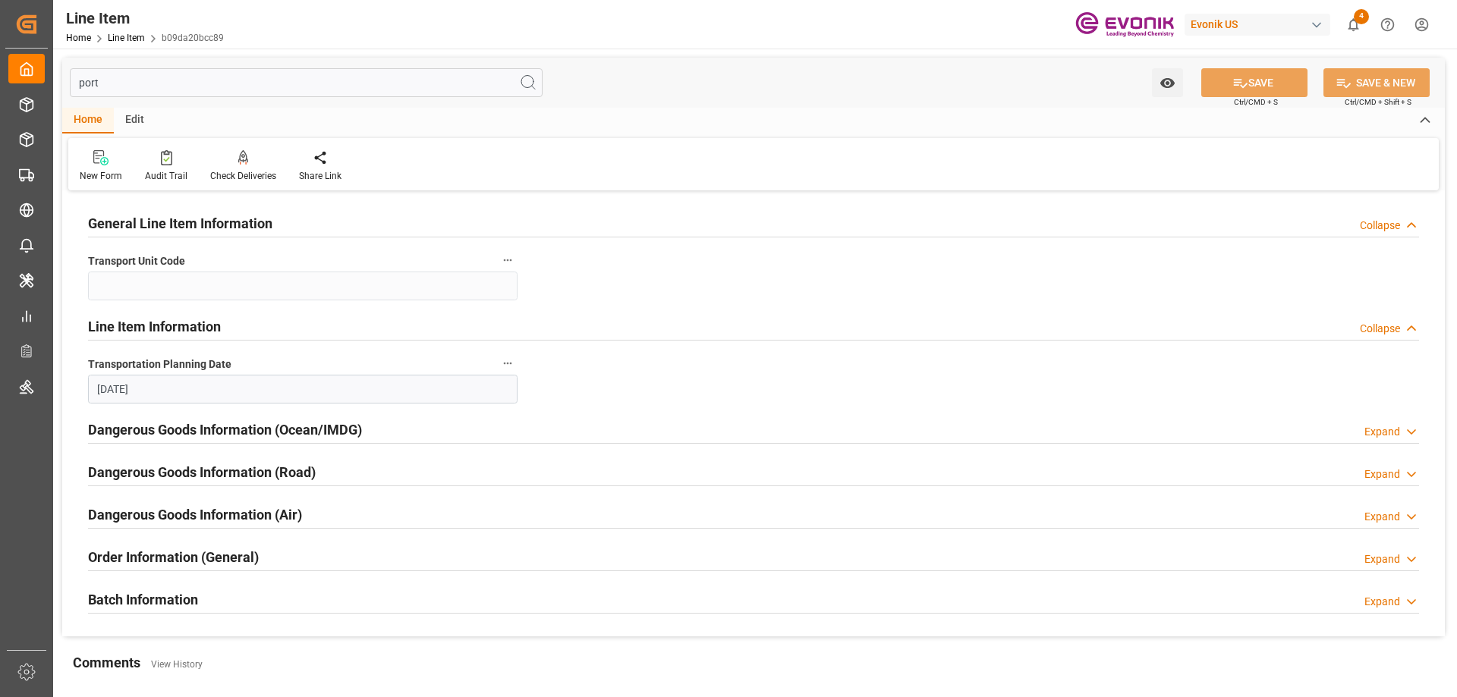
type input "port"
click at [176, 603] on h2 "Batch Information" at bounding box center [143, 600] width 110 height 20
click at [176, 571] on div "Order Information (General) Expand" at bounding box center [753, 558] width 1352 height 43
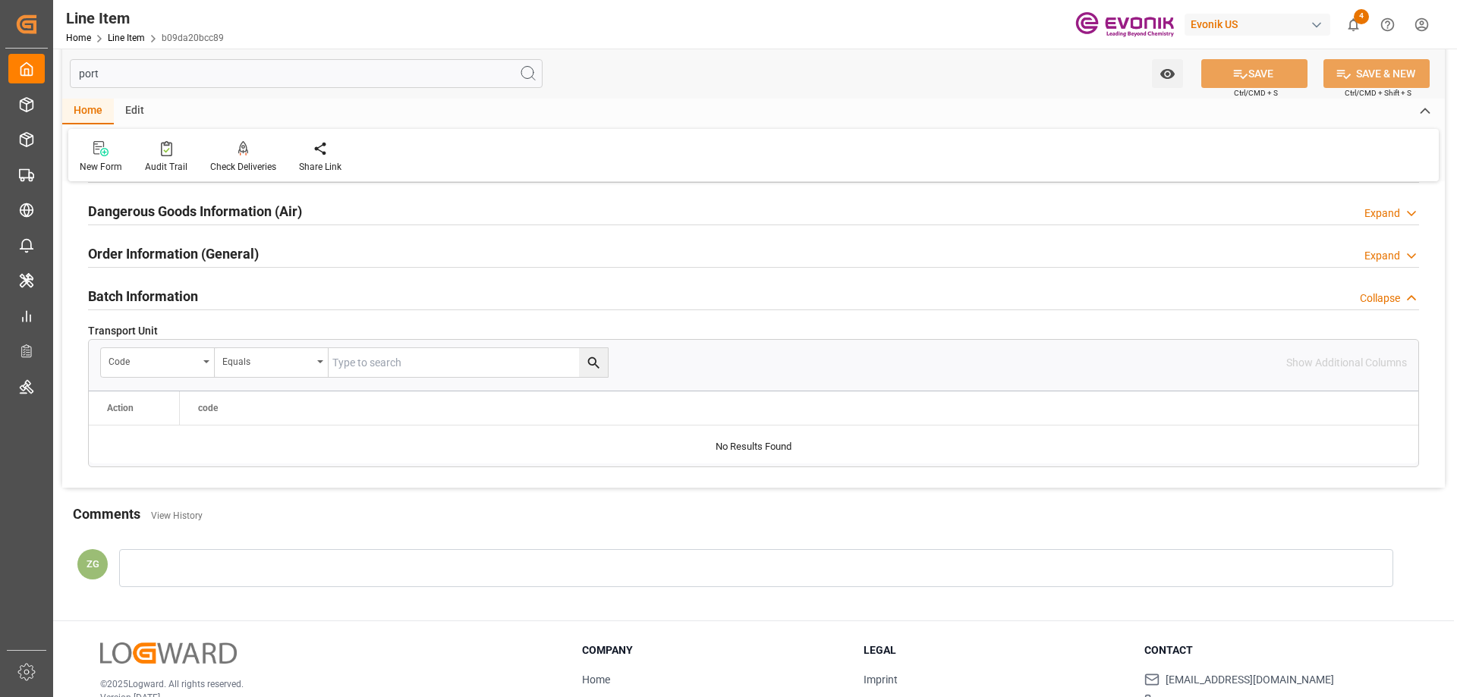
click at [171, 285] on div "Batch Information" at bounding box center [143, 295] width 110 height 29
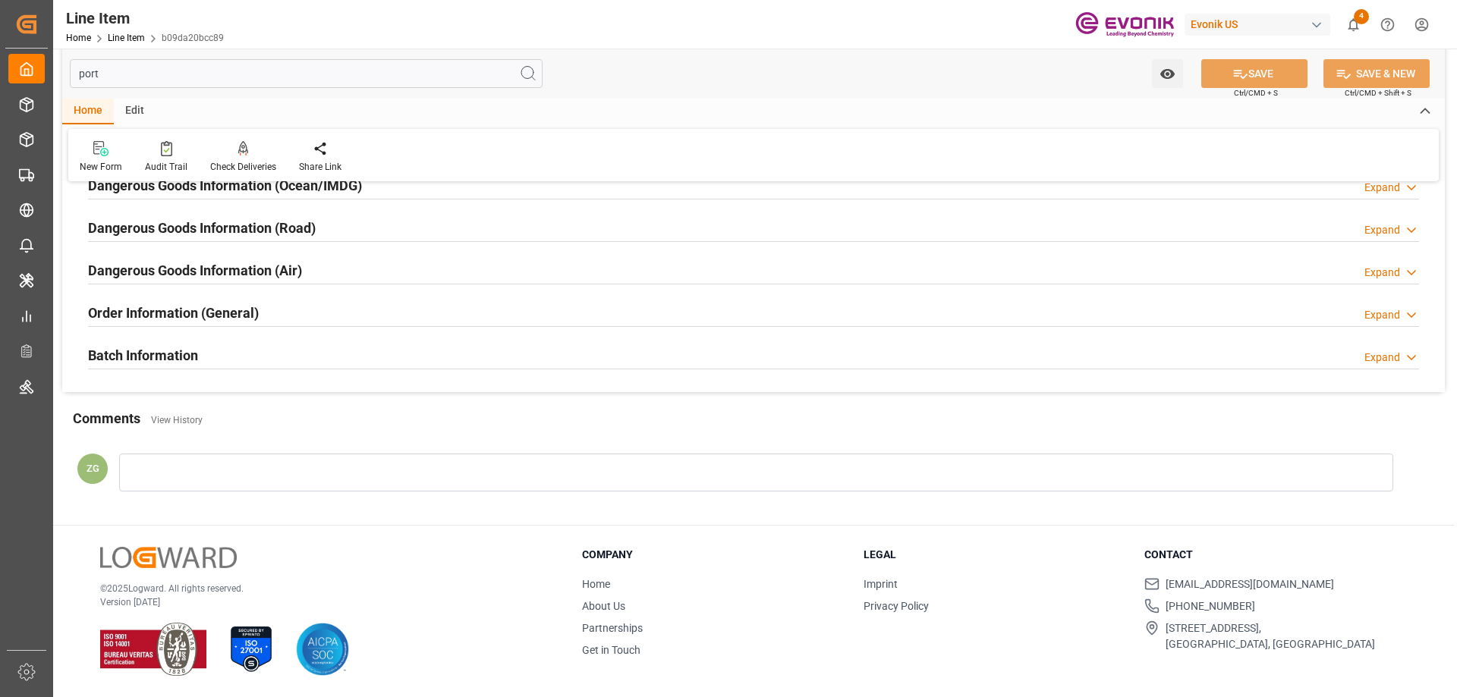
click at [171, 249] on div "Dangerous Goods Information (Road) Expand" at bounding box center [753, 228] width 1352 height 43
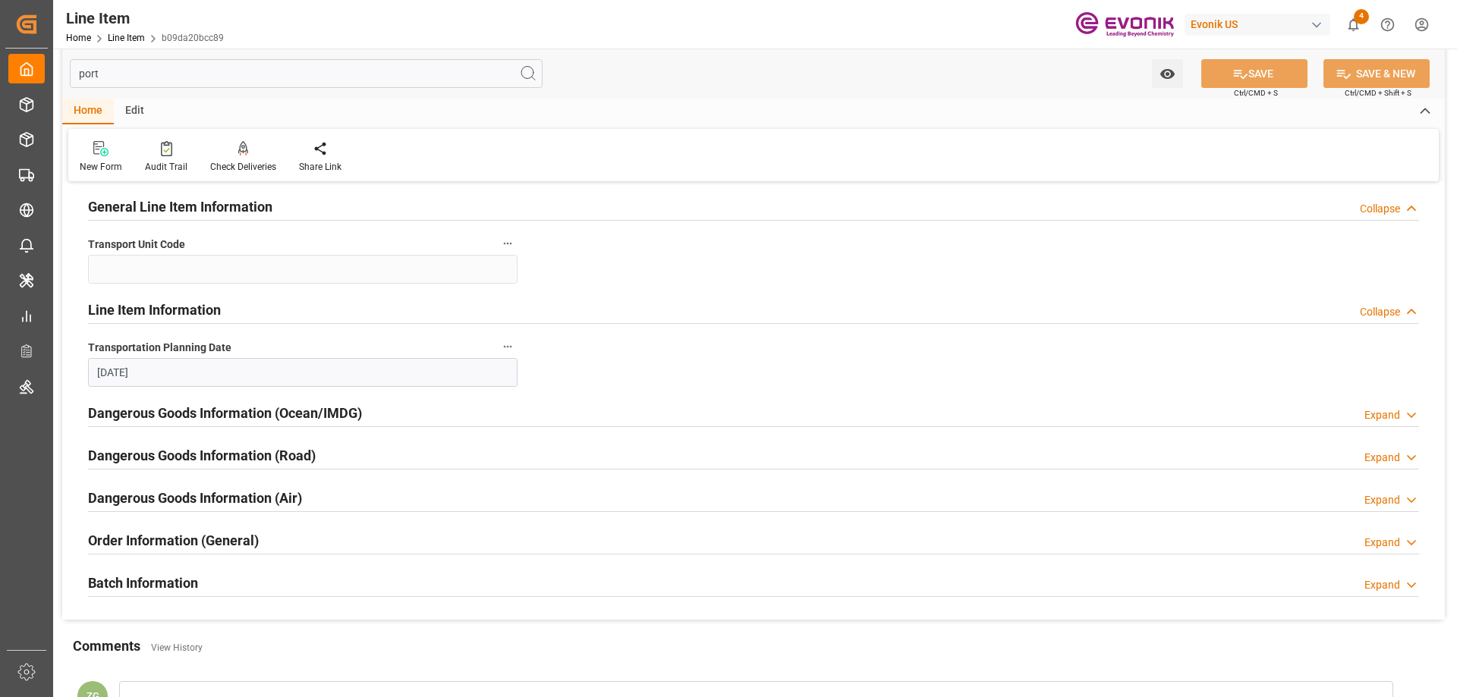
click at [149, 402] on div "Dangerous Goods Information (Ocean/IMDG)" at bounding box center [225, 412] width 274 height 29
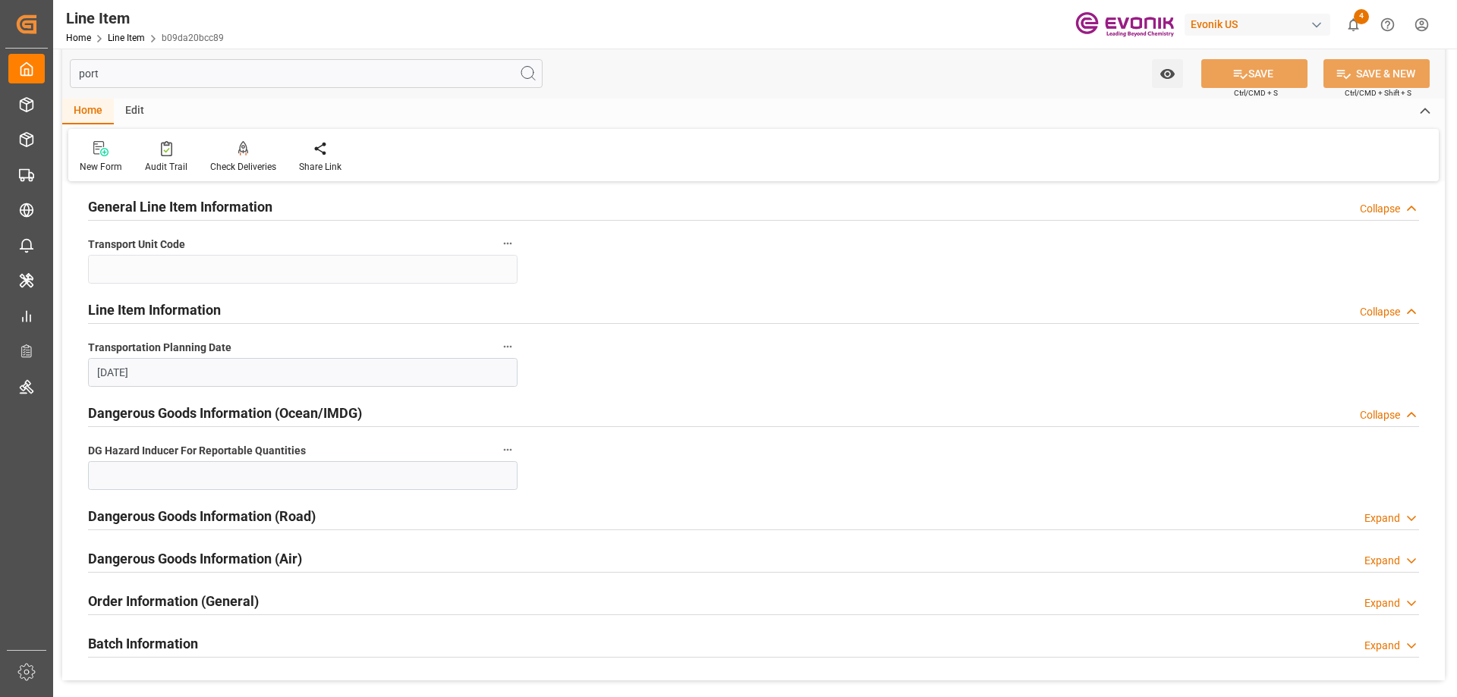
click at [209, 499] on div "Dangerous Goods Information (Road) Expand" at bounding box center [753, 517] width 1352 height 43
click at [207, 518] on h2 "Dangerous Goods Information (Road)" at bounding box center [202, 516] width 228 height 20
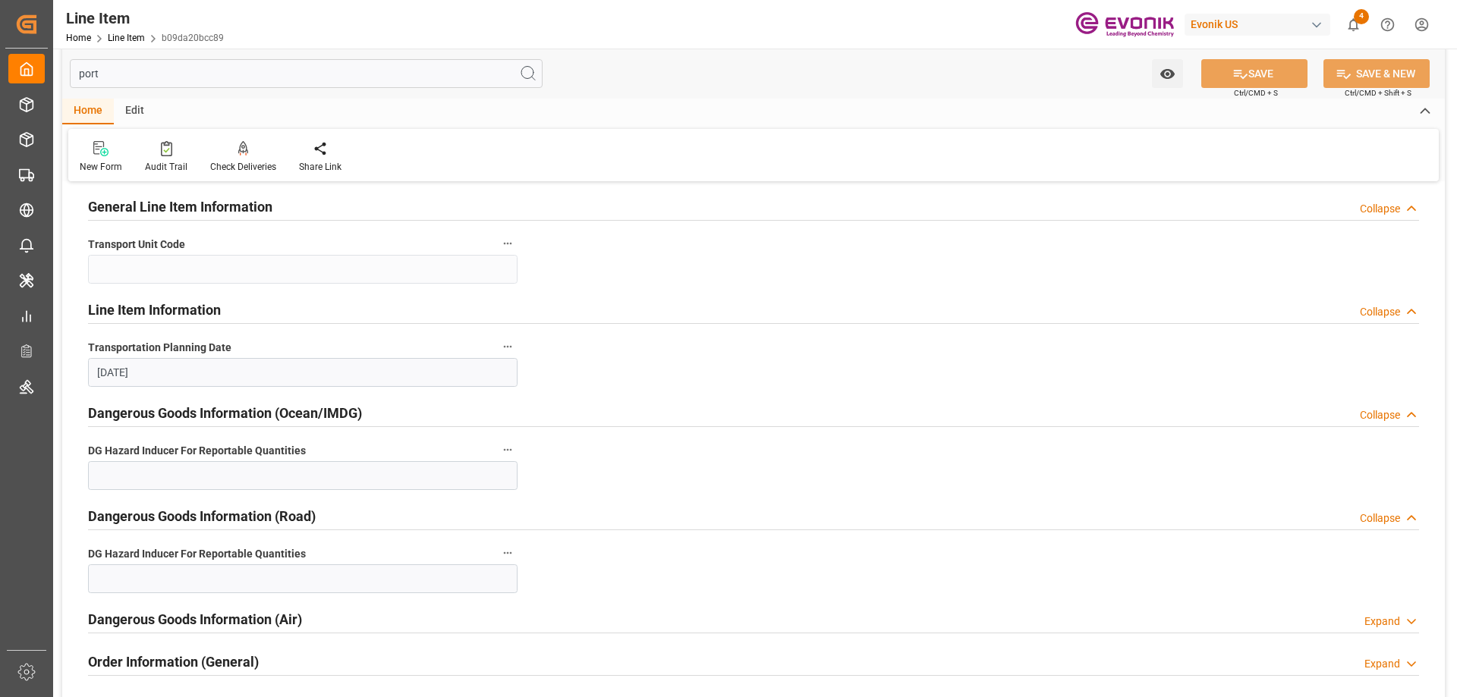
scroll to position [168, 0]
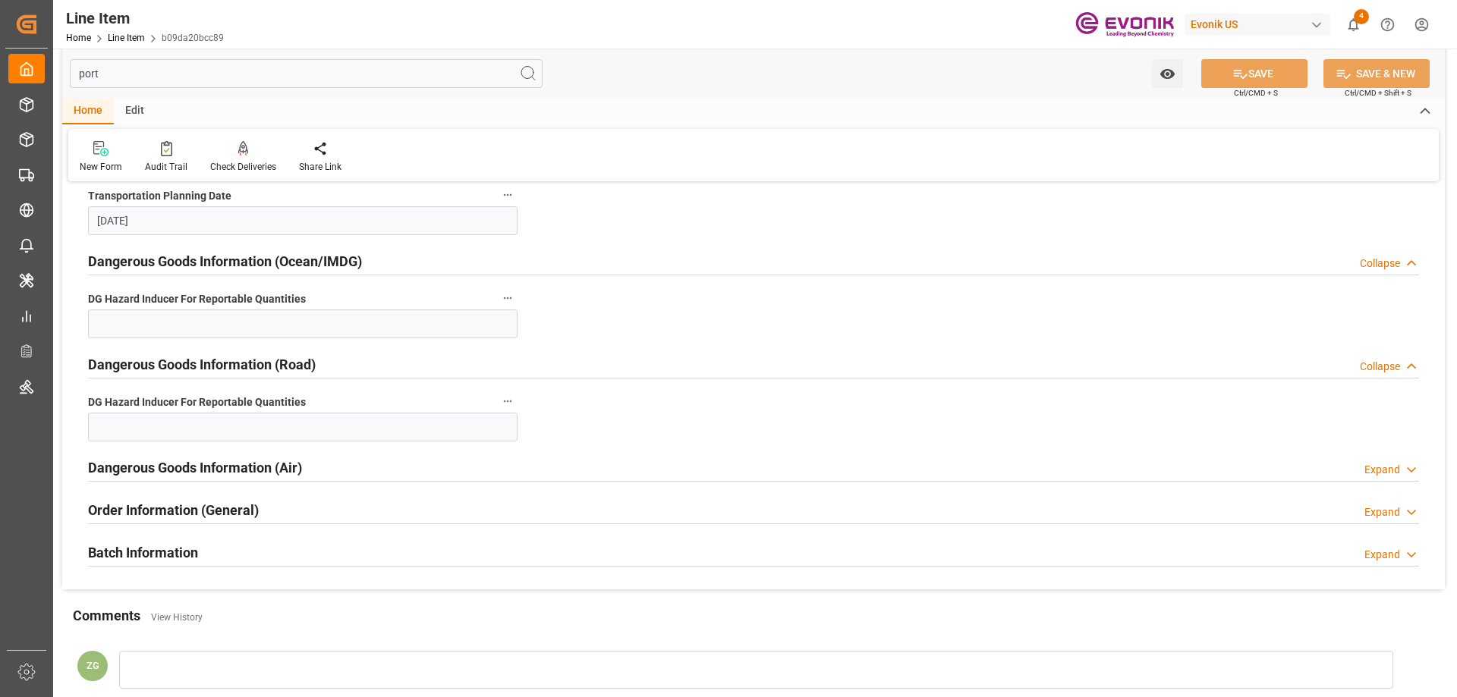
drag, startPoint x: 190, startPoint y: 457, endPoint x: 181, endPoint y: 491, distance: 35.2
click at [190, 457] on div "Dangerous Goods Information (Air)" at bounding box center [195, 466] width 214 height 29
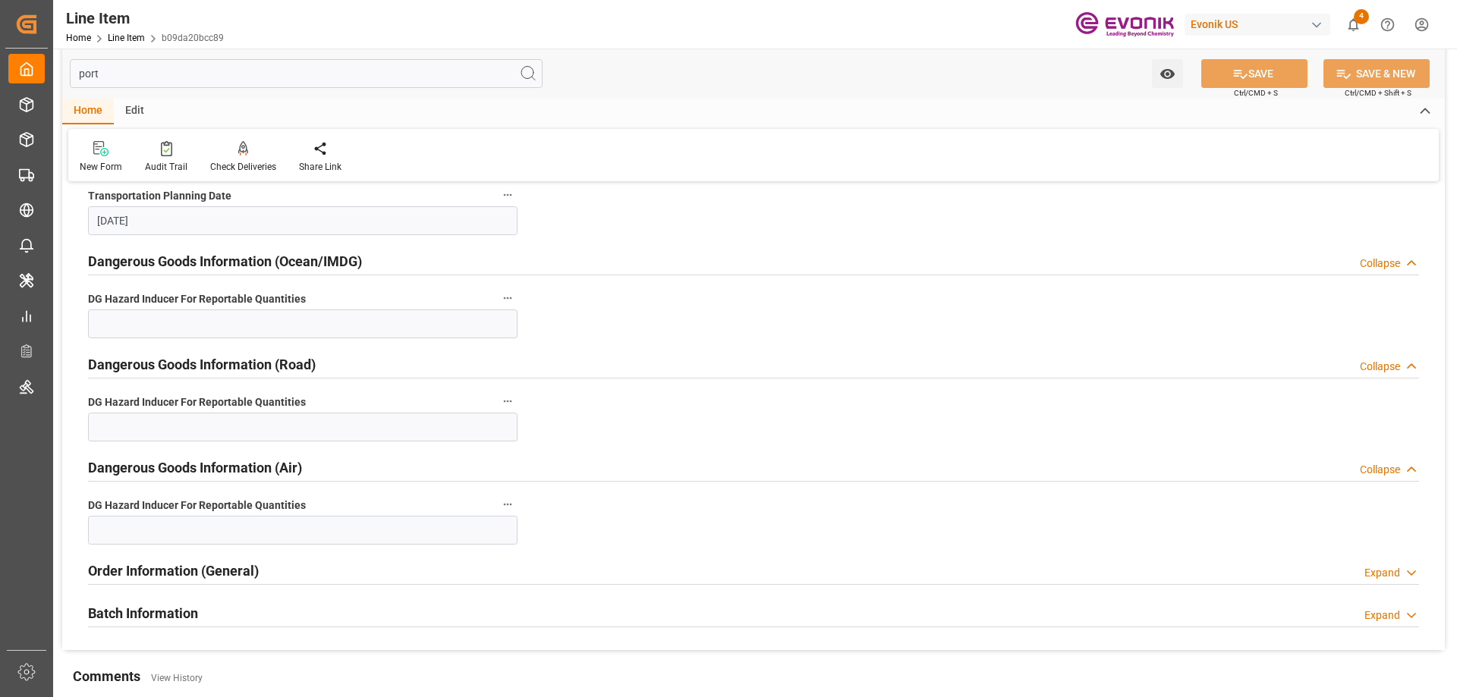
click at [159, 565] on h2 "Order Information (General)" at bounding box center [173, 571] width 171 height 20
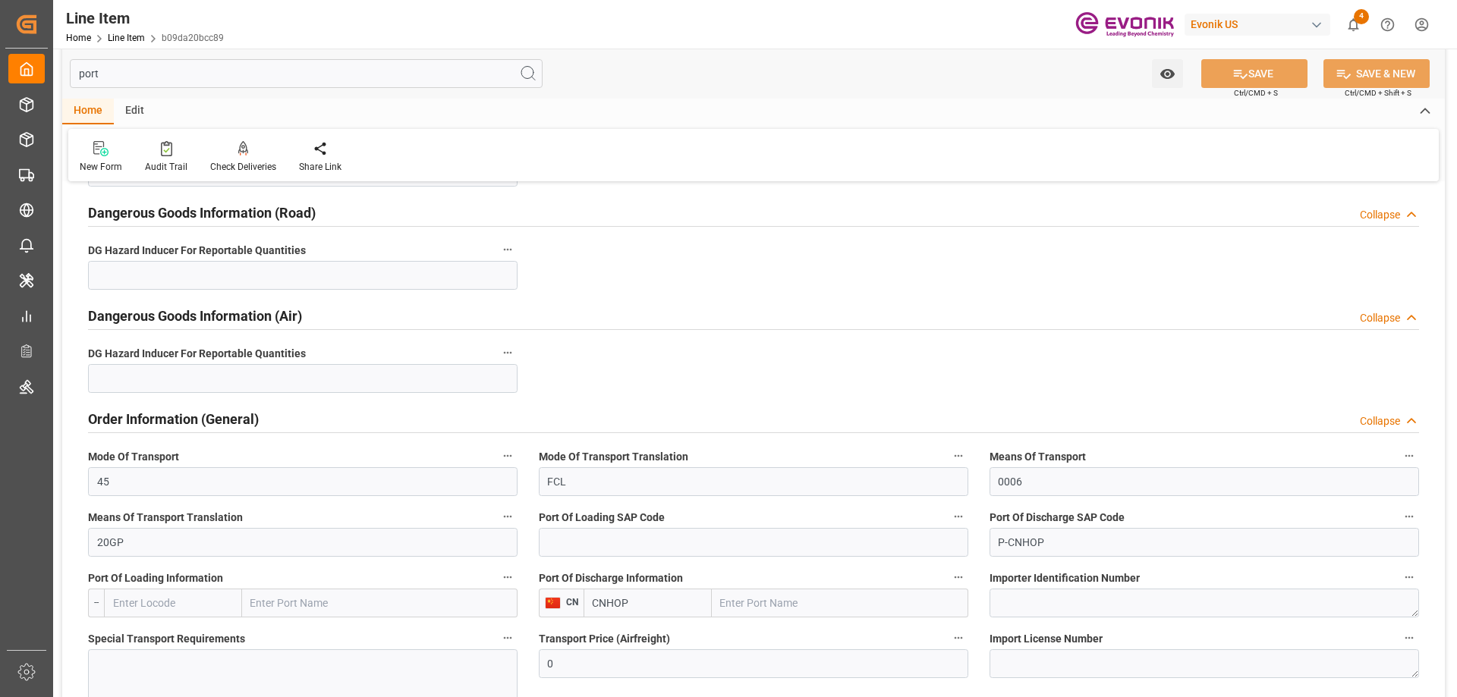
scroll to position [472, 0]
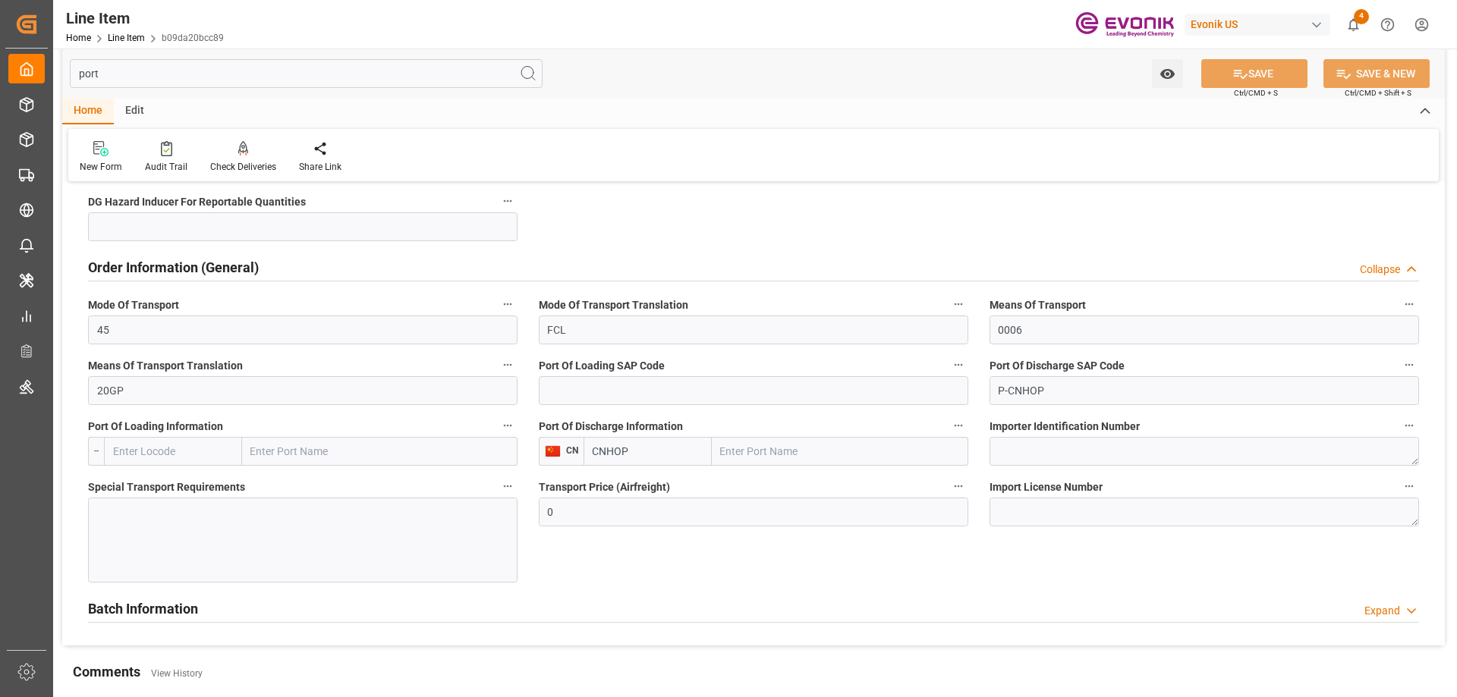
click at [748, 449] on input "text" at bounding box center [840, 451] width 257 height 29
type input "huangpu"
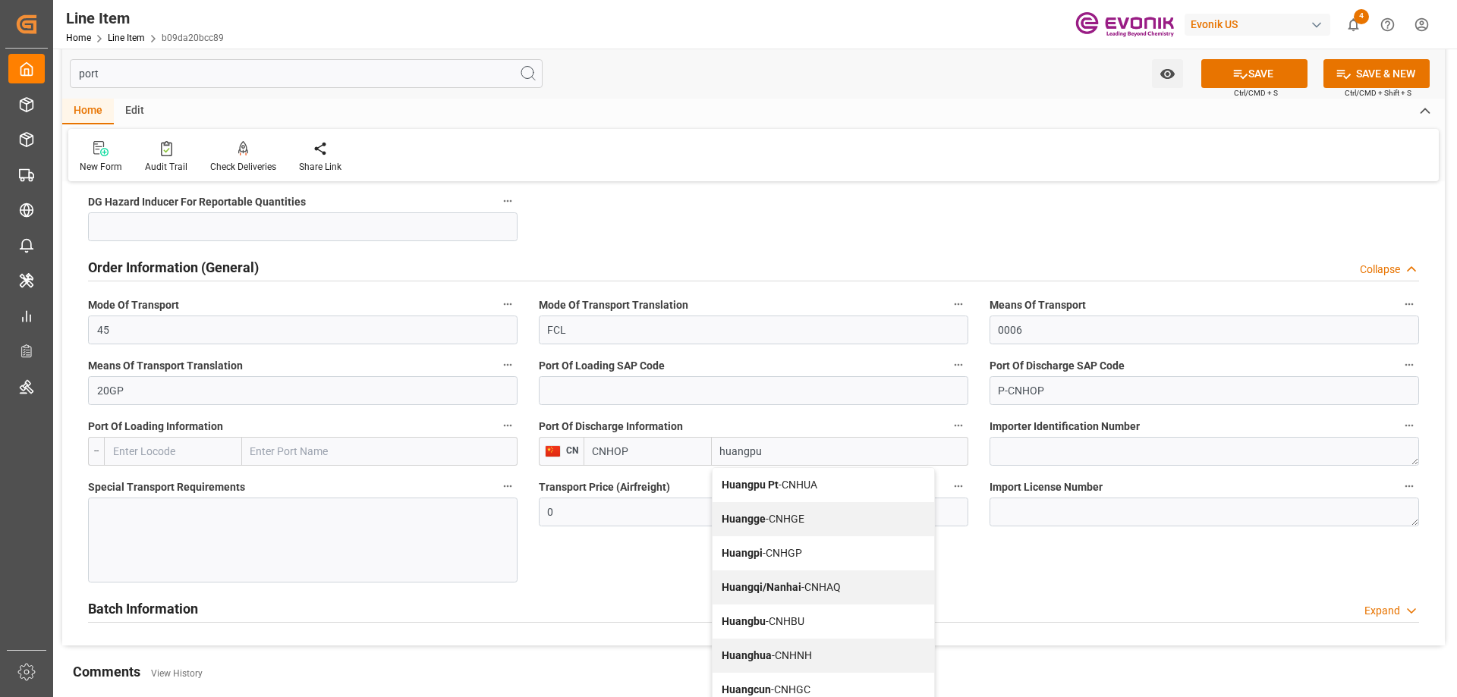
click at [781, 486] on span "Huangpu Pt - CNHUA" at bounding box center [770, 485] width 96 height 12
type input "CNHUA"
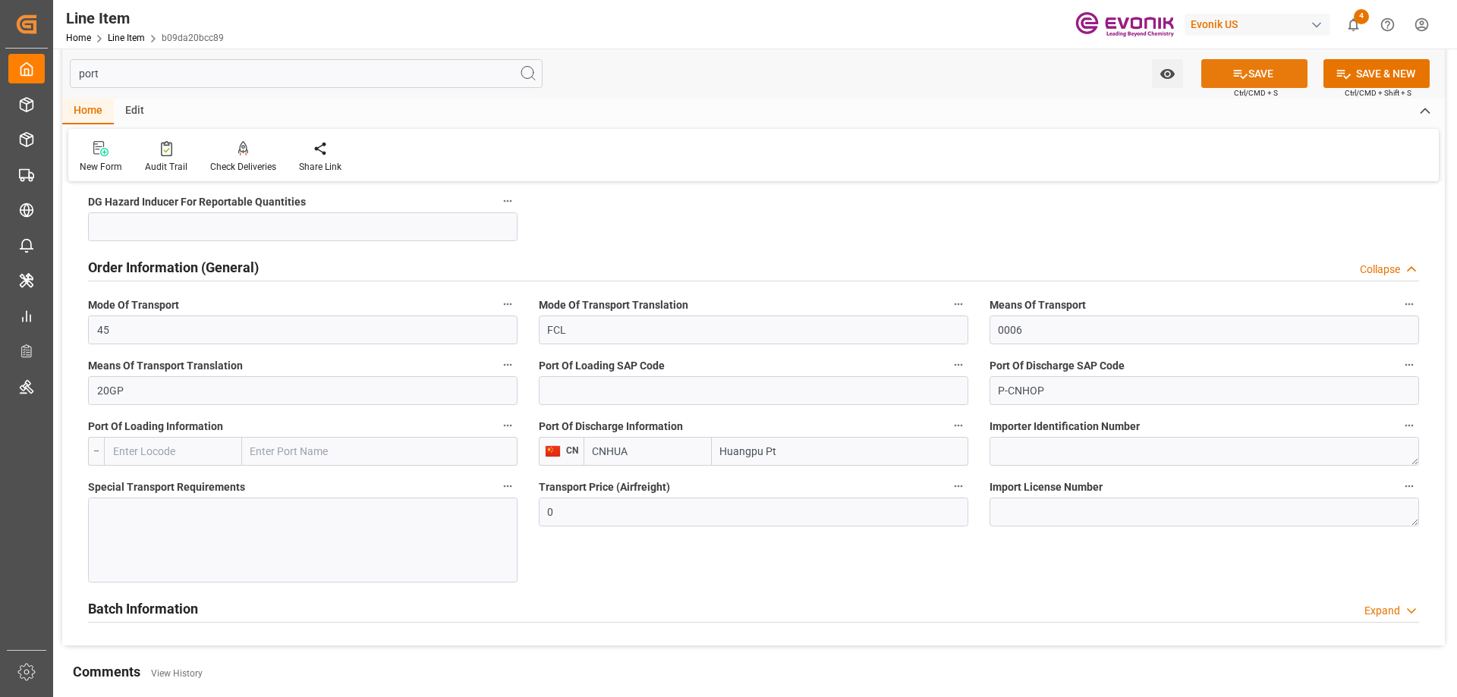
type input "Huangpu Pt"
click at [1267, 67] on button "SAVE" at bounding box center [1254, 73] width 106 height 29
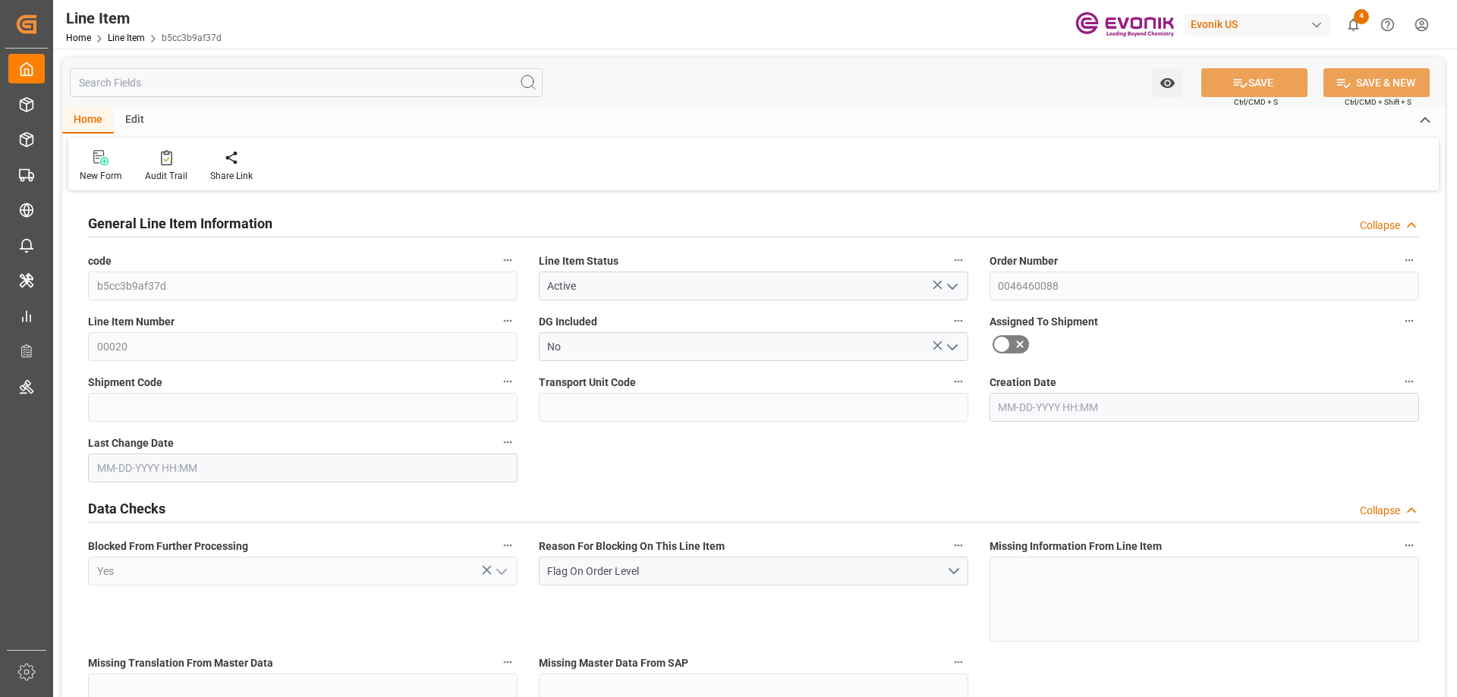
type input "[DATE] 22:45"
type input "[DATE] 15:20"
type input "[DATE]"
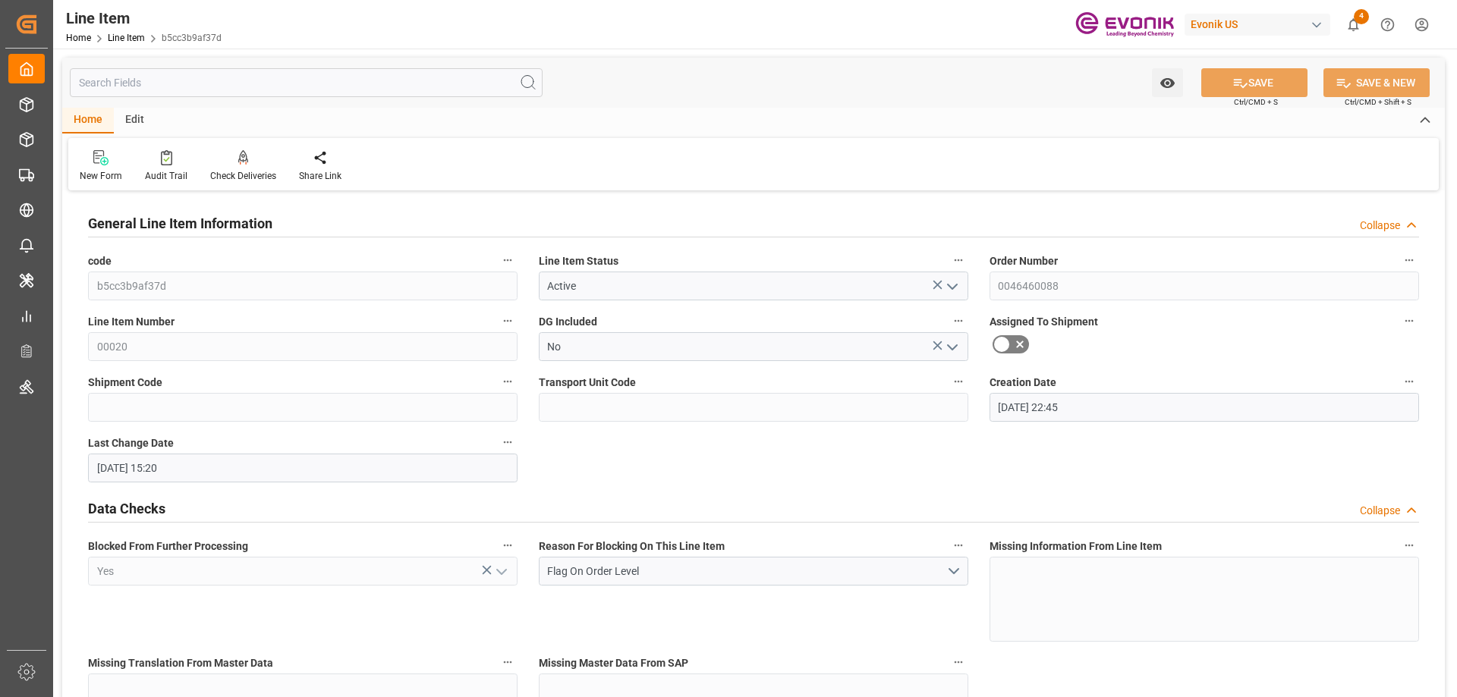
click at [288, 74] on input "text" at bounding box center [306, 82] width 473 height 29
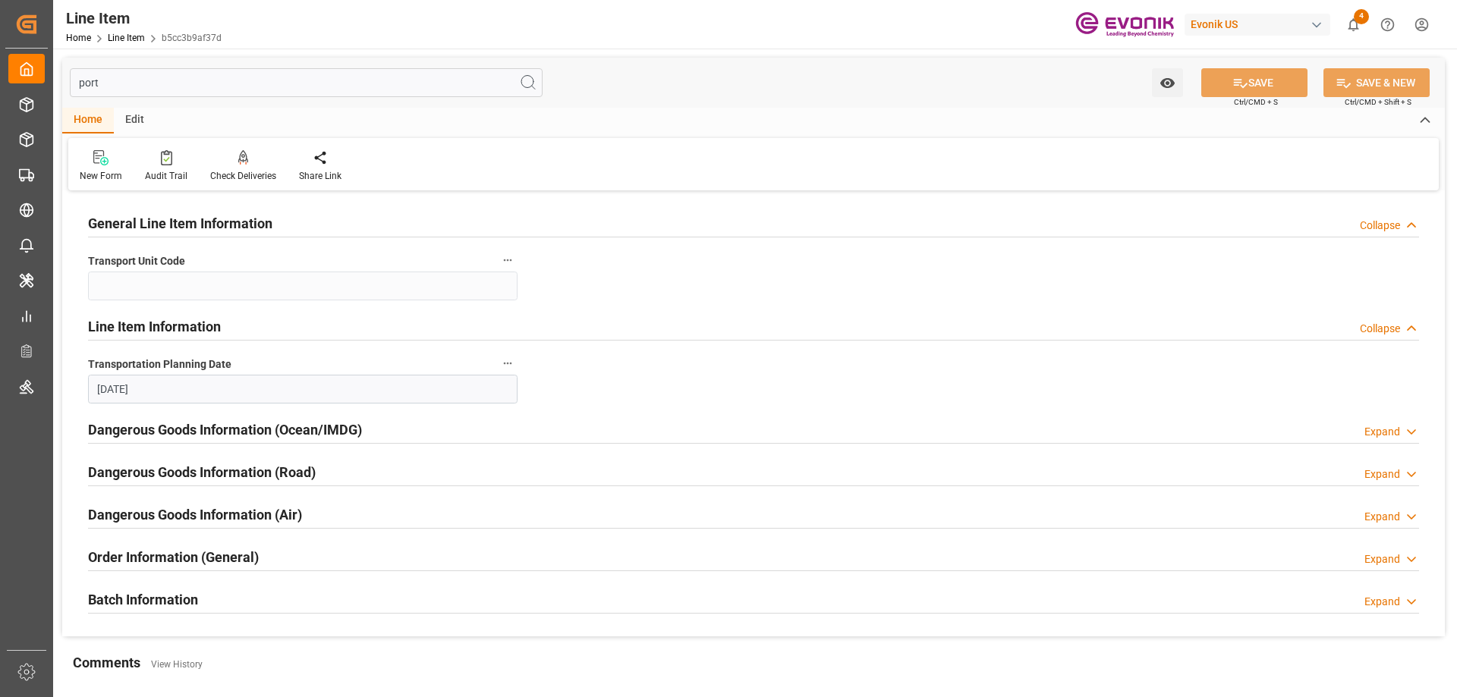
type input "port"
click at [133, 604] on h2 "Batch Information" at bounding box center [143, 600] width 110 height 20
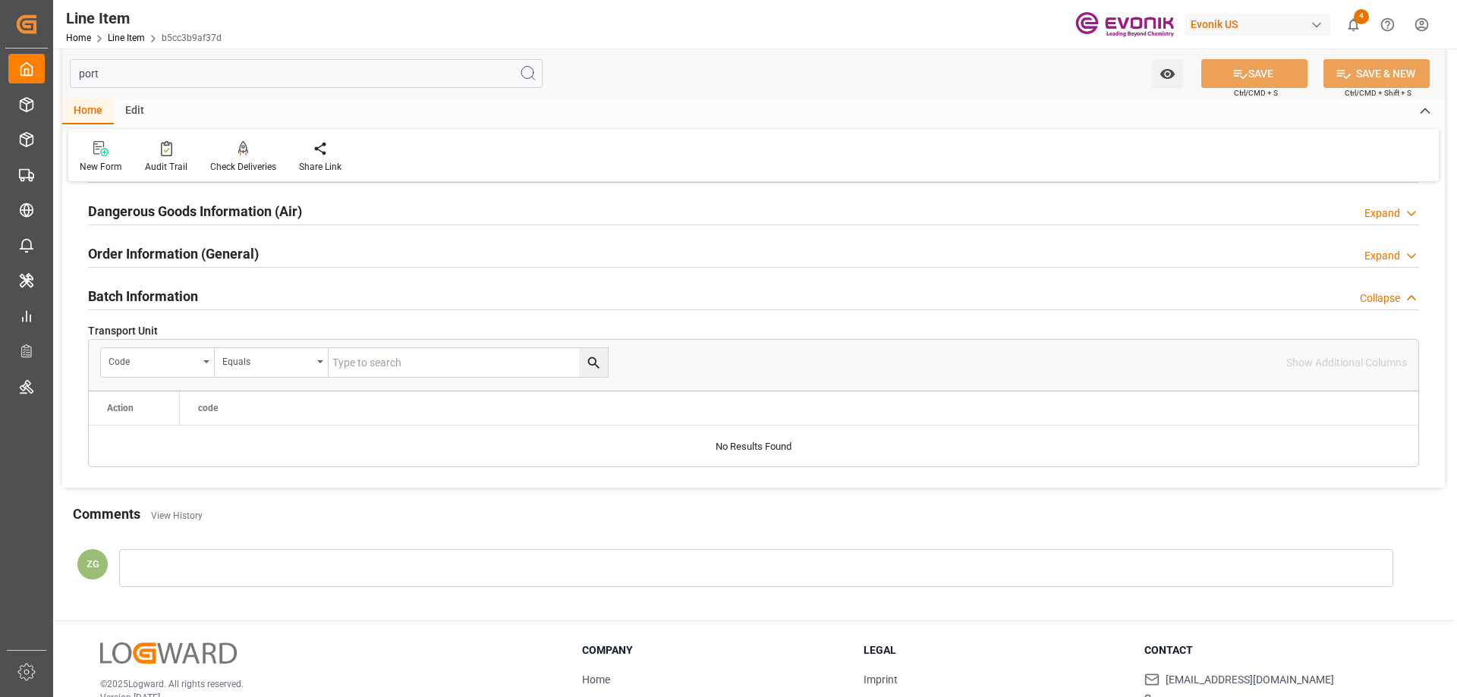
click at [178, 263] on h2 "Order Information (General)" at bounding box center [173, 254] width 171 height 20
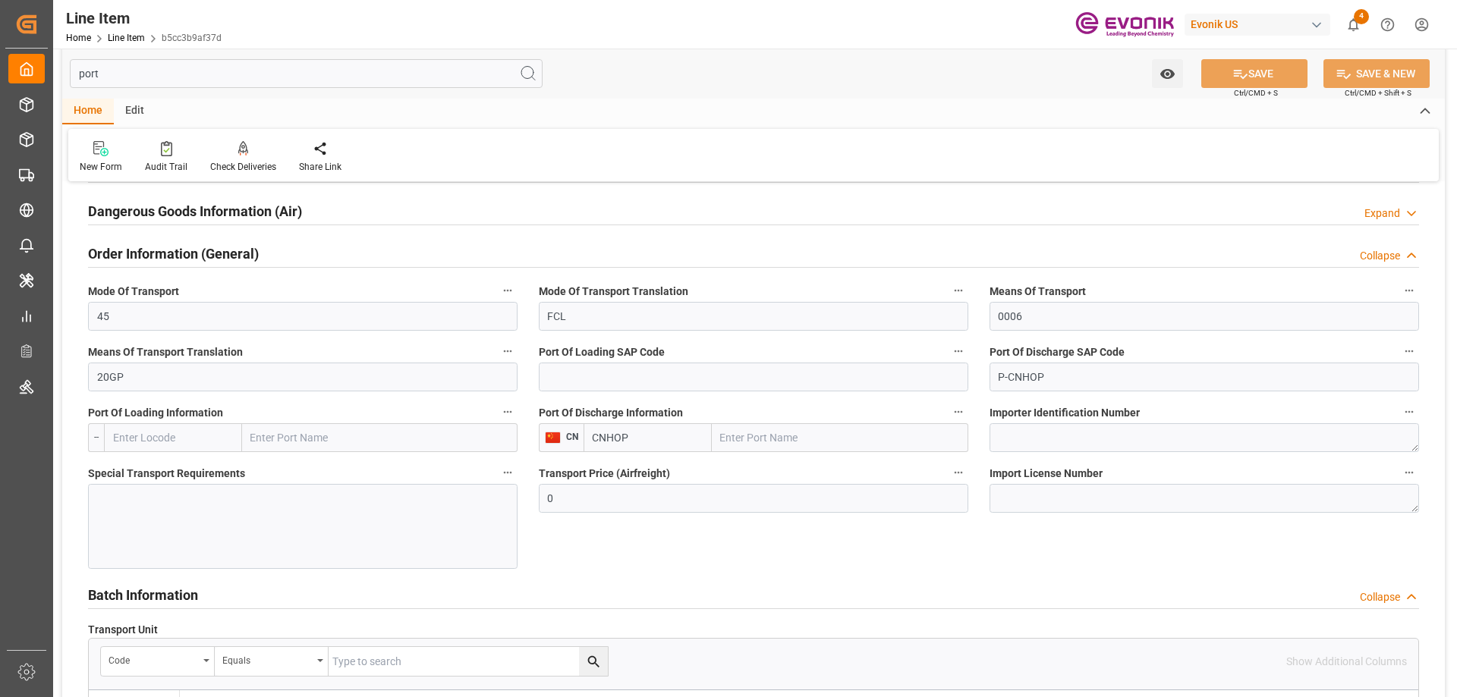
click at [739, 432] on input "text" at bounding box center [840, 437] width 257 height 29
type input "huangpu"
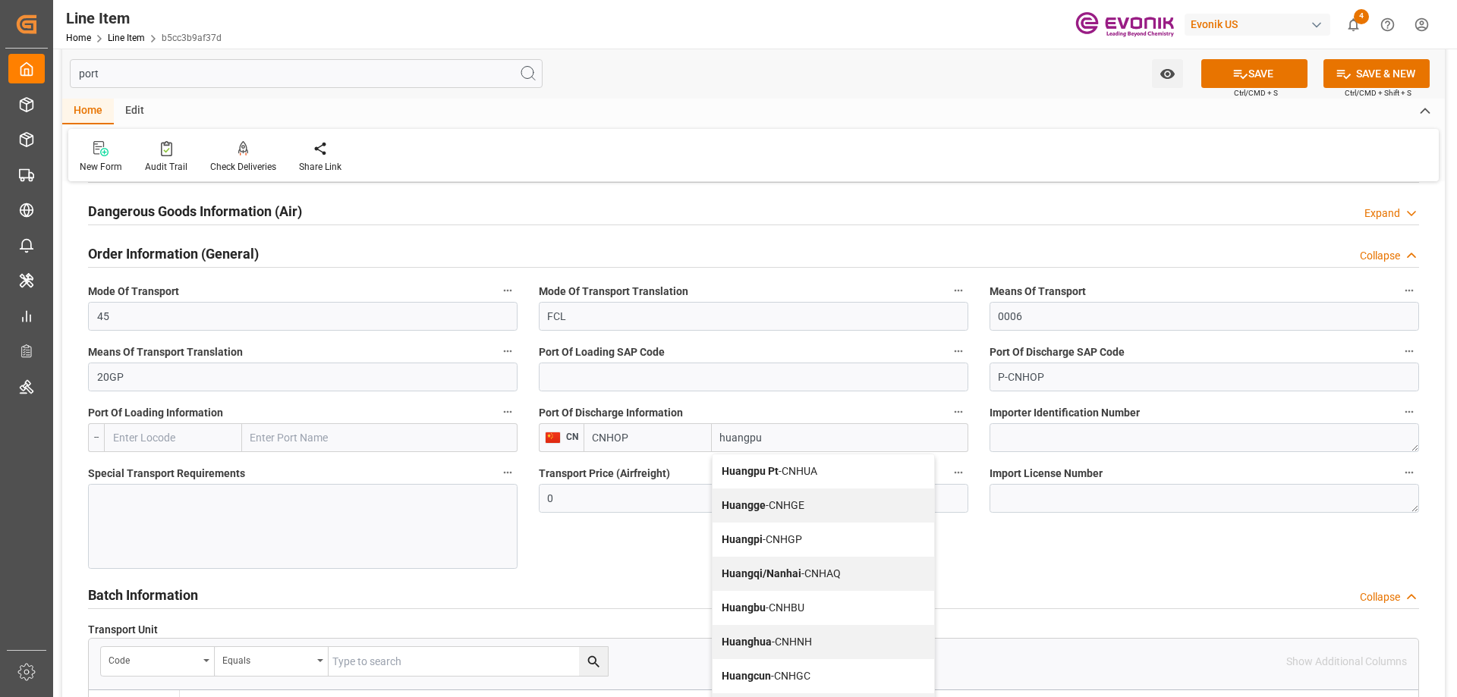
click at [793, 469] on span "Huangpu Pt - CNHUA" at bounding box center [770, 471] width 96 height 12
type input "CNHUA"
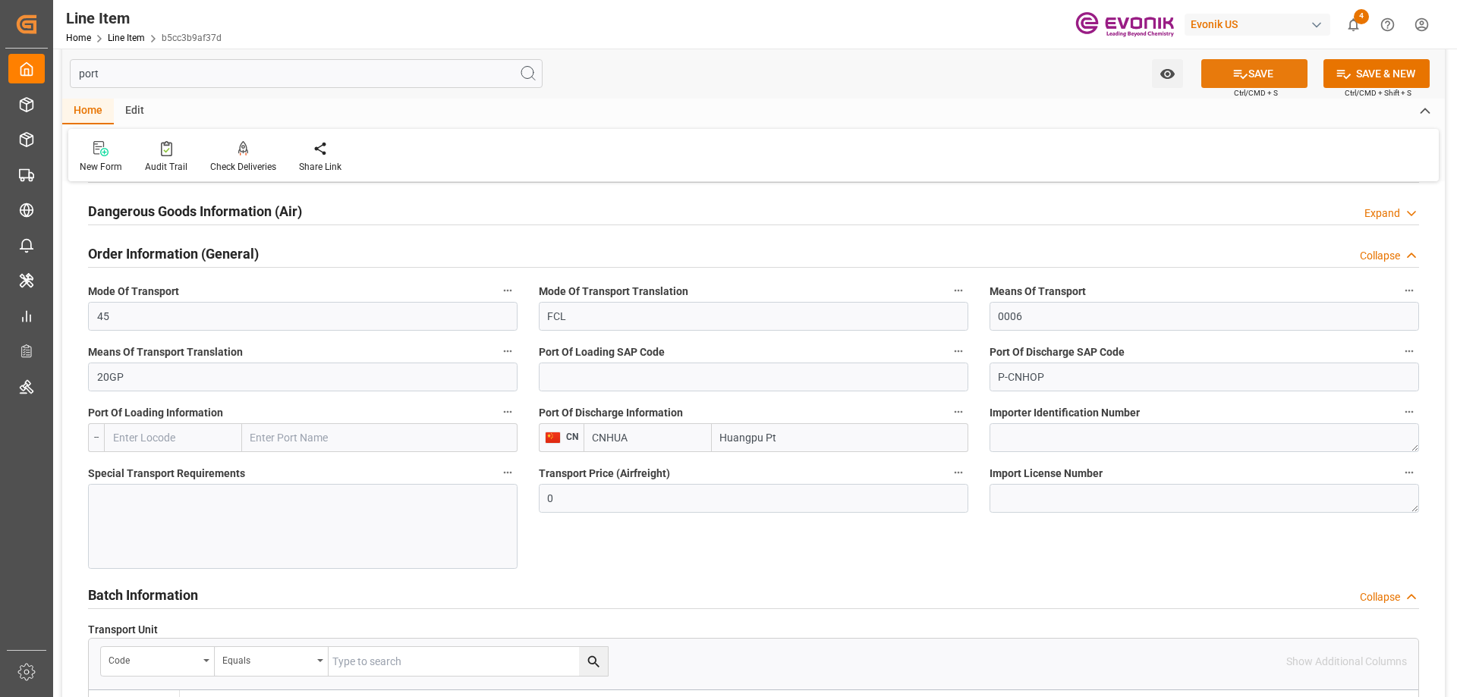
type input "Huangpu Pt"
click at [1249, 68] on button "SAVE" at bounding box center [1254, 73] width 106 height 29
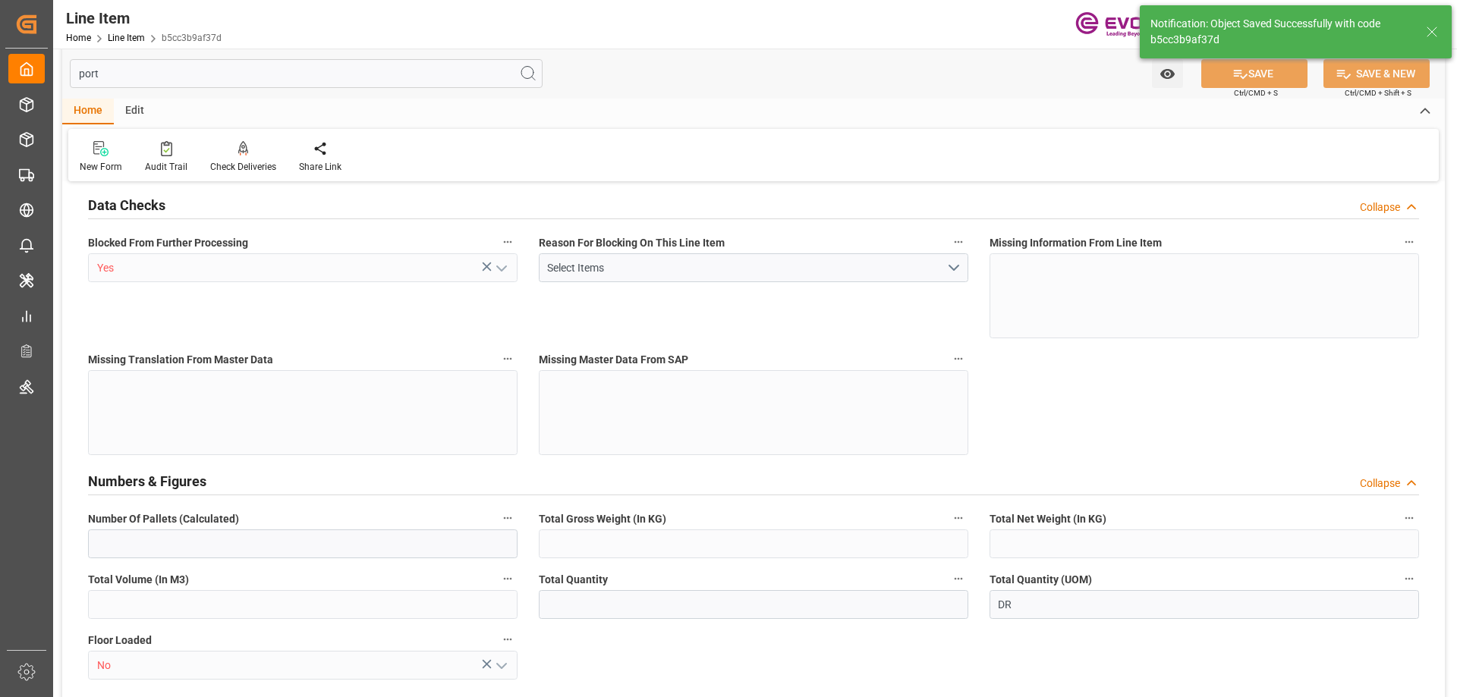
type input "1"
type input "174.3624"
type input "158.8"
type input "0.2831"
type input "1"
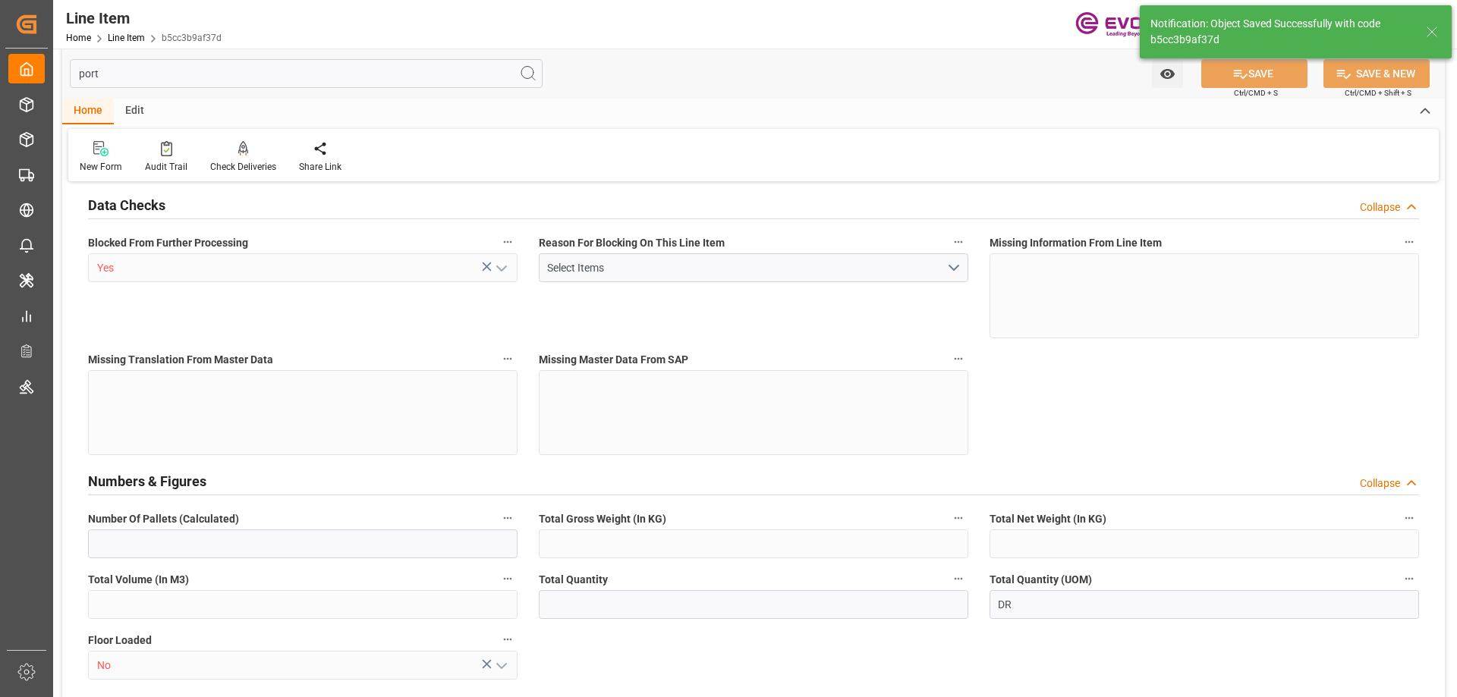
type input "740.01"
type input "1"
type input "158.8"
type input "174.3624"
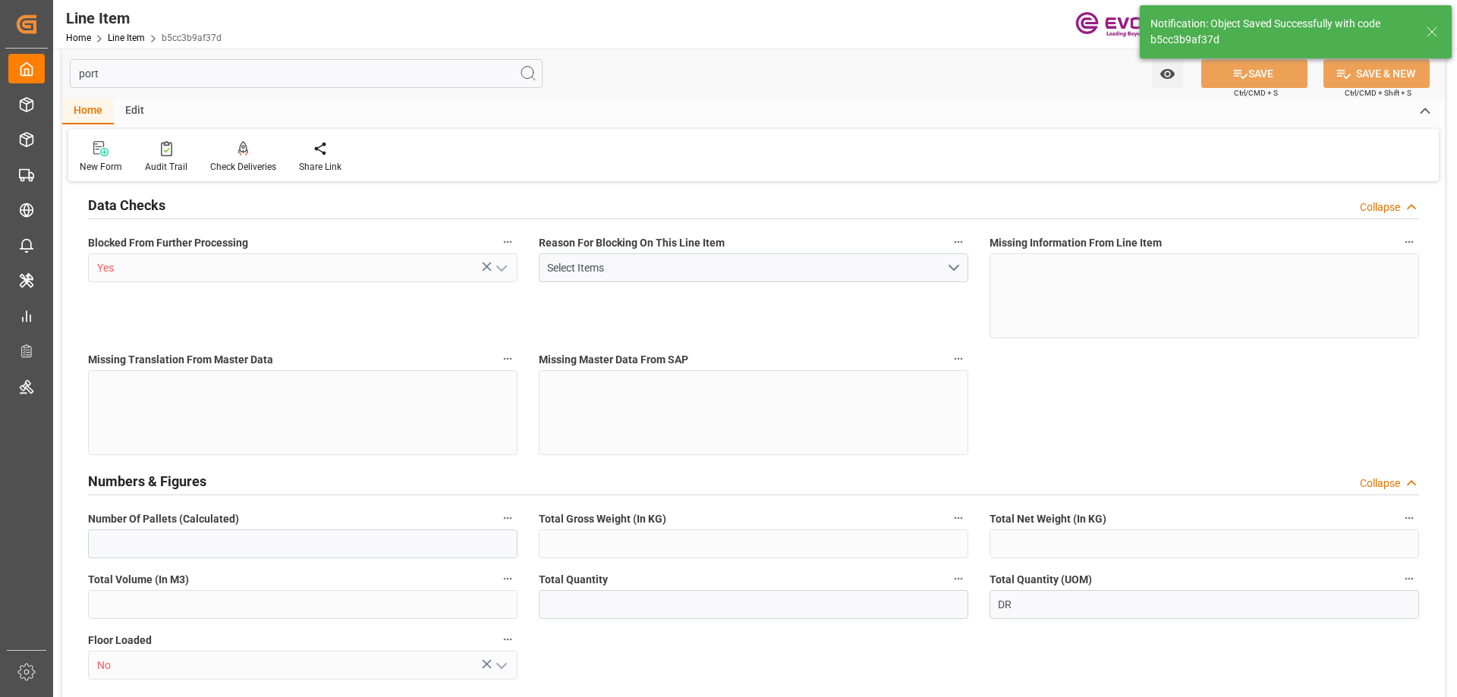
type input "199.2624"
type input "158.8"
type input "0.2831"
type input "283.14"
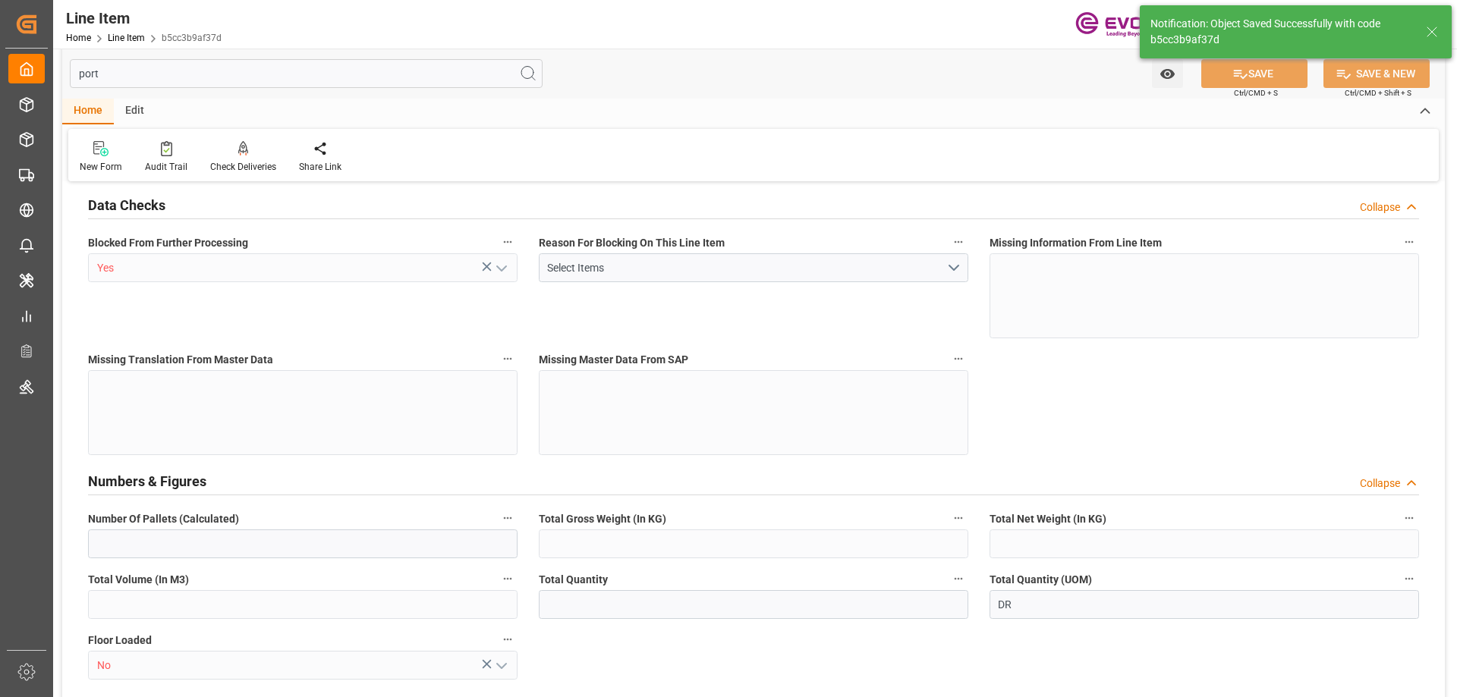
type input "0"
type input "[DATE] 22:45"
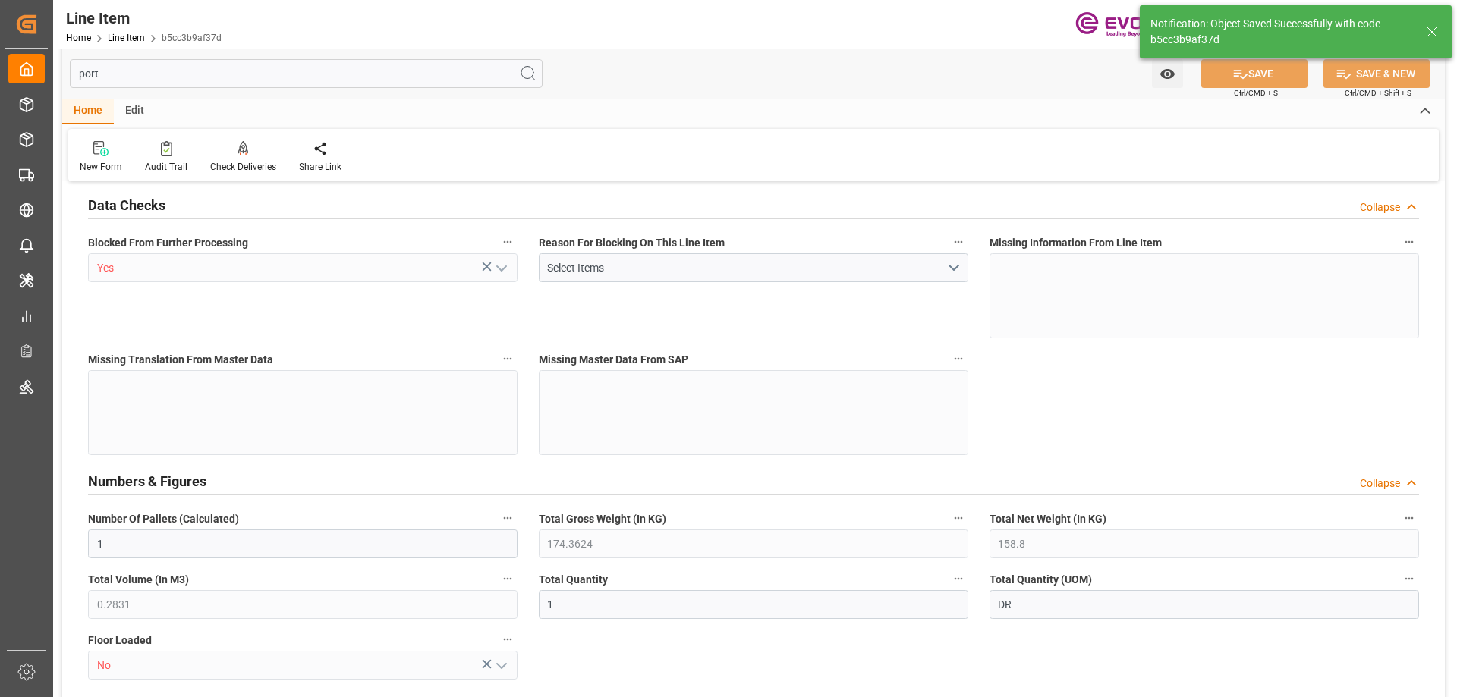
type input "08-19-2025 19:06"
type input "12-01-2025"
type input "09-17-2025"
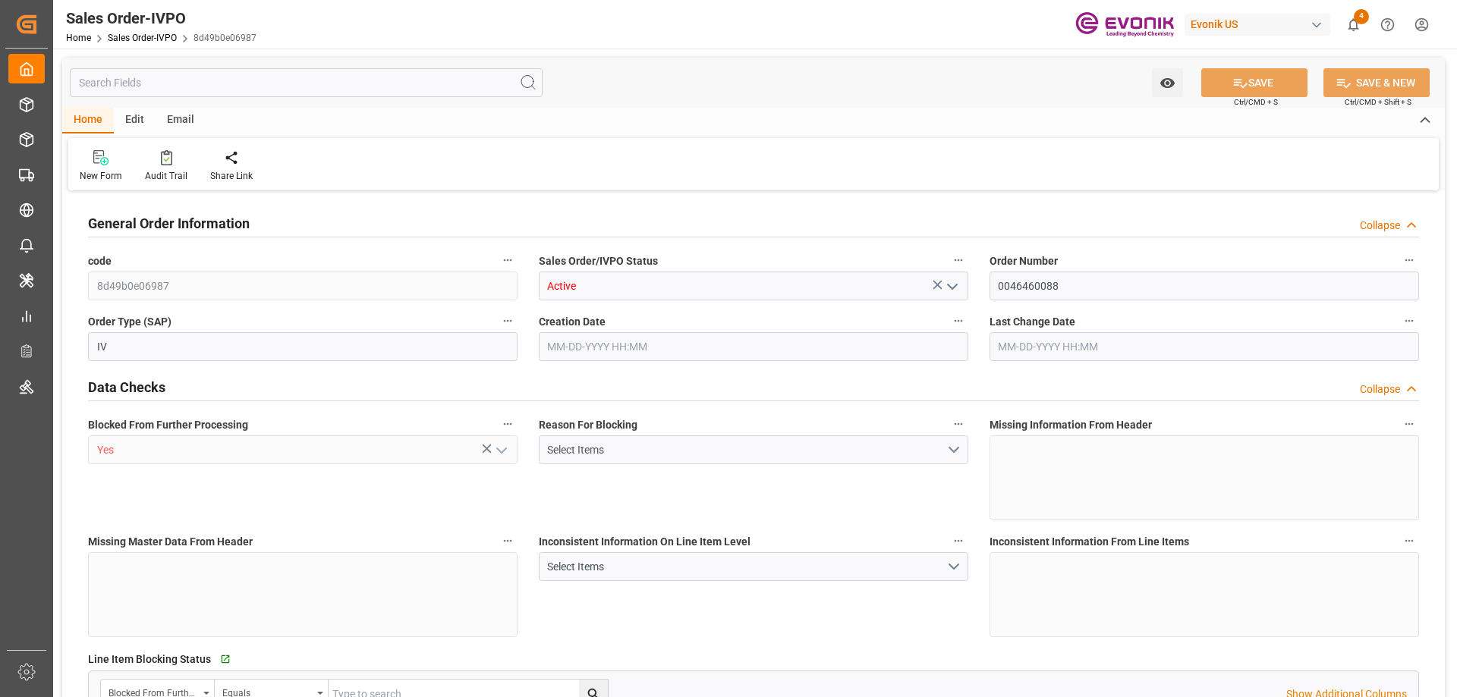
type input "CNHUA"
type input "0"
type input "1"
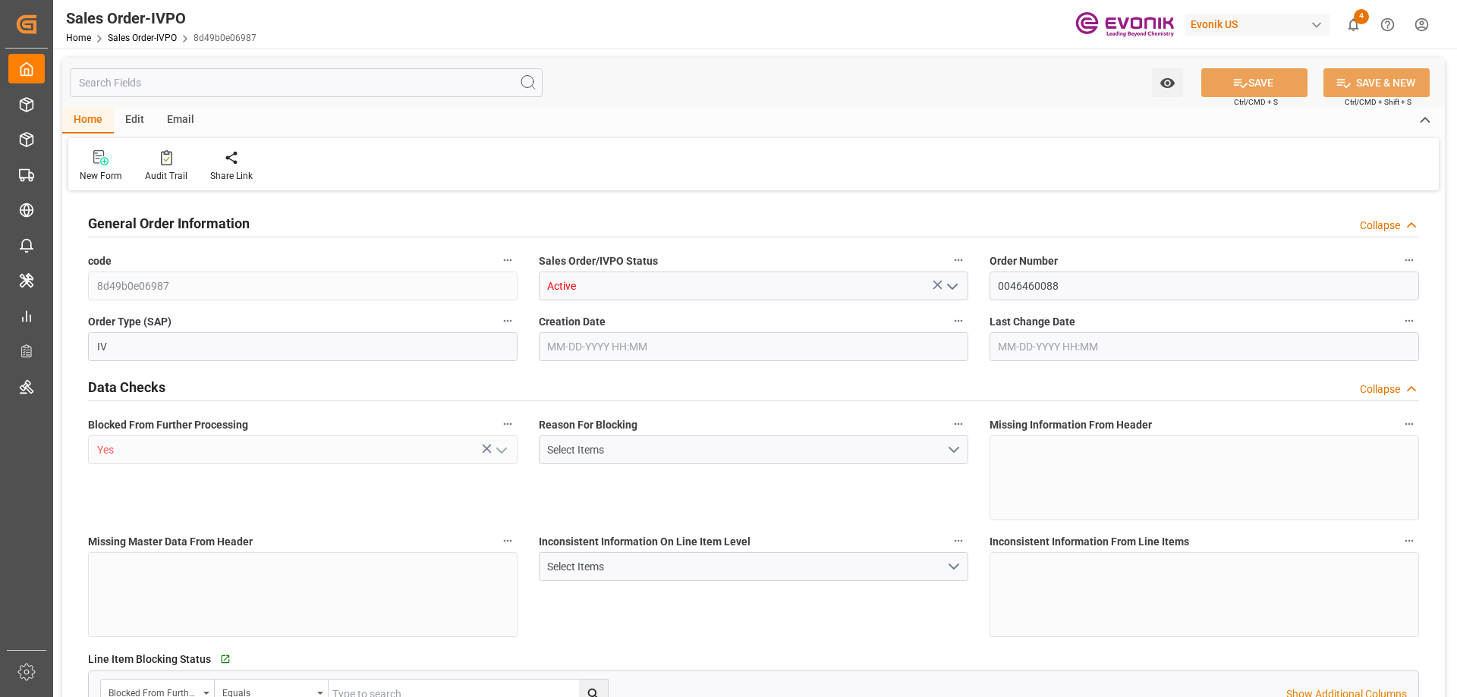
type input "9066.72"
type input "28.314"
type input "17000"
type input "30"
type input "[DATE] 22:45"
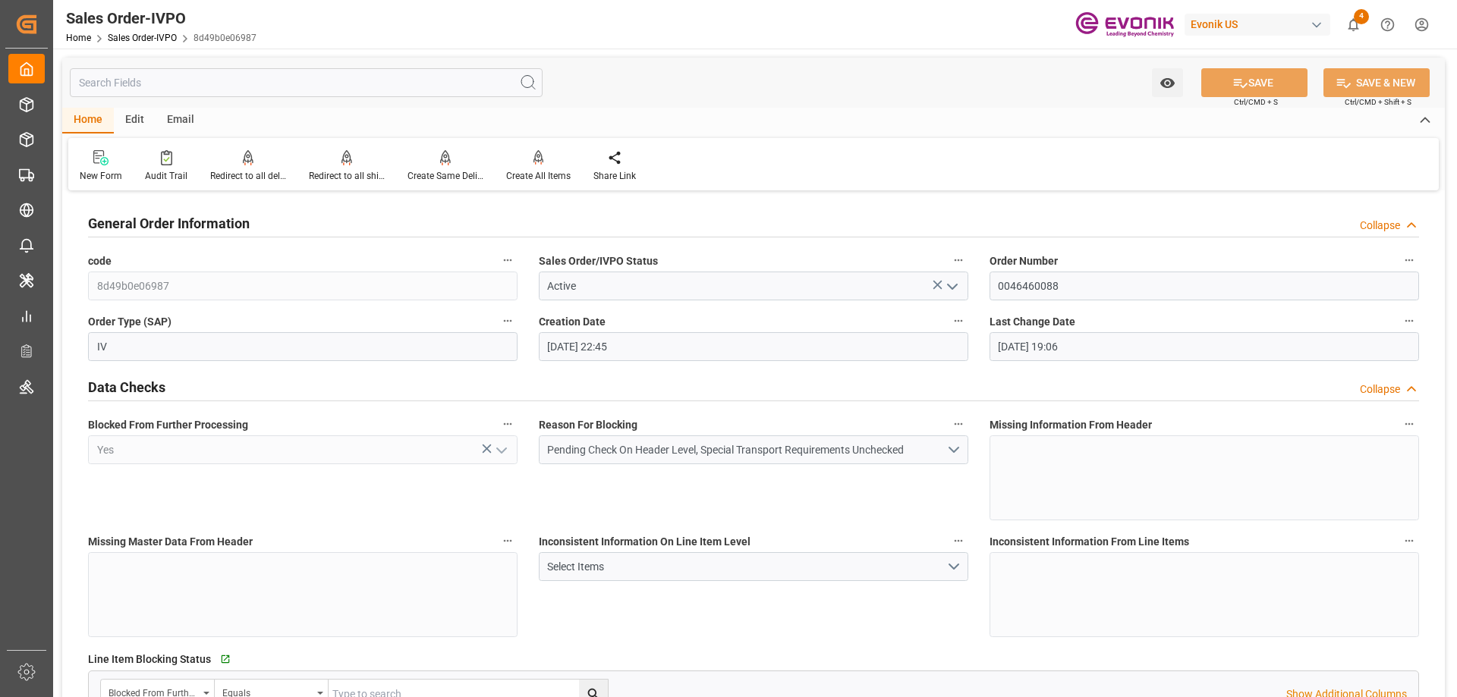
type input "[DATE] 19:06"
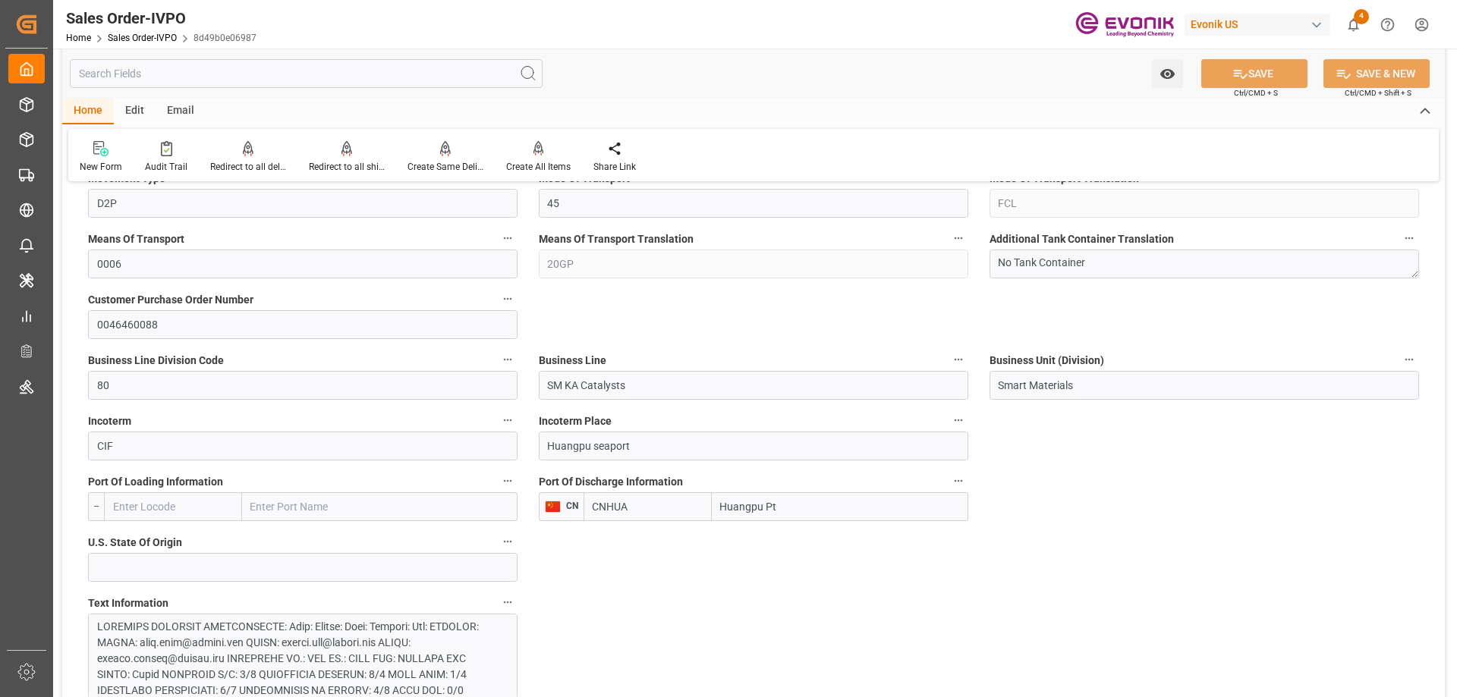
scroll to position [835, 0]
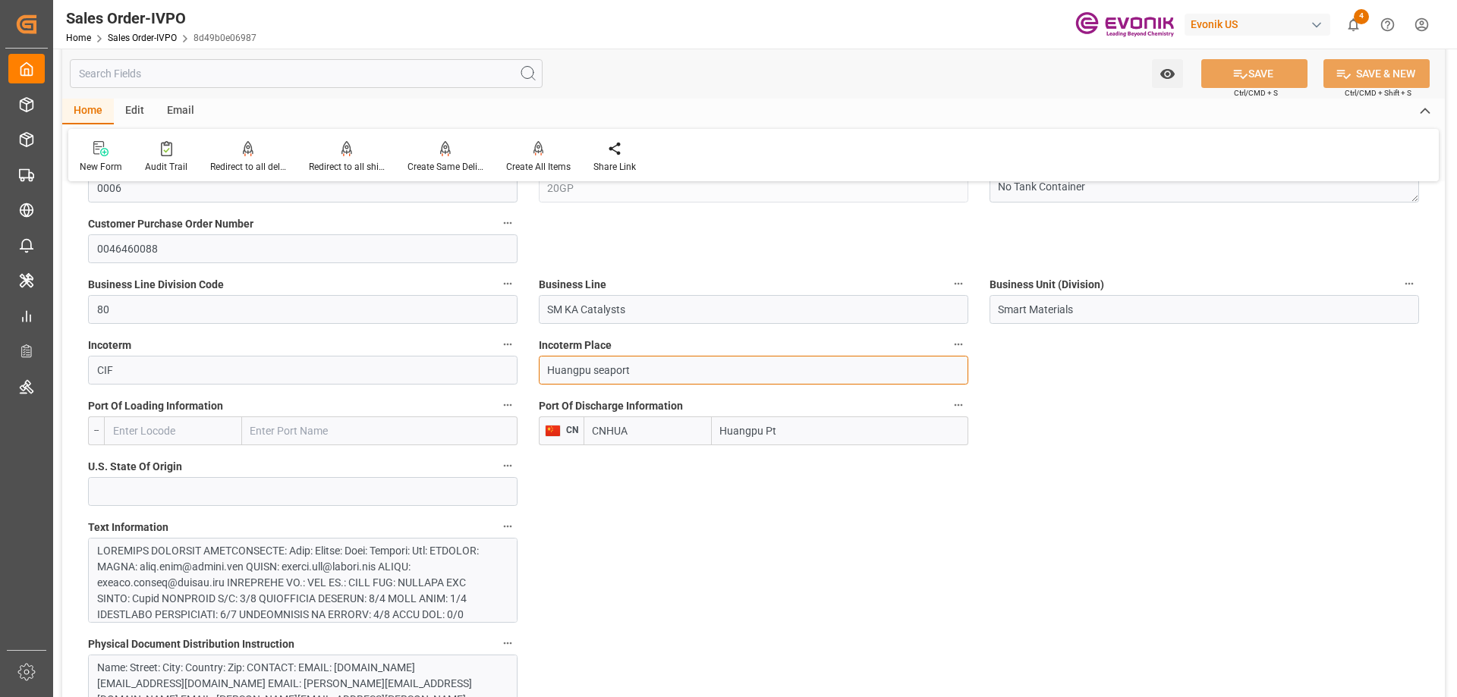
click at [649, 373] on input "Huangpu seaport" at bounding box center [754, 370] width 430 height 29
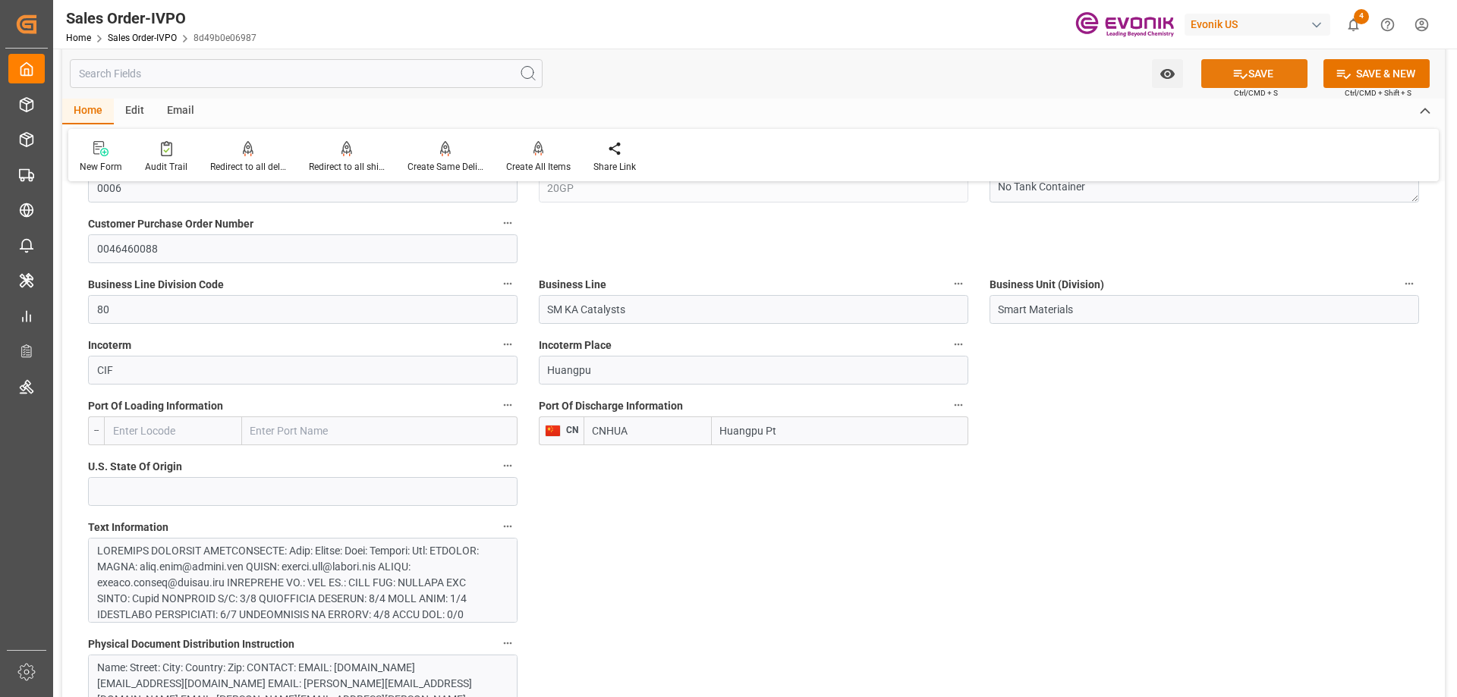
click at [1233, 70] on icon at bounding box center [1241, 74] width 16 height 16
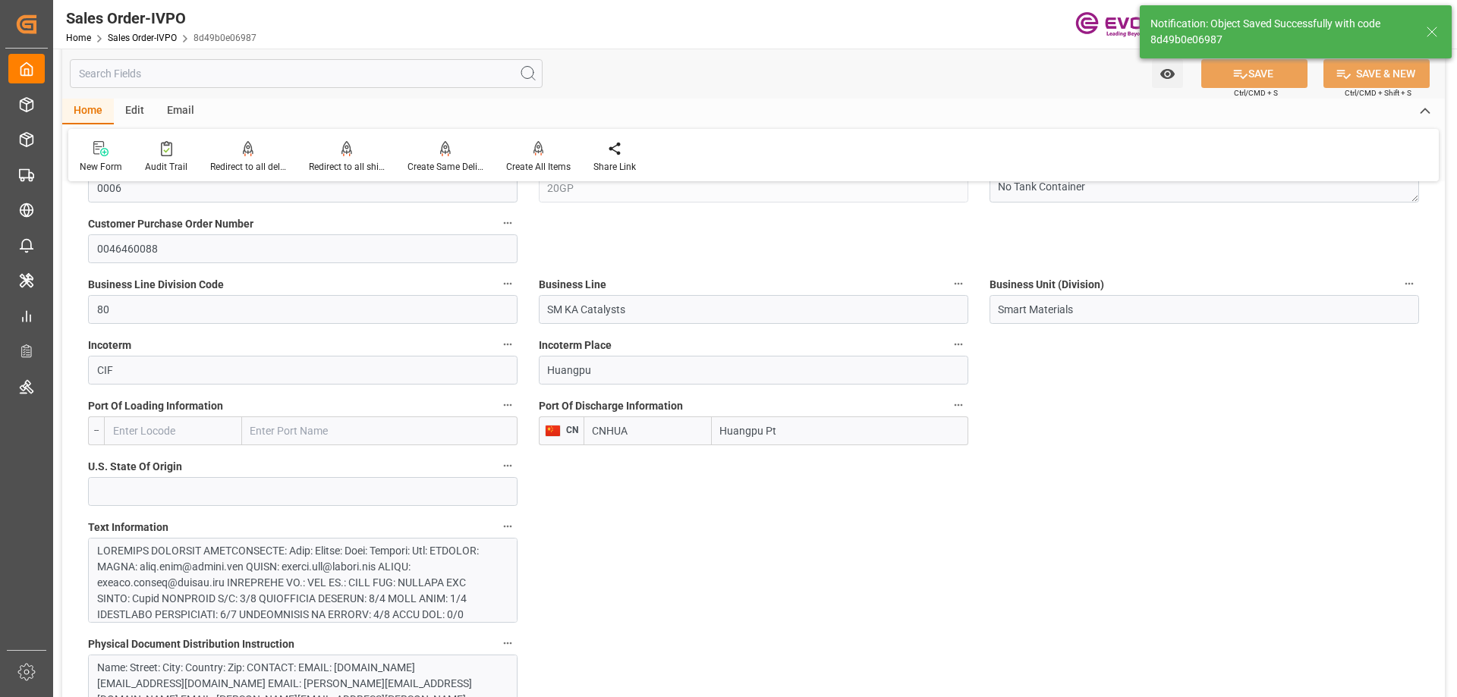
type input "Huangpu"
type input "[DATE] 19:07"
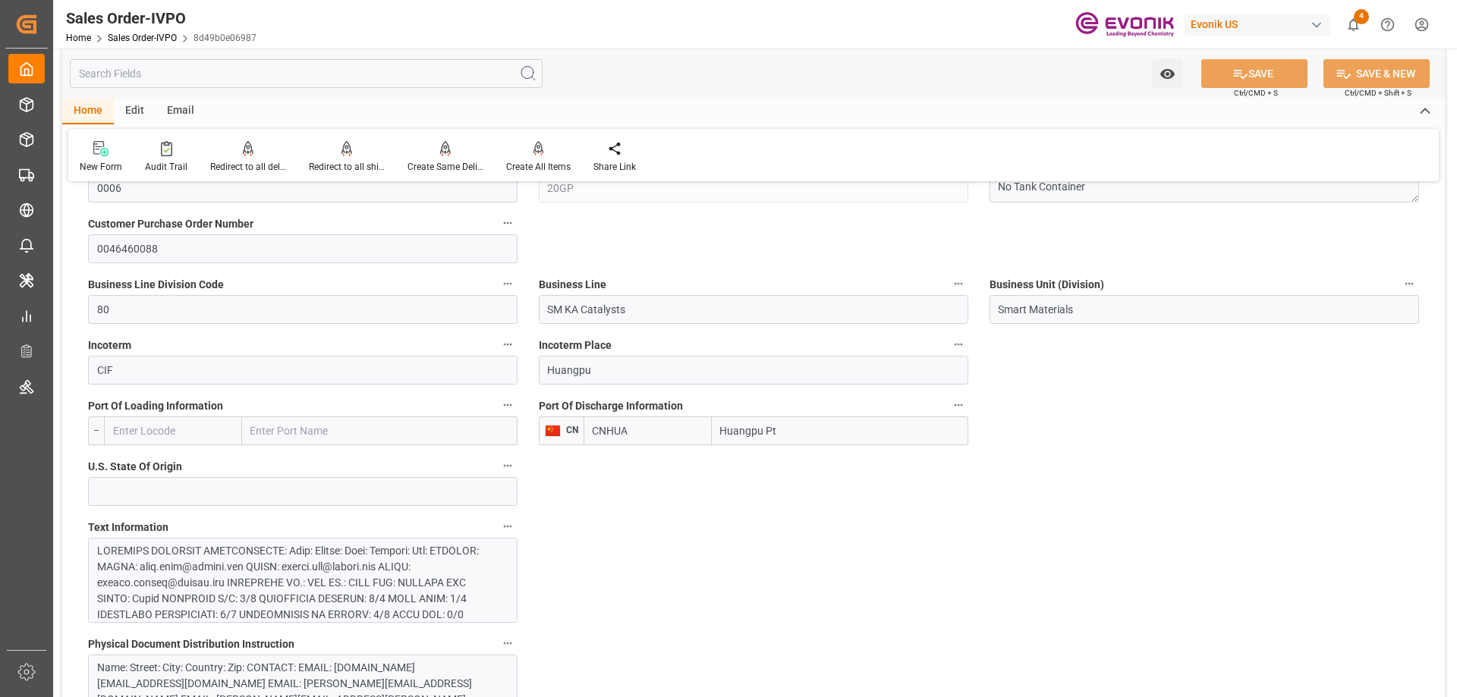
scroll to position [379, 0]
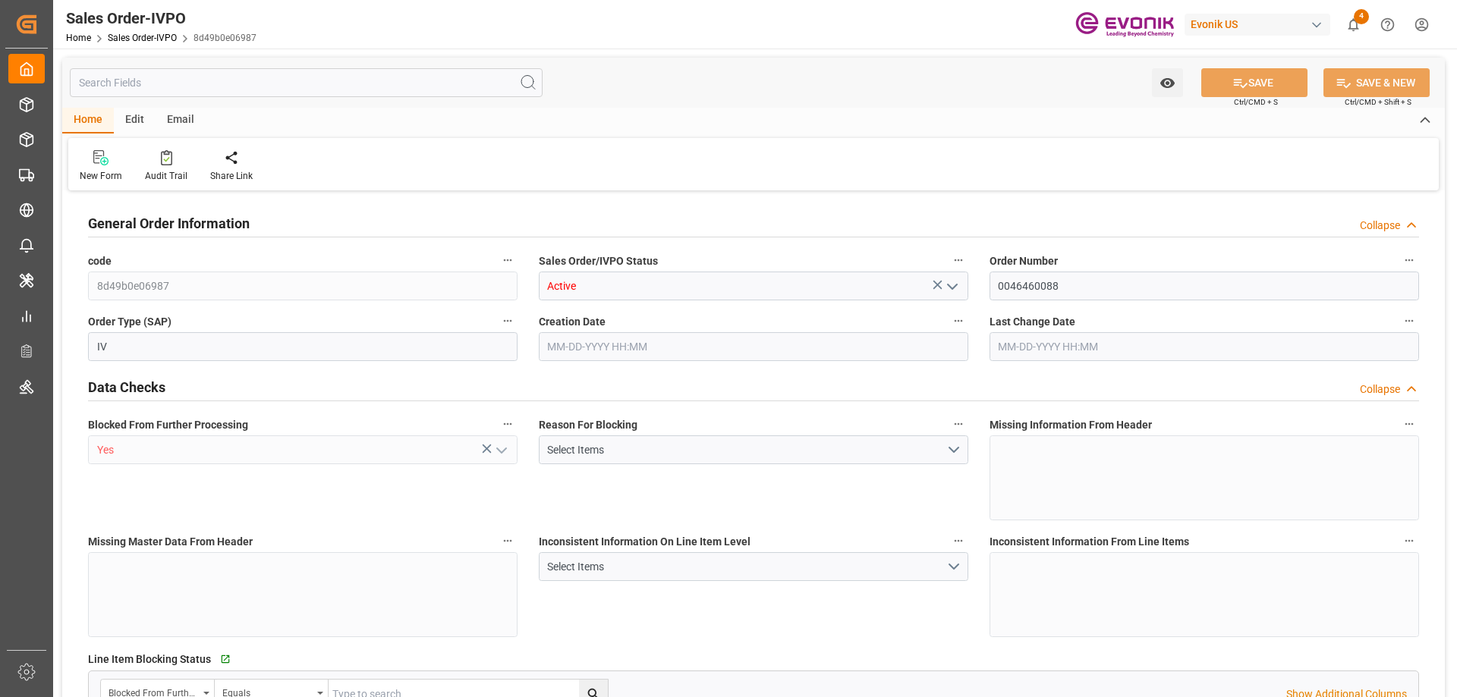
type input "CNHUA"
type input "0"
type input "1"
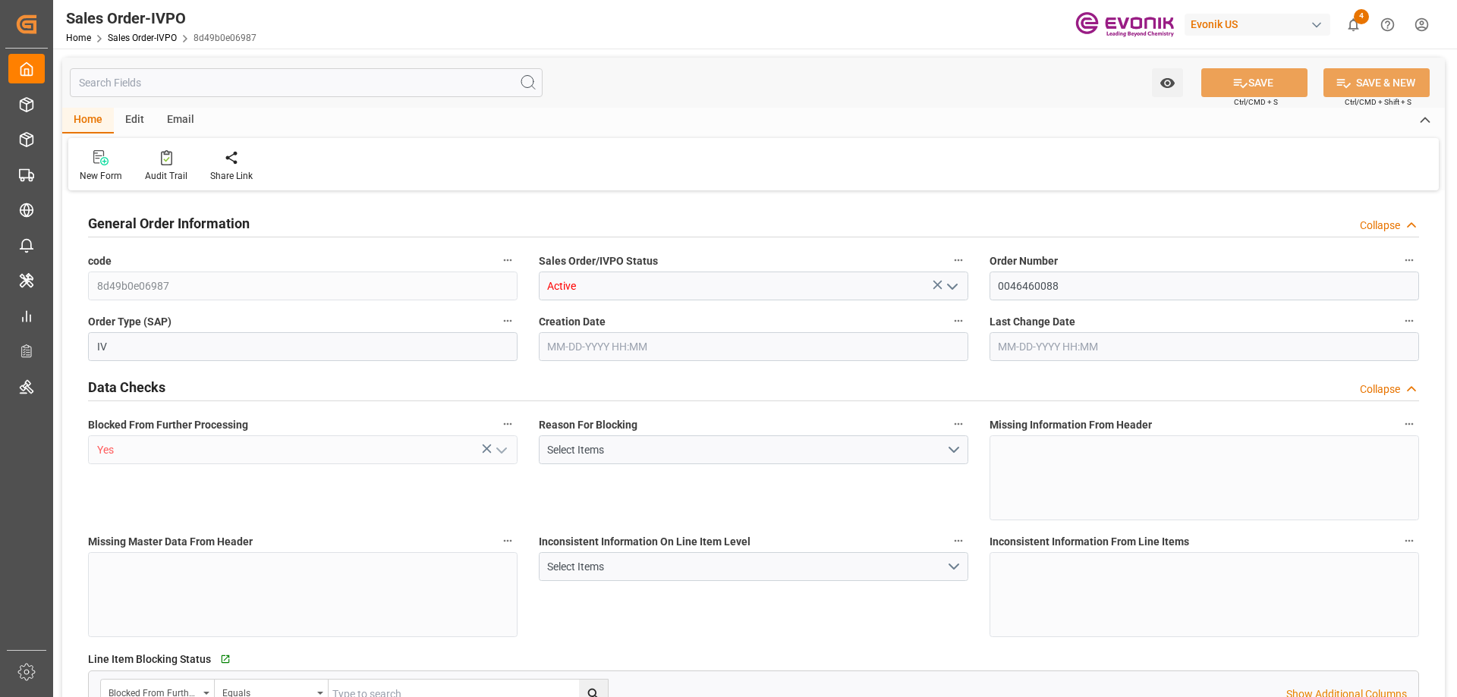
type input "9066.72"
type input "28.314"
type input "17000"
type input "30"
type input "[DATE] 22:45"
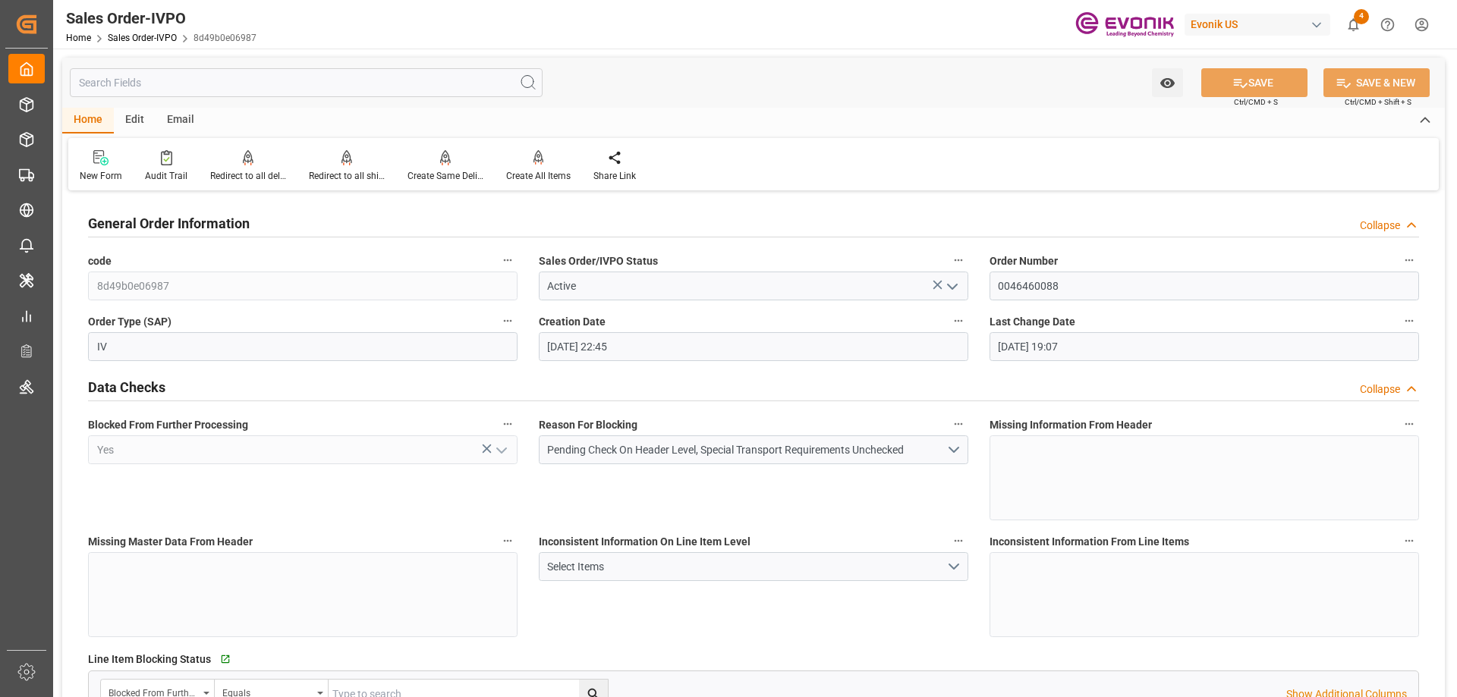
type input "[DATE] 19:07"
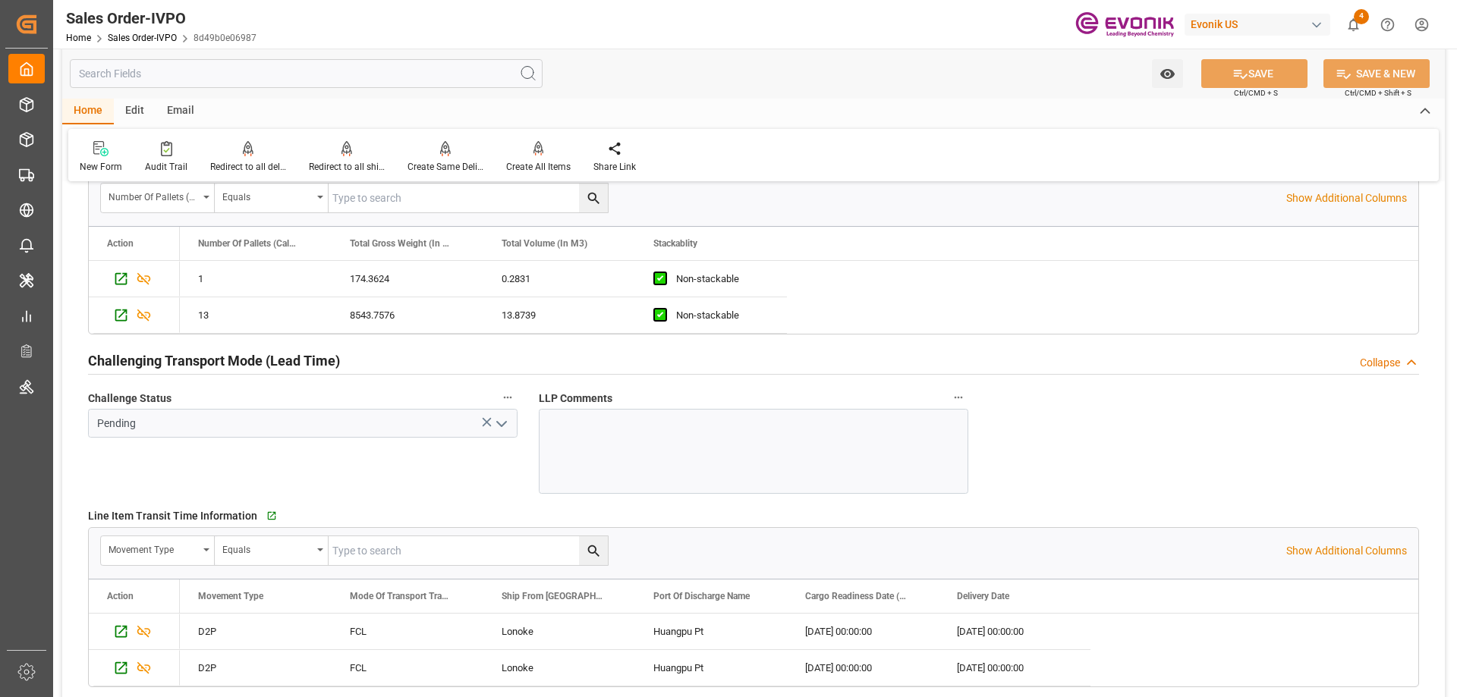
scroll to position [2049, 0]
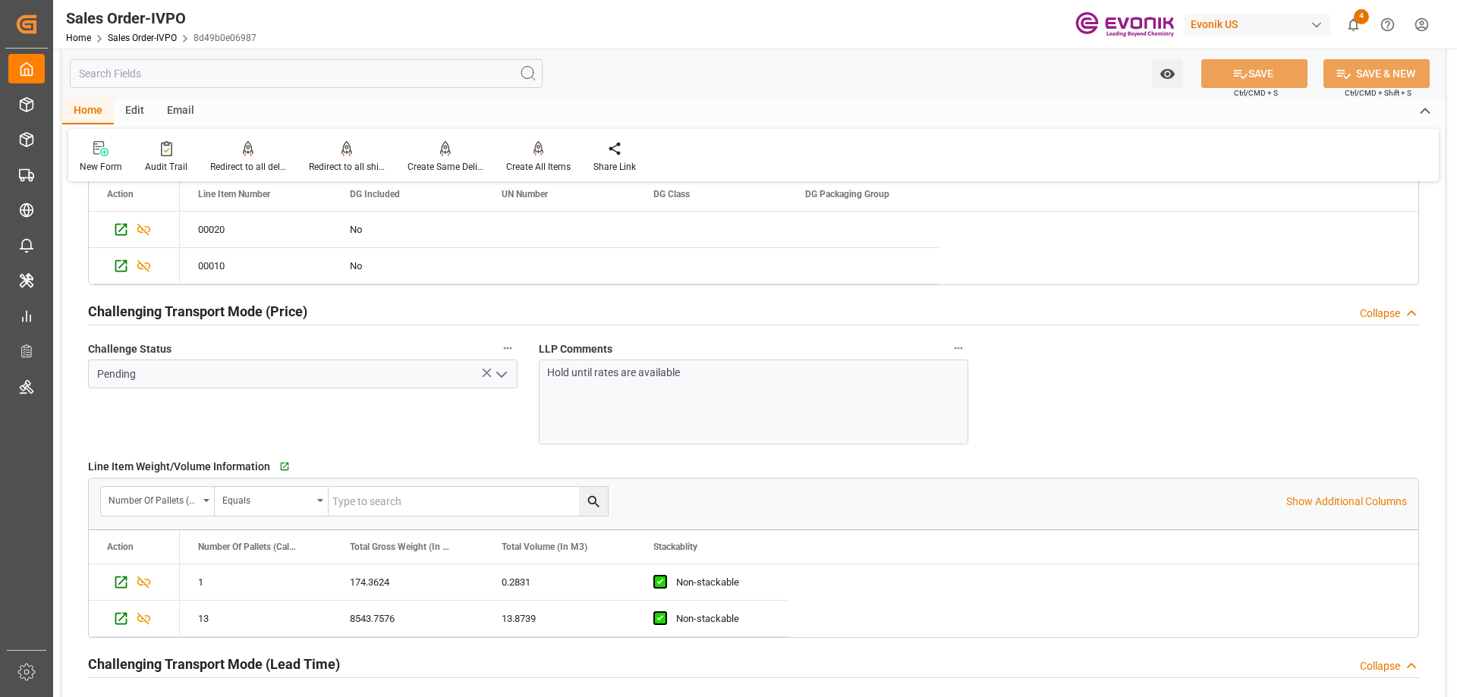
click at [652, 383] on div "Hold until rates are available" at bounding box center [754, 402] width 430 height 85
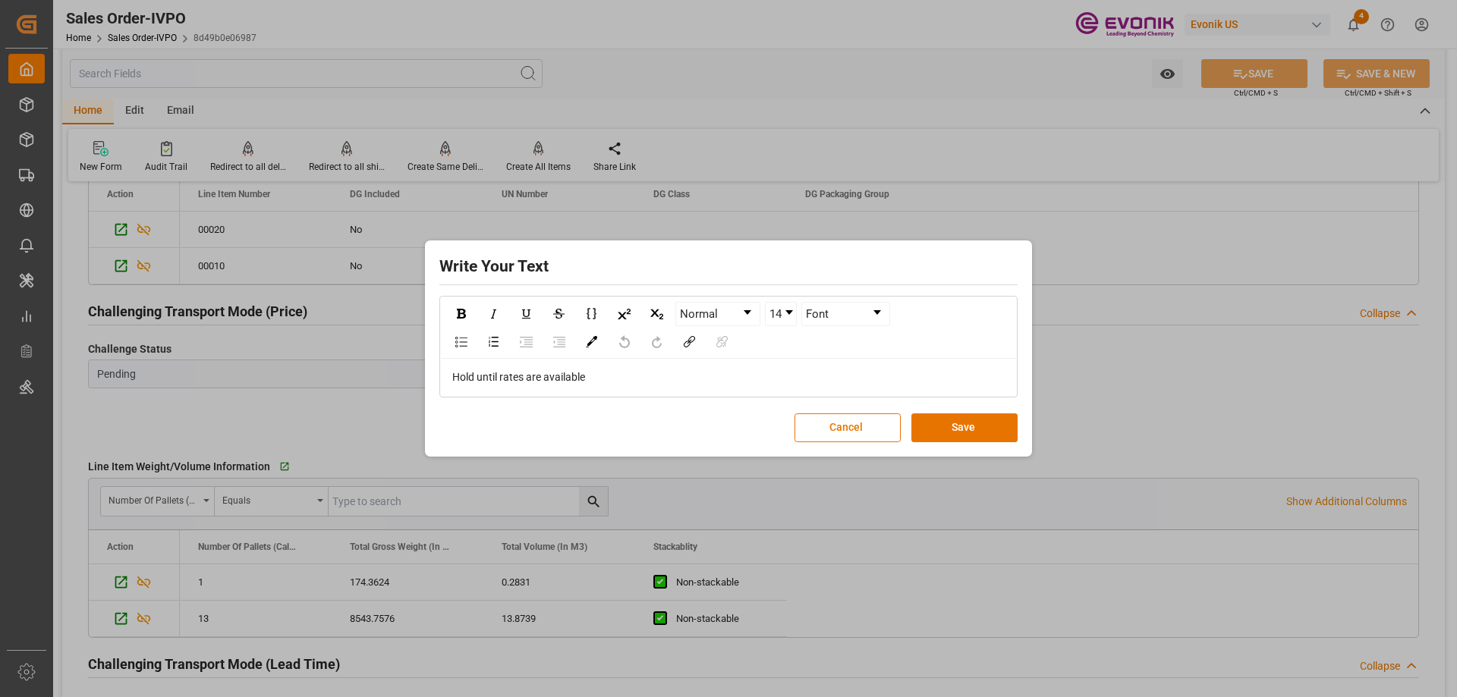
drag, startPoint x: 621, startPoint y: 388, endPoint x: 399, endPoint y: 388, distance: 221.6
click at [399, 388] on div "Write Your Text Normal 14 Font Hold until rates are available Cancel Save" at bounding box center [728, 348] width 1457 height 697
drag, startPoint x: 591, startPoint y: 376, endPoint x: 406, endPoint y: 376, distance: 185.2
click at [406, 376] on div "Write Your Text Normal 14 Font Hold until rates are available Cancel Save" at bounding box center [728, 348] width 1457 height 697
click at [609, 384] on div "Hold until rates are available" at bounding box center [728, 378] width 553 height 16
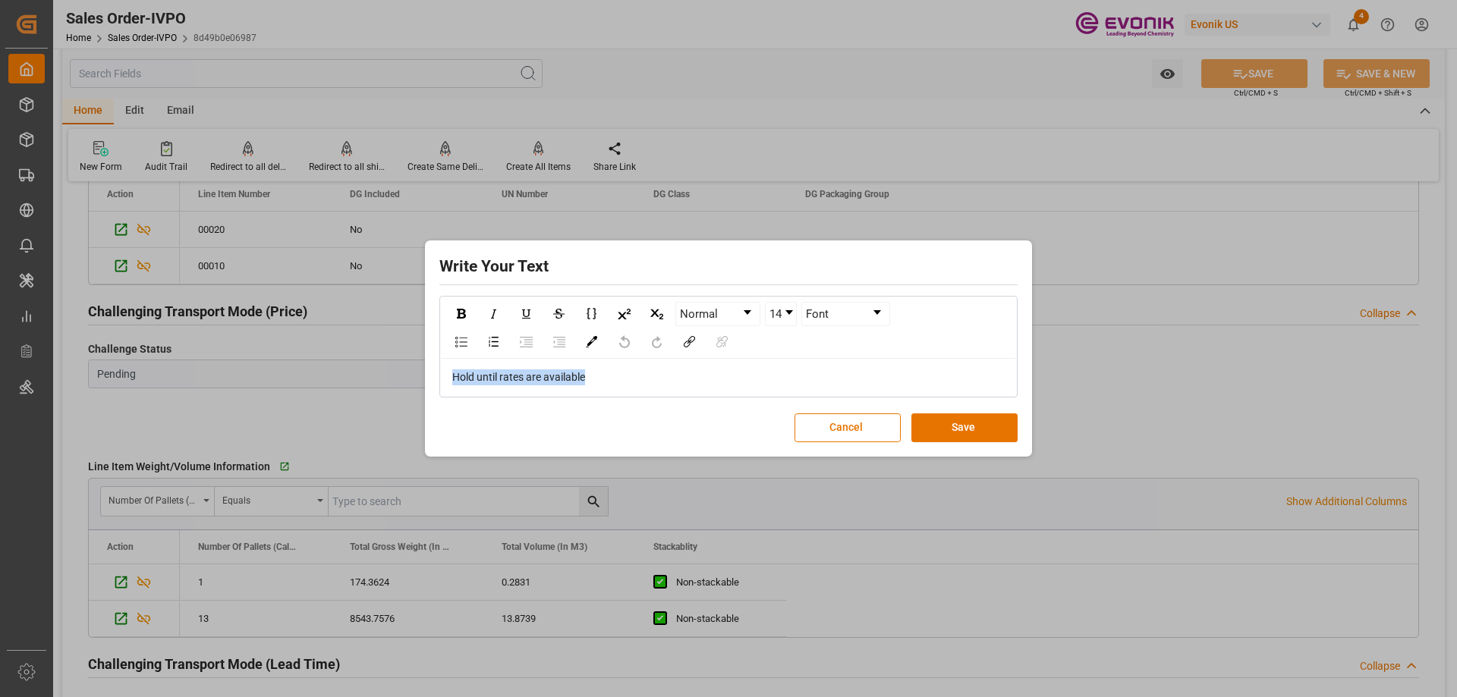
drag, startPoint x: 610, startPoint y: 383, endPoint x: 432, endPoint y: 379, distance: 178.4
click at [433, 381] on div "Write Your Text Normal 14 Font Hold until rates are available Cancel Save" at bounding box center [729, 348] width 600 height 209
click at [1002, 431] on button "Save" at bounding box center [965, 428] width 106 height 29
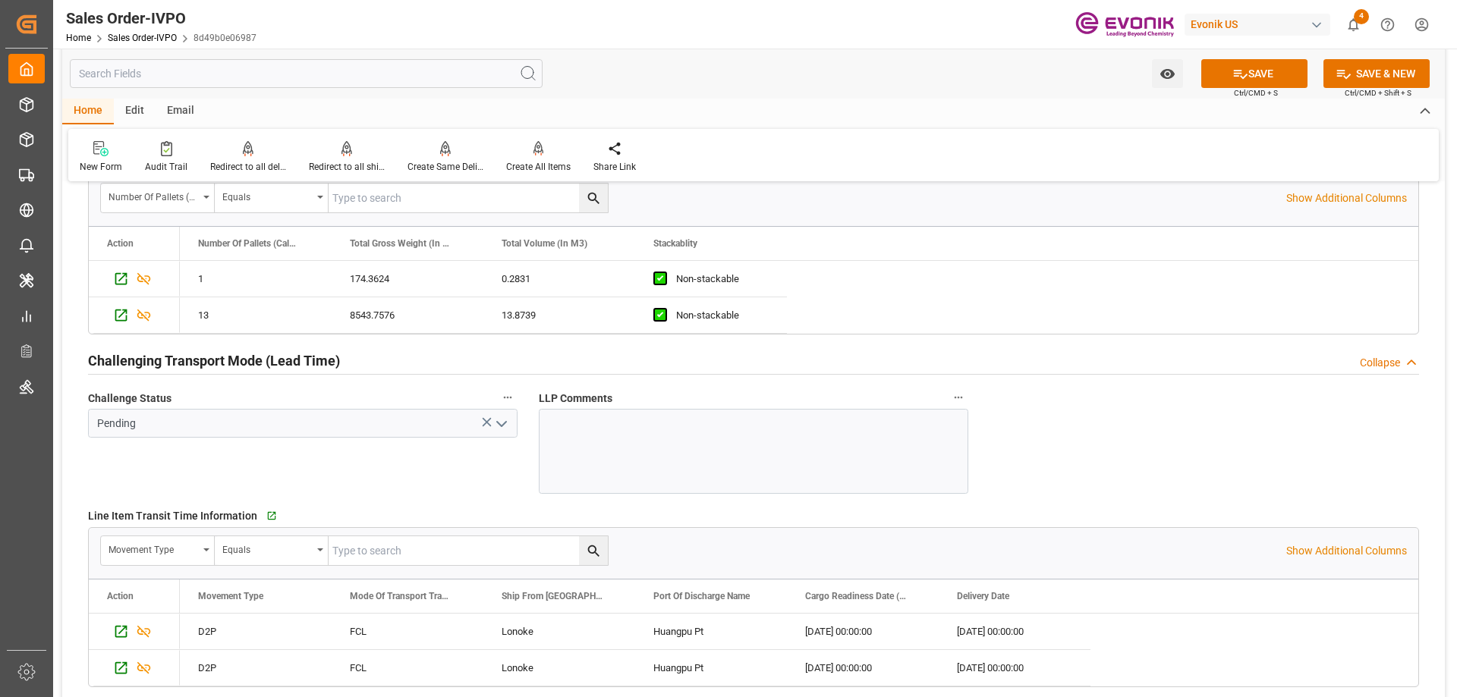
scroll to position [2201, 0]
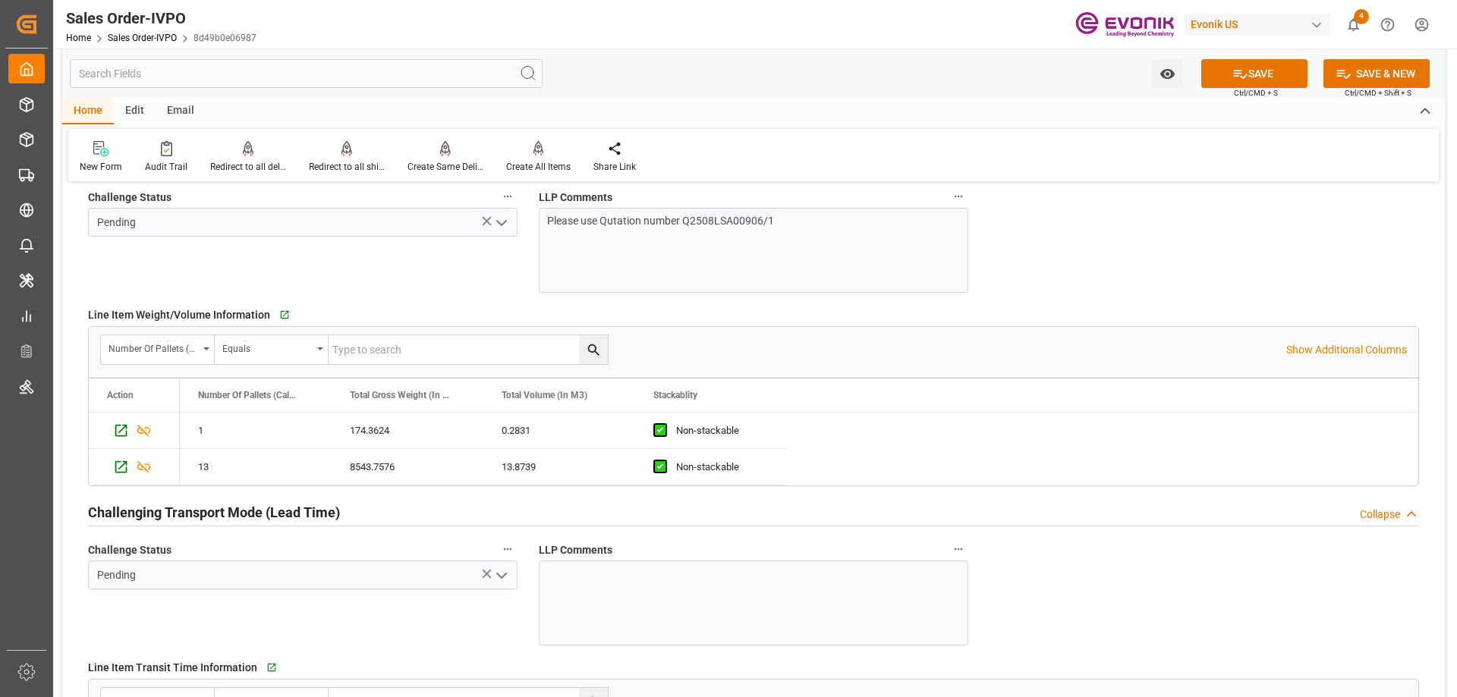
click at [812, 249] on div "Please use Qutation number Q2508LSA00906/1" at bounding box center [754, 250] width 430 height 85
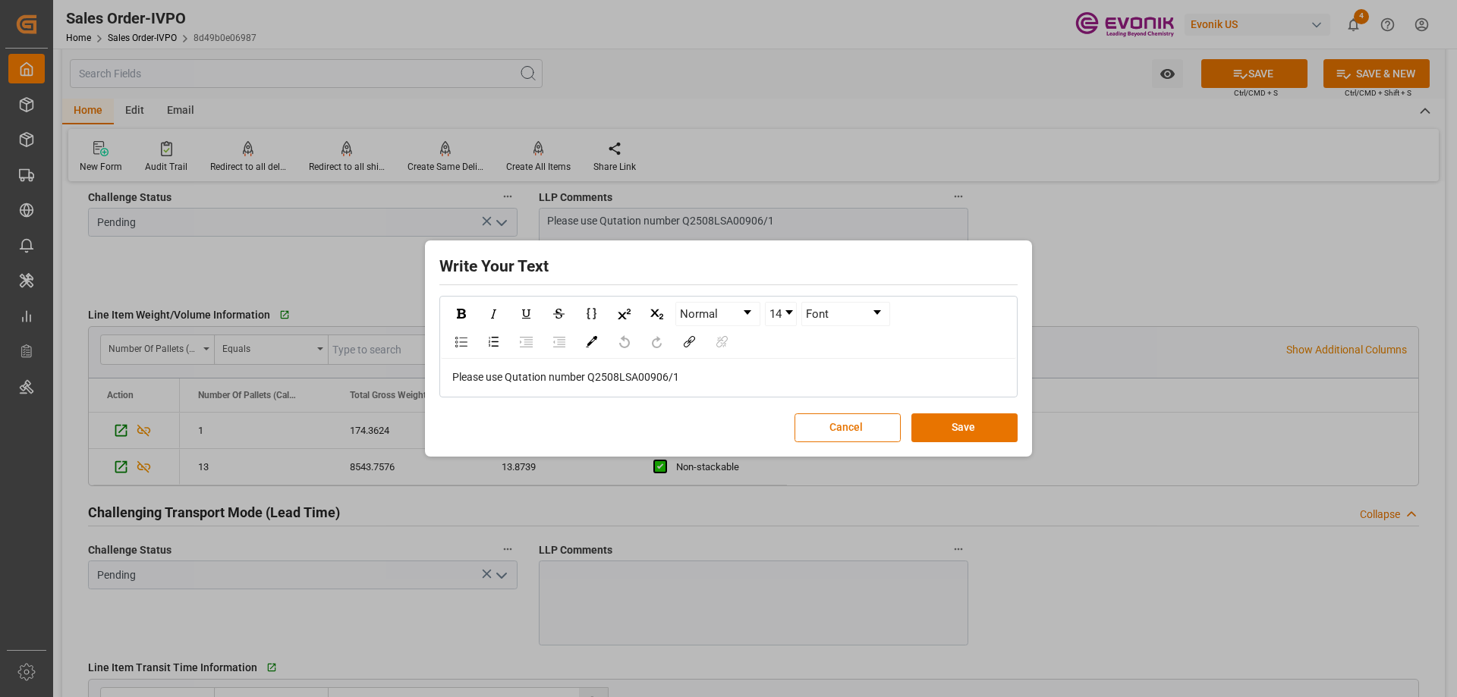
click at [723, 376] on div "Please use Qutation number Q2508LSA00906/1" at bounding box center [728, 378] width 553 height 16
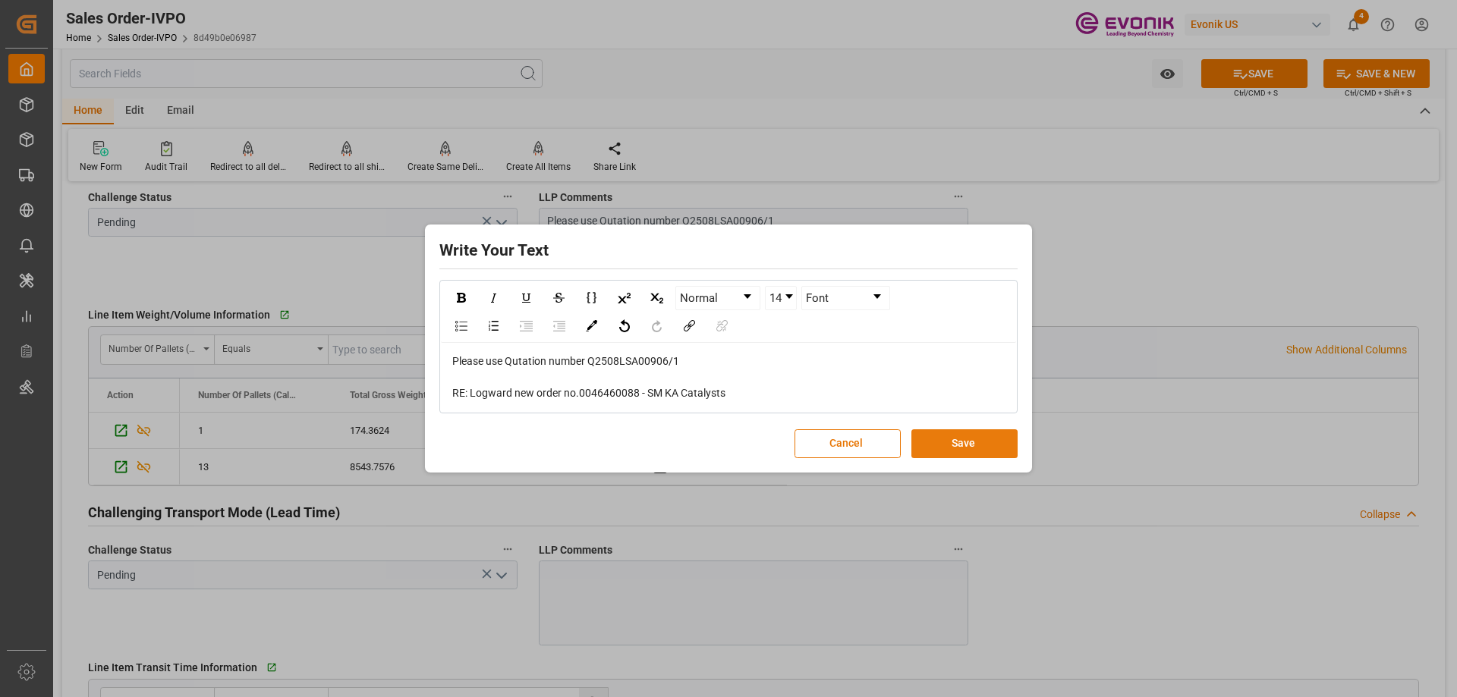
click at [946, 446] on button "Save" at bounding box center [965, 444] width 106 height 29
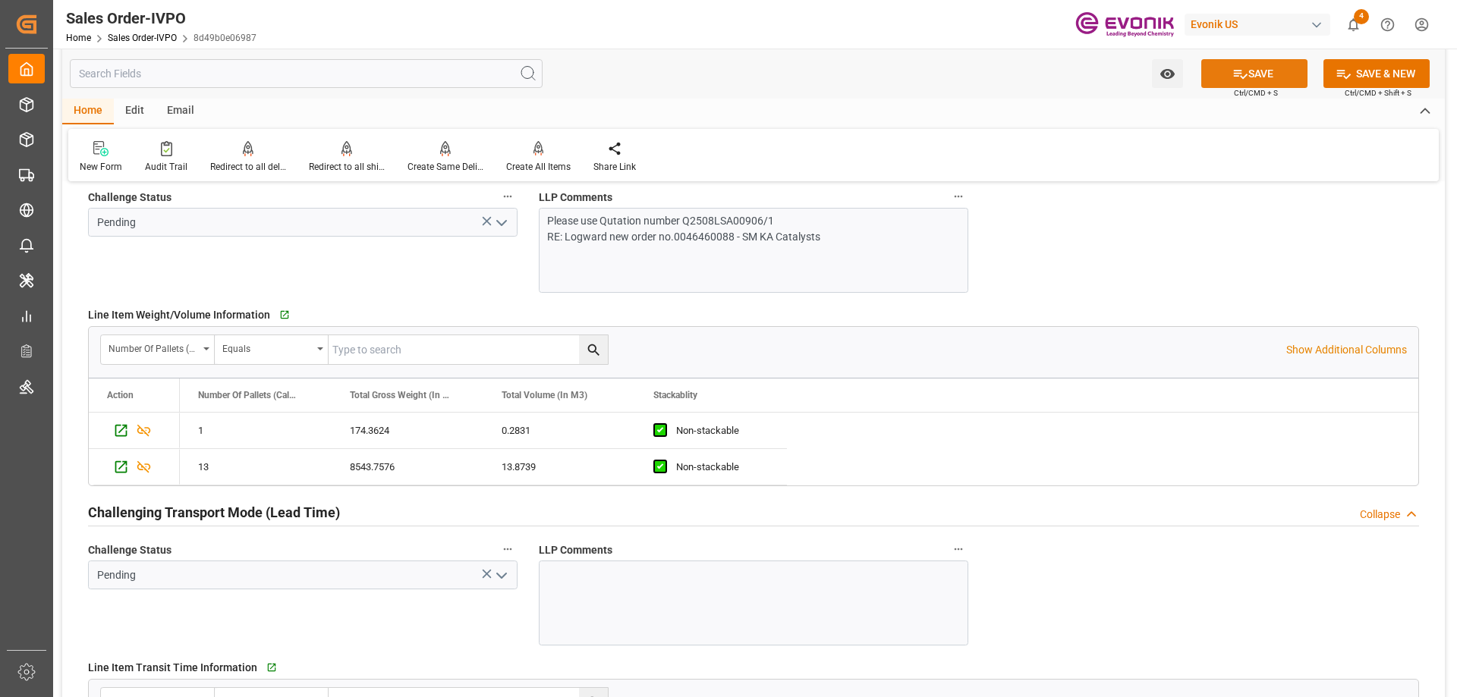
click at [1233, 76] on icon at bounding box center [1241, 74] width 16 height 16
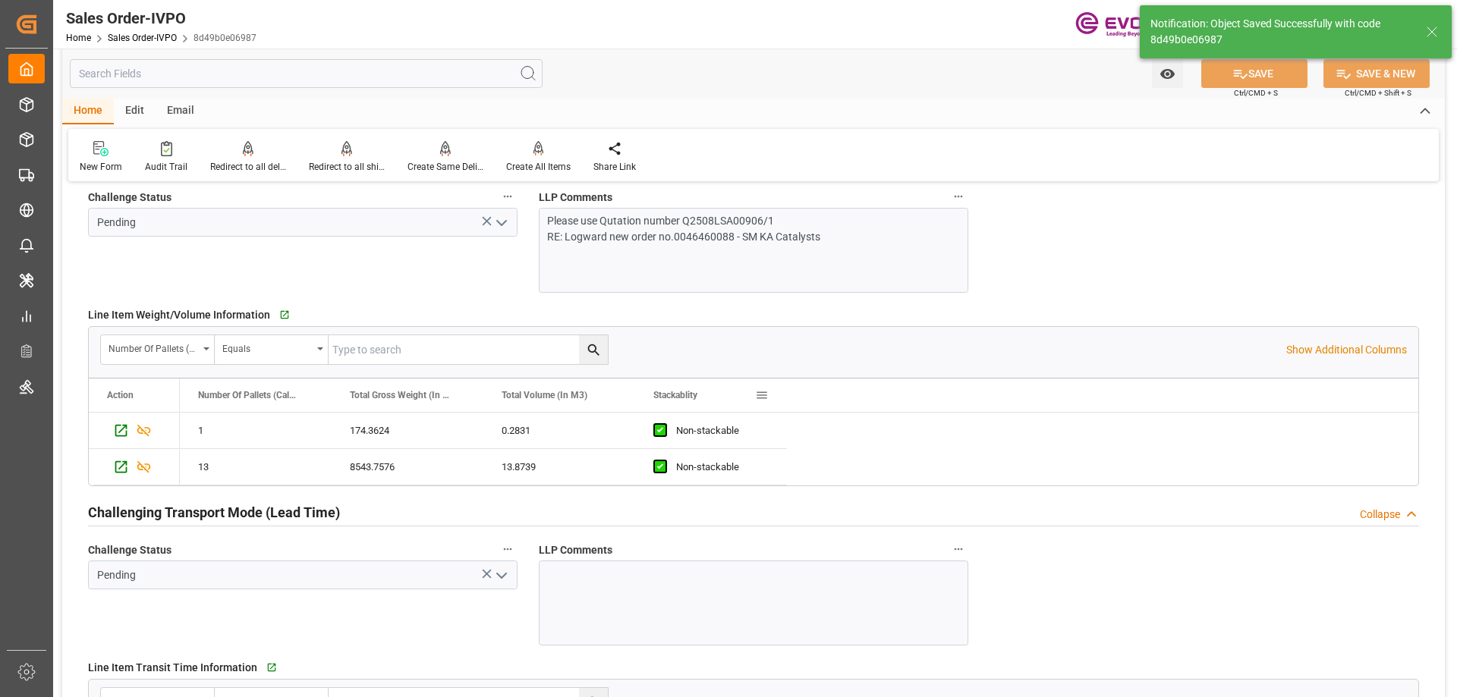
type input "08-19-2025 19:12"
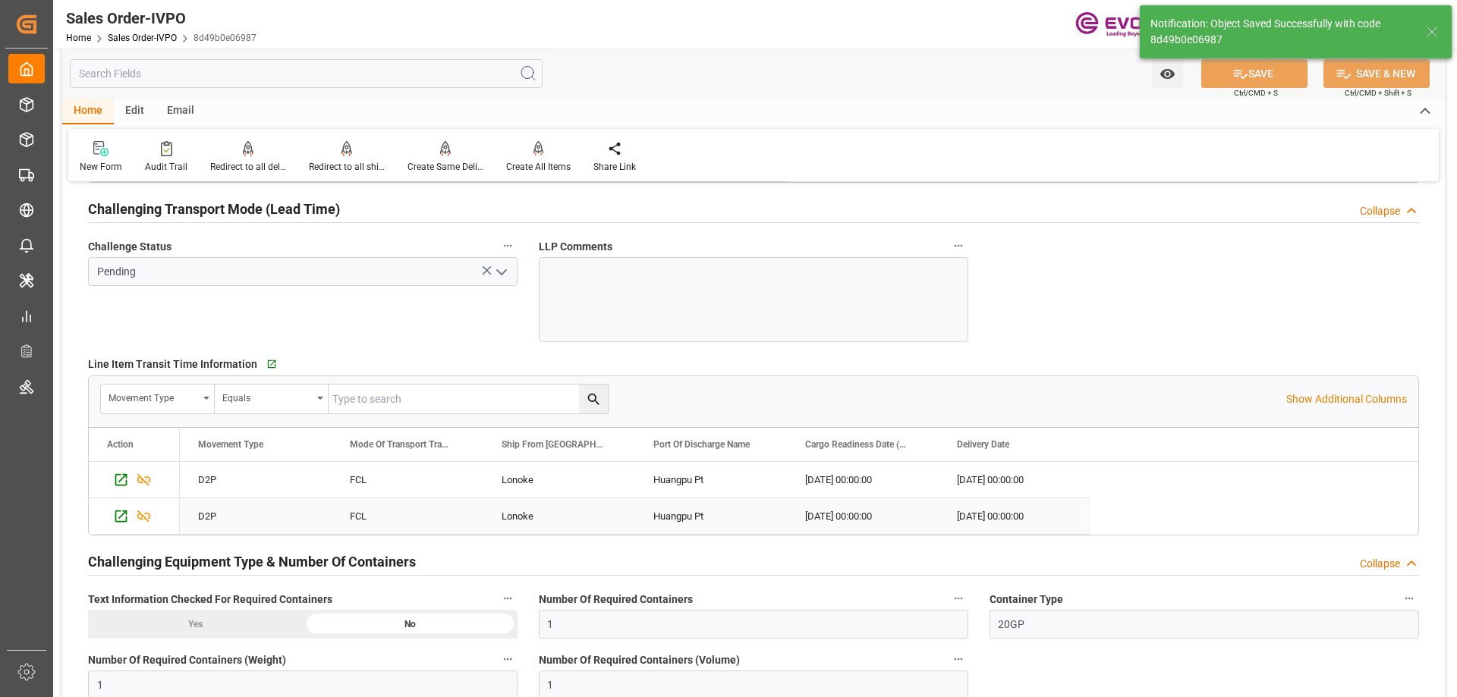
scroll to position [2580, 0]
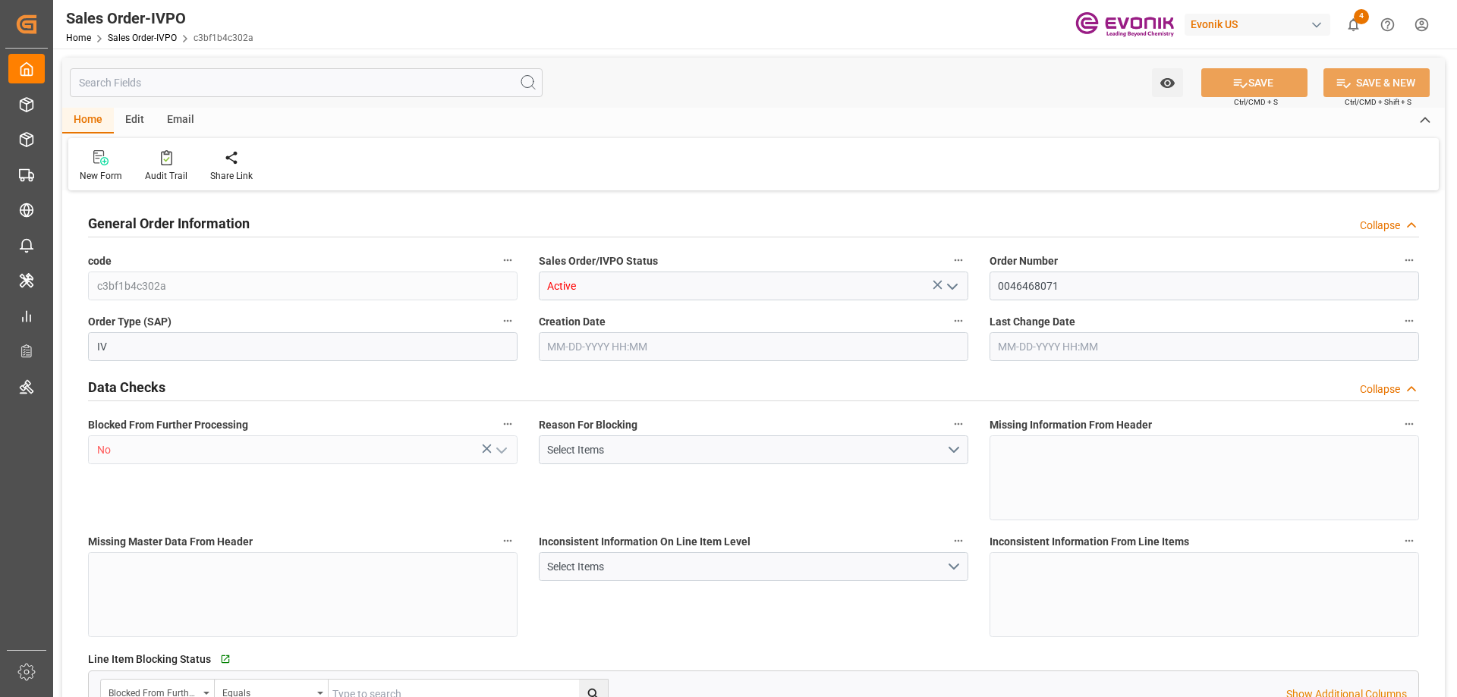
type input "INNSA"
type input "0"
type input "1"
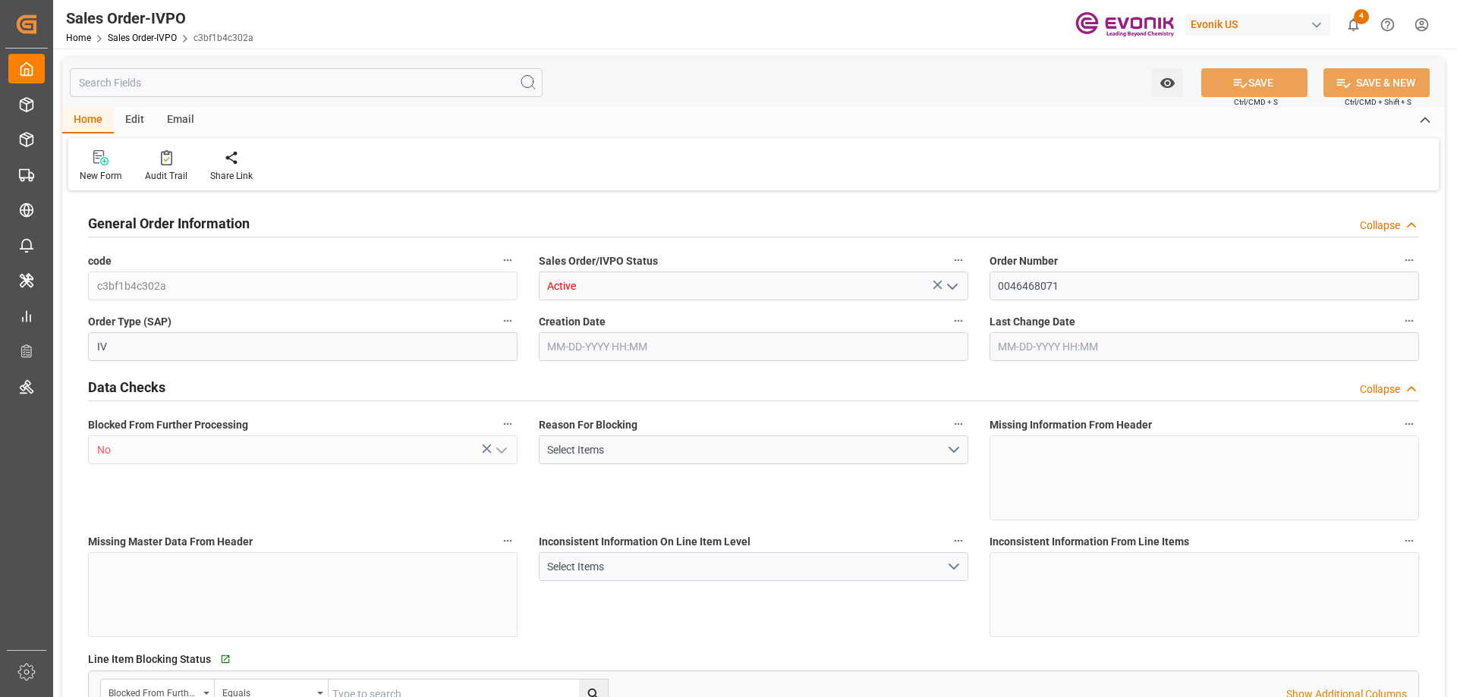
type input "2665.632"
type input "12.2578"
type input "17000"
type input "30"
type input "[DATE] 17:24"
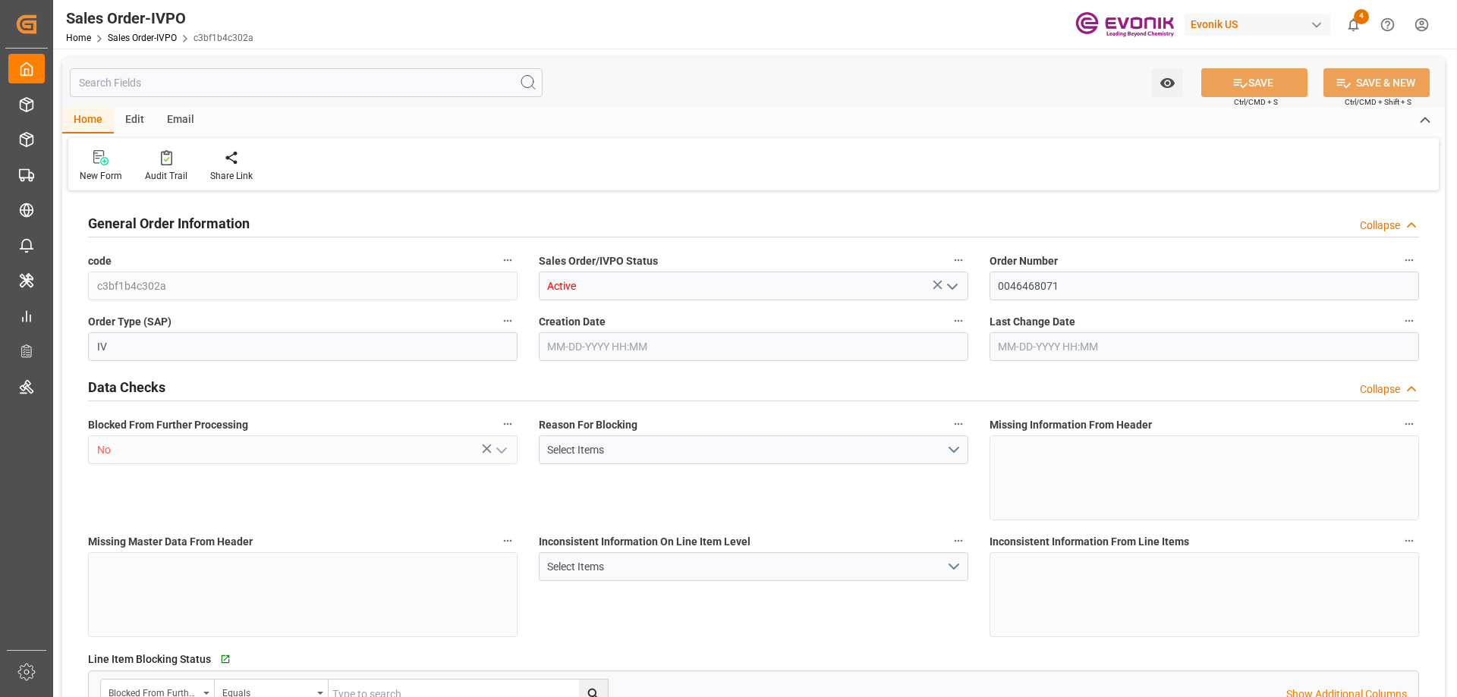
type input "[DATE] 18:01"
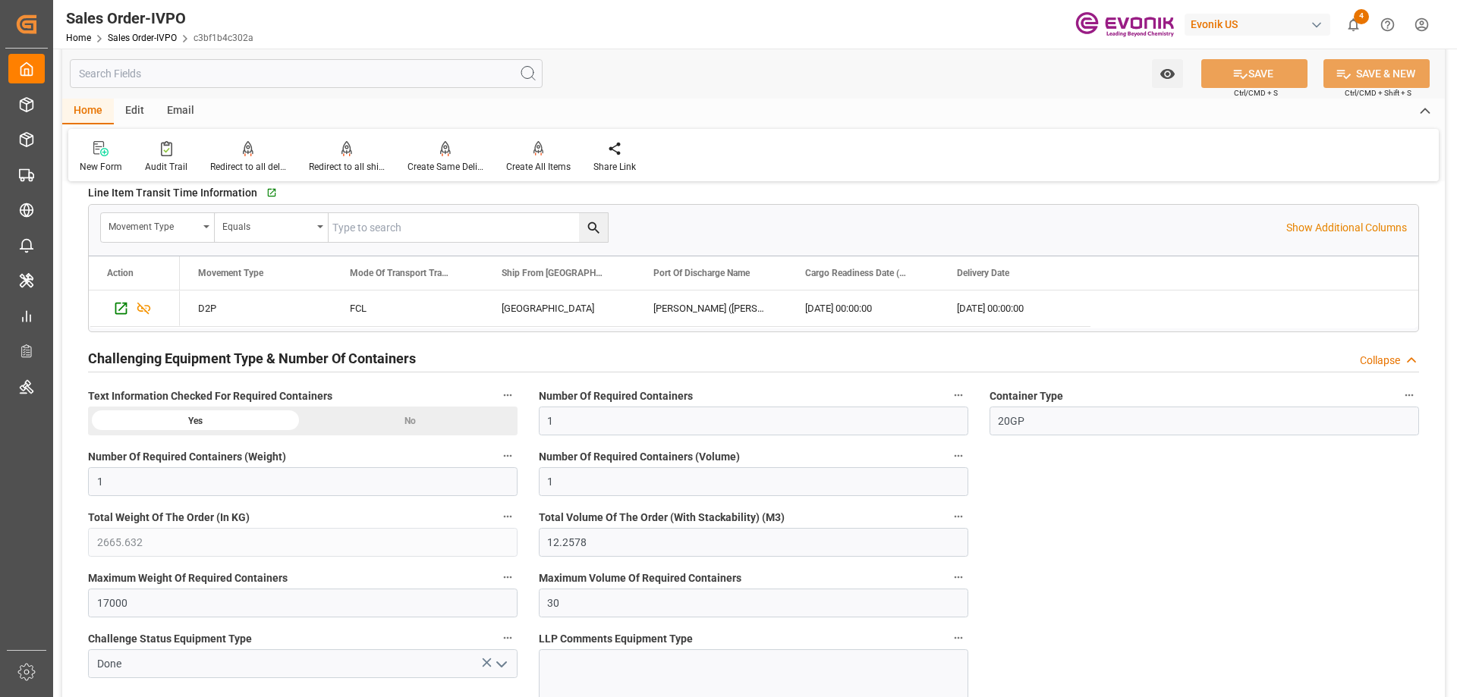
scroll to position [2960, 0]
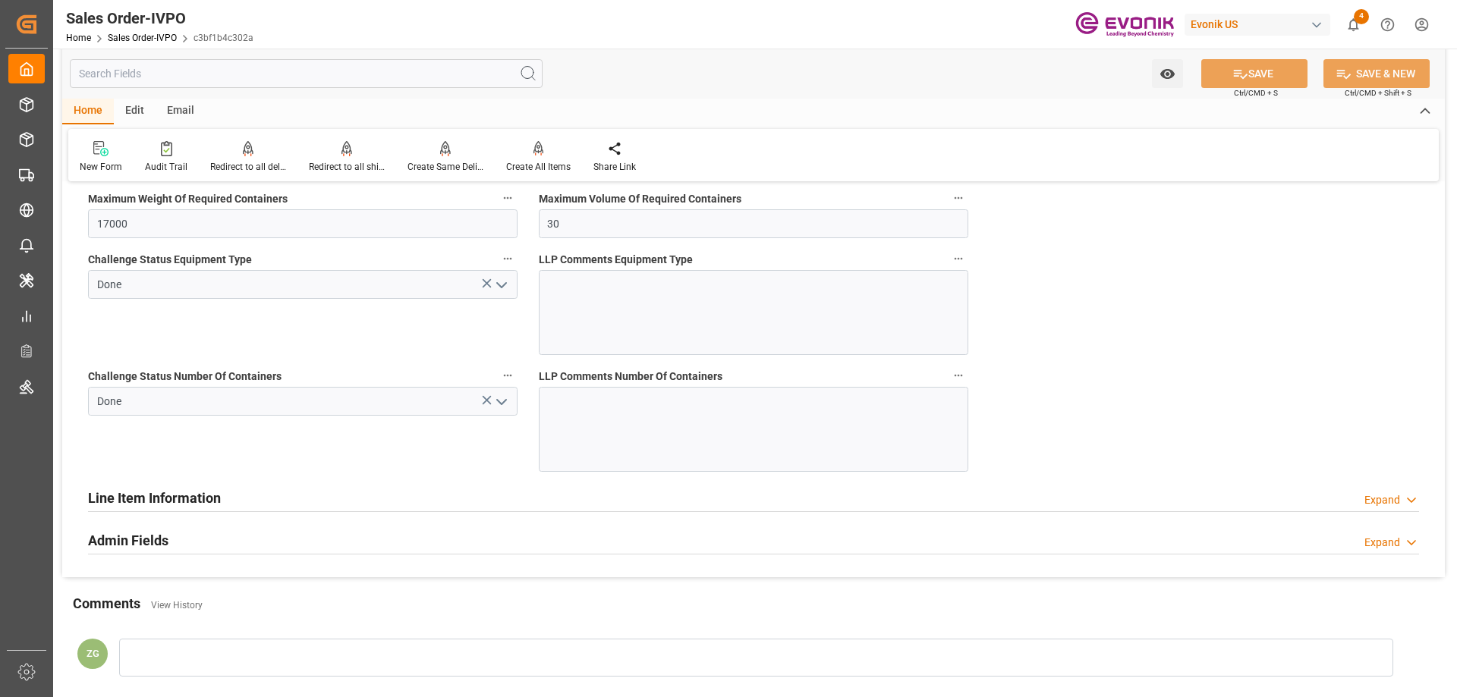
click at [508, 405] on icon "open menu" at bounding box center [502, 402] width 18 height 18
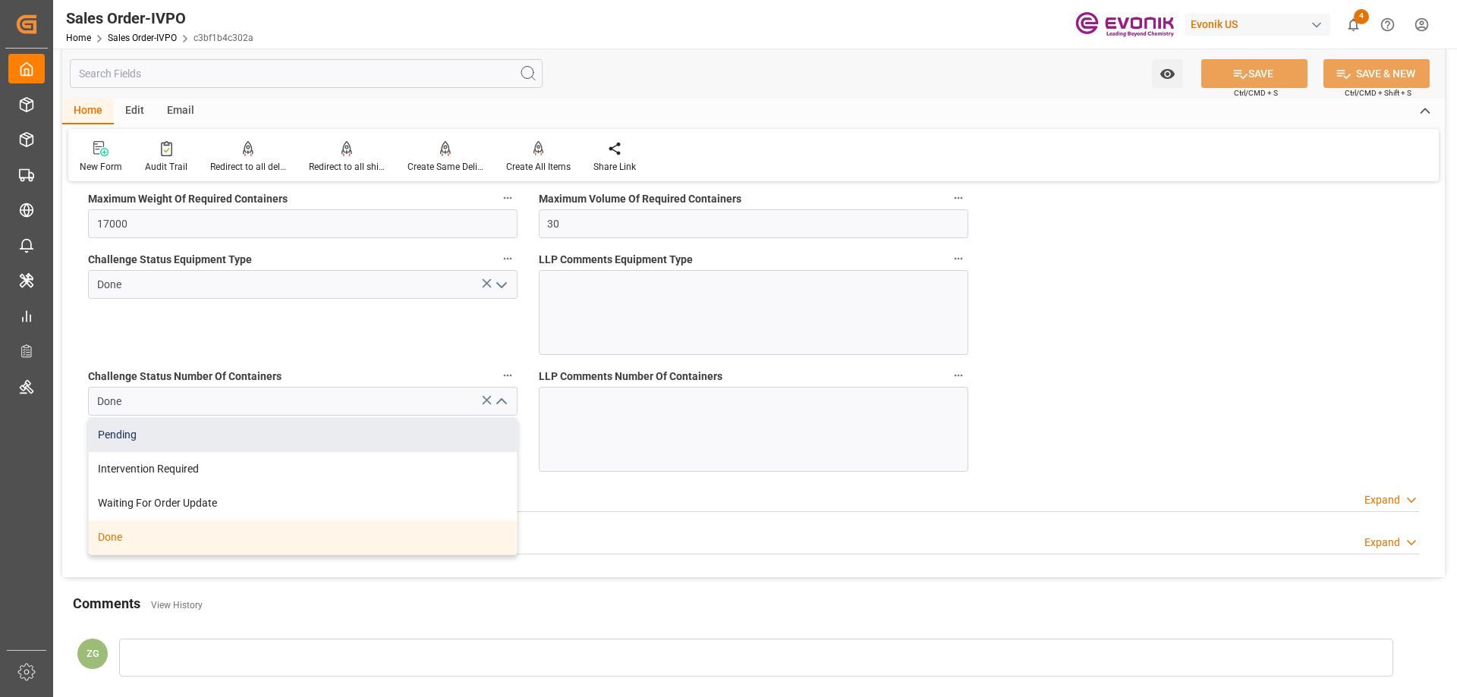
click at [131, 444] on div "Pending" at bounding box center [303, 435] width 428 height 34
type input "Pending"
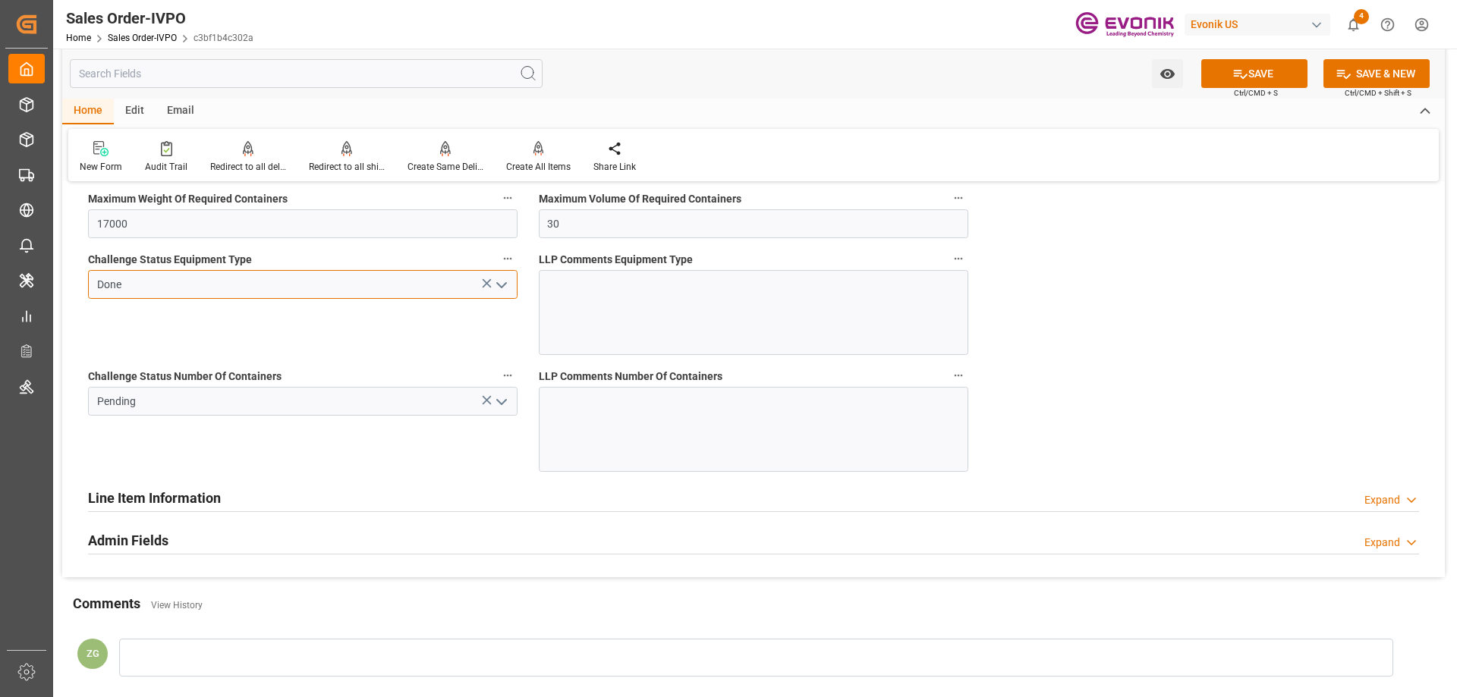
click at [512, 296] on input "Done" at bounding box center [303, 284] width 430 height 29
click at [506, 285] on icon "open menu" at bounding box center [502, 285] width 18 height 18
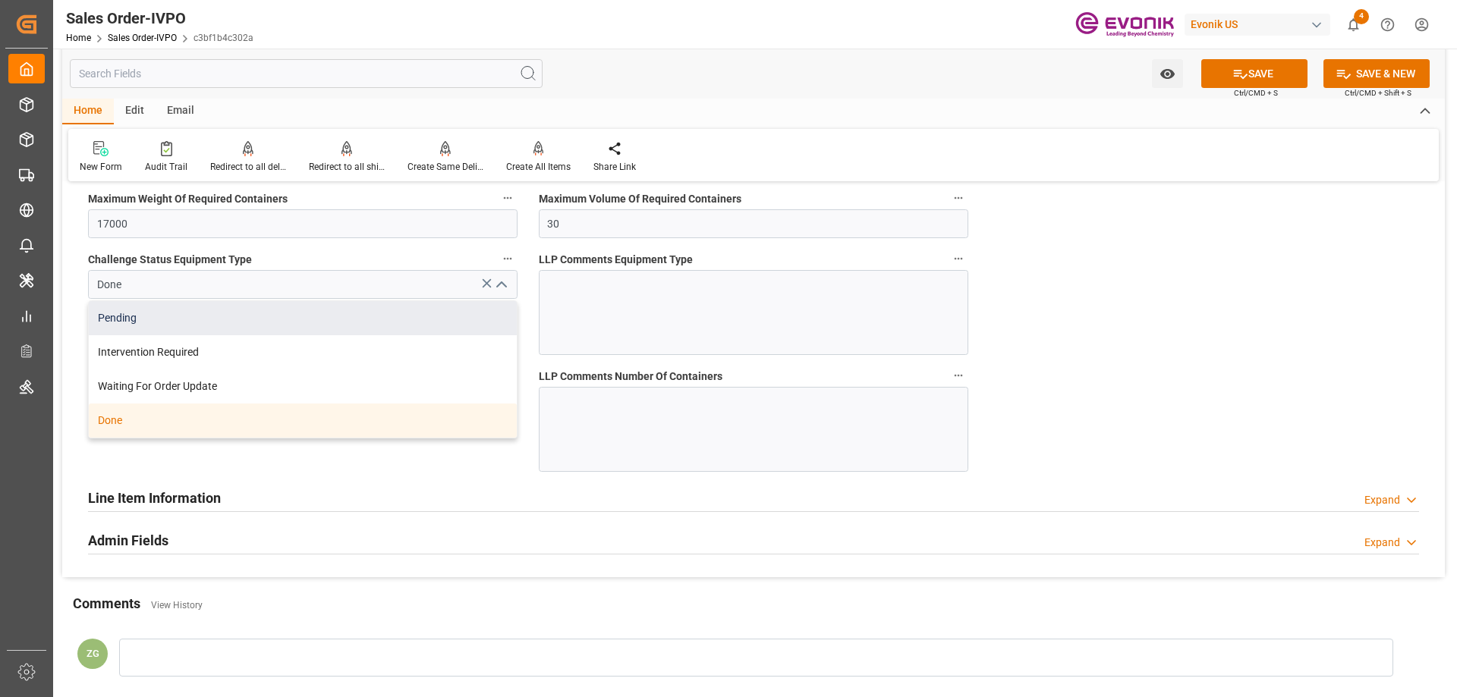
click at [253, 320] on div "Pending" at bounding box center [303, 318] width 428 height 34
type input "Pending"
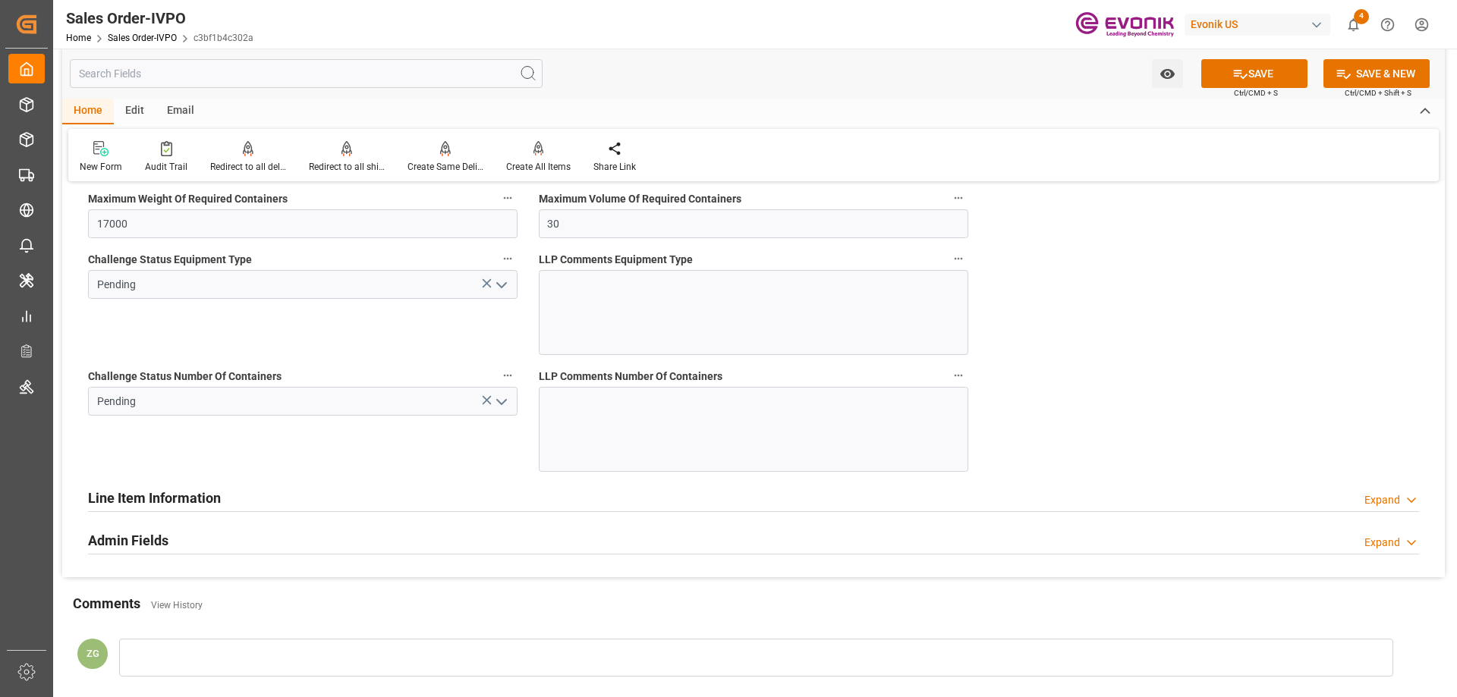
scroll to position [2580, 0]
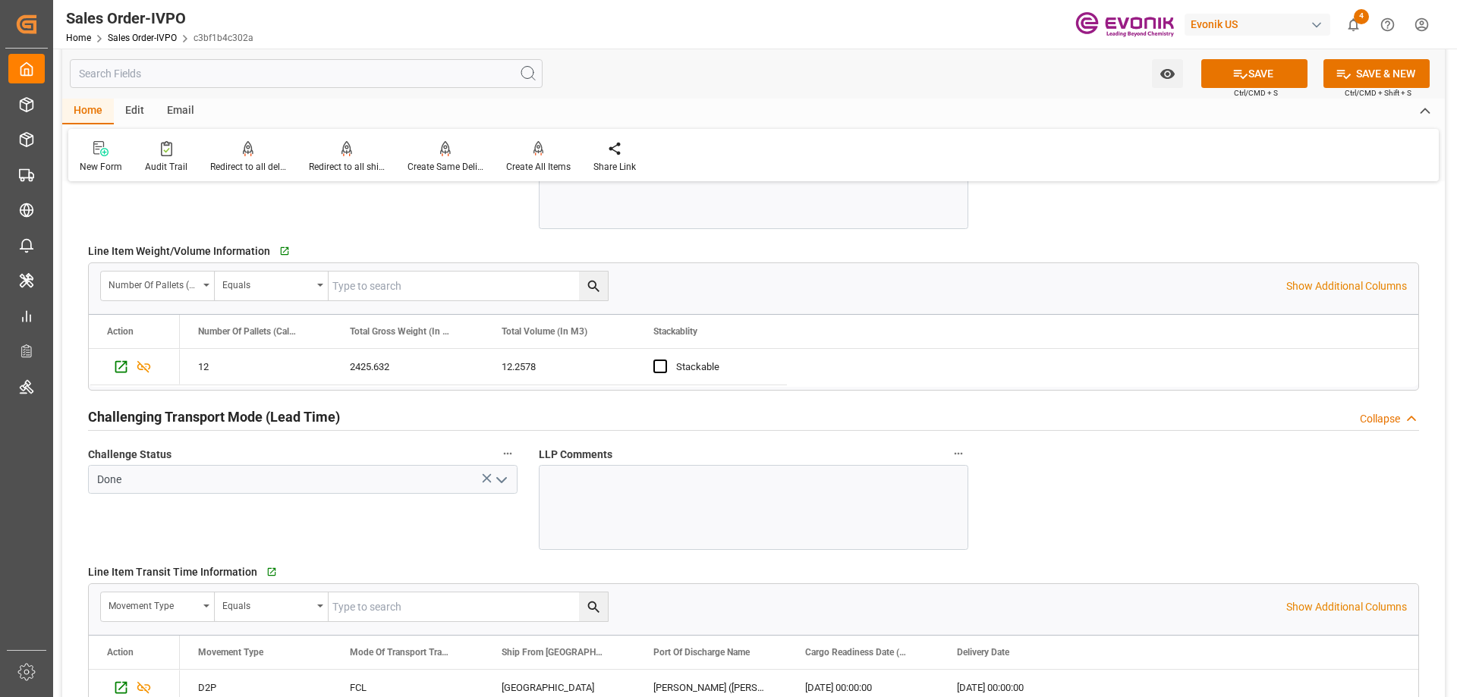
click at [505, 483] on icon "open menu" at bounding box center [502, 480] width 18 height 18
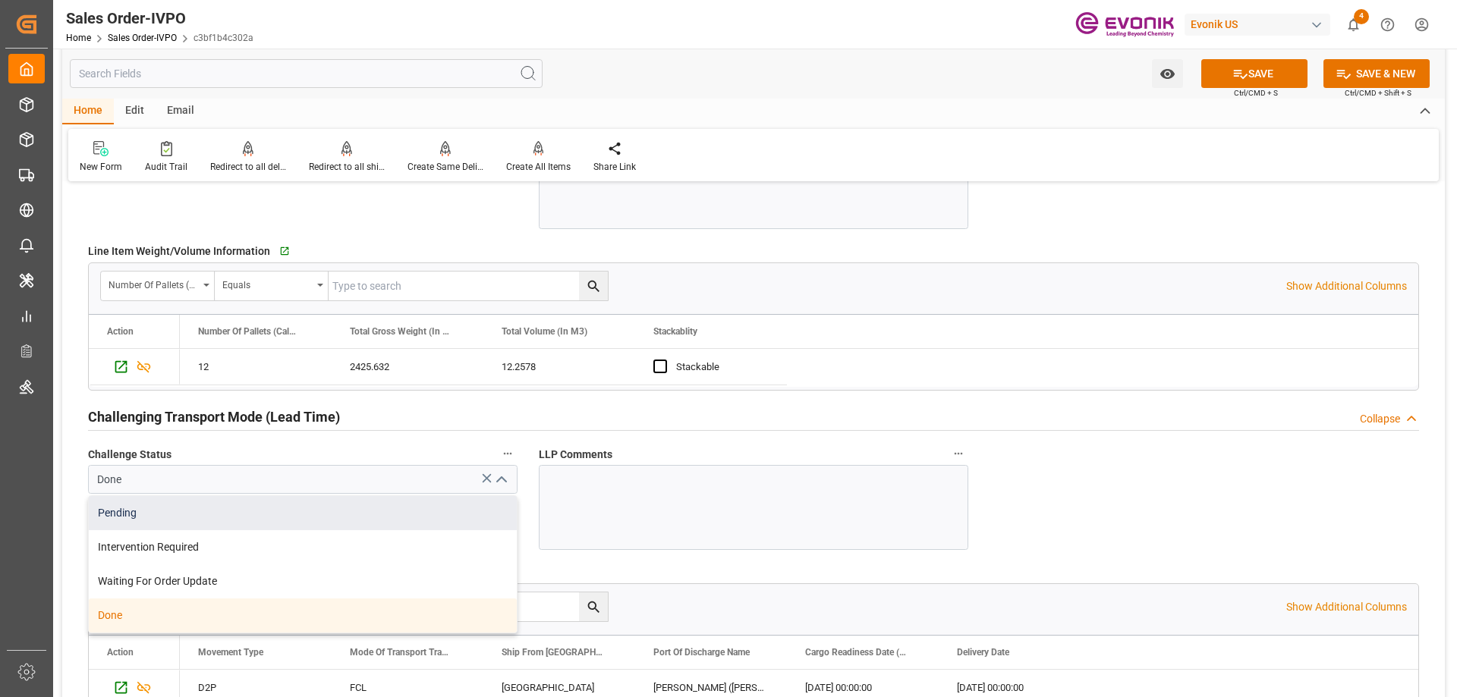
click at [184, 515] on div "Pending" at bounding box center [303, 513] width 428 height 34
type input "Pending"
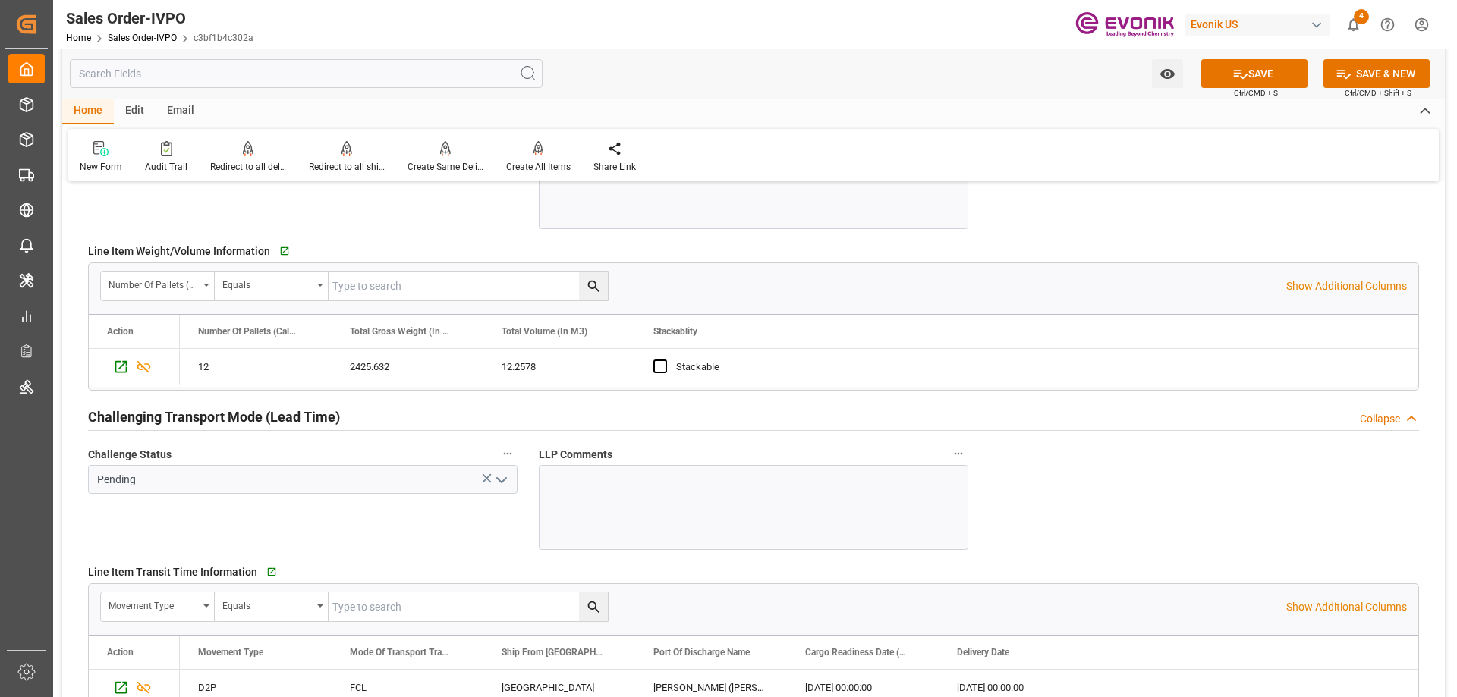
scroll to position [1897, 0]
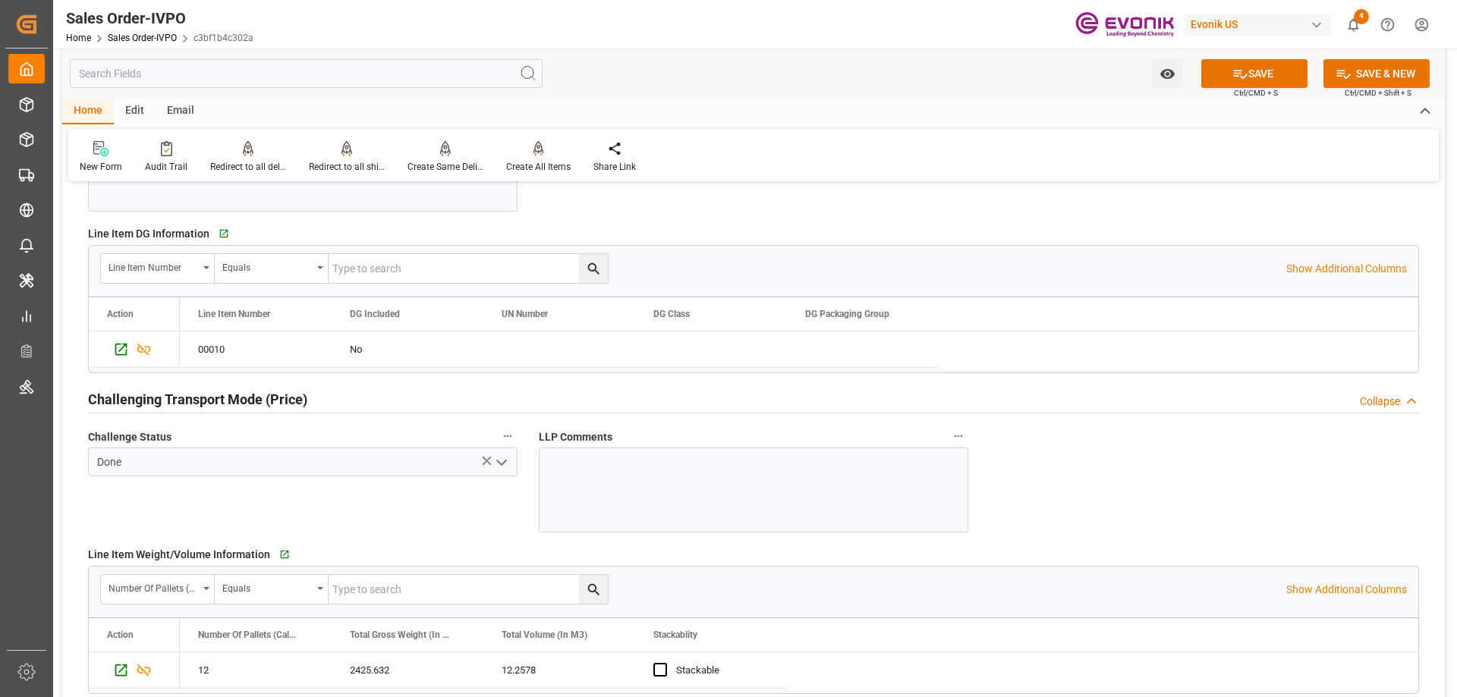
click at [496, 455] on icon "open menu" at bounding box center [502, 463] width 18 height 18
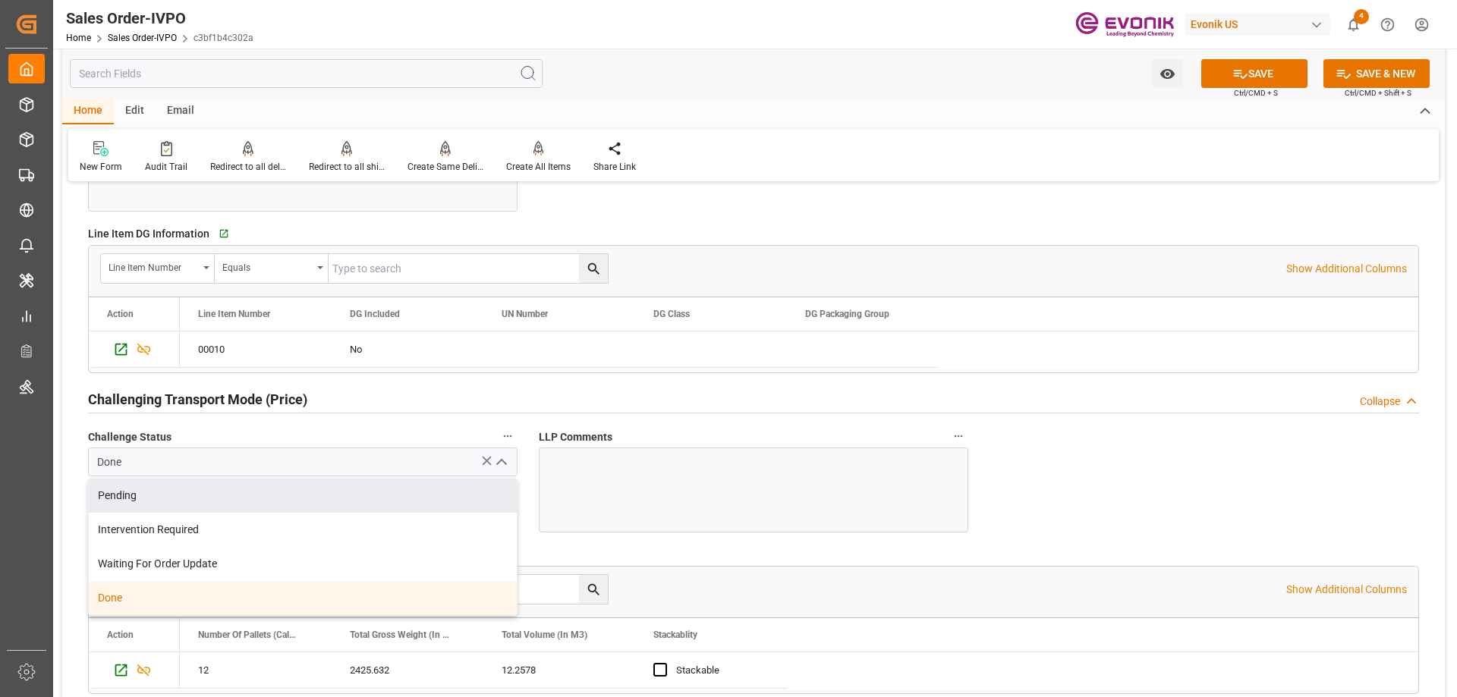
click at [198, 494] on div "Pending" at bounding box center [303, 496] width 428 height 34
type input "Pending"
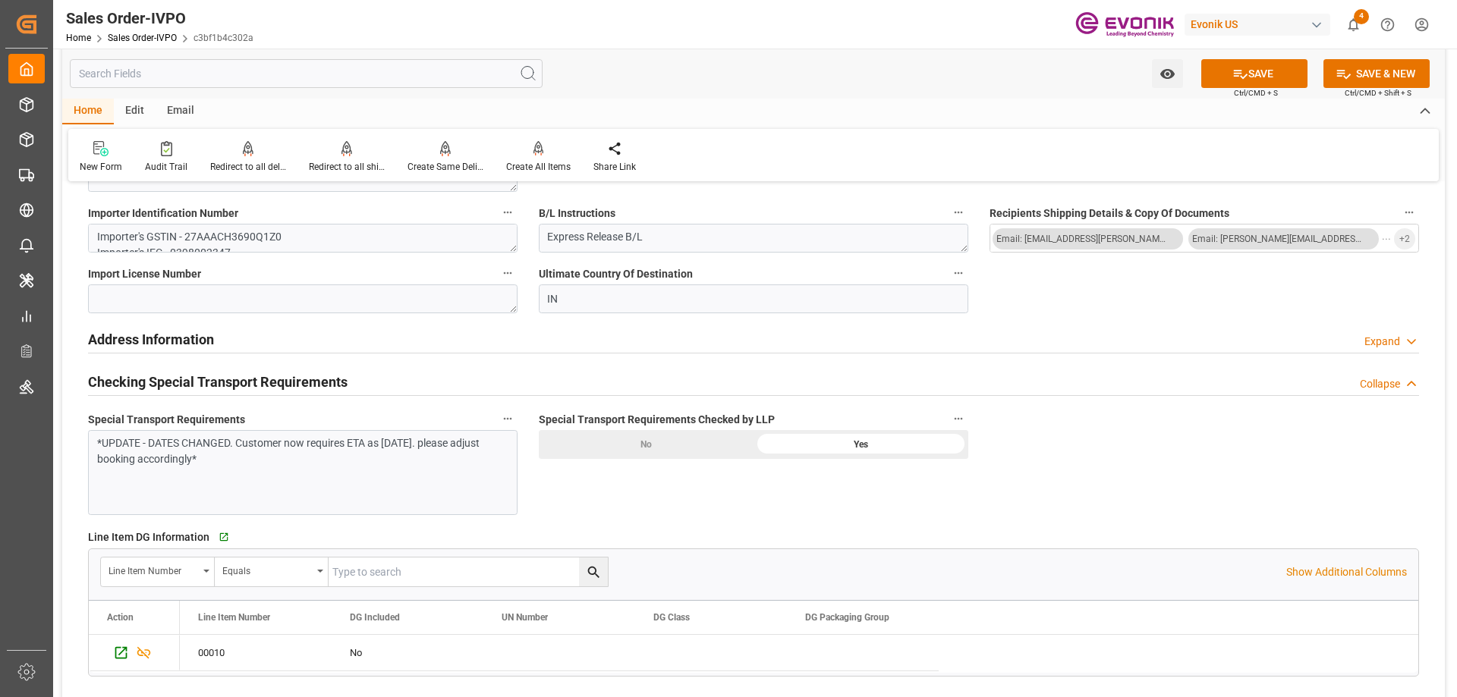
scroll to position [1366, 0]
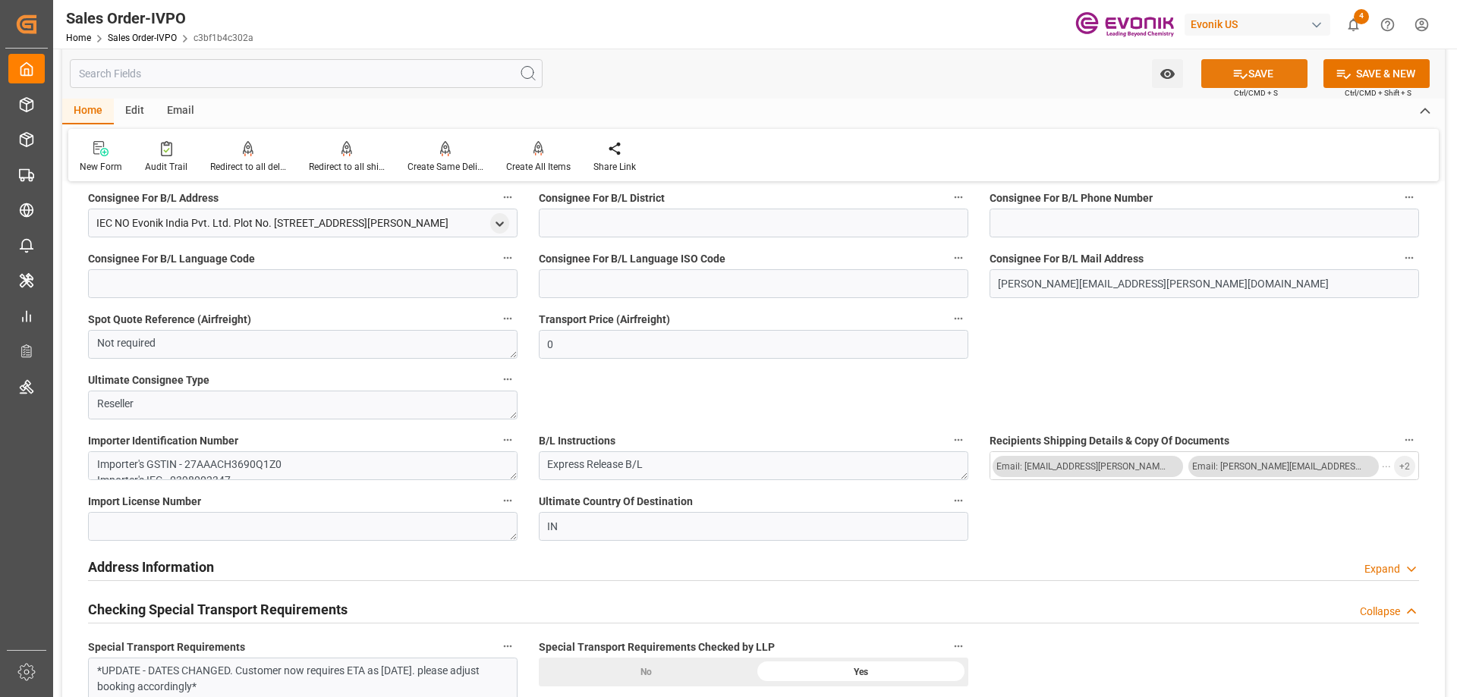
click at [1273, 68] on button "SAVE" at bounding box center [1254, 73] width 106 height 29
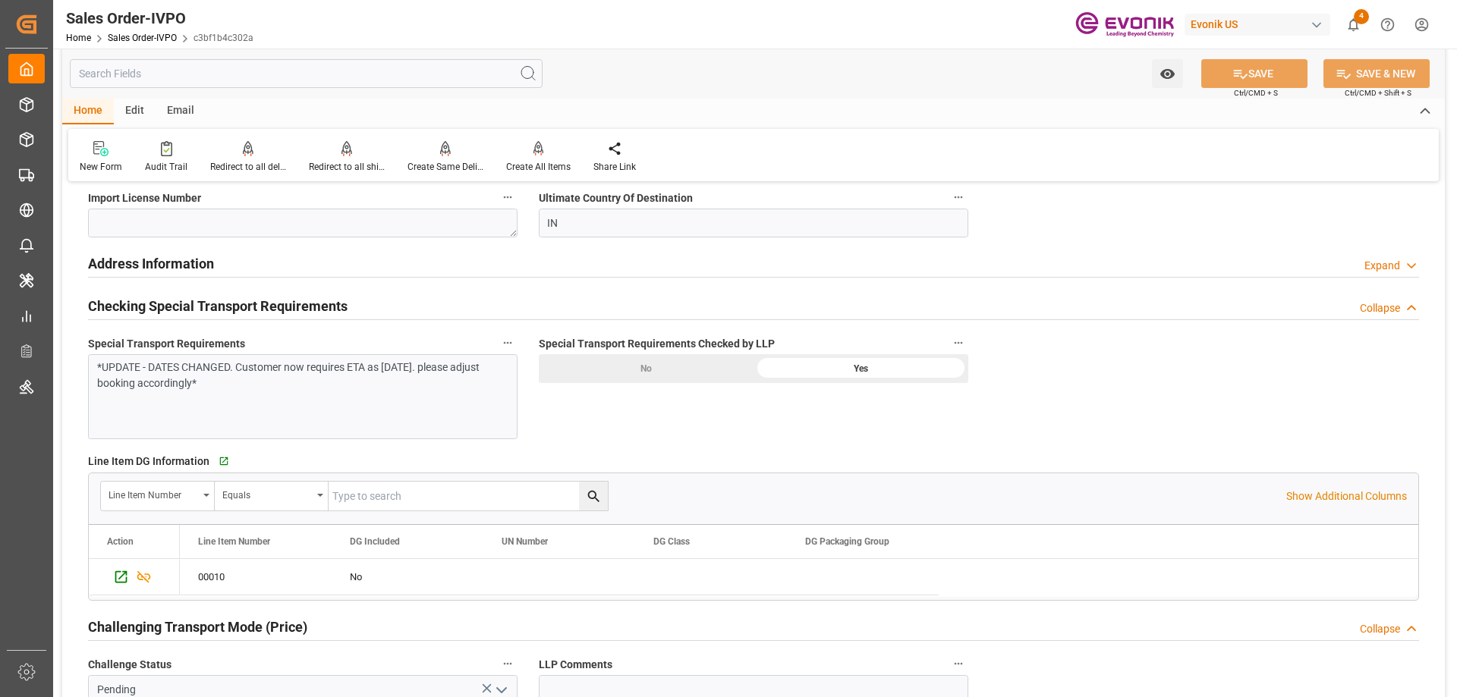
scroll to position [1594, 0]
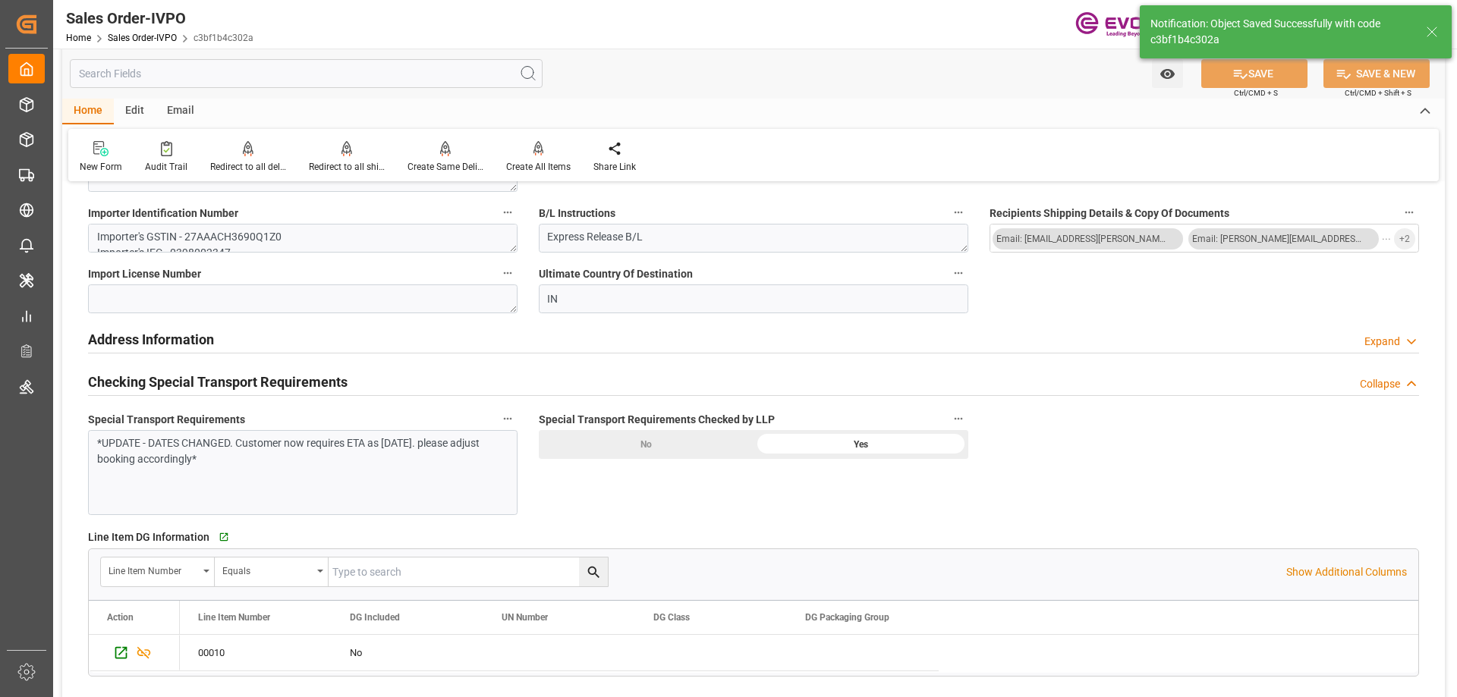
type input "08-19-2025 19:17"
type input "Yes"
click at [629, 442] on div "No" at bounding box center [646, 444] width 215 height 29
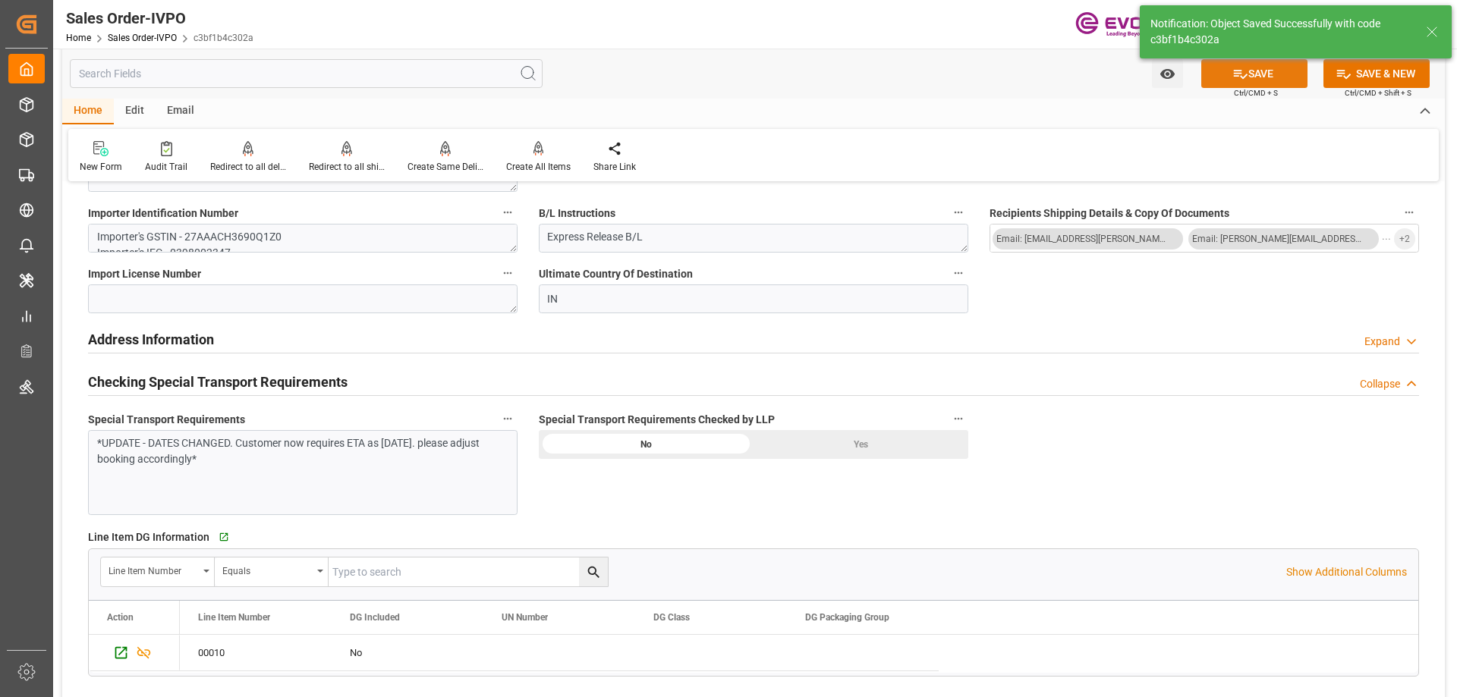
click at [1237, 78] on icon at bounding box center [1241, 74] width 16 height 16
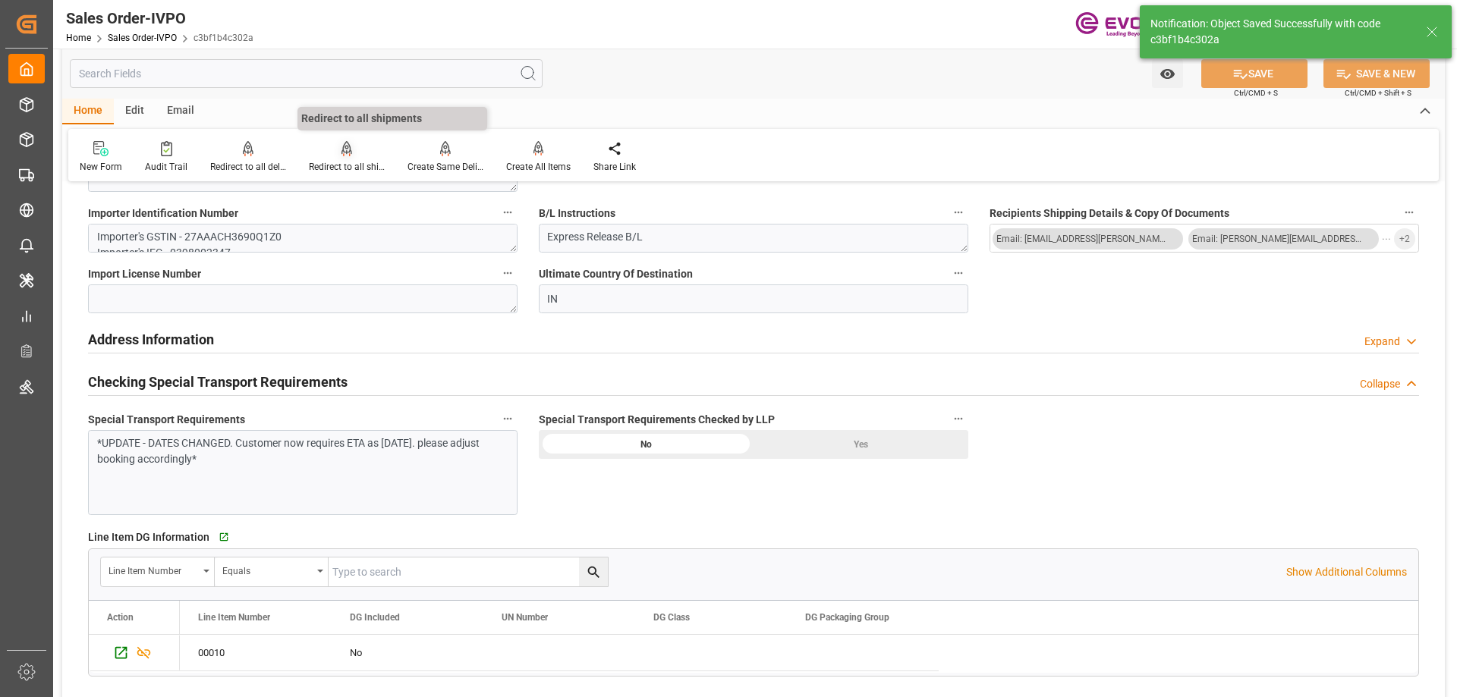
click at [342, 162] on div "Redirect to all shipments" at bounding box center [347, 167] width 76 height 14
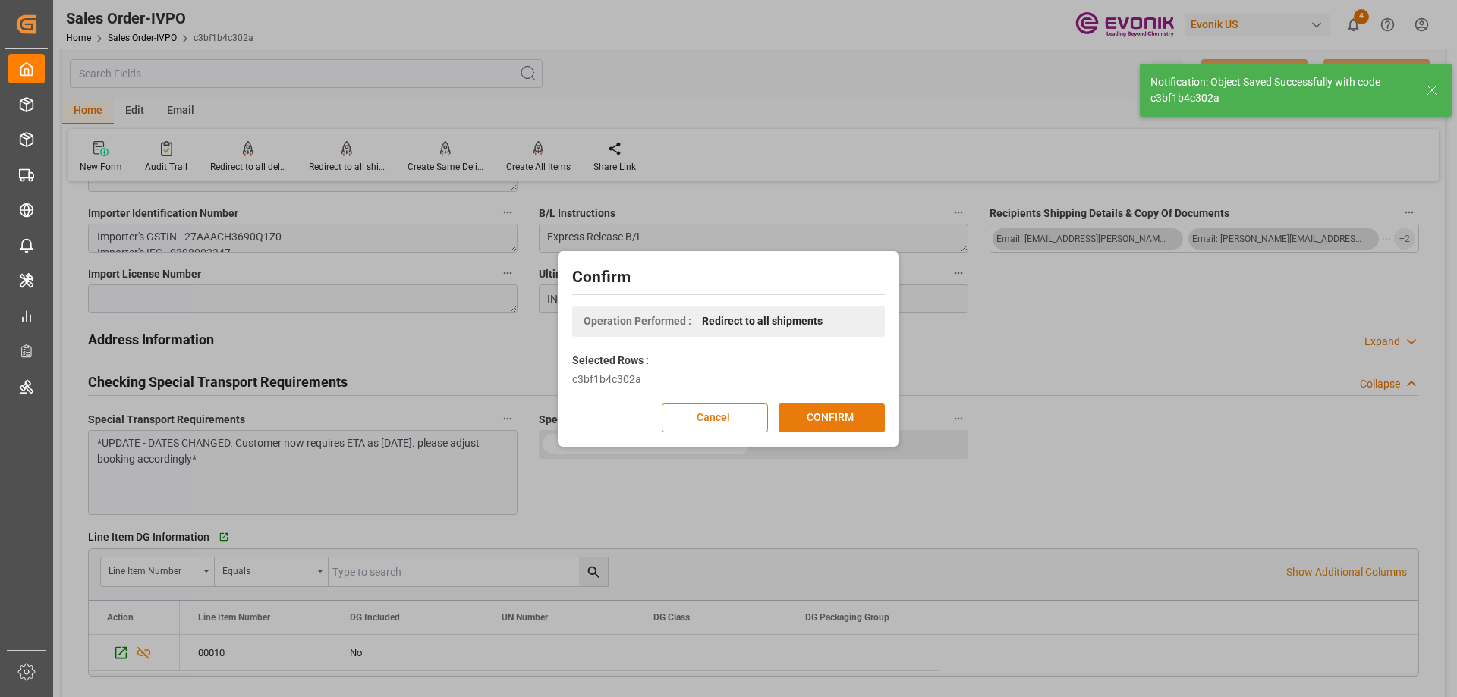
click at [838, 411] on button "CONFIRM" at bounding box center [832, 418] width 106 height 29
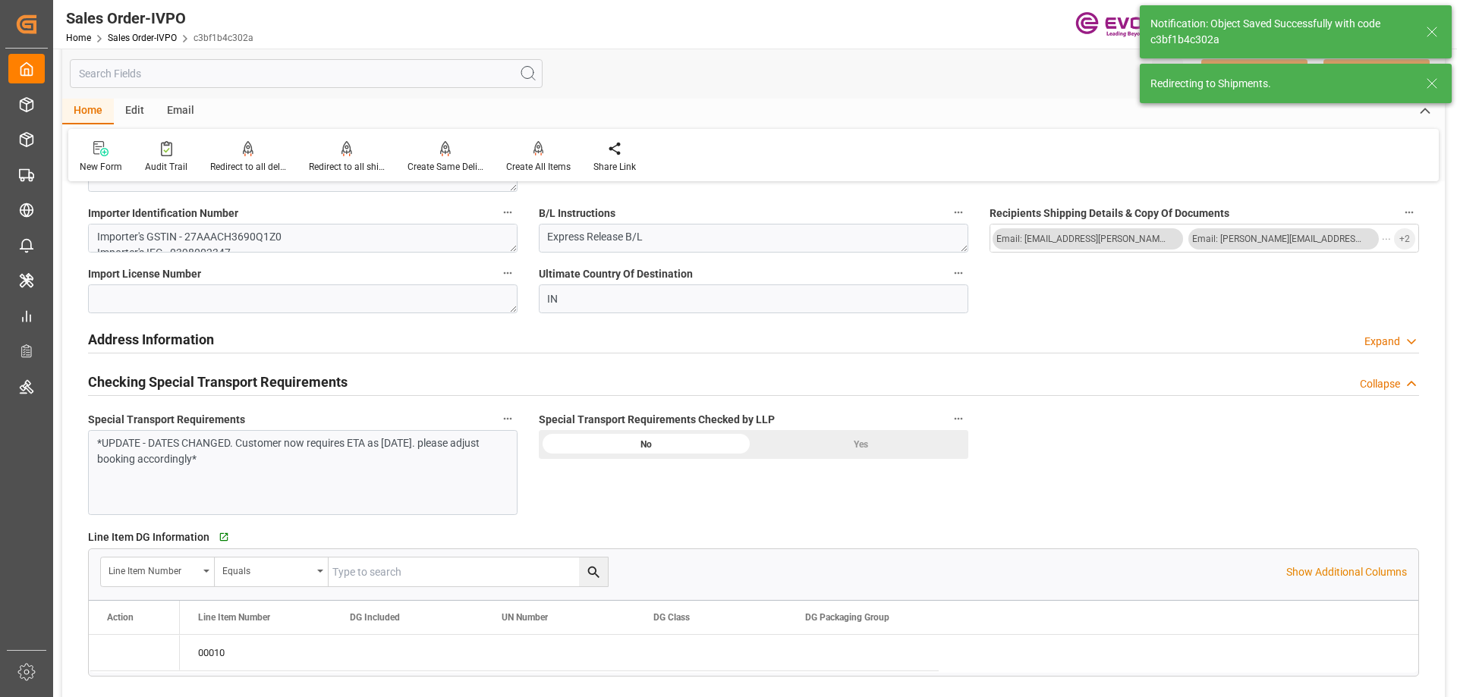
type input "08-13-2025 17:24"
type input "08-19-2025 19:17"
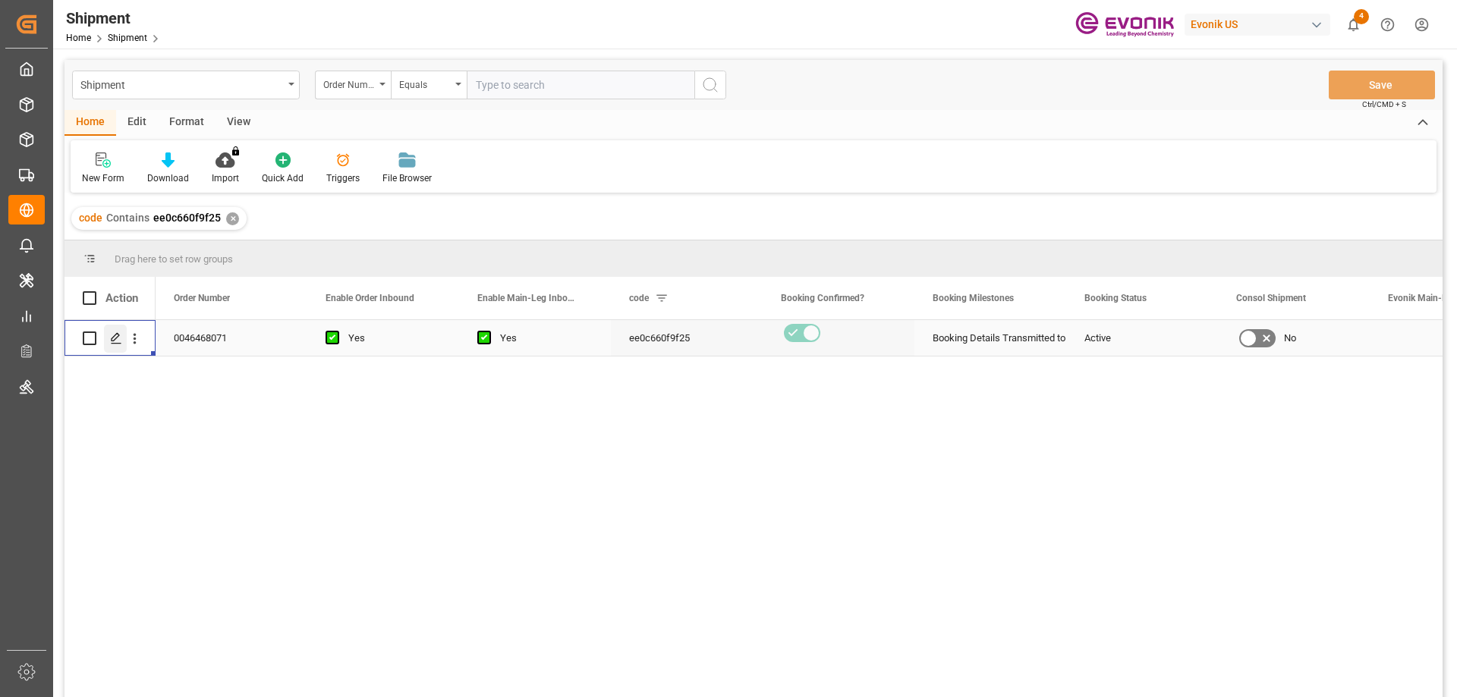
click at [109, 338] on div "Press SPACE to select this row." at bounding box center [115, 339] width 23 height 28
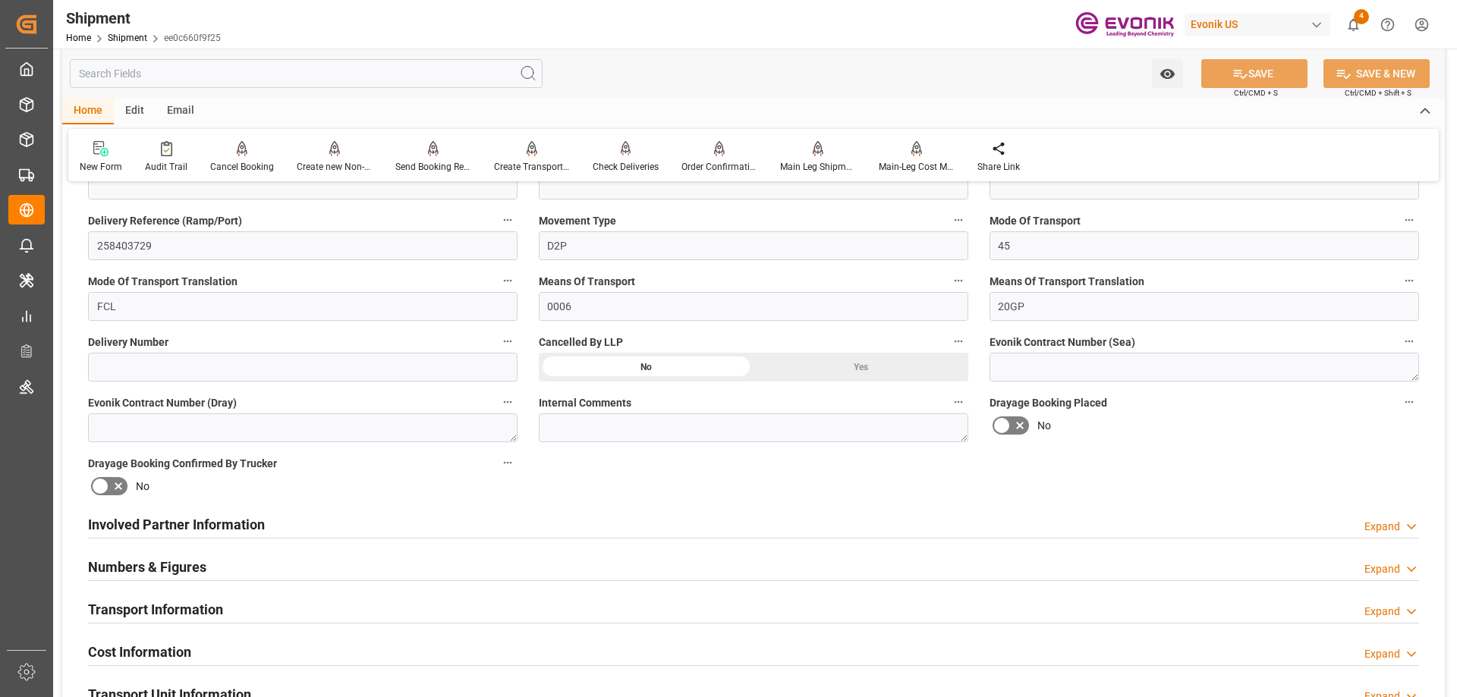
scroll to position [1138, 0]
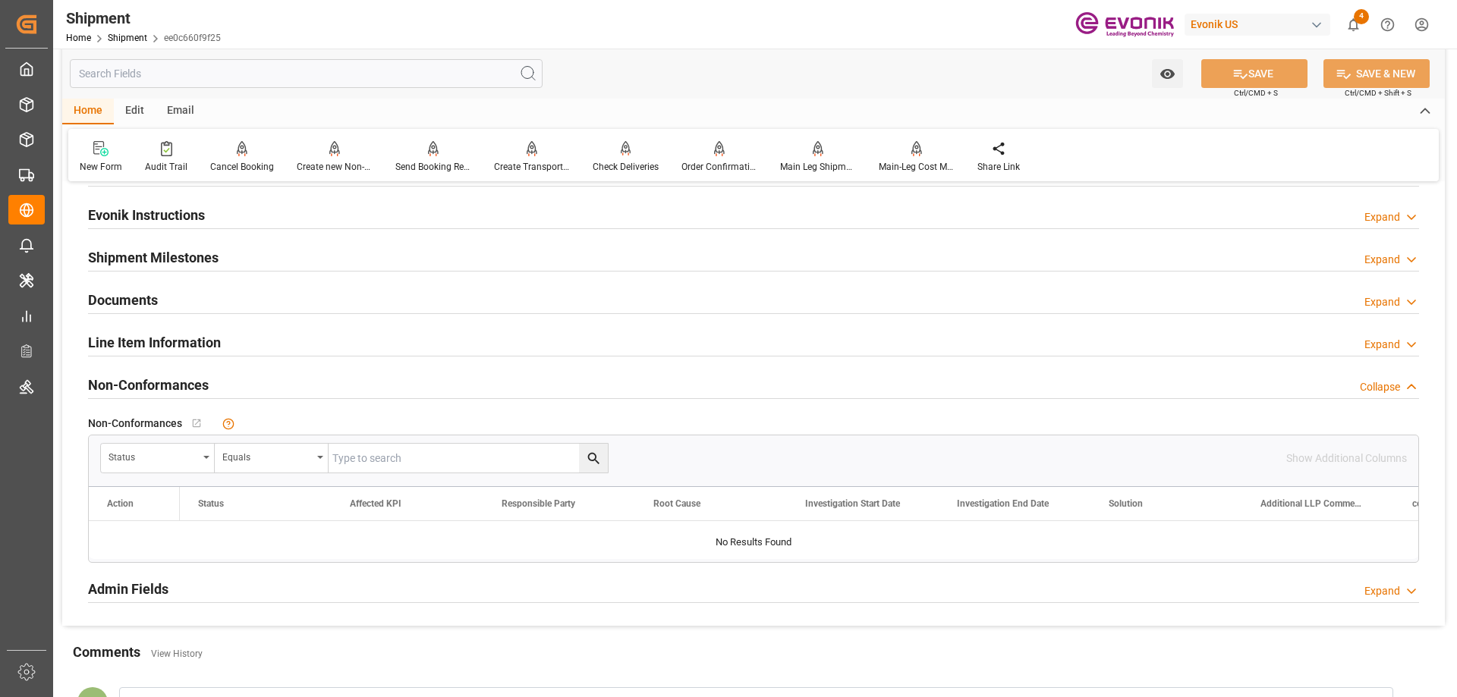
click at [191, 337] on h2 "Line Item Information" at bounding box center [154, 342] width 133 height 20
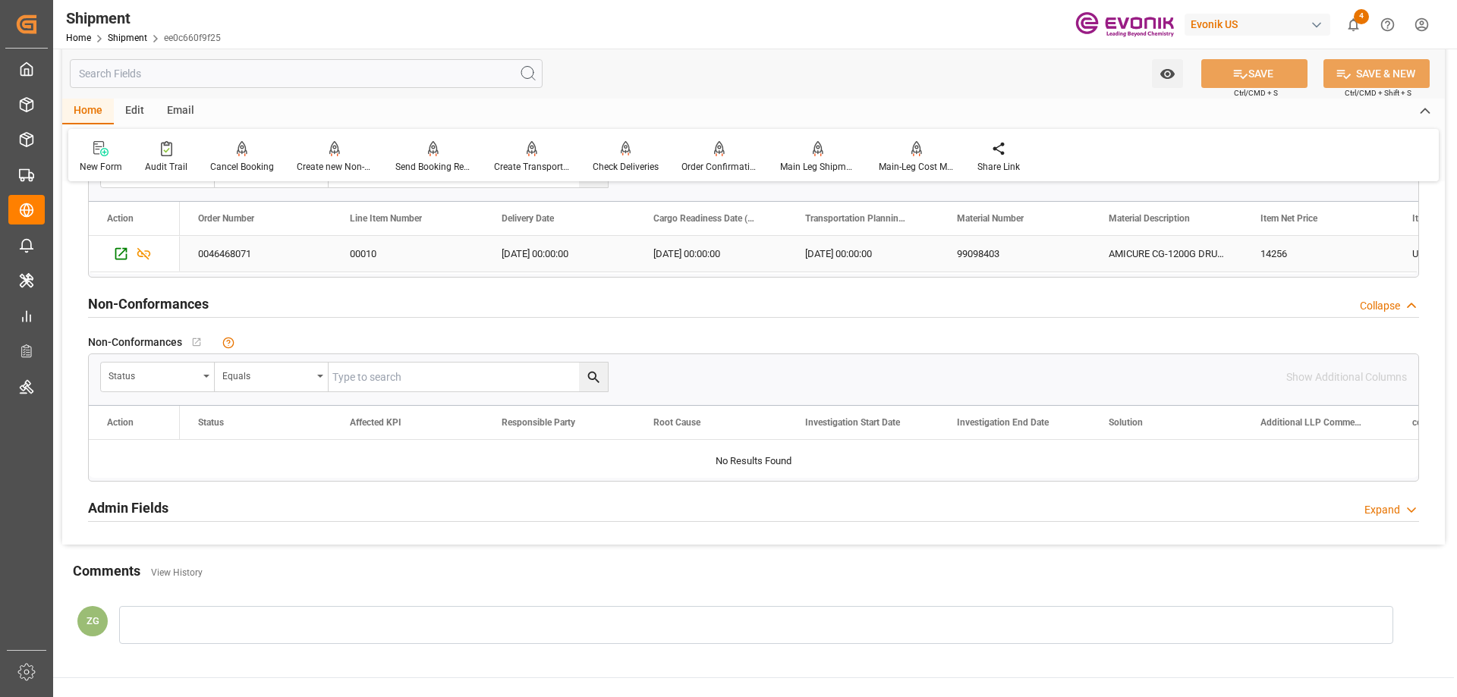
scroll to position [1366, 0]
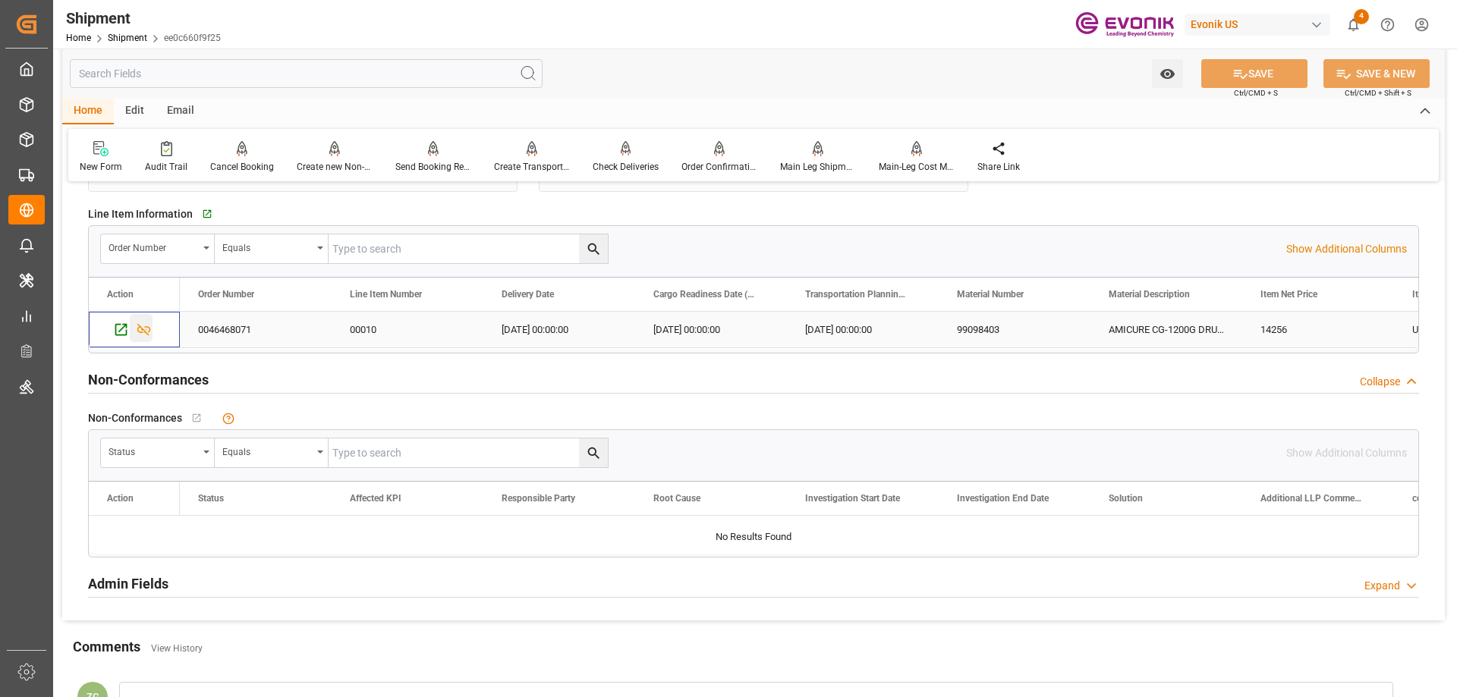
click at [145, 326] on icon "Press SPACE to select this row." at bounding box center [144, 330] width 16 height 16
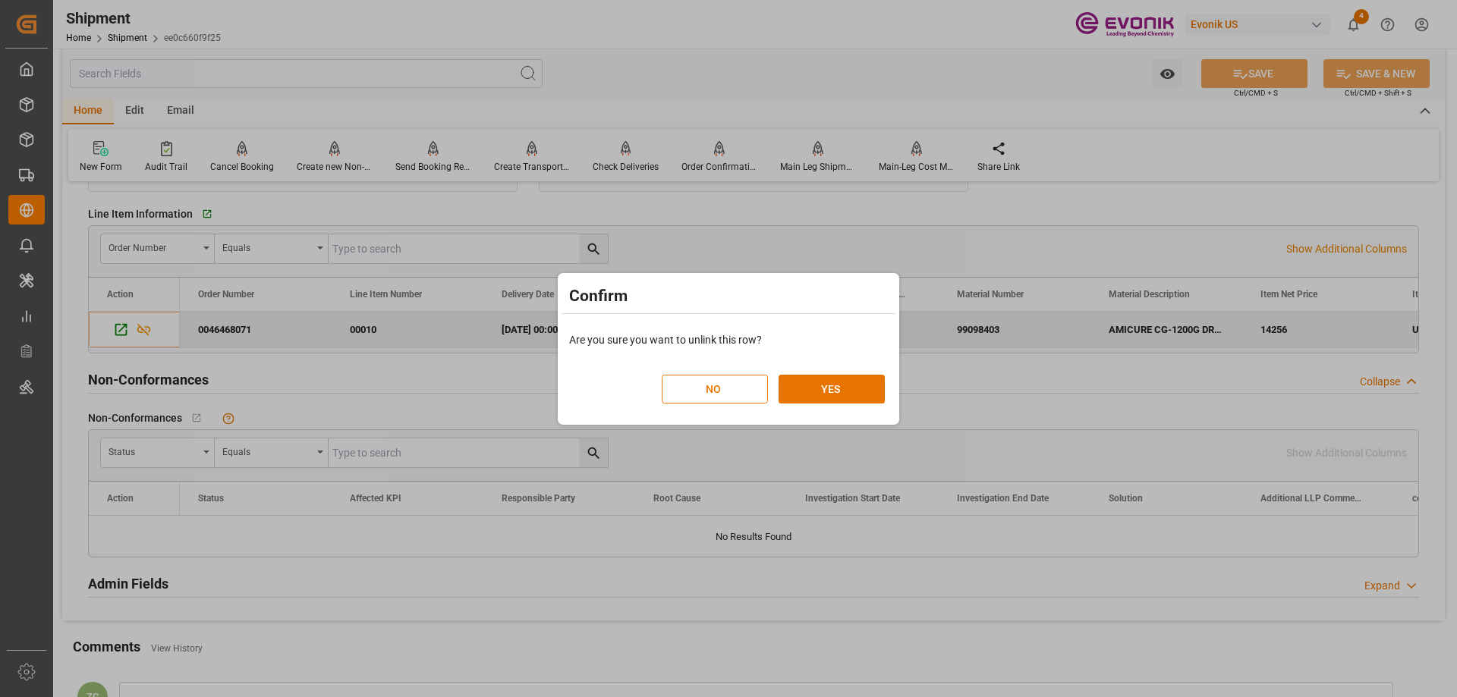
click at [821, 406] on div "NO YES" at bounding box center [729, 381] width 334 height 66
click at [826, 399] on button "YES" at bounding box center [832, 389] width 106 height 29
click at [826, 398] on button "YES" at bounding box center [832, 389] width 106 height 29
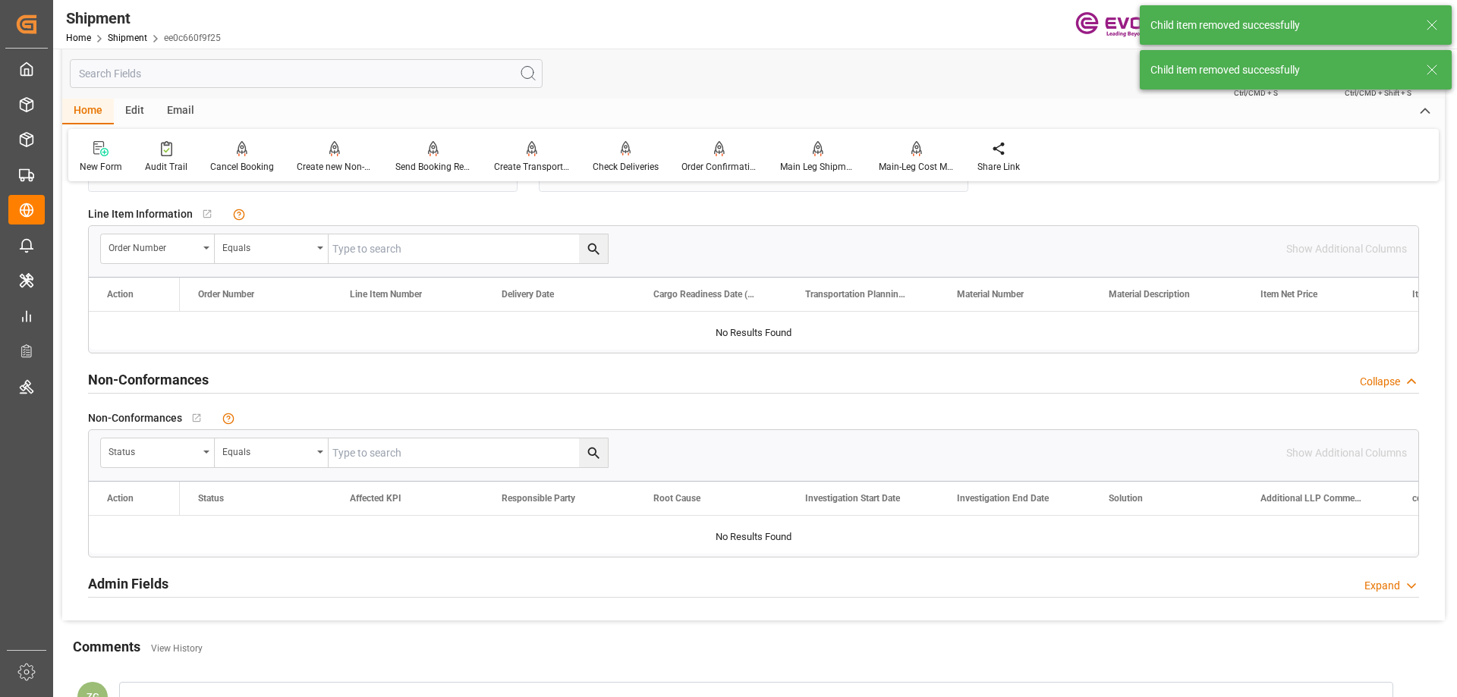
scroll to position [911, 0]
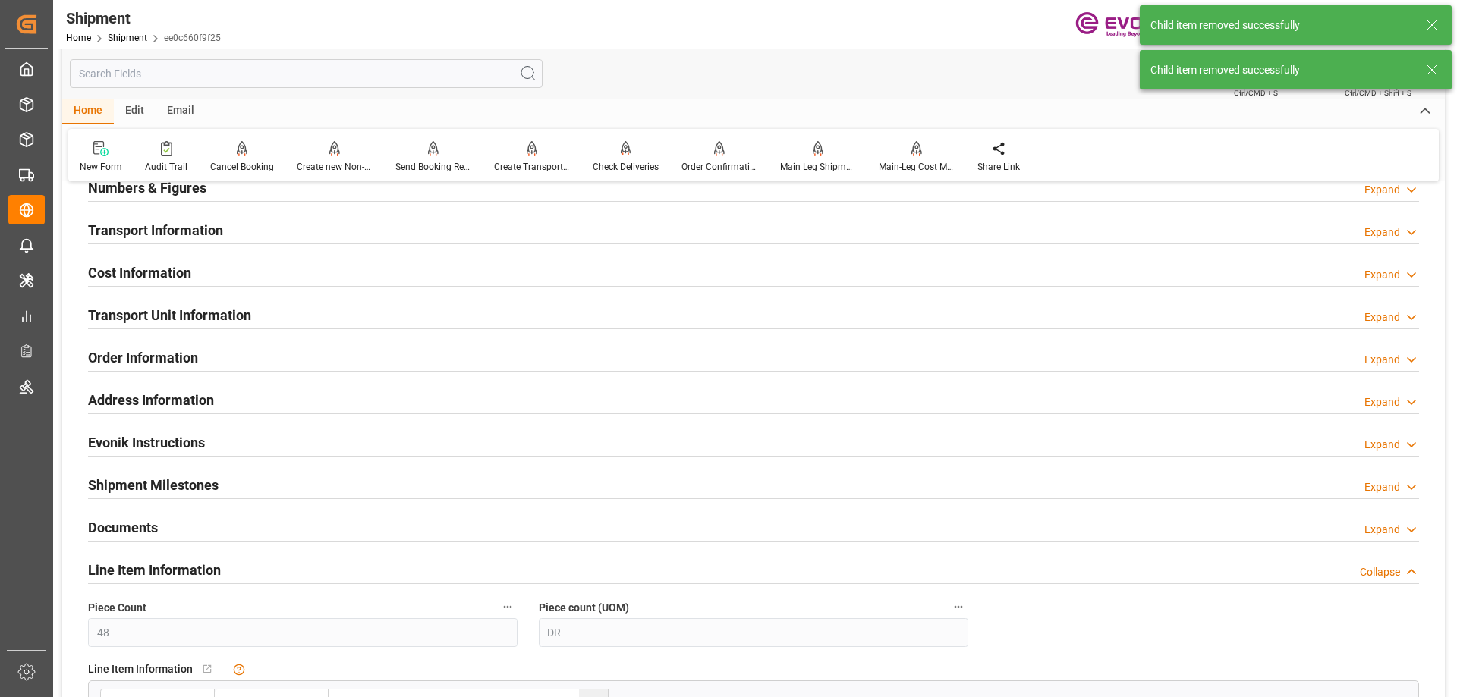
click at [160, 310] on h2 "Transport Unit Information" at bounding box center [169, 315] width 163 height 20
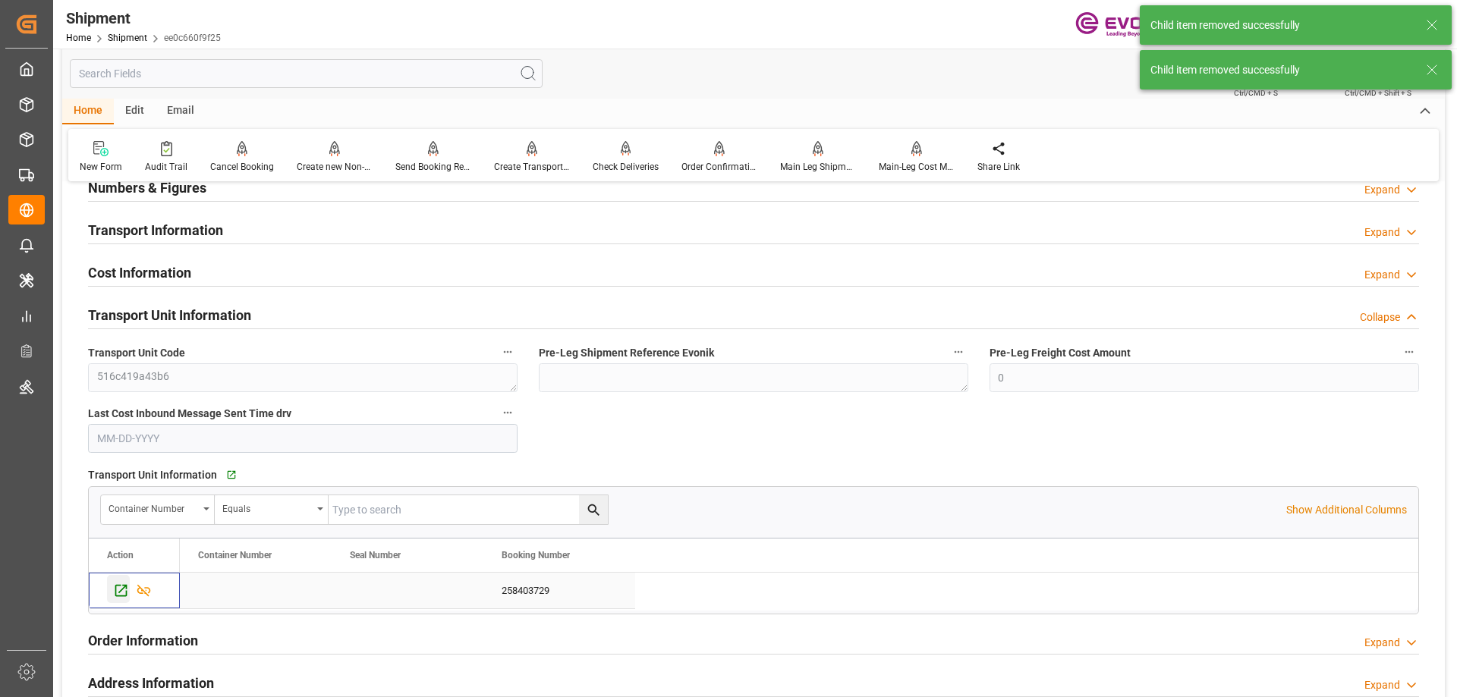
click at [116, 586] on icon "Press SPACE to select this row." at bounding box center [121, 591] width 12 height 12
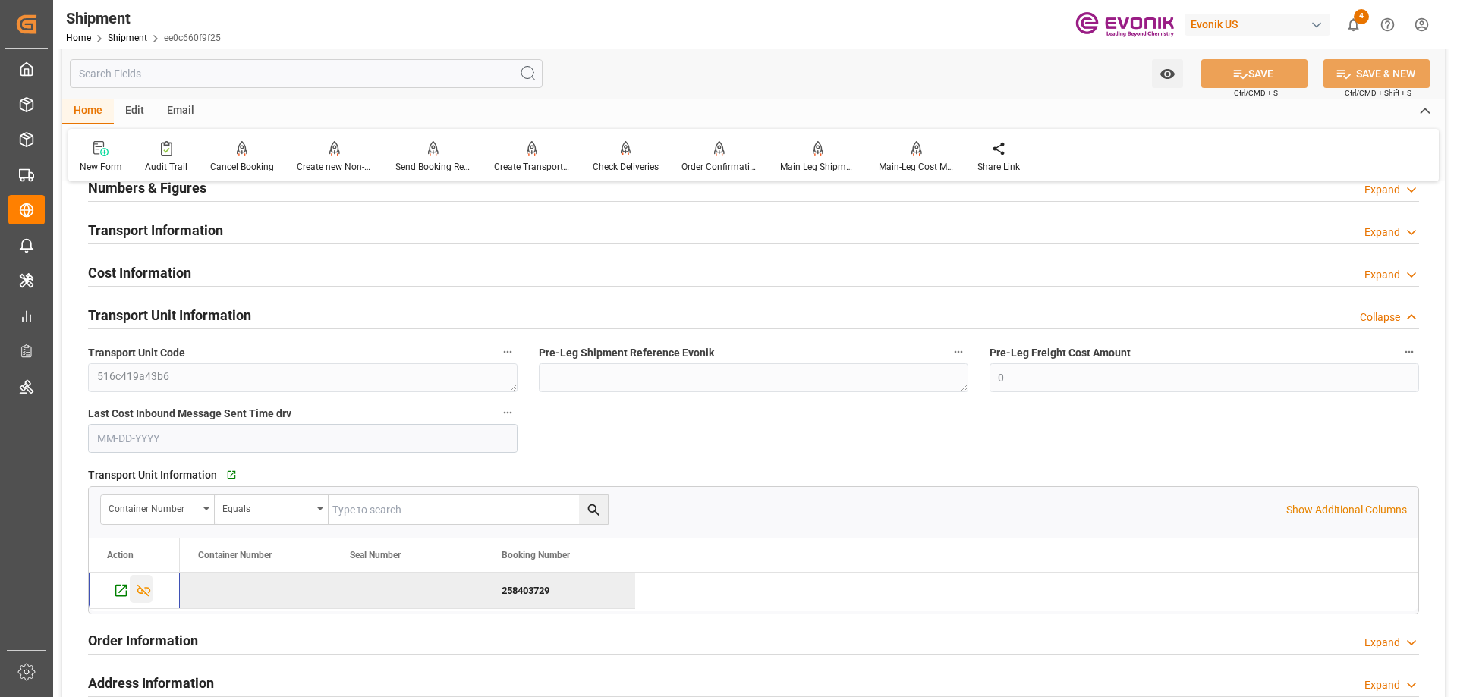
click at [143, 590] on icon "Press SPACE to deselect this row." at bounding box center [144, 591] width 14 height 12
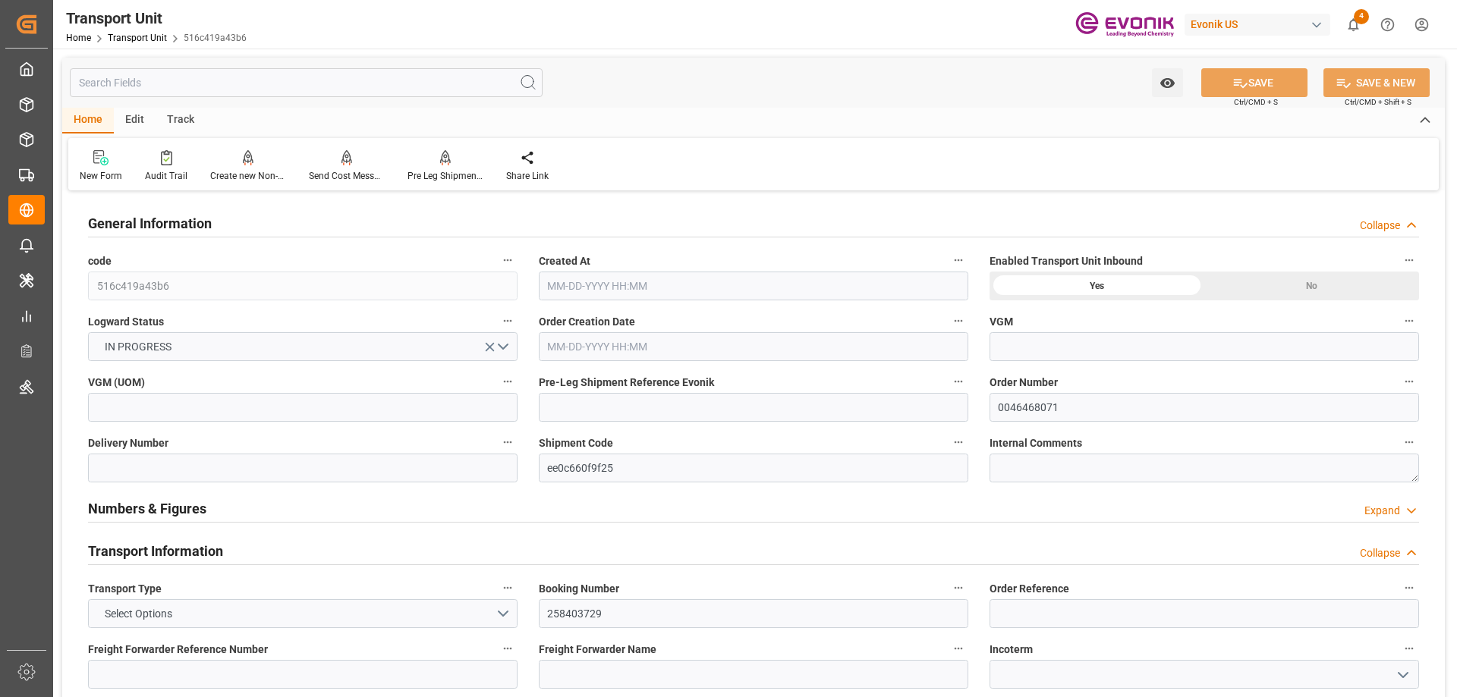
type input "Maersk"
type input "Maersk Line AS"
type input "USEWR"
type input "INNSA"
type input "2665.632"
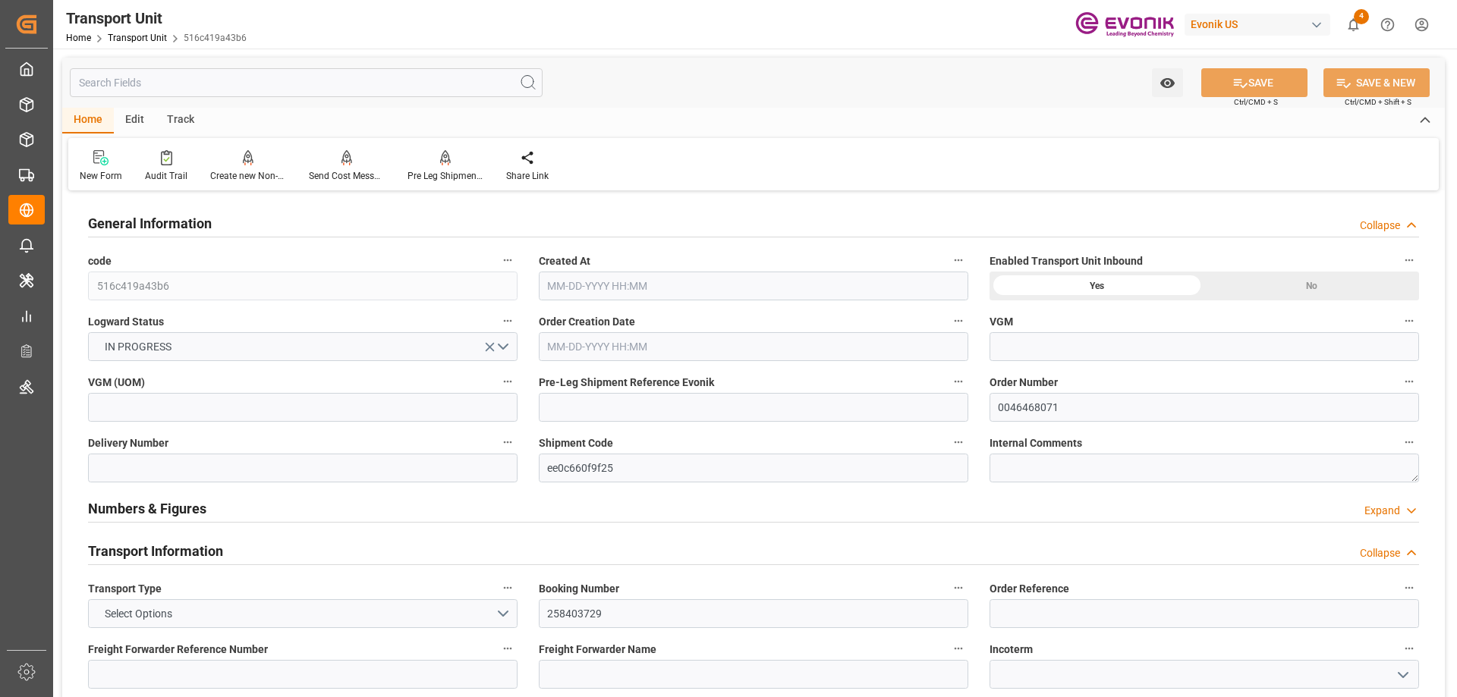
type input "[DATE] 08:26"
type input "[DATE]"
type input "[DATE] 00:00"
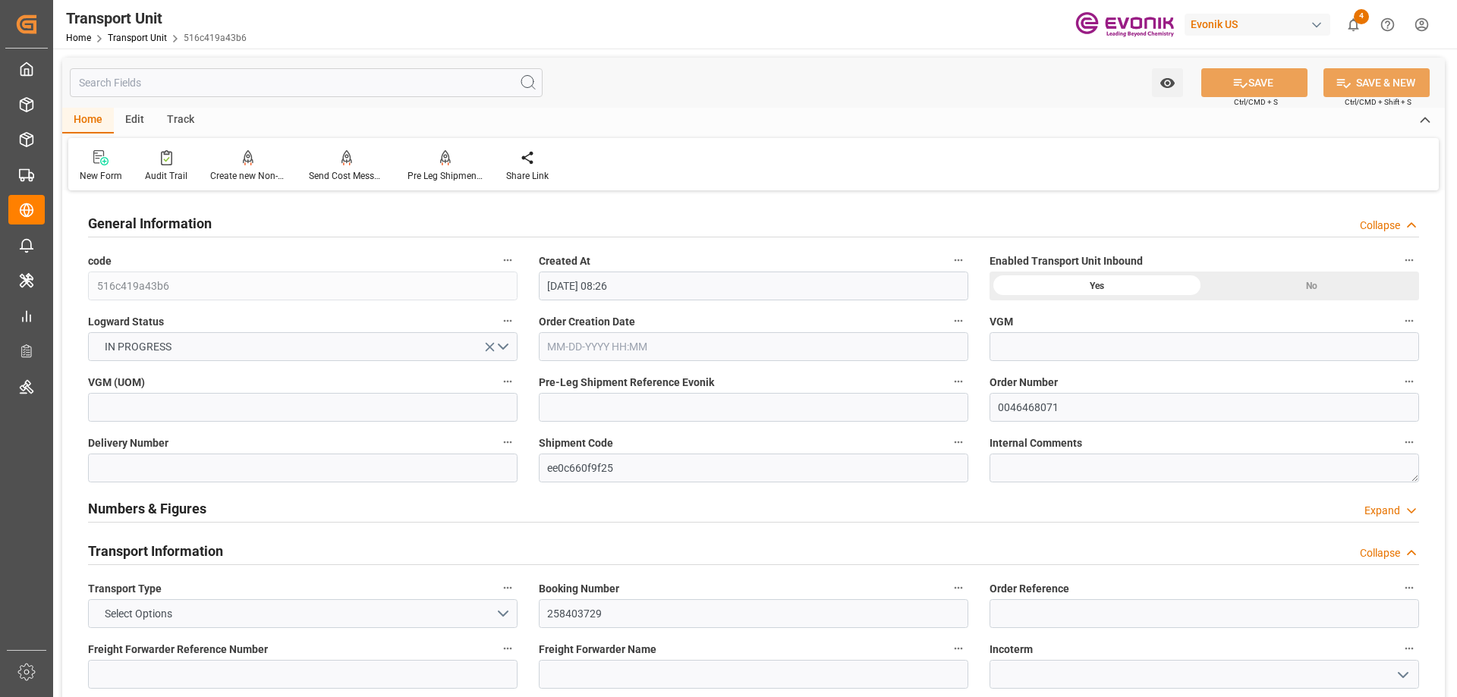
type input "10-17-2025 00:00"
type input "[DATE] 00:00"
click at [275, 86] on input "text" at bounding box center [306, 82] width 473 height 29
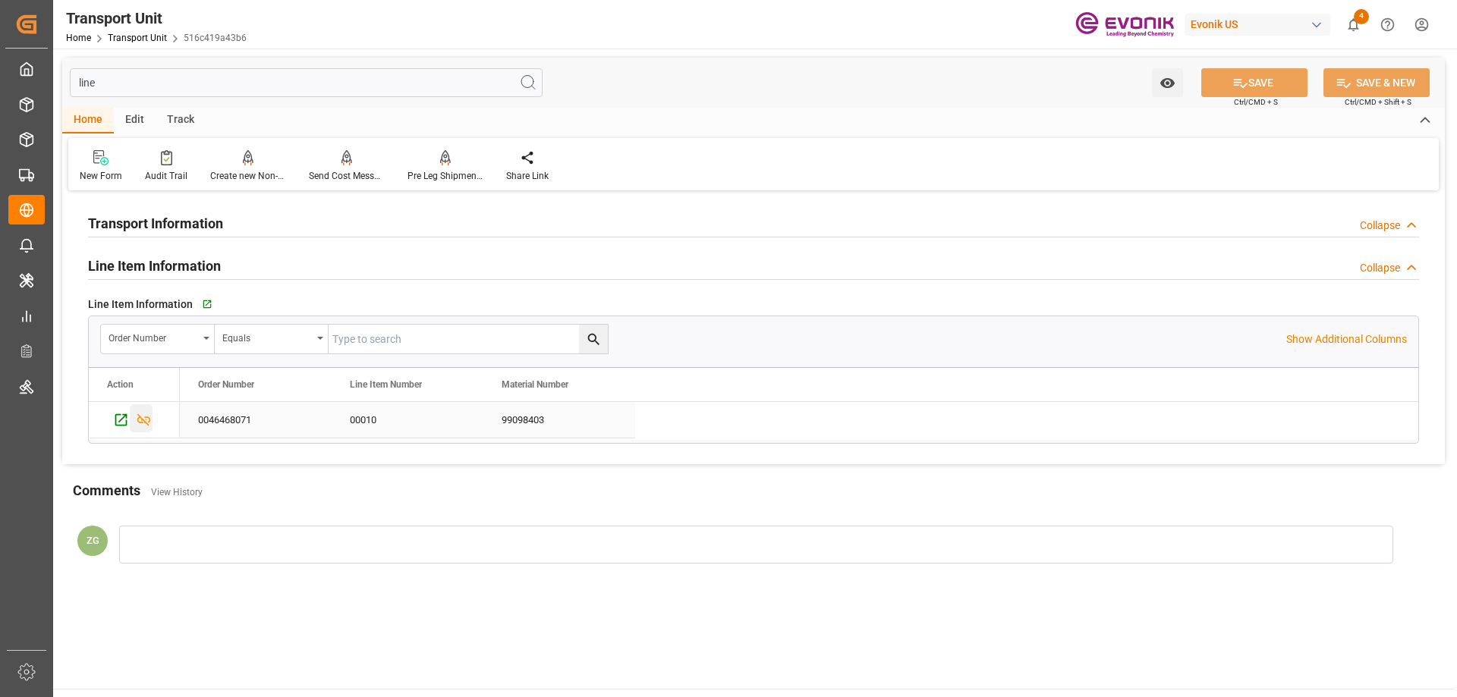
type input "line"
click at [142, 411] on div "Press SPACE to select this row." at bounding box center [141, 419] width 23 height 28
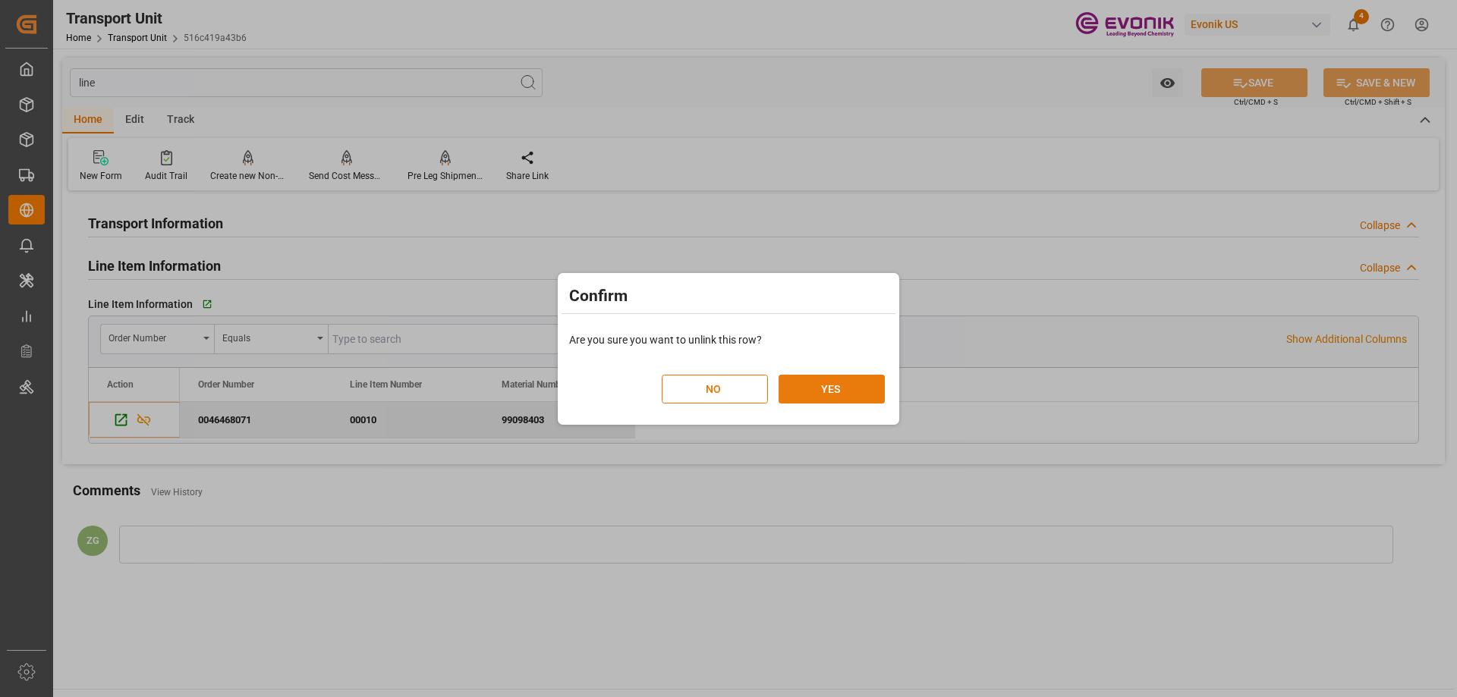
click at [820, 384] on button "YES" at bounding box center [832, 389] width 106 height 29
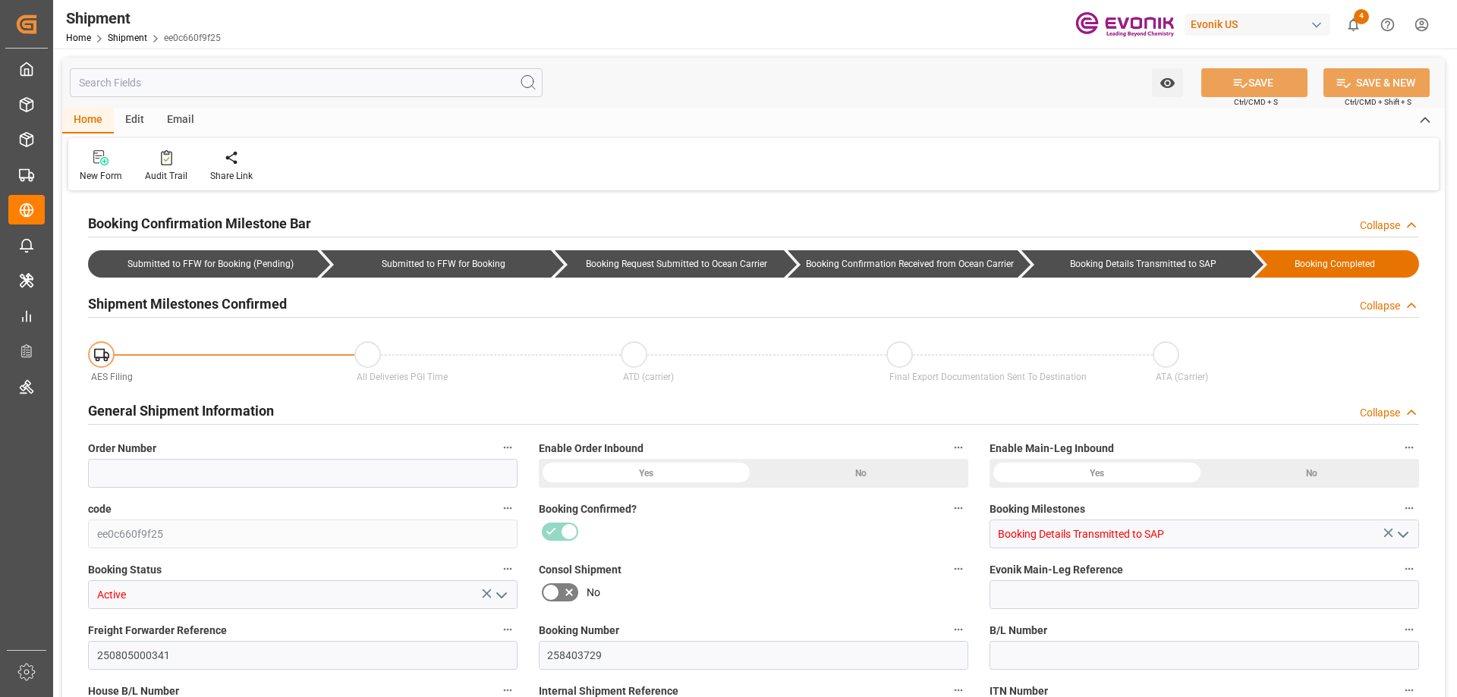
type input "0"
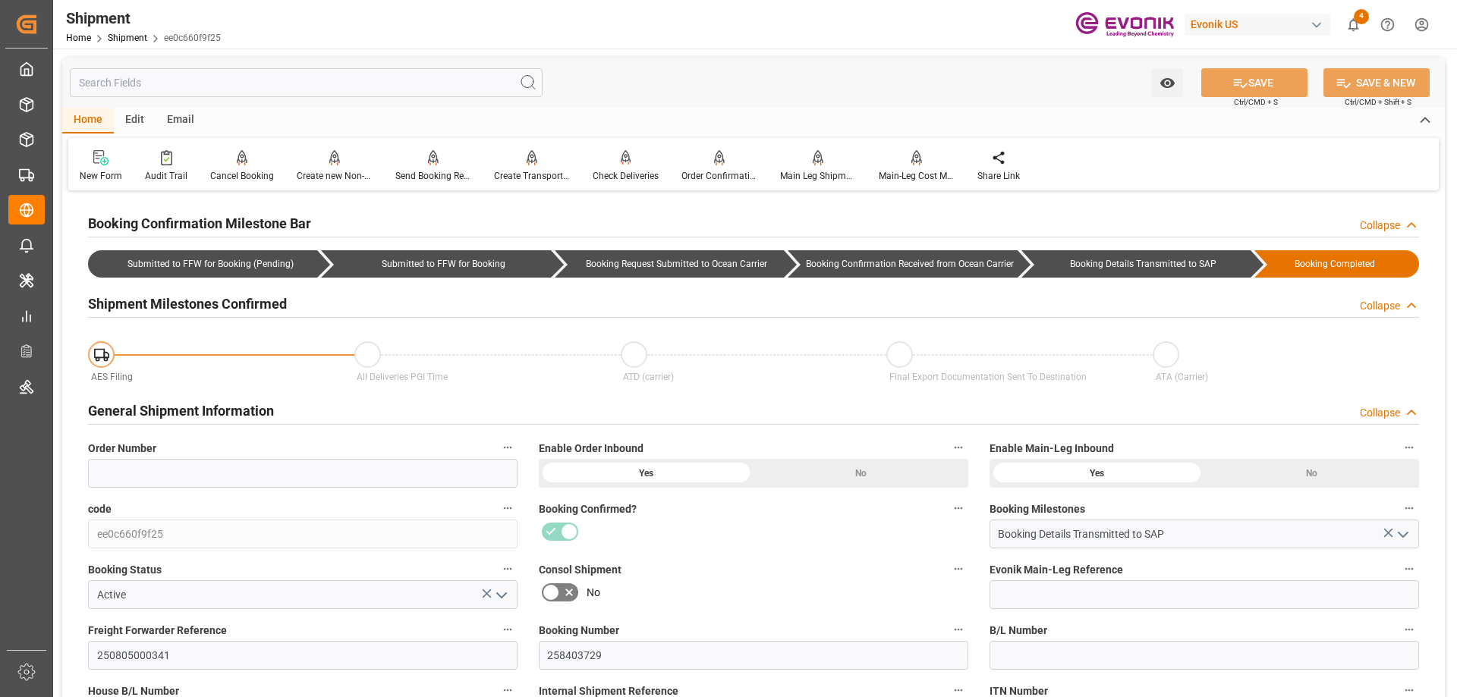
scroll to position [607, 0]
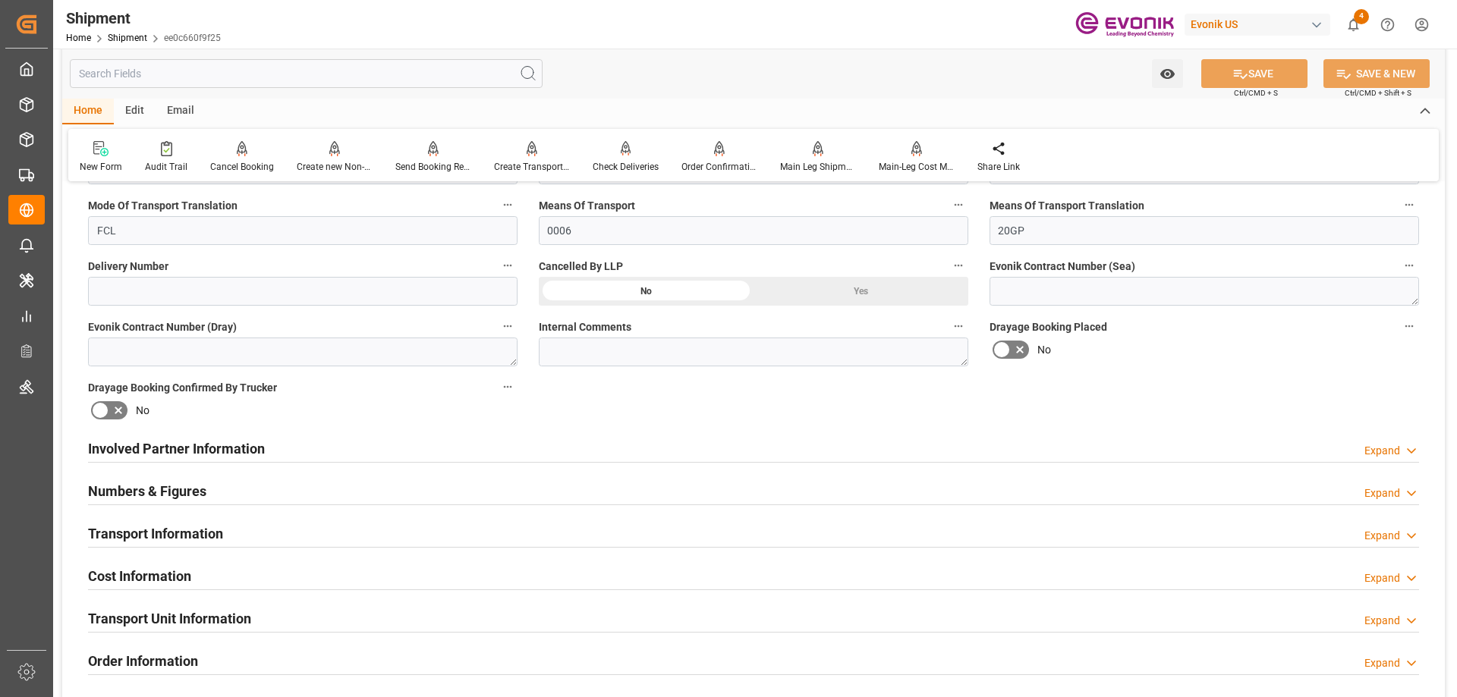
click at [165, 617] on h2 "Transport Unit Information" at bounding box center [169, 619] width 163 height 20
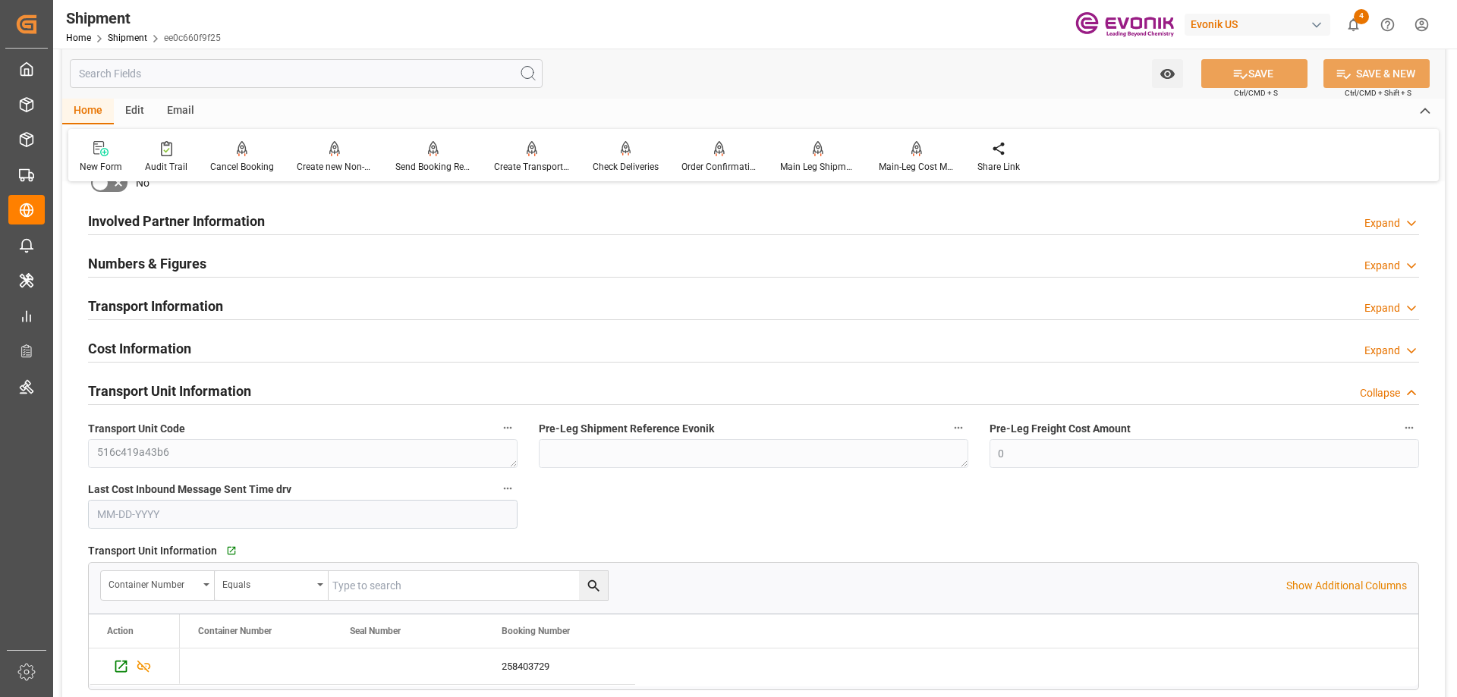
scroll to position [987, 0]
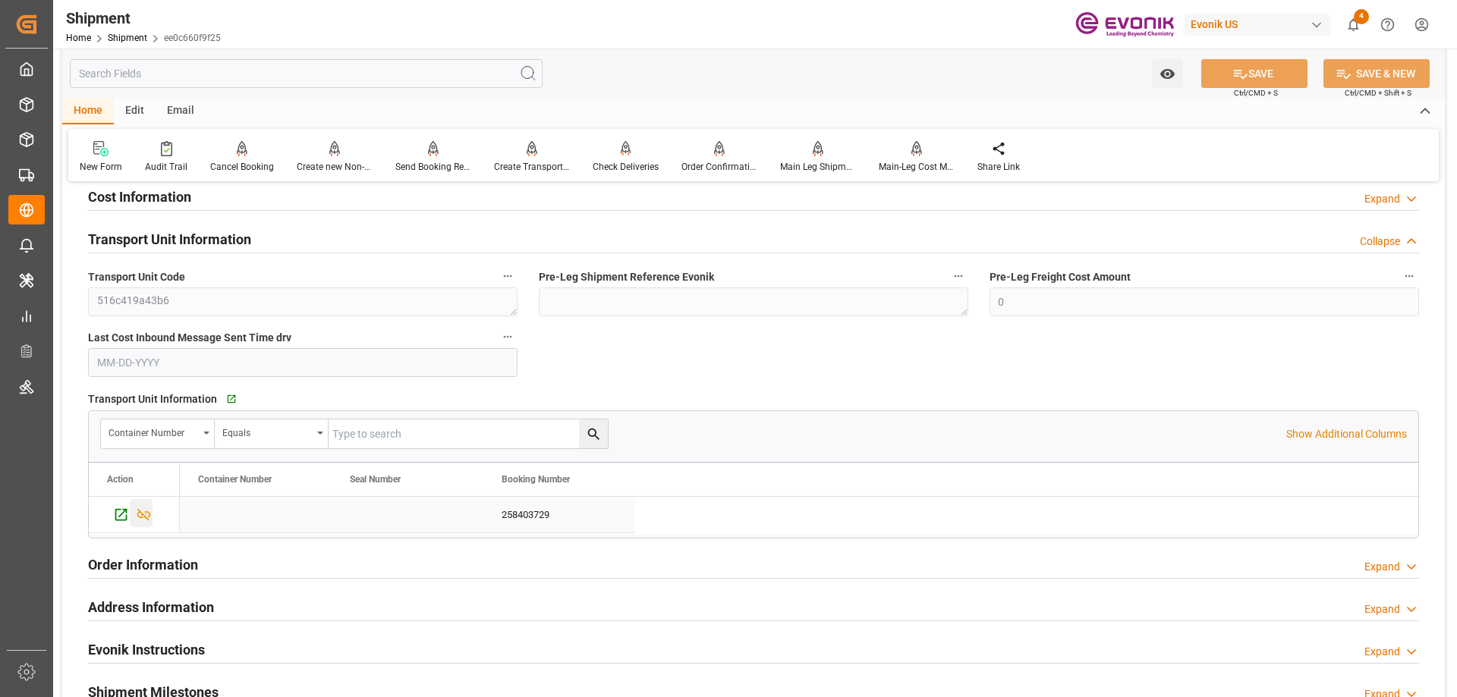
click at [146, 514] on icon "Press SPACE to select this row." at bounding box center [144, 515] width 14 height 12
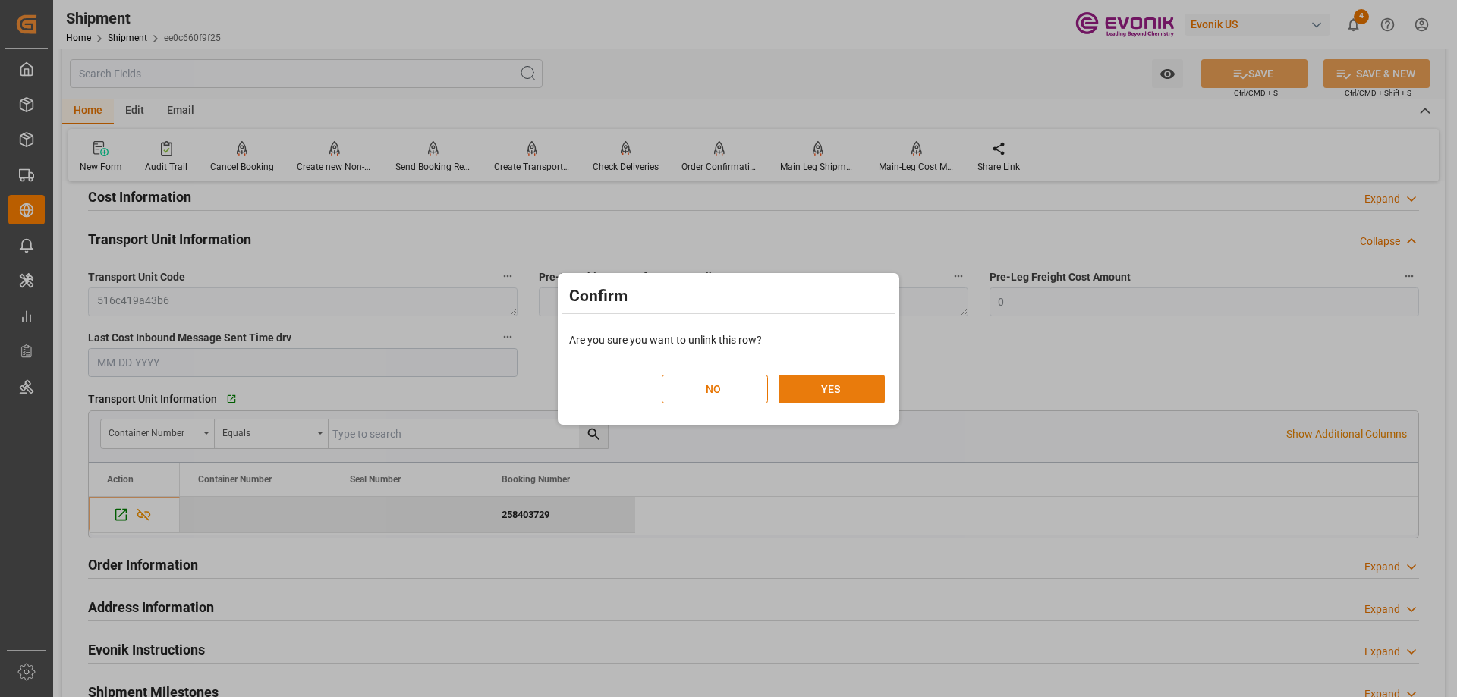
click at [864, 389] on button "YES" at bounding box center [832, 389] width 106 height 29
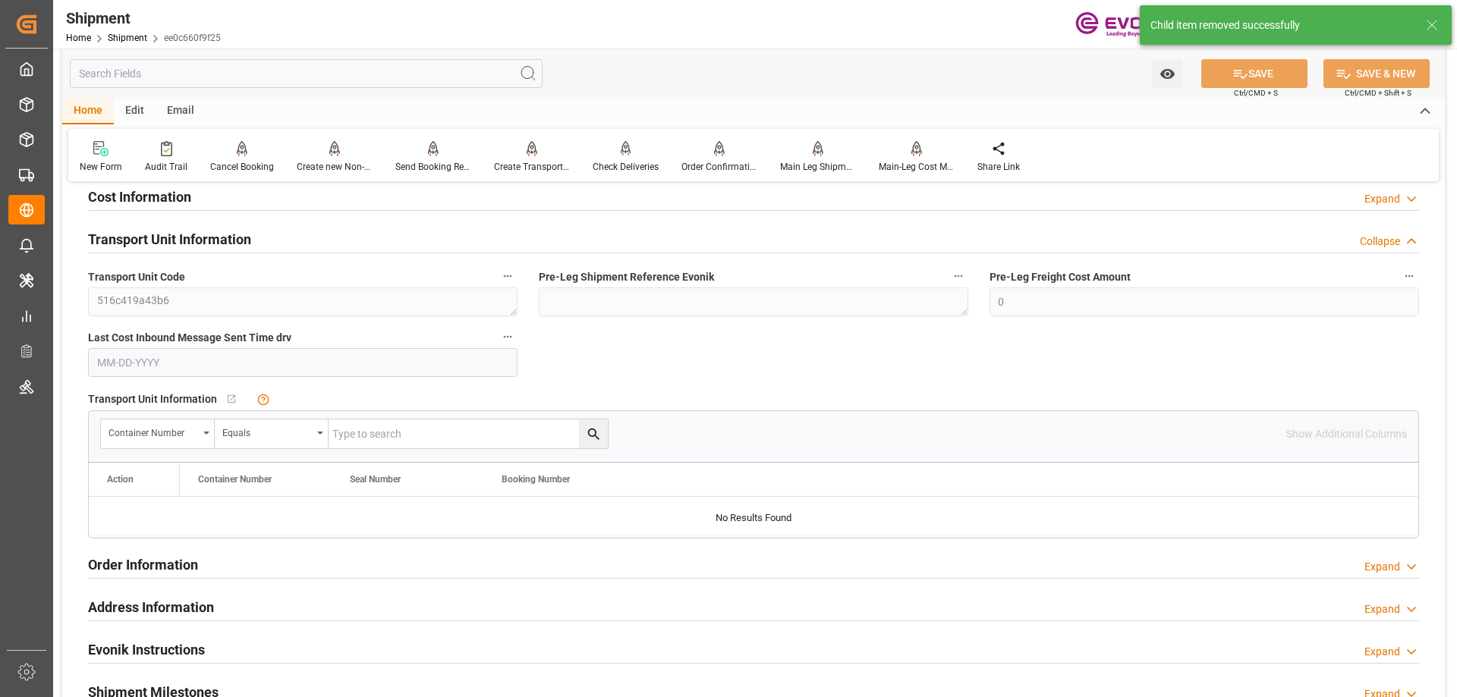
scroll to position [759, 0]
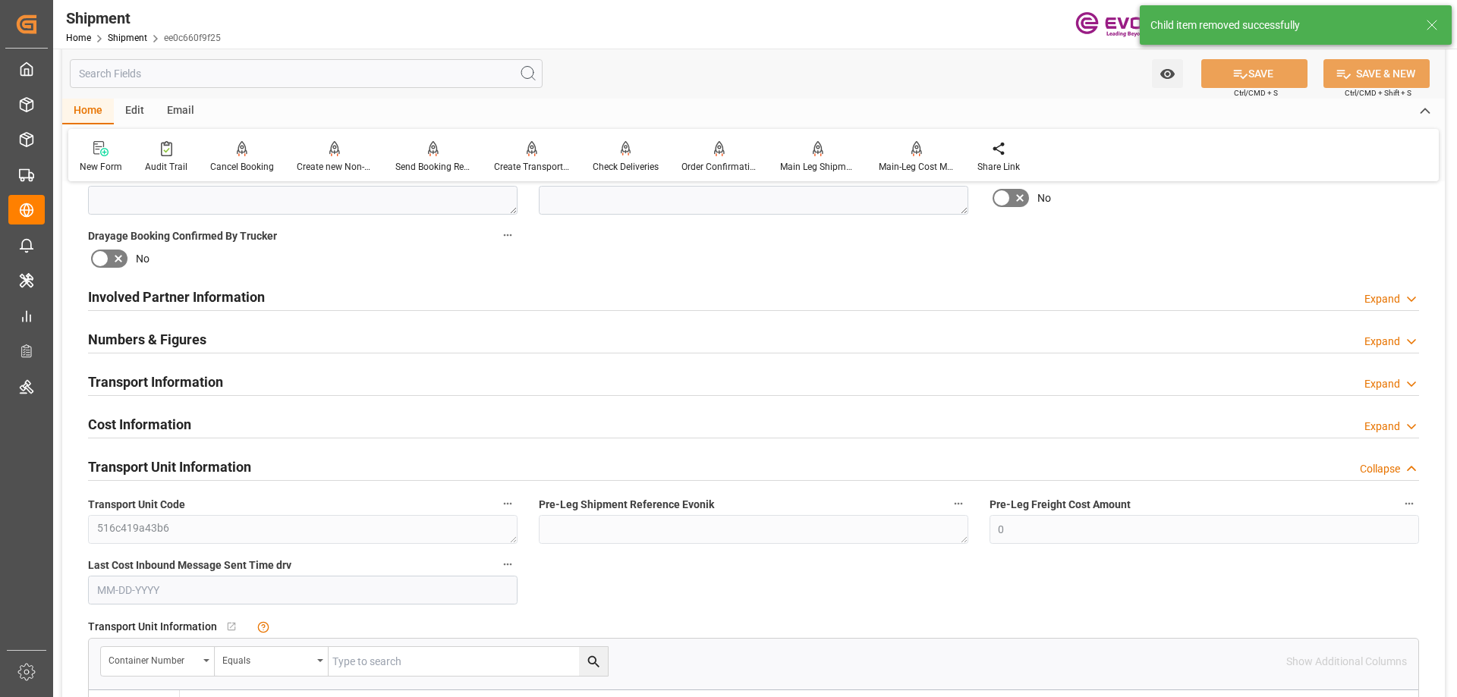
click at [178, 294] on h2 "Involved Partner Information" at bounding box center [176, 297] width 177 height 20
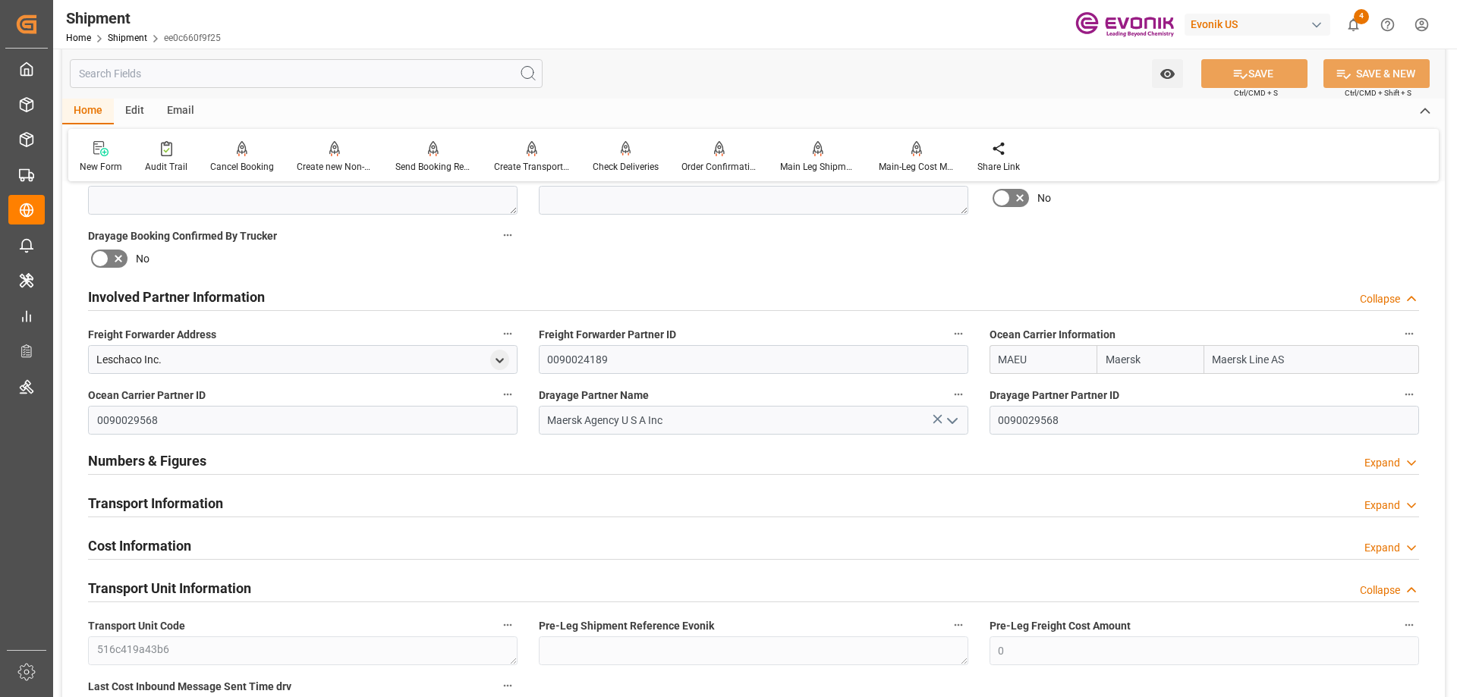
scroll to position [531, 0]
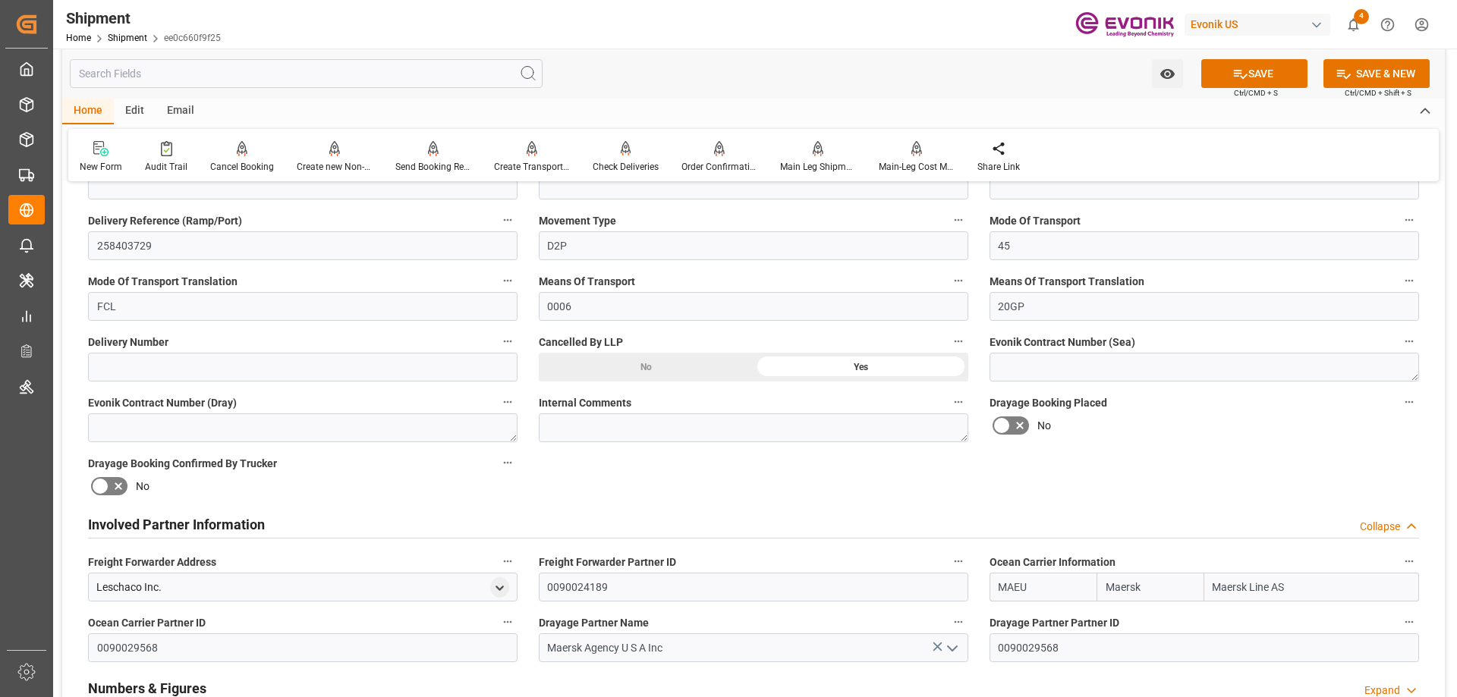
scroll to position [304, 0]
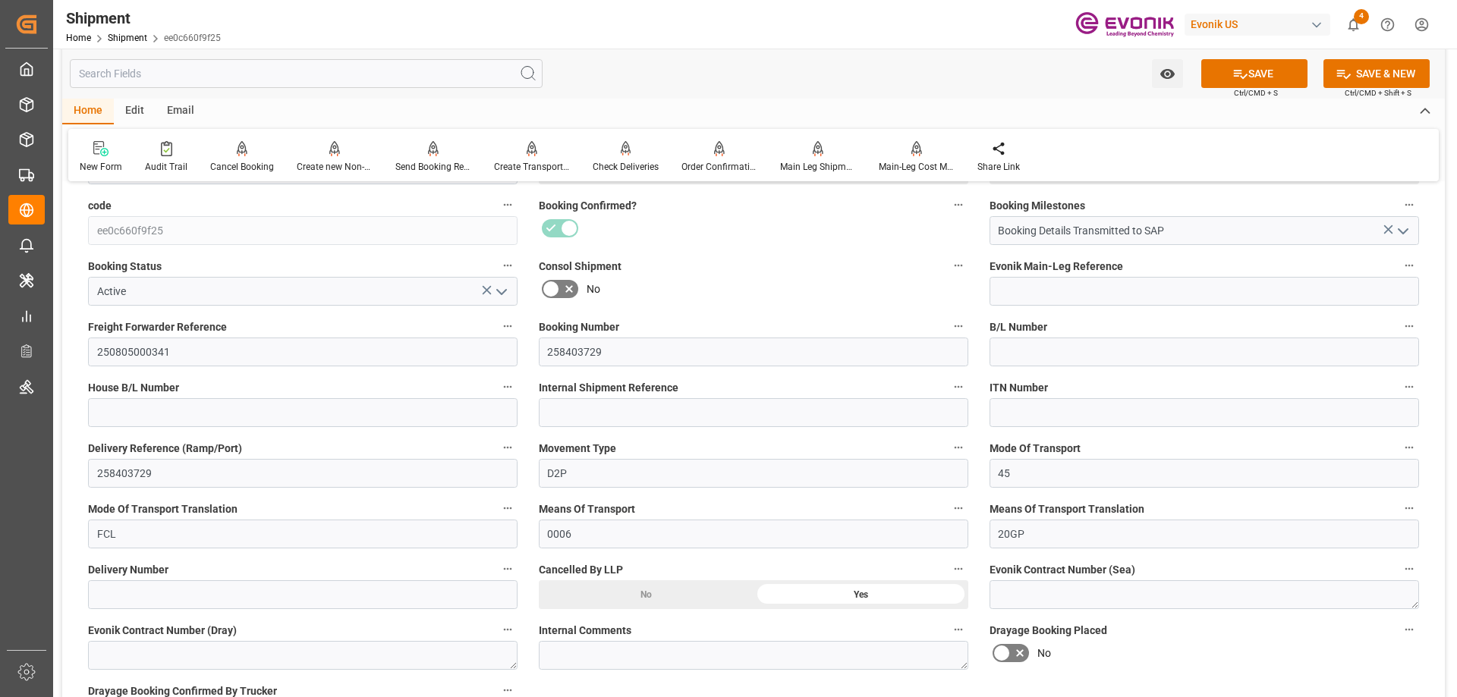
click at [502, 291] on icon "open menu" at bounding box center [502, 292] width 18 height 18
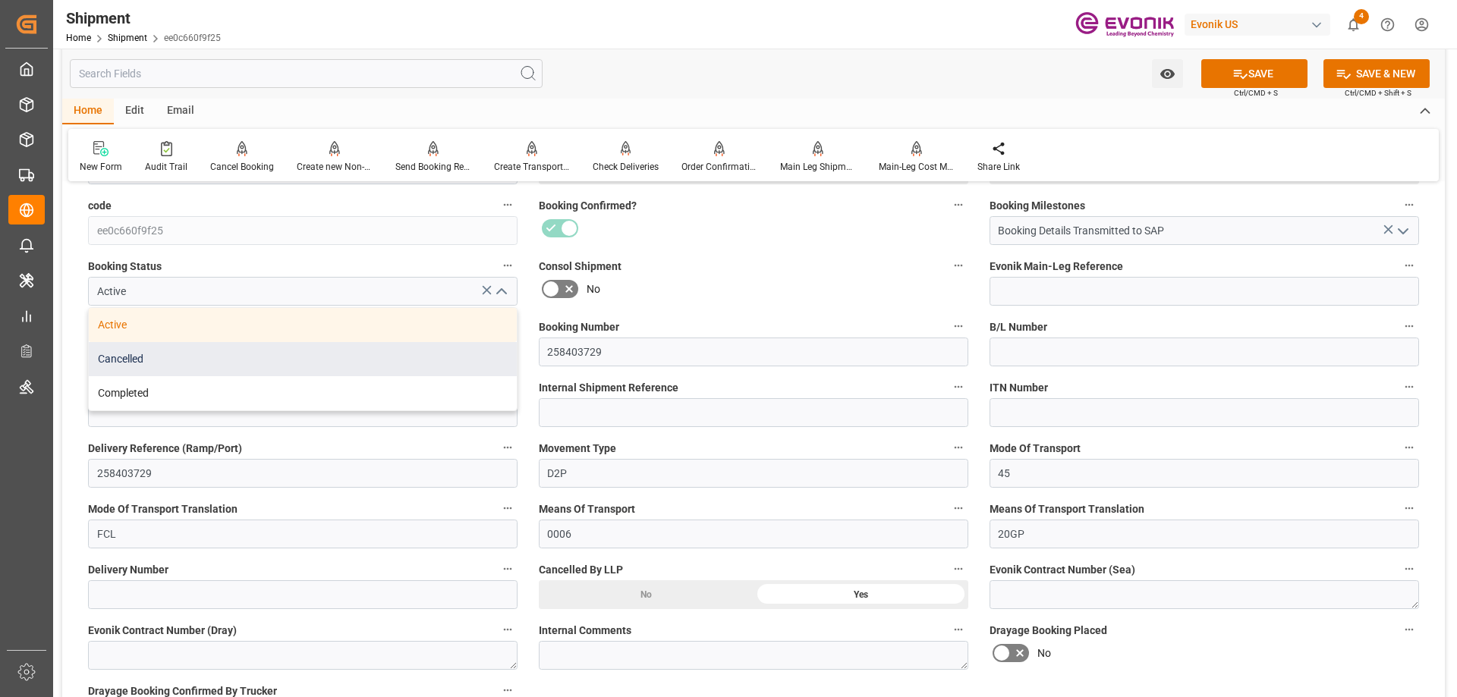
click at [159, 357] on div "Cancelled" at bounding box center [303, 359] width 428 height 34
type input "Cancelled"
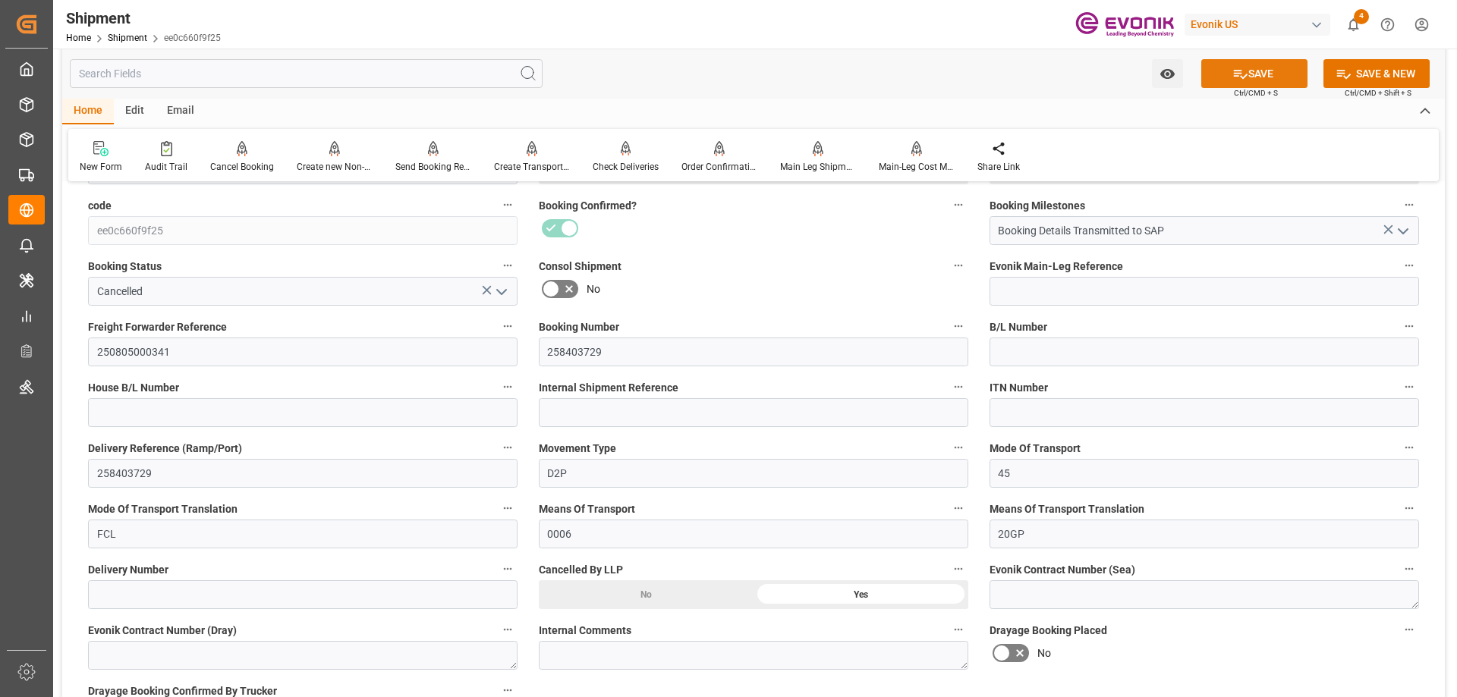
click at [1266, 75] on button "SAVE" at bounding box center [1254, 73] width 106 height 29
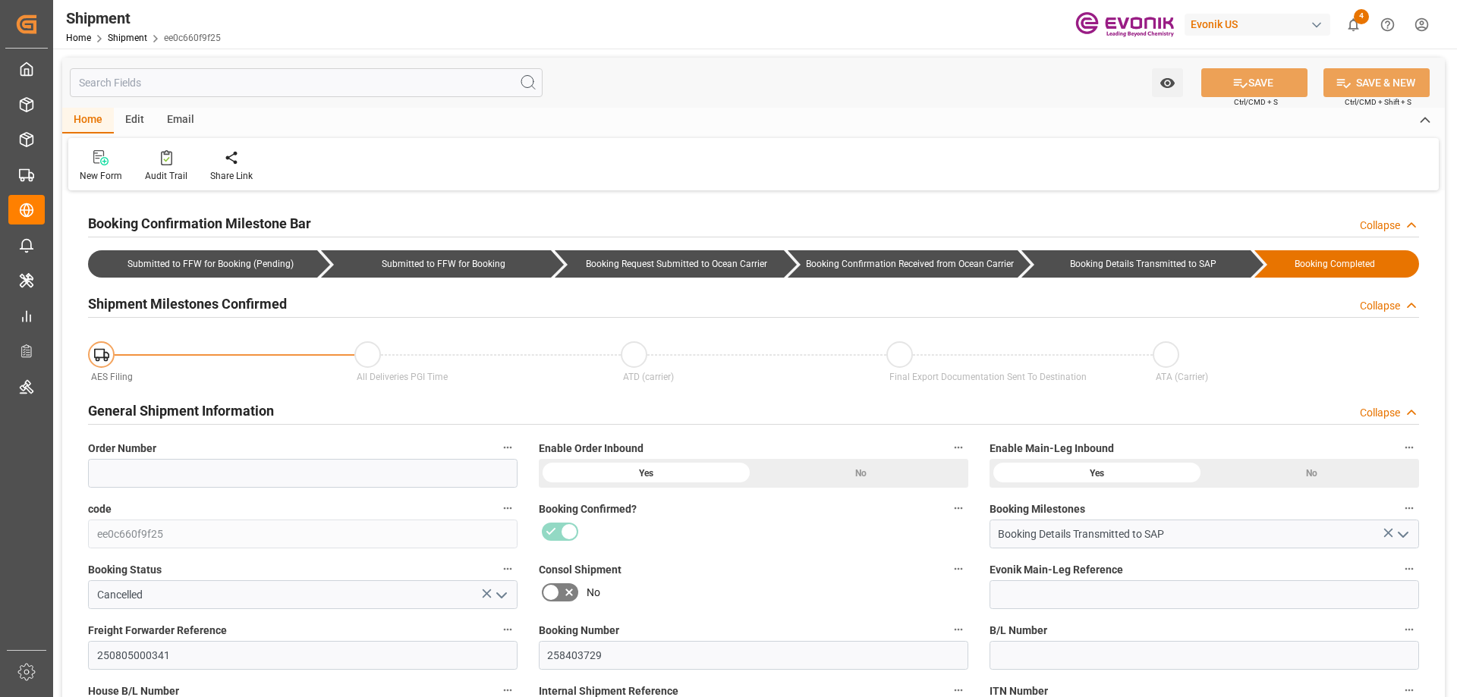
type input "Maersk"
type input "Maersk Line AS"
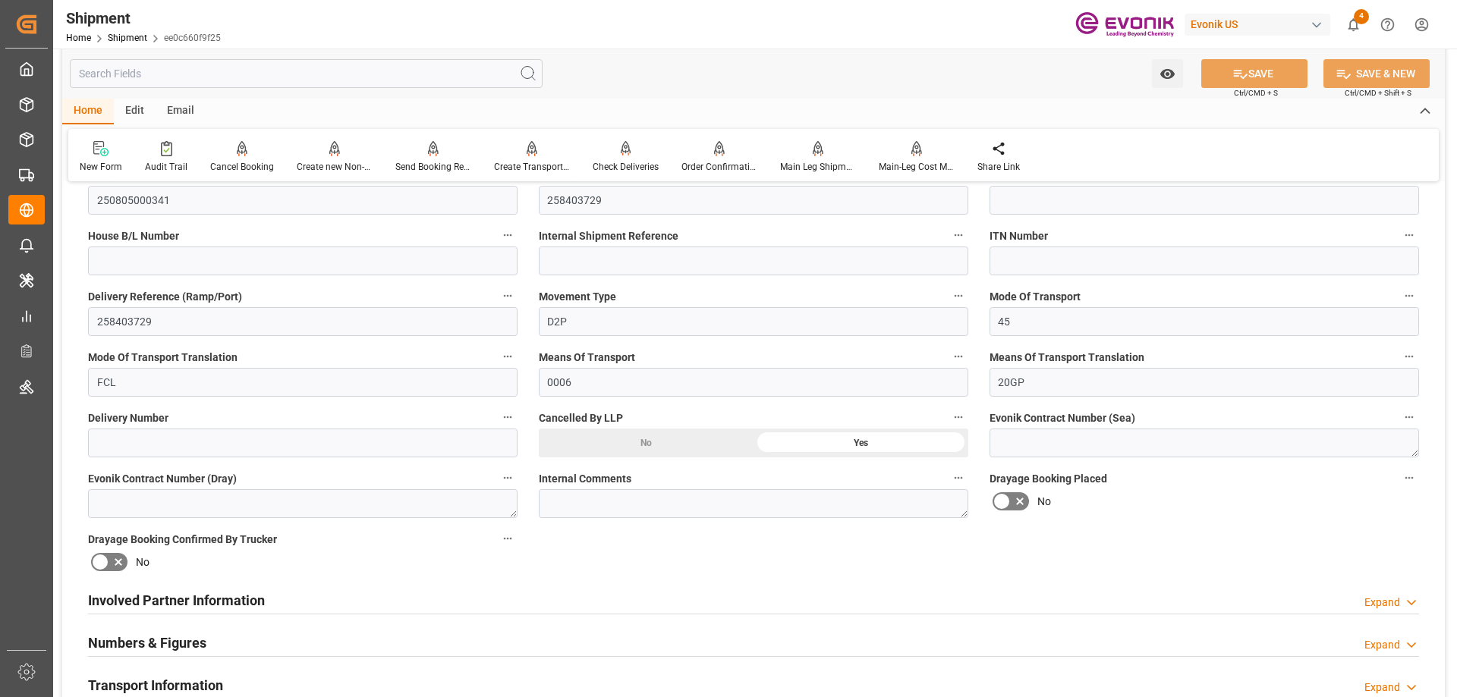
scroll to position [683, 0]
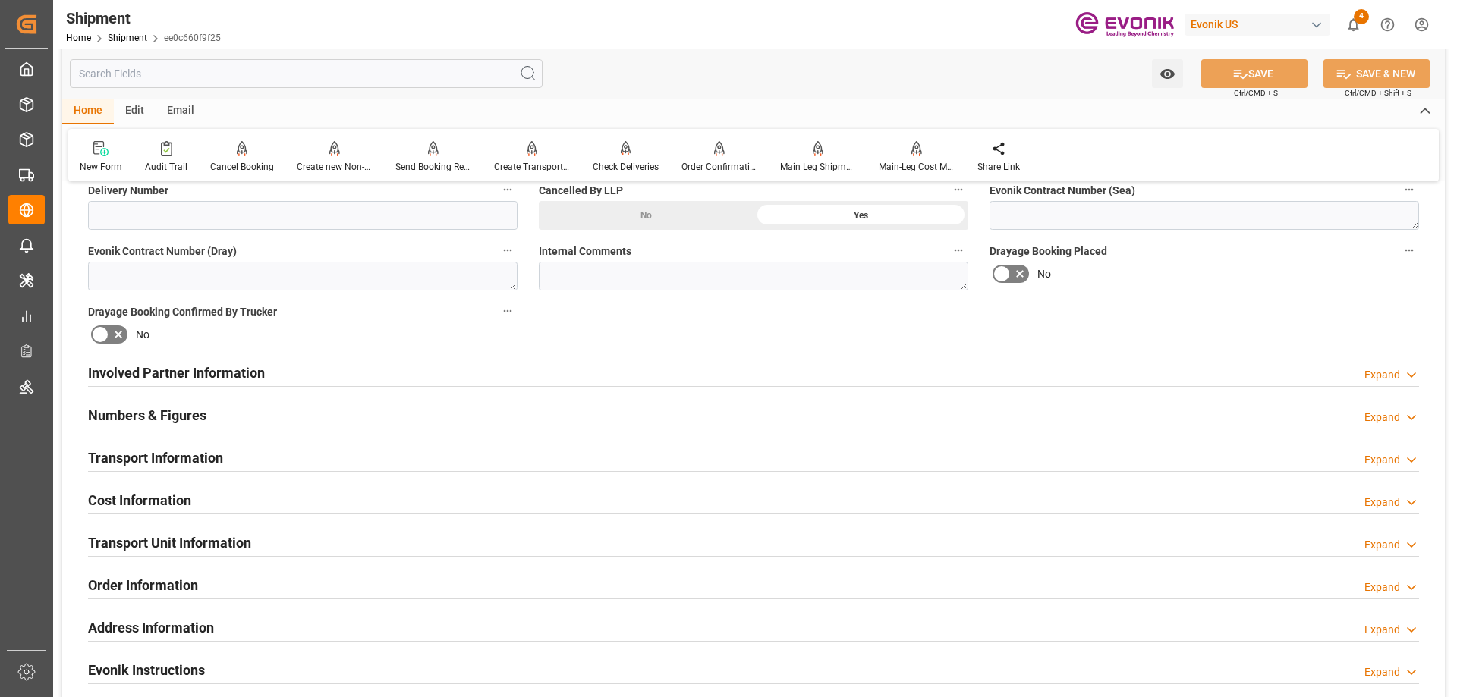
click at [190, 378] on h2 "Involved Partner Information" at bounding box center [176, 373] width 177 height 20
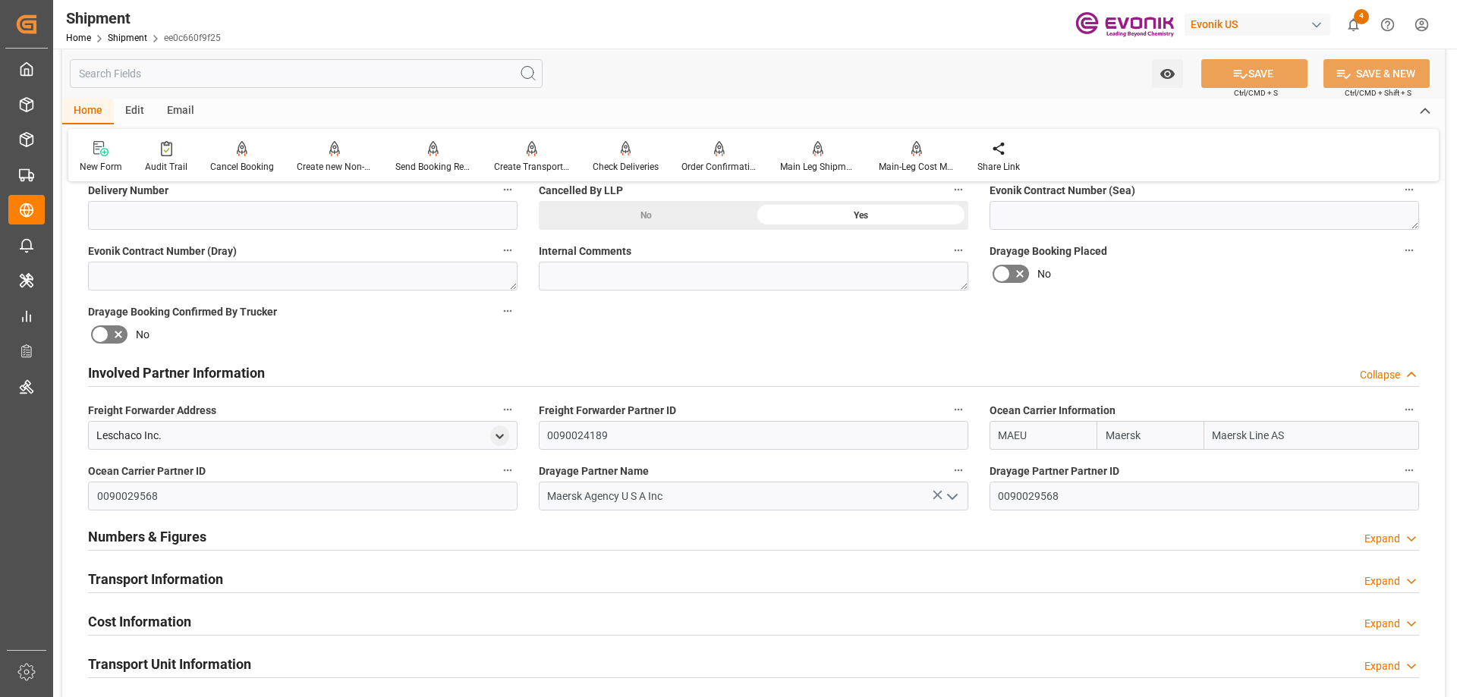
click at [213, 580] on h2 "Transport Information" at bounding box center [155, 579] width 135 height 20
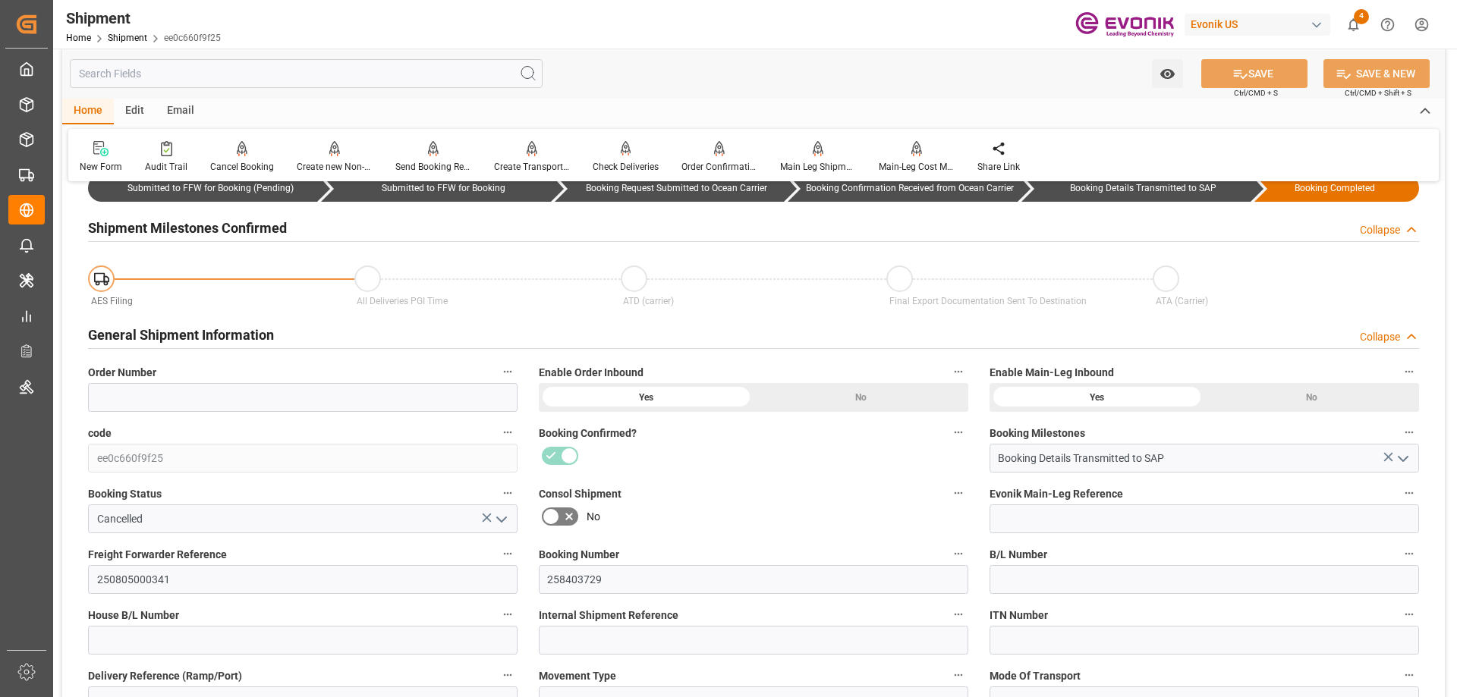
scroll to position [304, 0]
